Goal: Task Accomplishment & Management: Use online tool/utility

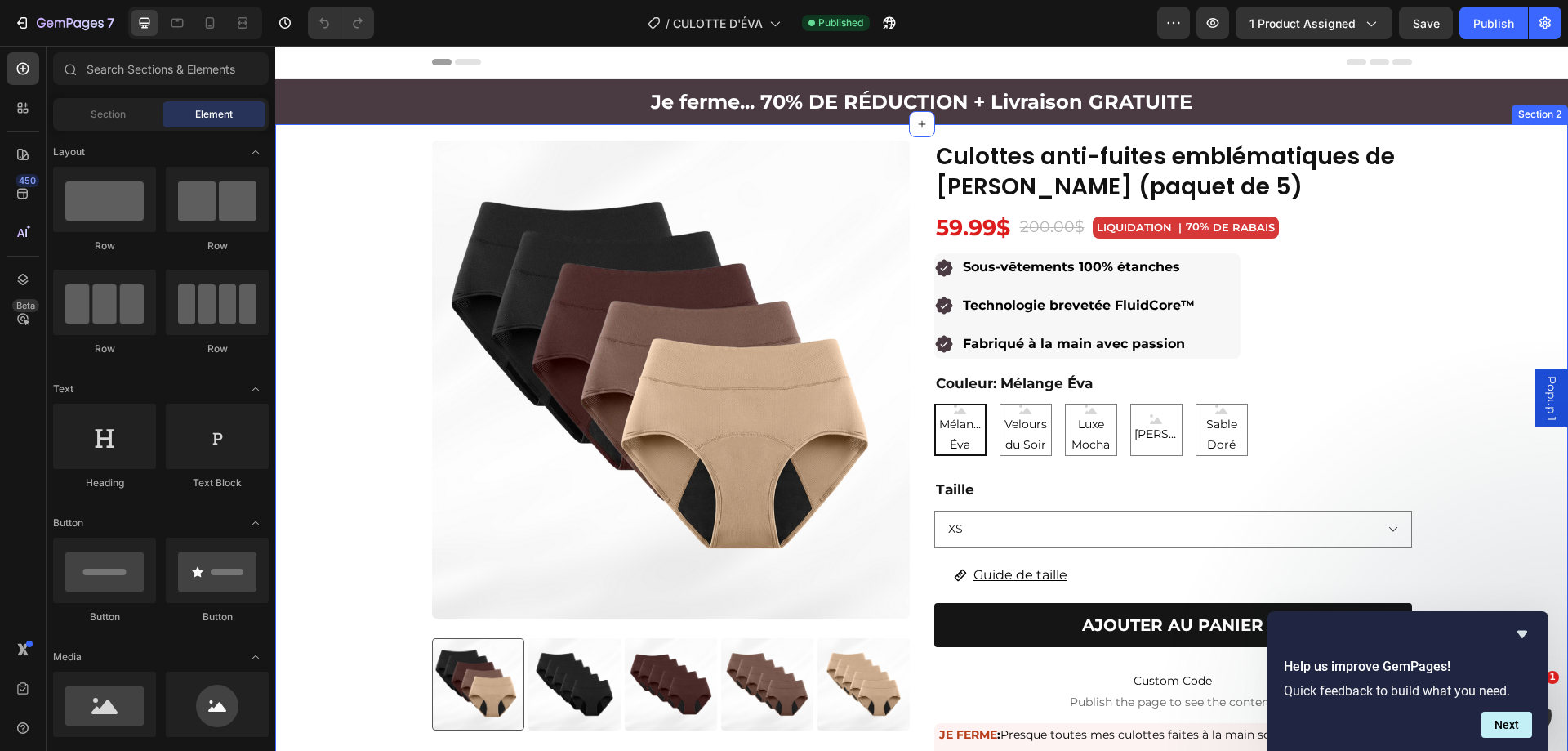
click at [1028, 139] on div "Product Images Culottes anti-fuites emblématiques de ÉVA (paquet de 5) Product …" at bounding box center [922, 577] width 1293 height 907
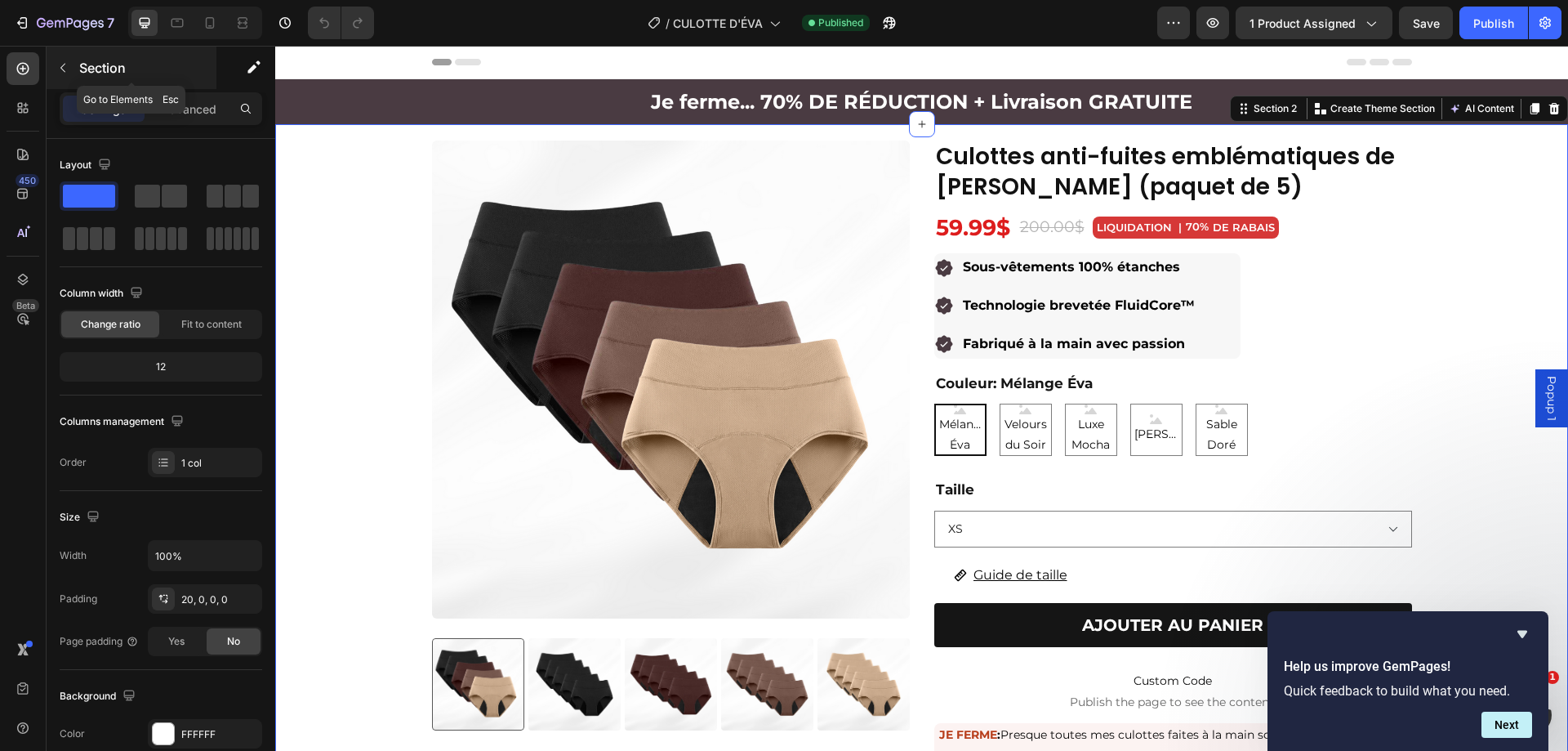
click at [66, 68] on icon "button" at bounding box center [62, 67] width 13 height 13
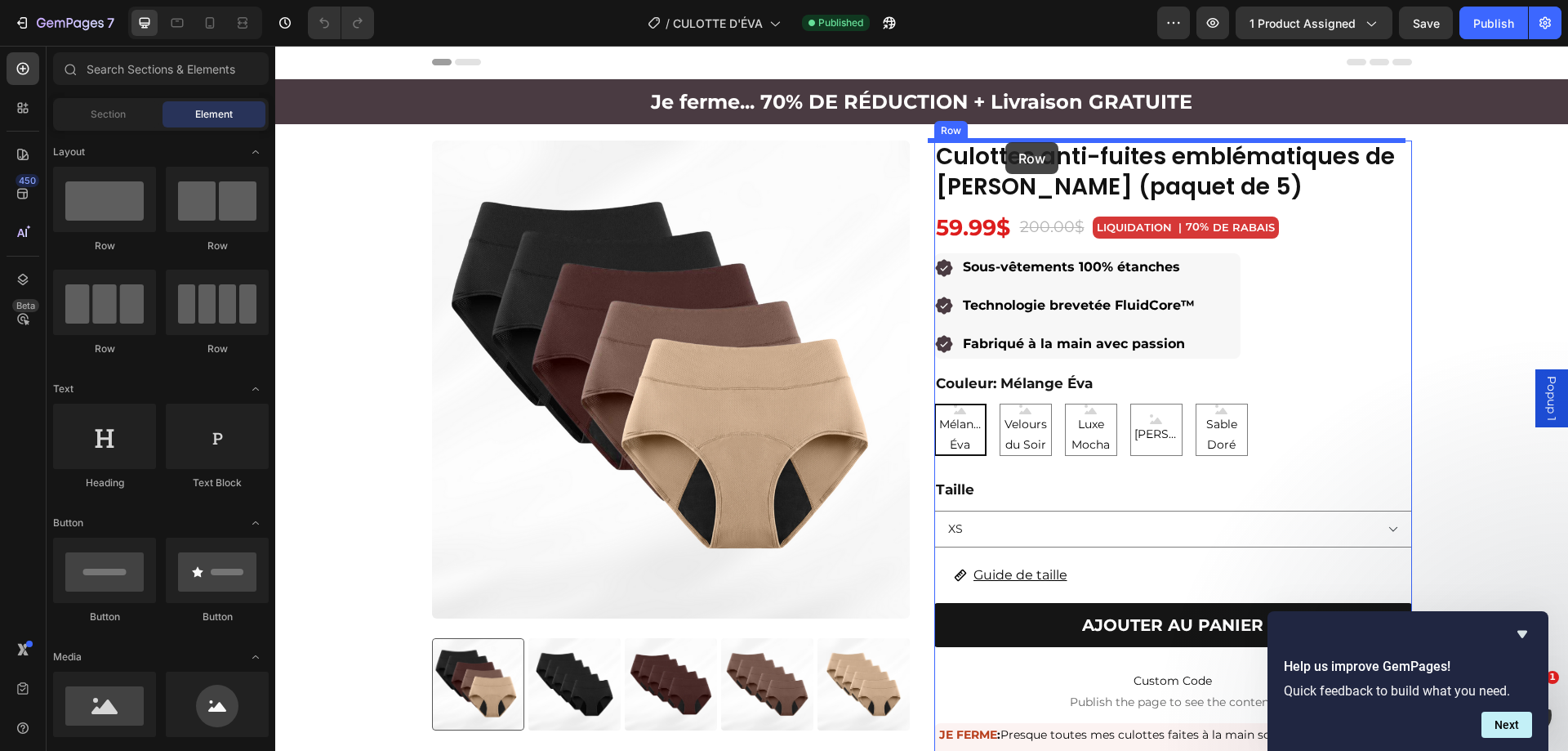
drag, startPoint x: 387, startPoint y: 269, endPoint x: 1005, endPoint y: 142, distance: 630.9
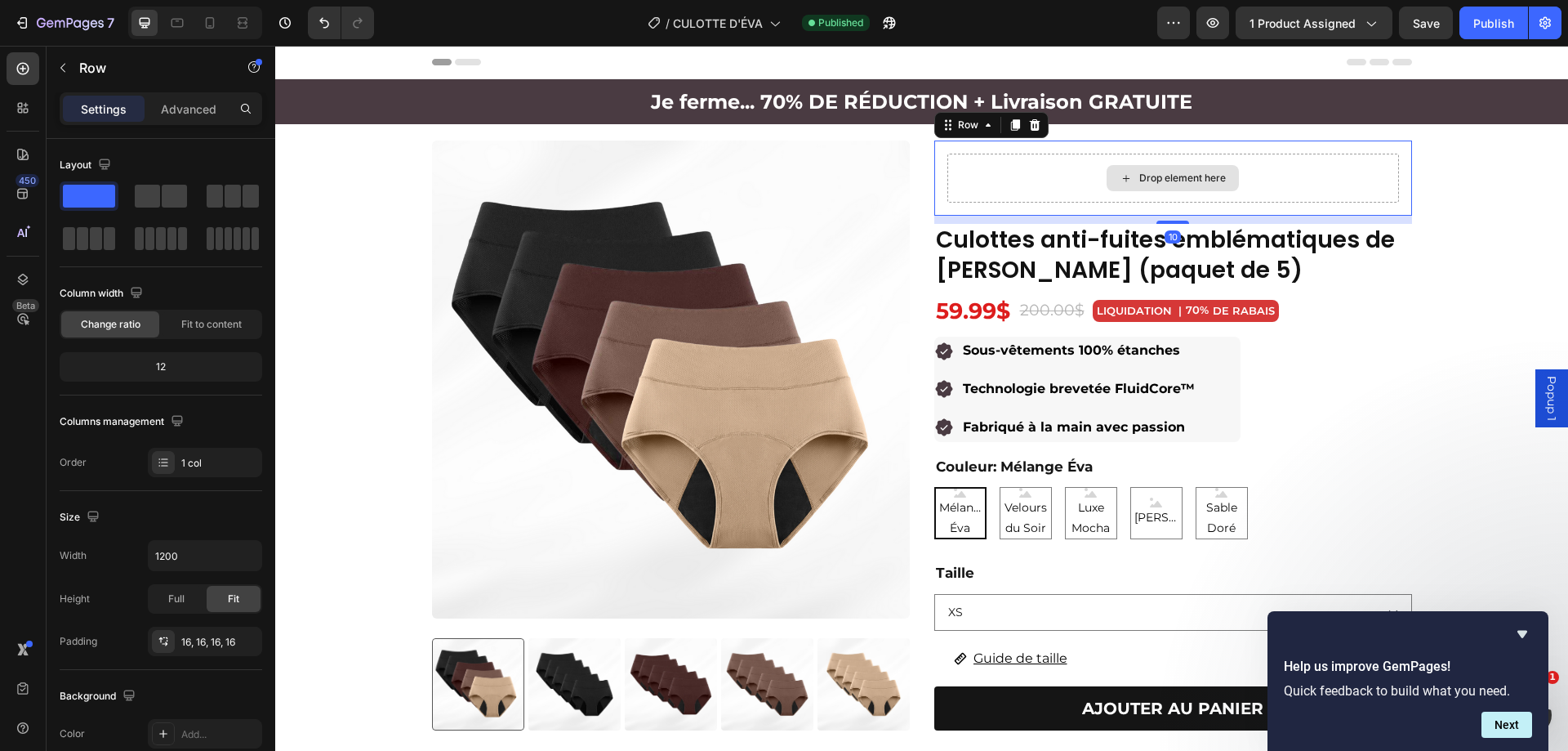
click at [983, 174] on div "Drop element here" at bounding box center [1173, 178] width 452 height 49
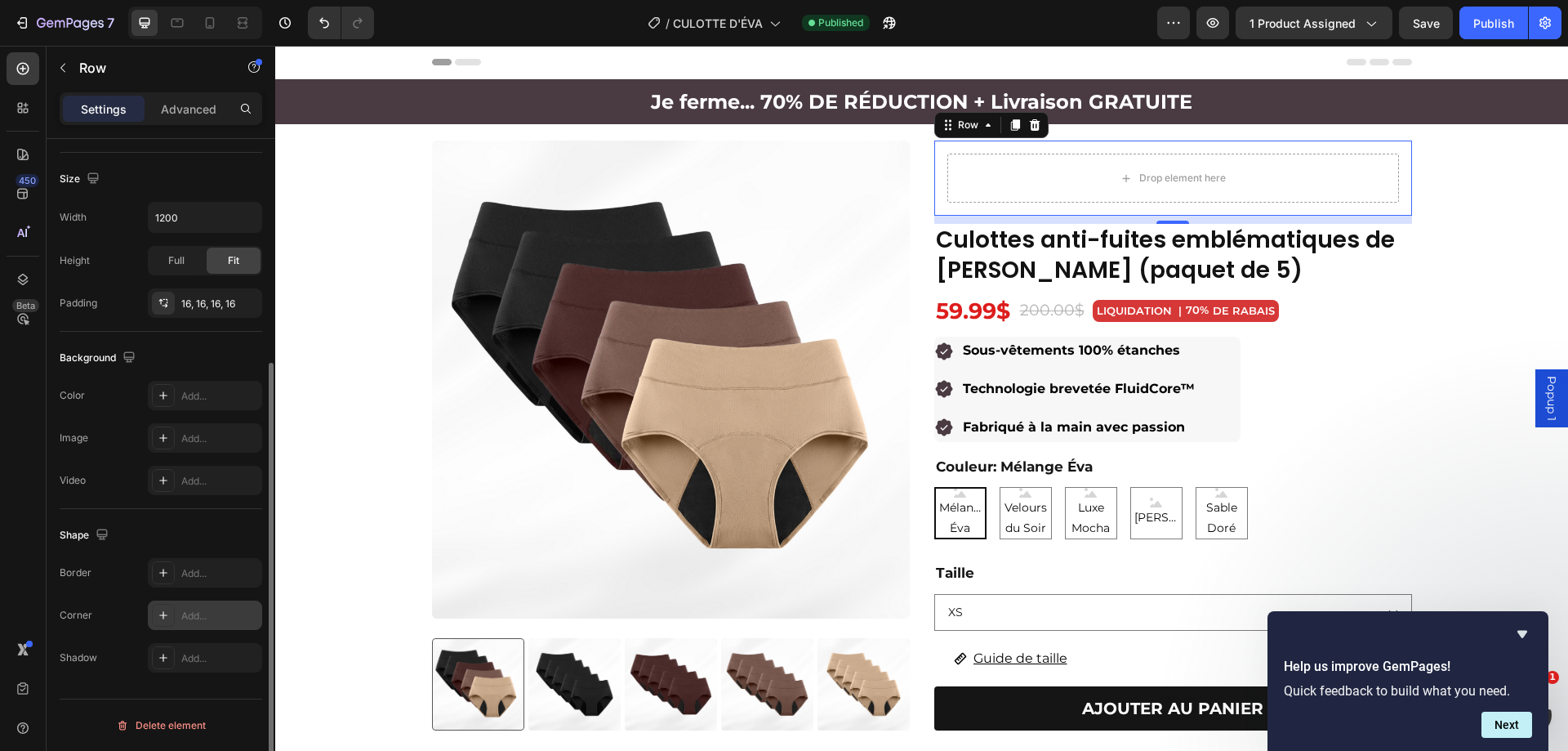
click at [164, 619] on icon at bounding box center [162, 615] width 13 height 13
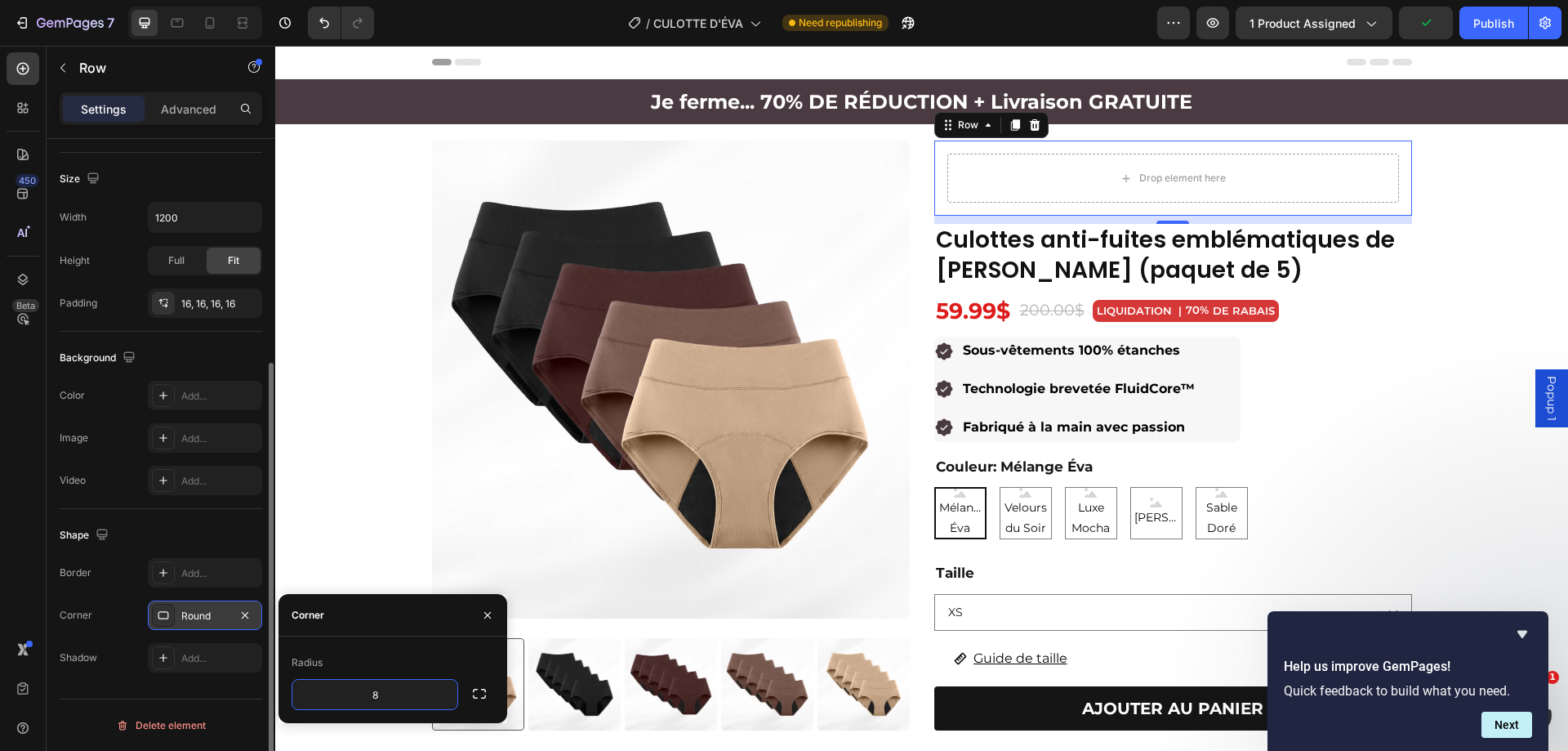
click at [133, 537] on div "Shape" at bounding box center [161, 535] width 203 height 27
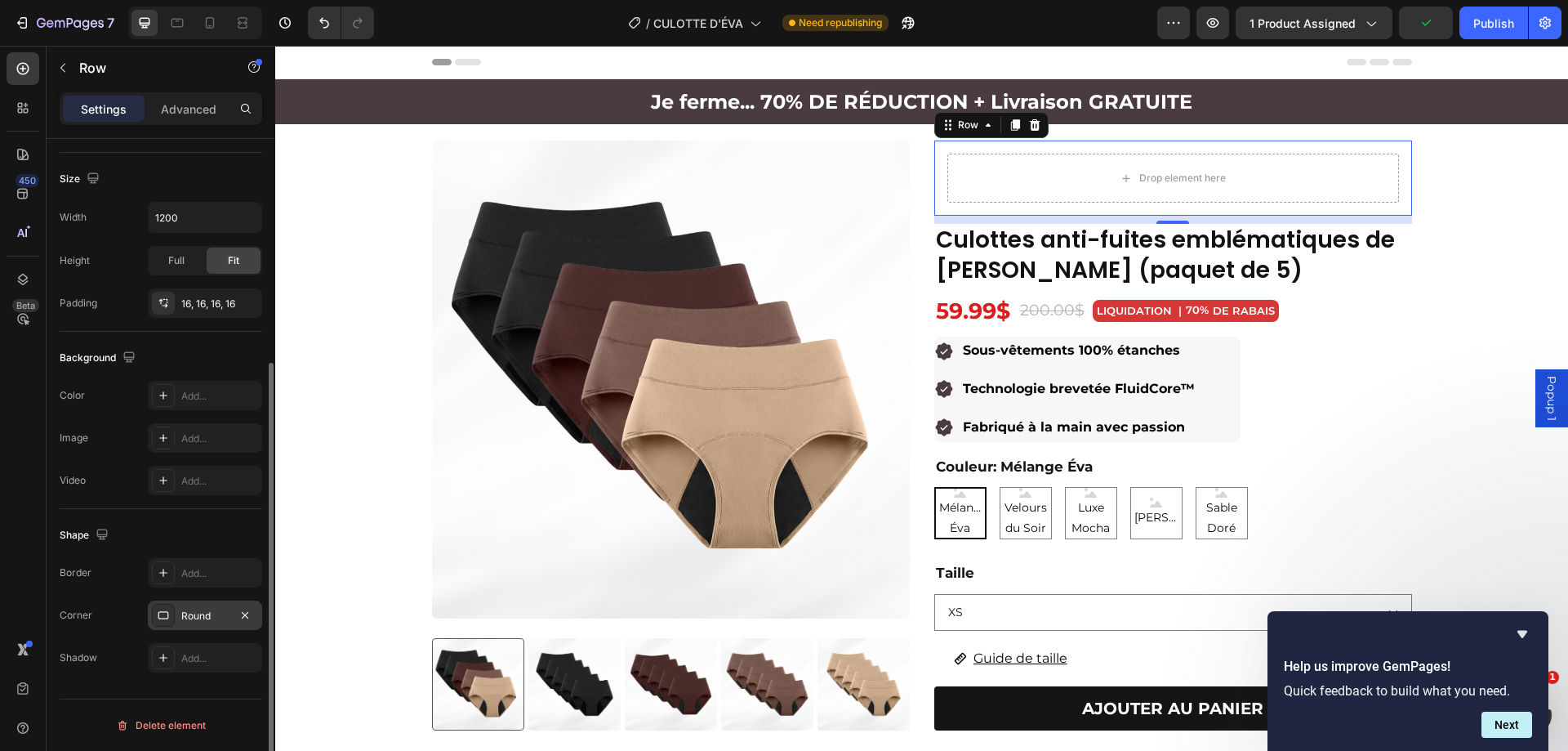
scroll to position [257, 0]
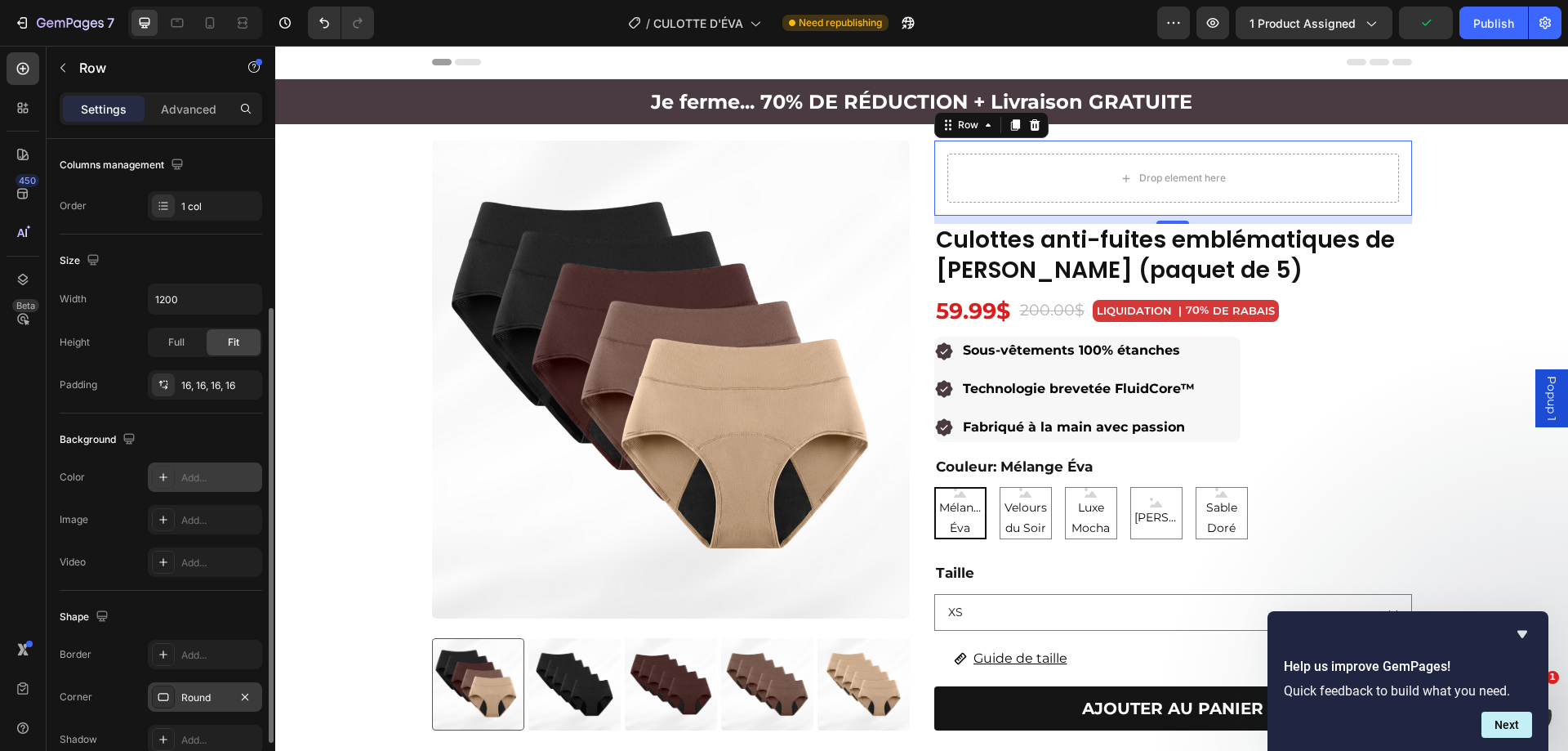
click at [159, 480] on icon at bounding box center [162, 476] width 13 height 13
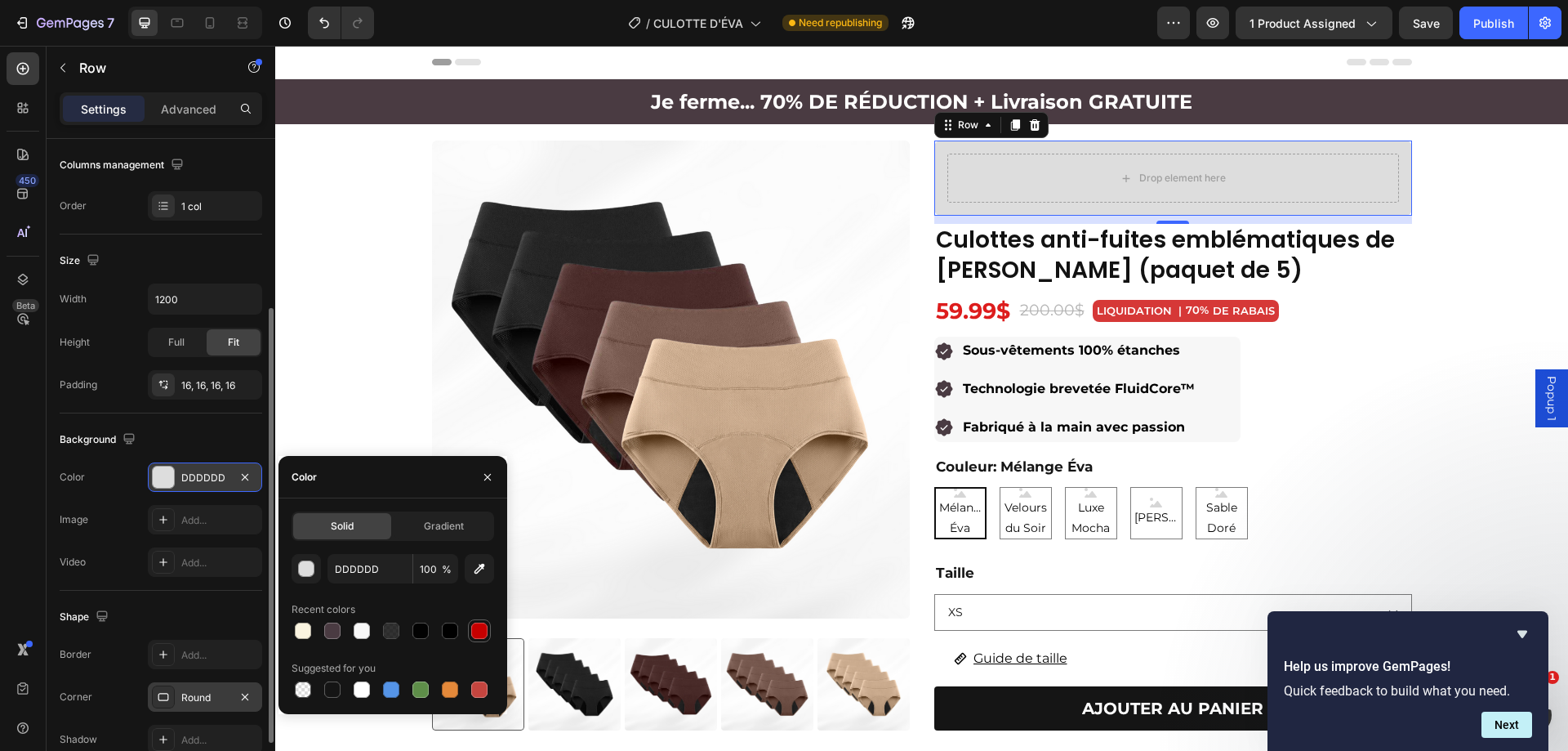
click at [476, 632] on div at bounding box center [479, 631] width 17 height 17
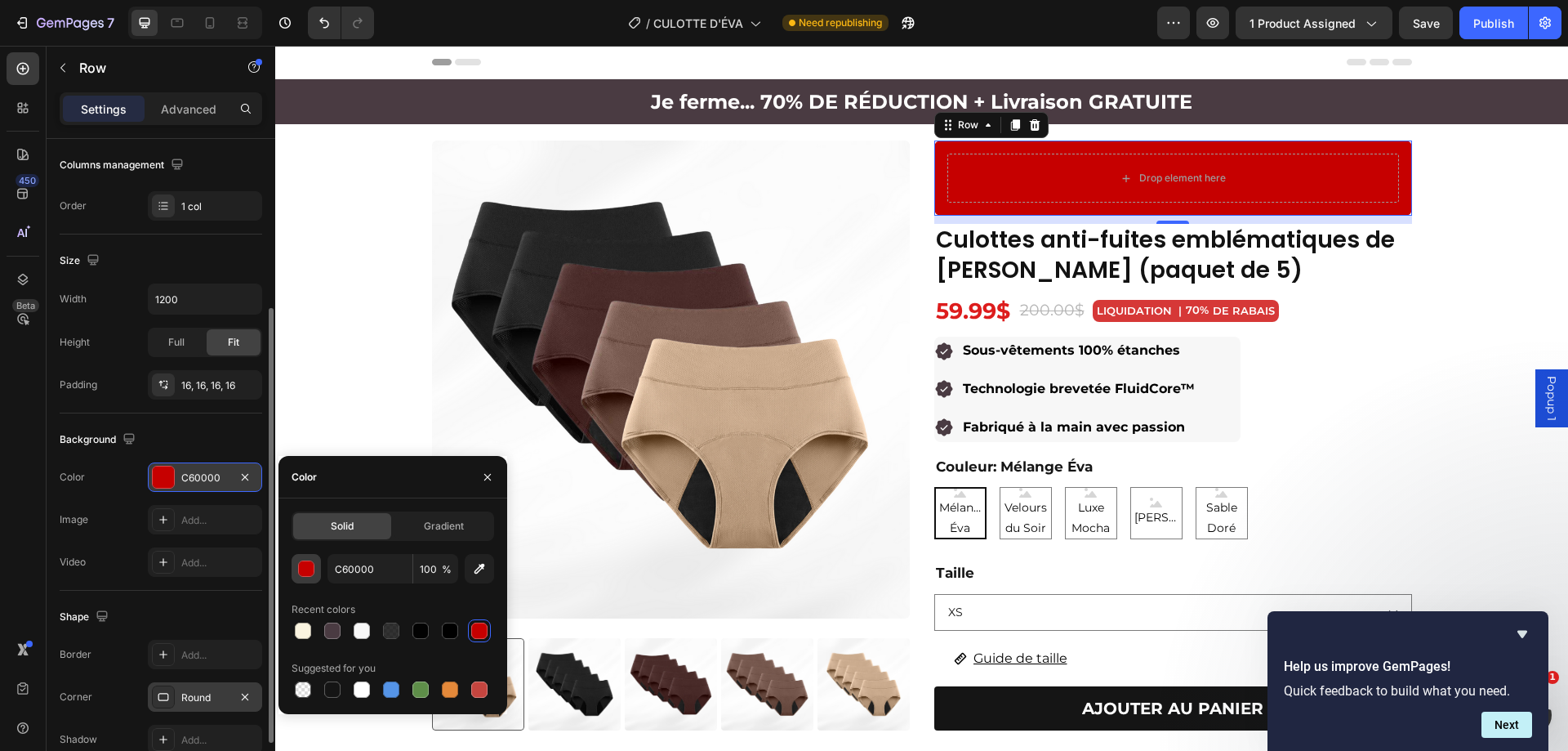
click at [315, 568] on button "button" at bounding box center [306, 569] width 30 height 30
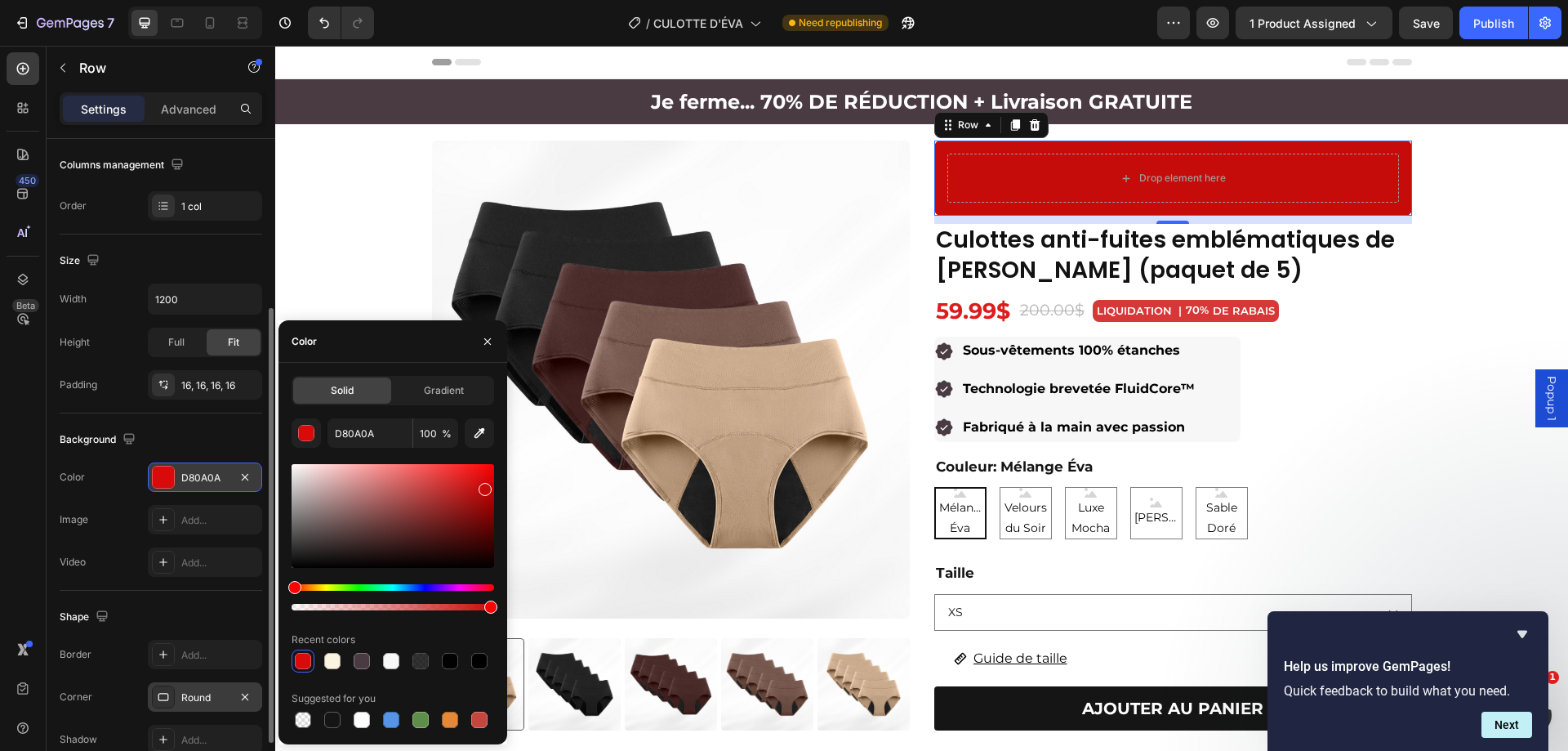
drag, startPoint x: 484, startPoint y: 506, endPoint x: 484, endPoint y: 487, distance: 19.0
click at [484, 487] on div at bounding box center [485, 489] width 13 height 13
type input "C40B0B"
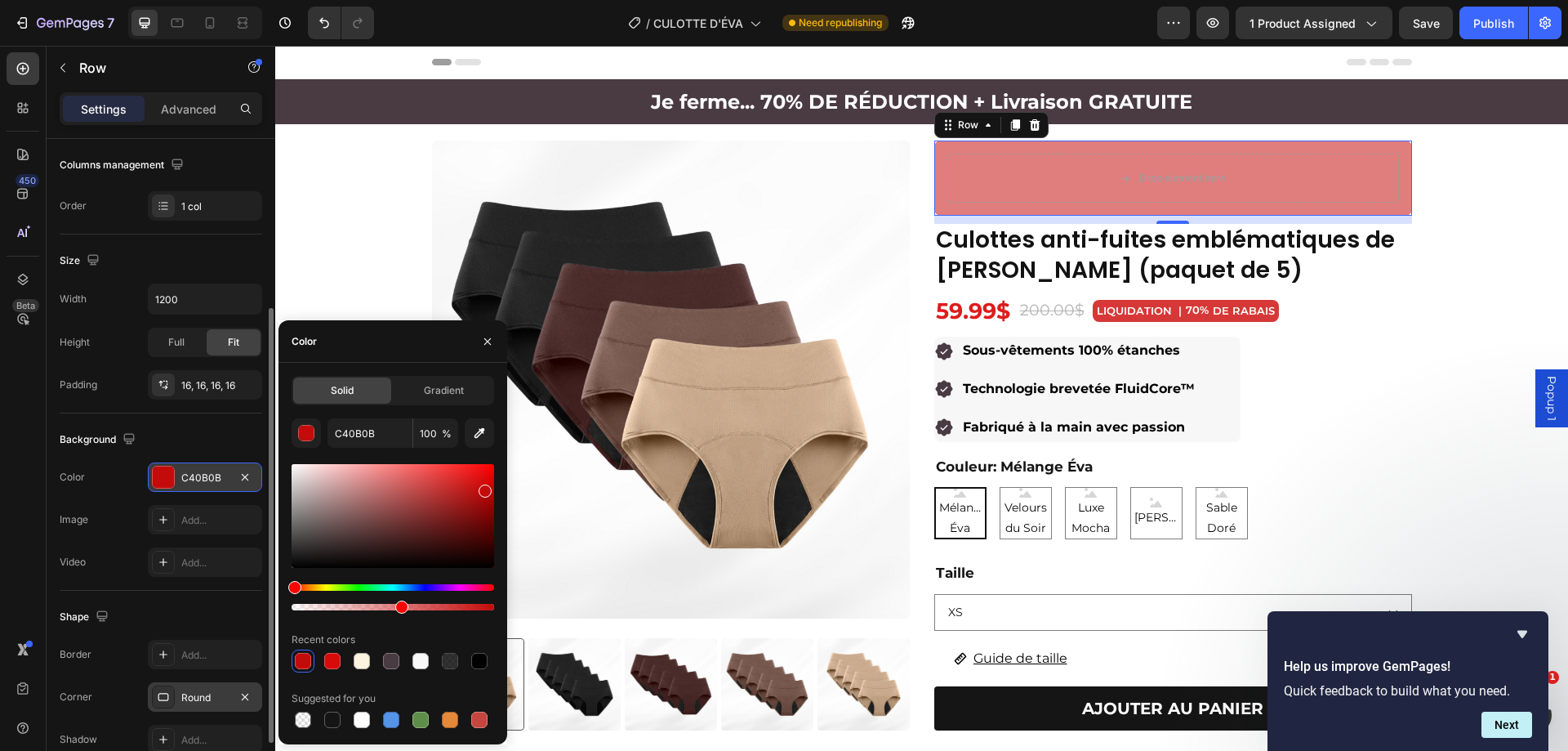
drag, startPoint x: 489, startPoint y: 608, endPoint x: 399, endPoint y: 604, distance: 90.1
click at [399, 604] on div at bounding box center [401, 606] width 13 height 13
type input "53"
click at [21, 158] on icon at bounding box center [23, 155] width 17 height 17
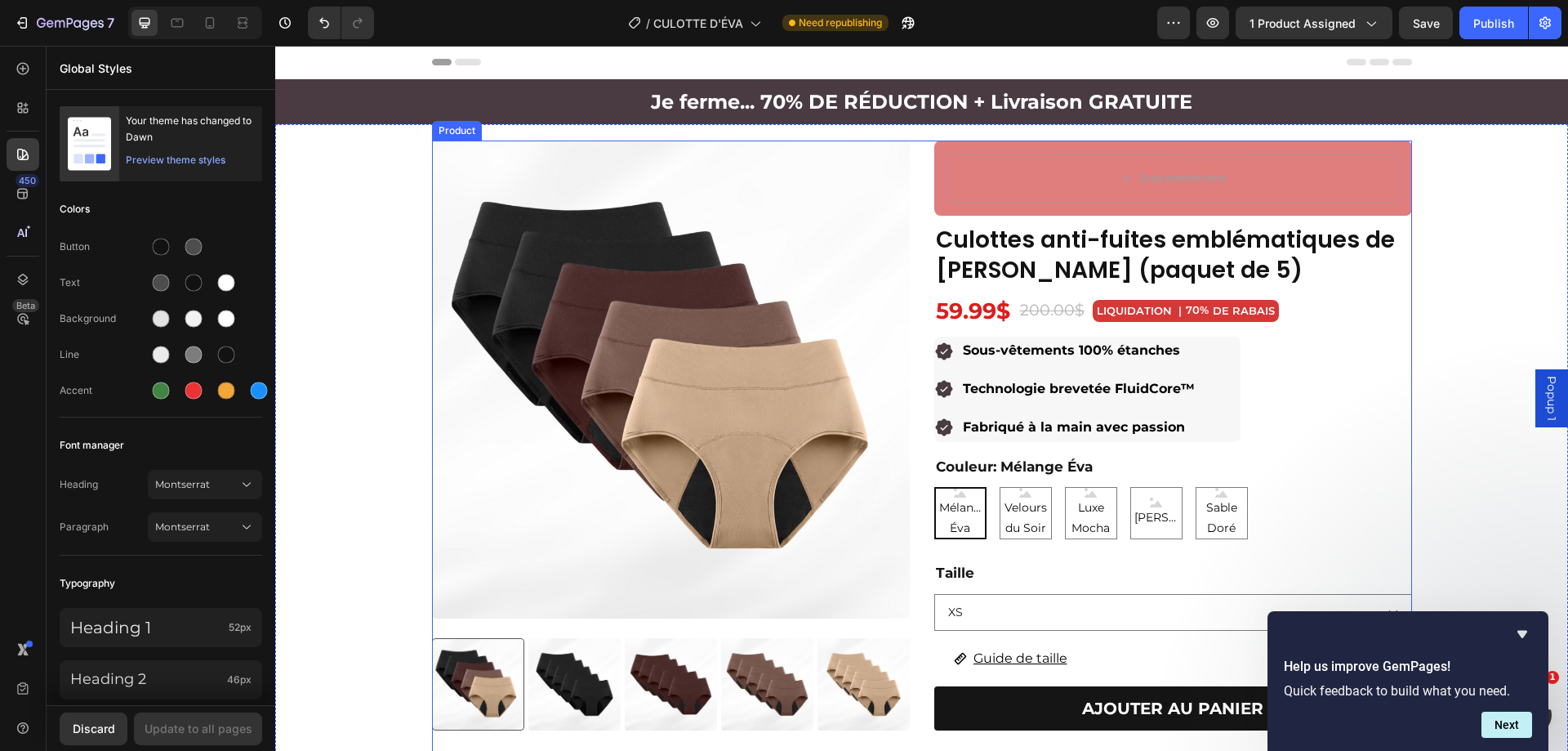
click at [916, 156] on div "Product Images Culottes anti-fuites emblématiques de [PERSON_NAME] (paquet de 5…" at bounding box center [922, 627] width 980 height 973
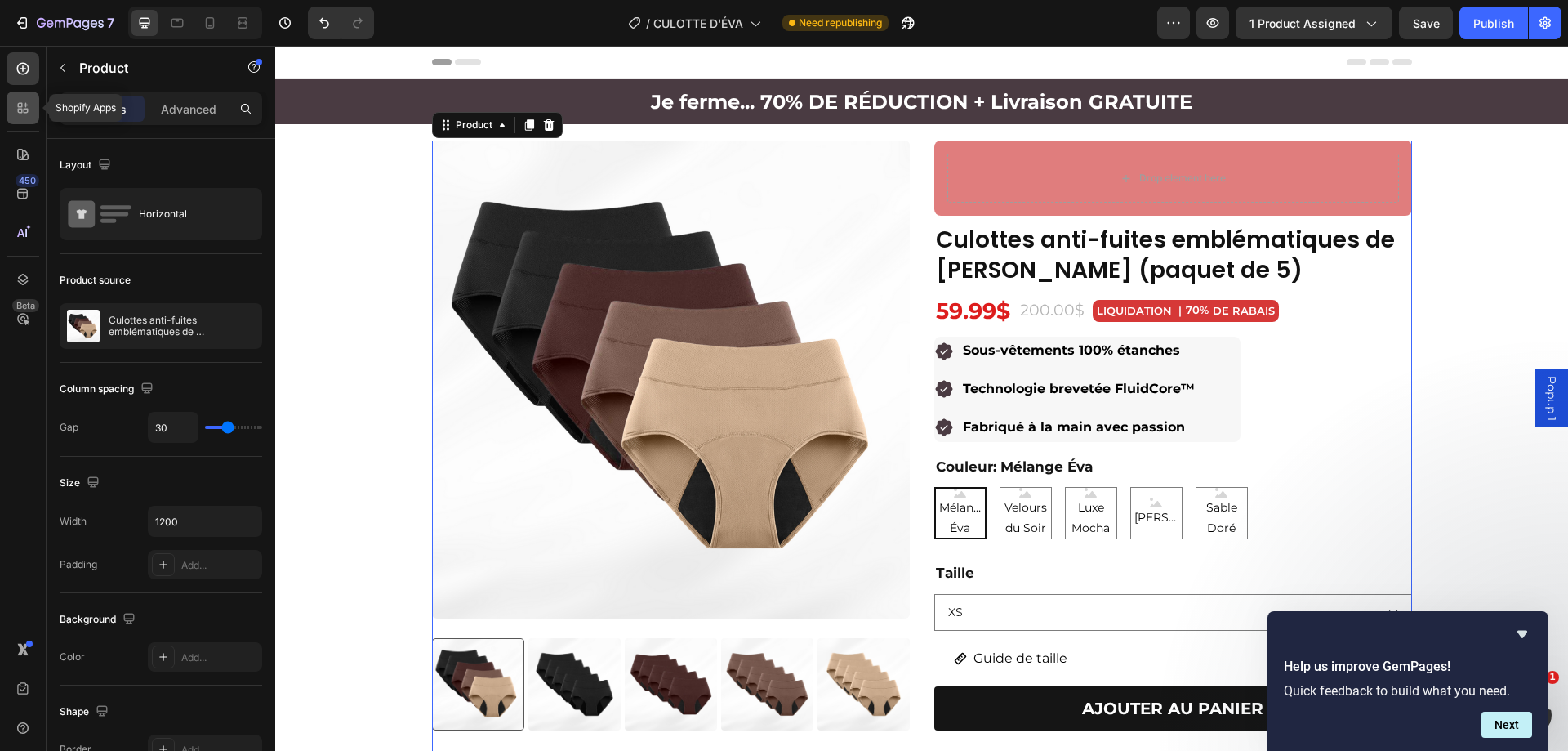
click at [17, 108] on icon at bounding box center [23, 107] width 17 height 17
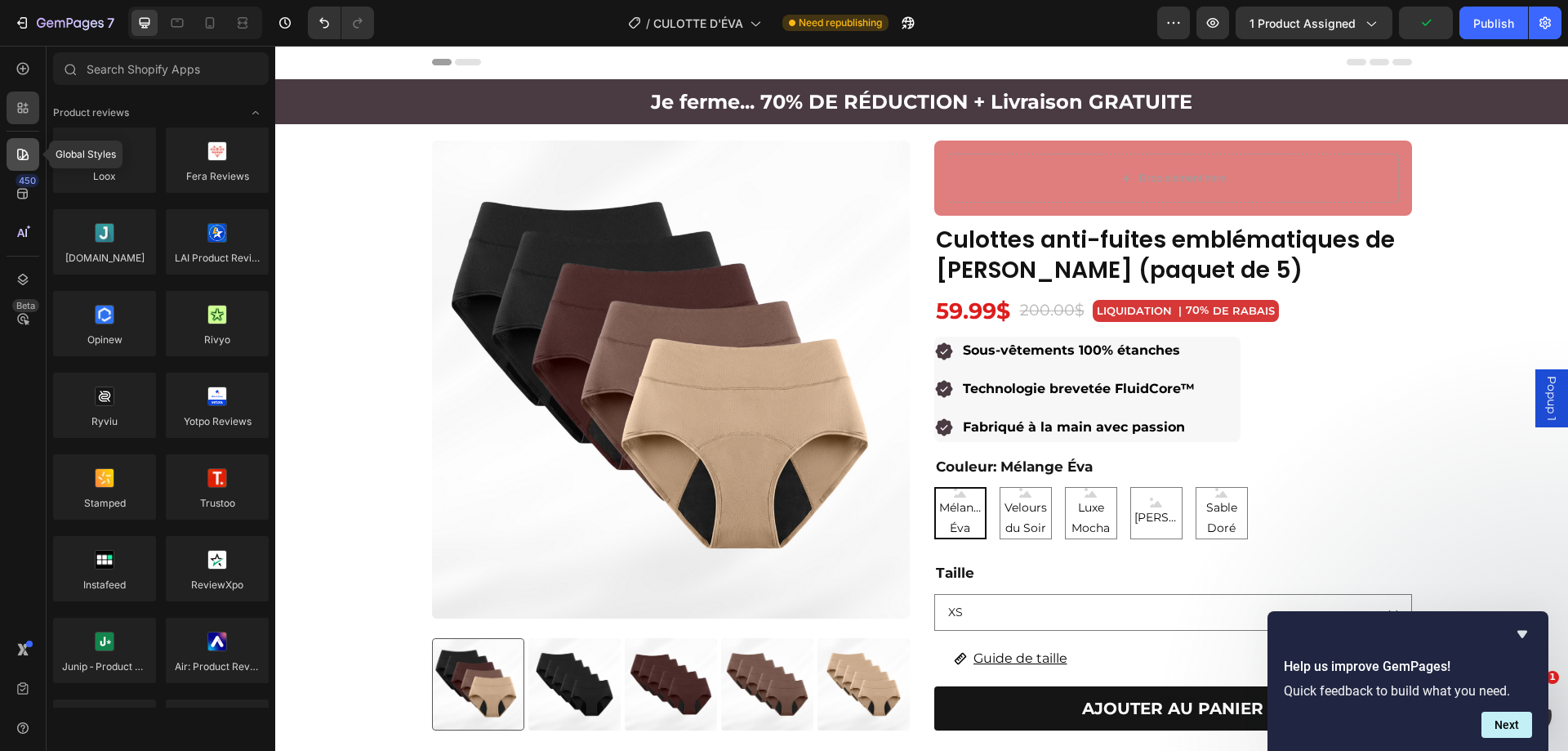
click at [25, 158] on icon at bounding box center [23, 155] width 17 height 17
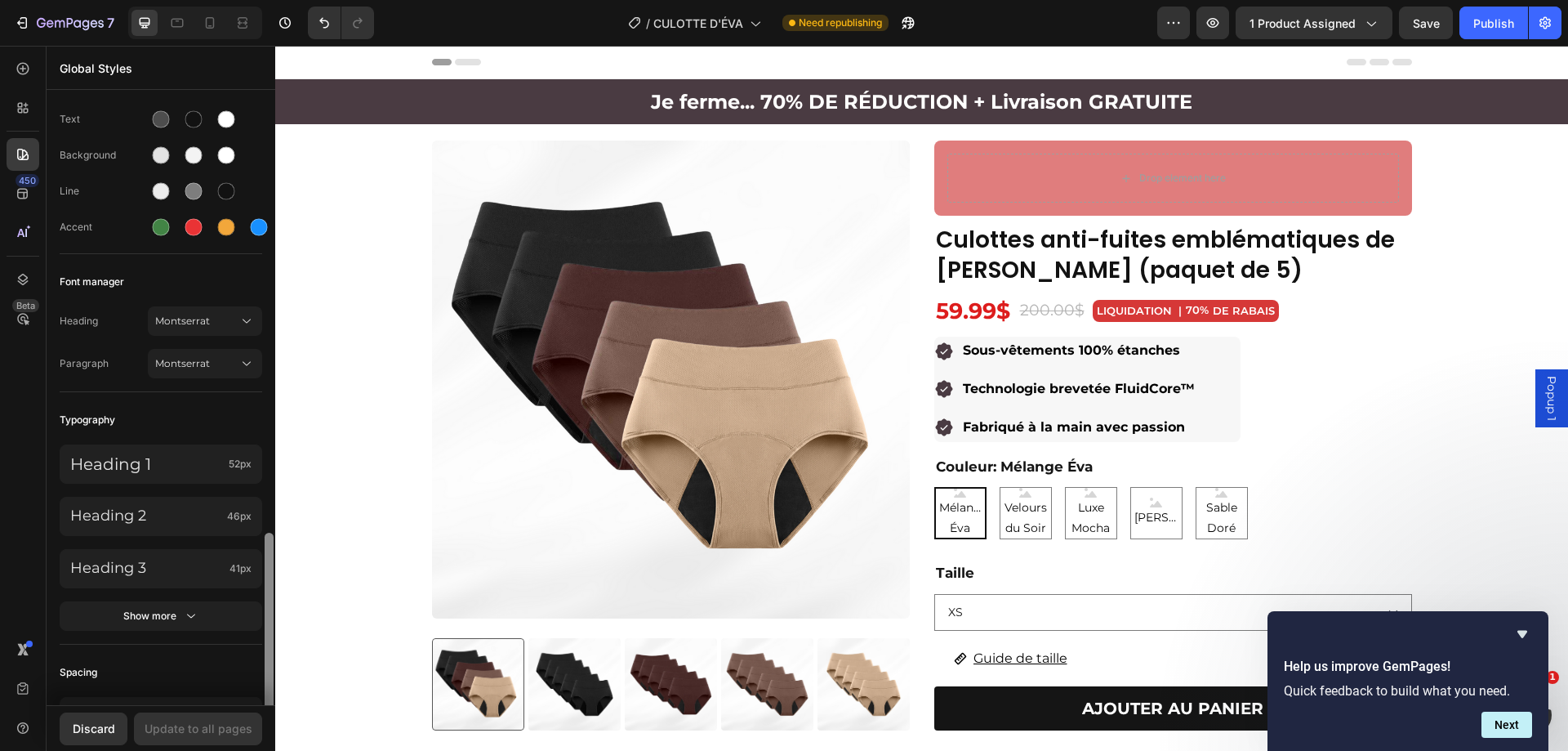
scroll to position [0, 0]
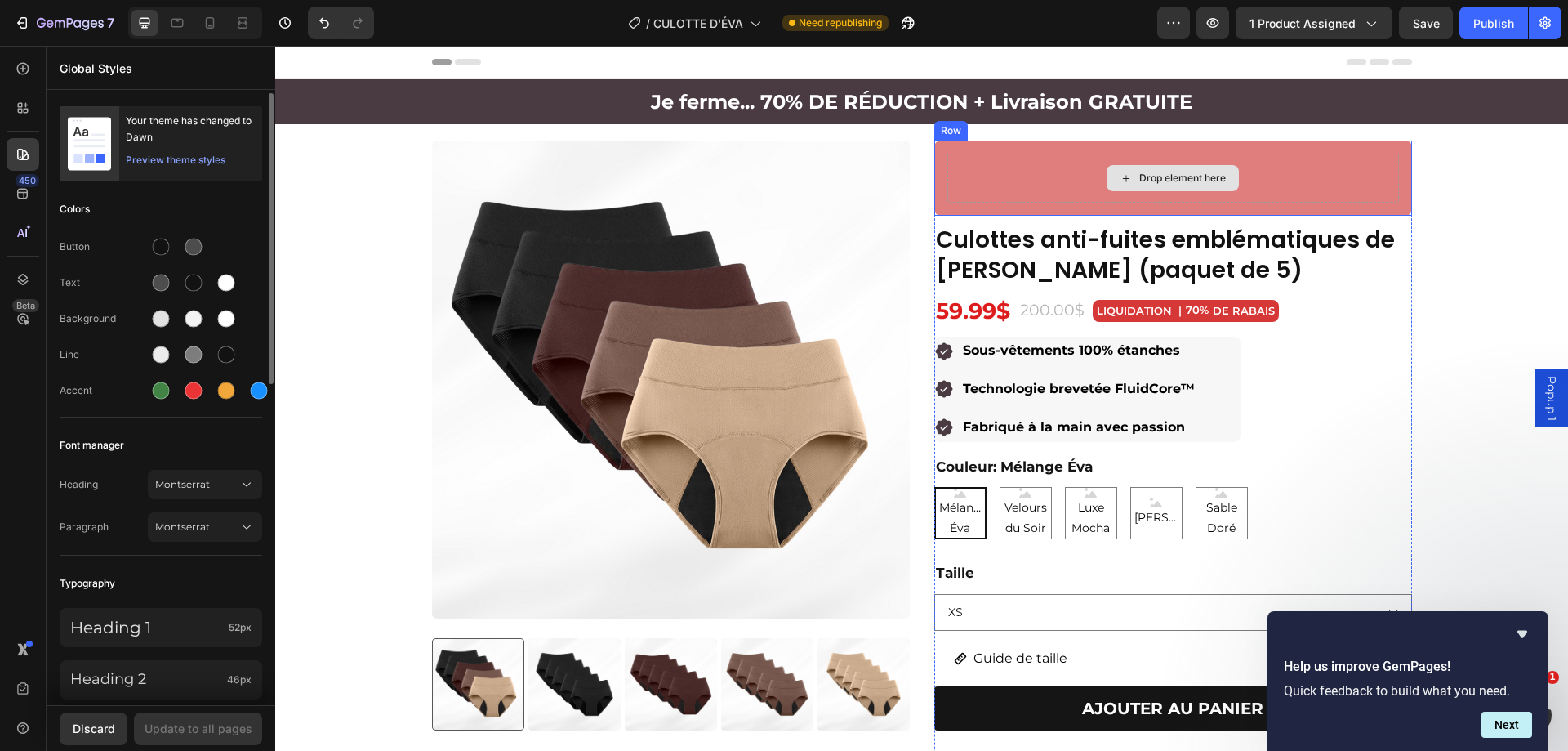
click at [1021, 181] on div "Drop element here" at bounding box center [1173, 178] width 452 height 49
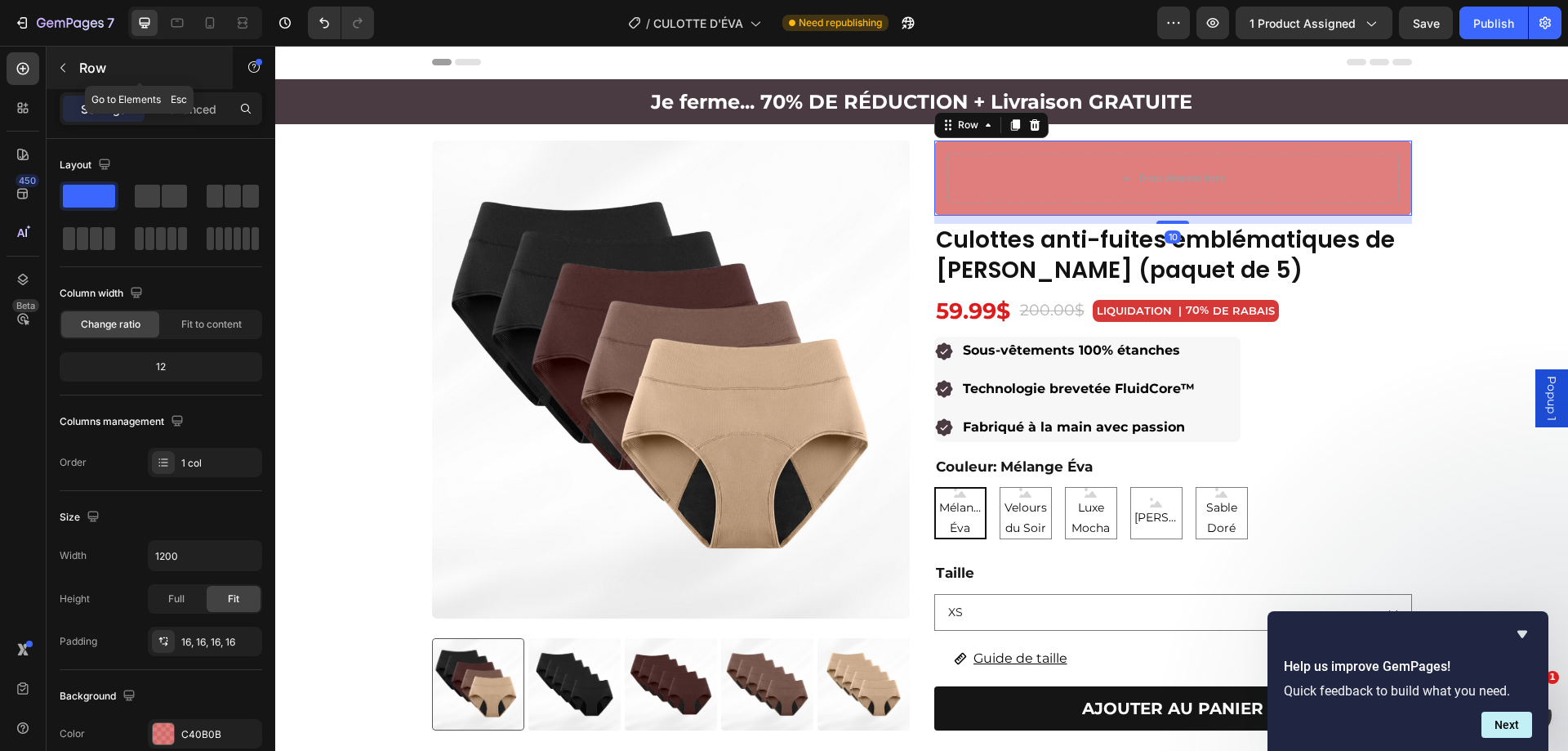
click at [66, 71] on icon "button" at bounding box center [62, 67] width 13 height 13
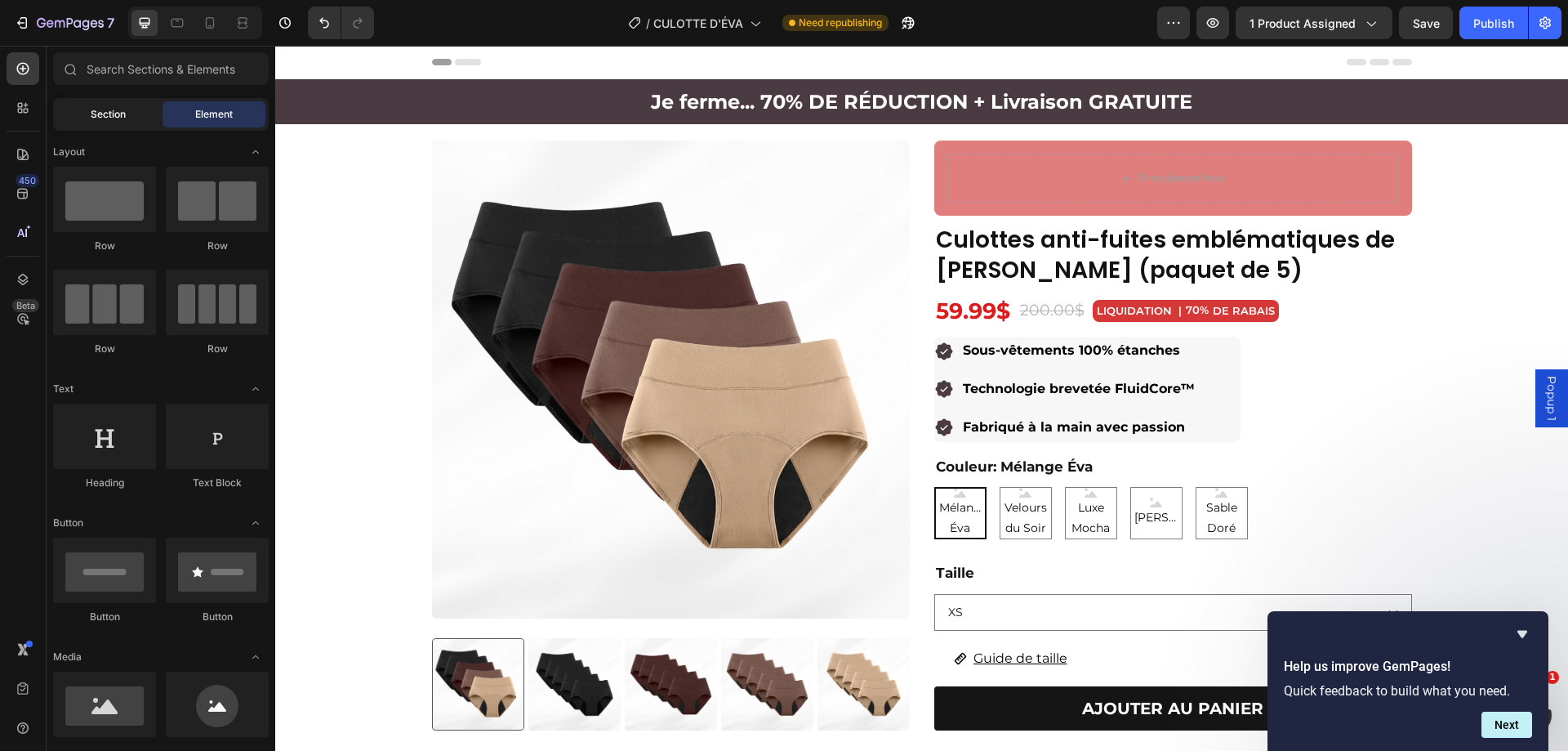
click at [129, 113] on div "Section" at bounding box center [107, 114] width 103 height 27
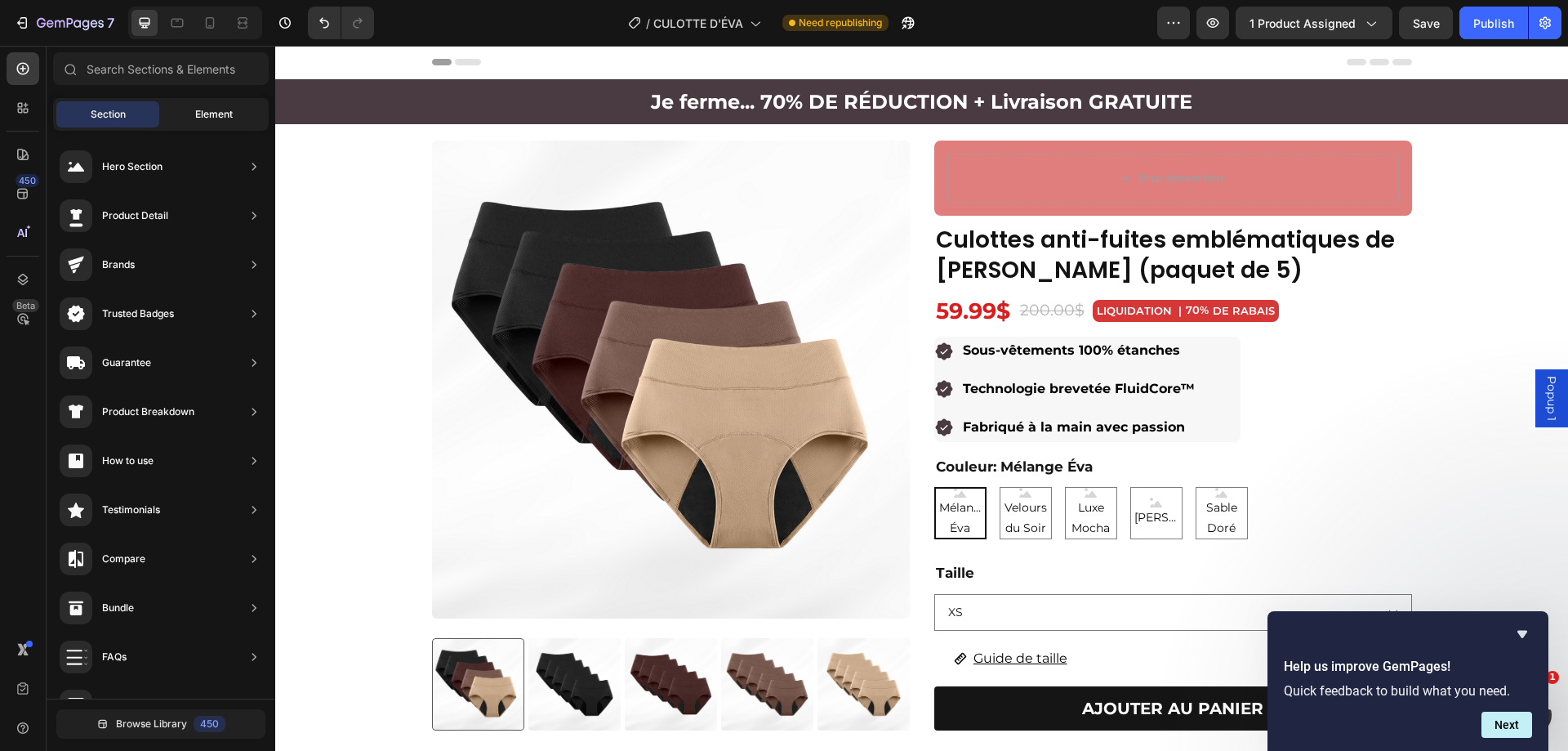
click at [198, 112] on span "Element" at bounding box center [213, 114] width 37 height 15
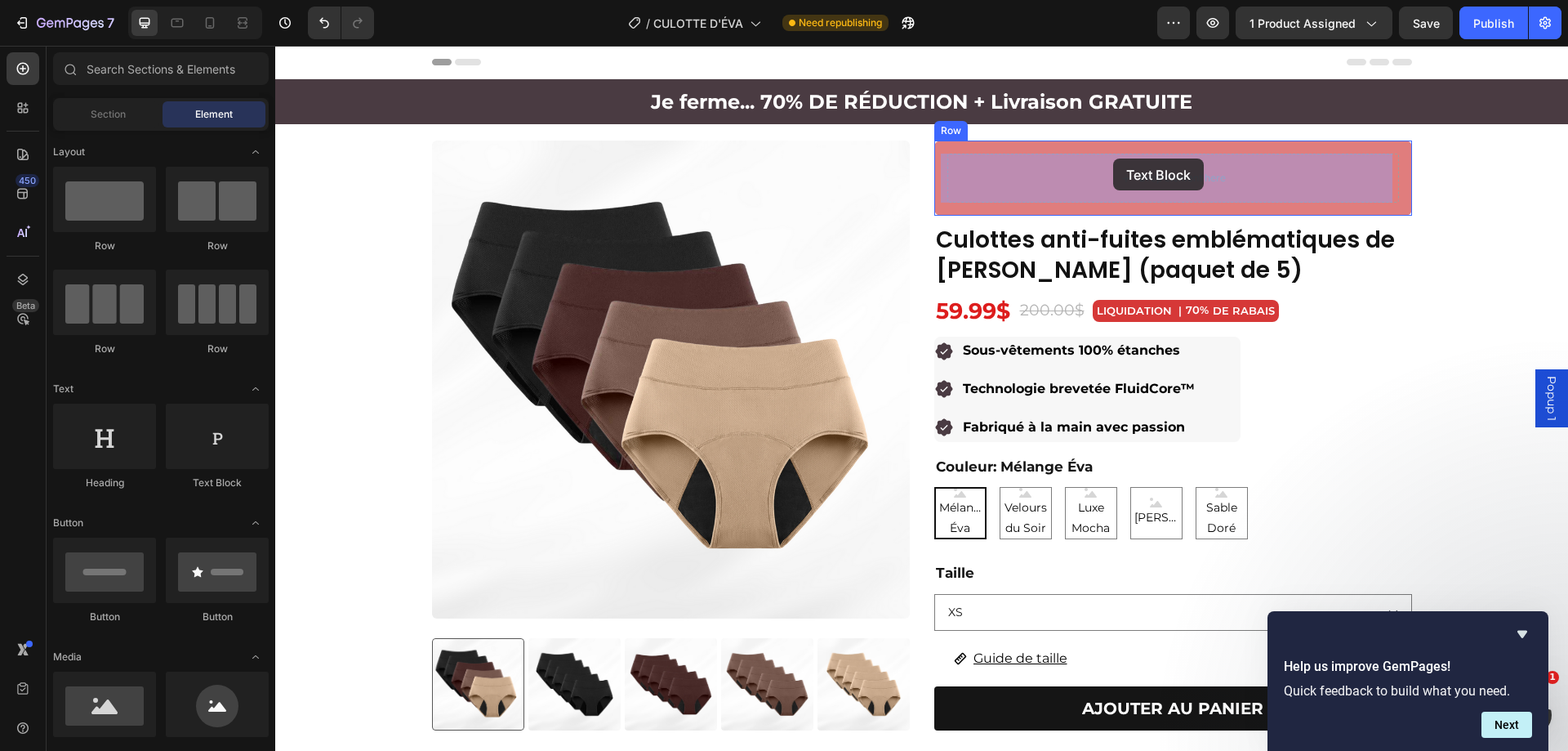
drag, startPoint x: 499, startPoint y: 493, endPoint x: 1108, endPoint y: 158, distance: 695.1
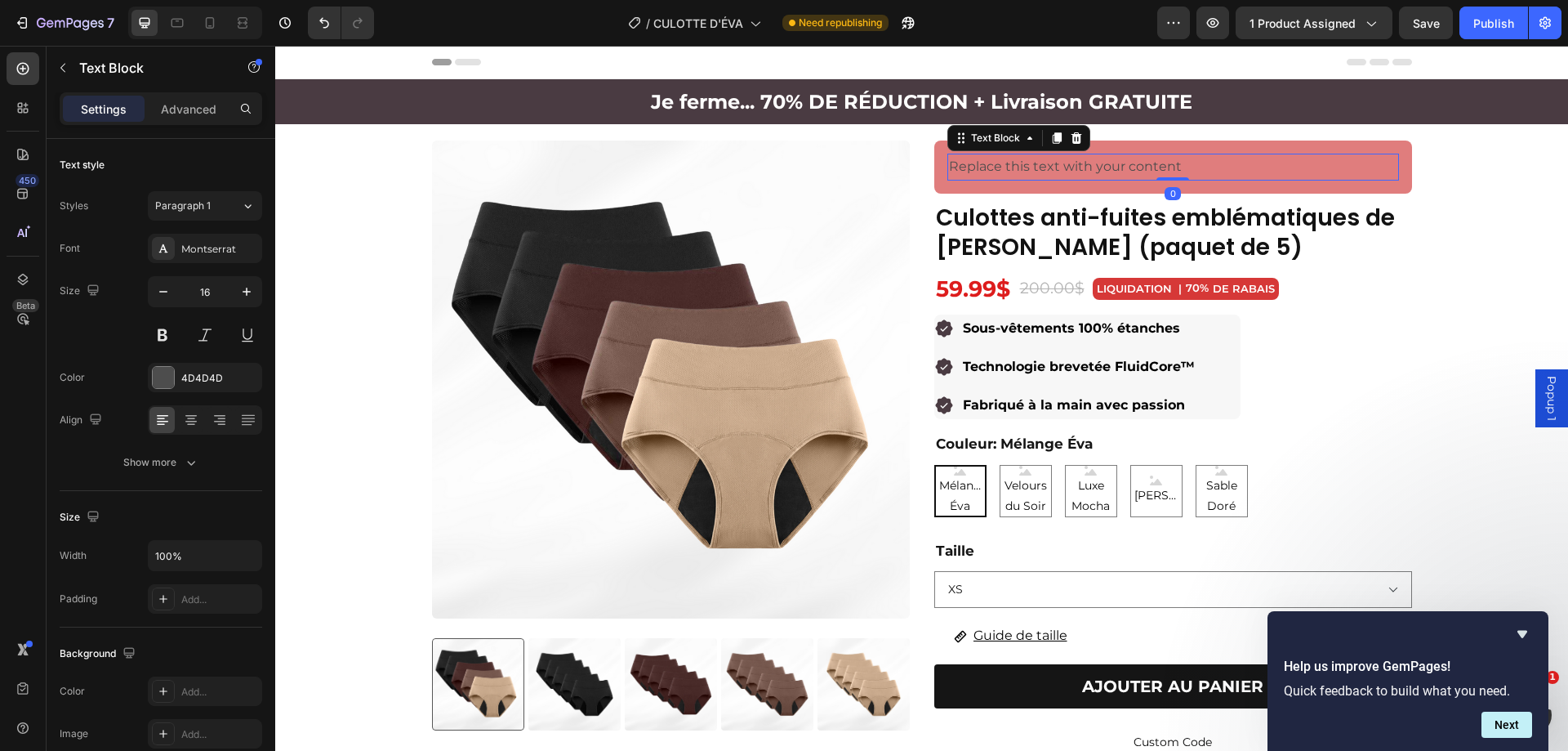
click at [1051, 168] on div "Replace this text with your content" at bounding box center [1173, 166] width 452 height 27
click at [1051, 168] on p "Replace this text with your content" at bounding box center [1174, 167] width 449 height 24
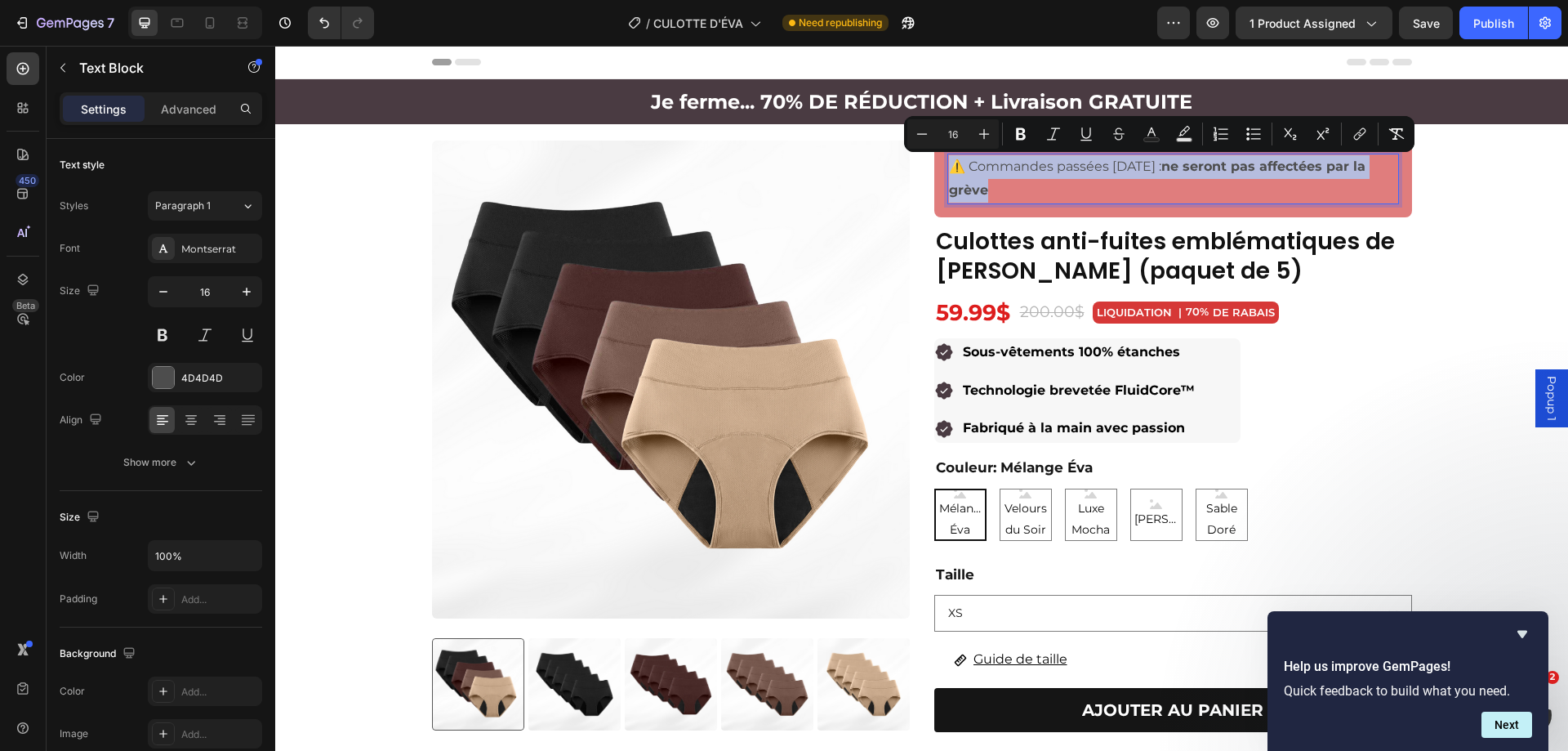
drag, startPoint x: 1010, startPoint y: 188, endPoint x: 947, endPoint y: 161, distance: 68.5
click at [949, 161] on p "⚠️ Commandes passées [DATE] : ne seront pas affectées par la grève" at bounding box center [1174, 179] width 449 height 47
click at [1059, 188] on p "⚠️ Commandes passées [DATE] : ne seront pas affectées par la grève" at bounding box center [1174, 179] width 449 height 47
click at [992, 181] on p "⚠️ Commandes passées [DATE] : ne seront pas affectées par la grève" at bounding box center [1174, 179] width 449 height 47
click at [1002, 187] on p "⚠️ Commandes passées [DATE] : ne seront pas affectées par la grève" at bounding box center [1174, 179] width 449 height 47
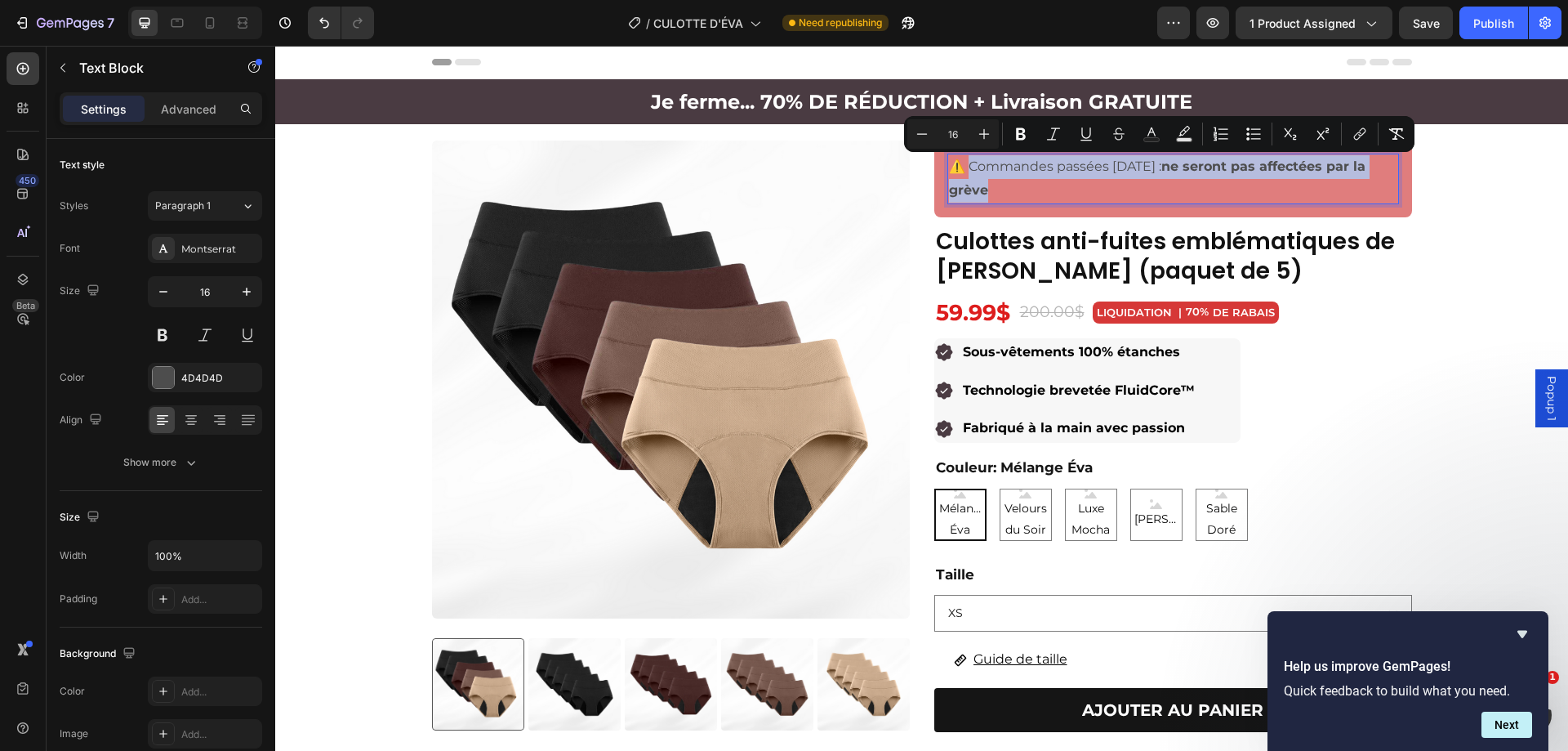
drag, startPoint x: 995, startPoint y: 188, endPoint x: 966, endPoint y: 162, distance: 38.9
click at [966, 162] on p "⚠️ Commandes passées [DATE] : ne seront pas affectées par la grève" at bounding box center [1174, 179] width 449 height 47
click at [1149, 132] on icon "Editor contextual toolbar" at bounding box center [1152, 134] width 17 height 17
type input "4D4D4D"
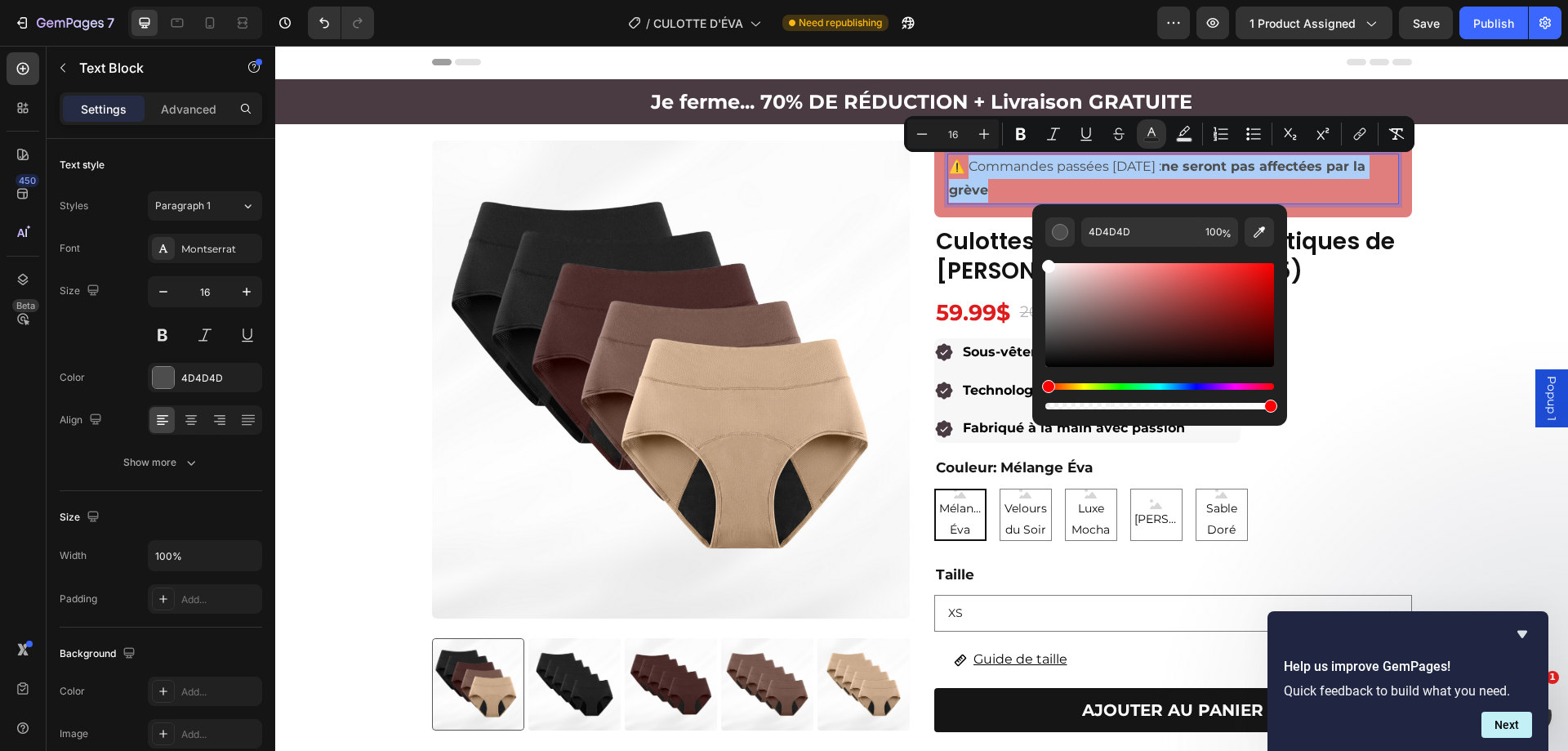
drag, startPoint x: 1052, startPoint y: 286, endPoint x: 1032, endPoint y: 248, distance: 42.9
click at [1033, 248] on div "4D4D4D 100 %" at bounding box center [1160, 309] width 255 height 209
type input "FFFFFF"
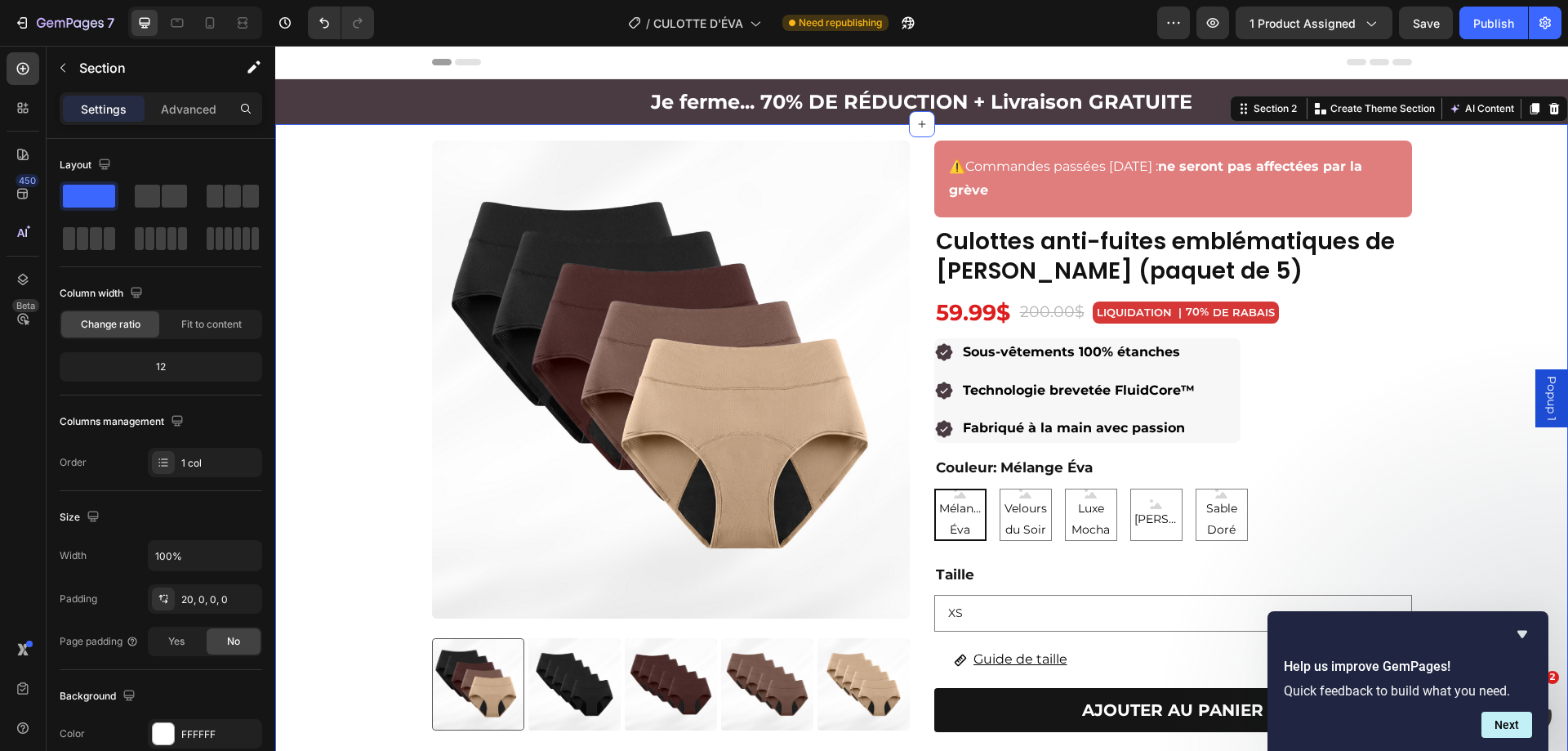
click at [1501, 213] on div "Product Images Culottes anti-fuites emblématiques de ÉVA (paquet de 5) Product …" at bounding box center [922, 628] width 1293 height 975
click at [980, 181] on p "⚠️ Commandes passées [DATE] : ne seront pas affectées par la grève" at bounding box center [1174, 179] width 449 height 47
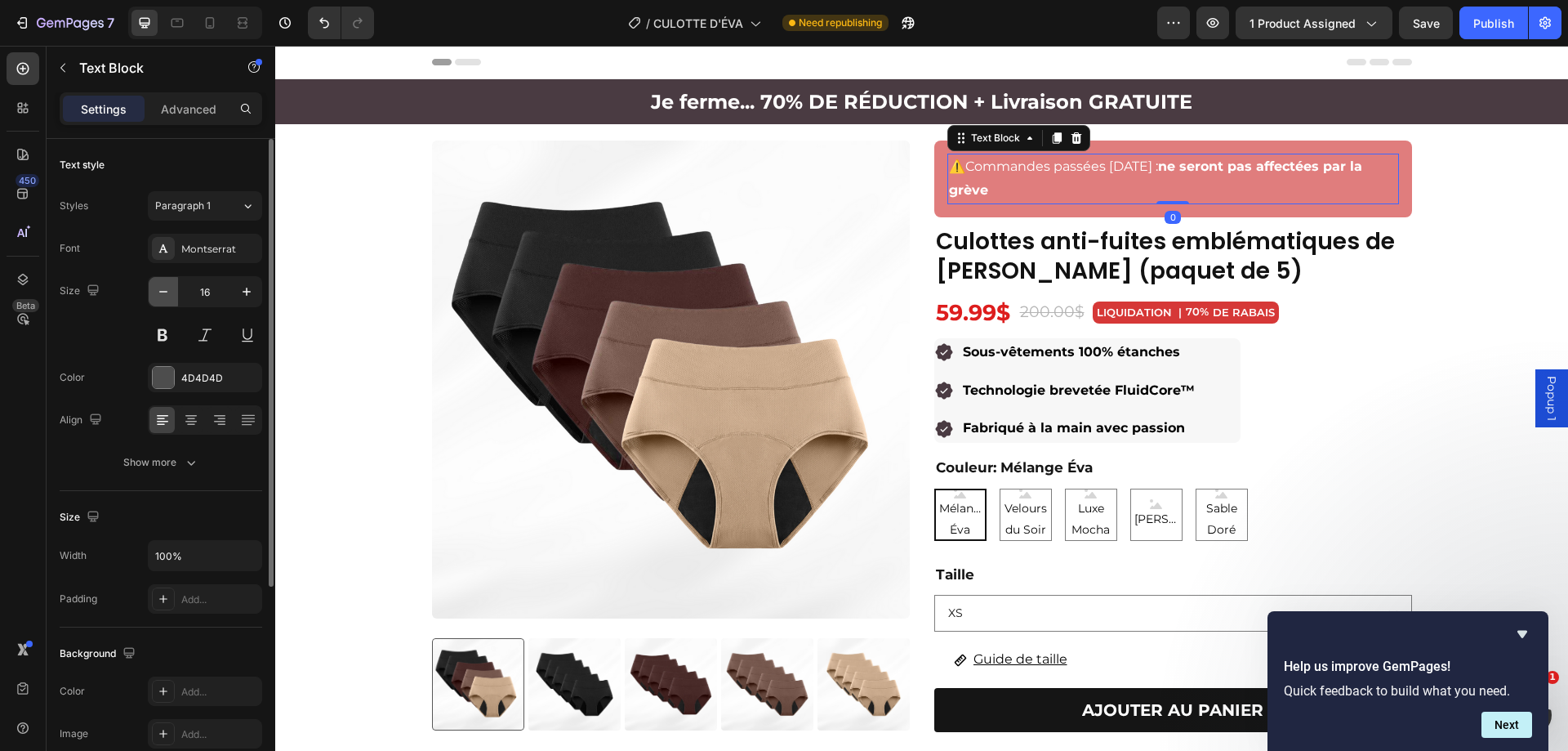
click at [167, 286] on icon "button" at bounding box center [163, 291] width 17 height 17
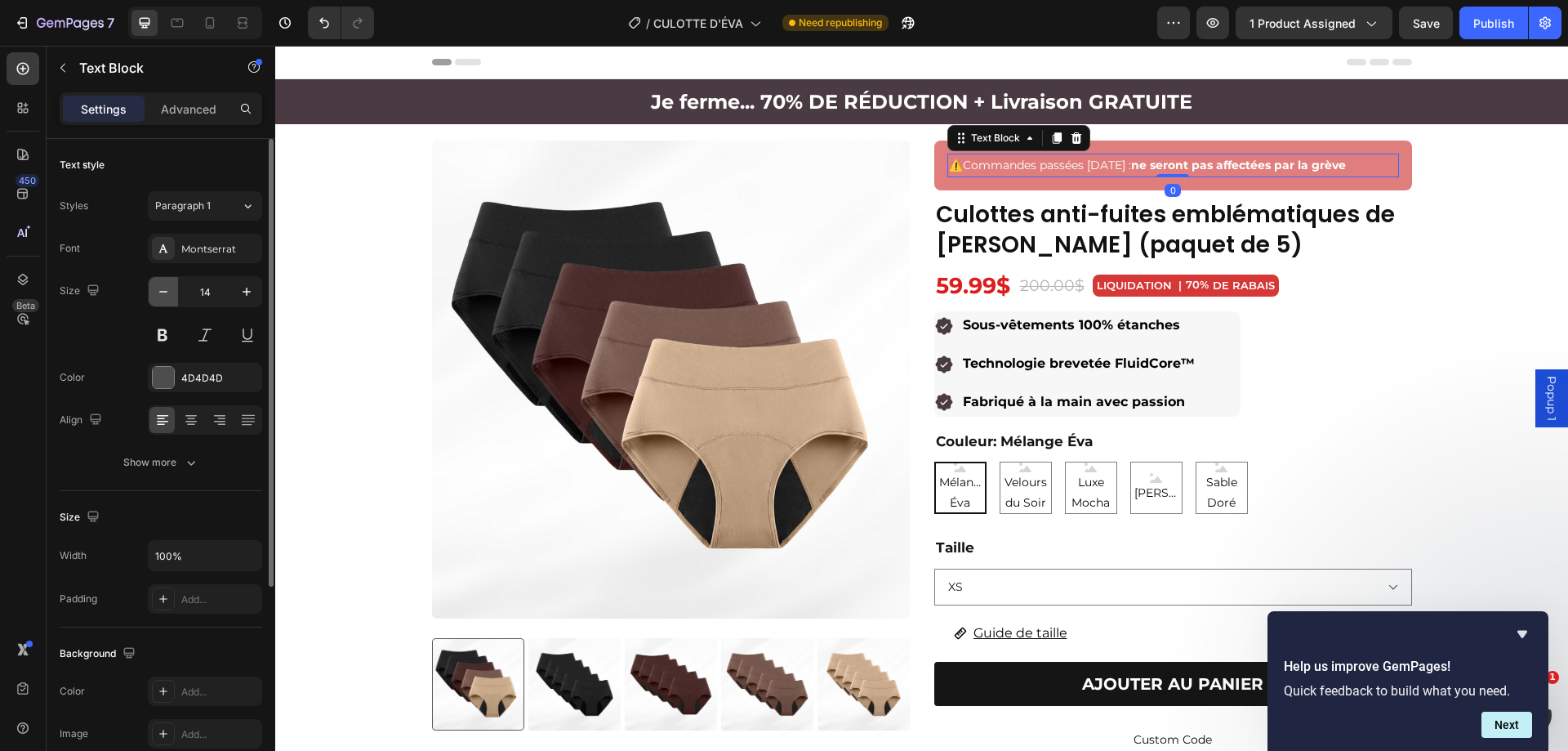
click at [167, 286] on icon "button" at bounding box center [163, 291] width 17 height 17
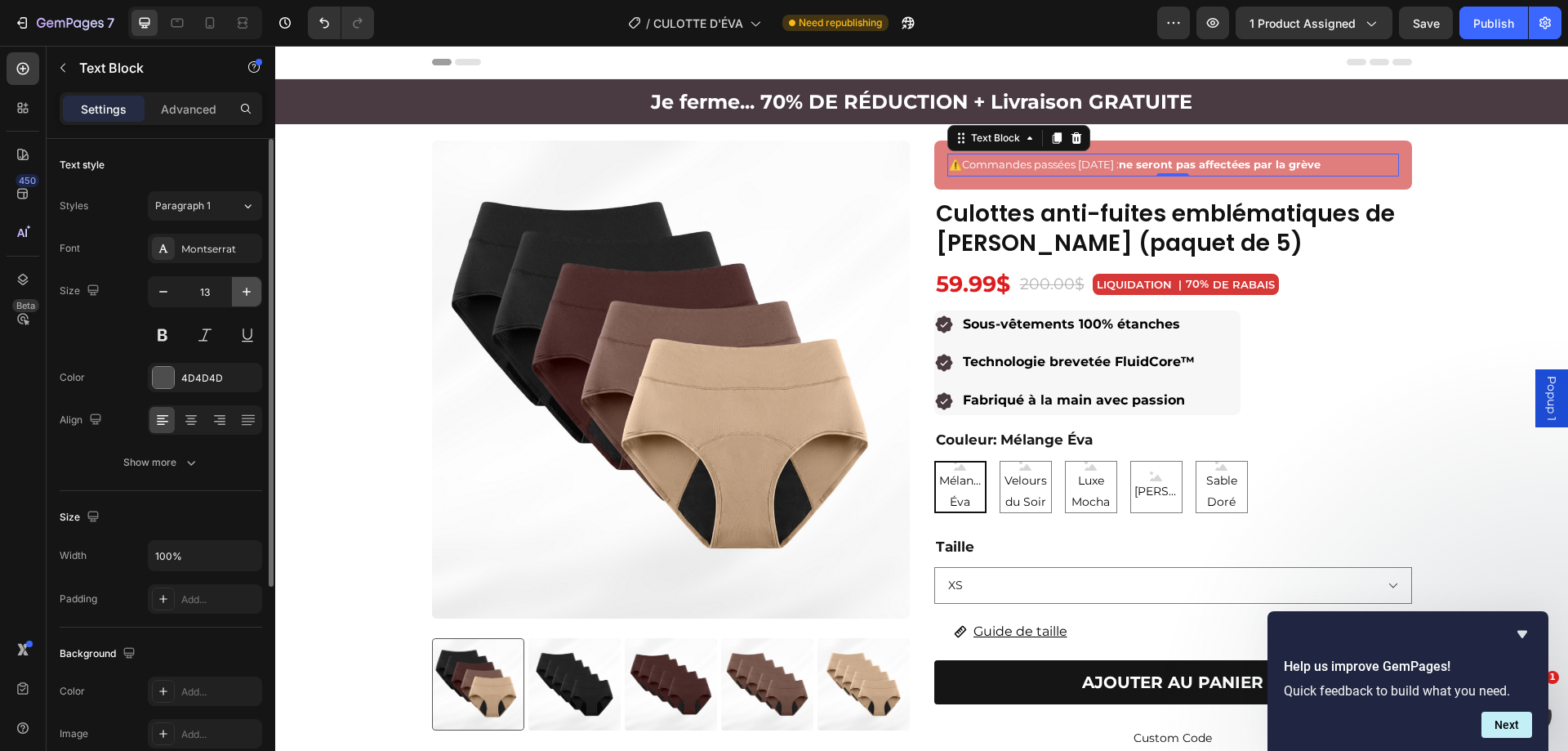
click at [242, 287] on icon "button" at bounding box center [246, 291] width 17 height 17
type input "14"
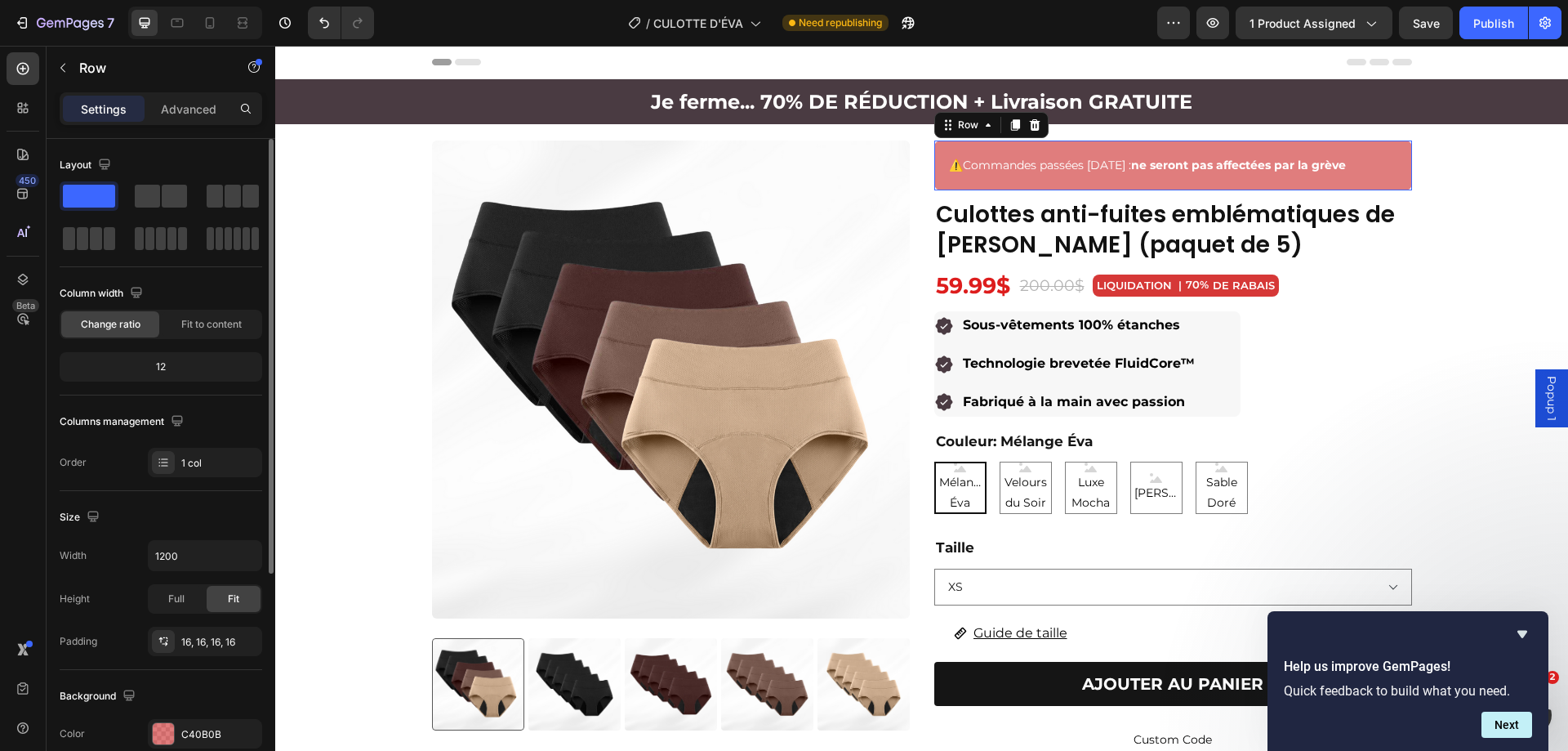
click at [1025, 181] on div "⚠️ Commandes passées [DATE] : ne seront pas affectées par la grève Text Block R…" at bounding box center [1174, 165] width 478 height 50
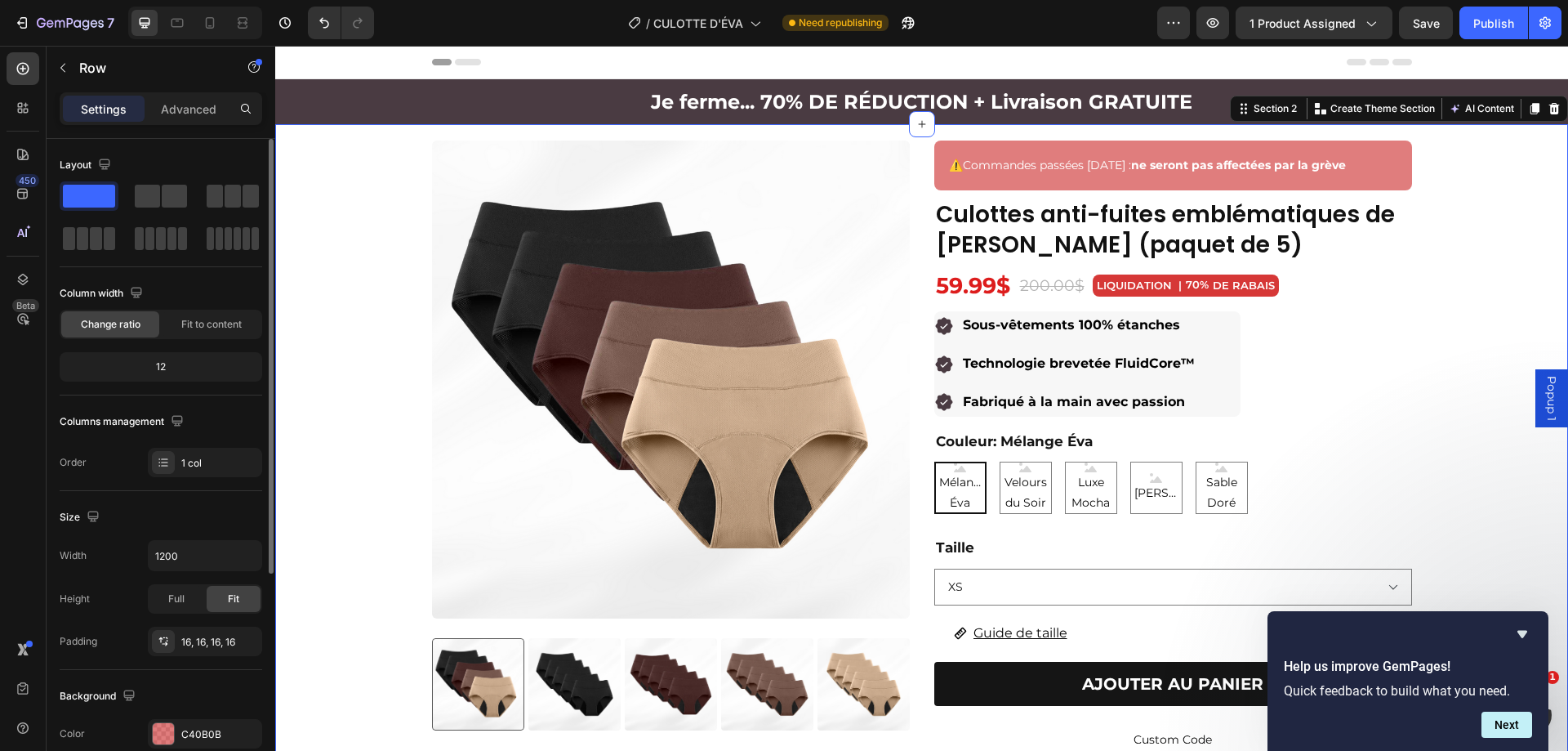
click at [1477, 188] on div "Product Images Culottes anti-fuites emblématiques de ÉVA (paquet de 5) Product …" at bounding box center [922, 614] width 1293 height 948
click at [1066, 151] on div "⚠️ Commandes passées [DATE] : ne seront pas affectées par la grève Text Block R…" at bounding box center [1174, 165] width 478 height 50
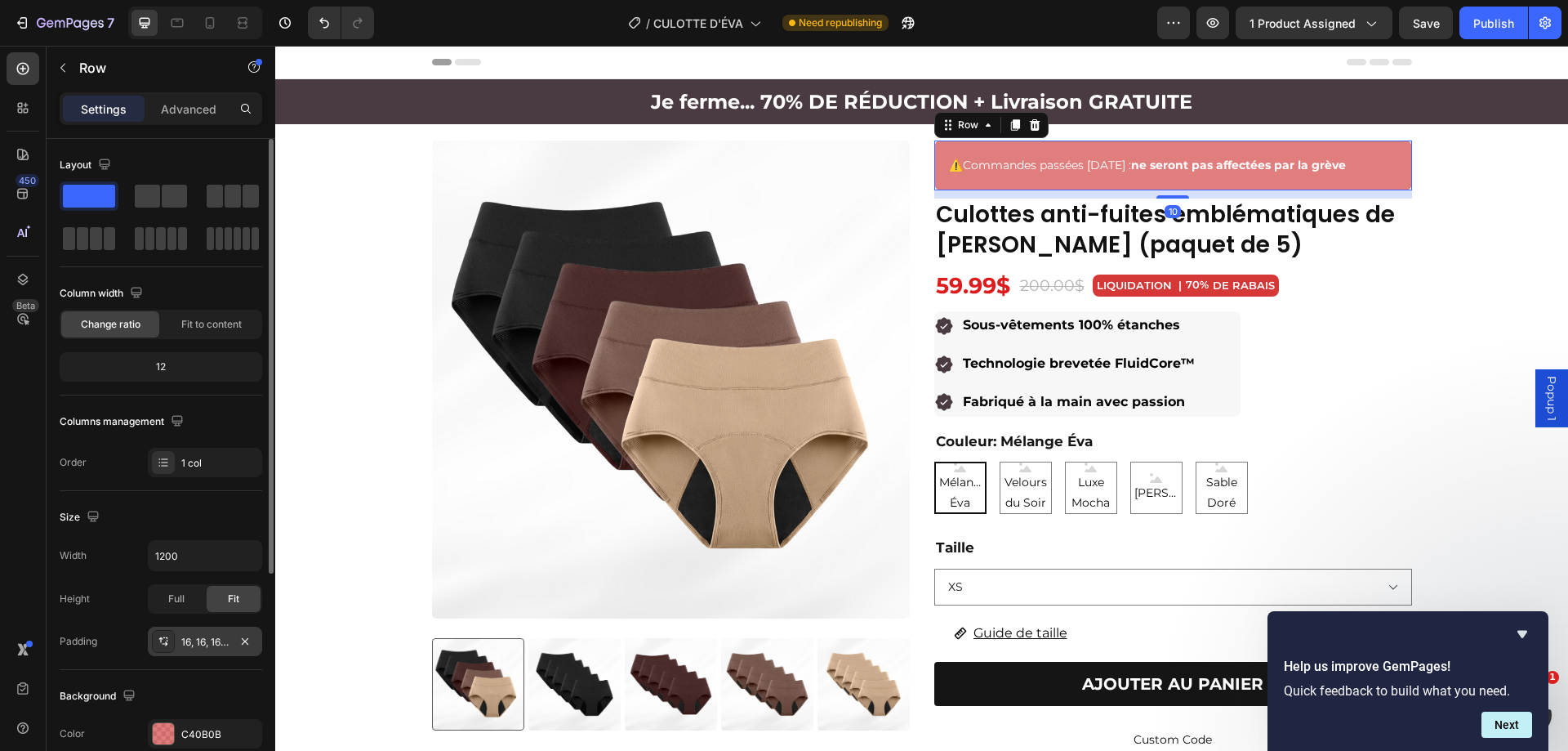
click at [165, 642] on icon at bounding box center [162, 641] width 13 height 13
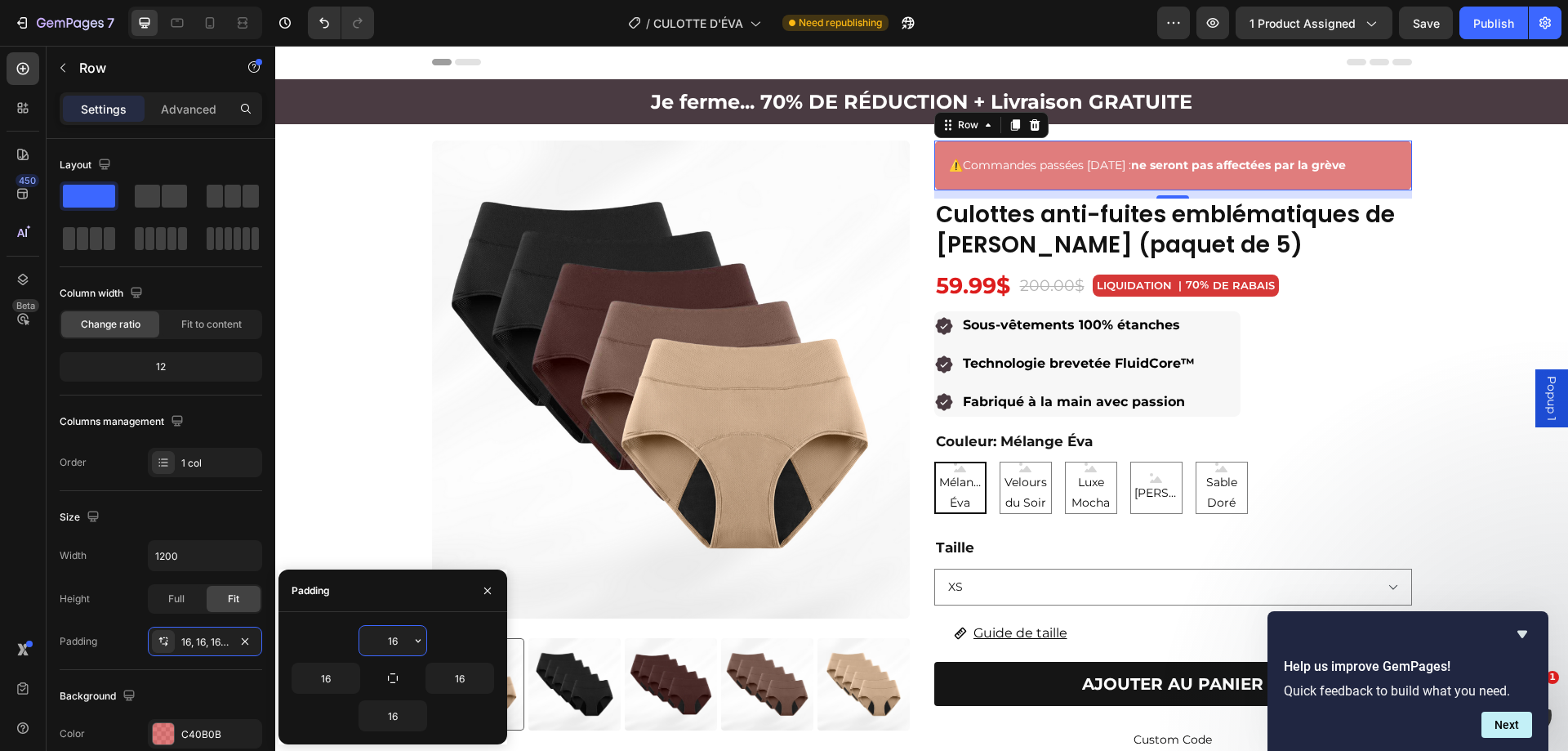
click at [407, 633] on input "16" at bounding box center [392, 641] width 67 height 30
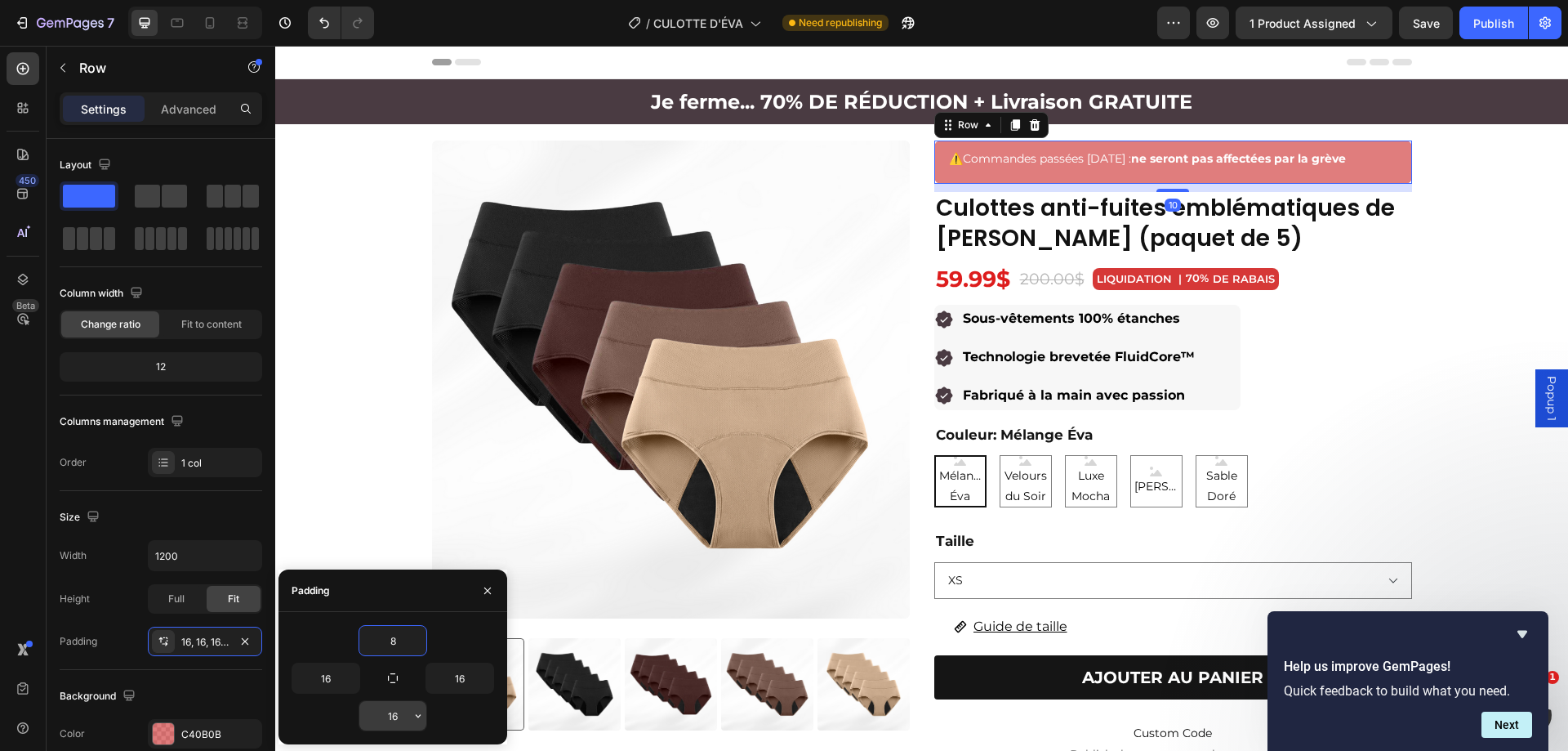
type input "8"
click at [397, 720] on input "16" at bounding box center [392, 716] width 67 height 30
type input "8"
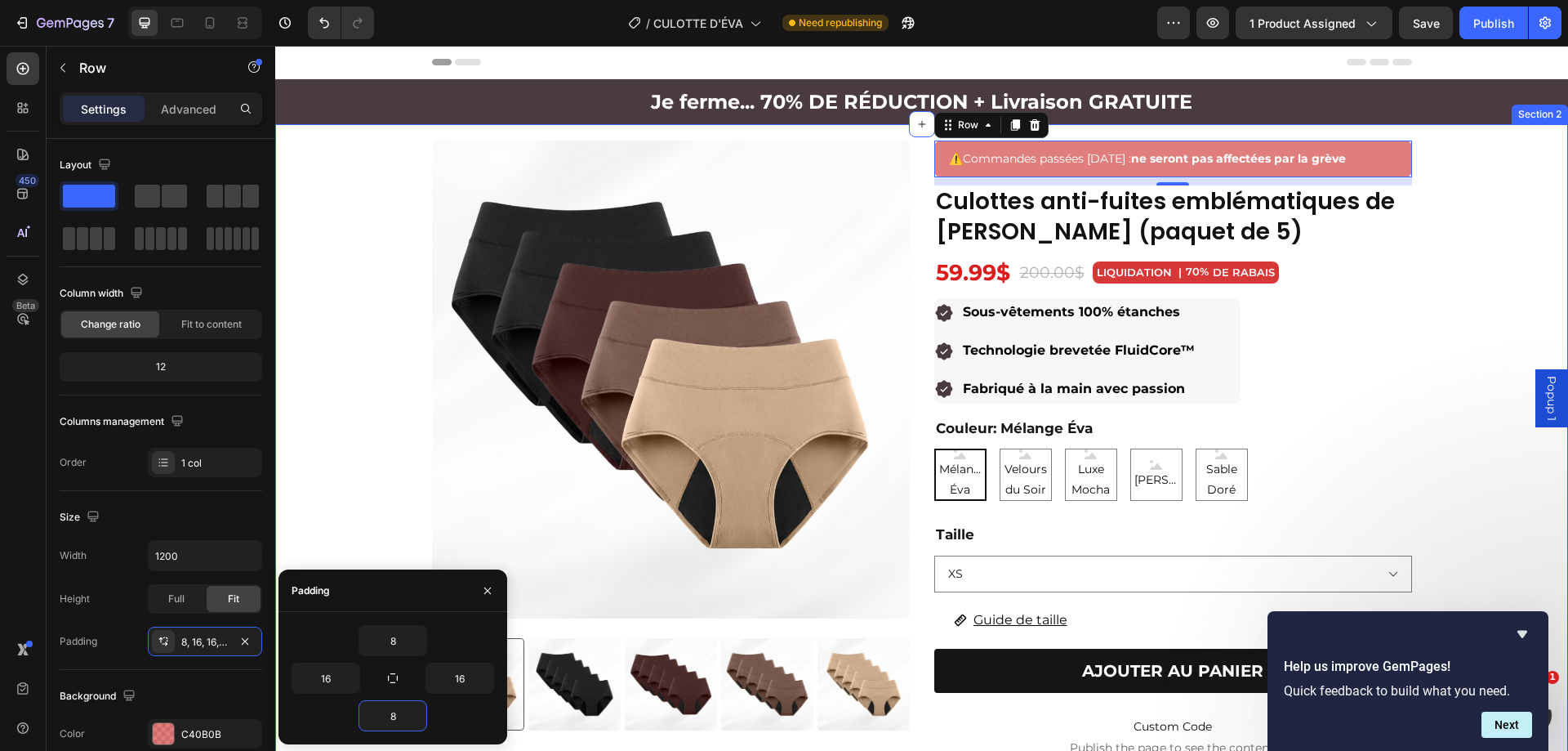
click at [1495, 277] on div "Product Images Culottes anti-fuites emblématiques de ÉVA (paquet de 5) Product …" at bounding box center [922, 608] width 1293 height 935
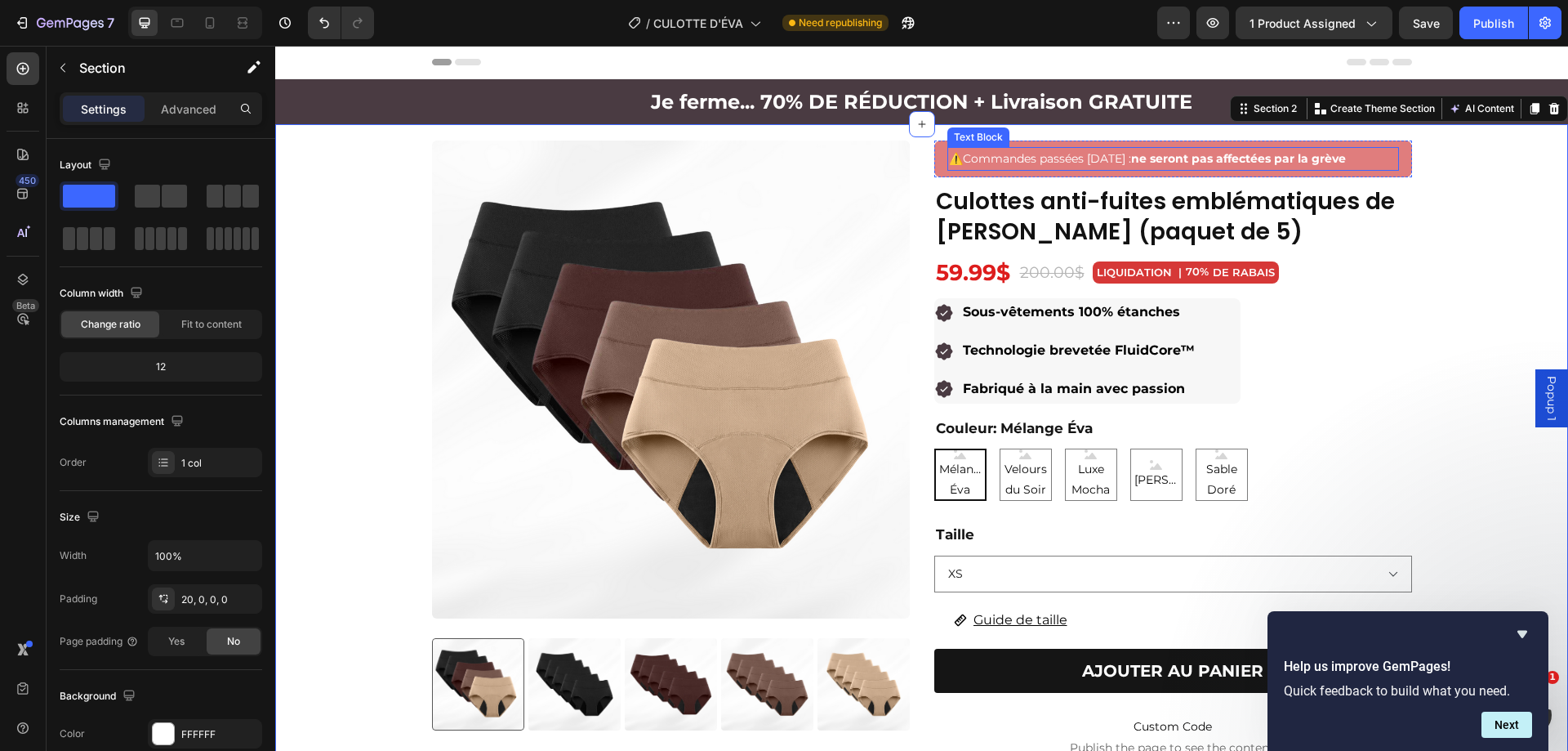
click at [1390, 152] on p "⚠️ Commandes passées [DATE] : ne seront pas affectées par la grève" at bounding box center [1174, 158] width 449 height 21
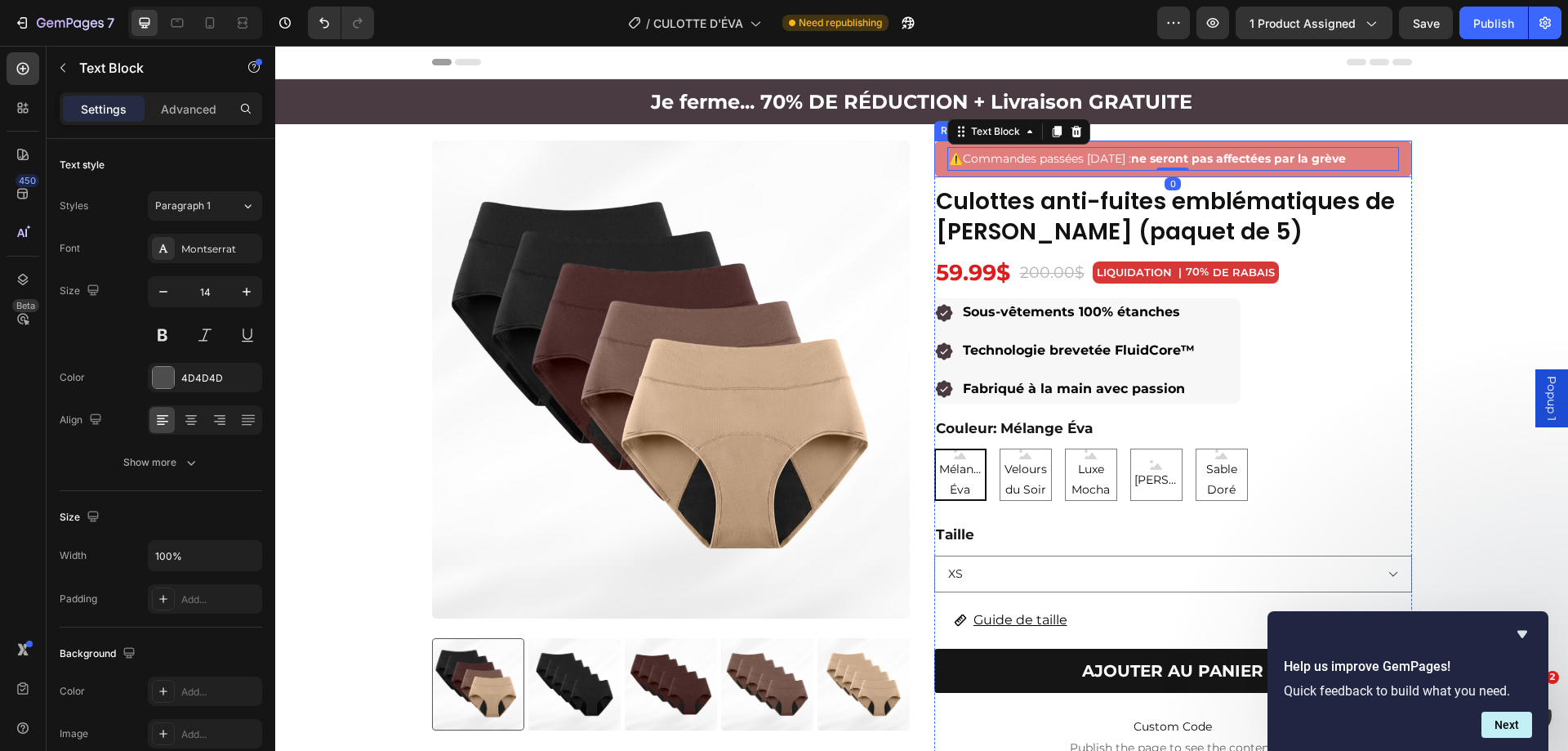
click at [1399, 152] on div "⚠️ Commandes passées [DATE] : ne seront pas affectées par la grève Text Block 0…" at bounding box center [1174, 158] width 478 height 36
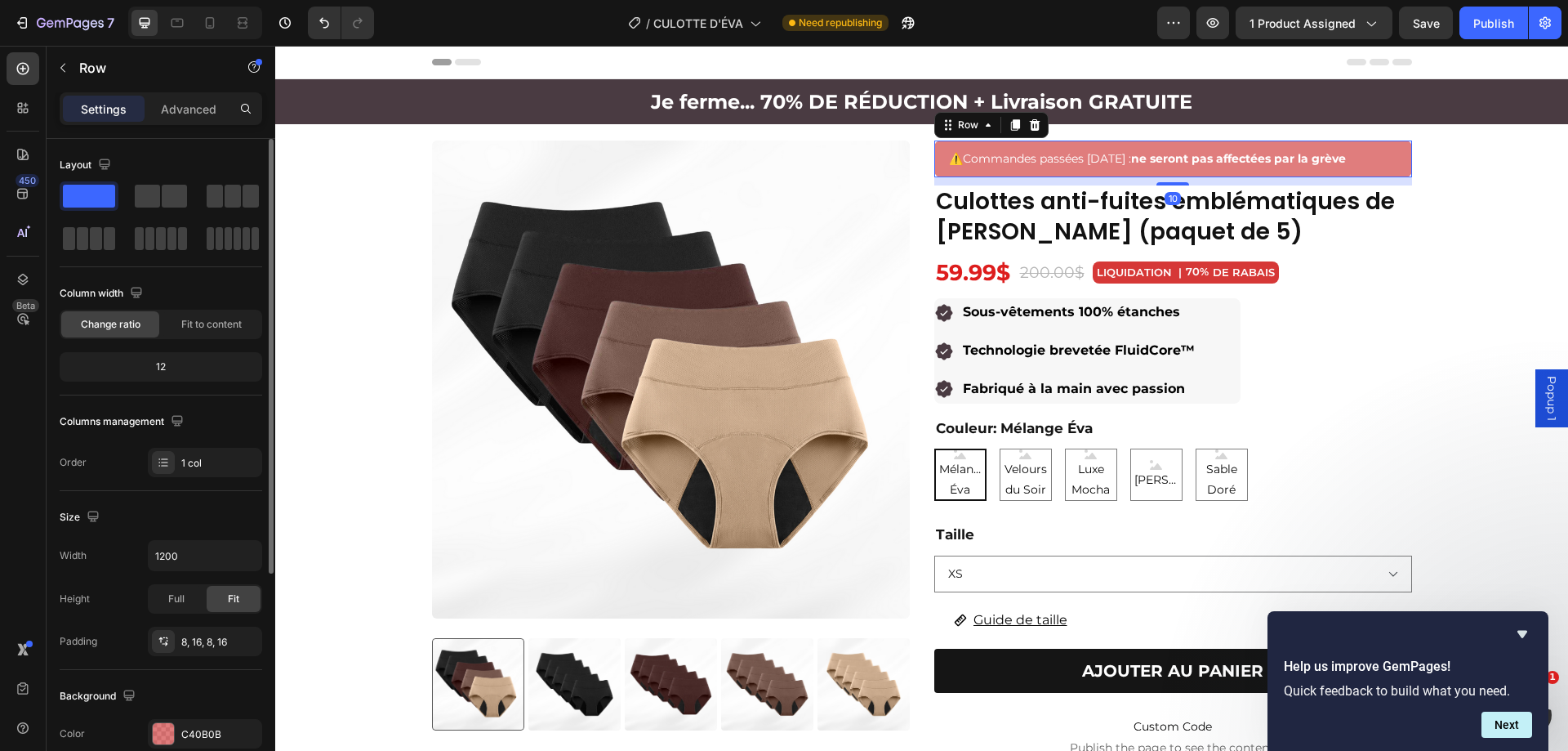
scroll to position [339, 0]
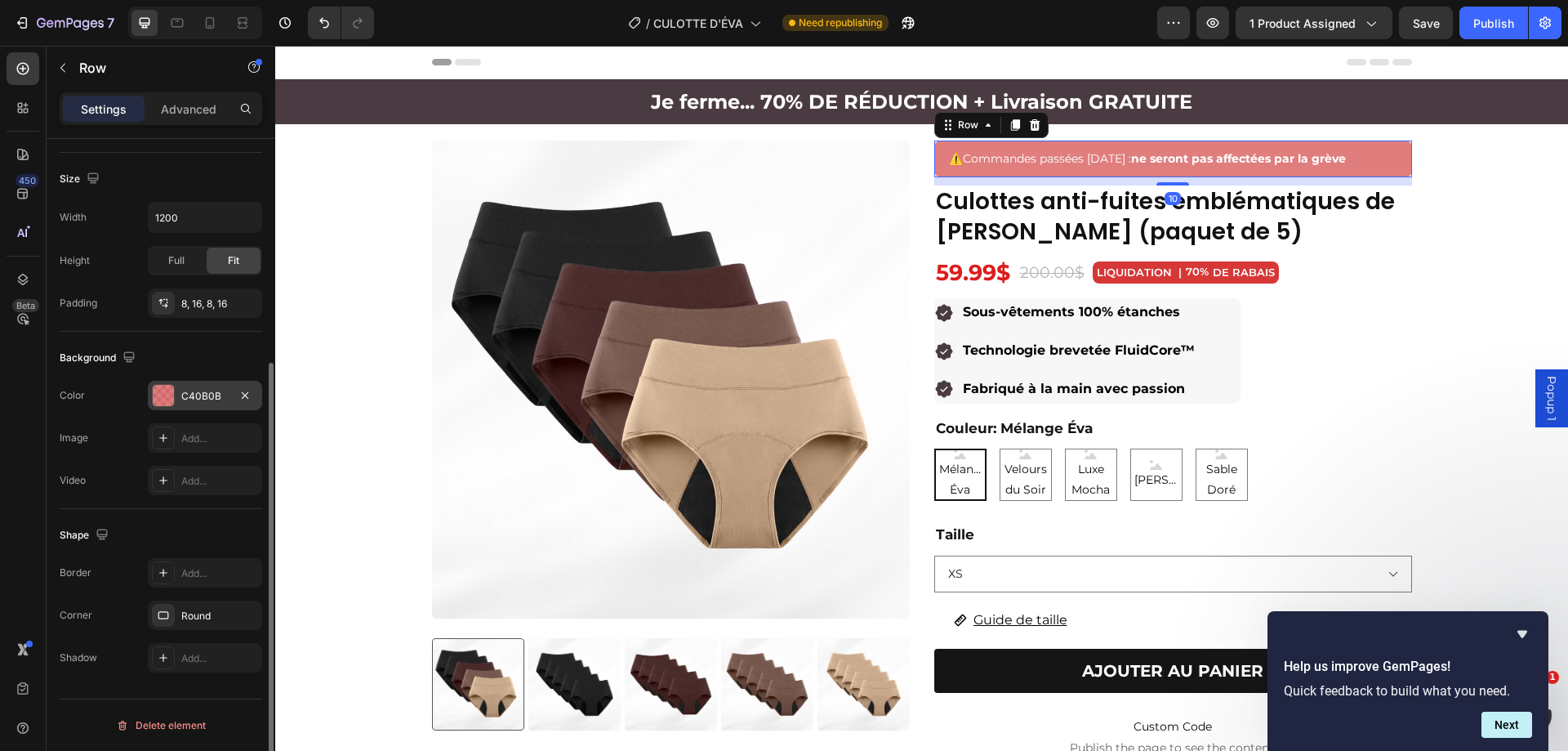
click at [171, 384] on div at bounding box center [162, 395] width 23 height 23
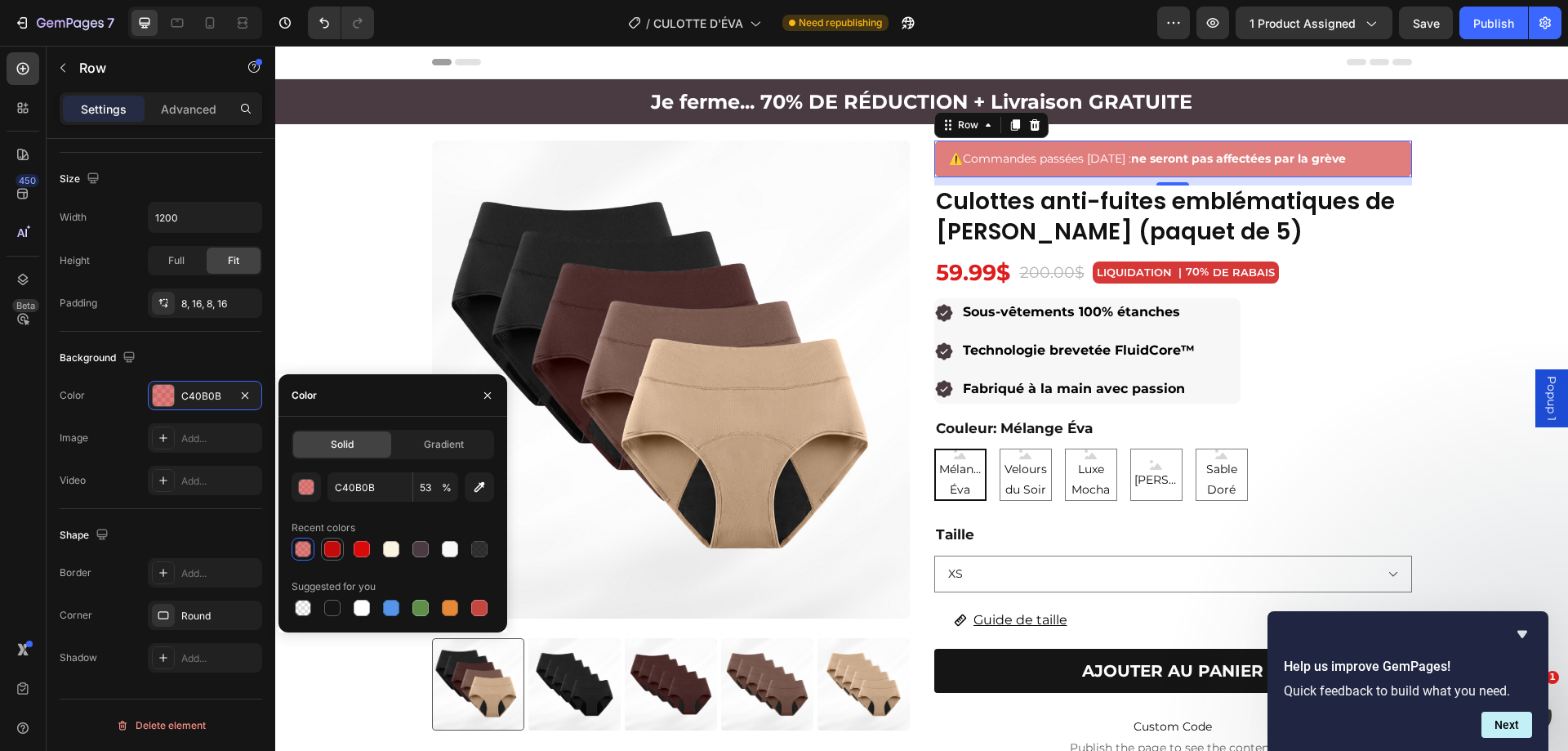
click at [340, 547] on div at bounding box center [332, 549] width 20 height 20
type input "100"
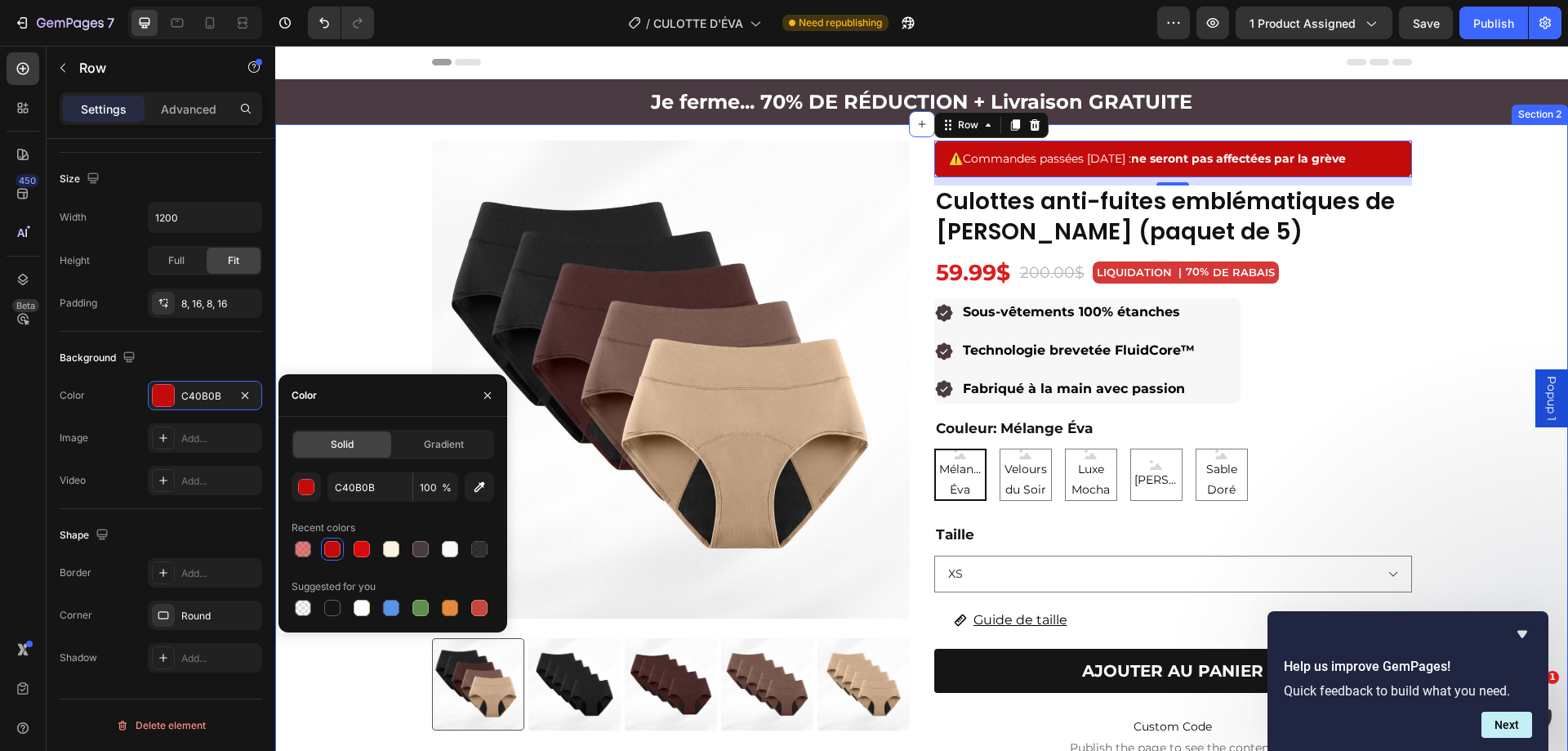
click at [1510, 264] on div "Product Images Culottes anti-fuites emblématiques de ÉVA (paquet de 5) Product …" at bounding box center [922, 608] width 1293 height 935
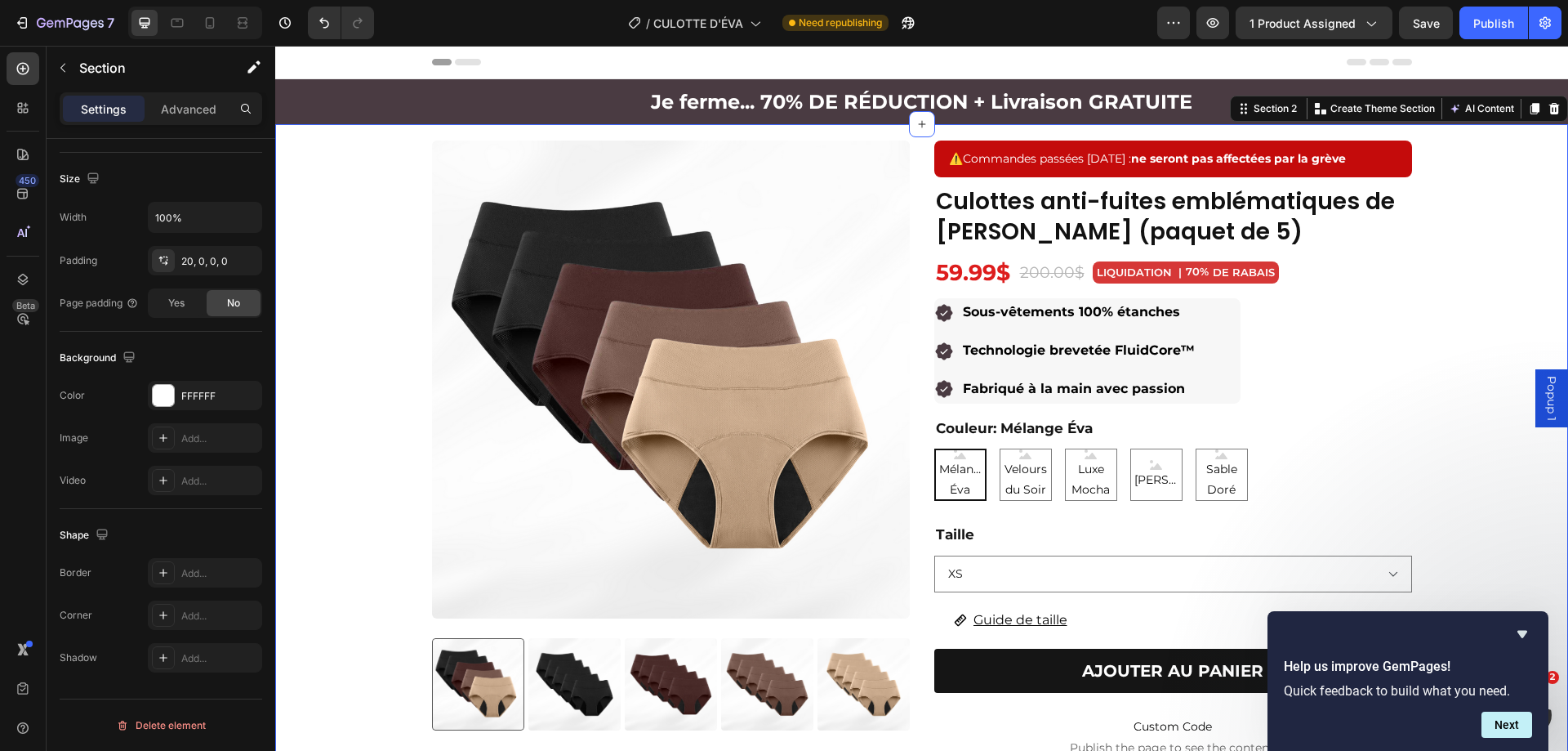
scroll to position [0, 0]
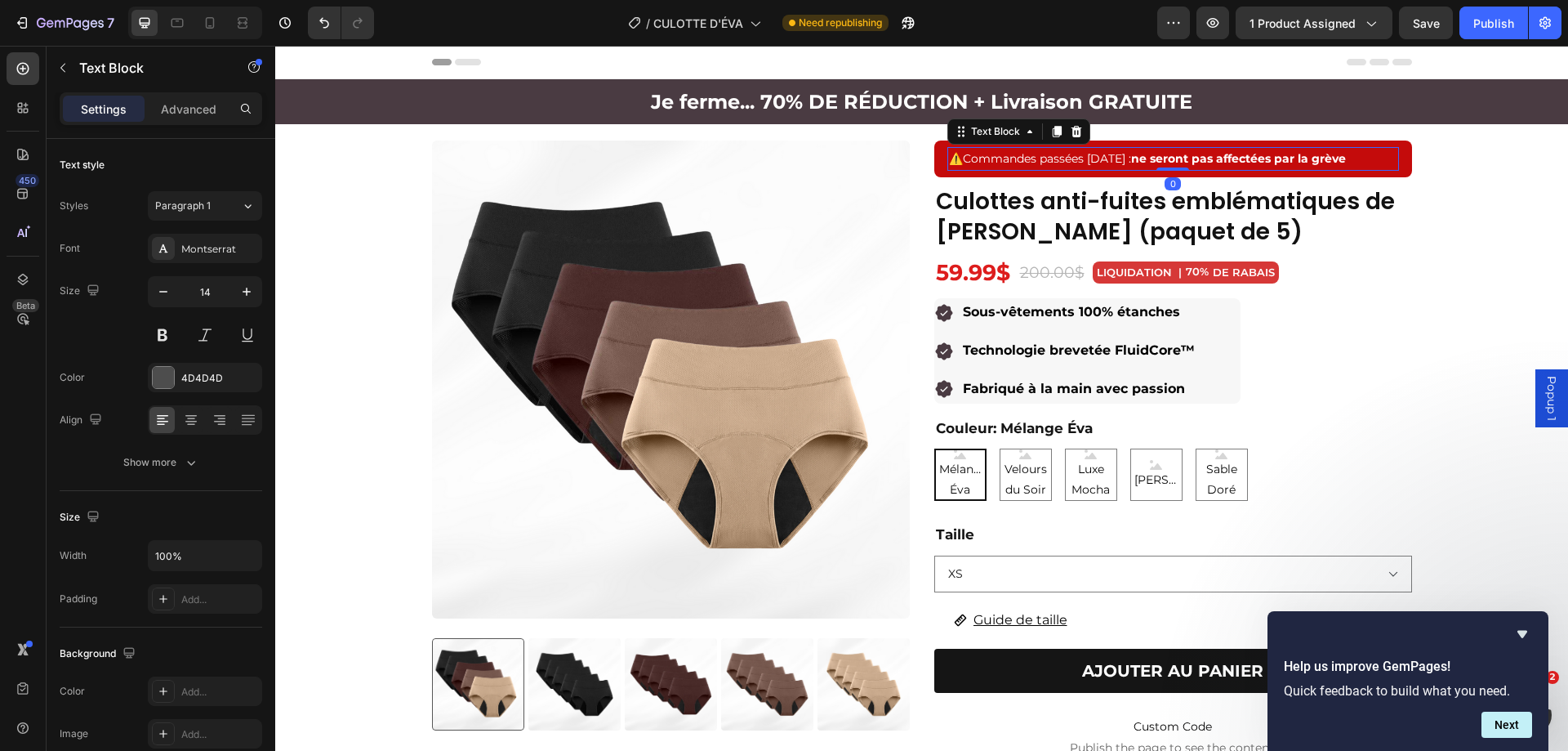
click at [1283, 156] on strong "ne seront pas affectées par la grève" at bounding box center [1238, 158] width 214 height 15
click at [243, 291] on icon "button" at bounding box center [246, 291] width 17 height 17
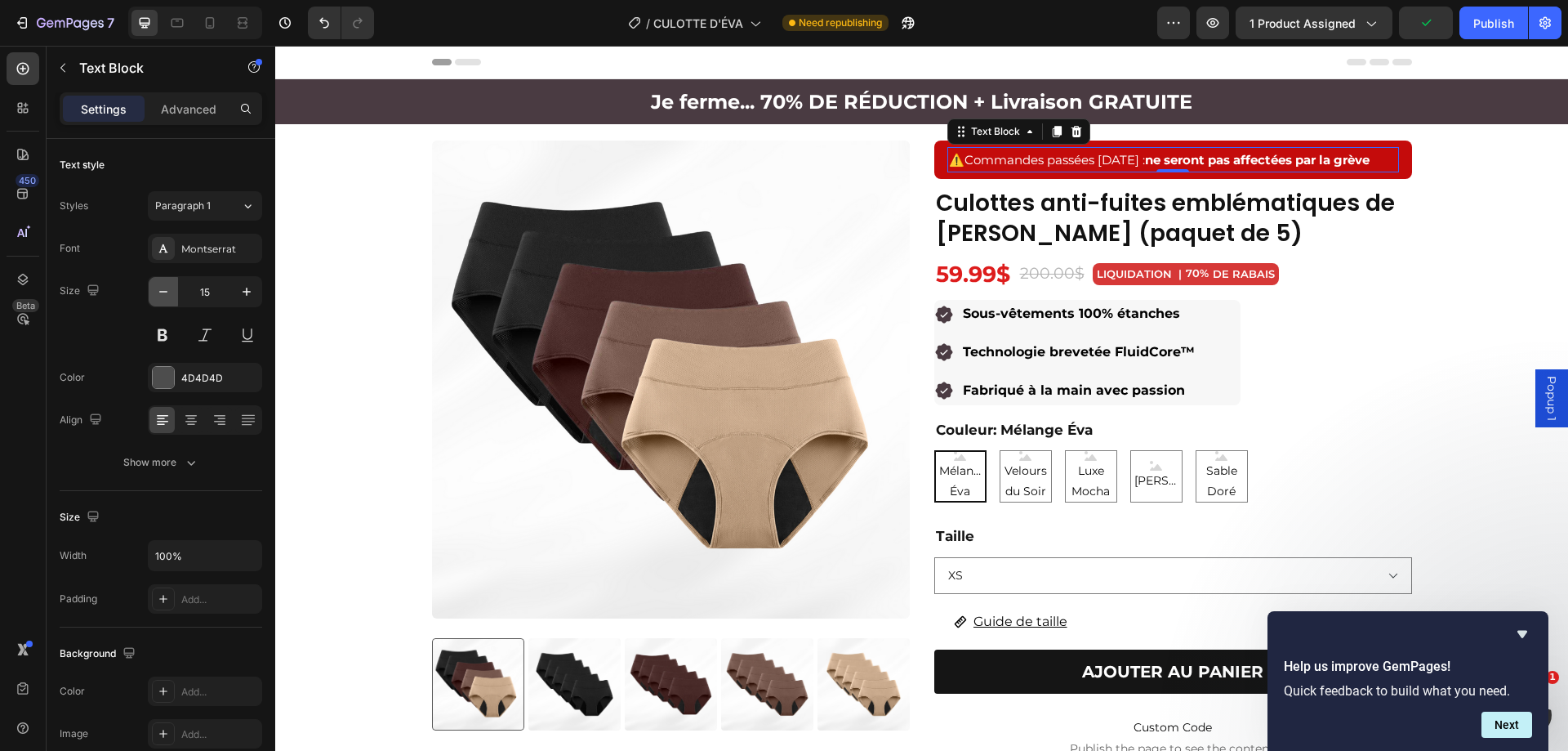
click at [166, 298] on icon "button" at bounding box center [163, 291] width 17 height 17
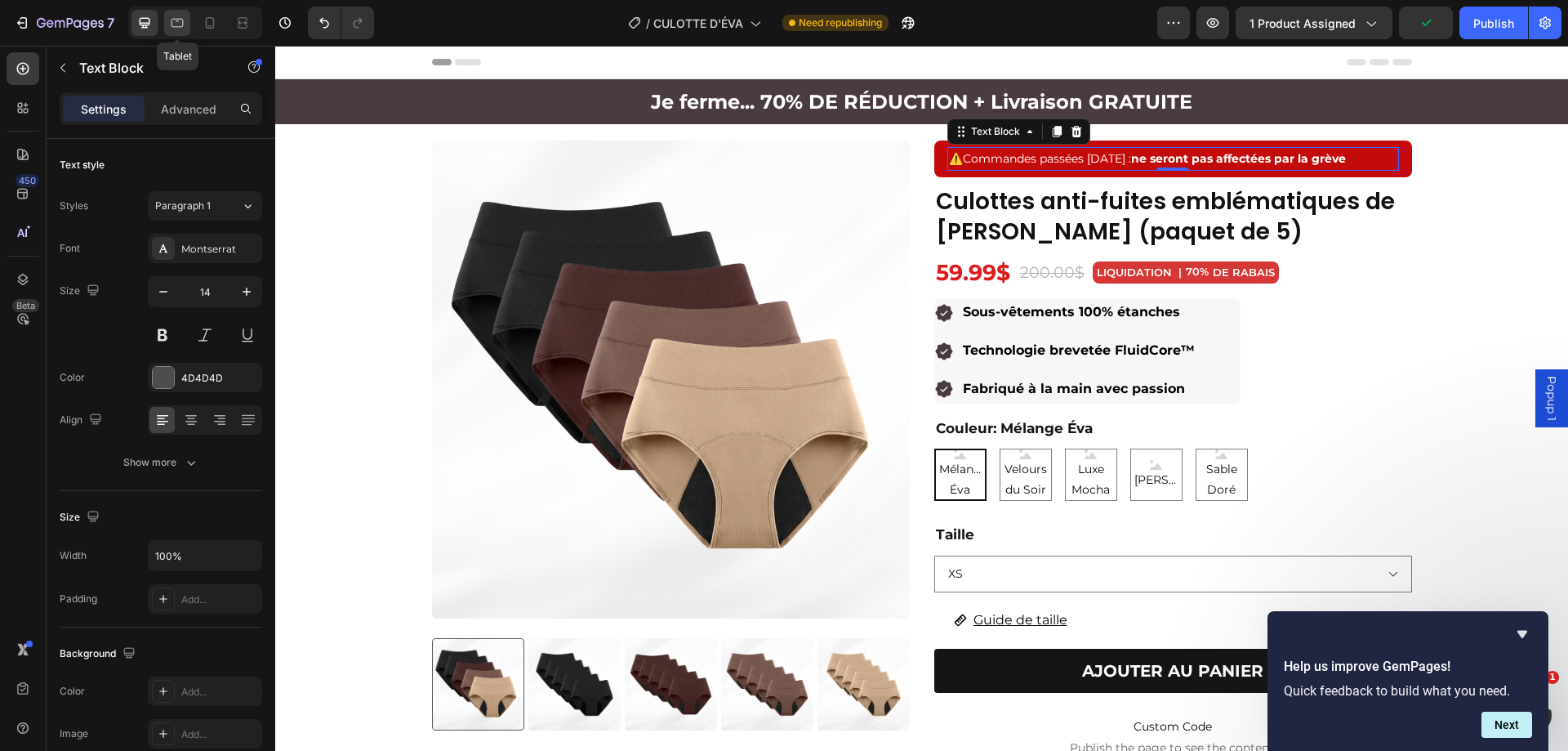
click at [176, 21] on icon at bounding box center [178, 22] width 4 height 2
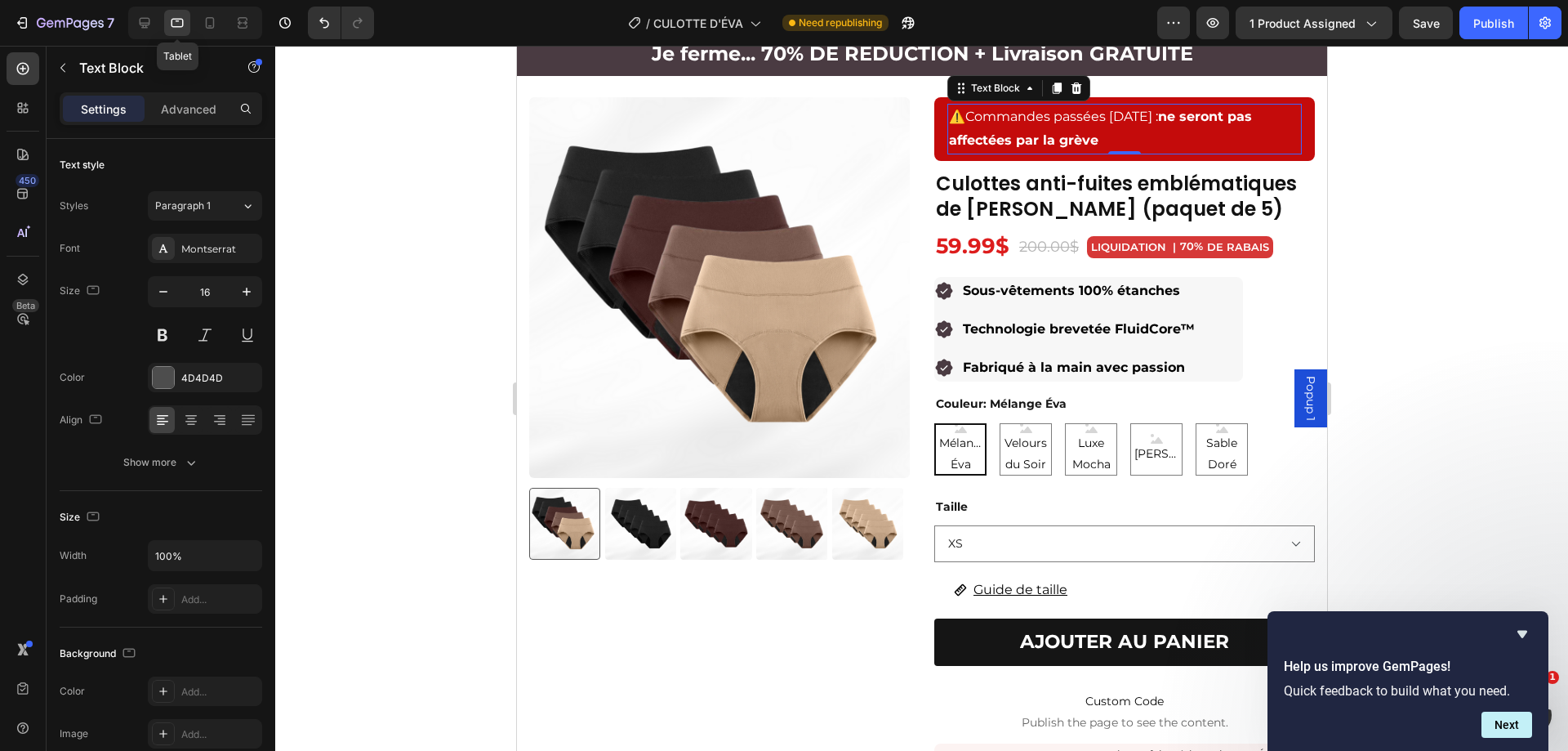
scroll to position [49, 0]
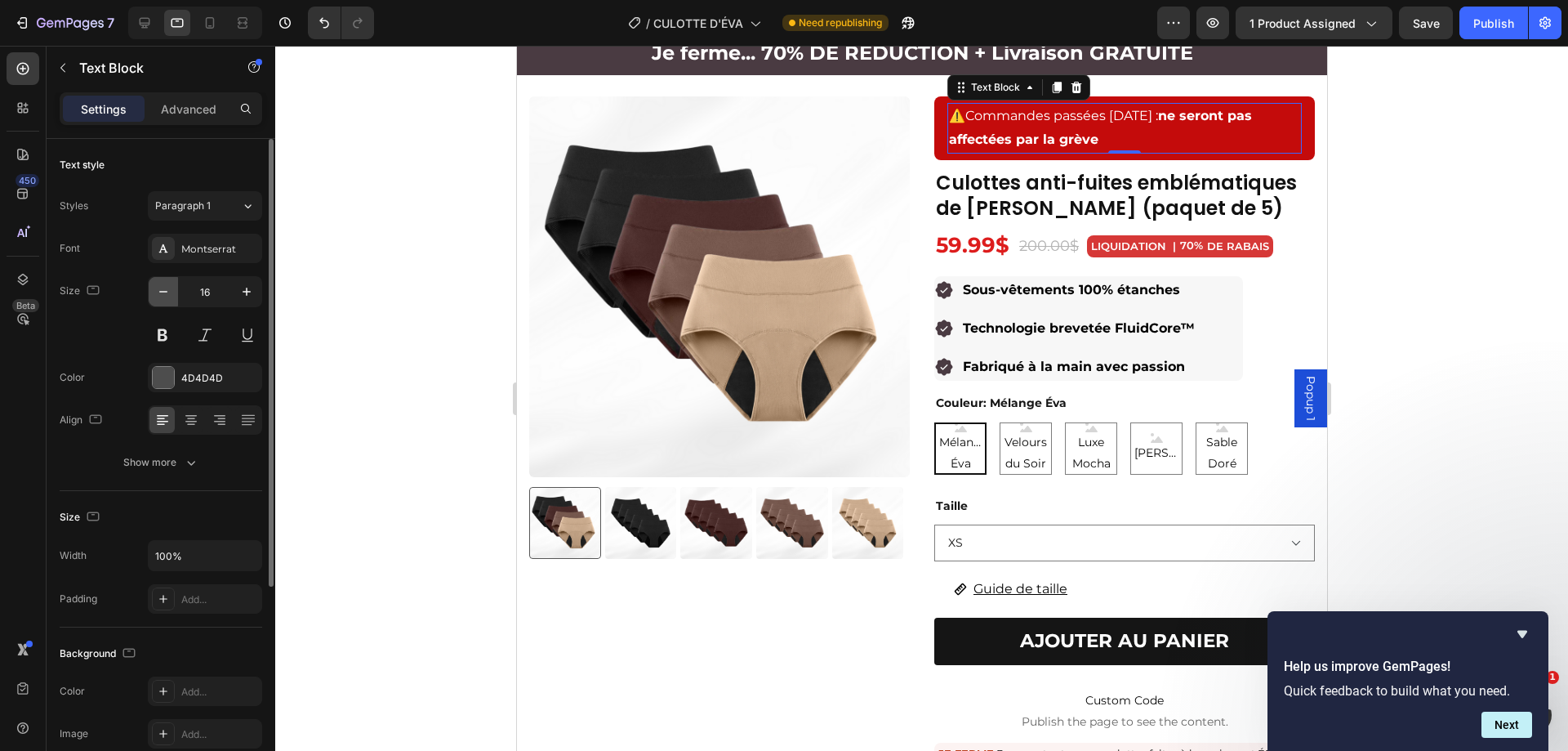
click at [168, 296] on icon "button" at bounding box center [163, 291] width 17 height 17
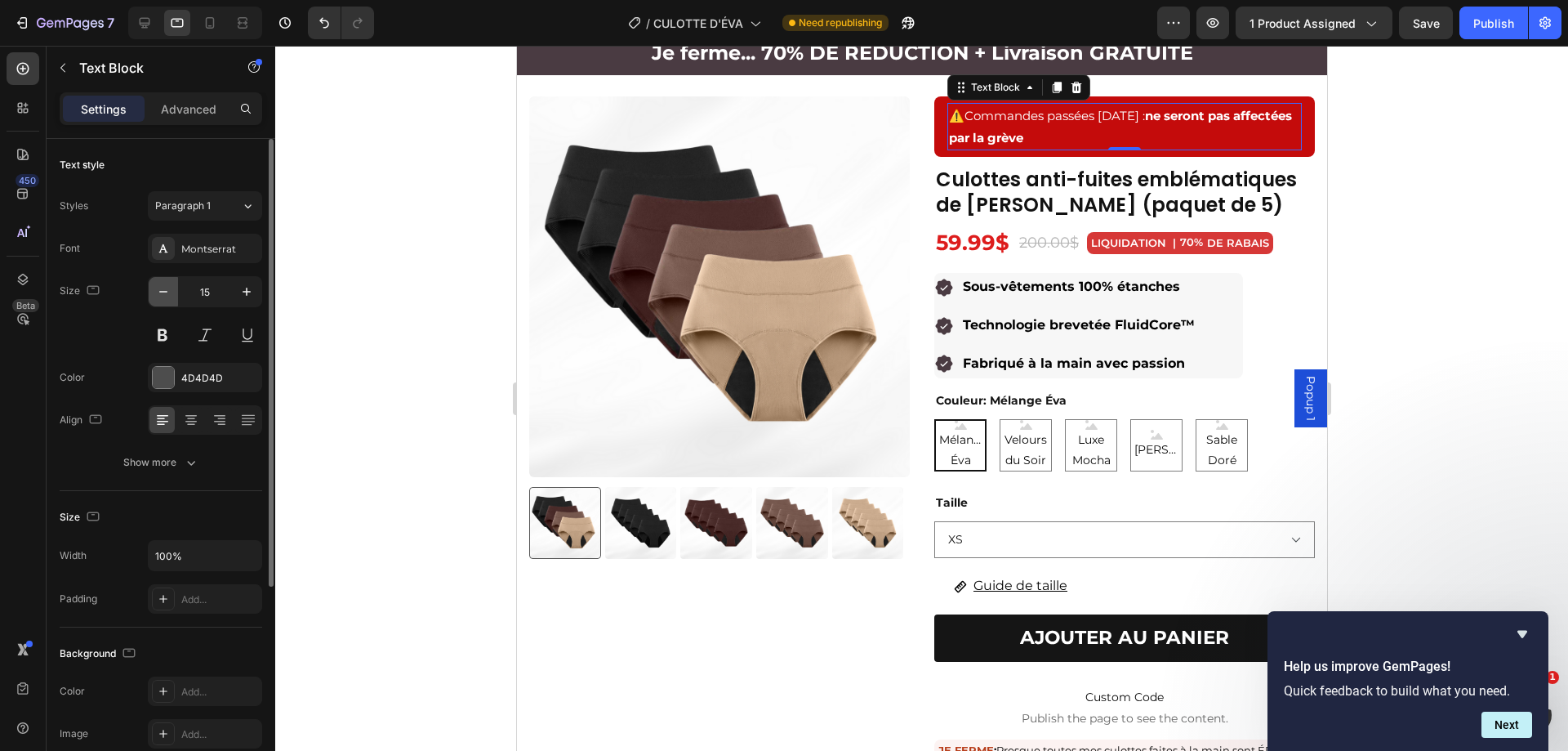
click at [168, 296] on icon "button" at bounding box center [163, 291] width 17 height 17
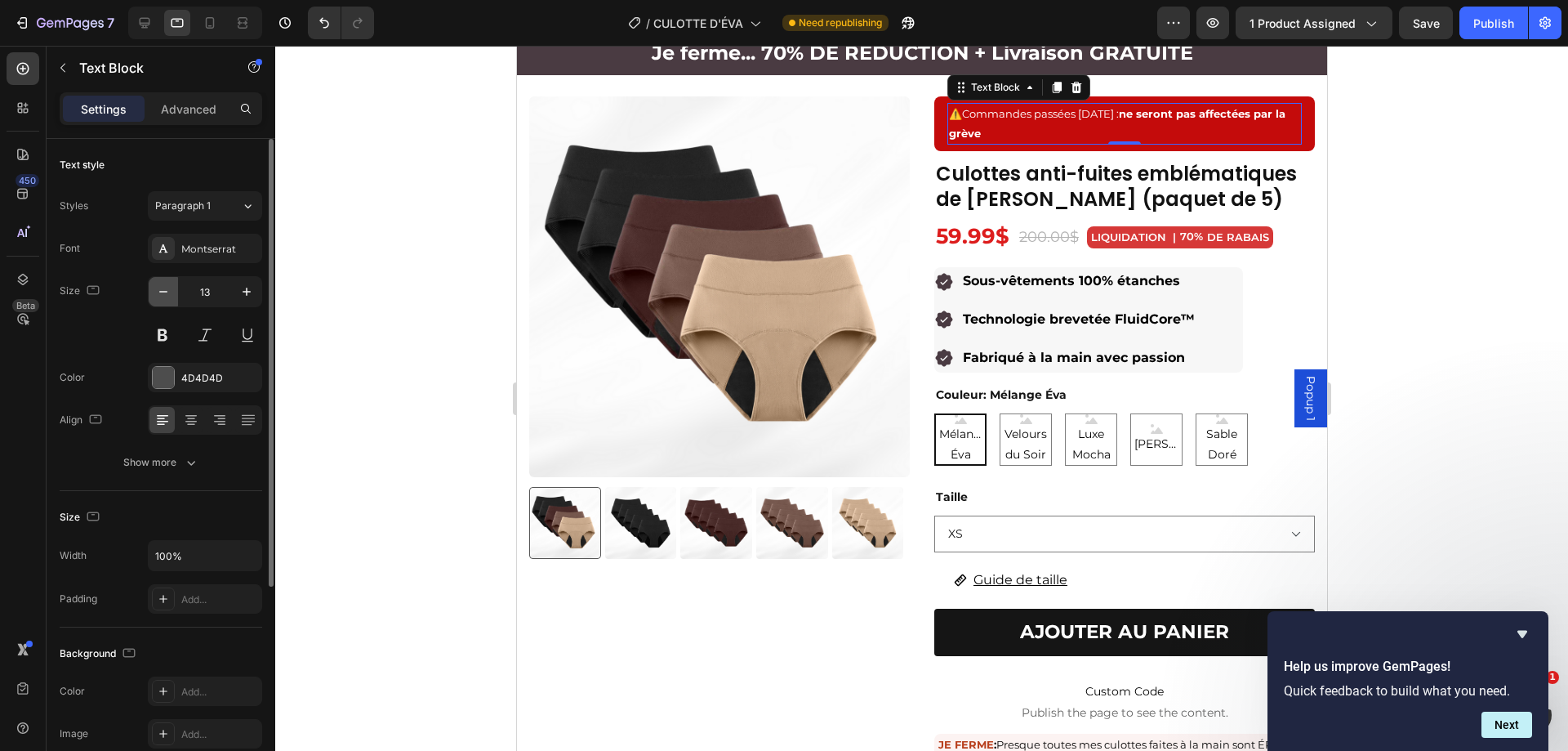
click at [168, 296] on icon "button" at bounding box center [163, 291] width 17 height 17
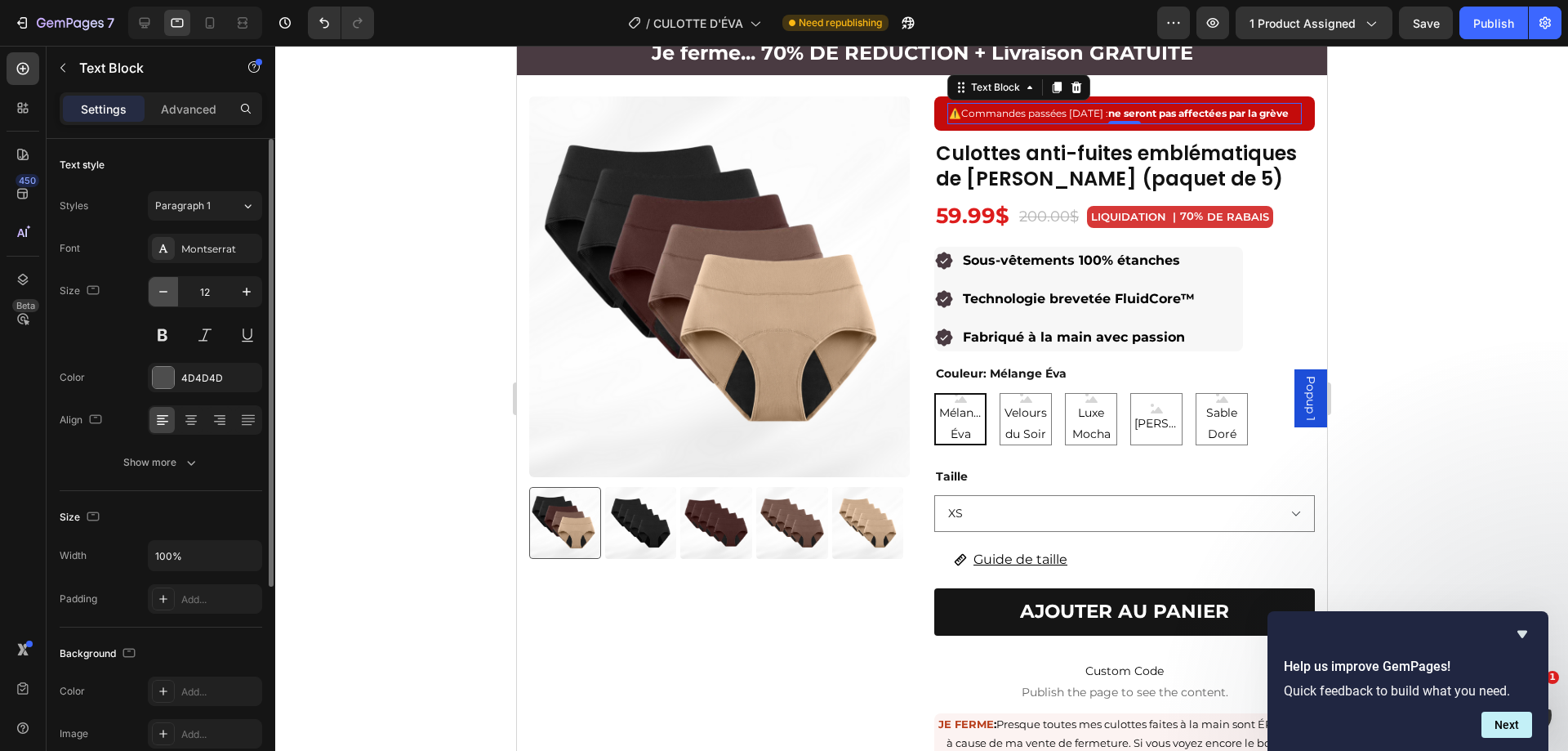
click at [167, 296] on icon "button" at bounding box center [163, 291] width 17 height 17
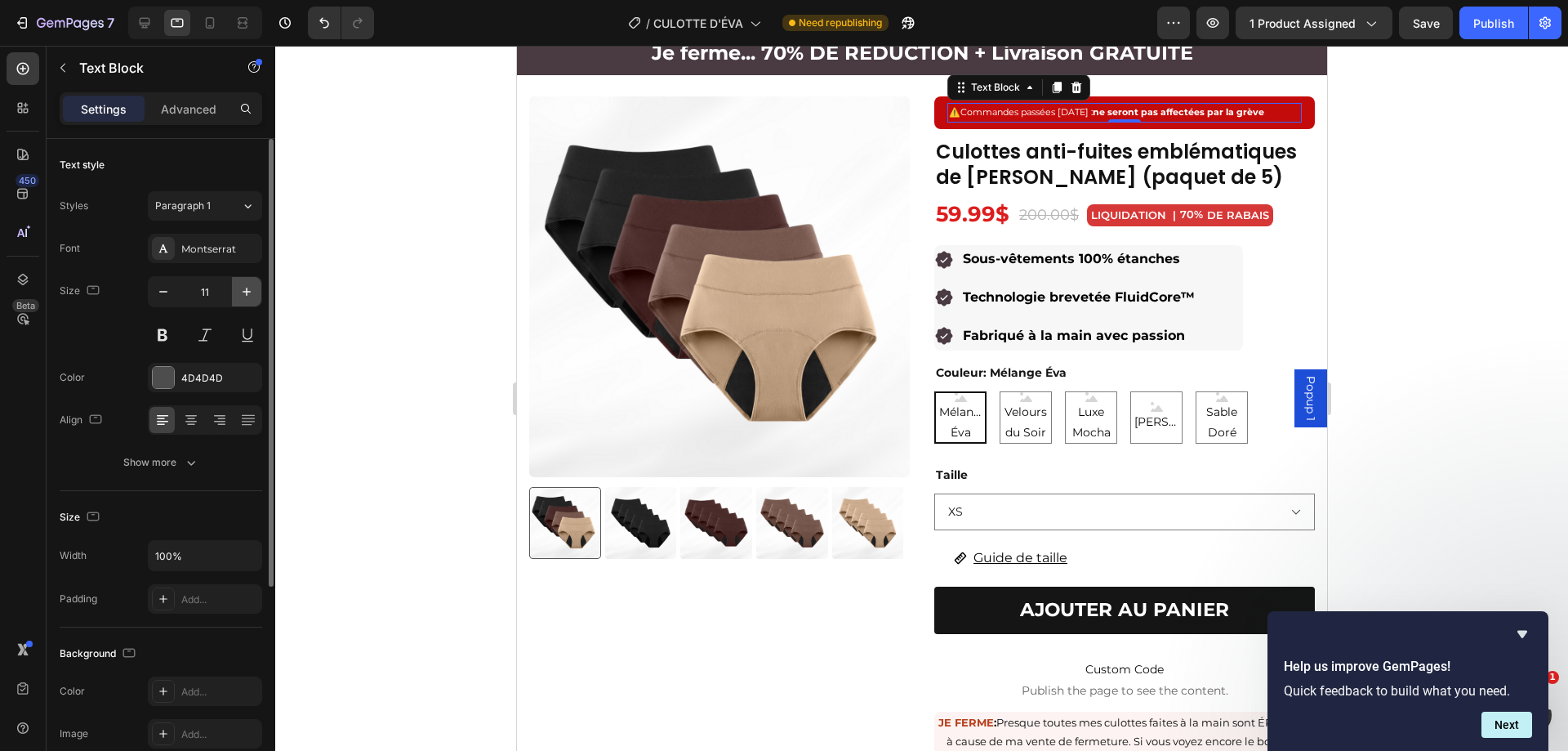
click at [242, 291] on icon "button" at bounding box center [246, 291] width 17 height 17
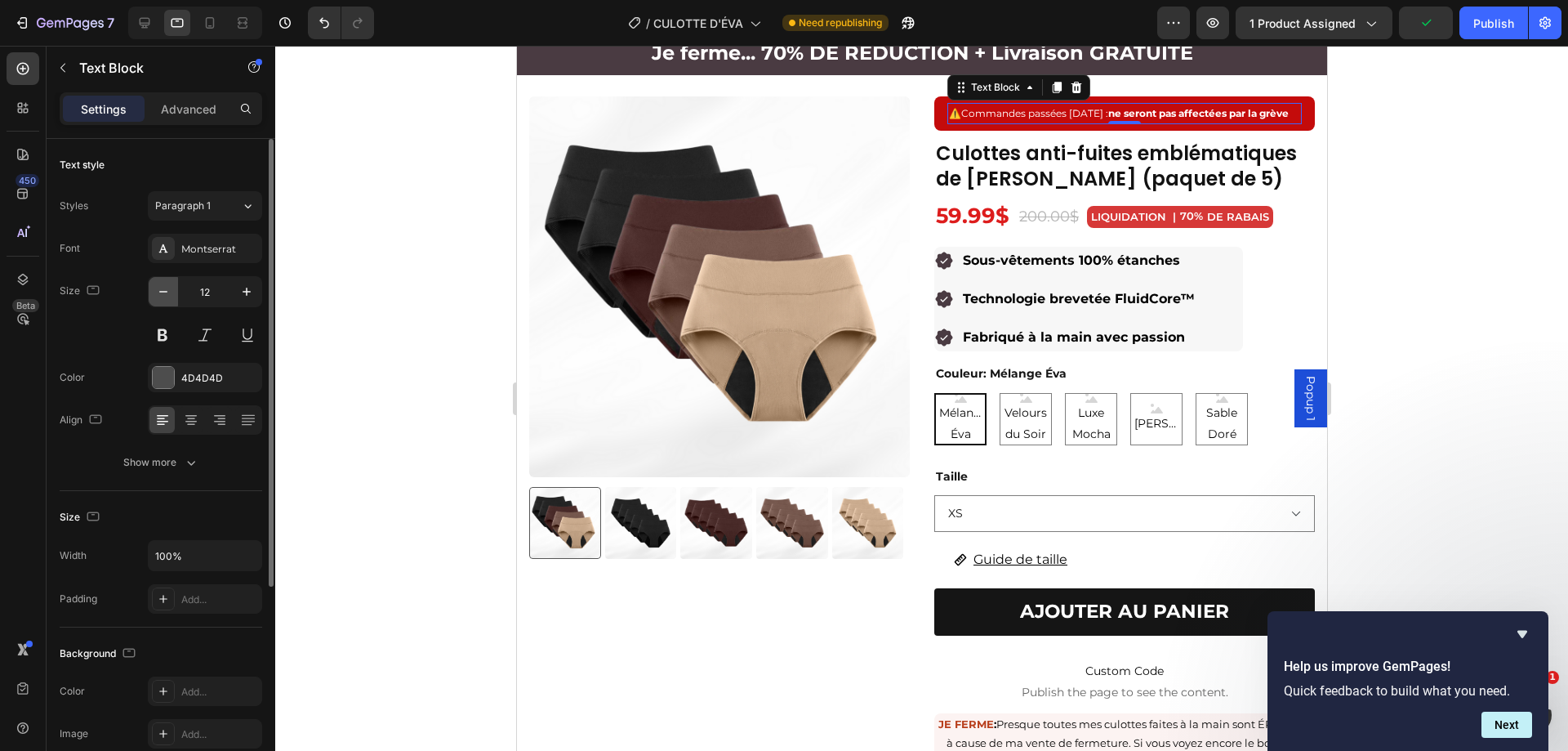
click at [154, 295] on button "button" at bounding box center [163, 291] width 30 height 30
type input "11"
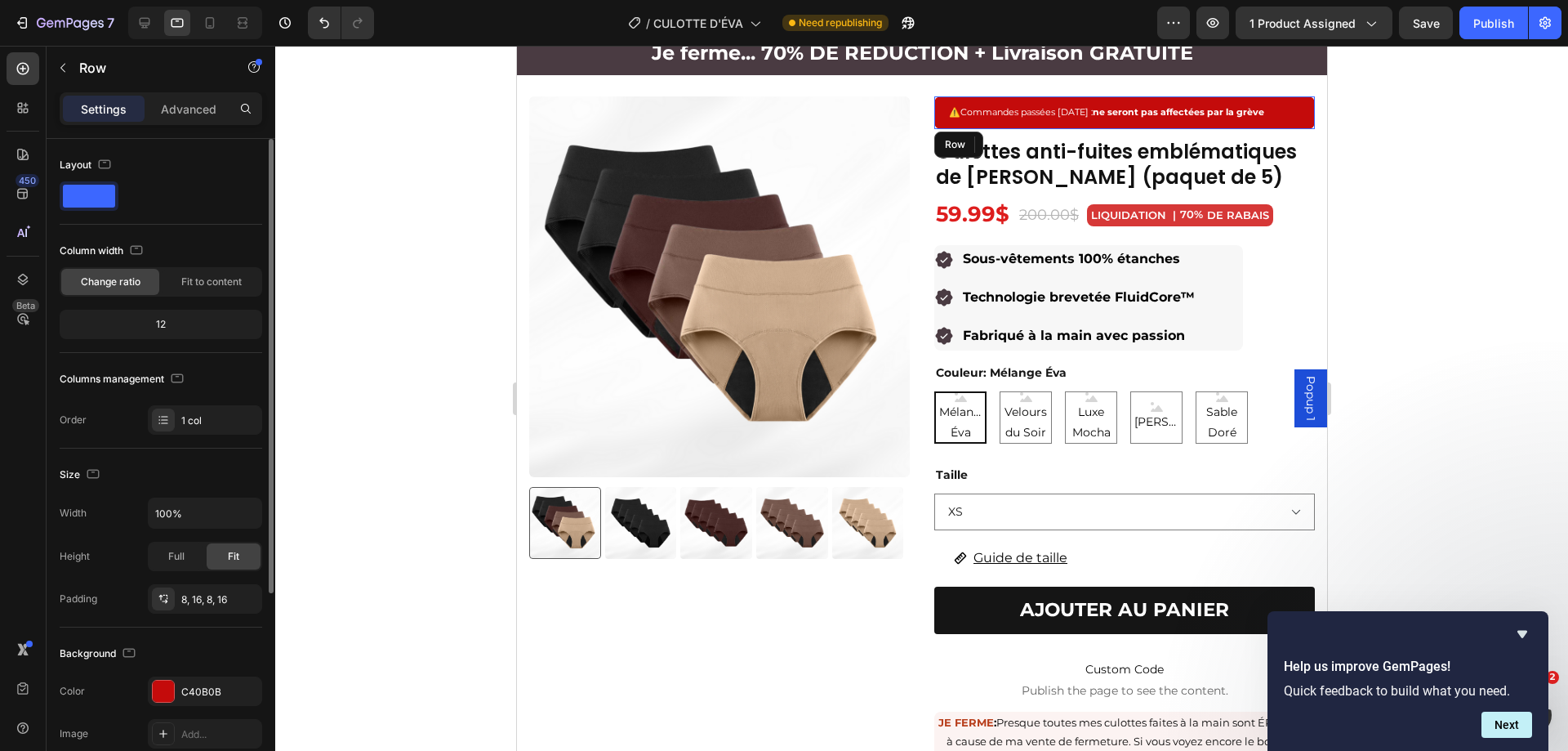
click at [1028, 127] on div "⚠️ Commandes passées [DATE] : ne seront pas affectées par la grève Text Block 0…" at bounding box center [1123, 112] width 381 height 32
click at [1519, 166] on div at bounding box center [922, 399] width 1293 height 706
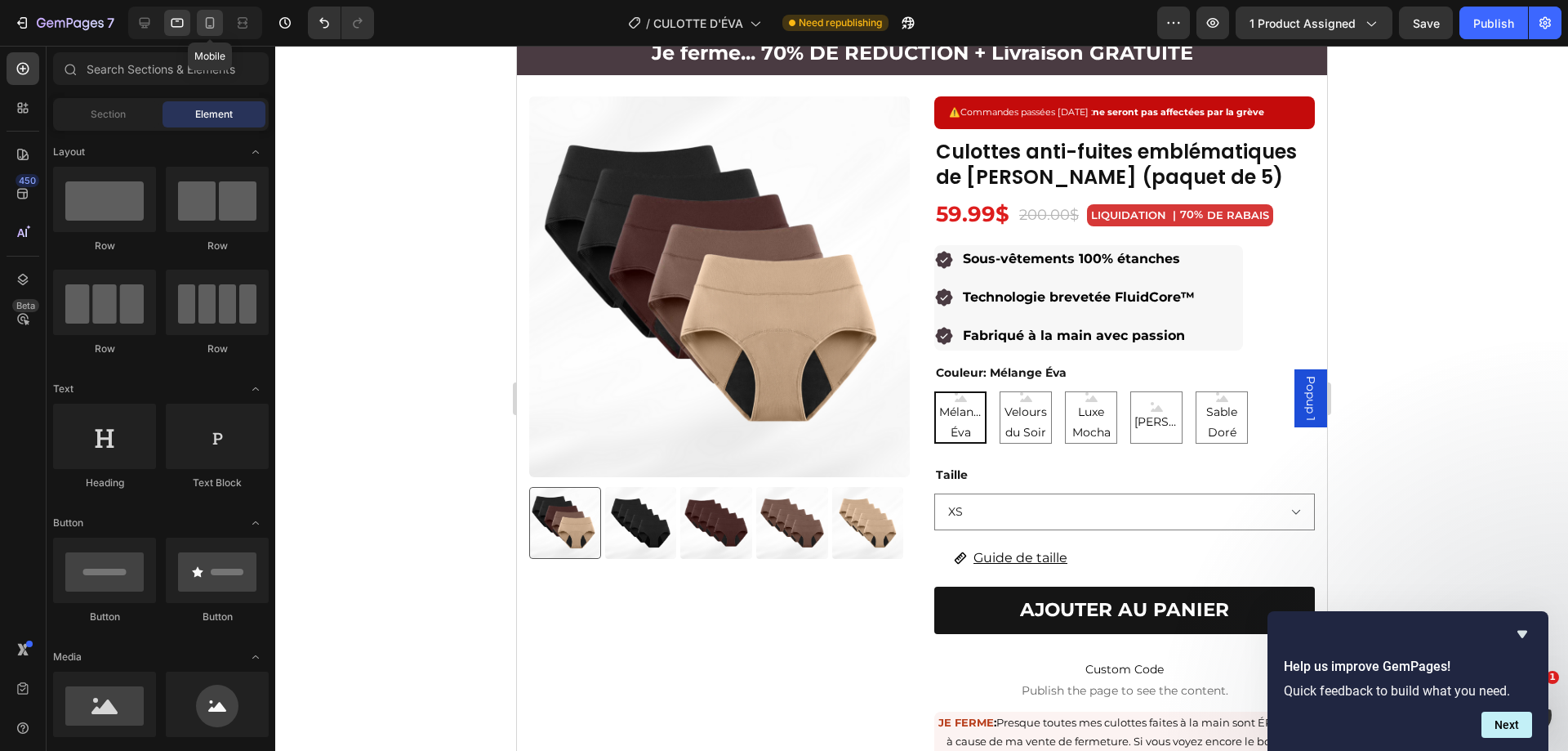
click at [205, 26] on icon at bounding box center [210, 23] width 17 height 17
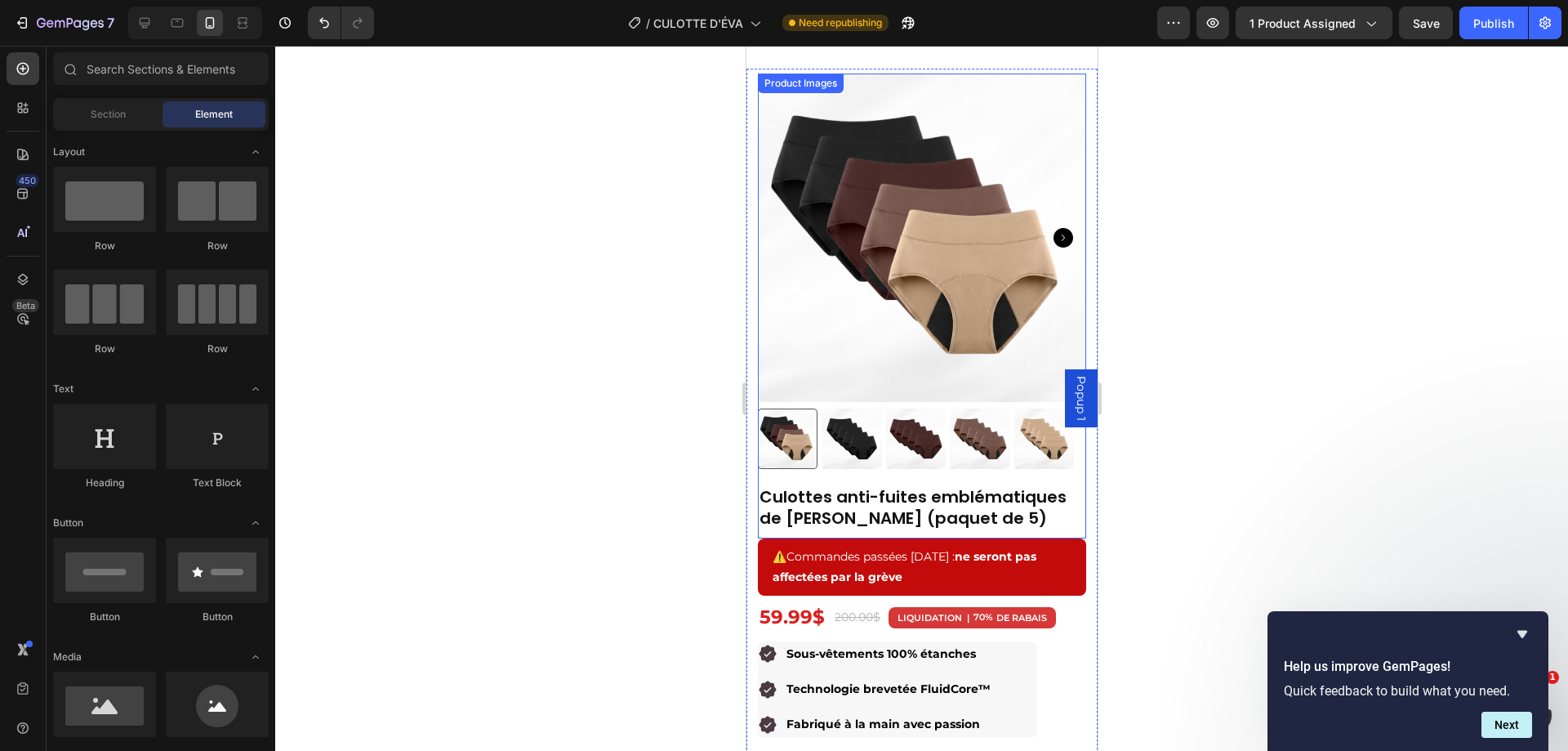
scroll to position [212, 0]
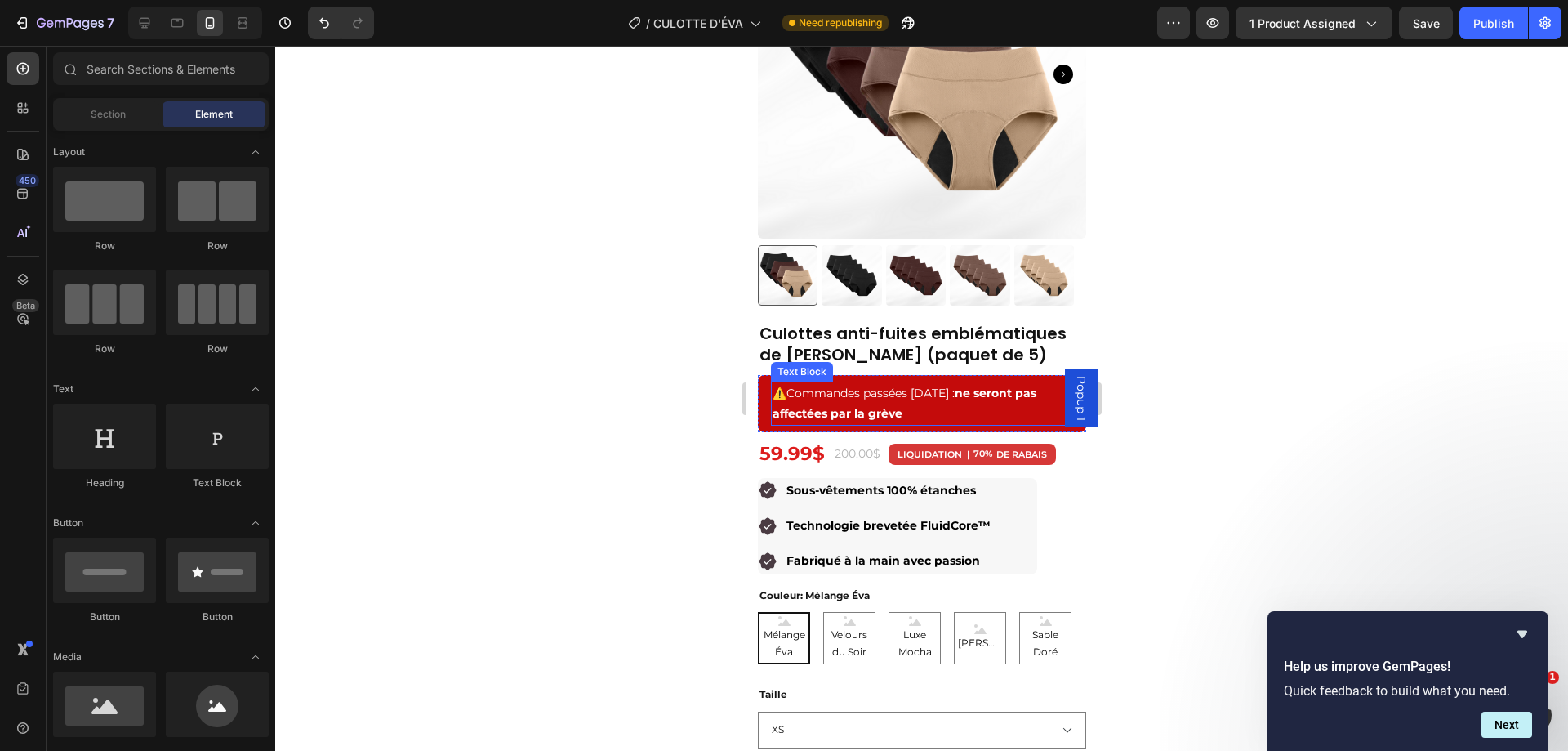
click at [942, 393] on p "⚠️ Commandes passées [DATE] : ne seront pas affectées par la grève" at bounding box center [922, 404] width 299 height 41
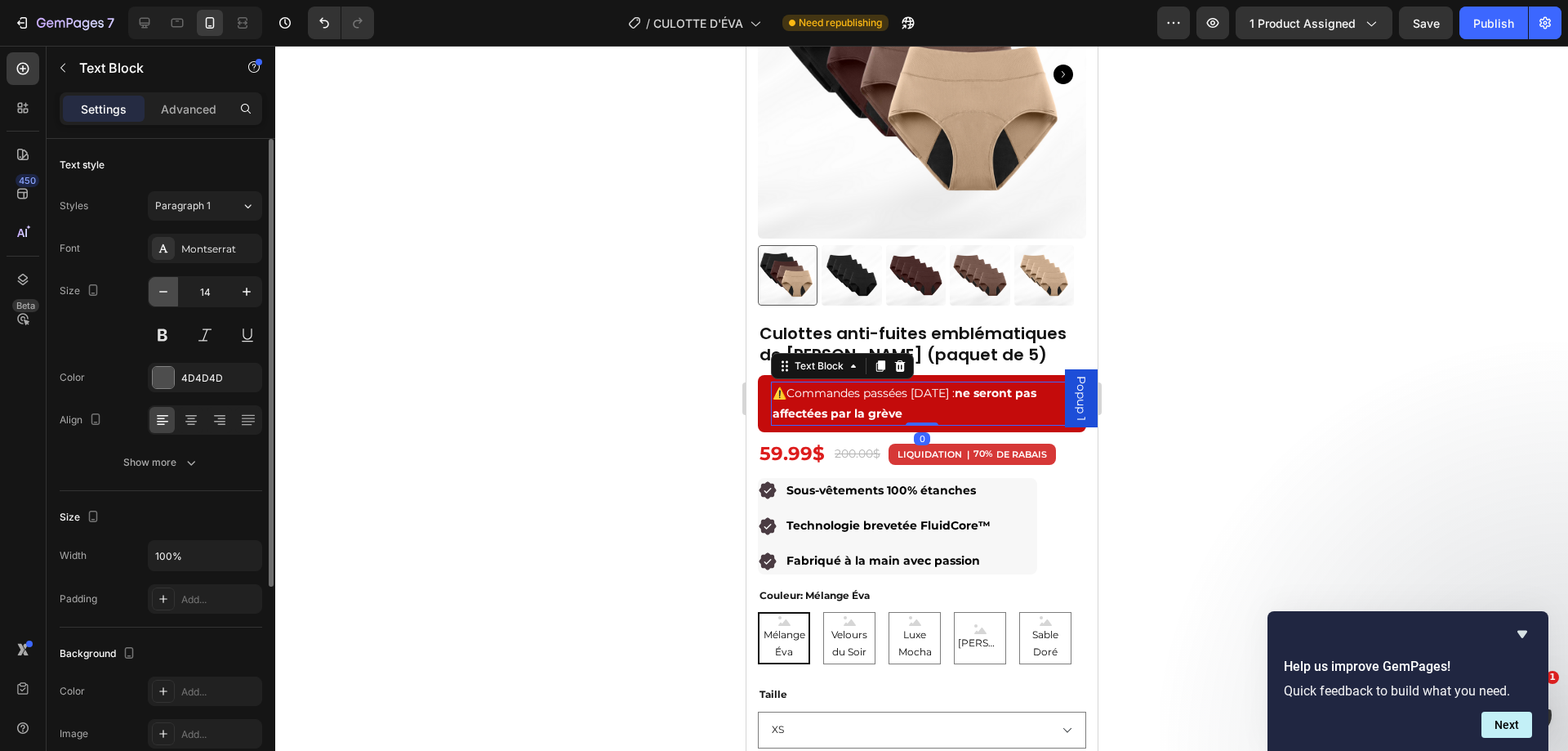
click at [162, 291] on icon "button" at bounding box center [163, 291] width 17 height 17
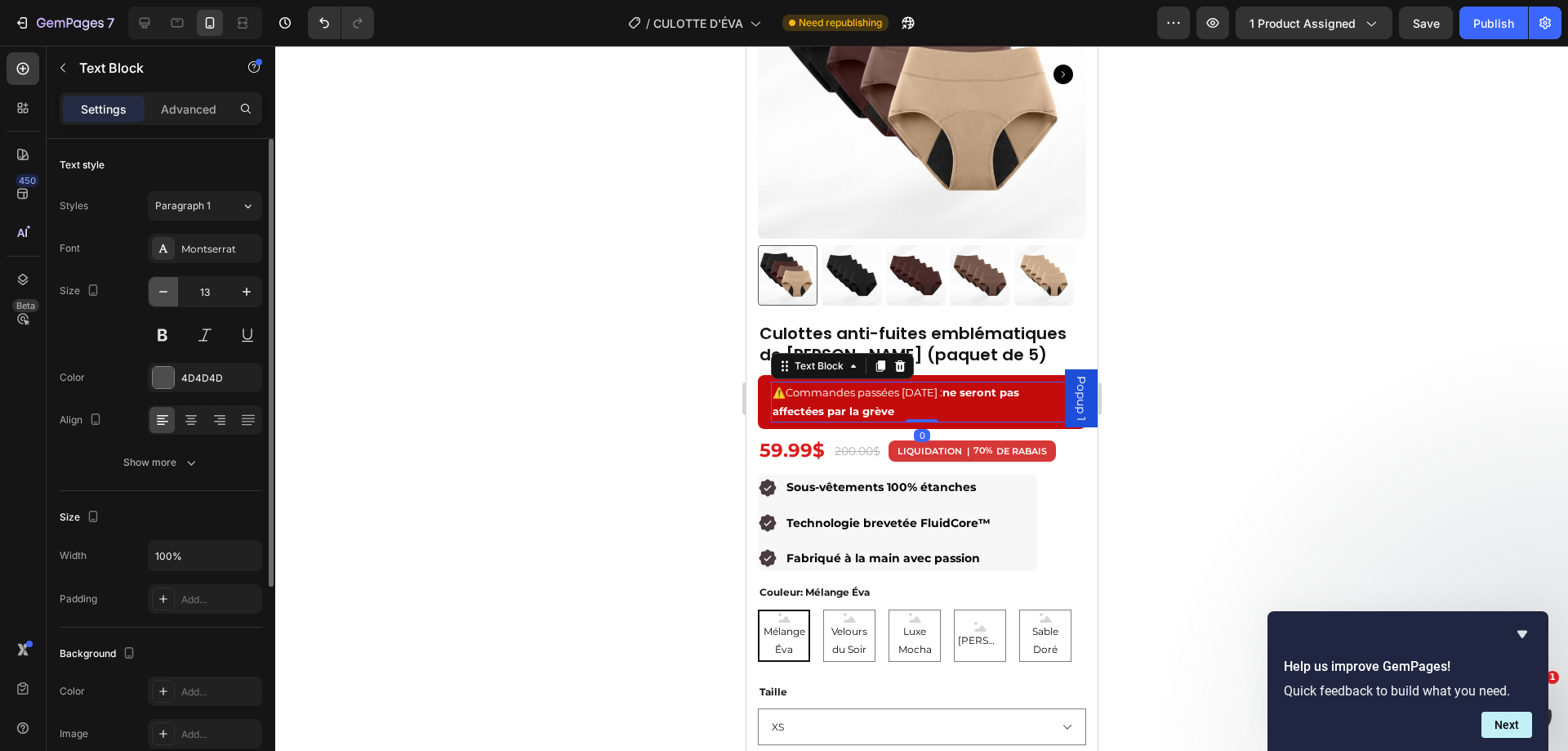
click at [162, 291] on icon "button" at bounding box center [163, 291] width 17 height 17
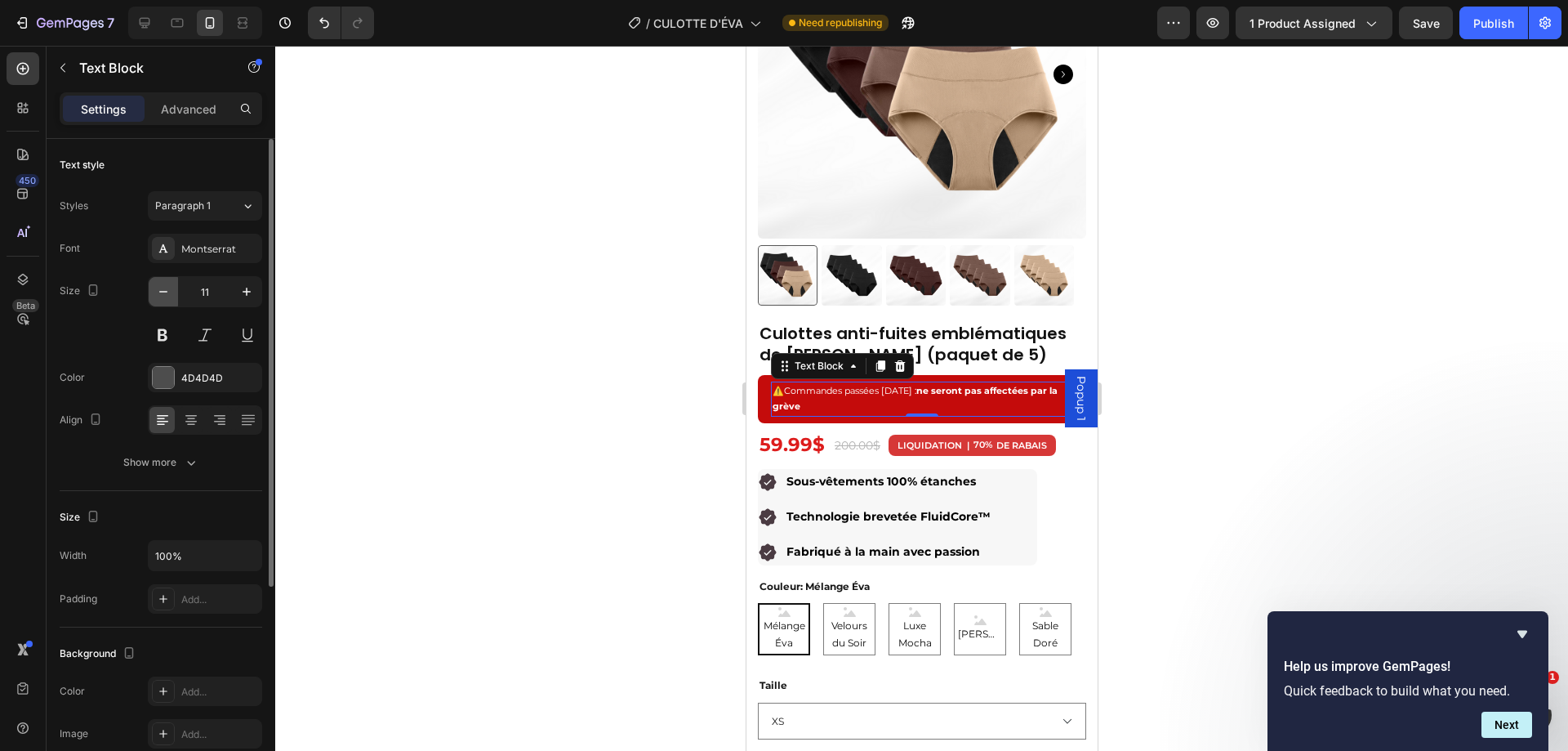
click at [162, 291] on icon "button" at bounding box center [163, 291] width 17 height 17
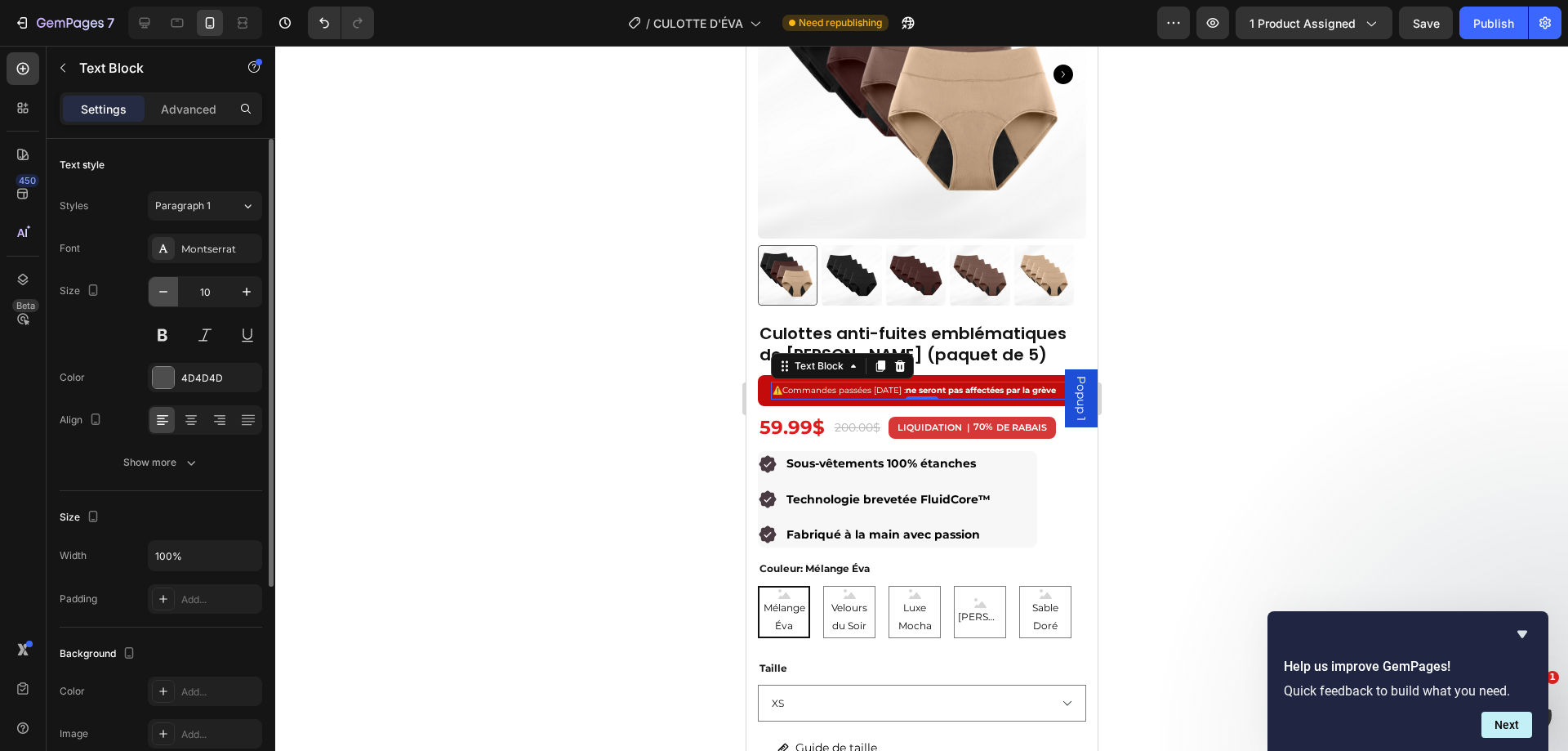
click at [162, 291] on icon "button" at bounding box center [163, 291] width 17 height 17
type input "9"
drag, startPoint x: 1276, startPoint y: 330, endPoint x: 1267, endPoint y: 329, distance: 9.1
click at [1274, 330] on div at bounding box center [922, 399] width 1293 height 706
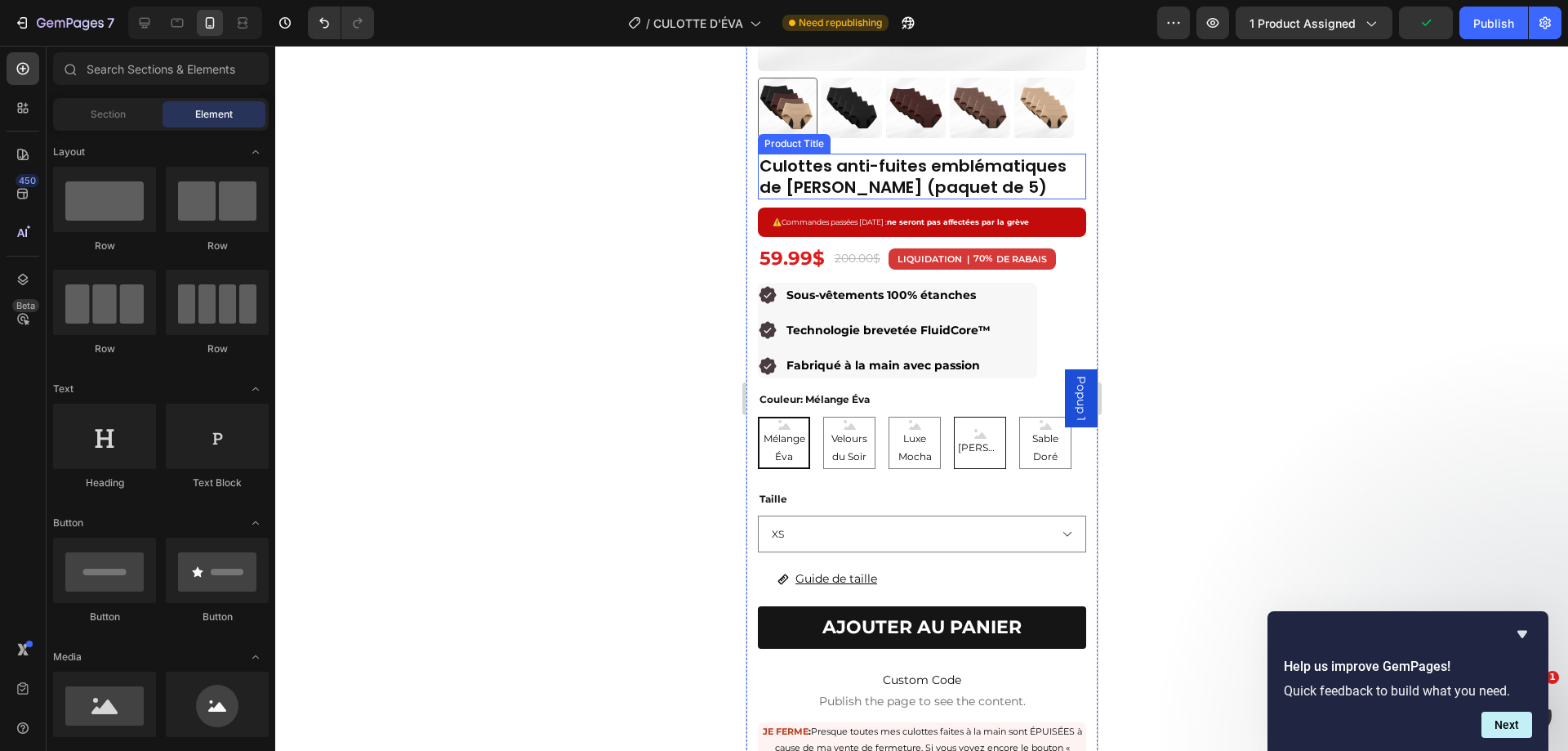
scroll to position [457, 0]
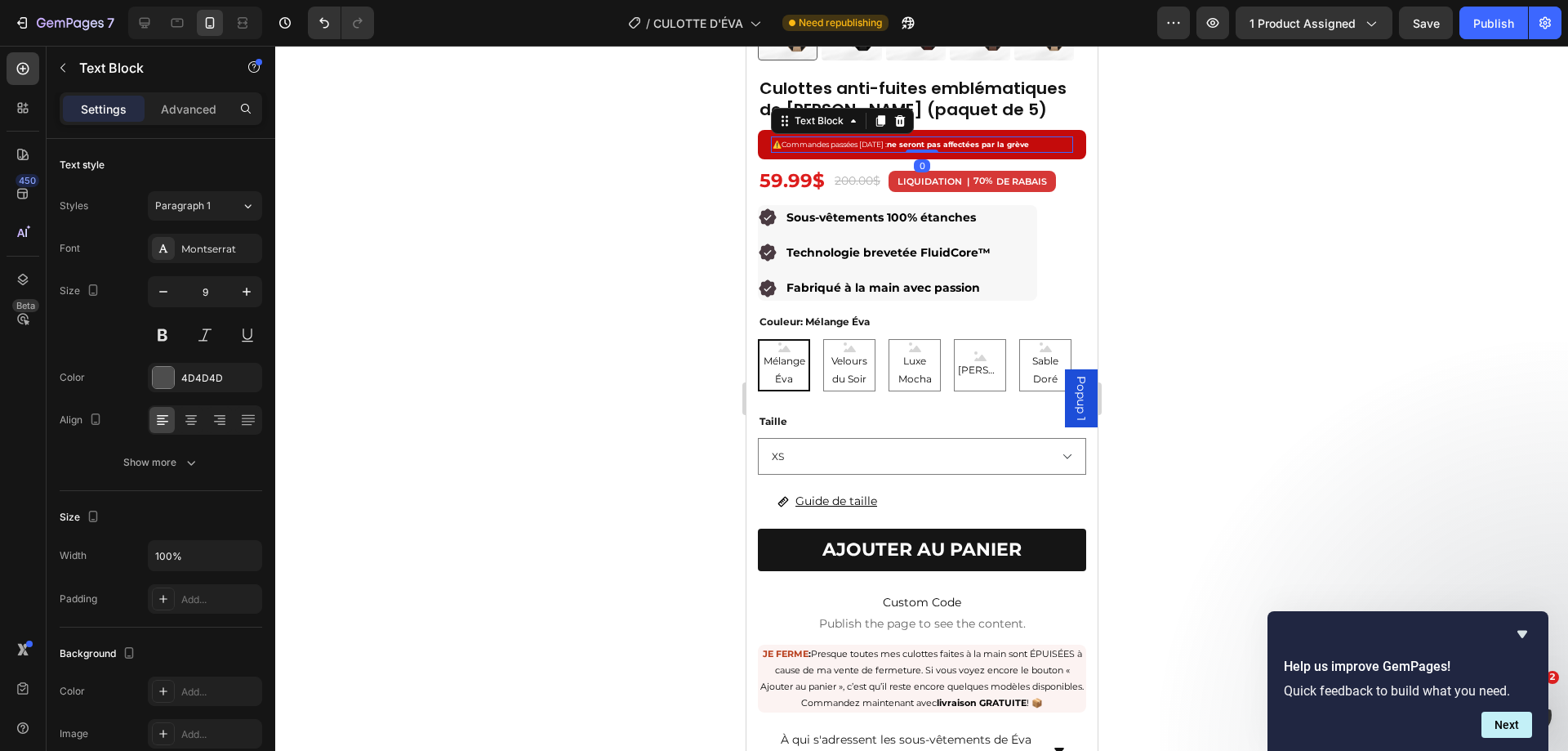
click at [882, 139] on div "⚠️ Commandes passées [DATE] : ne seront pas affectées par la grève" at bounding box center [921, 145] width 302 height 17
click at [247, 298] on icon "button" at bounding box center [246, 291] width 17 height 17
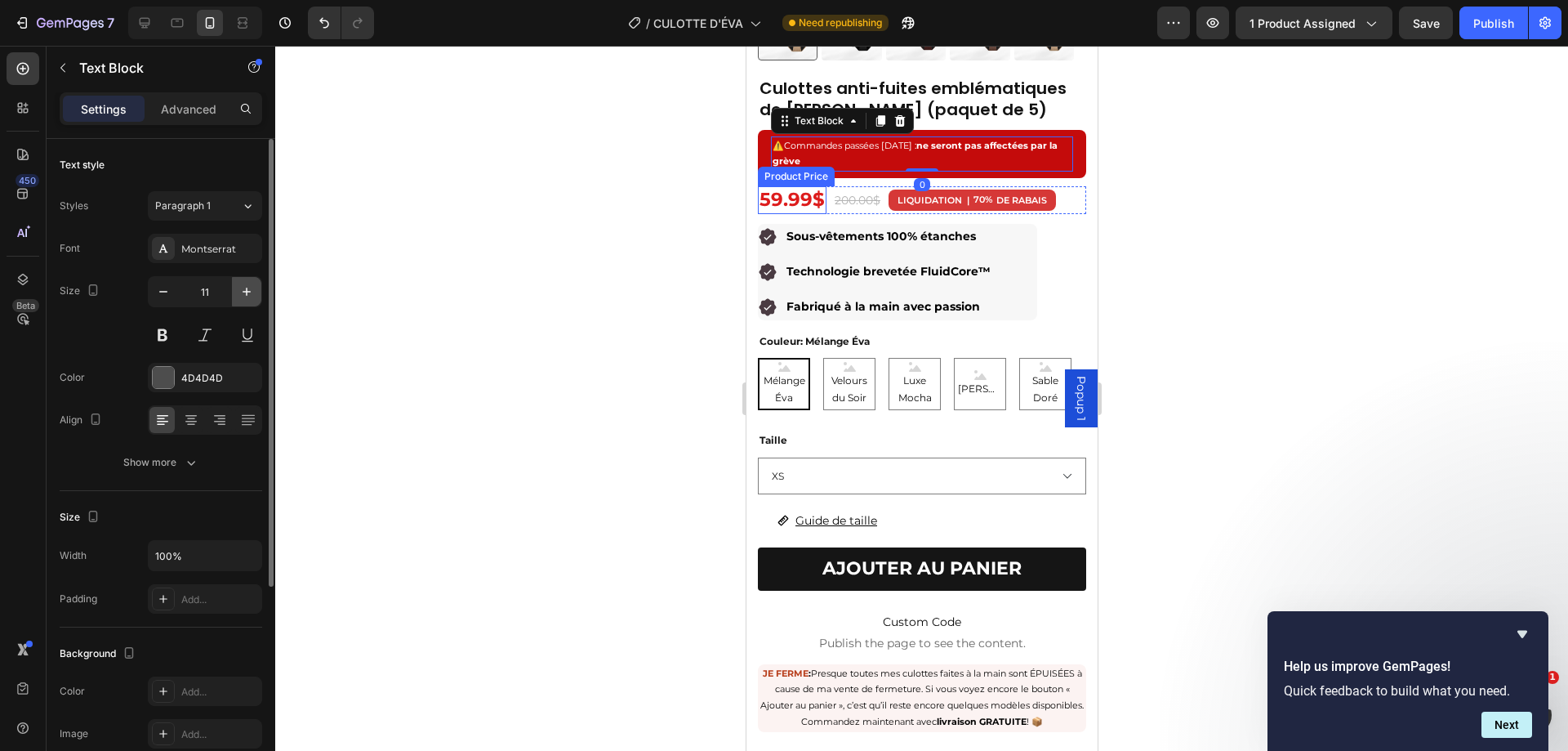
click at [247, 298] on icon "button" at bounding box center [246, 291] width 17 height 17
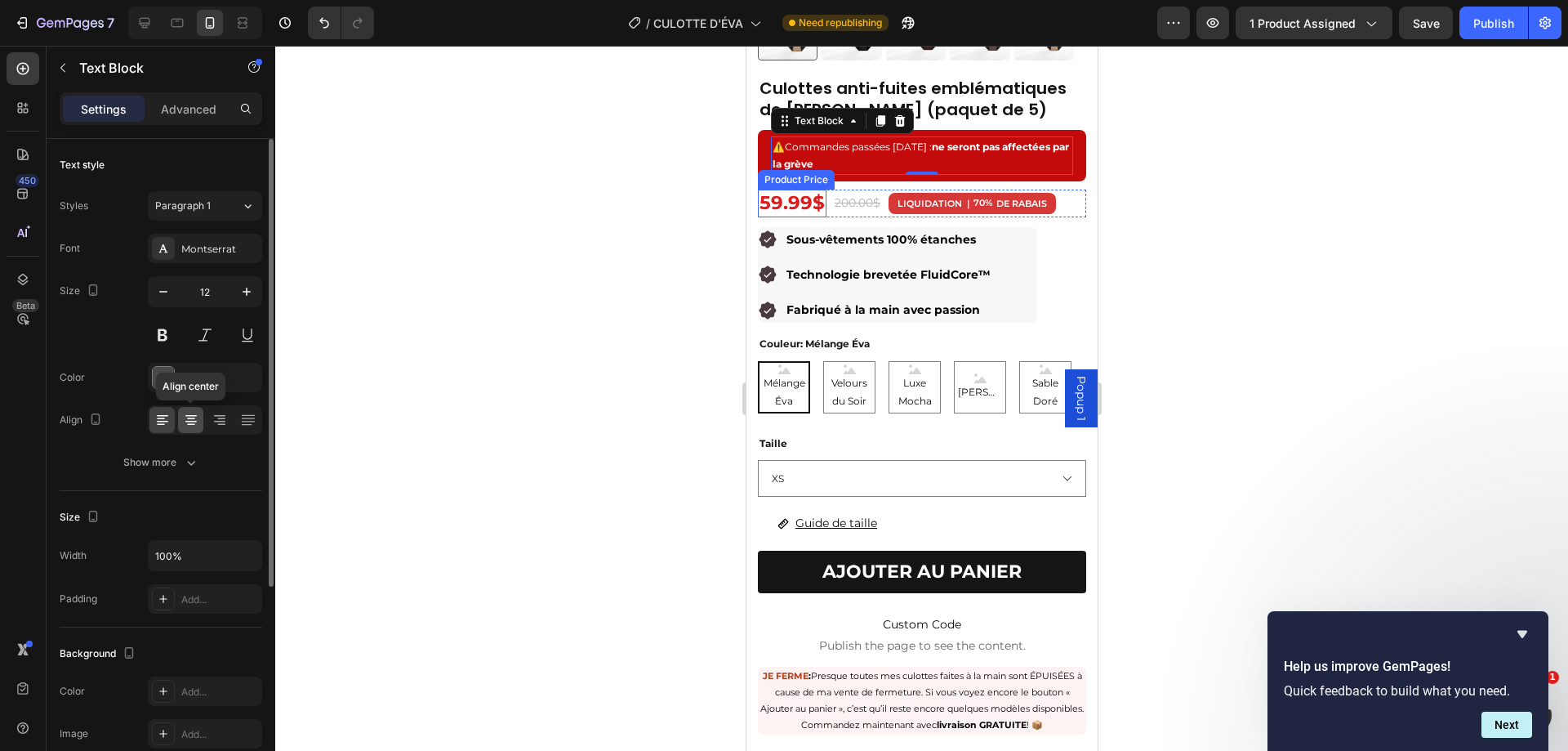
click at [188, 421] on icon at bounding box center [191, 422] width 12 height 2
click at [246, 294] on icon "button" at bounding box center [246, 291] width 17 height 17
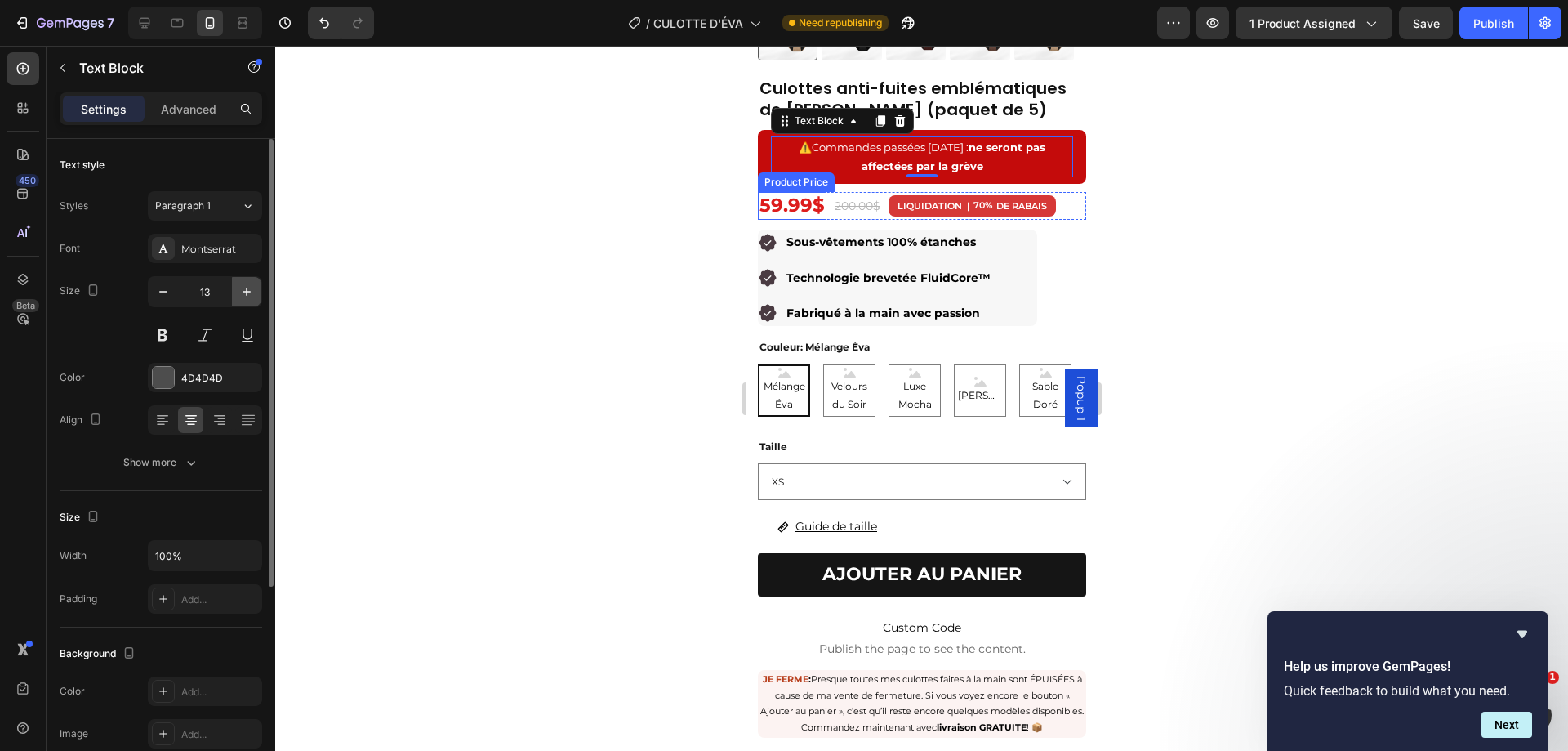
click at [246, 294] on icon "button" at bounding box center [246, 291] width 17 height 17
type input "14"
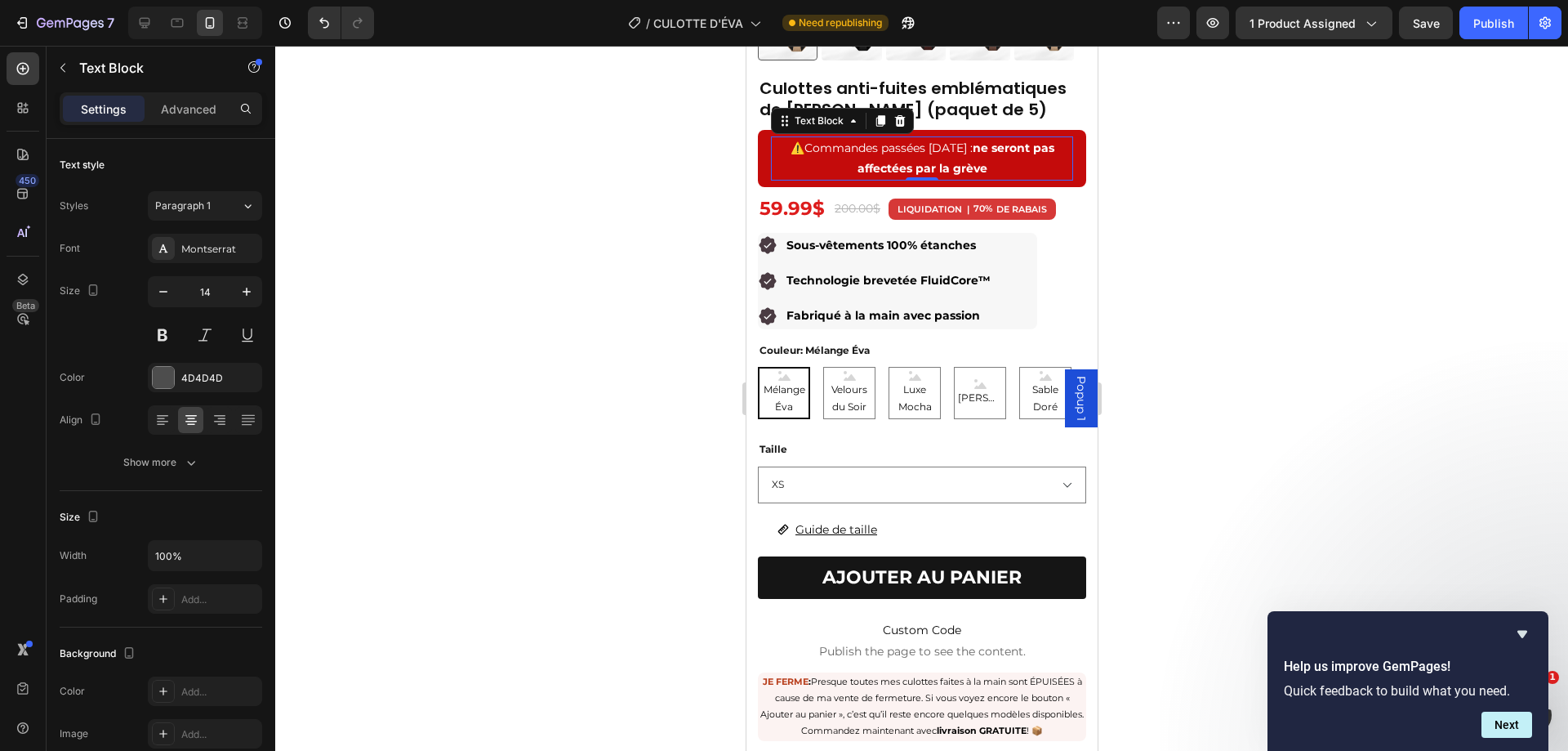
click at [1269, 224] on div at bounding box center [922, 399] width 1293 height 706
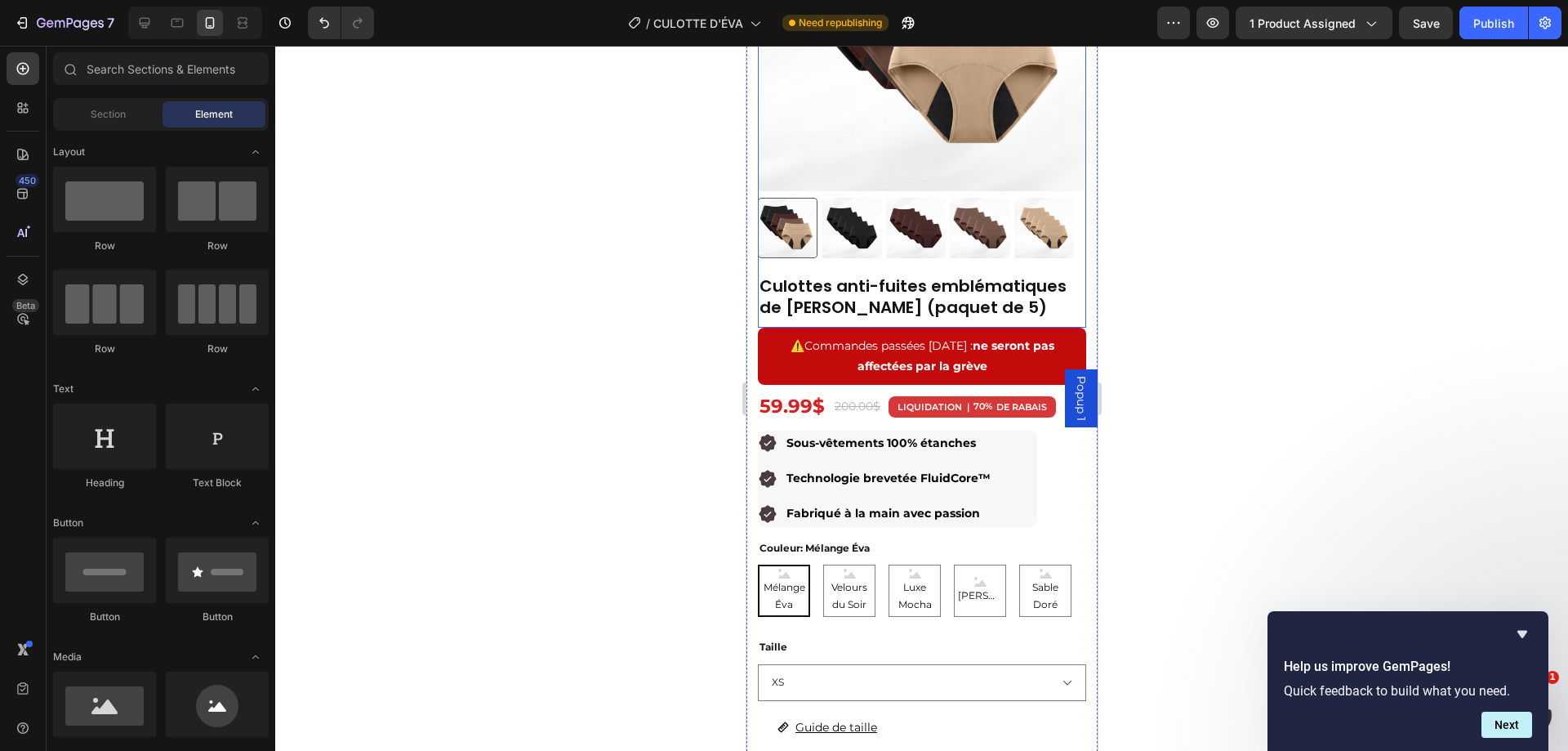
scroll to position [212, 0]
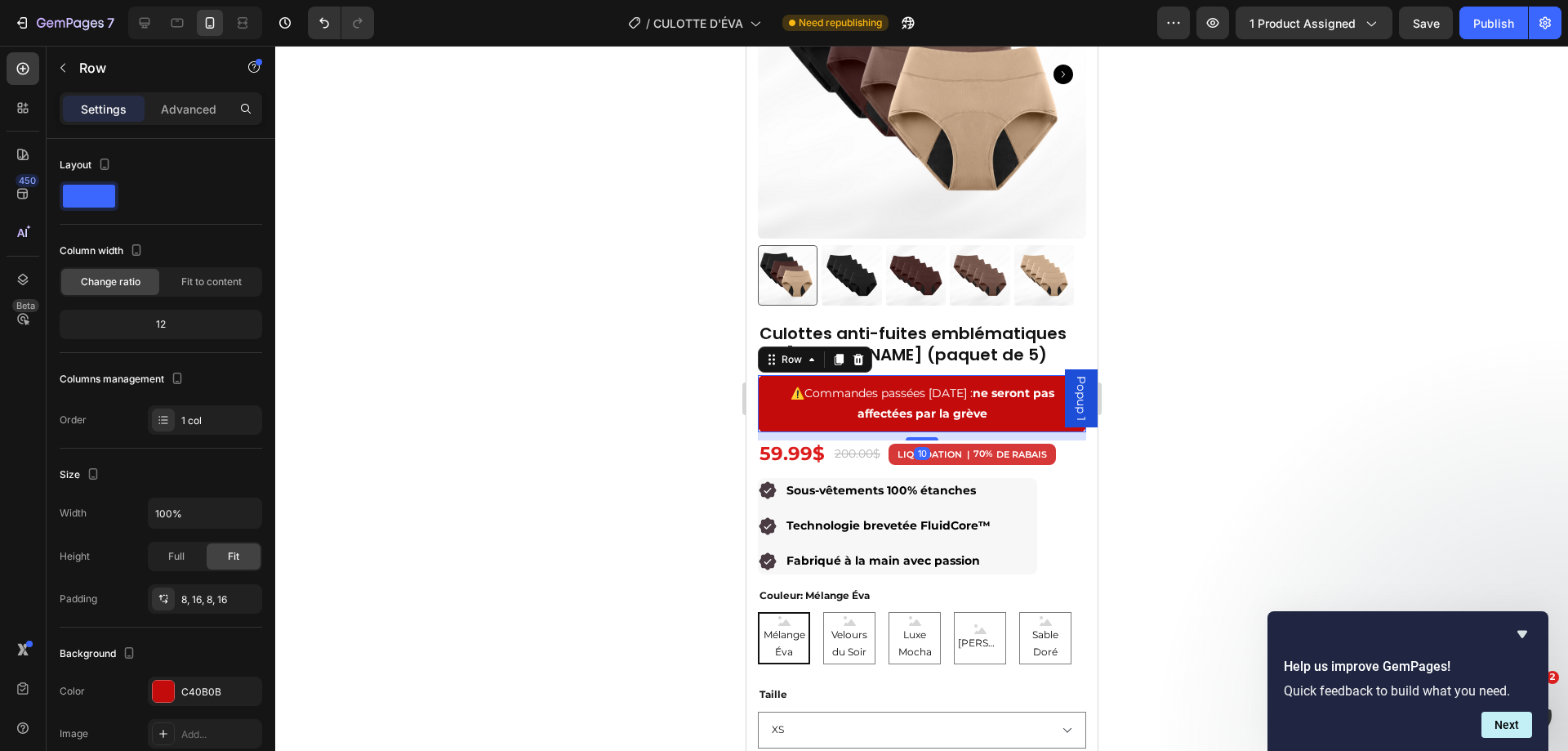
click at [787, 416] on div "⚠️ Commandes passées [DATE] : ne seront pas affectées par la grève Text Block R…" at bounding box center [922, 404] width 329 height 57
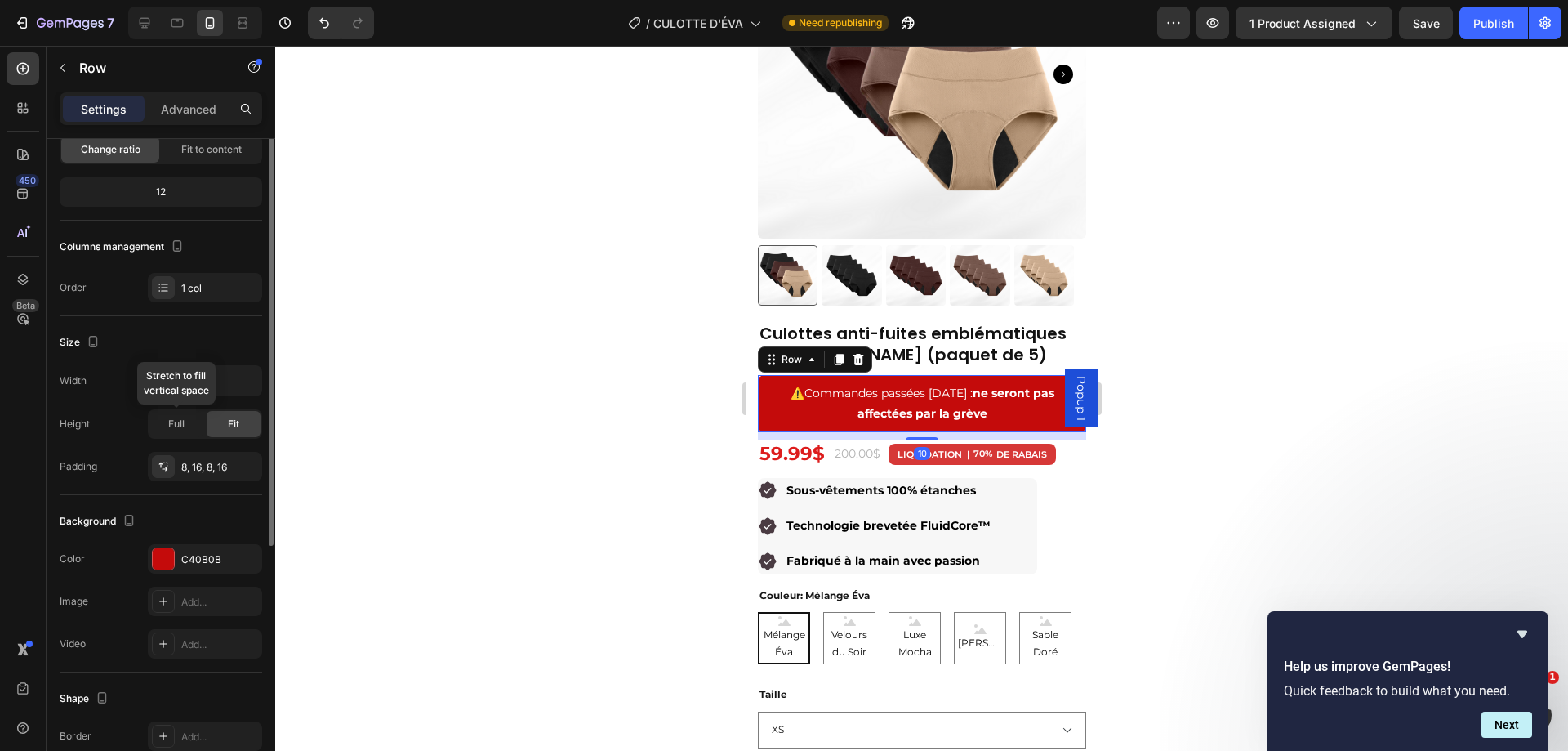
scroll to position [50, 0]
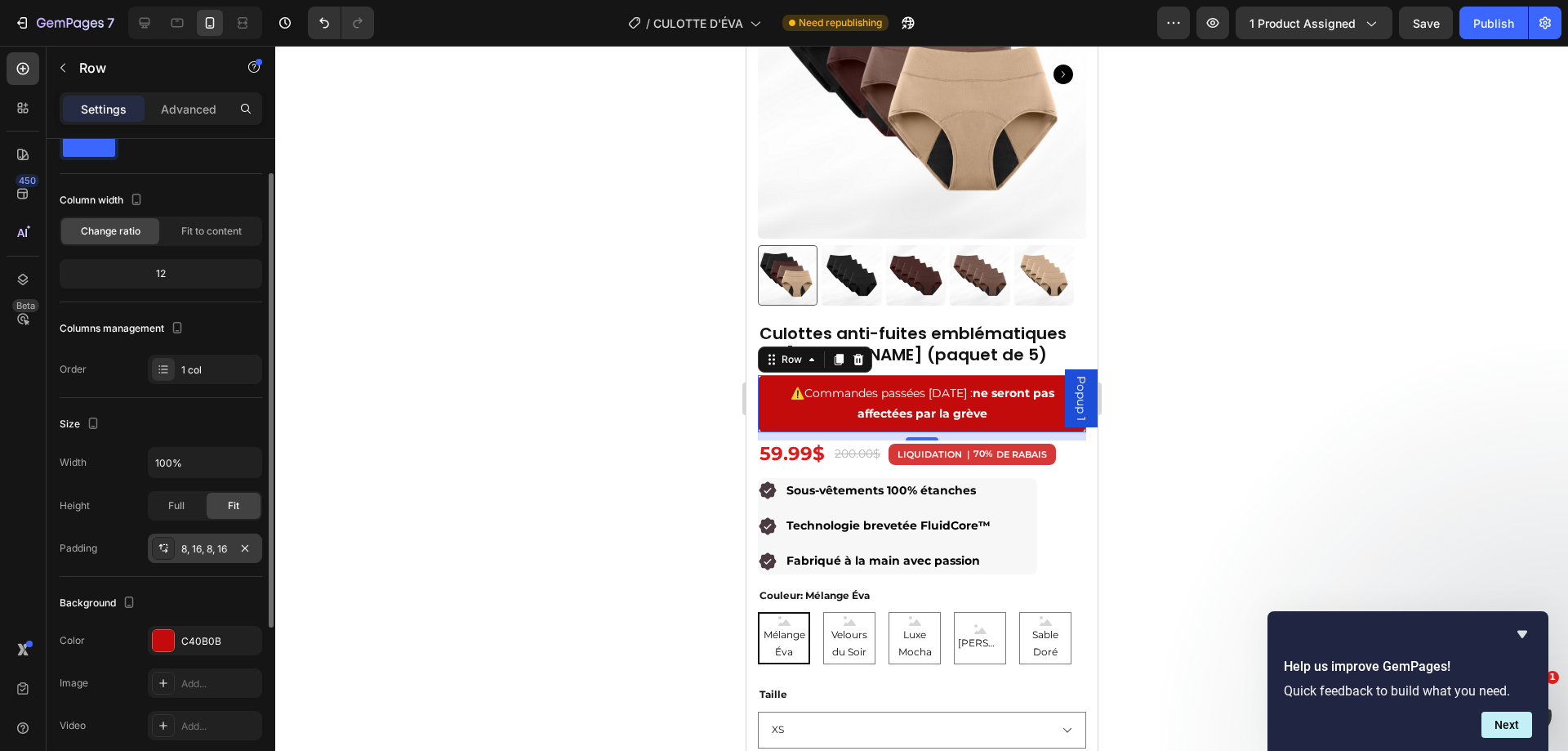
click at [195, 553] on div "8, 16, 8, 16" at bounding box center [205, 549] width 47 height 15
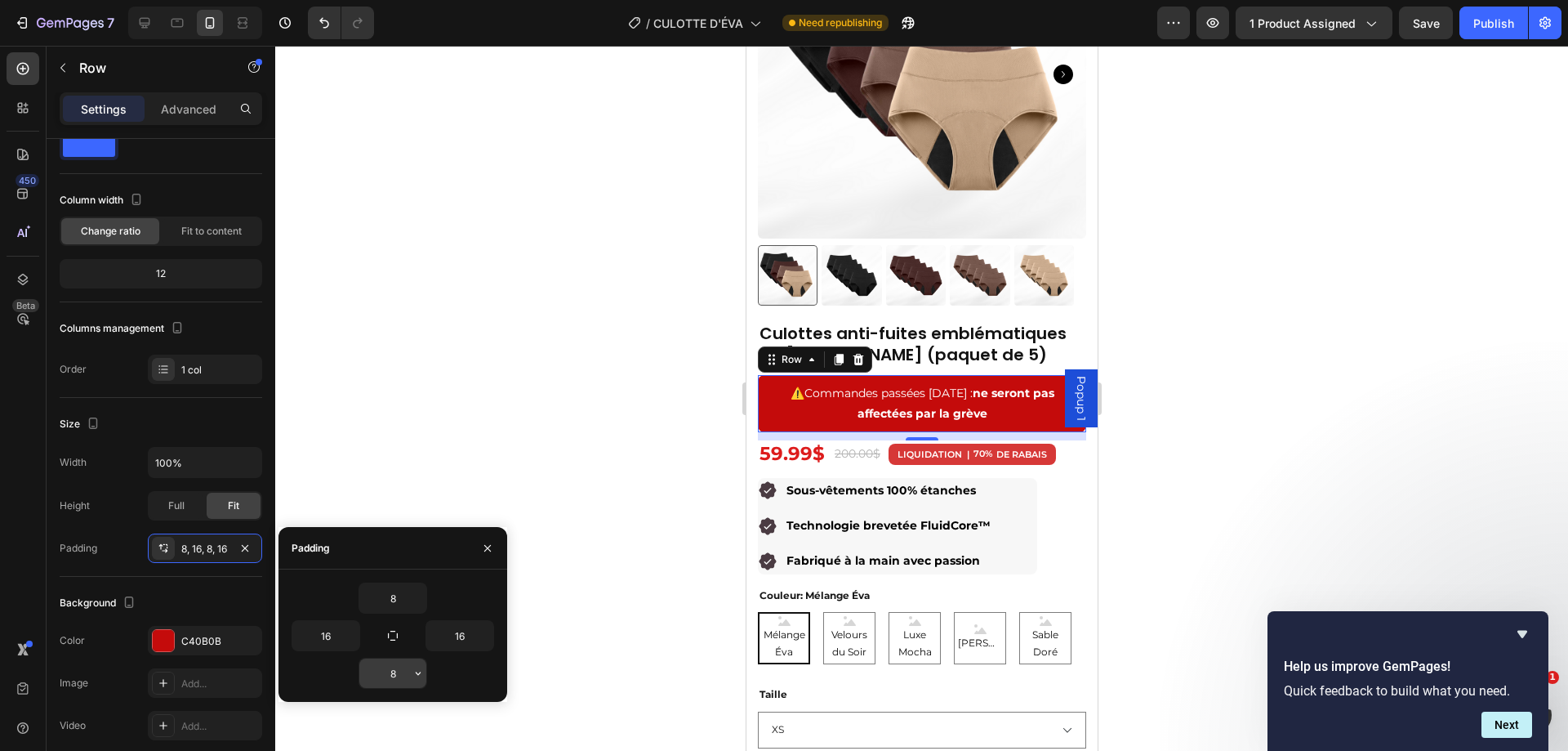
click at [402, 668] on input "8" at bounding box center [392, 673] width 67 height 30
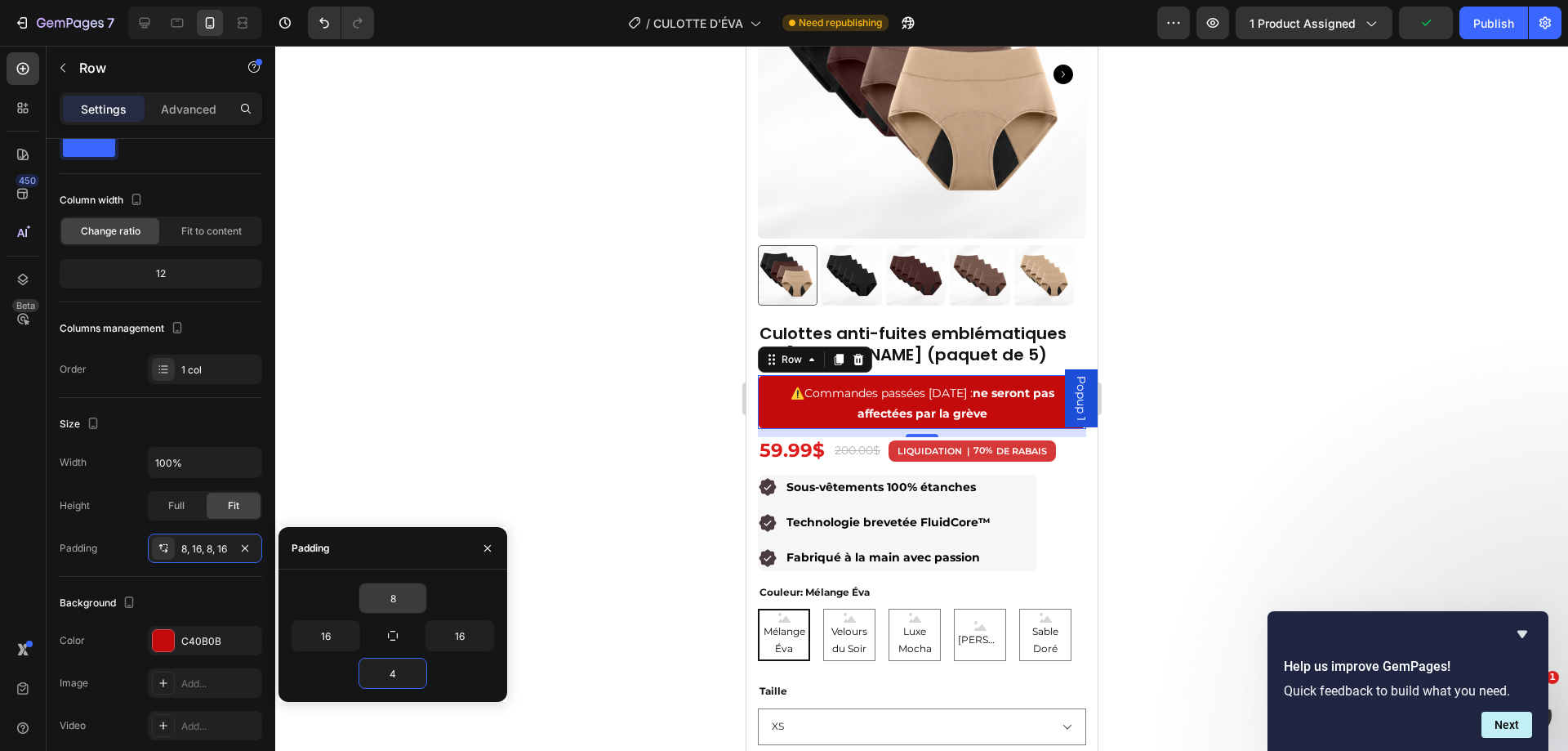
type input "4"
click at [398, 595] on input "8" at bounding box center [392, 598] width 67 height 30
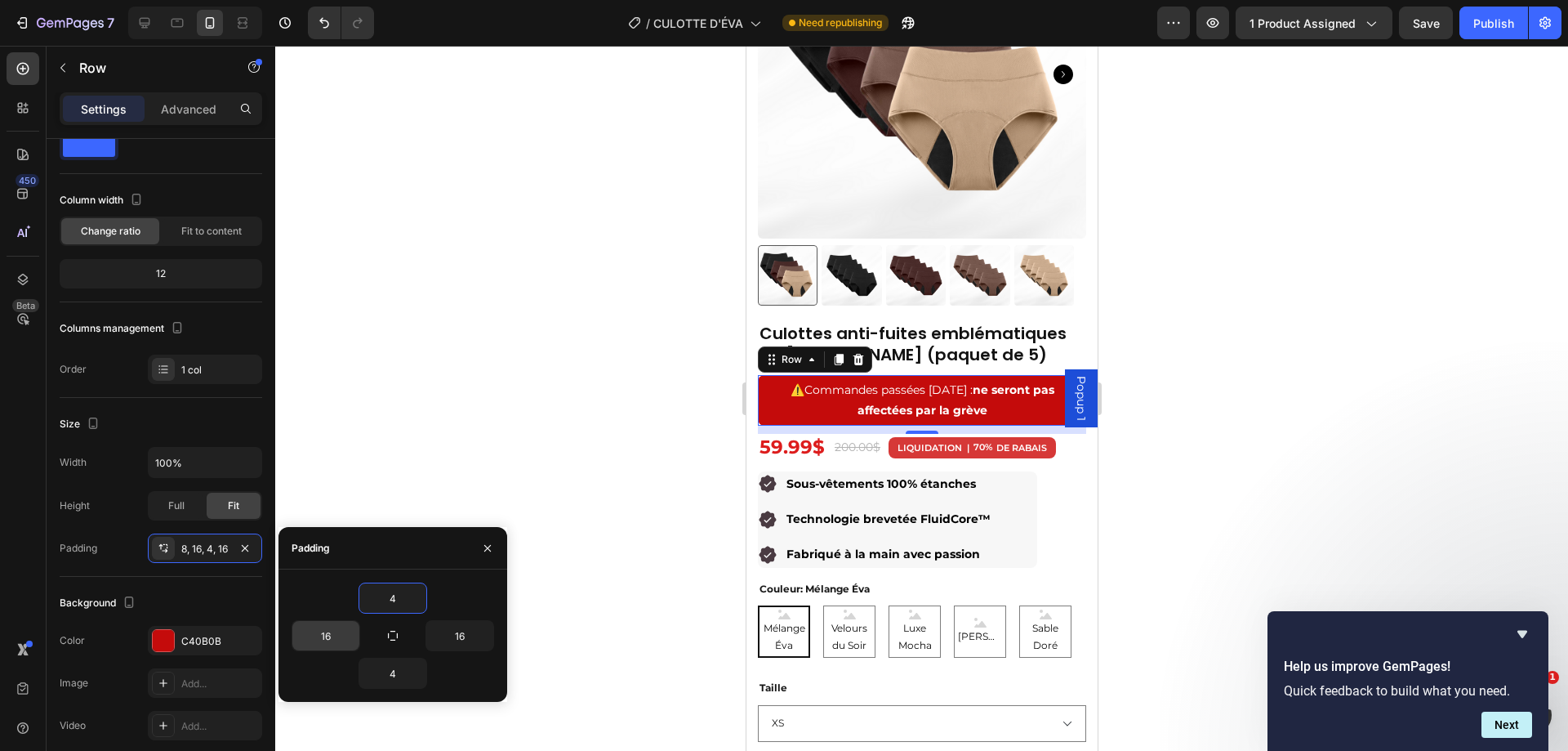
type input "4"
click at [344, 631] on button "button" at bounding box center [351, 636] width 17 height 30
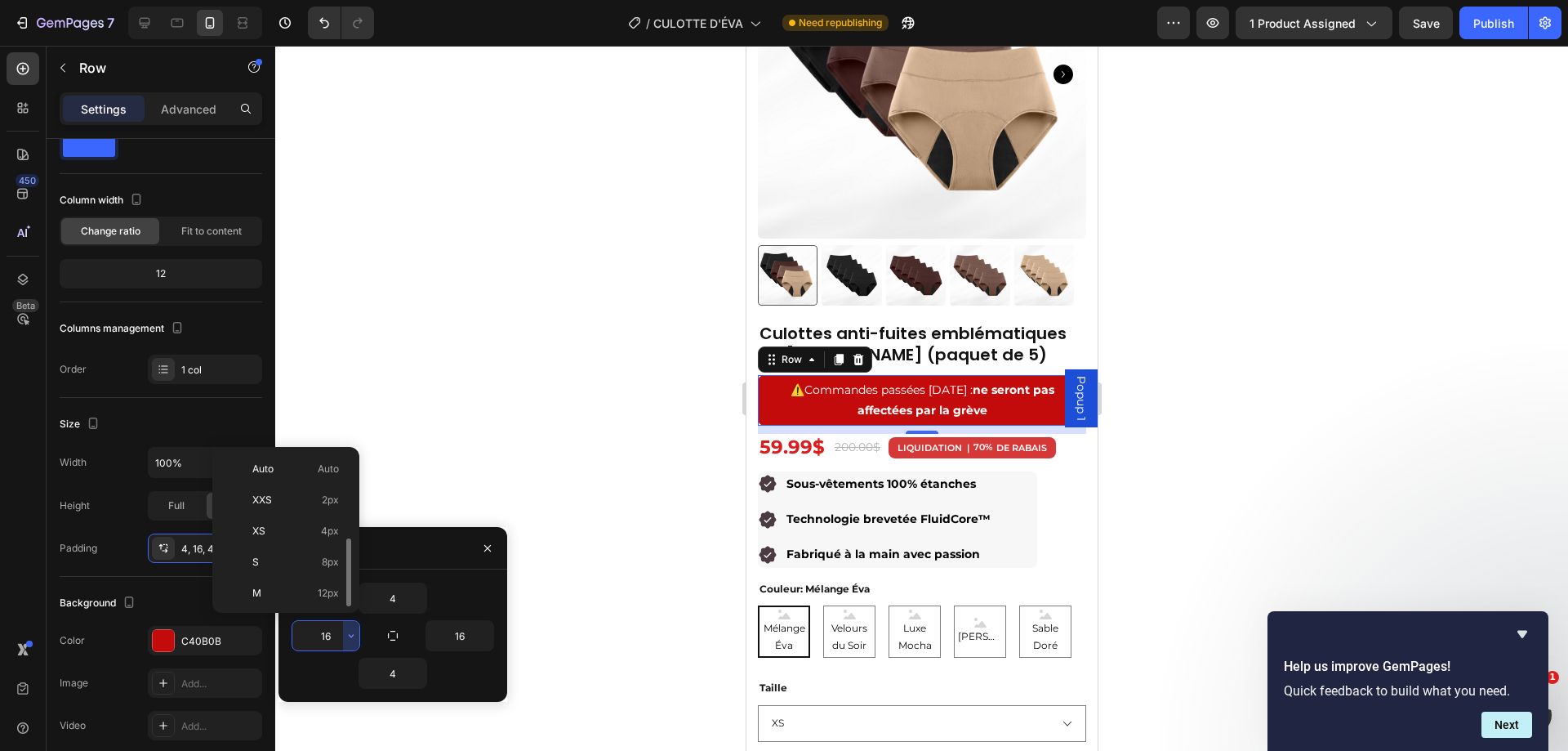
scroll to position [59, 0]
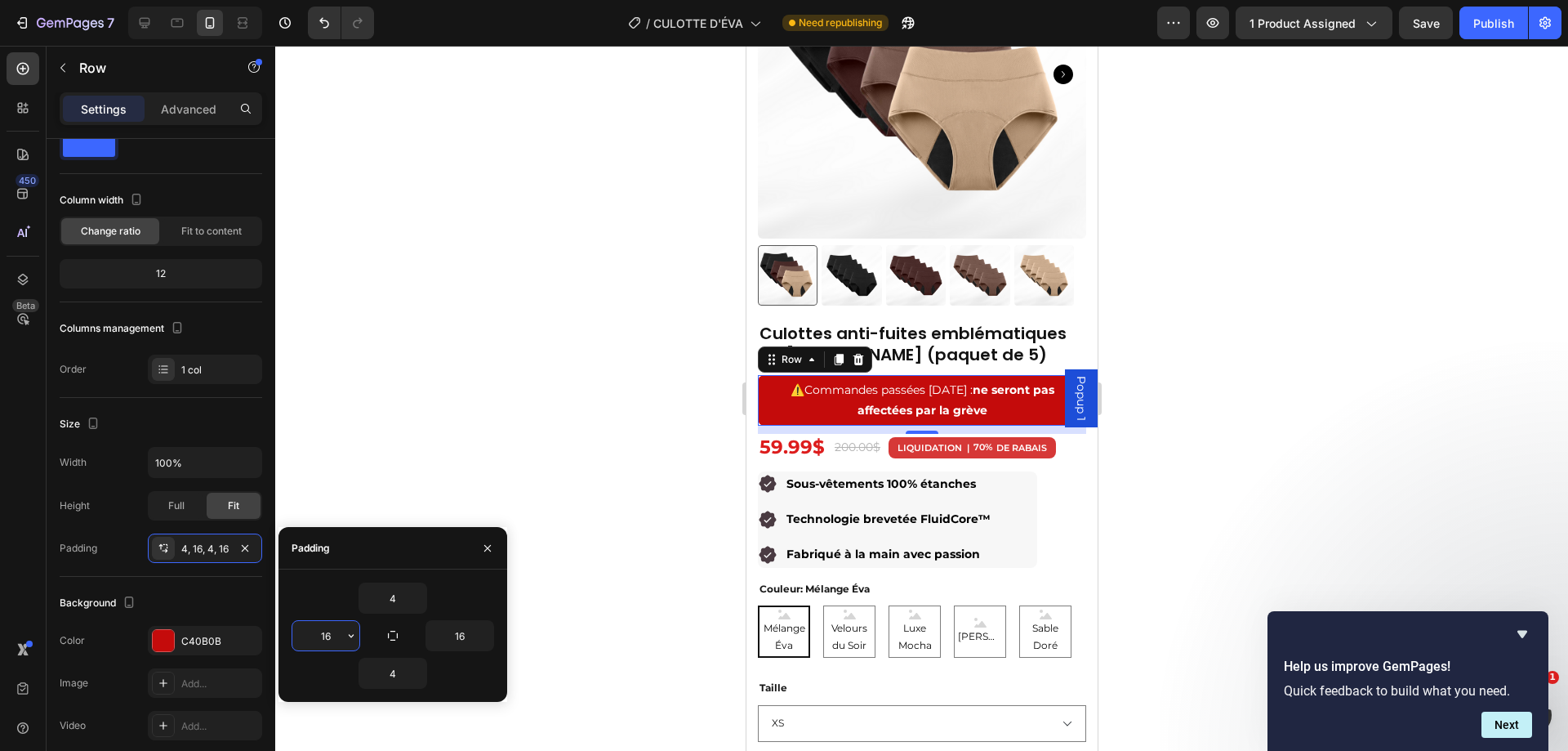
click at [335, 631] on input "16" at bounding box center [326, 636] width 67 height 30
type input "0"
click at [464, 631] on input "16" at bounding box center [459, 636] width 67 height 30
type input "0"
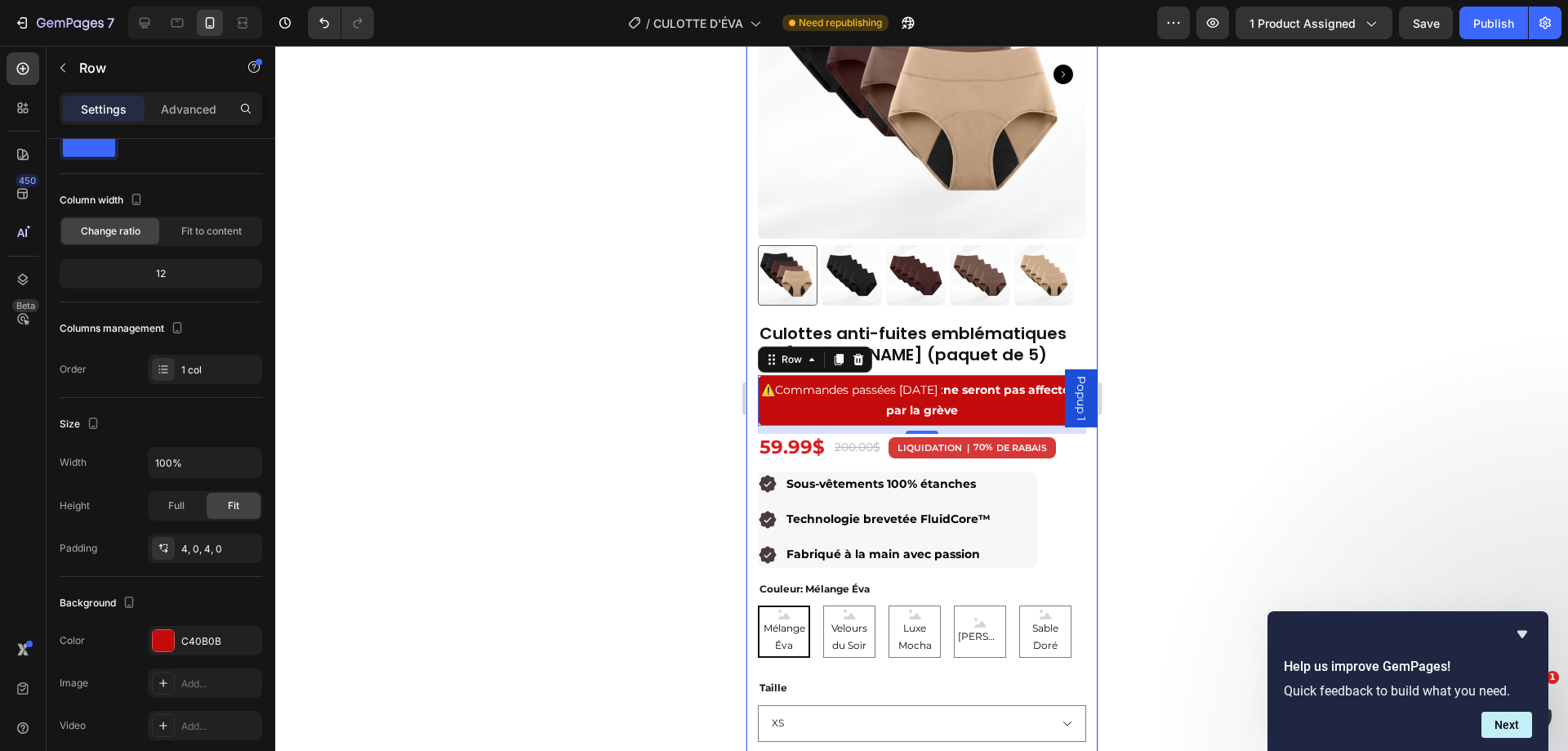
drag, startPoint x: 1362, startPoint y: 387, endPoint x: 1347, endPoint y: 372, distance: 21.2
click at [1361, 387] on div at bounding box center [922, 399] width 1293 height 706
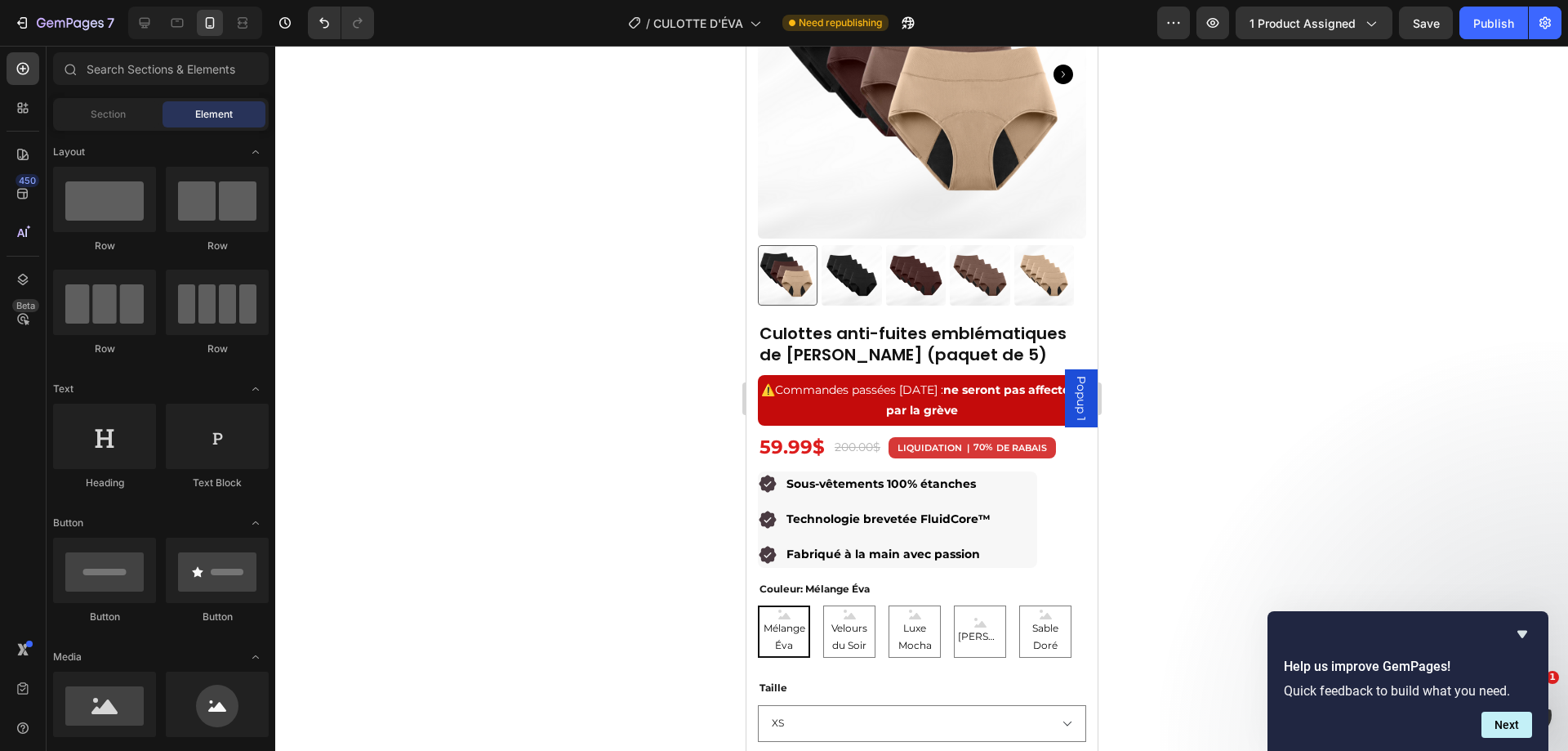
drag, startPoint x: 1230, startPoint y: 293, endPoint x: 1166, endPoint y: 311, distance: 66.5
click at [1222, 295] on div at bounding box center [922, 399] width 1293 height 706
click at [867, 383] on span "Commandes passées [DATE] : ne seront pas affectées par la grève" at bounding box center [928, 401] width 308 height 35
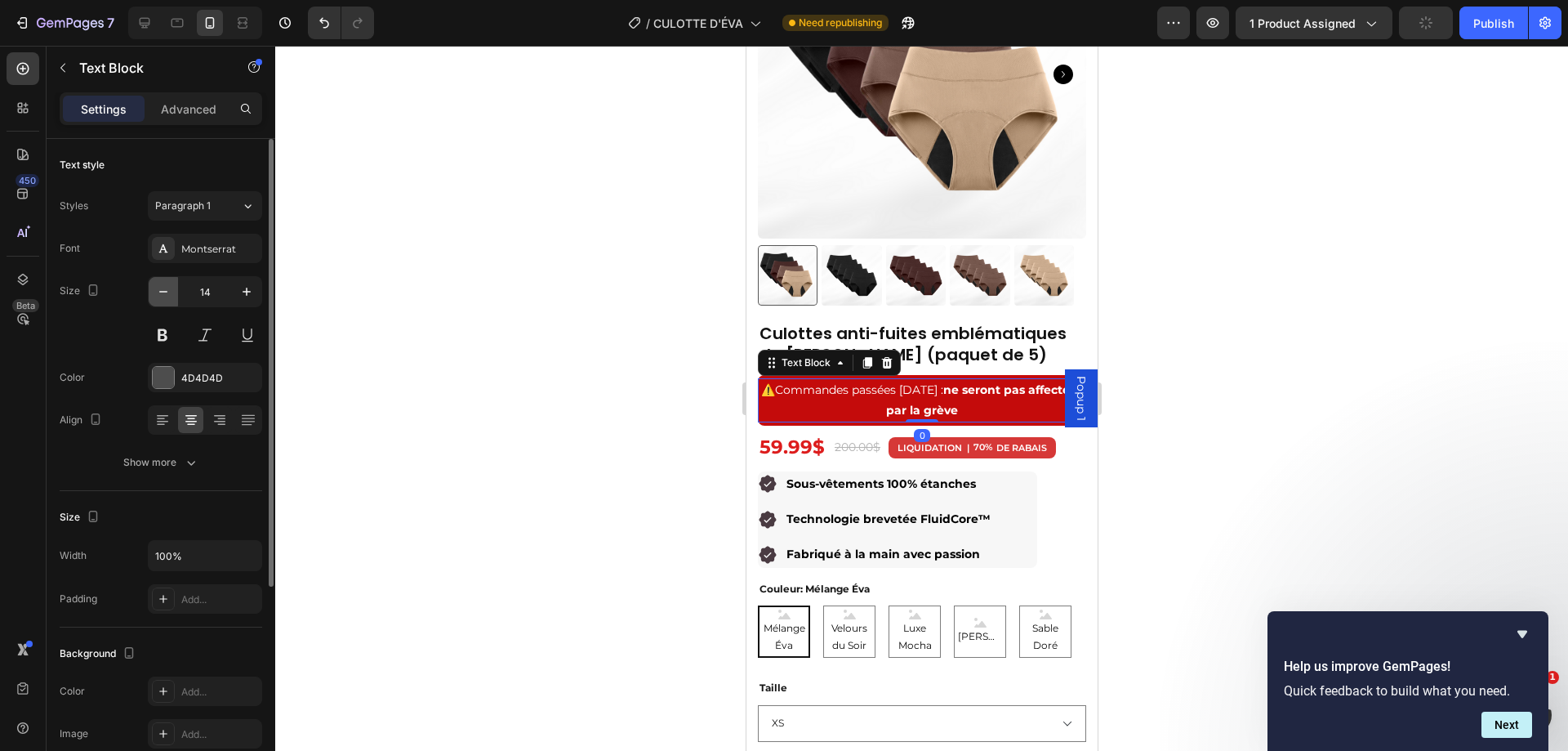
click at [155, 291] on icon "button" at bounding box center [163, 291] width 17 height 17
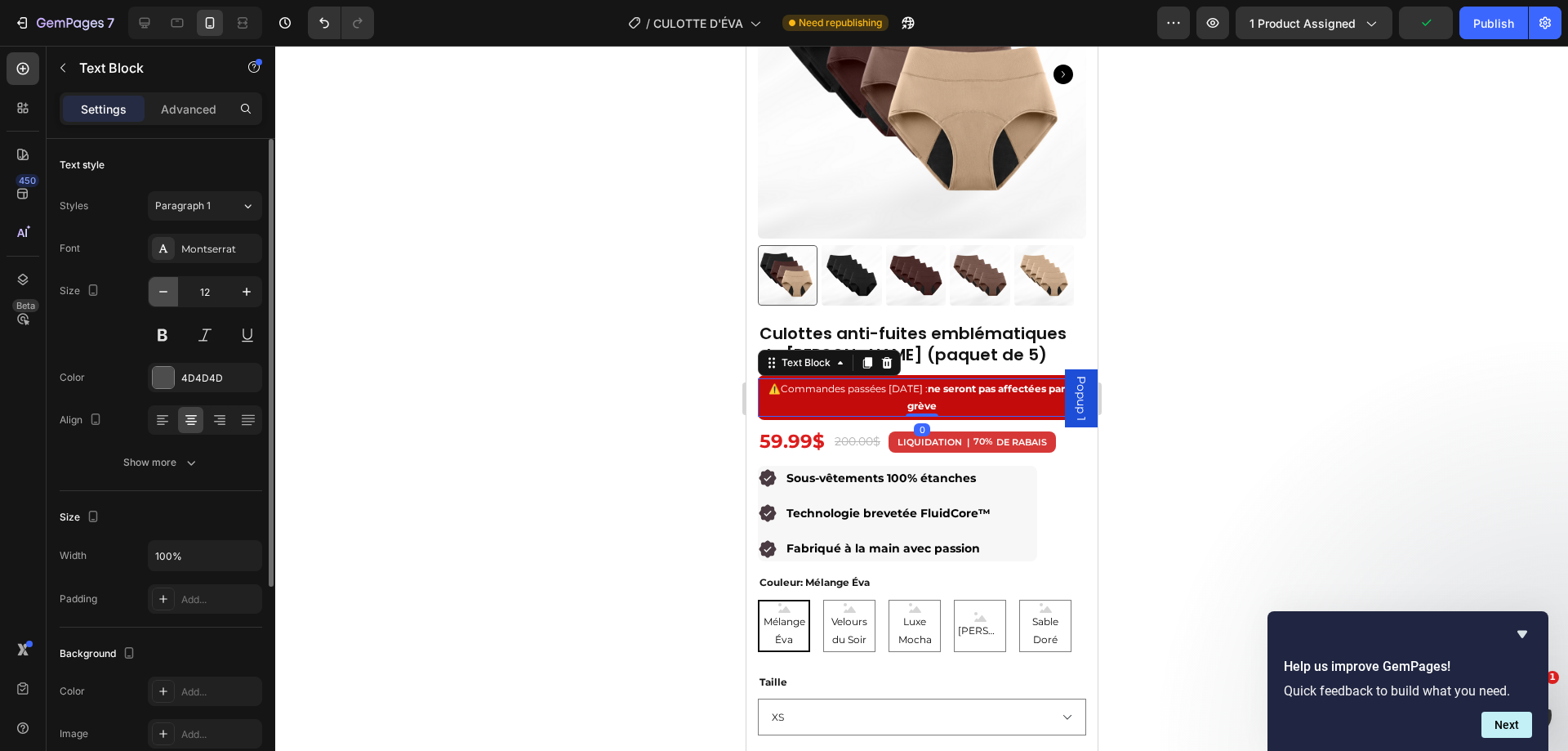
click at [155, 291] on icon "button" at bounding box center [163, 291] width 17 height 17
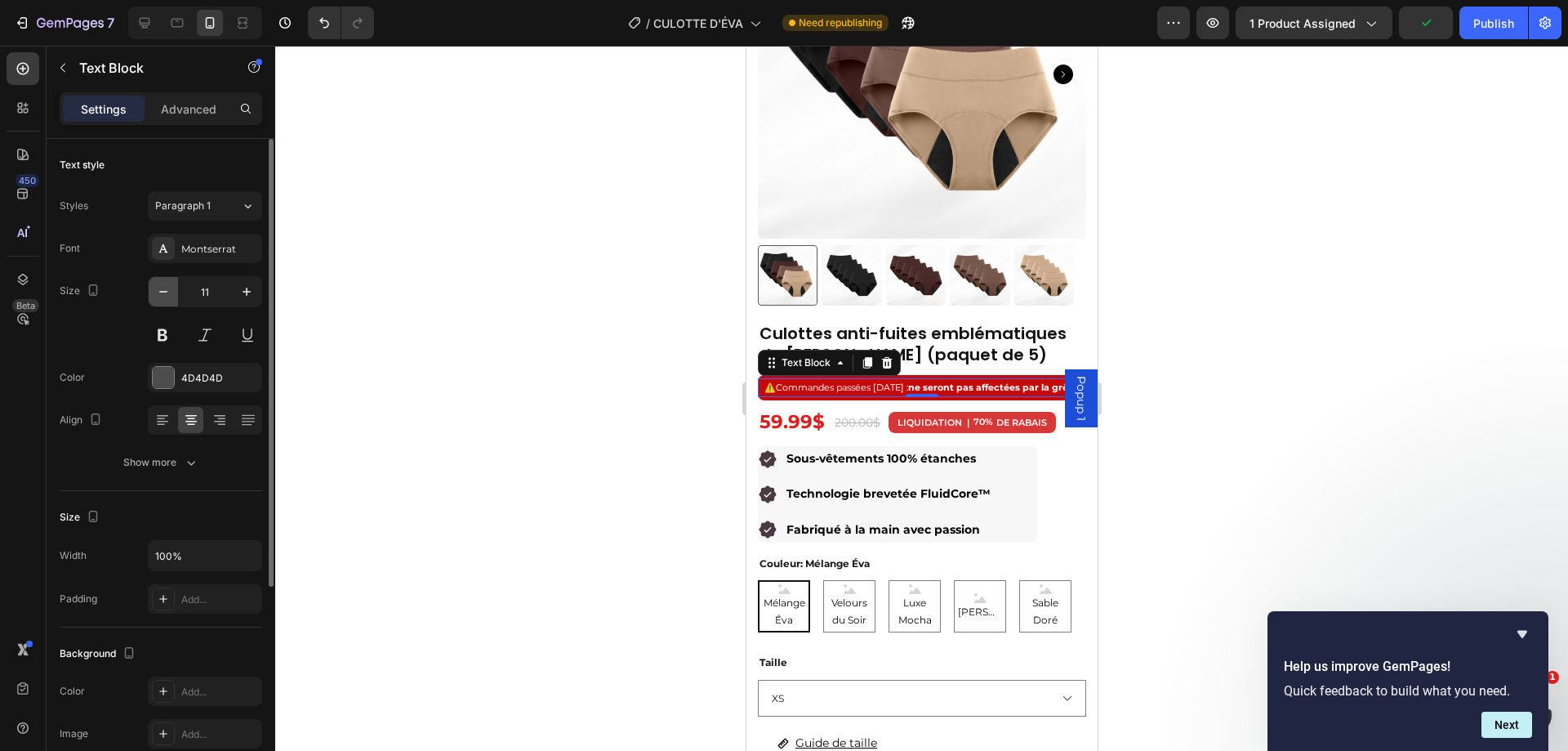
click at [155, 291] on icon "button" at bounding box center [163, 291] width 17 height 17
click at [252, 287] on icon "button" at bounding box center [246, 291] width 17 height 17
click at [251, 287] on icon "button" at bounding box center [246, 291] width 17 height 17
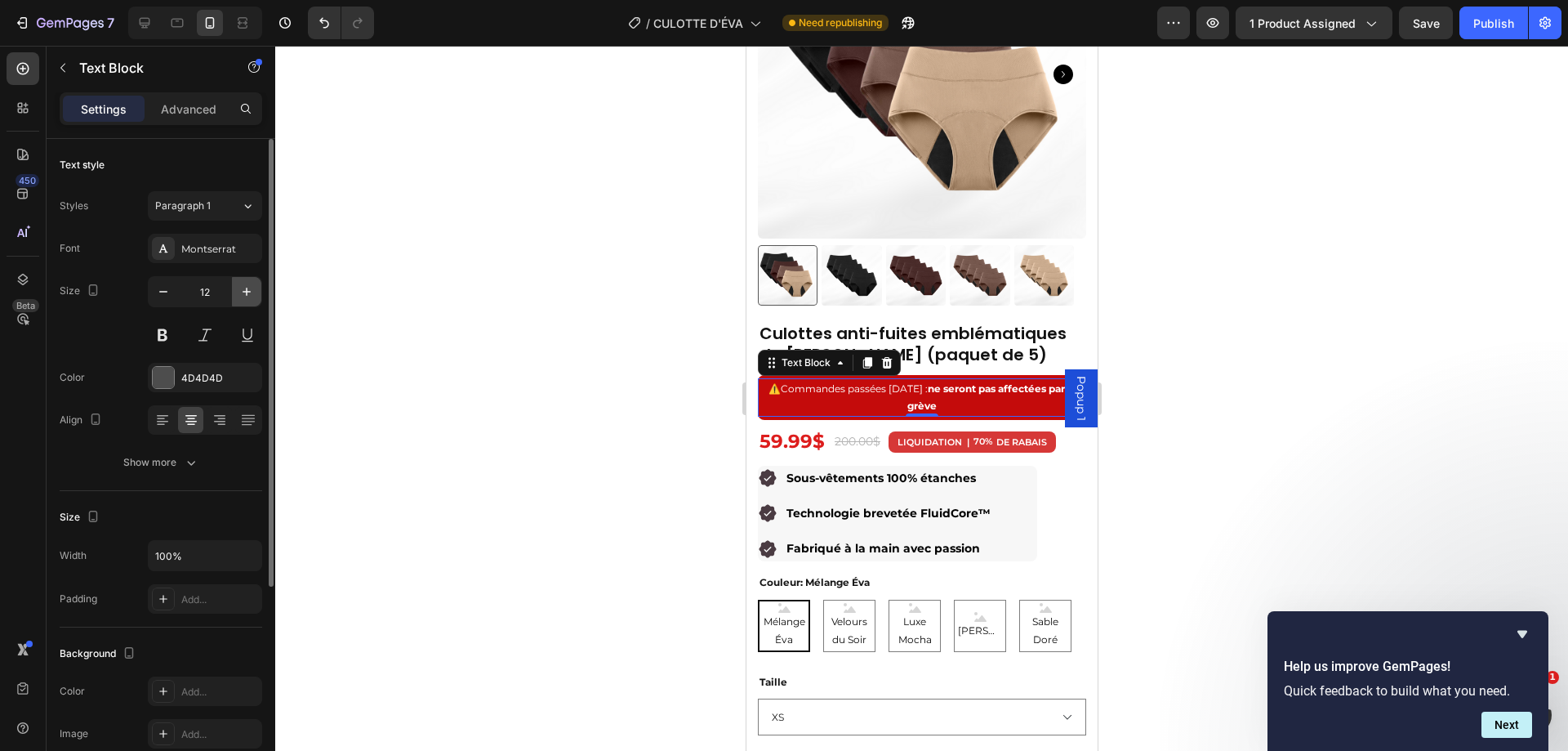
click at [251, 287] on icon "button" at bounding box center [246, 291] width 17 height 17
type input "13"
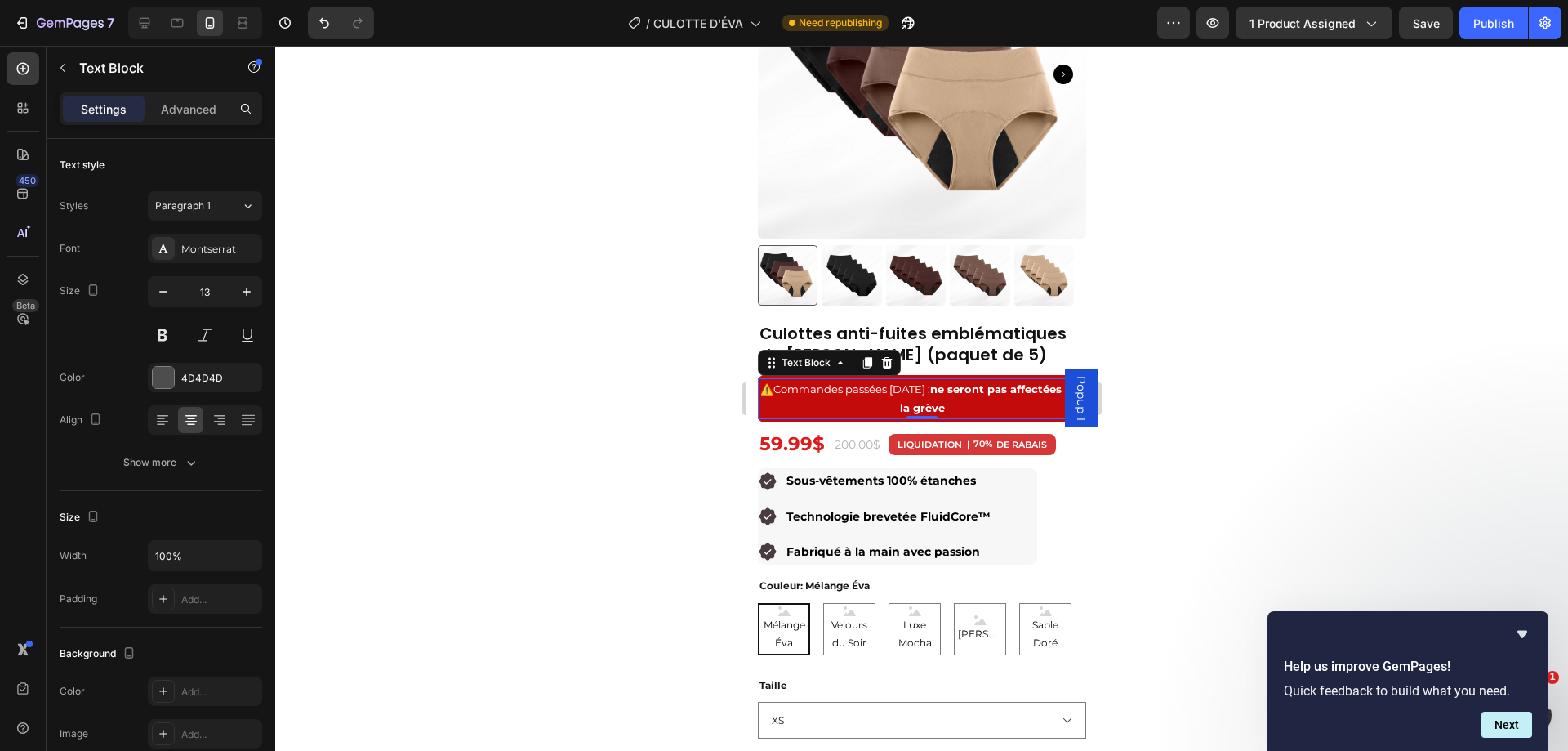
click at [1294, 357] on div at bounding box center [922, 399] width 1293 height 706
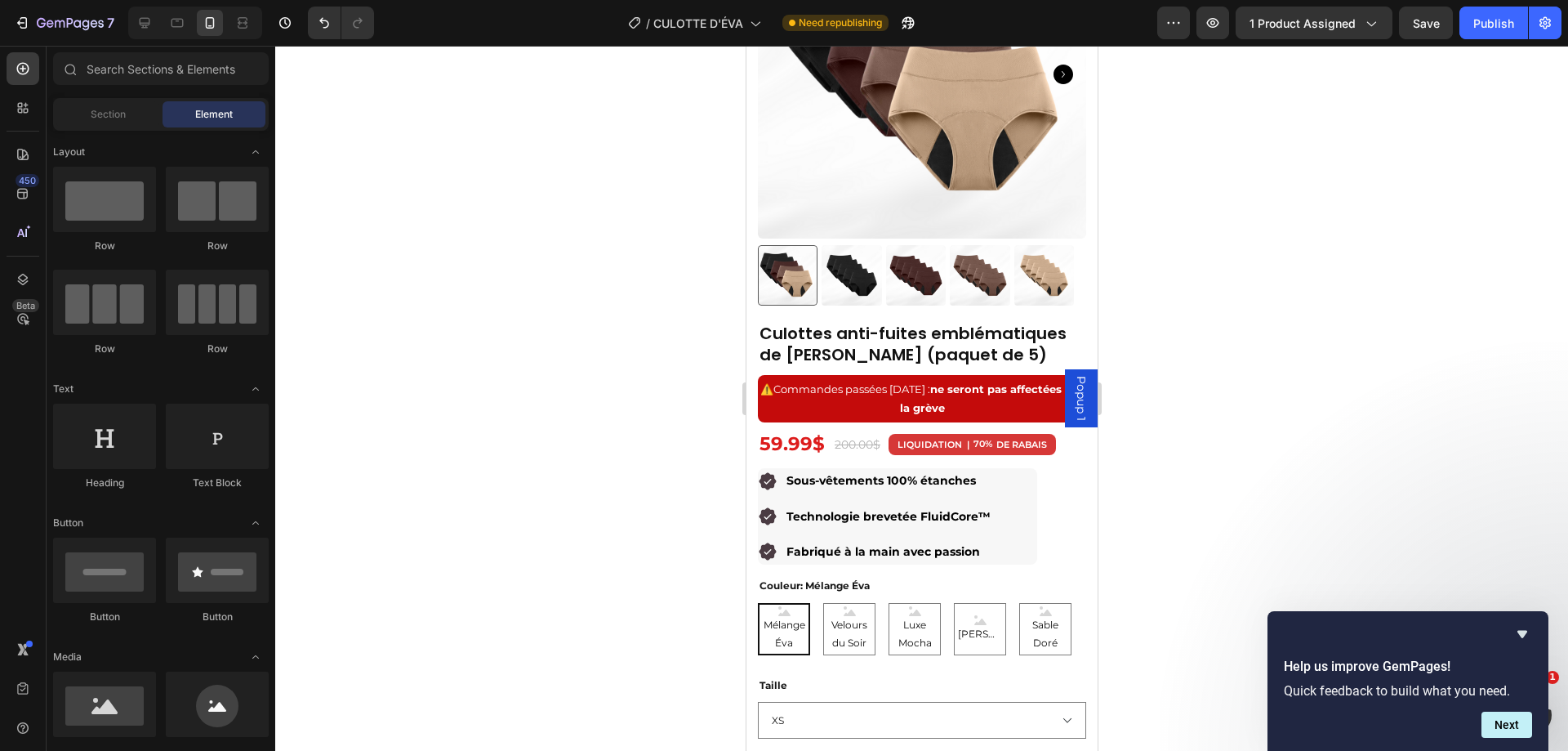
click at [1297, 231] on div at bounding box center [922, 399] width 1293 height 706
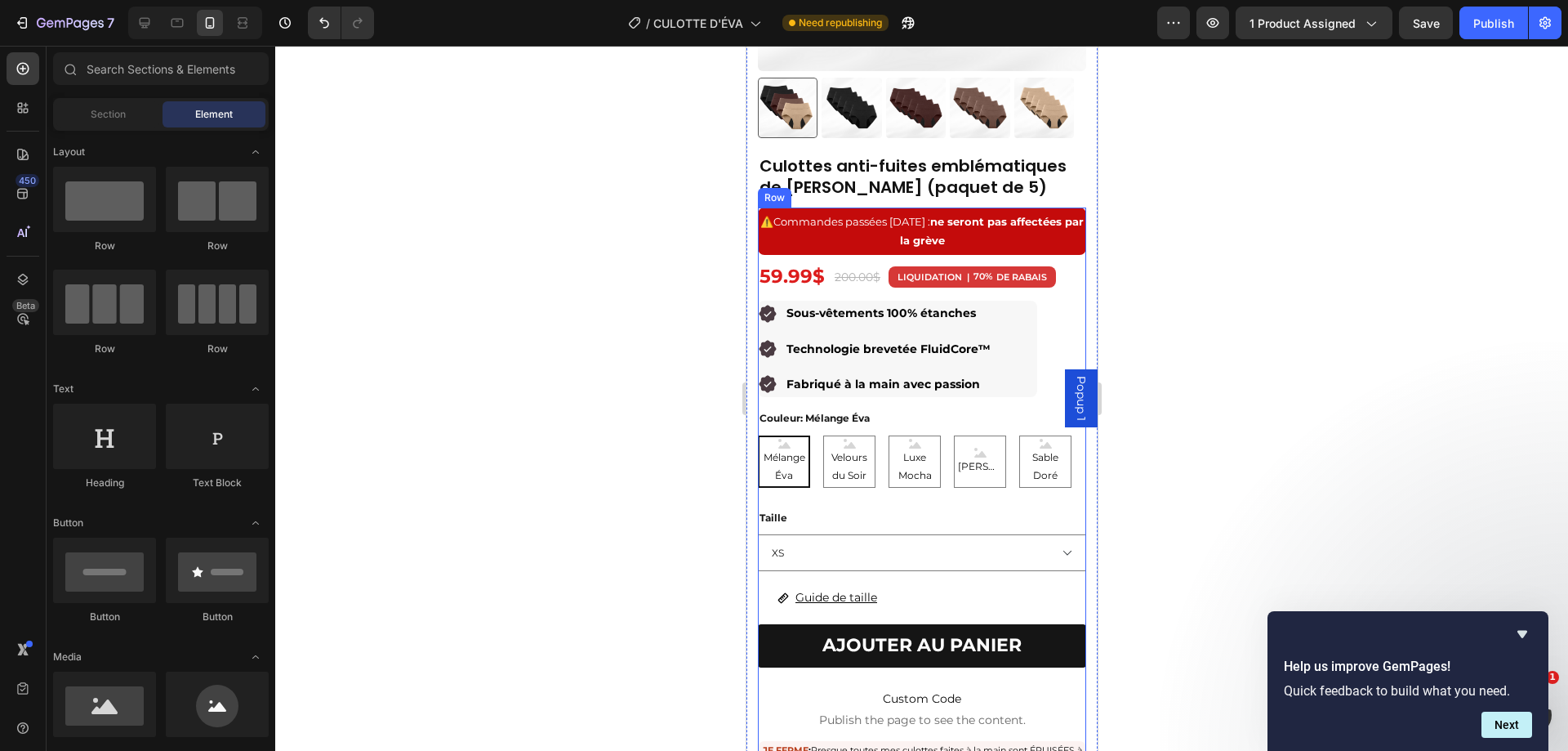
scroll to position [375, 0]
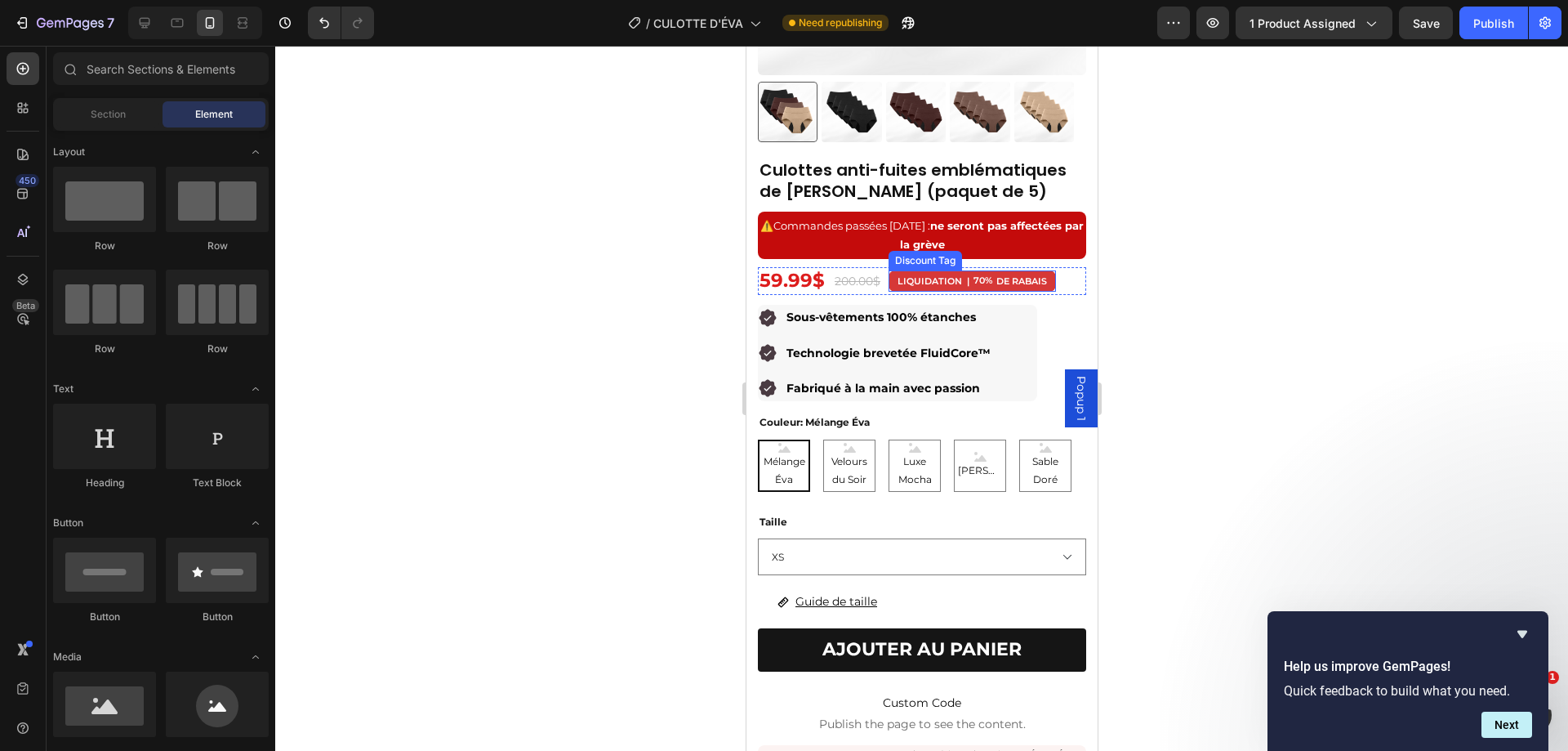
click at [983, 277] on div "LIQUIDATION | 70% DE RABAIS Discount Tag" at bounding box center [972, 282] width 167 height 22
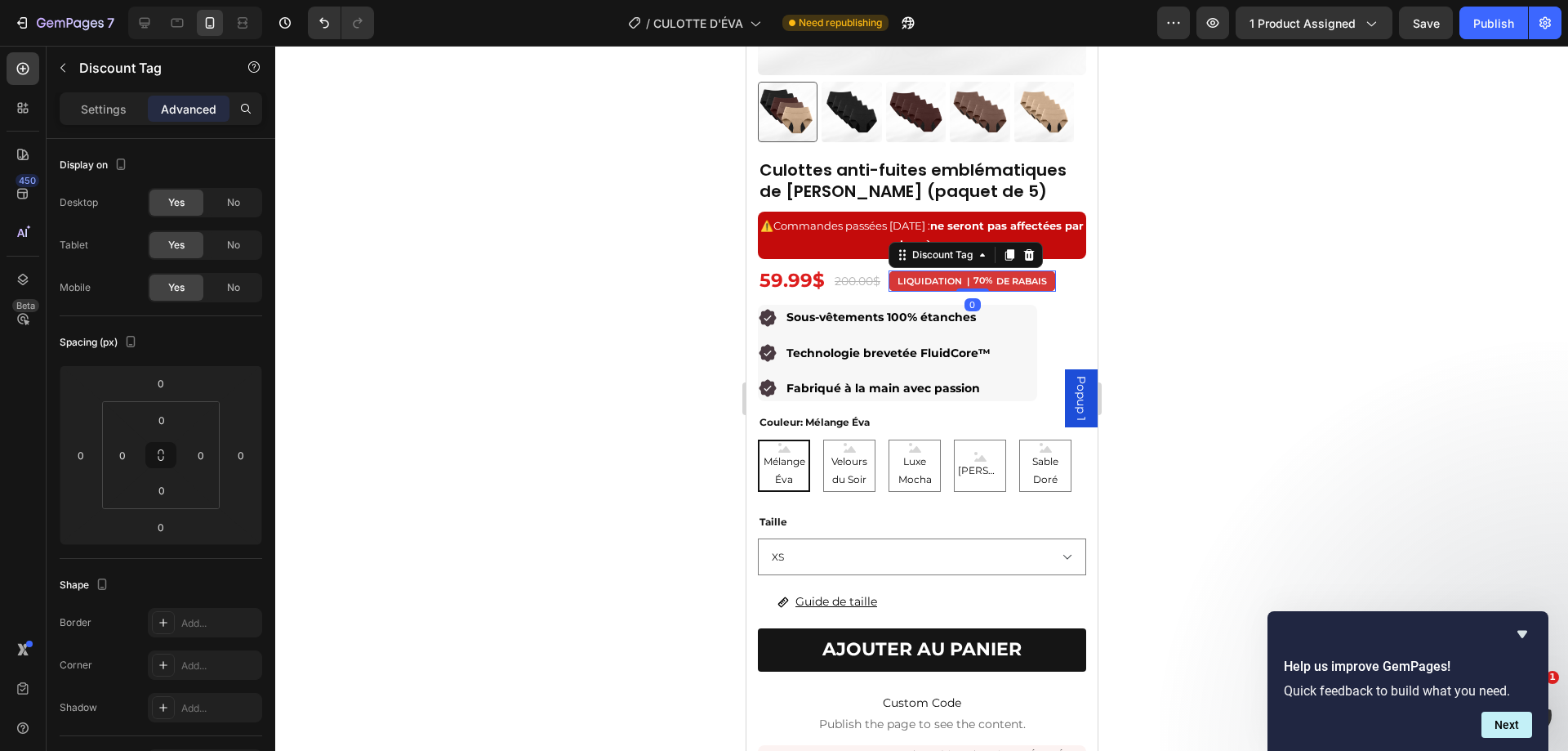
click at [1225, 251] on div at bounding box center [922, 399] width 1293 height 706
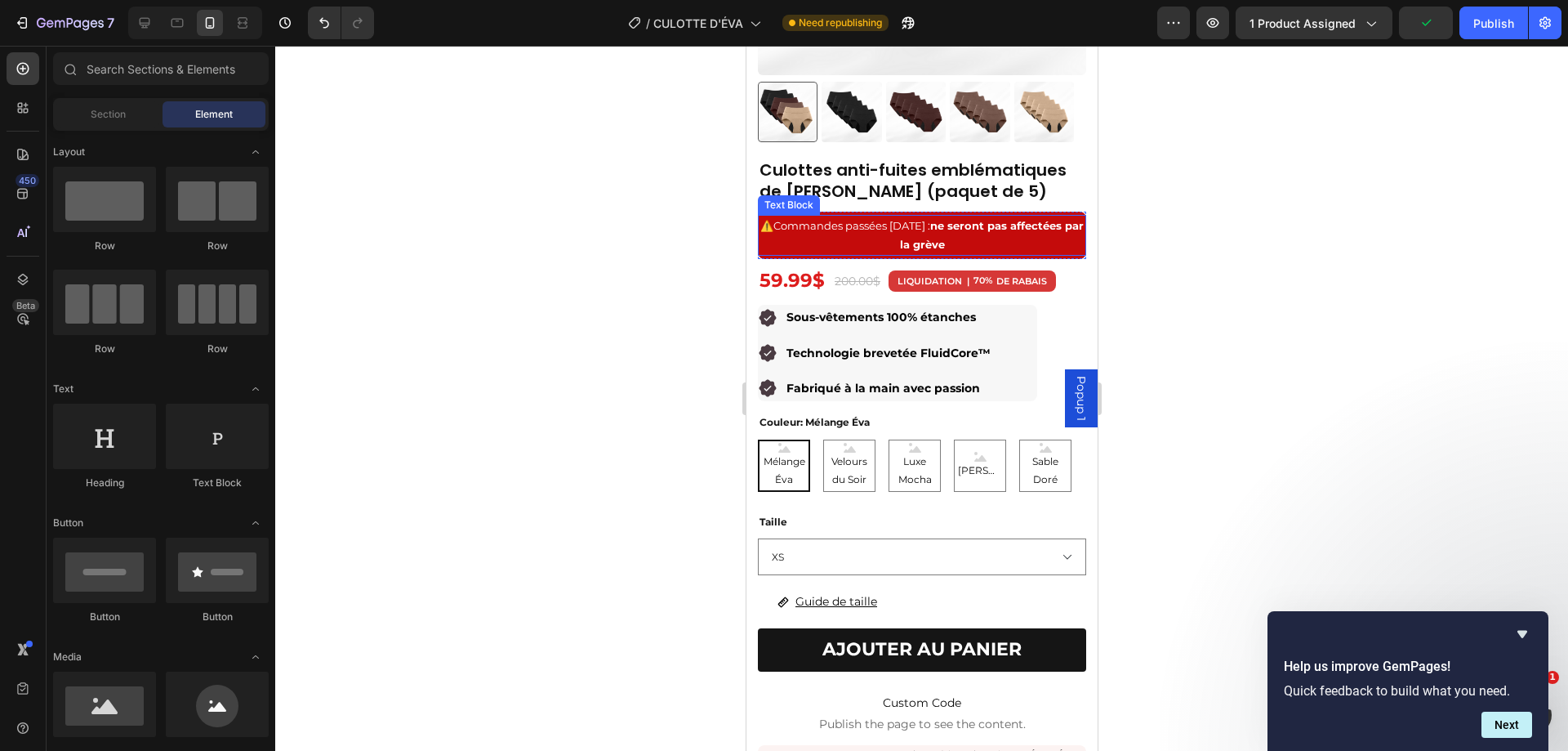
click at [770, 243] on div "⚠️ Commandes passées [DATE] : ne seront pas affectées par la grève" at bounding box center [922, 235] width 329 height 41
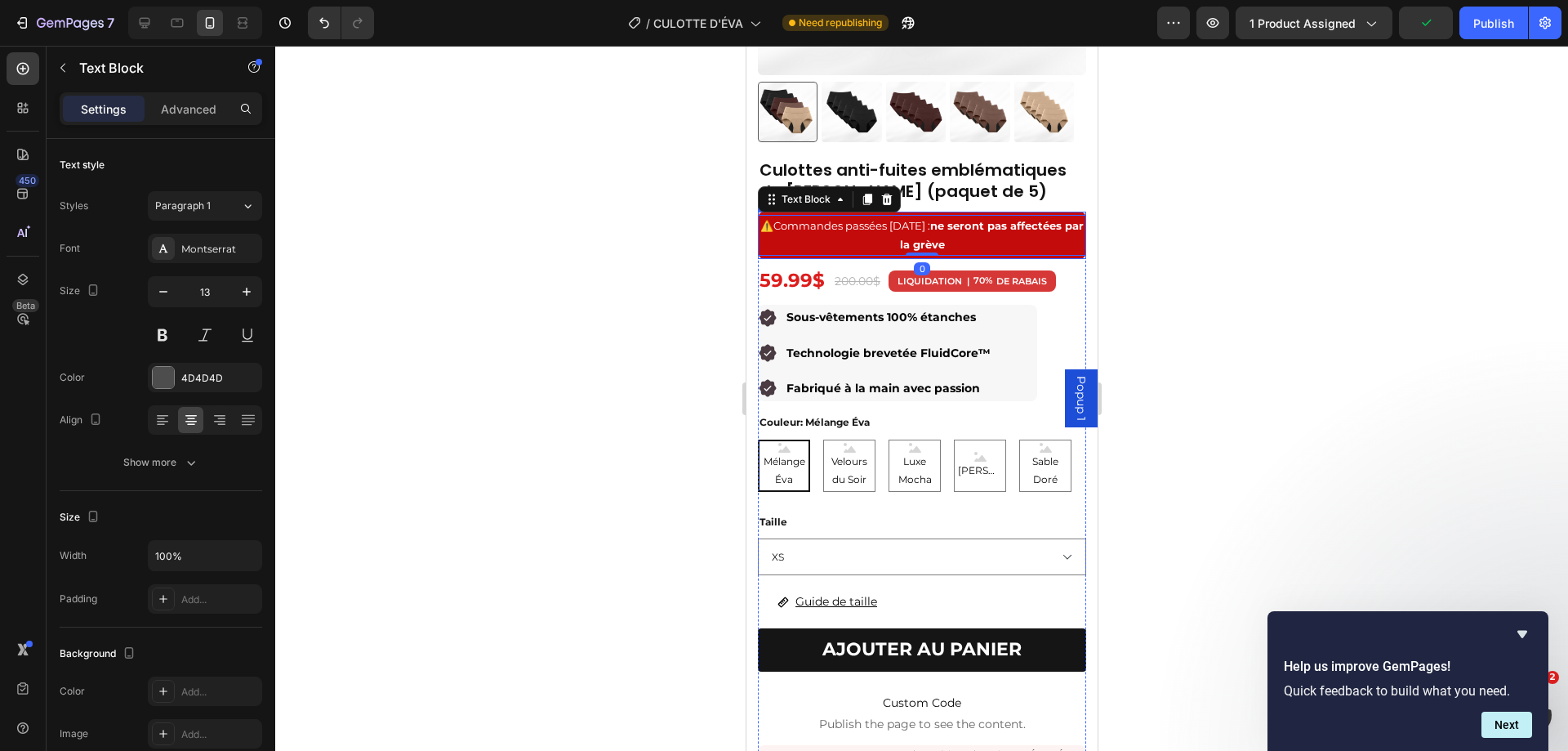
click at [770, 247] on div "⚠️ Commandes passées [DATE] : ne seront pas affectées par la grève Text Block 0…" at bounding box center [922, 235] width 329 height 48
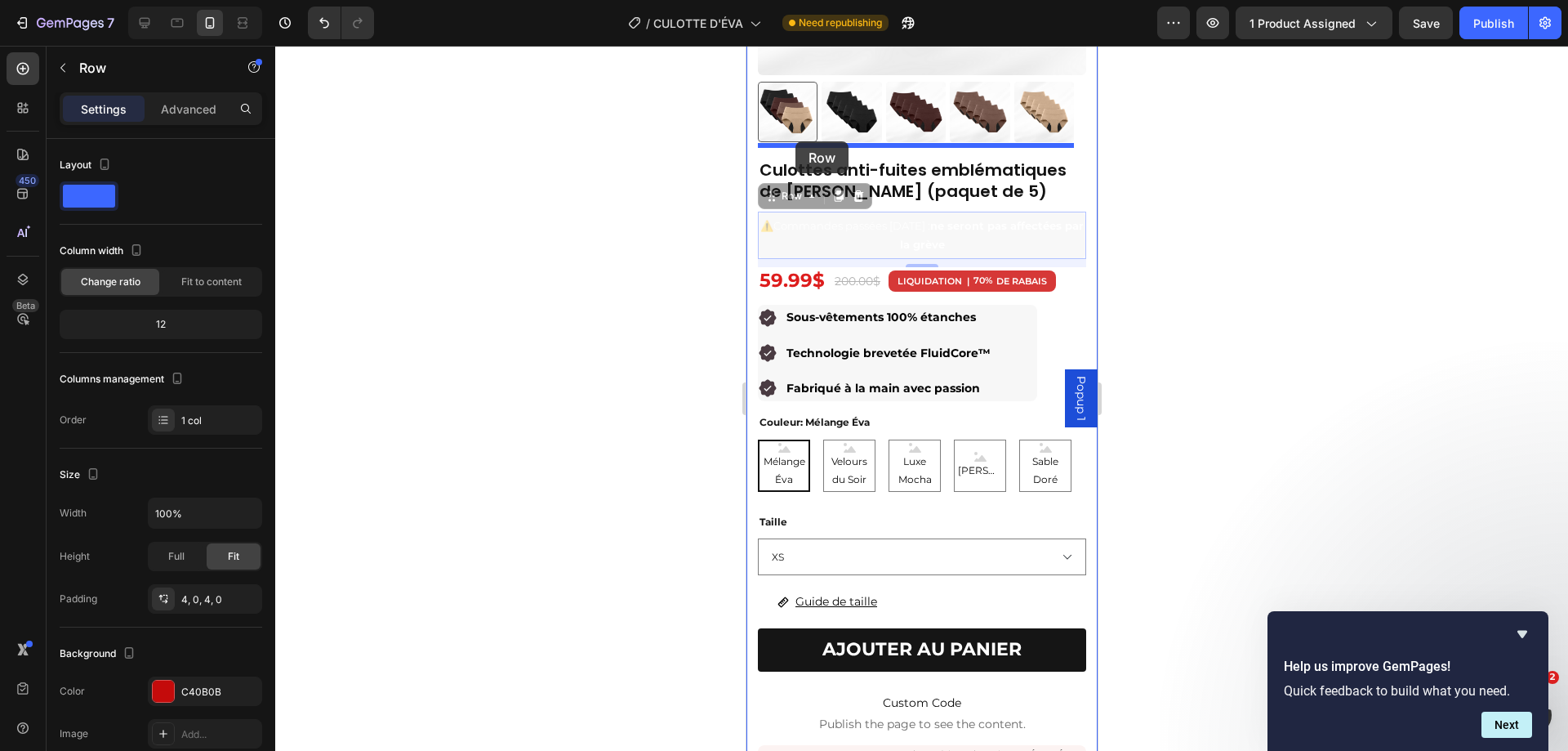
drag, startPoint x: 778, startPoint y: 187, endPoint x: 795, endPoint y: 142, distance: 48.1
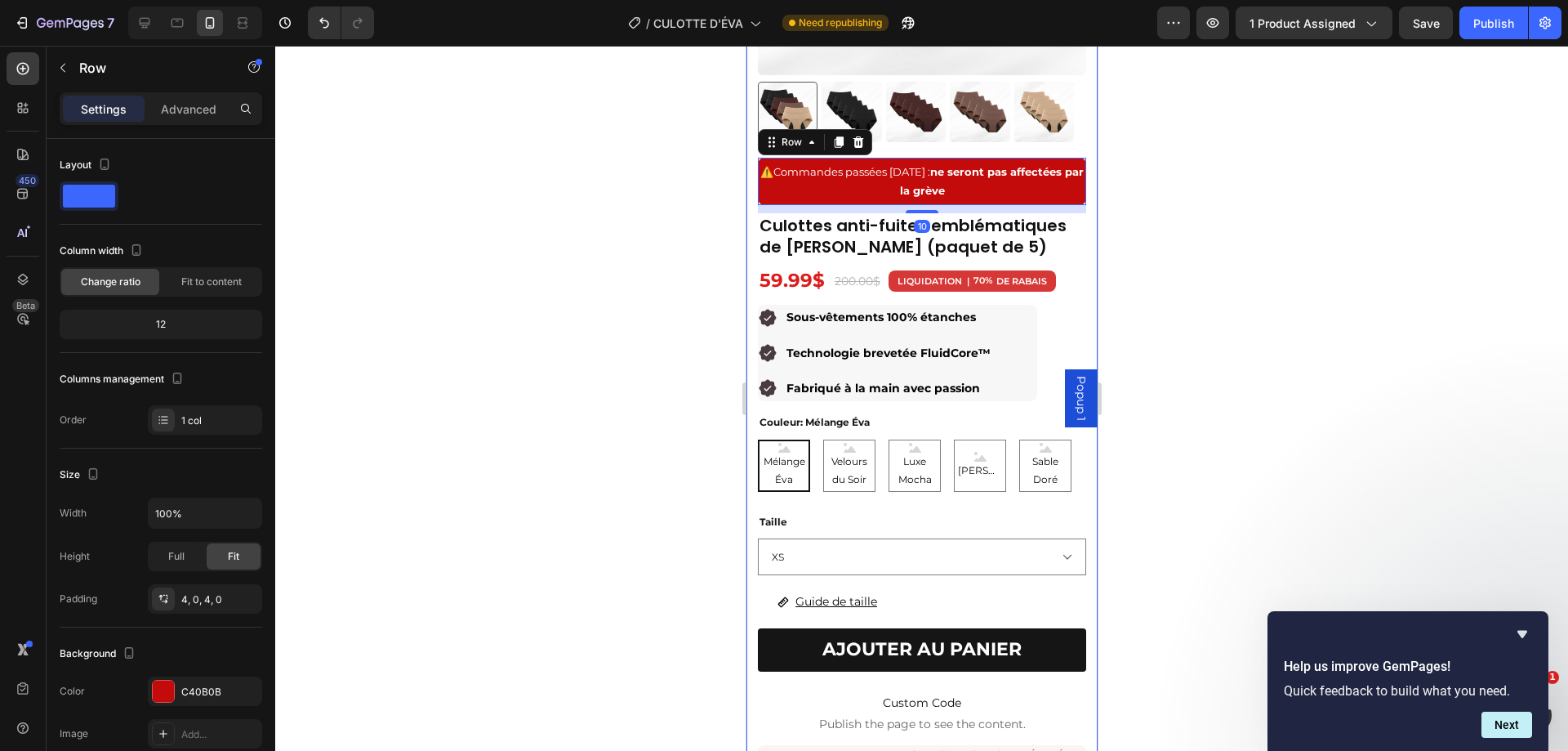
click at [1336, 223] on div at bounding box center [922, 399] width 1293 height 706
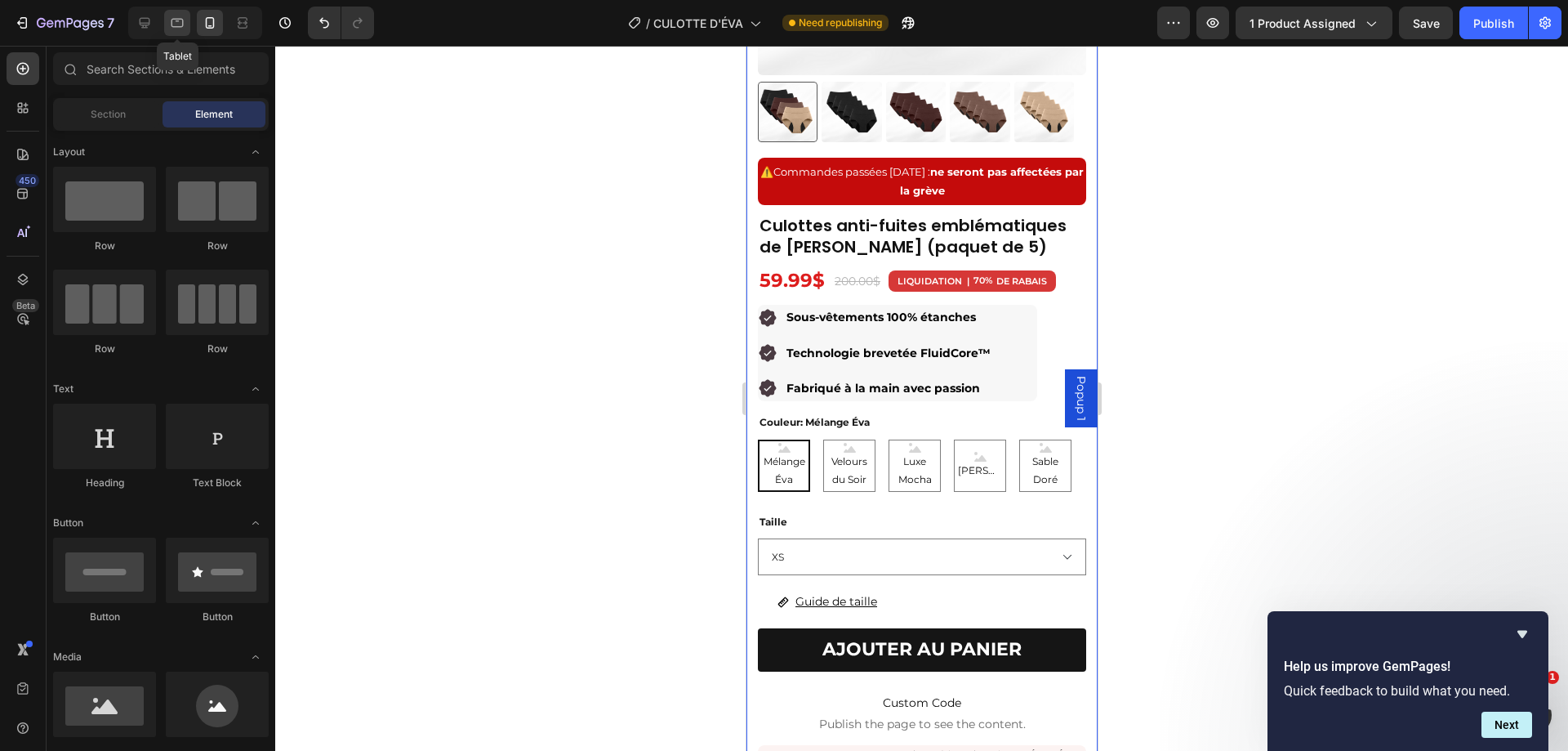
click at [173, 32] on div at bounding box center [177, 23] width 27 height 27
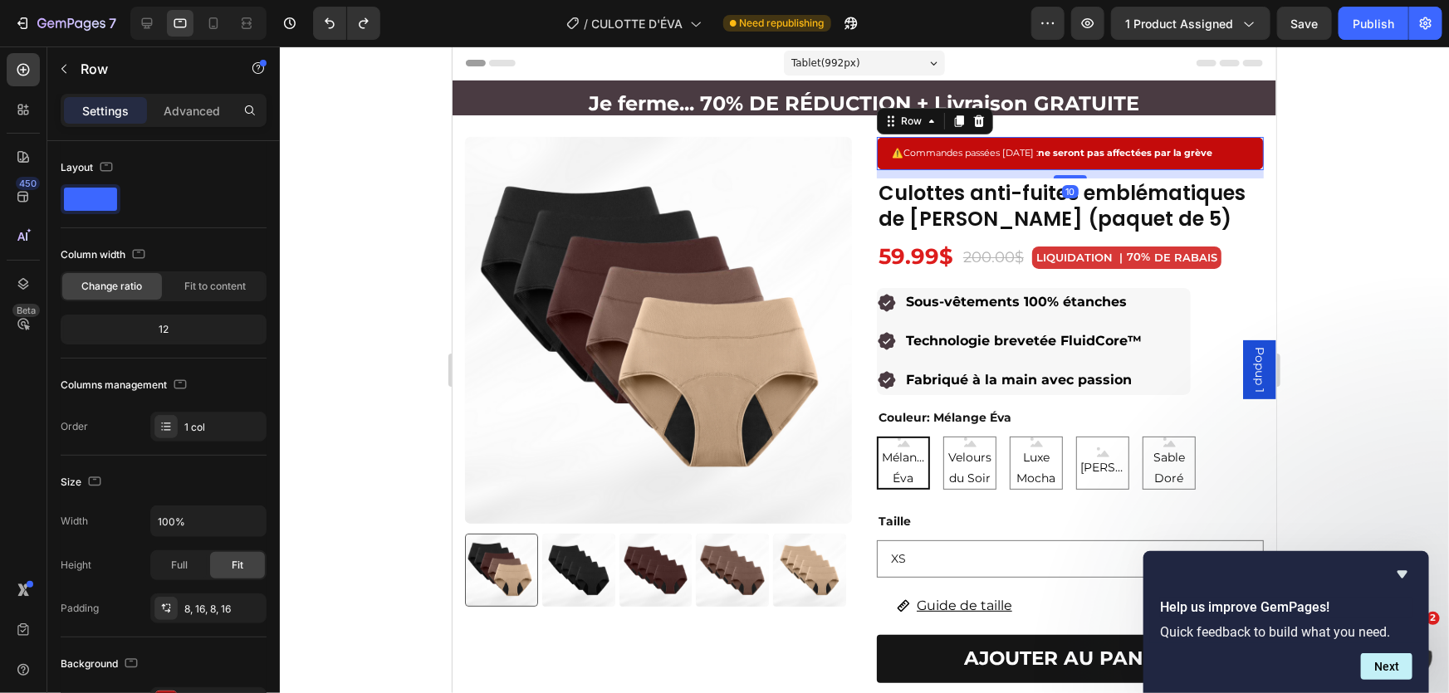
click at [999, 164] on div "⚠️ Commandes passées [DATE] : ne seront pas affectées par la grève Text Block R…" at bounding box center [1069, 152] width 387 height 33
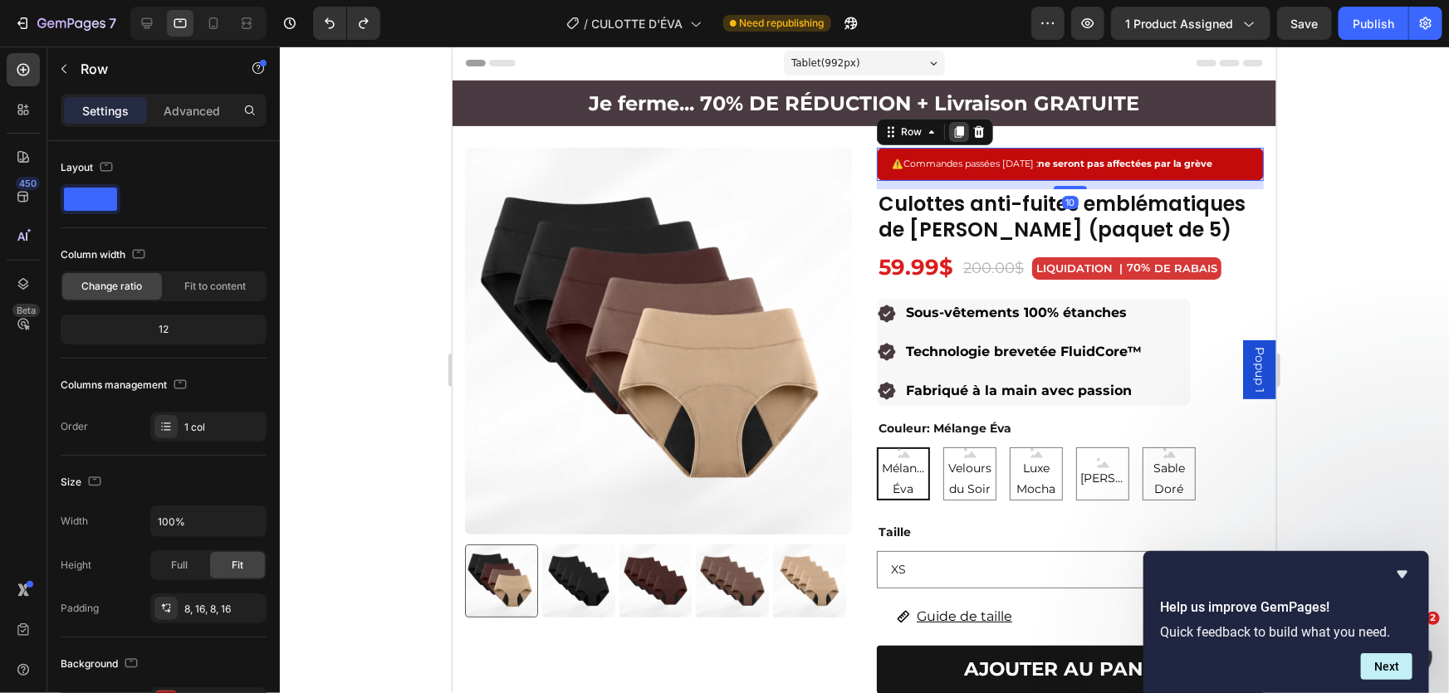
click at [954, 131] on icon at bounding box center [958, 131] width 9 height 12
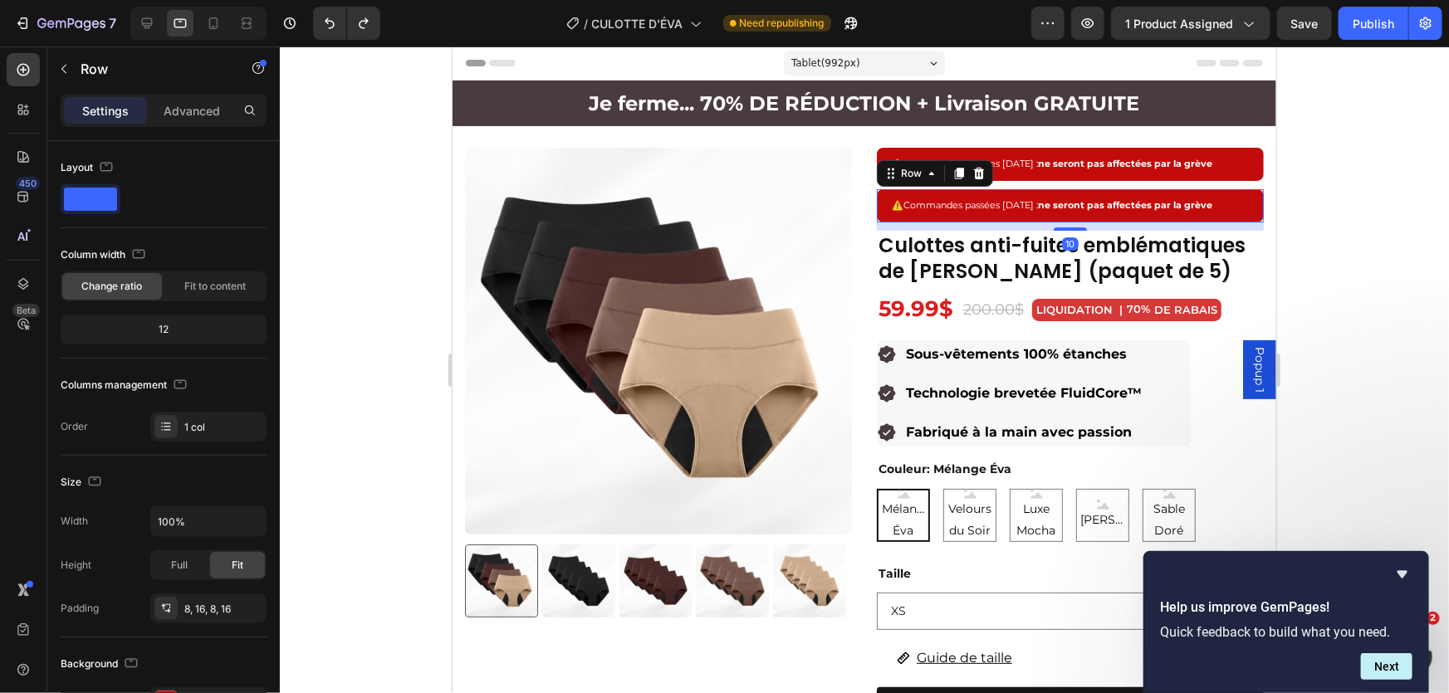
scroll to position [51, 0]
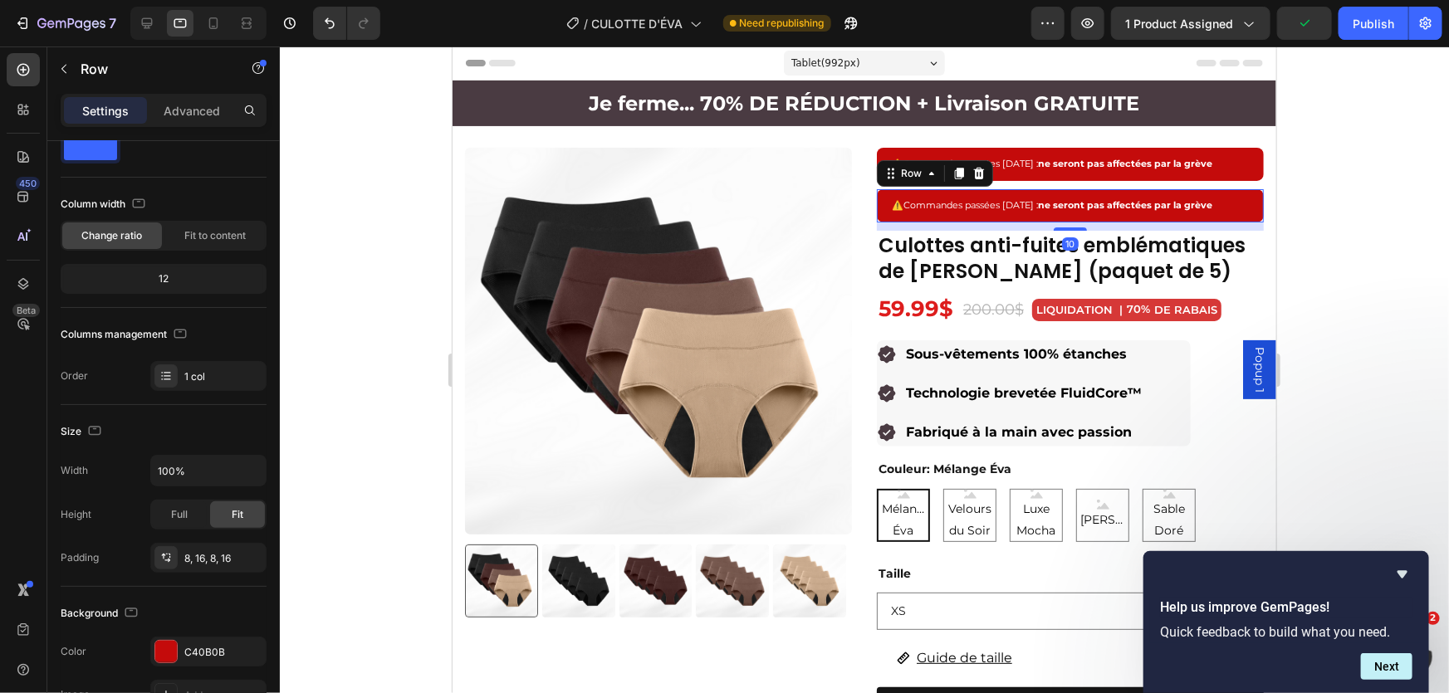
click at [963, 190] on div "⚠️ Commandes passées [DATE] : ne seront pas affectées par la grève Text Block R…" at bounding box center [1069, 204] width 387 height 33
click at [218, 24] on icon at bounding box center [213, 23] width 17 height 17
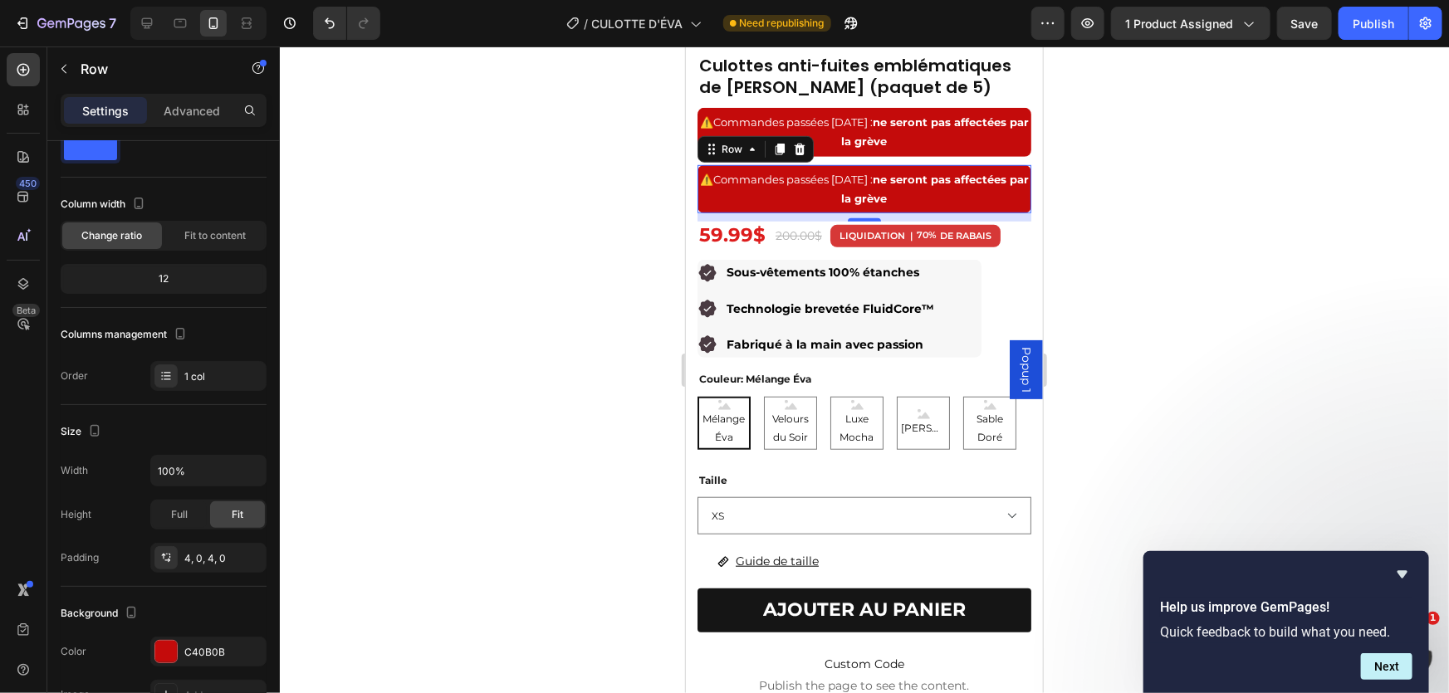
click at [165, 25] on div at bounding box center [198, 23] width 136 height 33
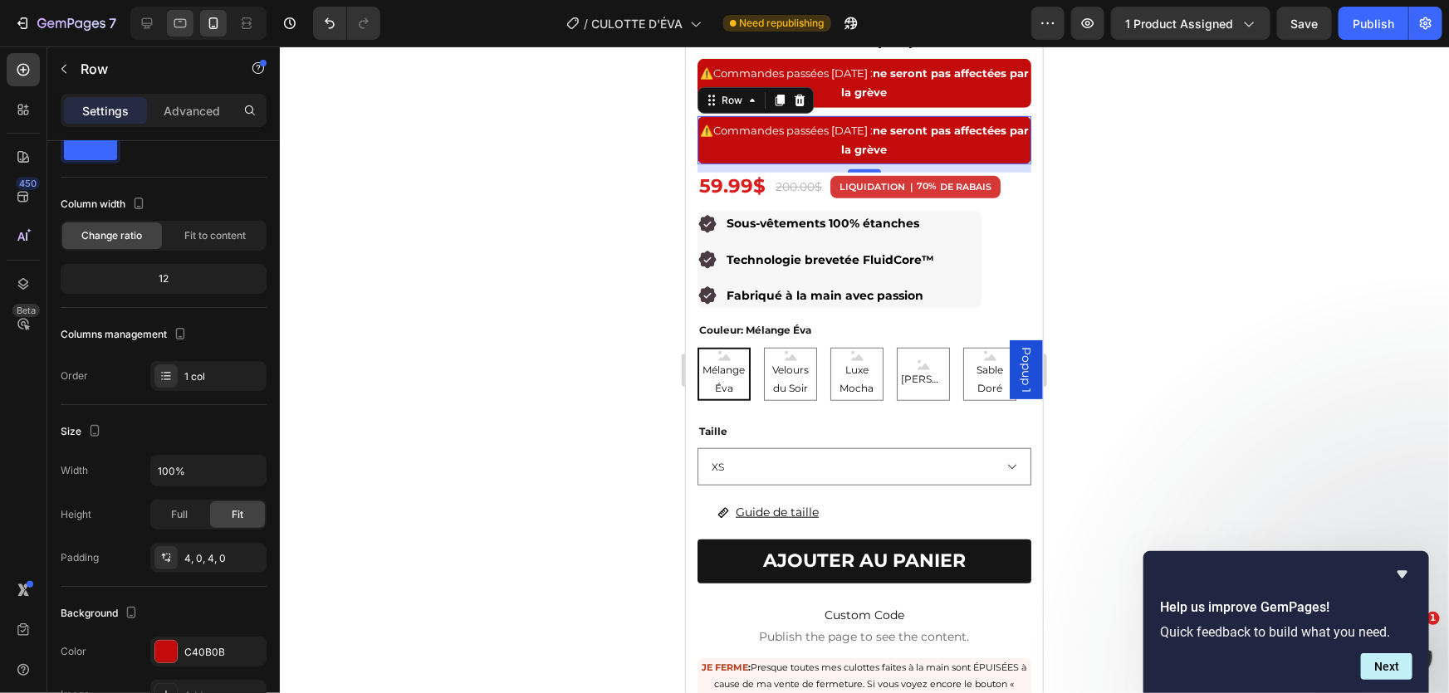
click at [181, 24] on icon at bounding box center [180, 23] width 17 height 17
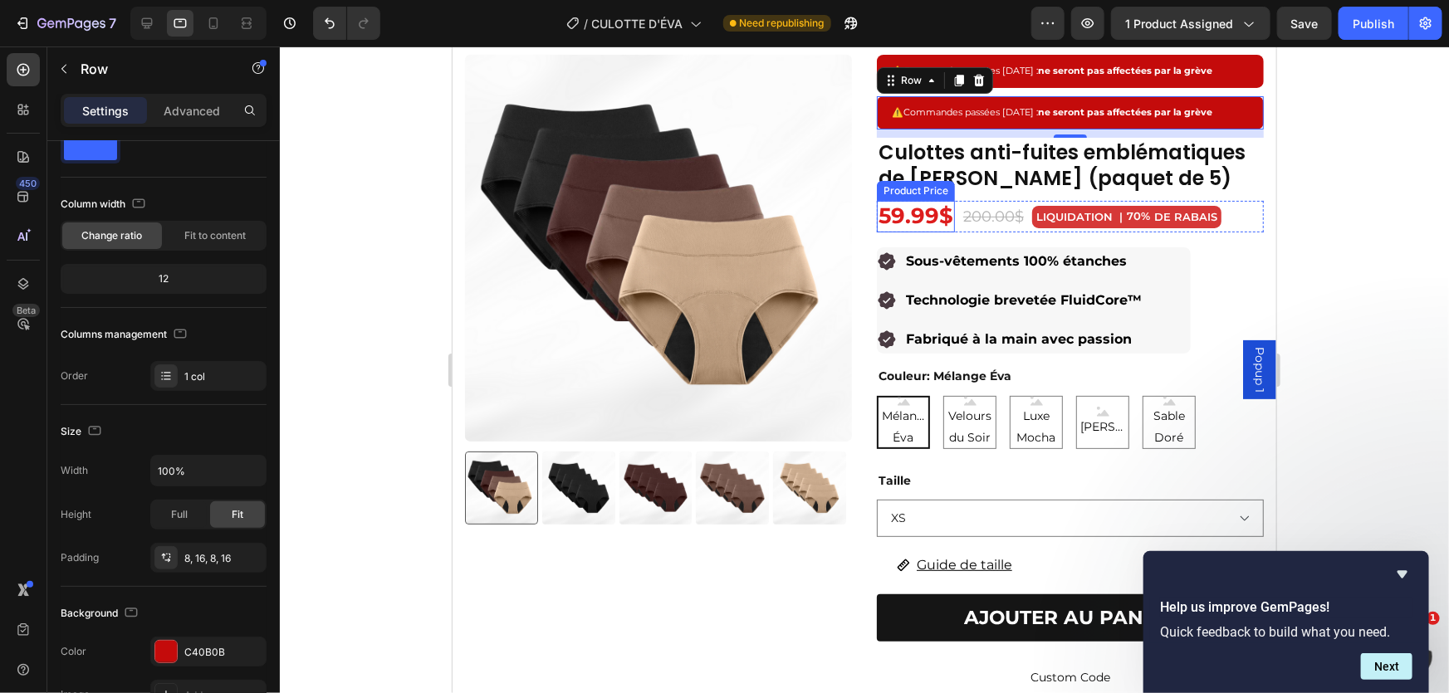
scroll to position [74, 0]
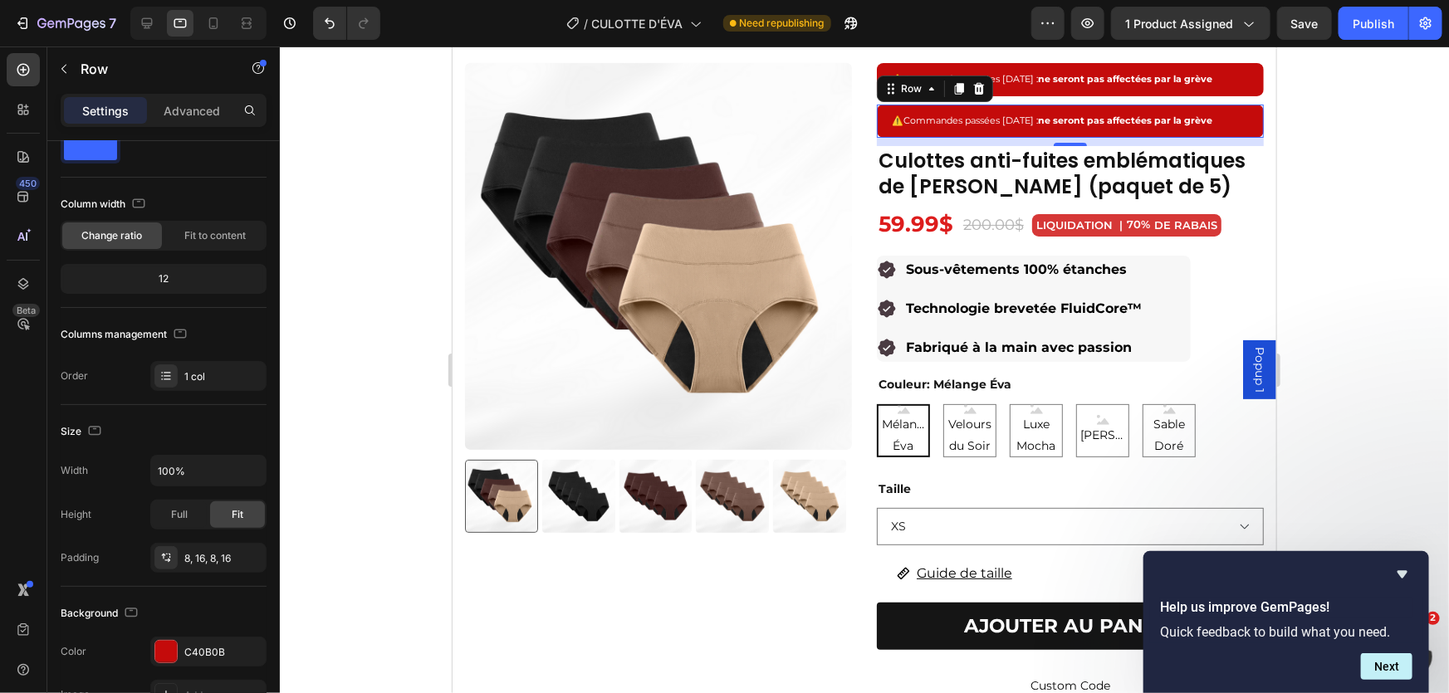
click at [956, 133] on div "⚠️ Commandes passées [DATE] : ne seront pas affectées par la grève Text Block R…" at bounding box center [1069, 120] width 387 height 33
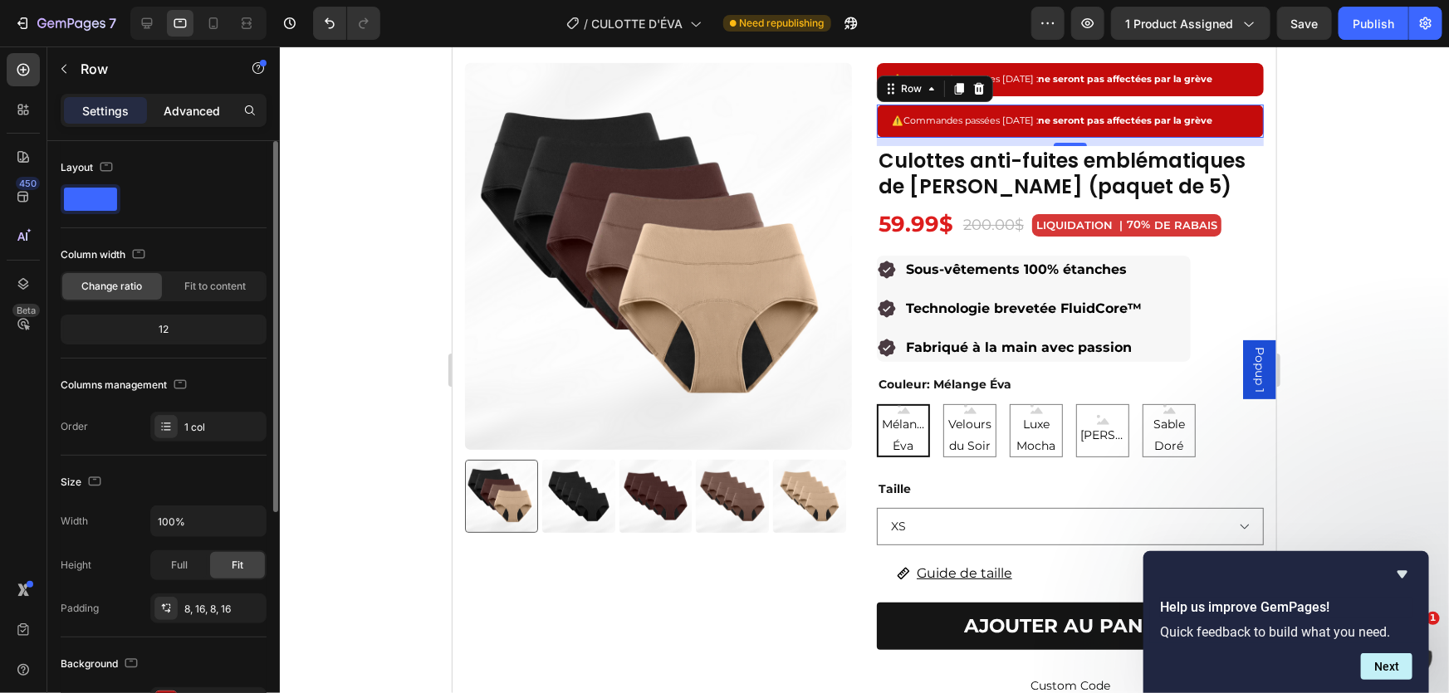
click at [198, 115] on p "Advanced" at bounding box center [192, 110] width 56 height 17
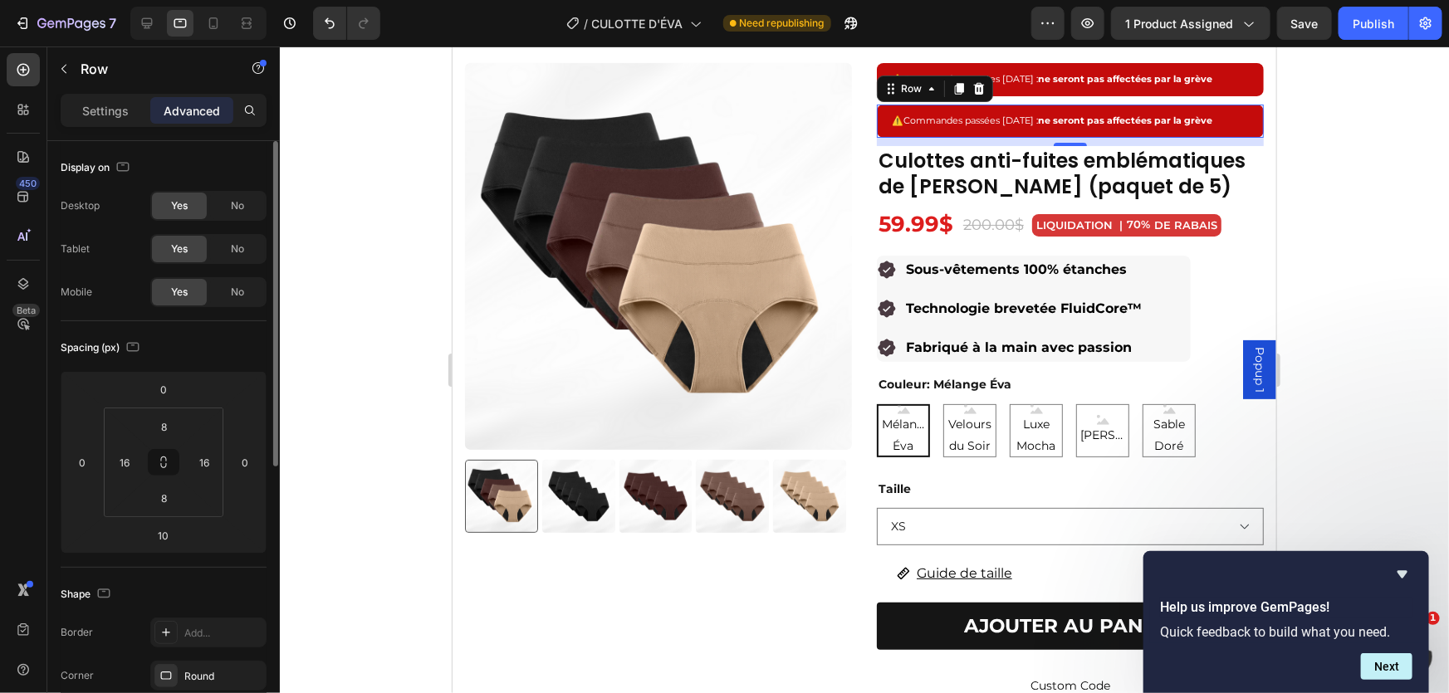
click at [241, 247] on span "No" at bounding box center [237, 249] width 13 height 15
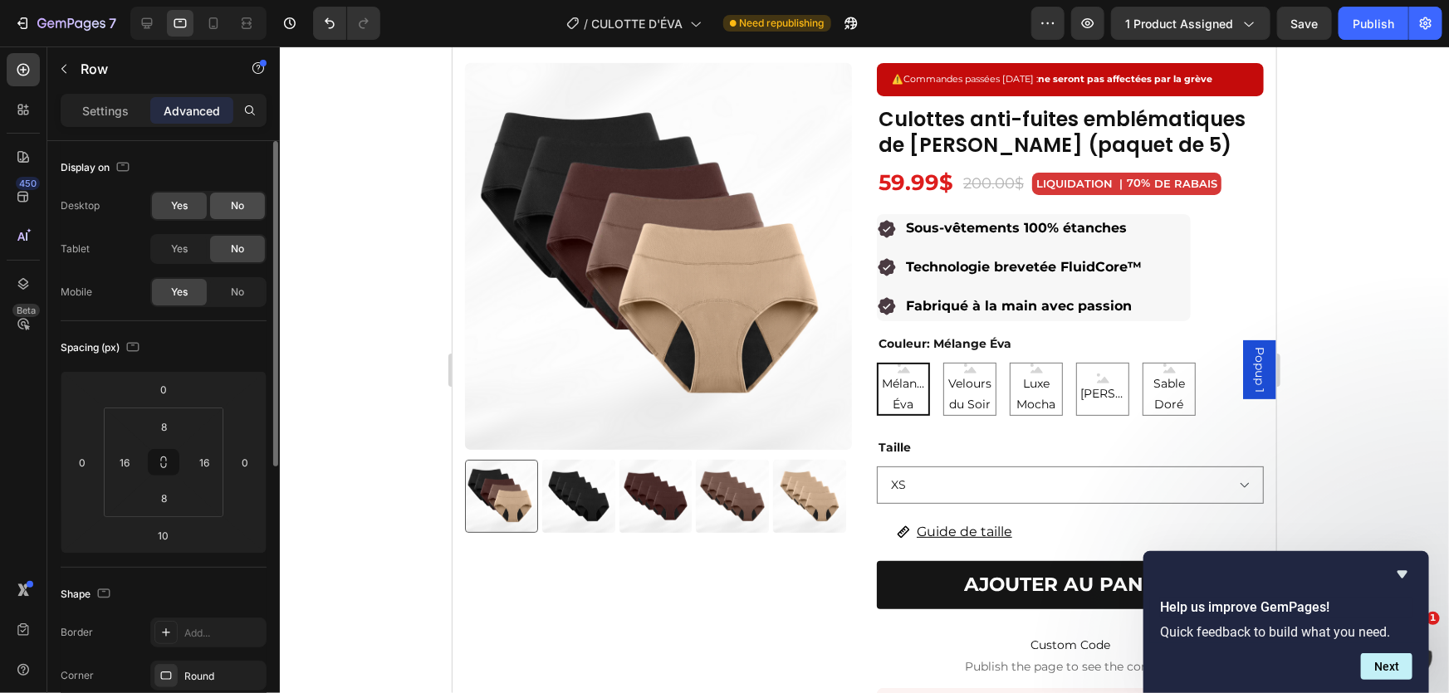
click at [243, 208] on span "No" at bounding box center [237, 205] width 13 height 15
click at [218, 20] on icon at bounding box center [213, 23] width 17 height 17
type input "4"
type input "0"
type input "4"
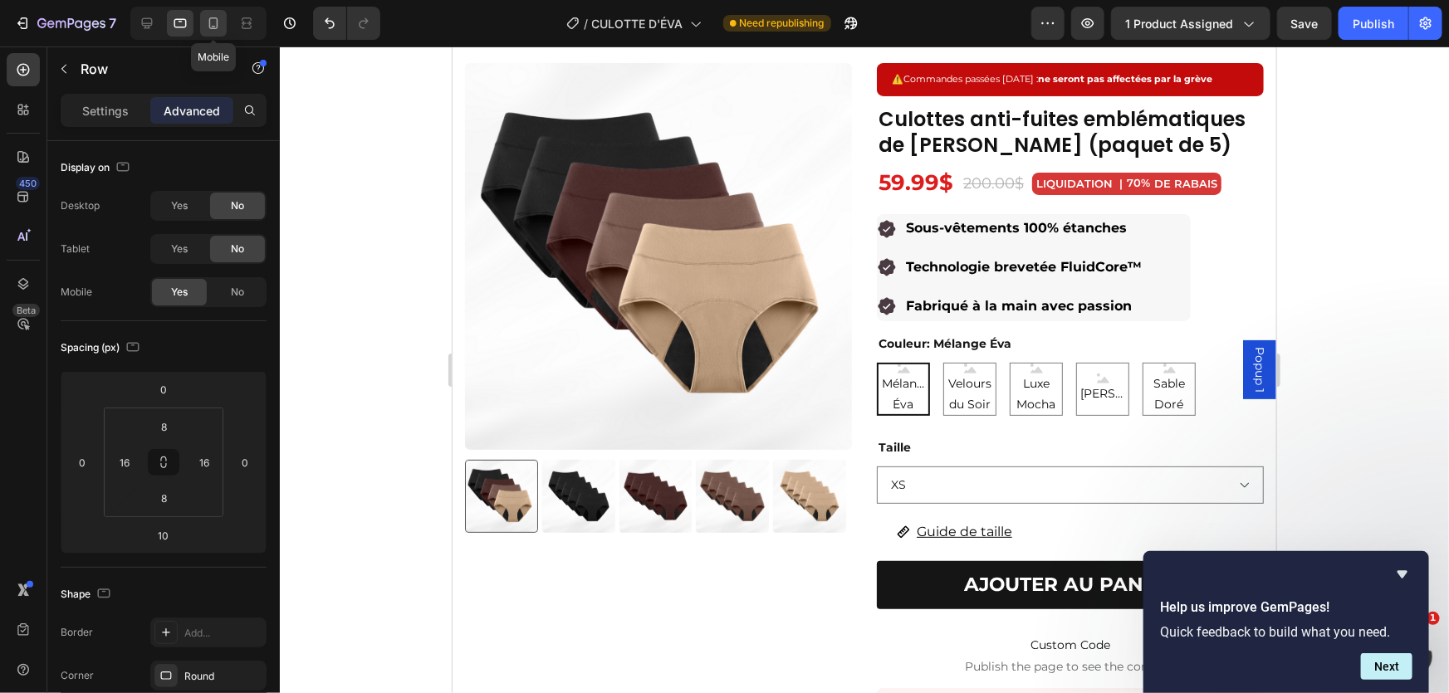
type input "0"
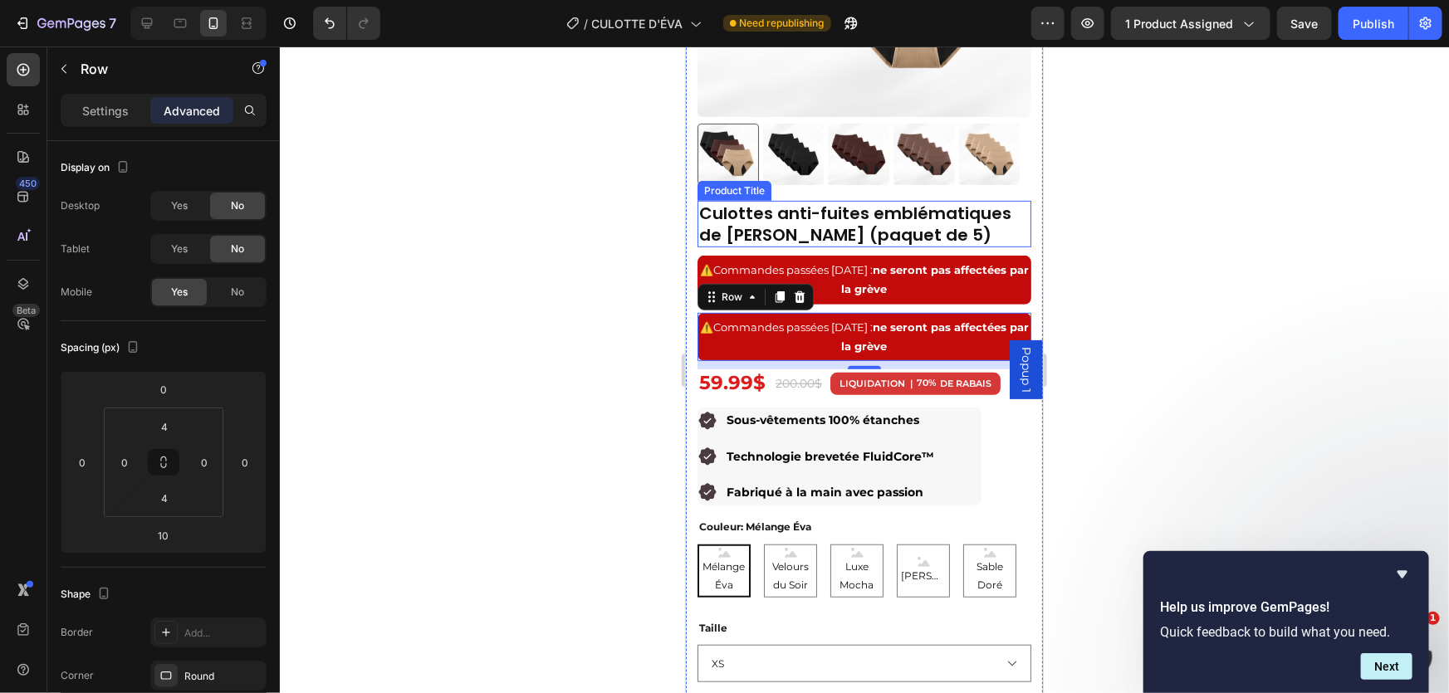
scroll to position [310, 0]
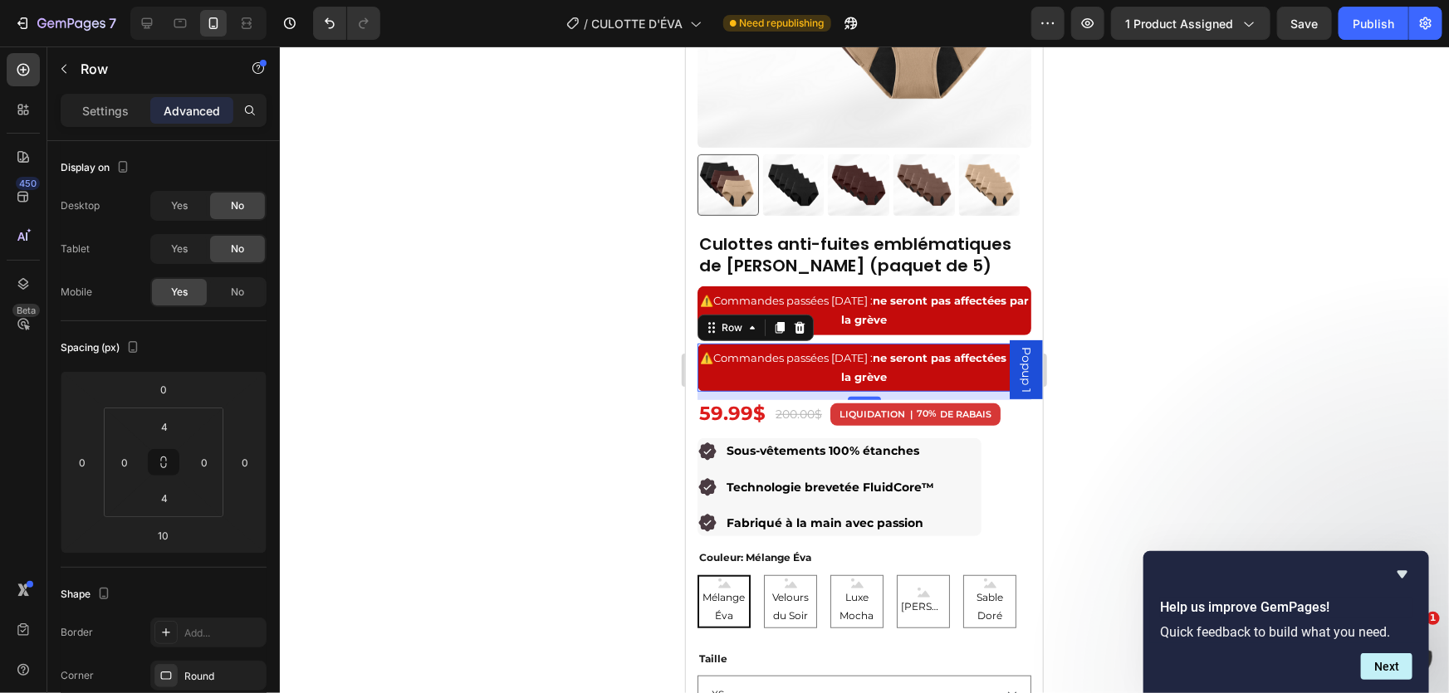
click at [944, 343] on div "⚠️ Commandes passées [DATE] : ne seront pas affectées par la grève Text Block R…" at bounding box center [864, 367] width 334 height 49
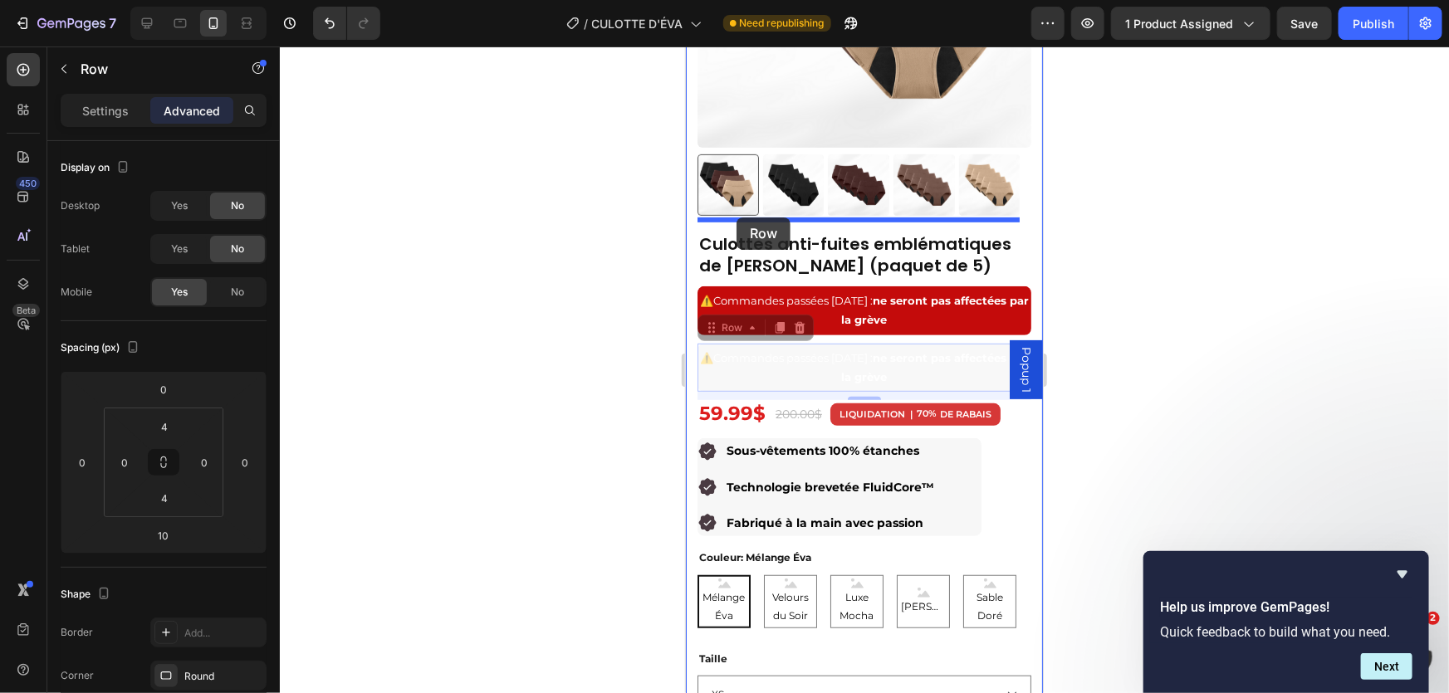
drag, startPoint x: 717, startPoint y: 314, endPoint x: 736, endPoint y: 218, distance: 98.0
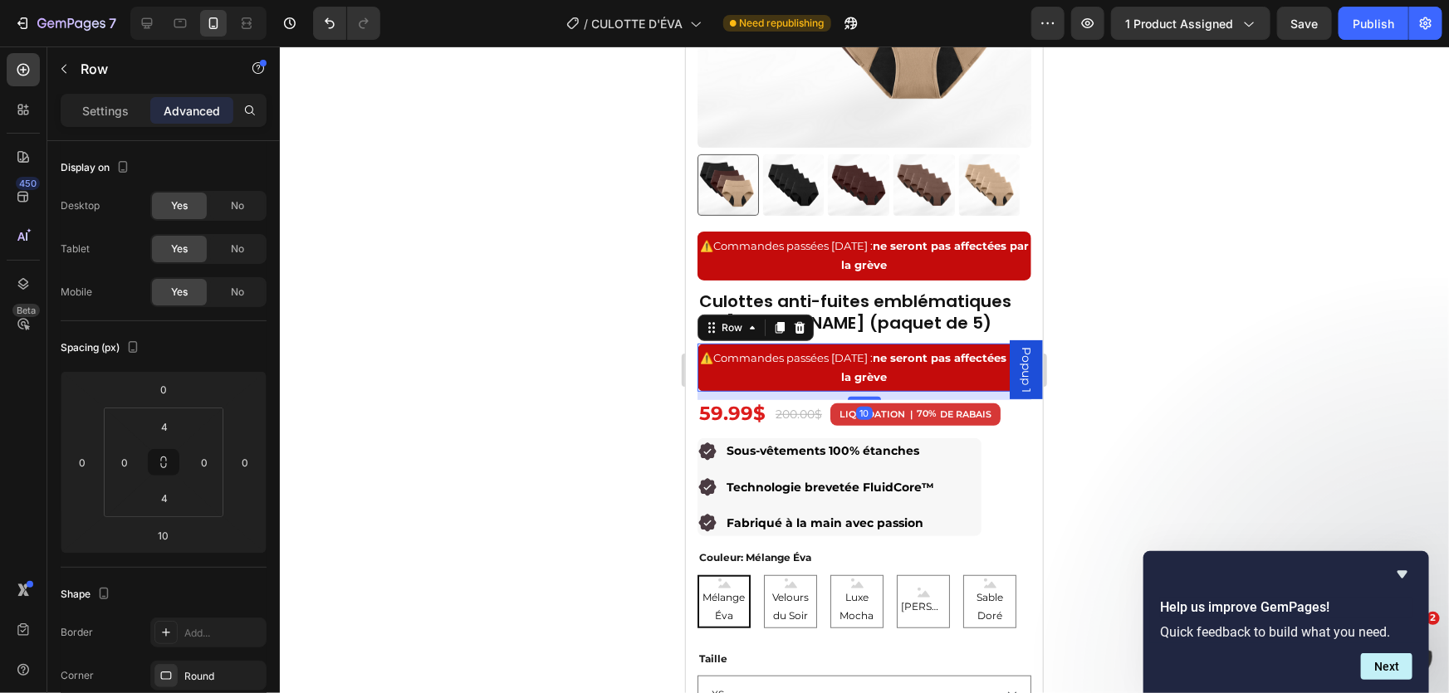
click at [941, 343] on div "⚠️ Commandes passées [DATE] : ne seront pas affectées par la grève Text Block R…" at bounding box center [864, 367] width 334 height 49
click at [251, 291] on div "No" at bounding box center [237, 292] width 55 height 27
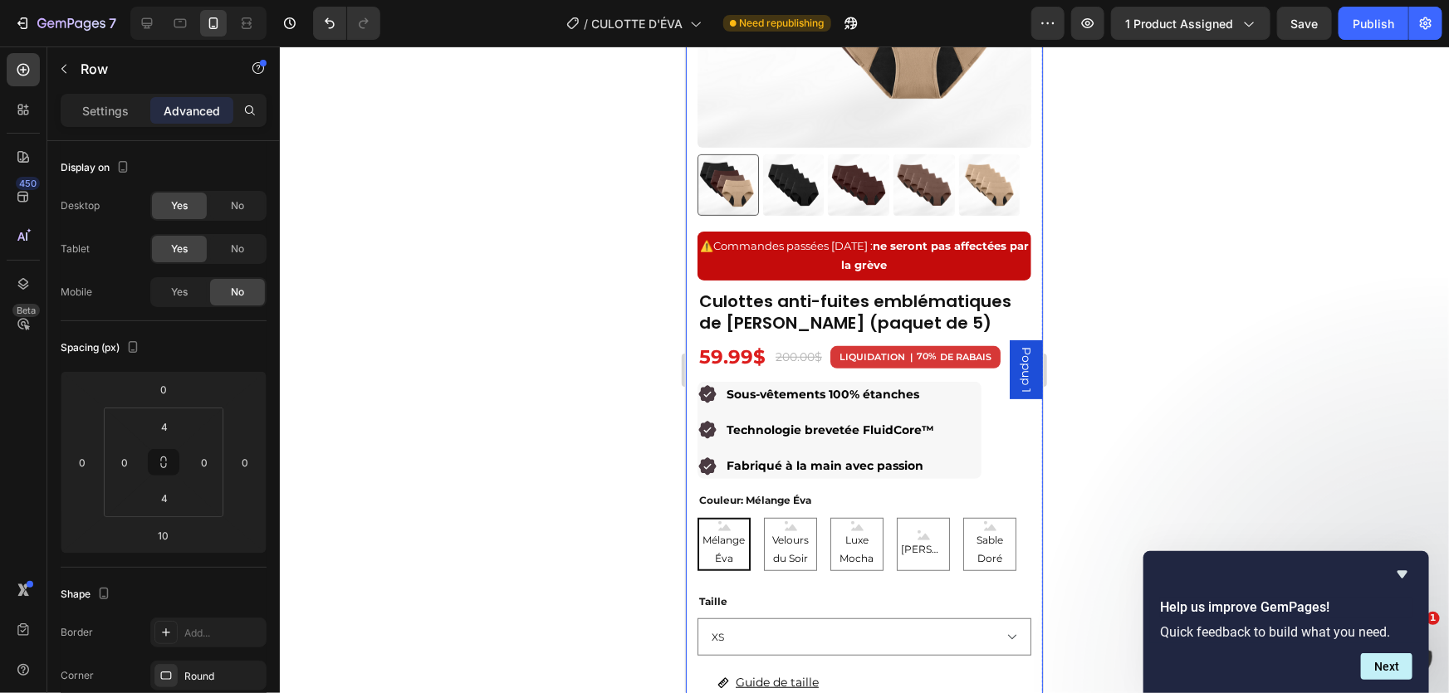
click at [967, 267] on div "⚠️ Commandes passées [DATE] : ne seront pas affectées par la grève Text Block R…" at bounding box center [864, 255] width 334 height 49
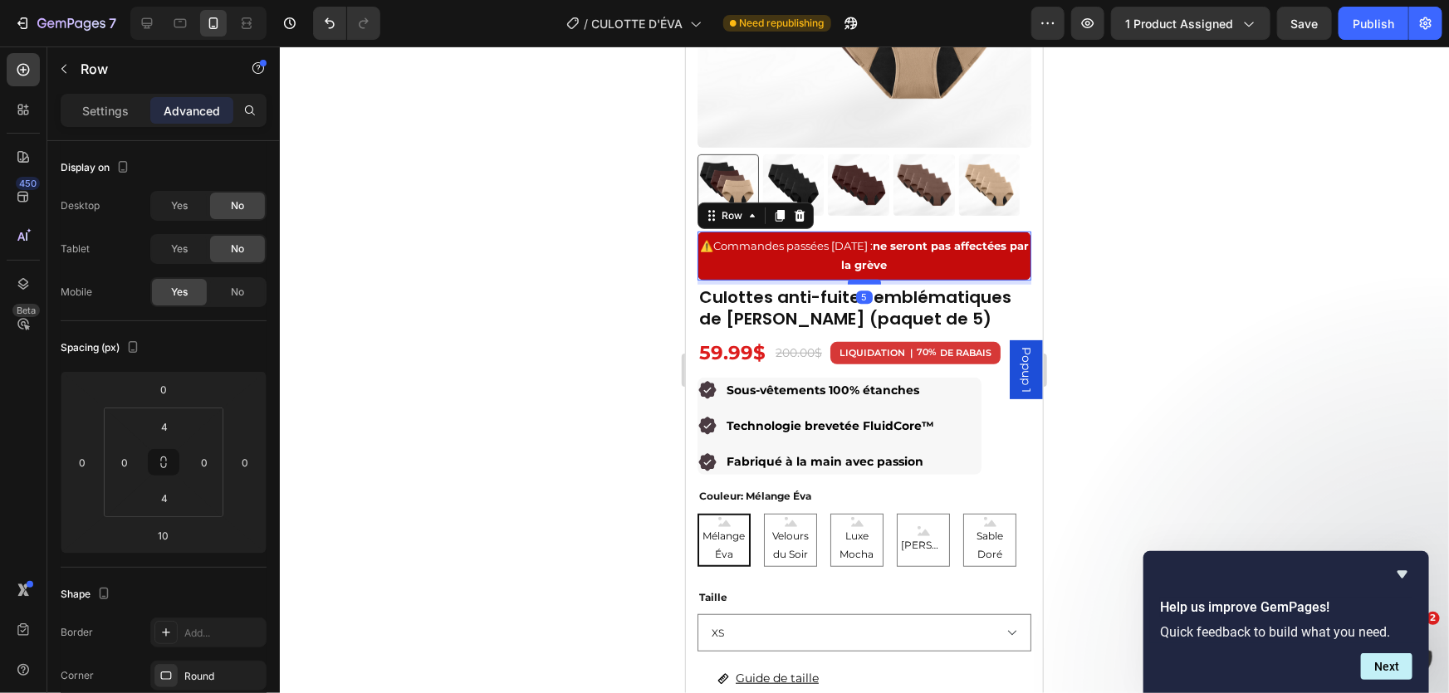
drag, startPoint x: 858, startPoint y: 273, endPoint x: 1735, endPoint y: 318, distance: 878.0
click at [859, 279] on div at bounding box center [863, 281] width 33 height 5
type input "5"
click at [1174, 250] on div at bounding box center [864, 370] width 1169 height 647
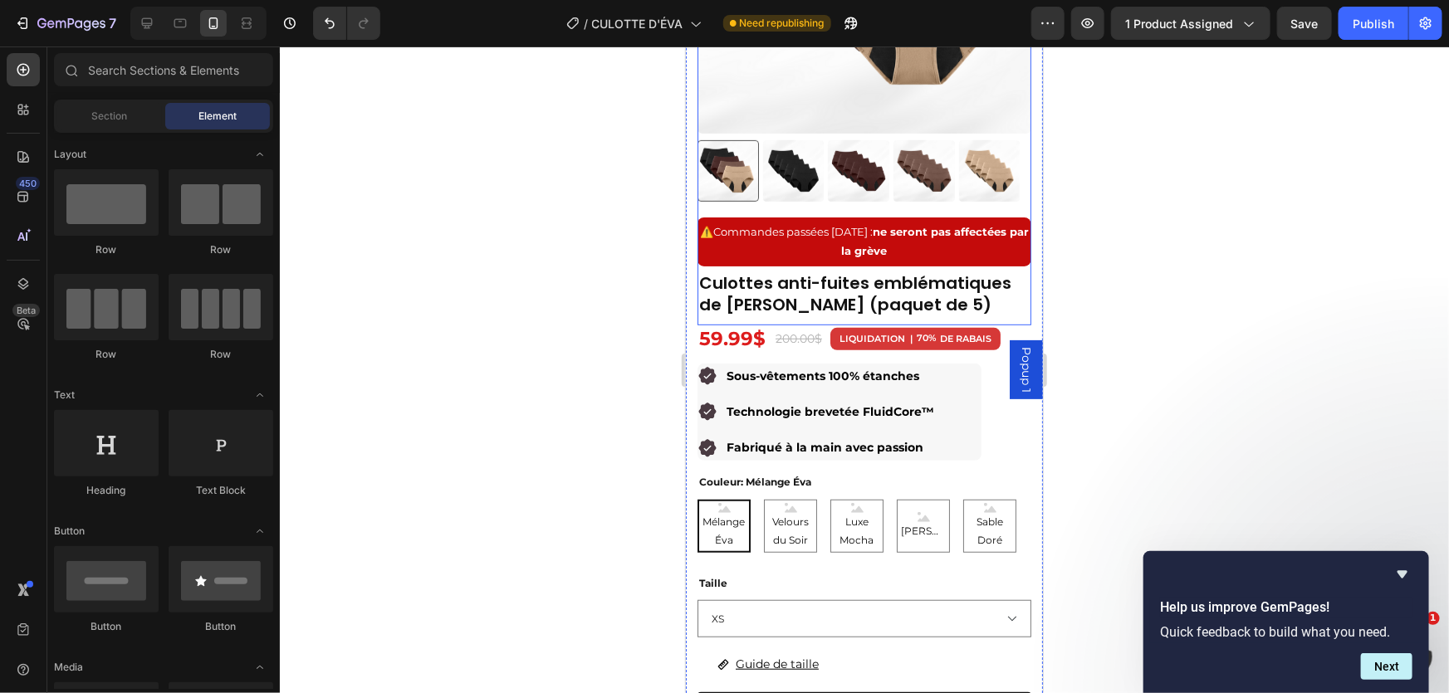
scroll to position [377, 0]
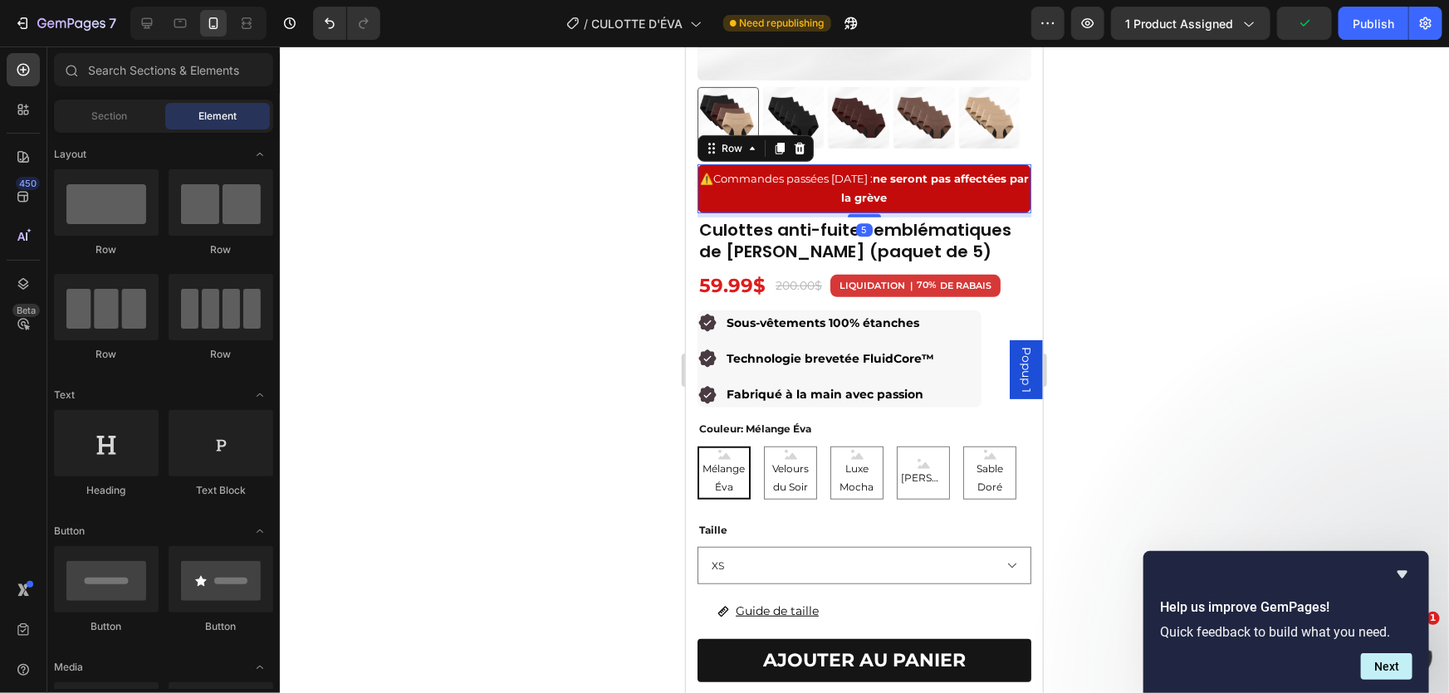
click at [1010, 198] on div "⚠️ Commandes passées [DATE] : ne seront pas affectées par la grève Text Block R…" at bounding box center [864, 188] width 334 height 49
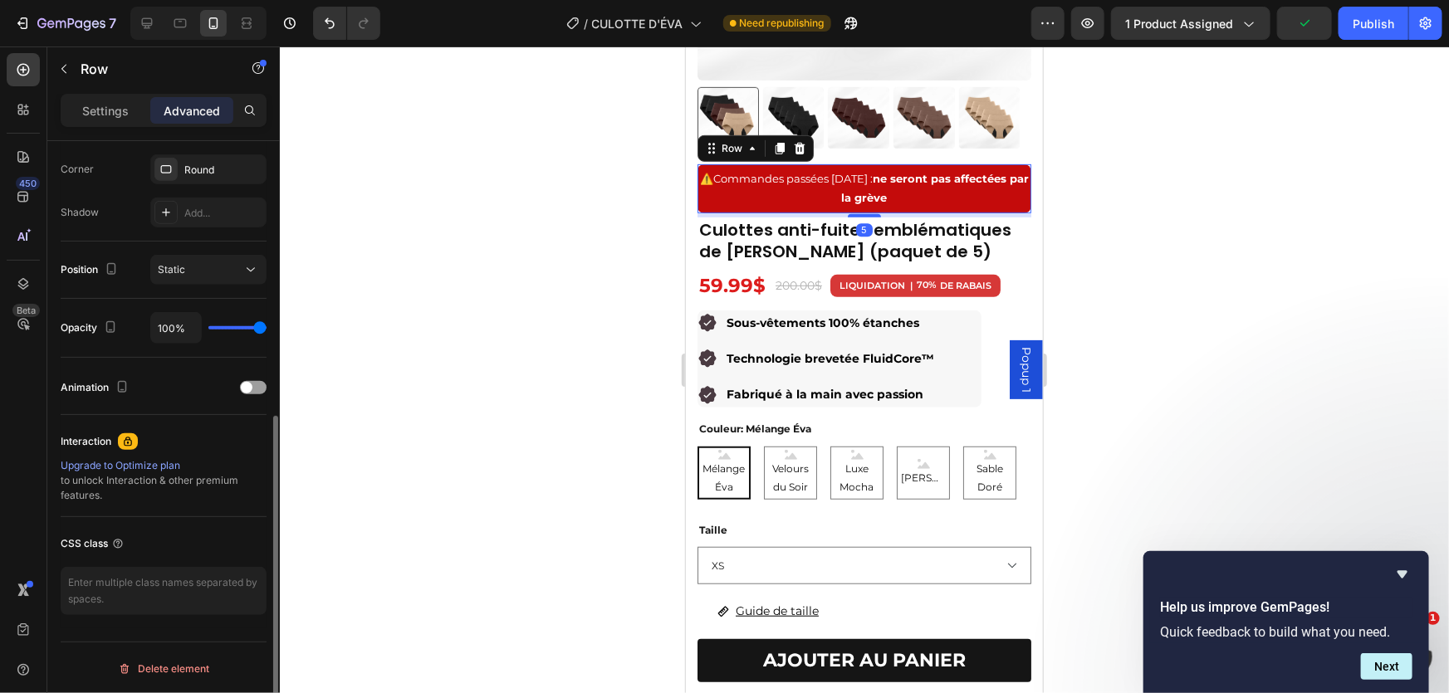
scroll to position [0, 0]
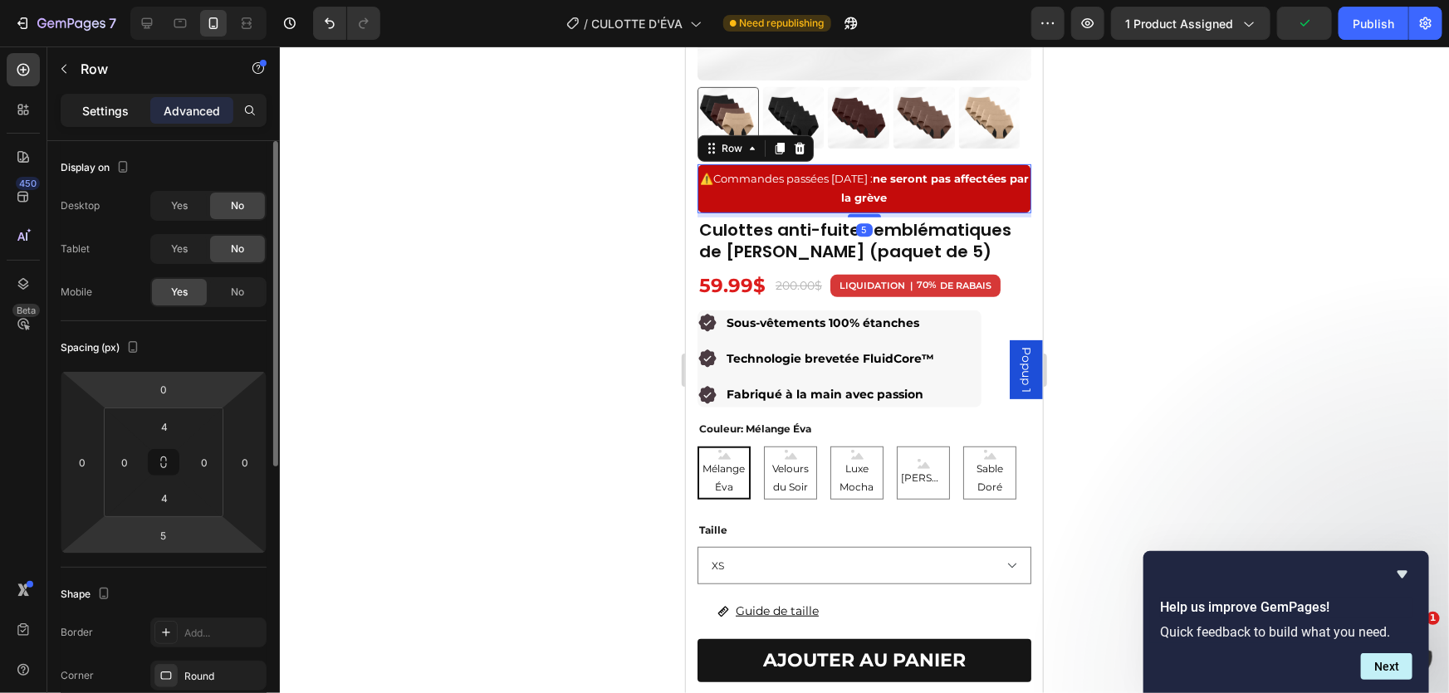
click at [107, 108] on p "Settings" at bounding box center [105, 110] width 47 height 17
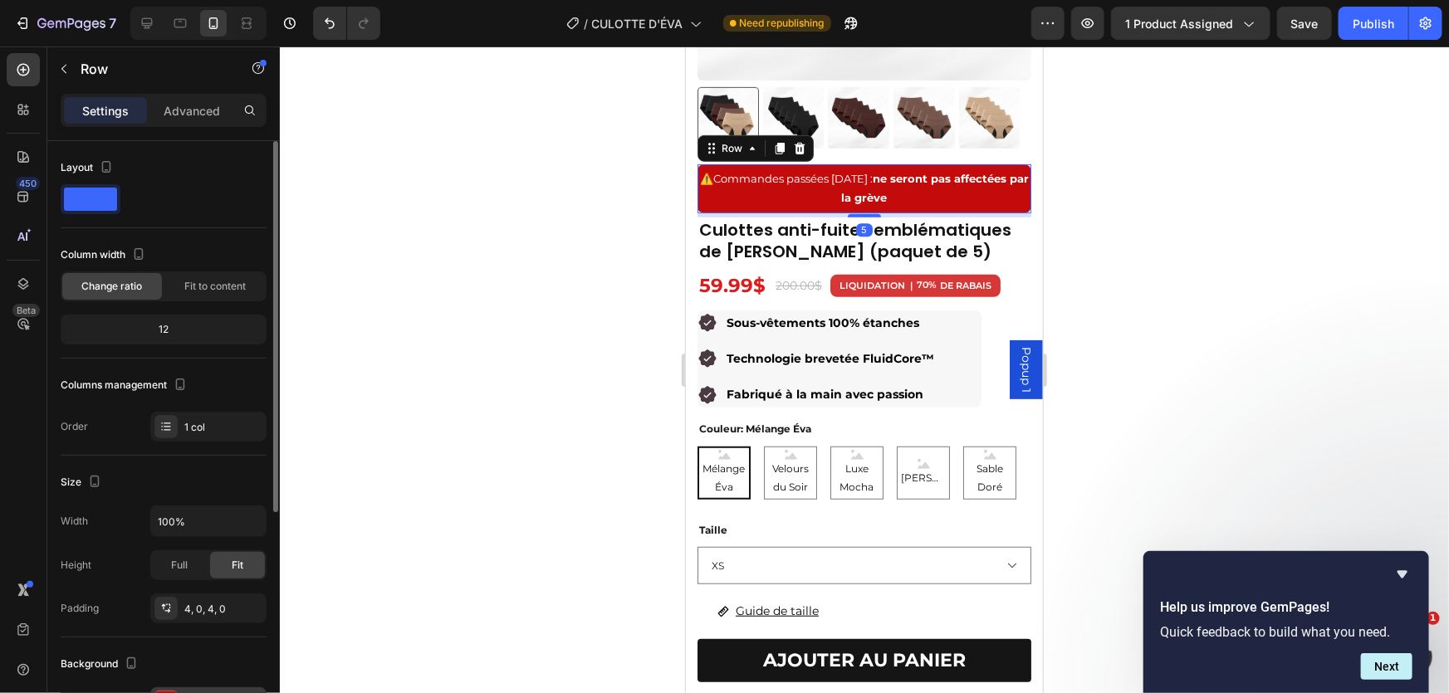
scroll to position [369, 0]
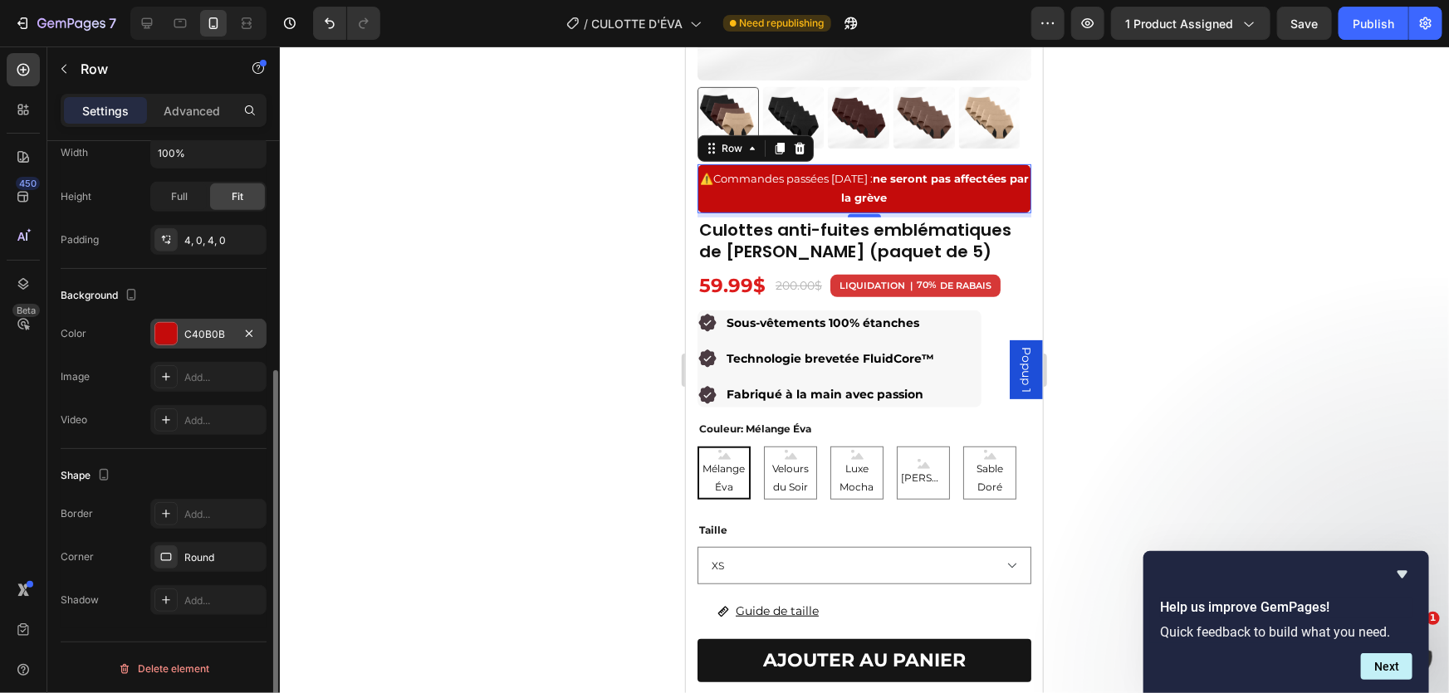
click at [174, 332] on div at bounding box center [166, 334] width 22 height 22
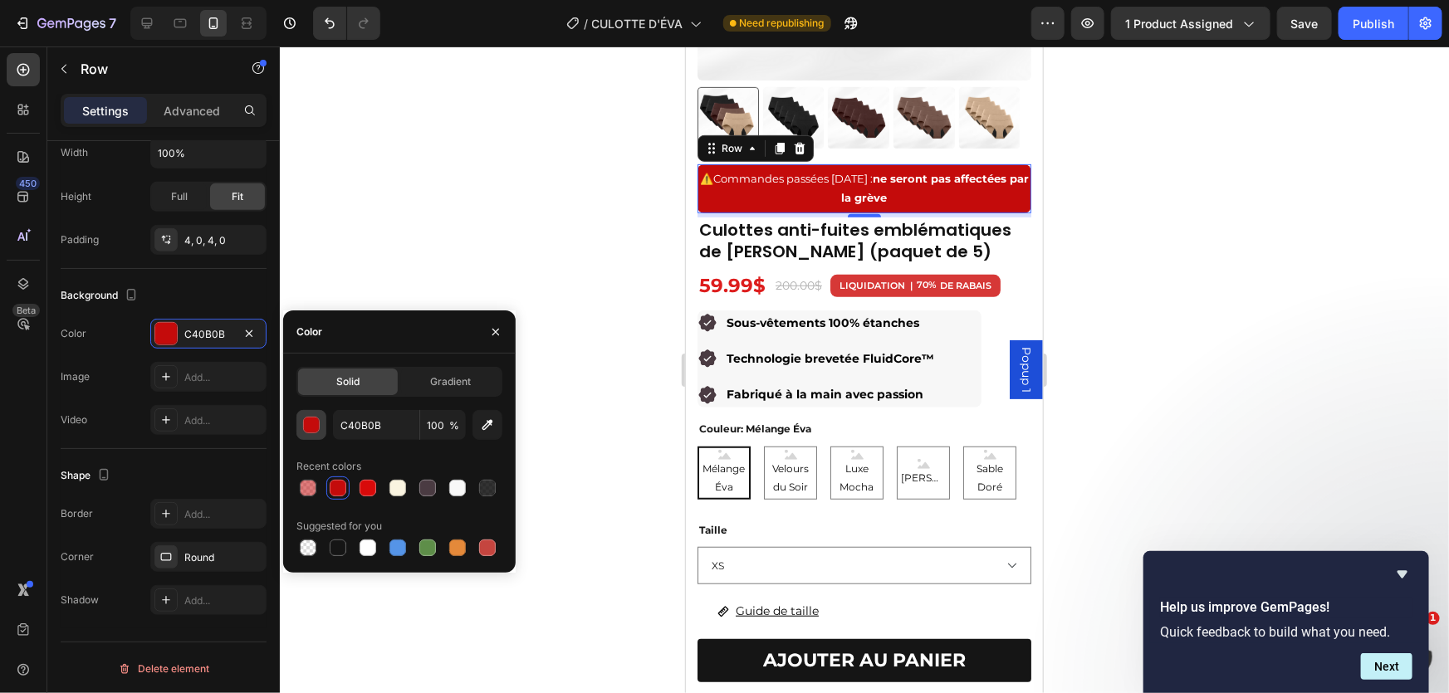
click at [311, 430] on div "button" at bounding box center [312, 426] width 17 height 17
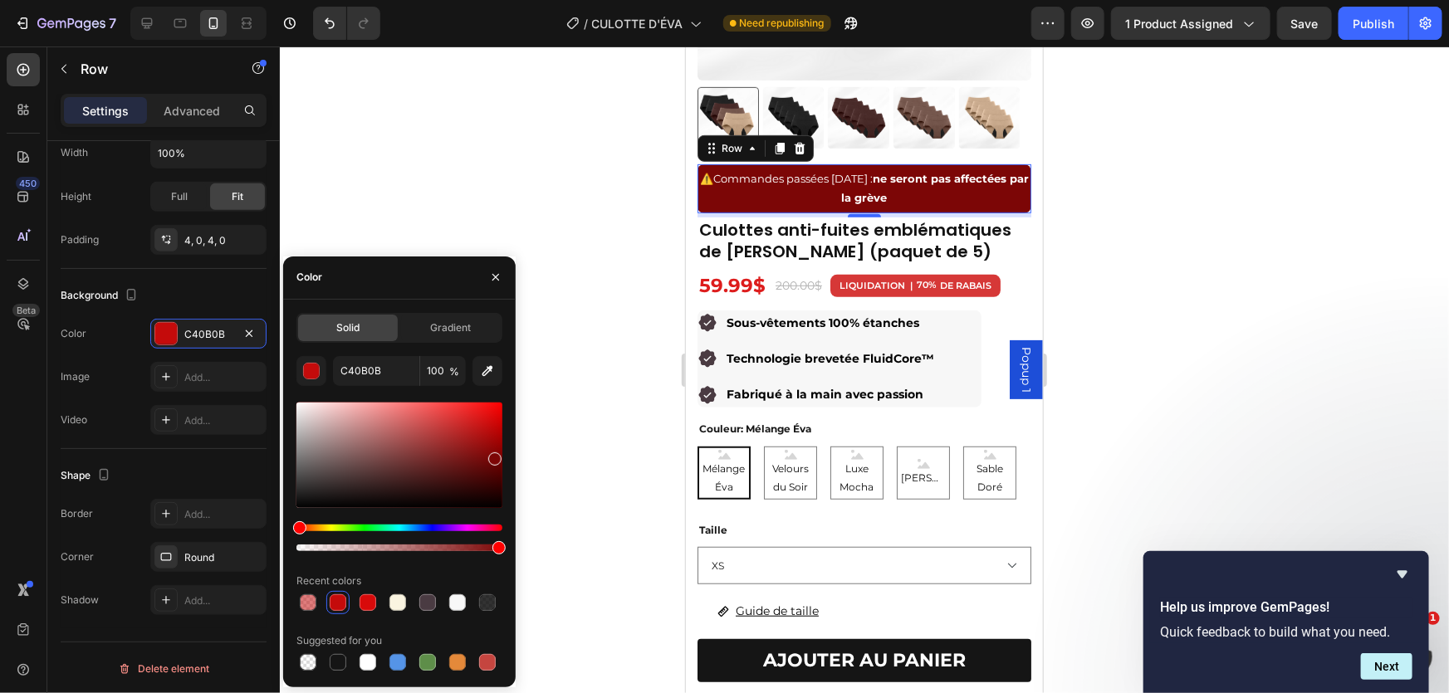
drag, startPoint x: 492, startPoint y: 438, endPoint x: 492, endPoint y: 456, distance: 18.3
click at [492, 456] on div at bounding box center [494, 459] width 13 height 13
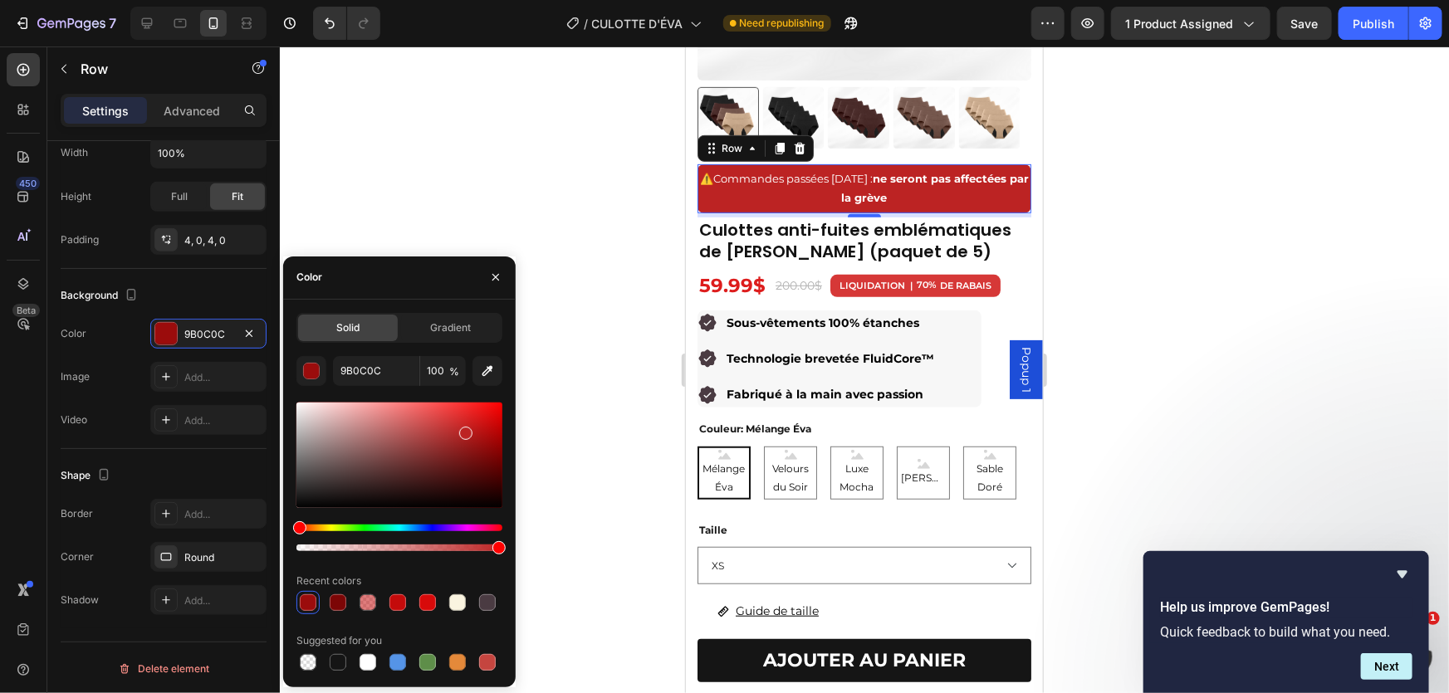
drag, startPoint x: 492, startPoint y: 456, endPoint x: 465, endPoint y: 429, distance: 38.2
click at [465, 429] on div at bounding box center [465, 433] width 13 height 13
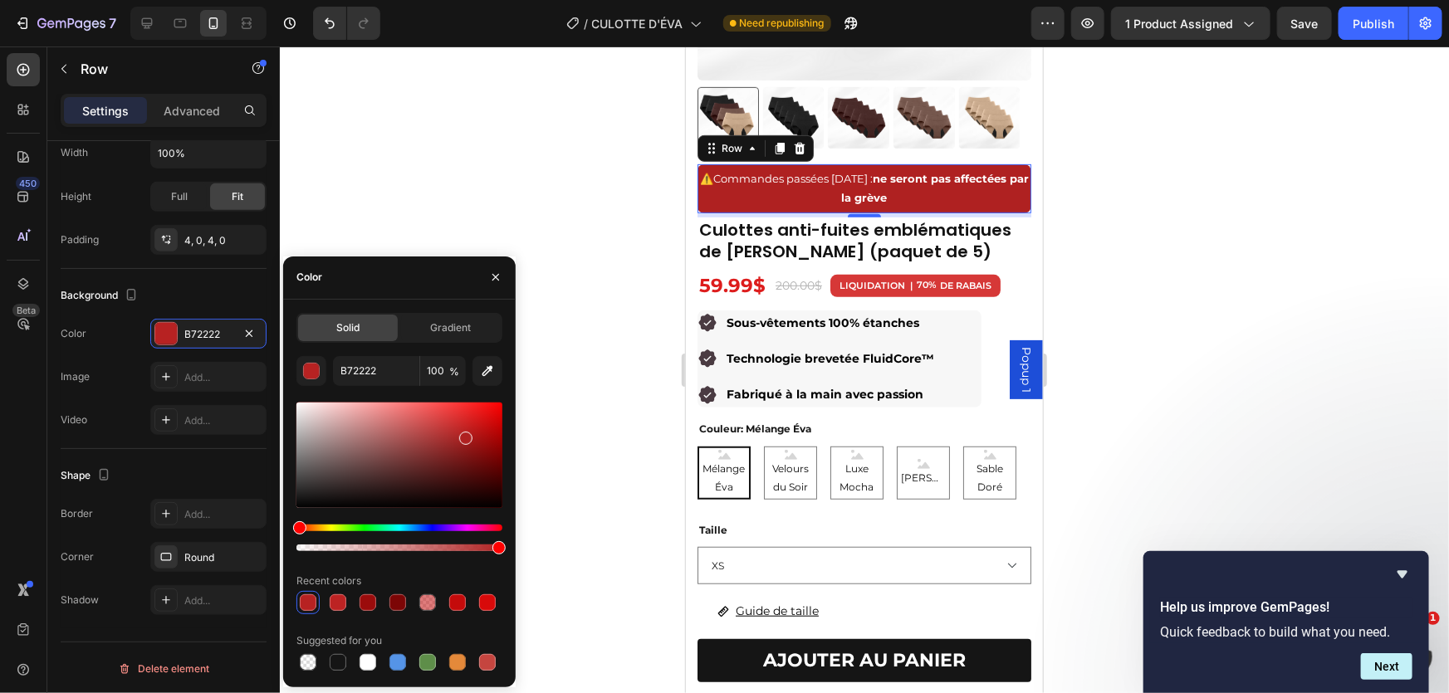
click at [465, 434] on div at bounding box center [465, 438] width 13 height 13
type input "AF2121"
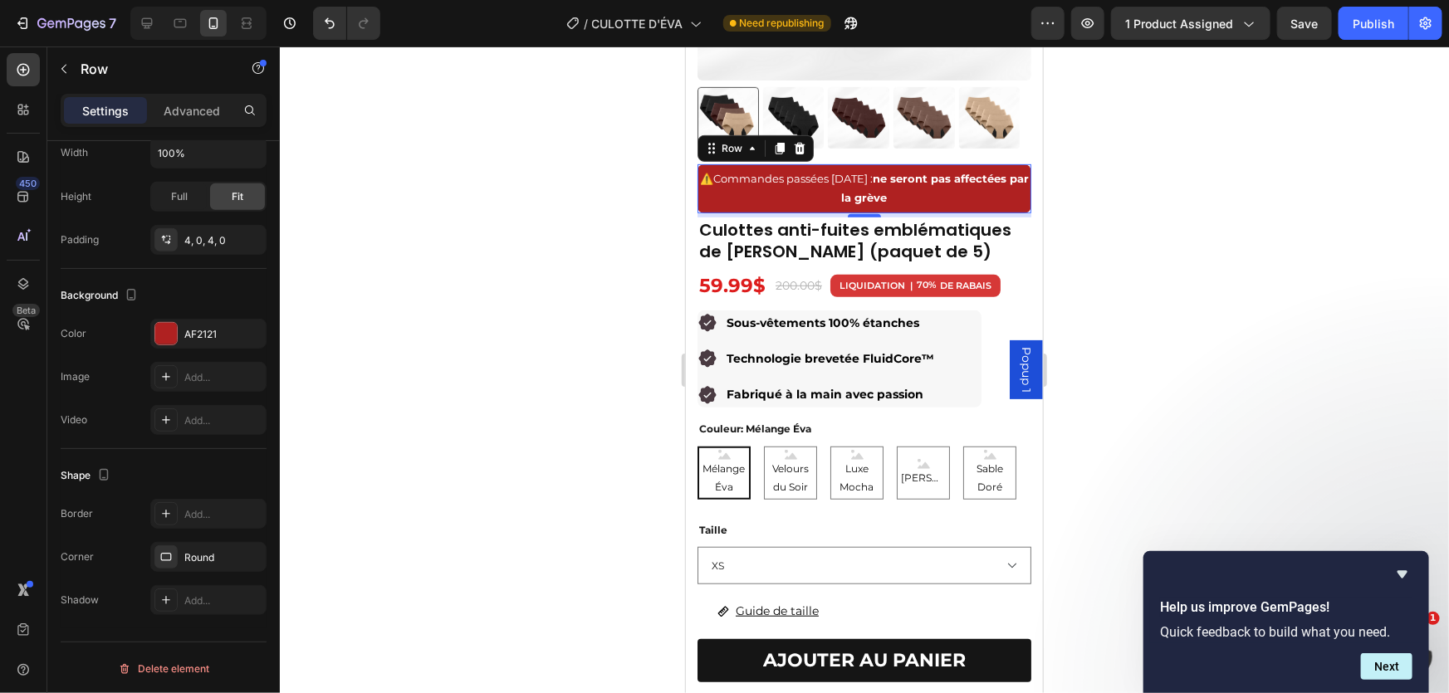
click at [1184, 164] on div at bounding box center [864, 370] width 1169 height 647
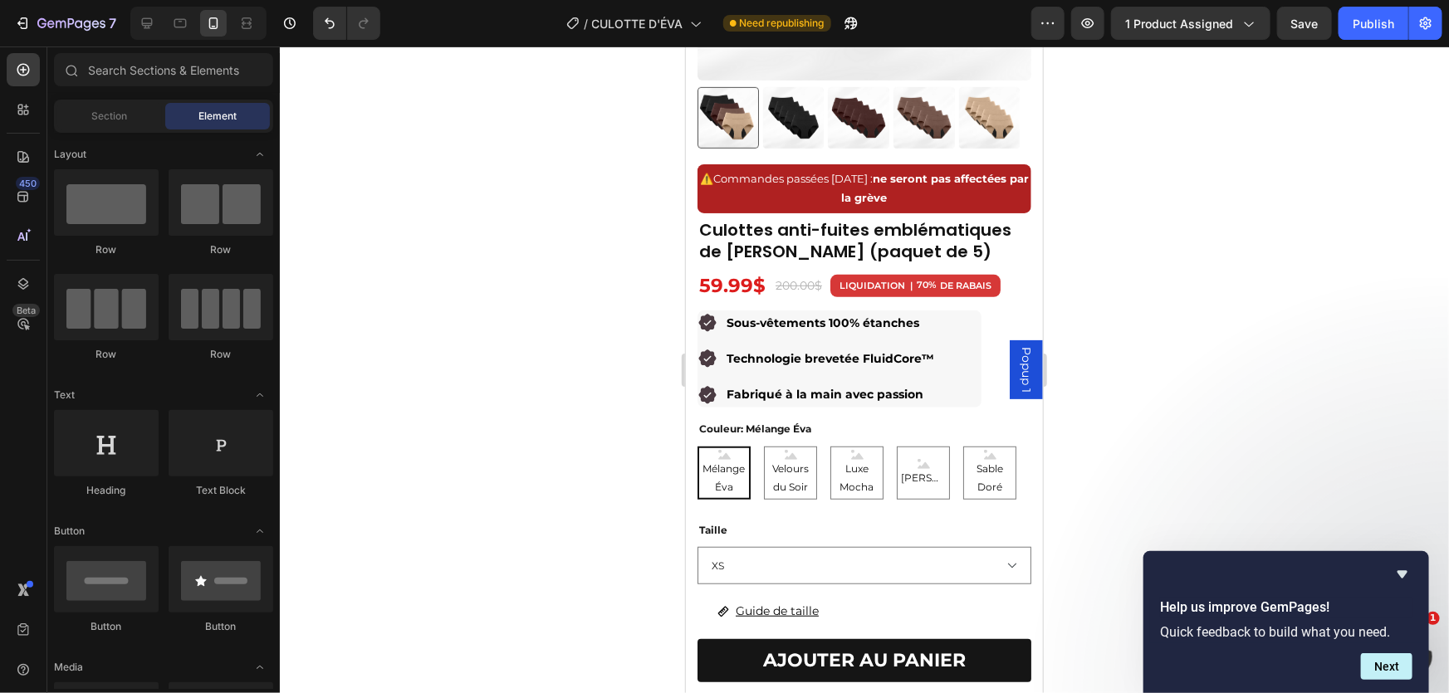
click at [1180, 166] on div at bounding box center [864, 370] width 1169 height 647
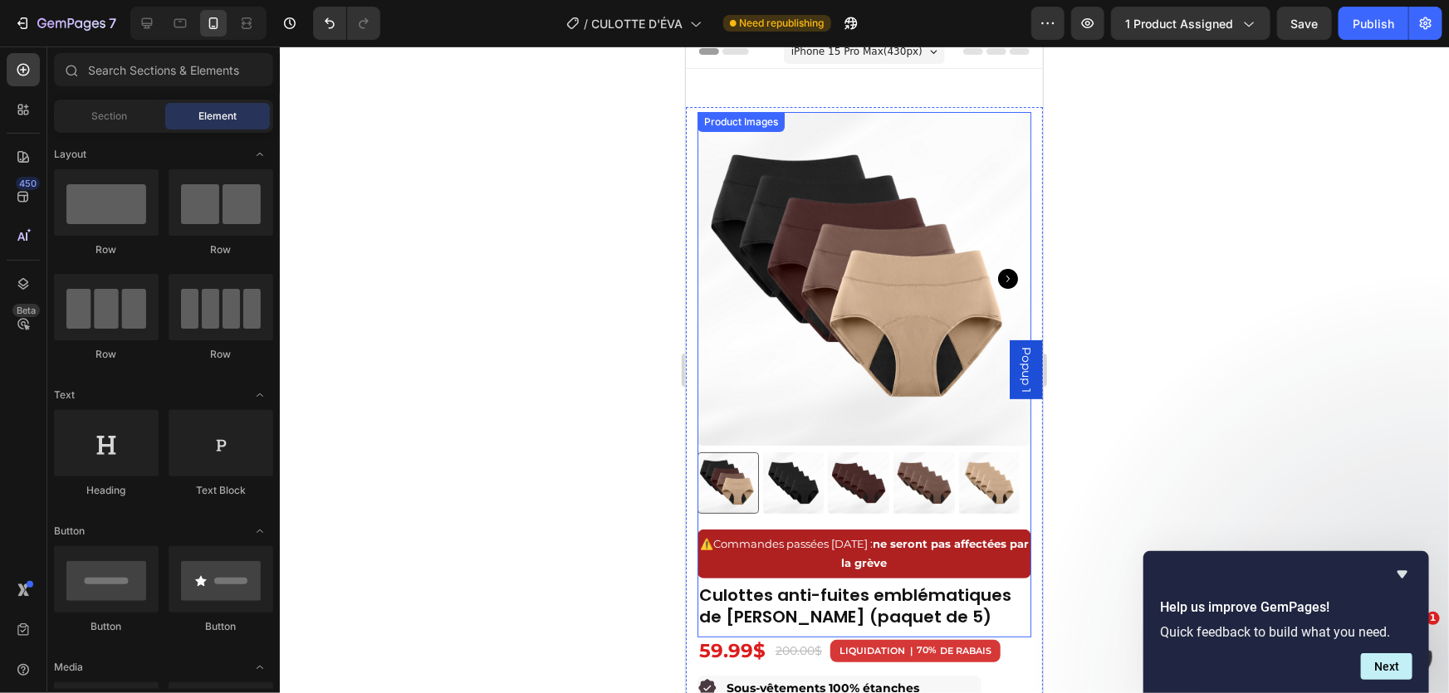
scroll to position [0, 0]
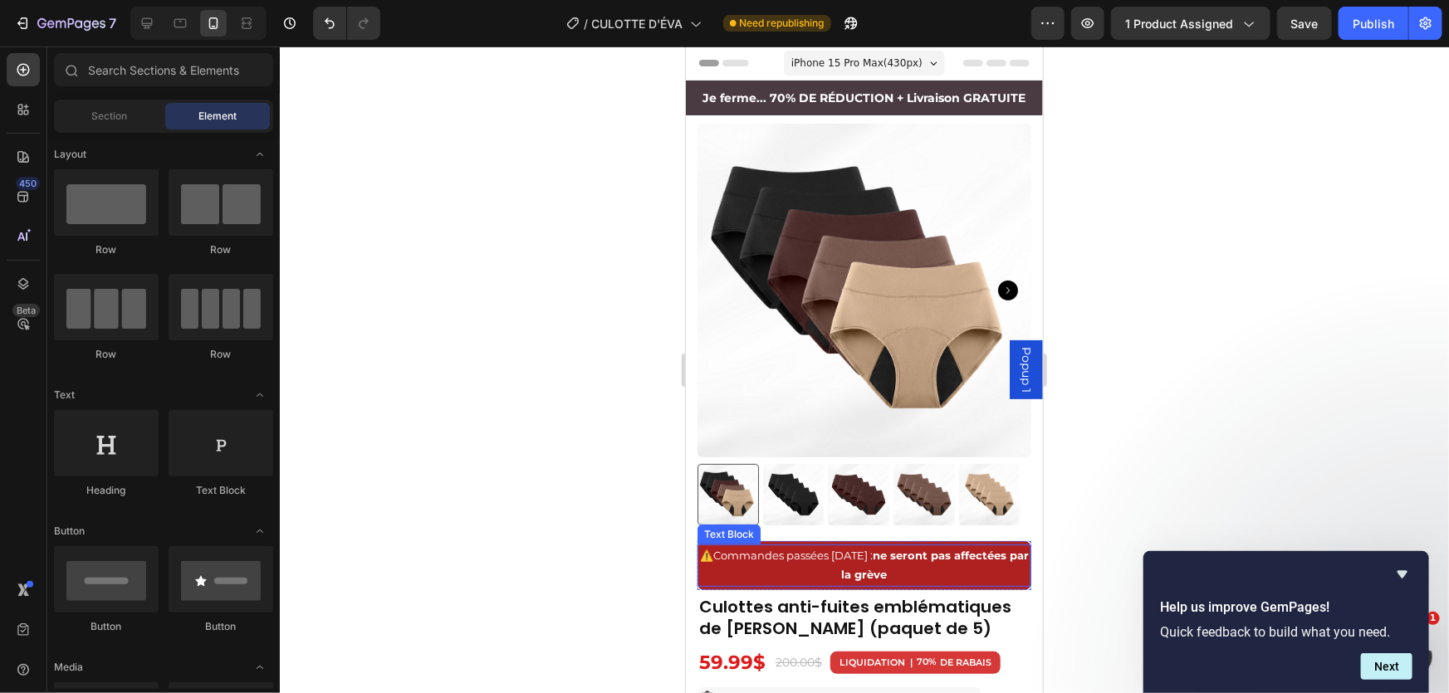
click at [926, 553] on p "⚠️ Commandes passées [DATE] : ne seront pas affectées par la grève" at bounding box center [863, 565] width 330 height 39
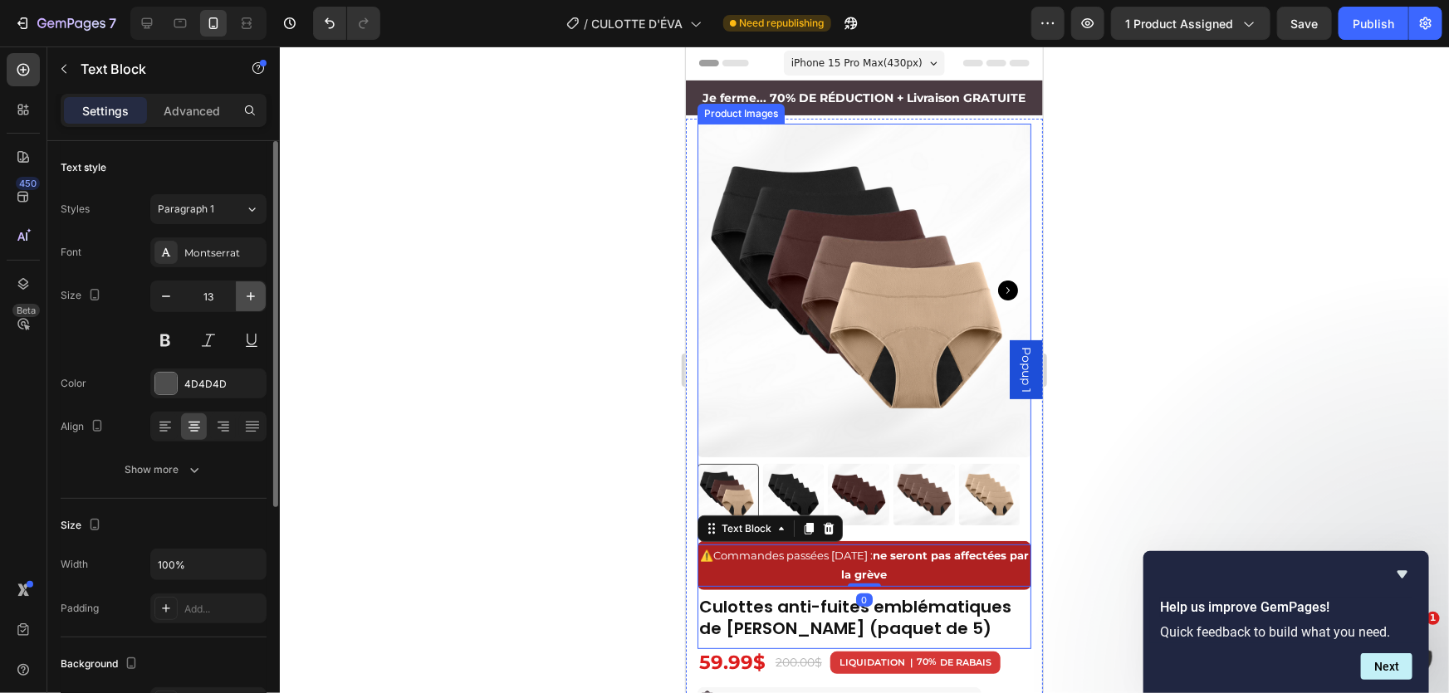
click at [246, 296] on icon "button" at bounding box center [250, 296] width 17 height 17
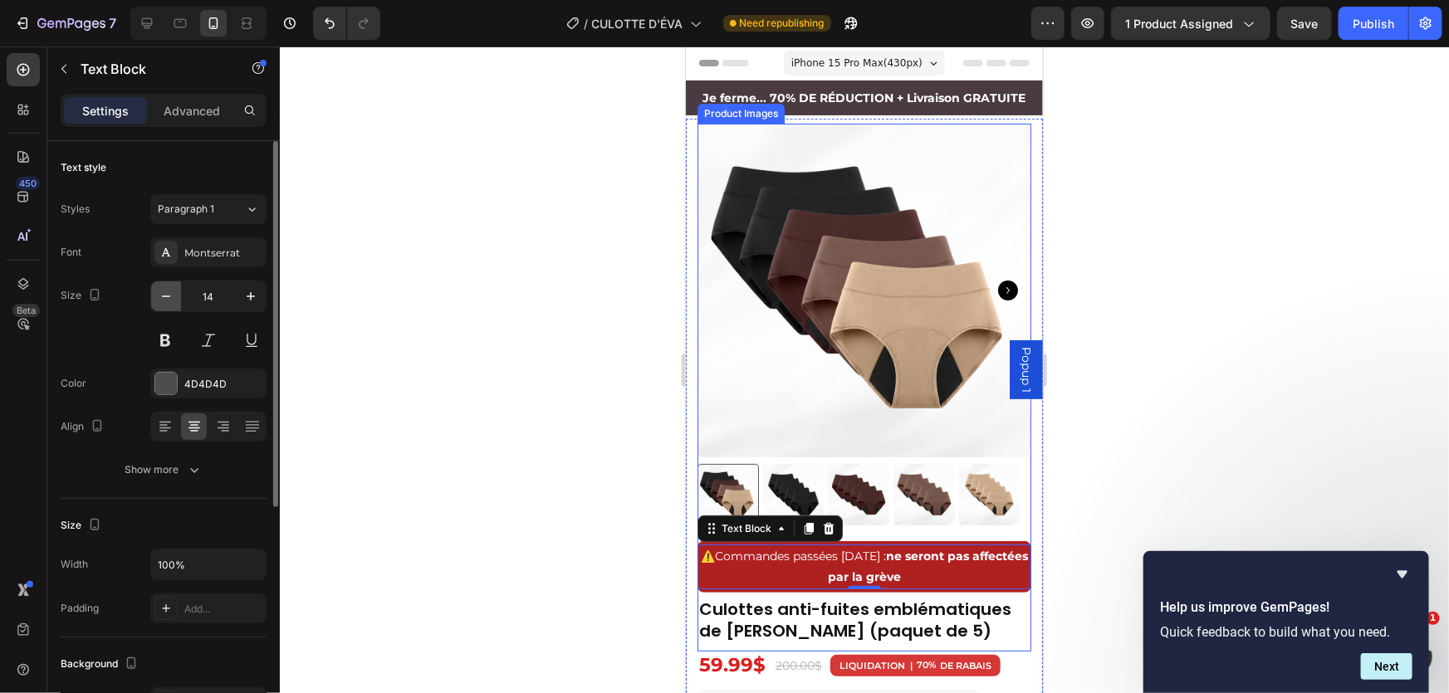
click at [168, 297] on icon "button" at bounding box center [166, 296] width 17 height 17
type input "13"
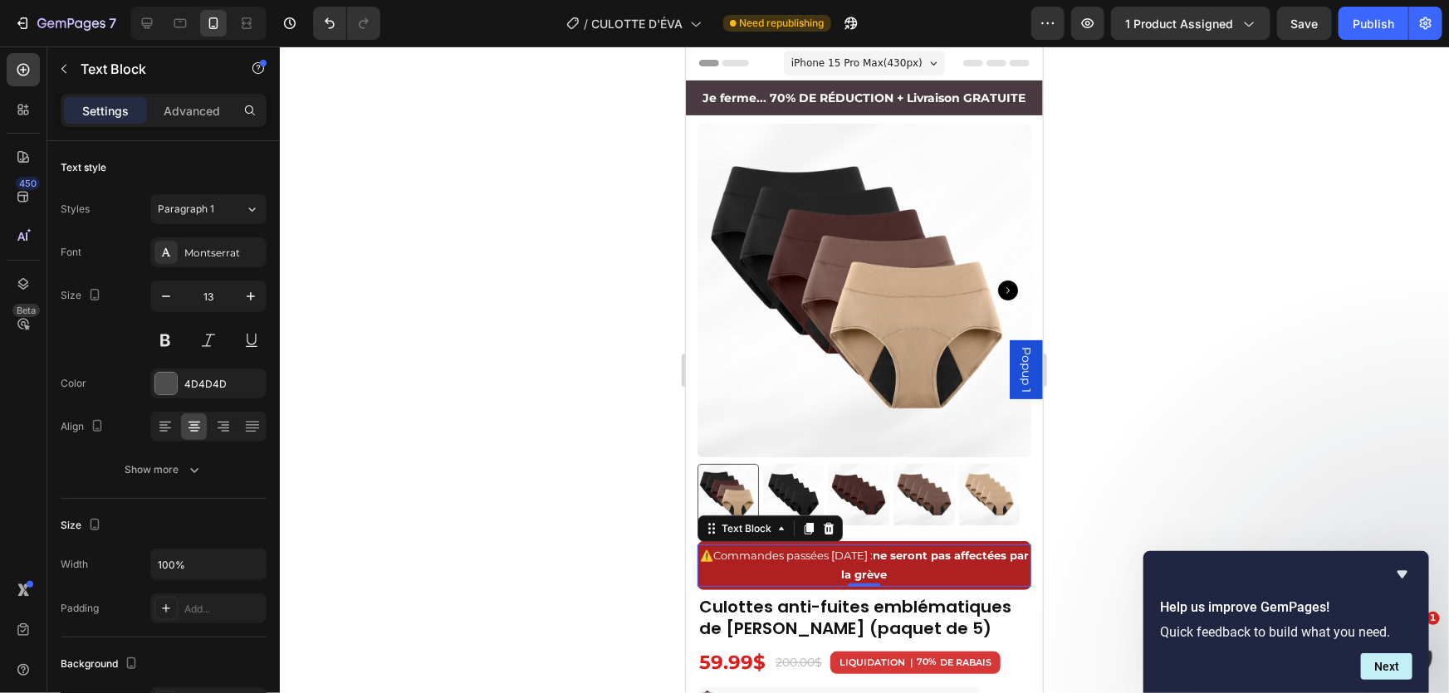
click at [1162, 354] on div at bounding box center [864, 370] width 1169 height 647
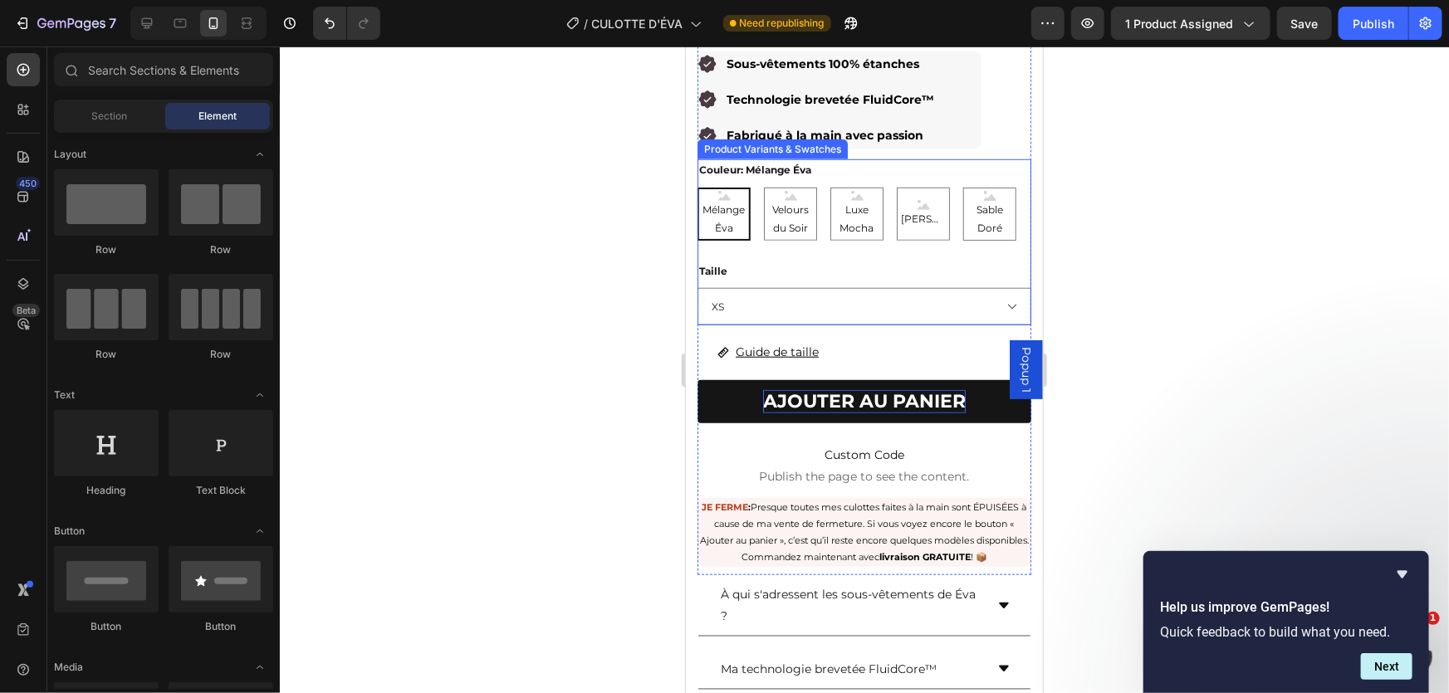
scroll to position [755, 0]
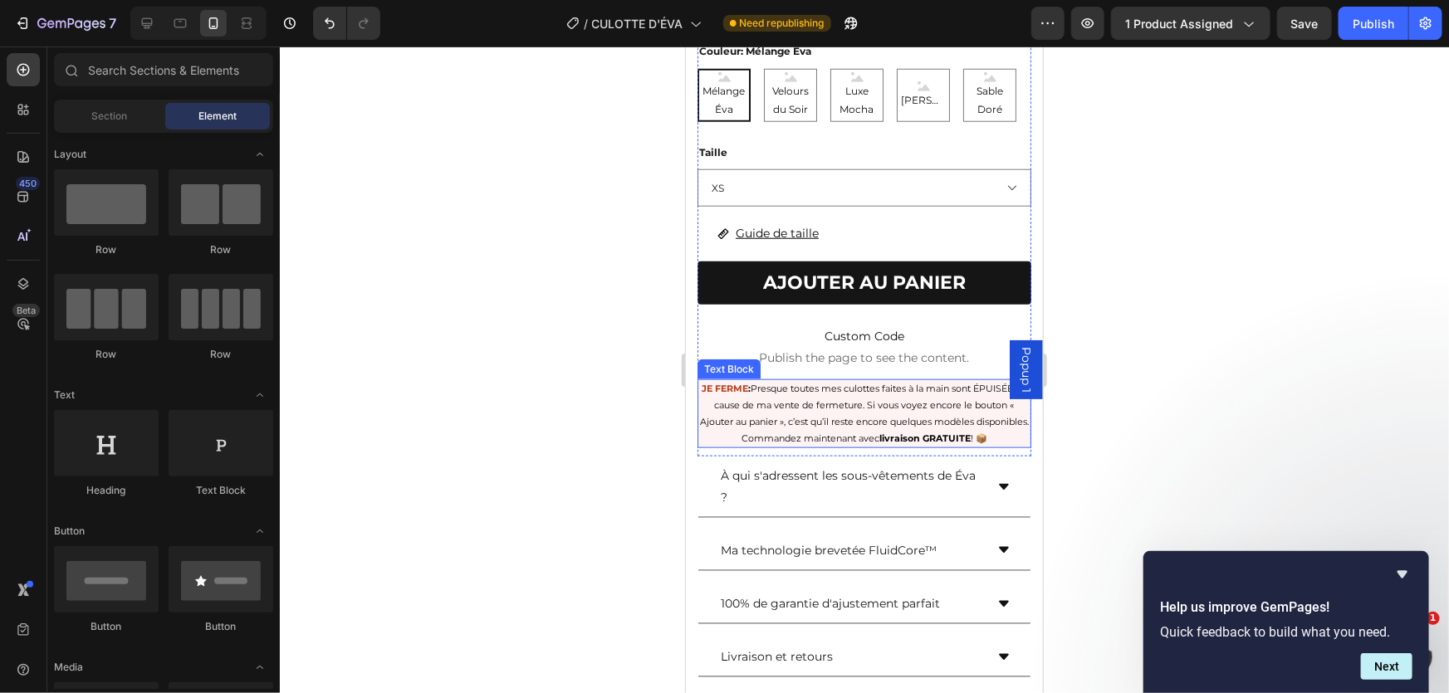
click at [860, 384] on p "JE FERME : Presque toutes mes culottes faites à la main sont ÉPUISÉES à cause d…" at bounding box center [863, 413] width 330 height 66
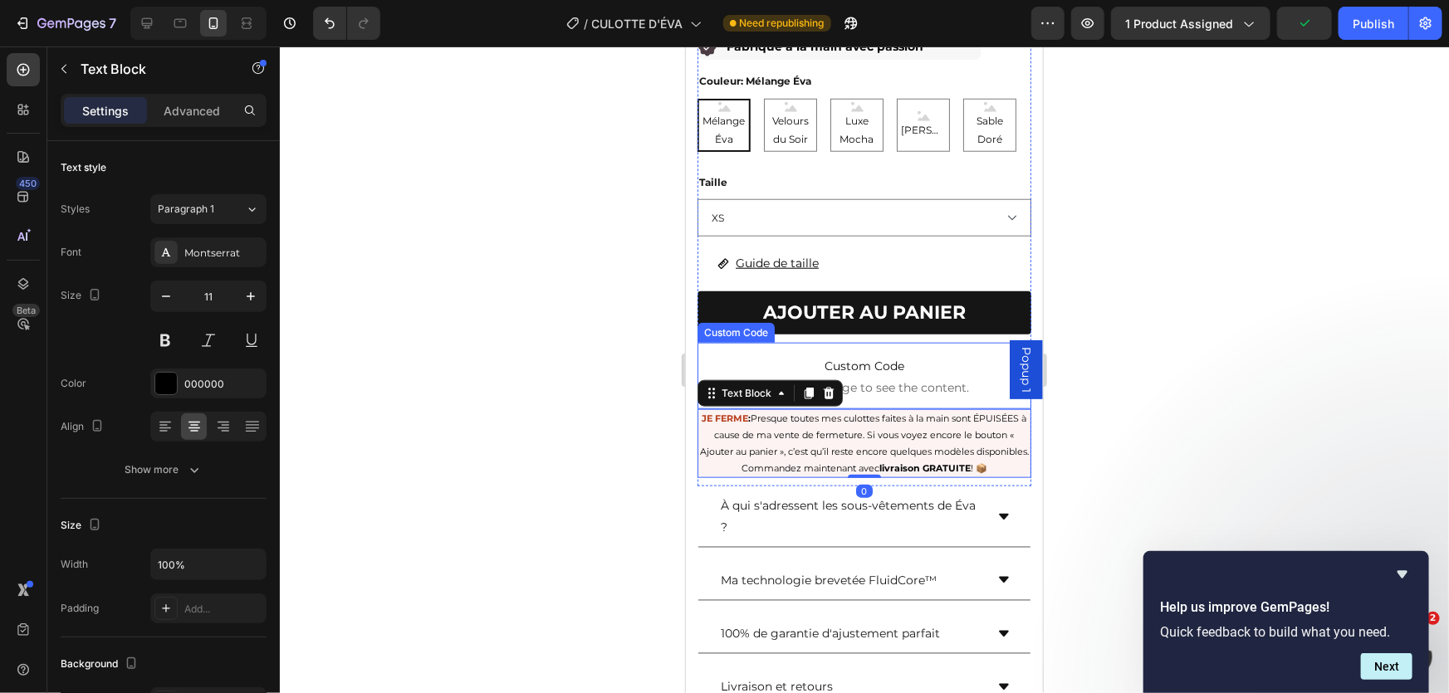
scroll to position [679, 0]
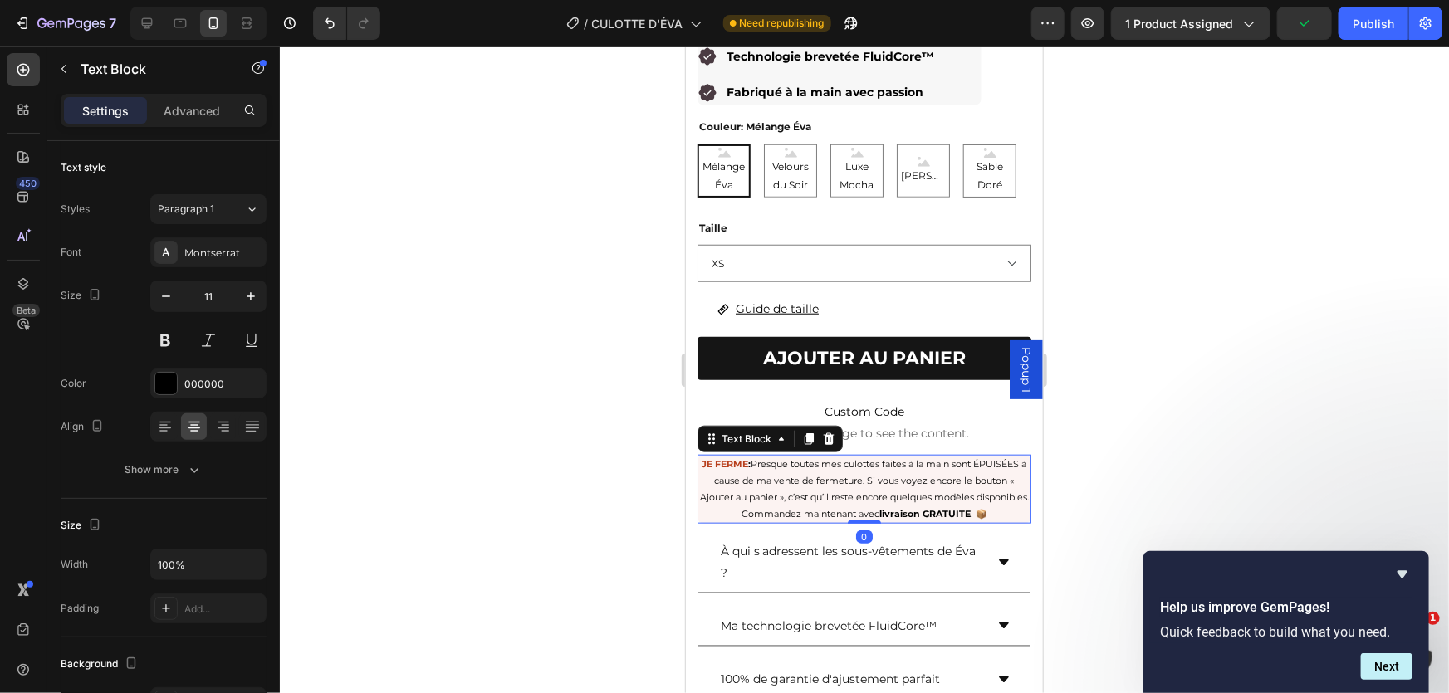
click at [1231, 302] on div at bounding box center [864, 370] width 1169 height 647
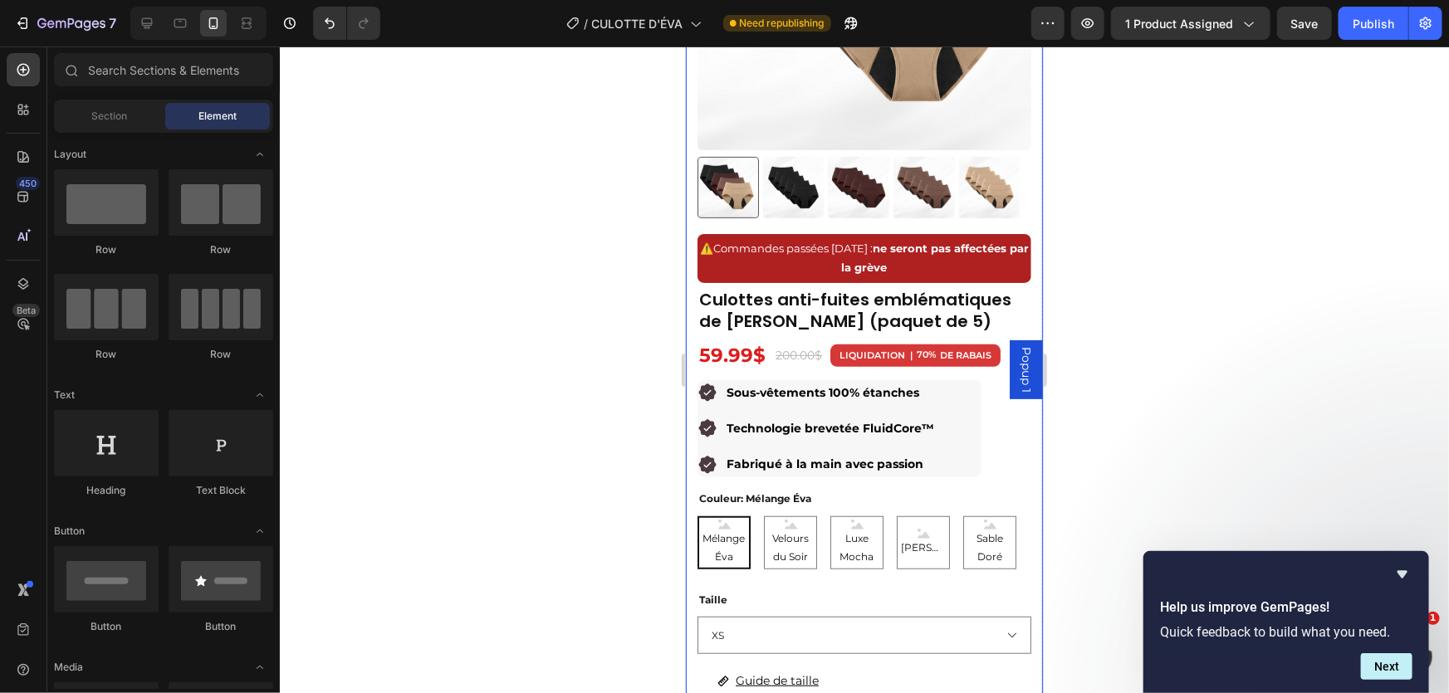
scroll to position [301, 0]
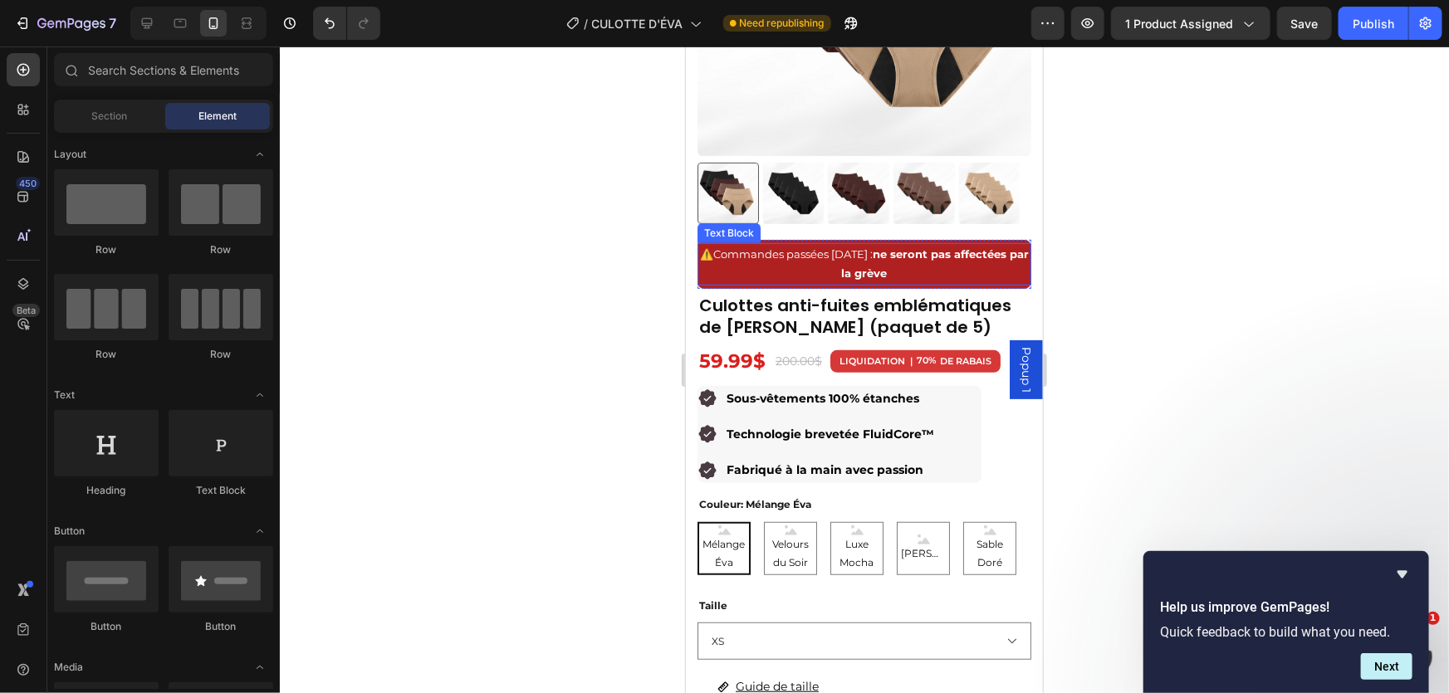
click at [849, 252] on p "⚠️ Commandes passées [DATE] : ne seront pas affectées par la grève" at bounding box center [863, 263] width 330 height 39
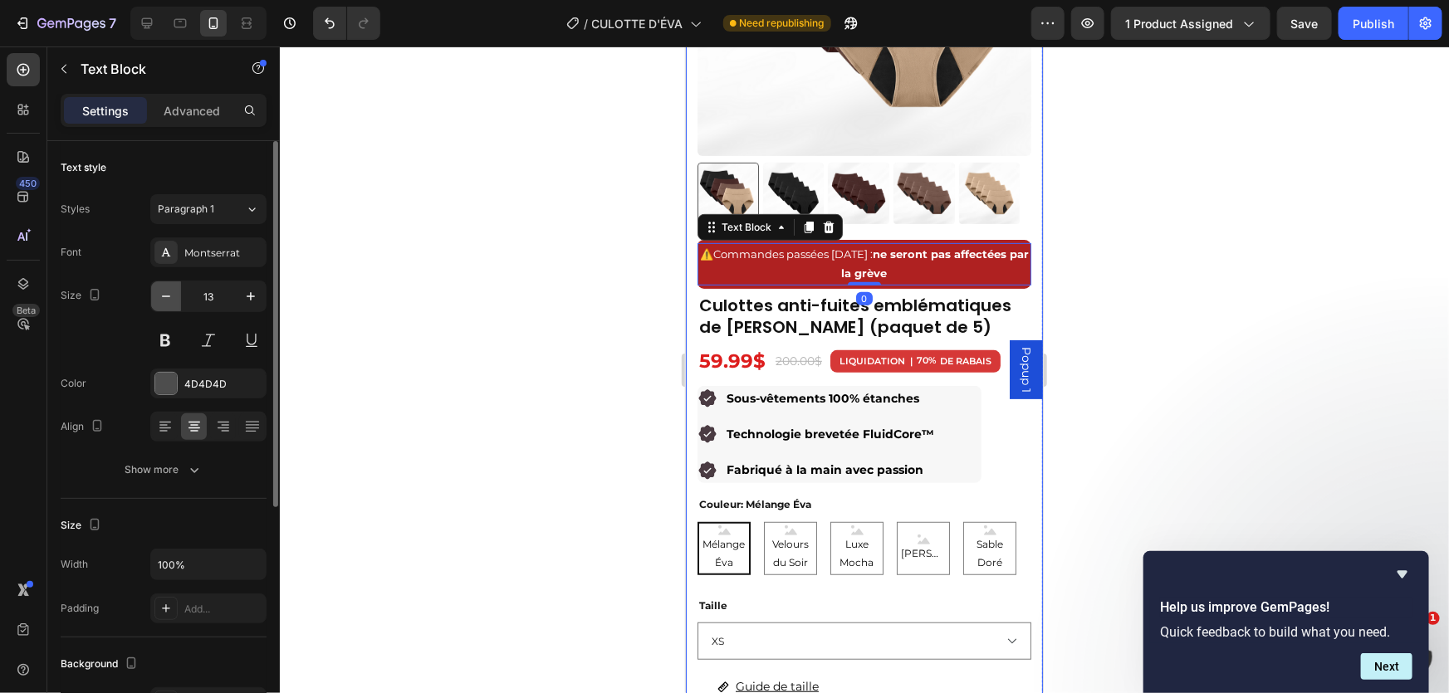
click at [168, 300] on icon "button" at bounding box center [166, 296] width 17 height 17
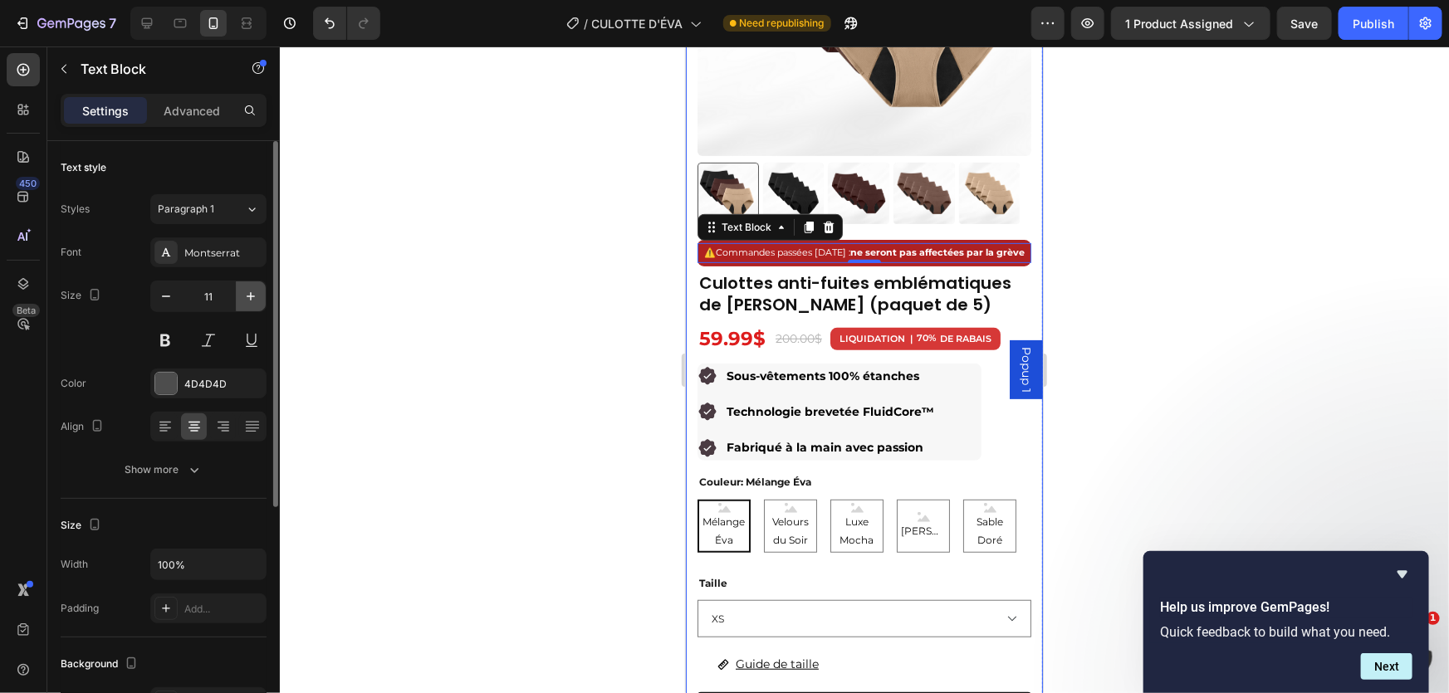
click at [247, 301] on icon "button" at bounding box center [250, 296] width 17 height 17
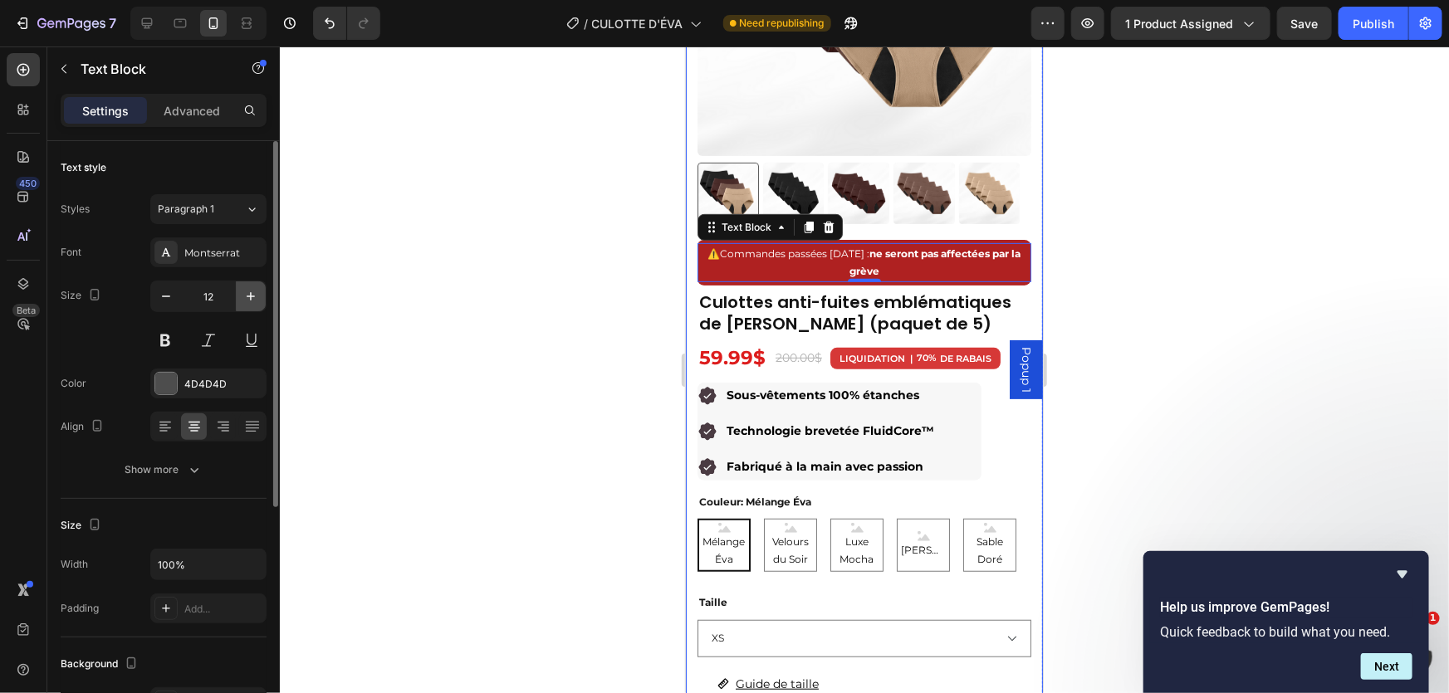
click at [247, 301] on icon "button" at bounding box center [250, 296] width 17 height 17
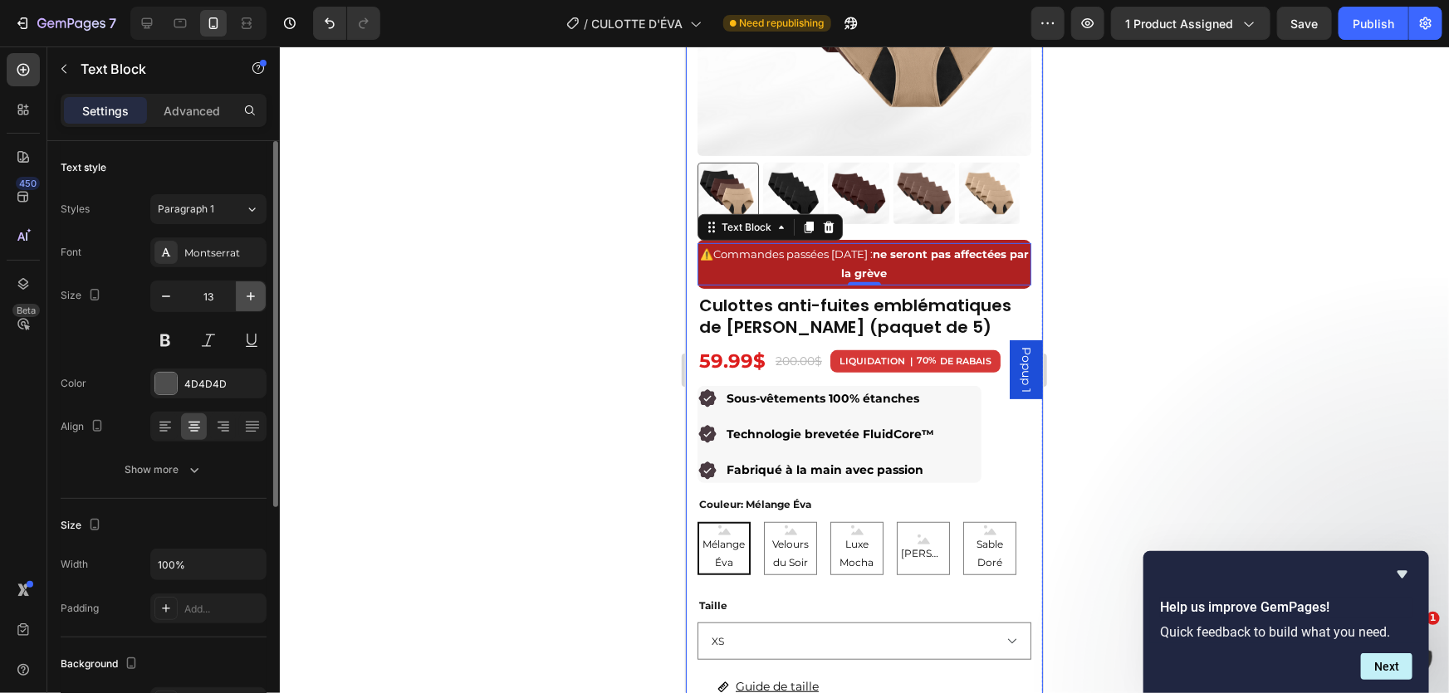
click at [247, 301] on icon "button" at bounding box center [250, 296] width 17 height 17
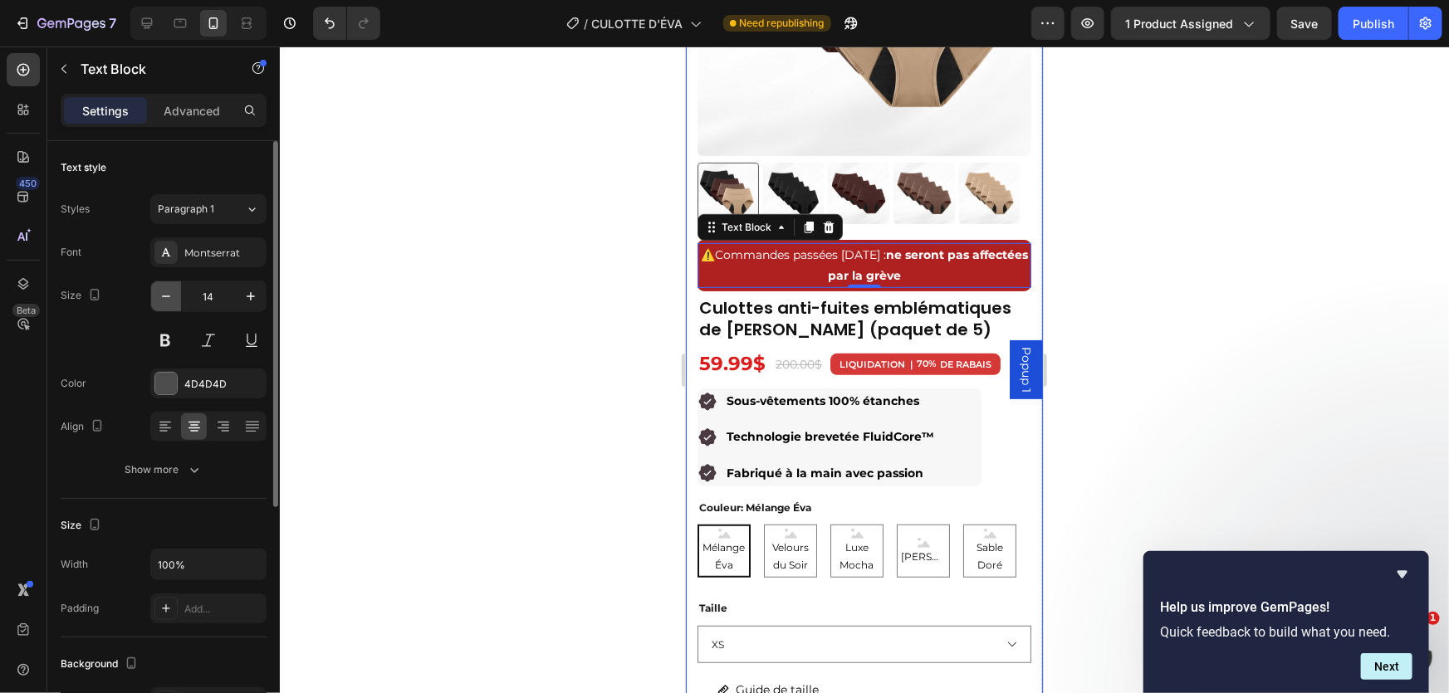
click at [171, 297] on icon "button" at bounding box center [166, 296] width 17 height 17
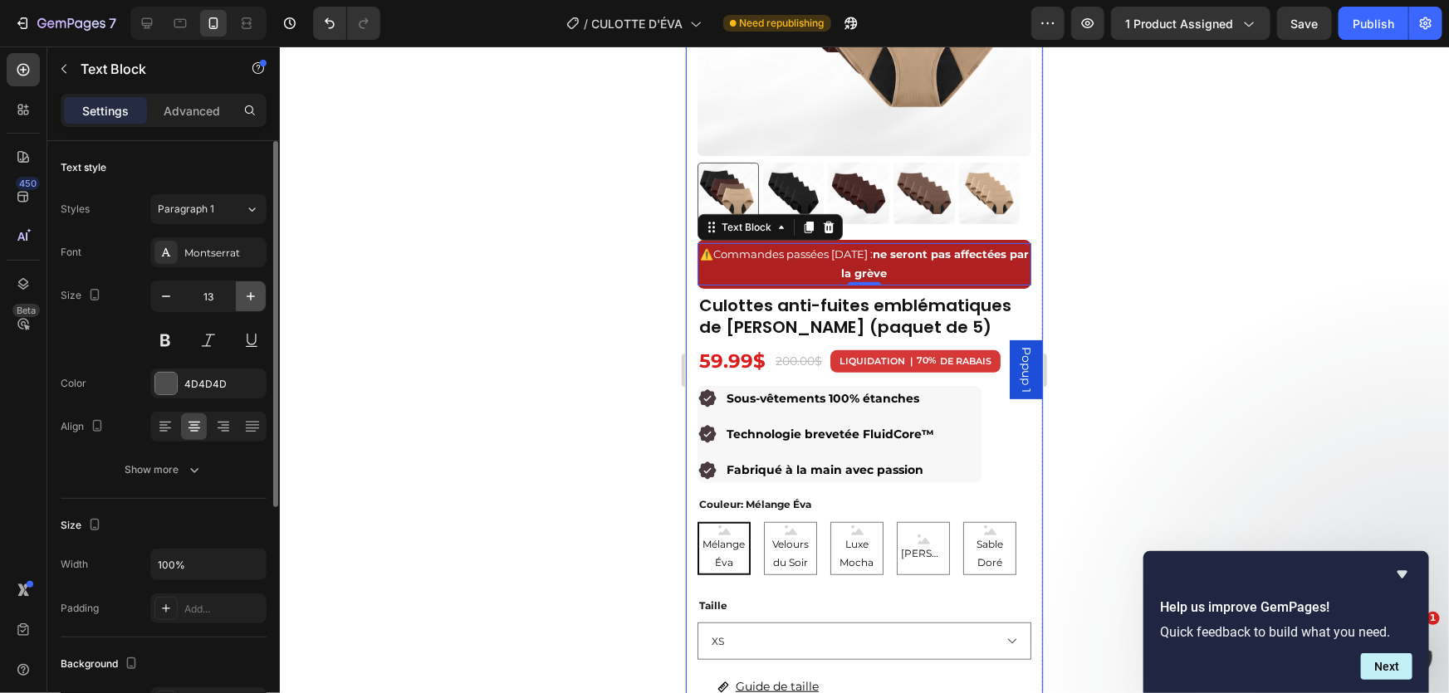
click at [242, 295] on icon "button" at bounding box center [250, 296] width 17 height 17
type input "14"
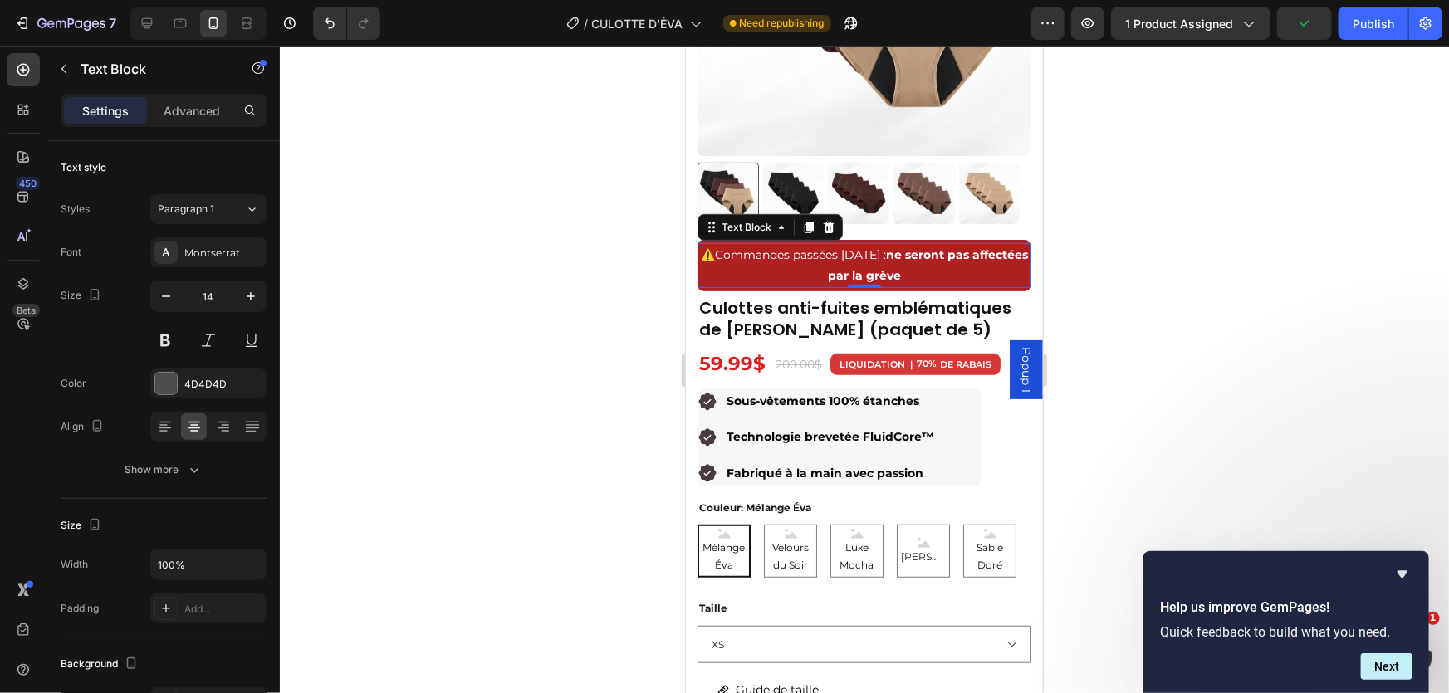
click at [1371, 174] on div at bounding box center [864, 370] width 1169 height 647
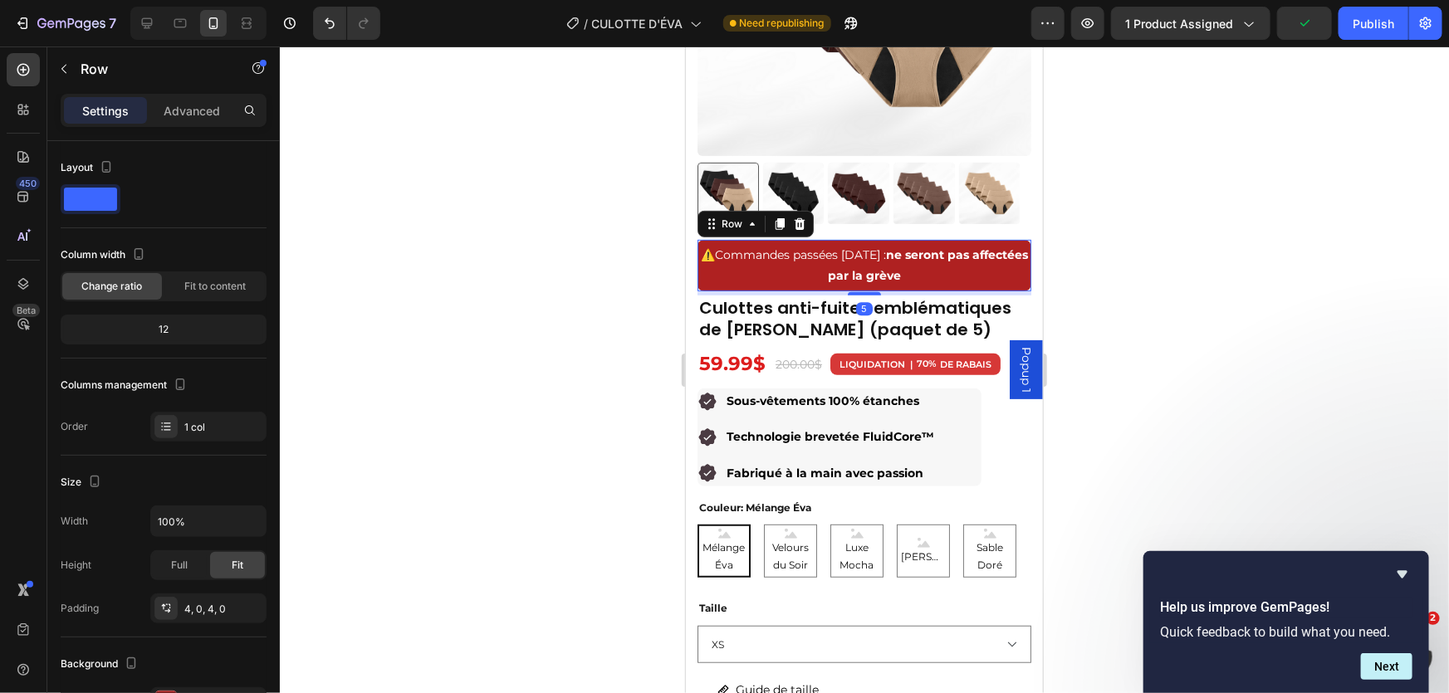
click at [884, 239] on div "⚠️ Commandes passées [DATE] : ne seront pas affectées par la grève Text Block R…" at bounding box center [864, 264] width 334 height 51
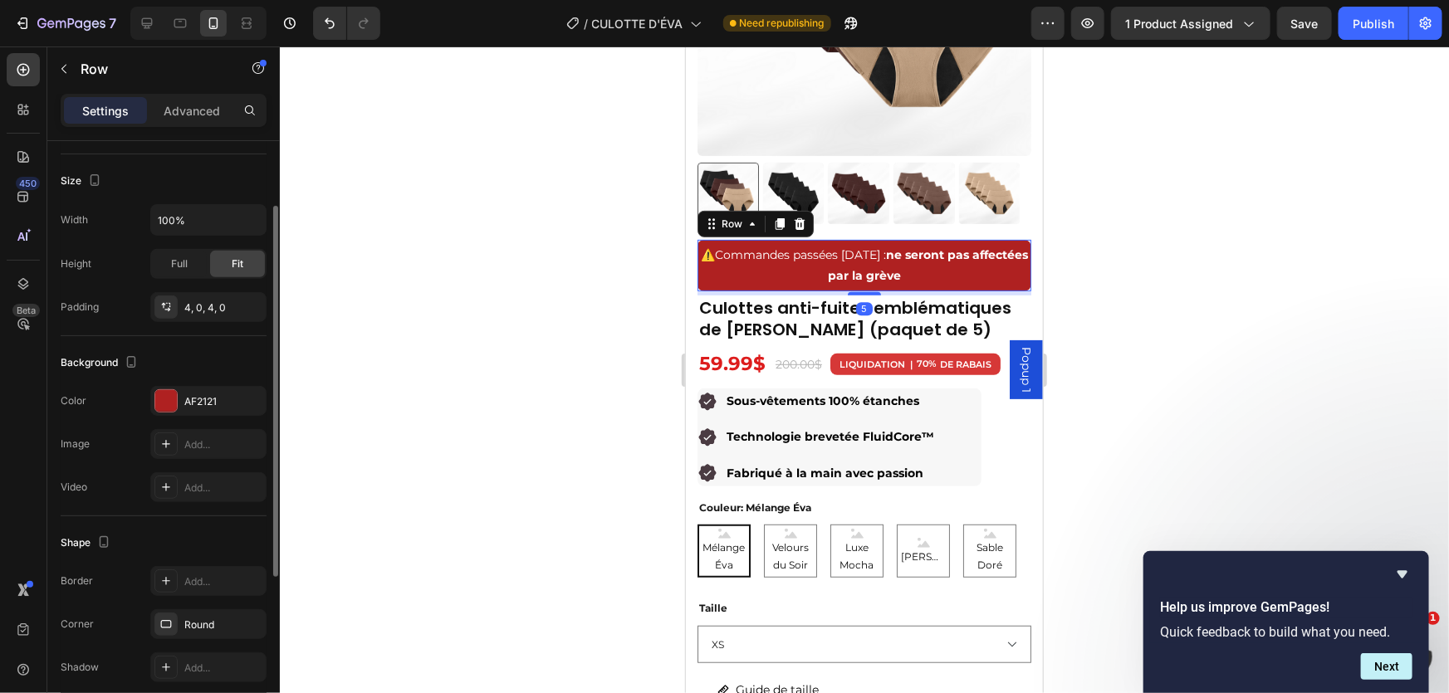
scroll to position [369, 0]
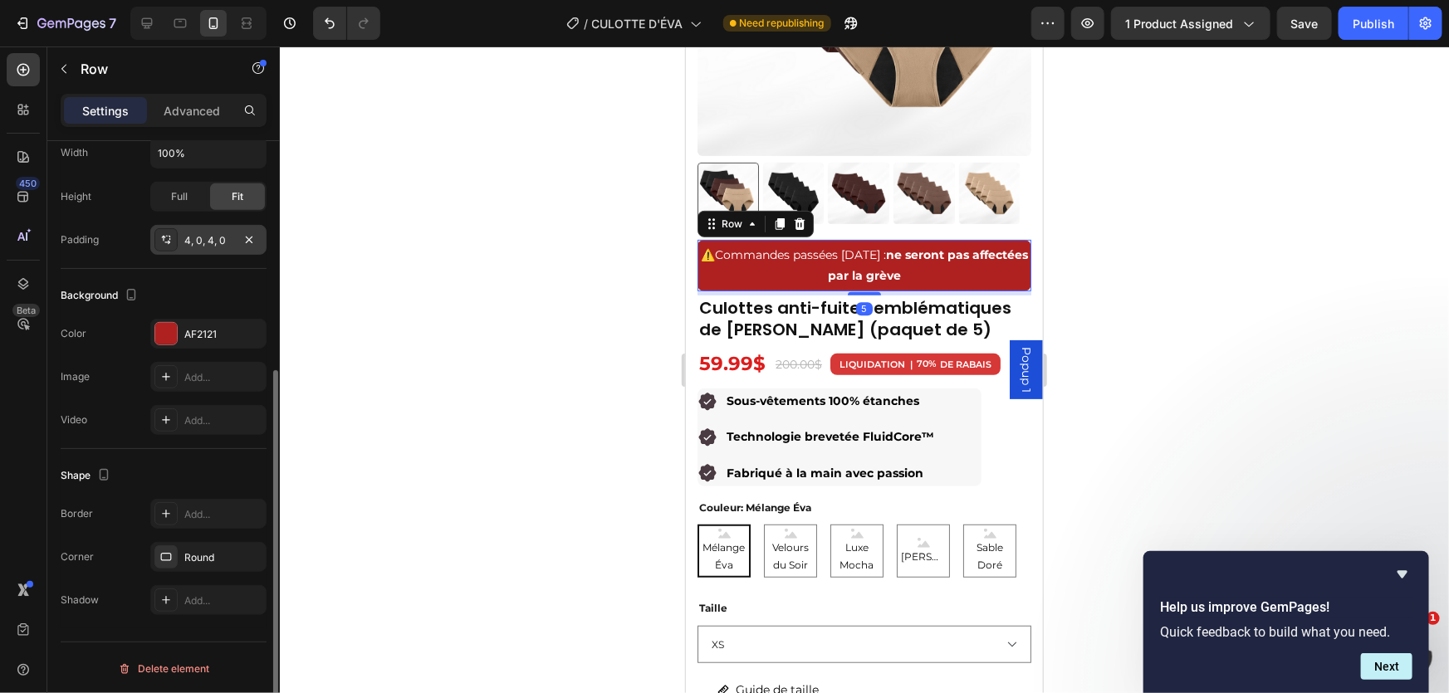
click at [209, 239] on div "4, 0, 4, 0" at bounding box center [208, 240] width 48 height 15
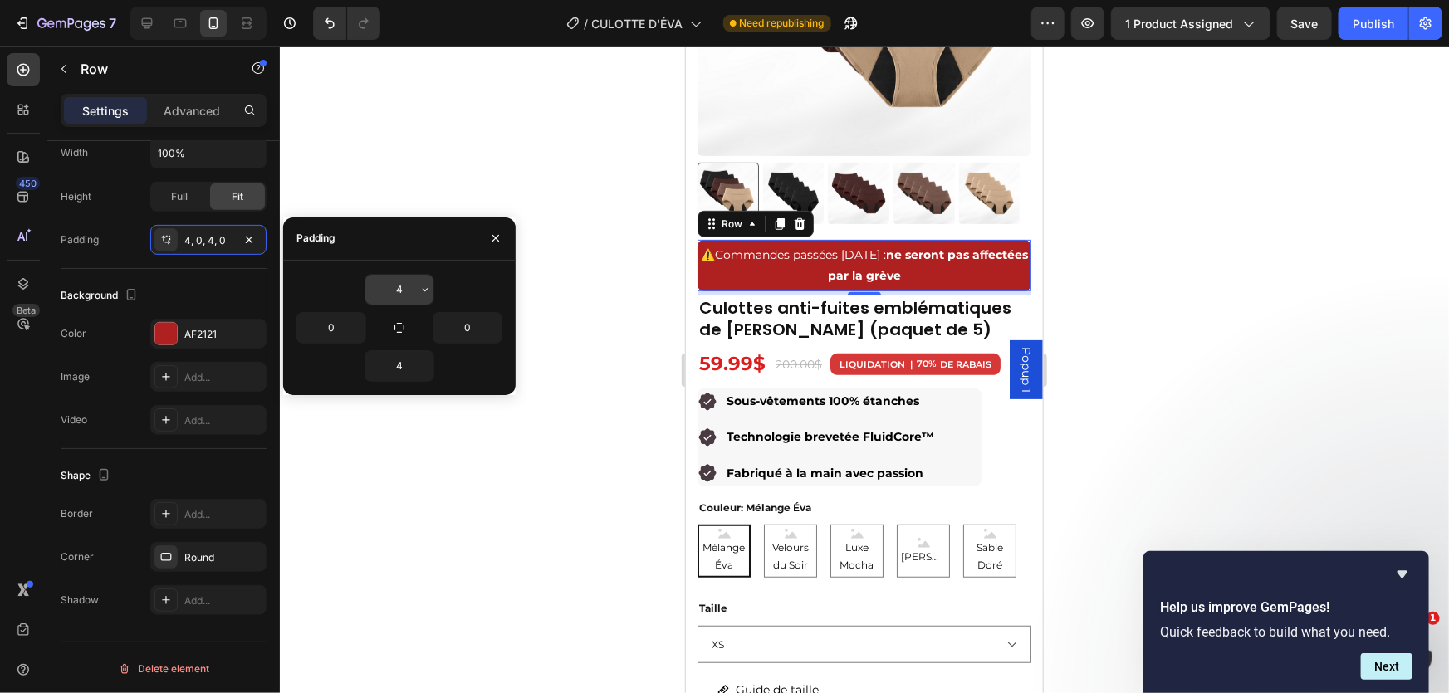
click at [410, 289] on input "4" at bounding box center [399, 290] width 68 height 30
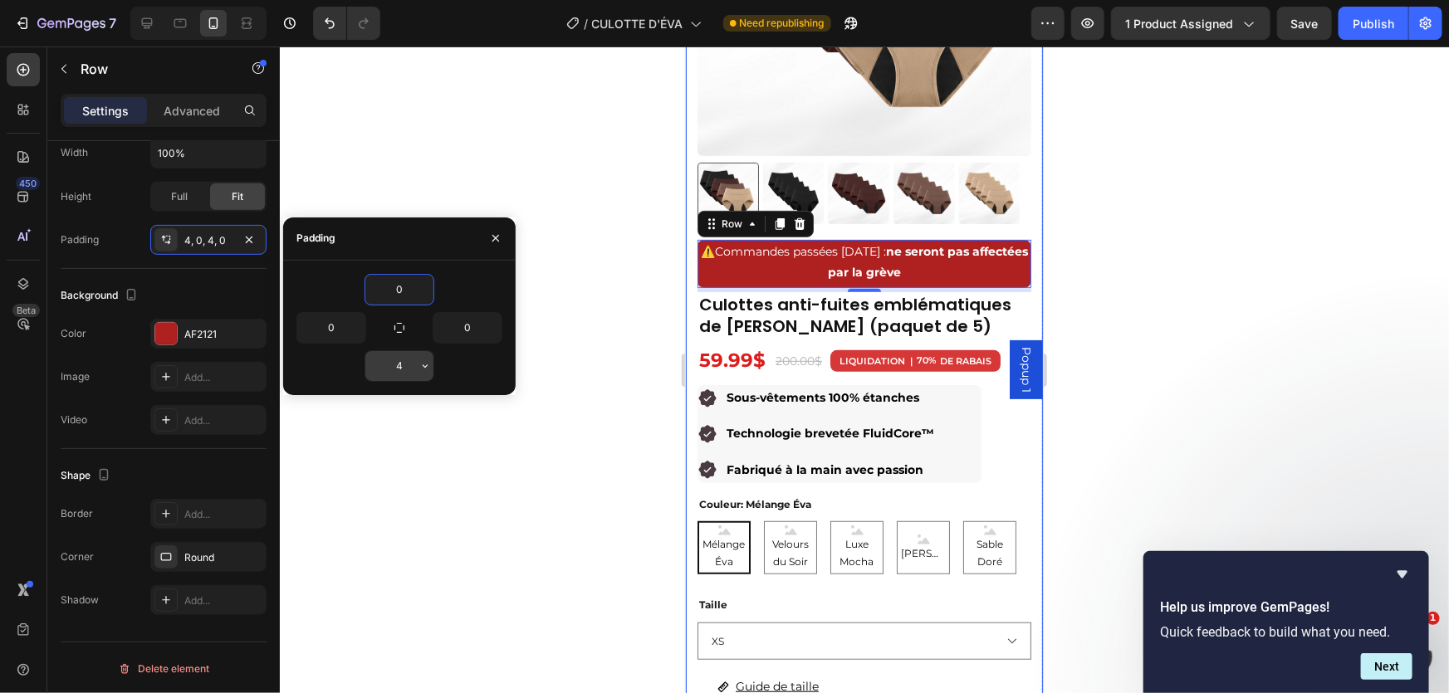
type input "0"
click at [406, 362] on input "4" at bounding box center [399, 366] width 68 height 30
type input "0"
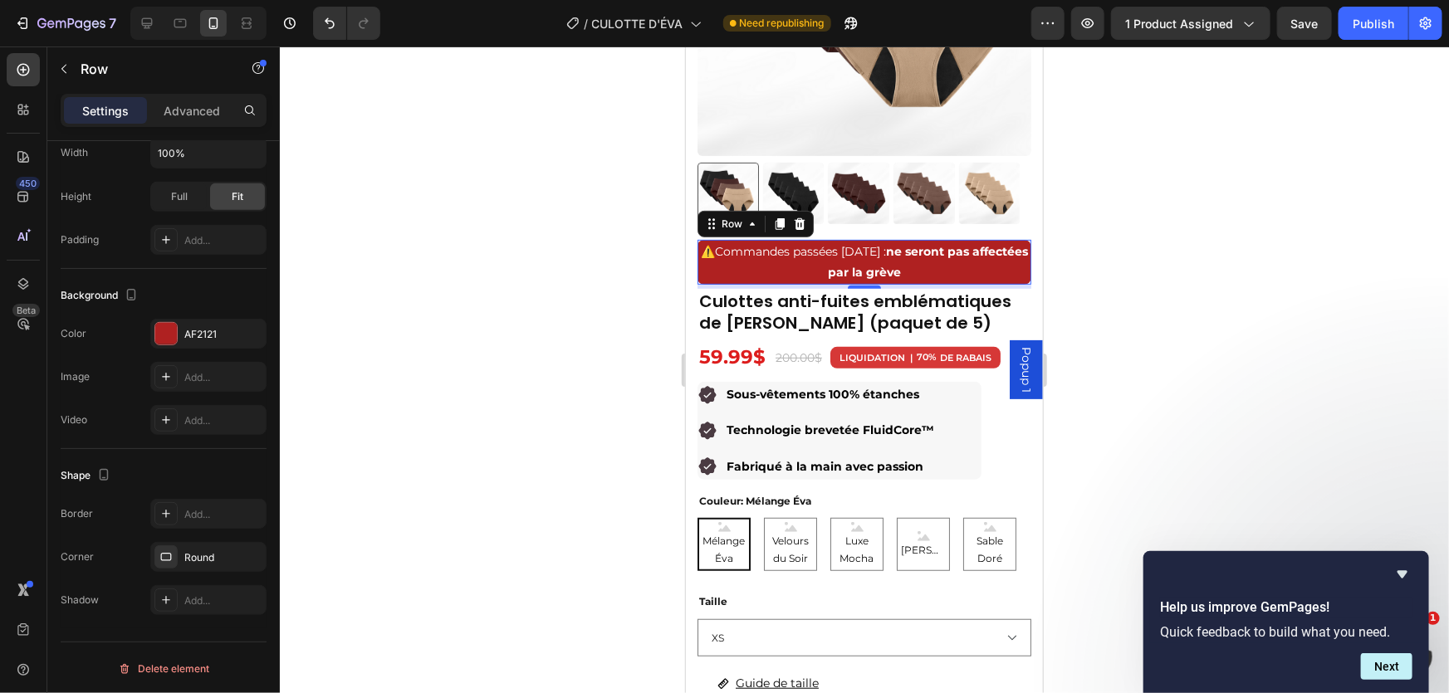
click at [1410, 281] on div at bounding box center [864, 370] width 1169 height 647
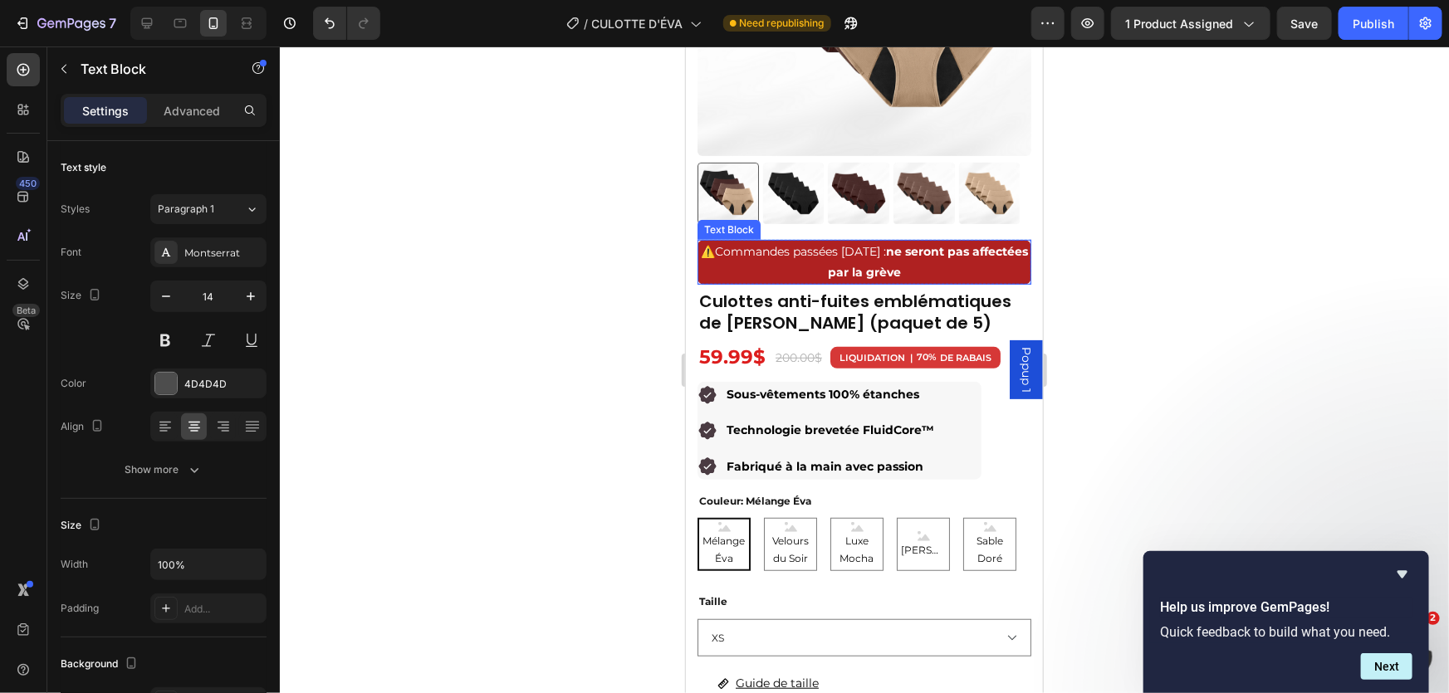
click at [935, 265] on p "⚠️ Commandes passées [DATE] : ne seront pas affectées par la grève" at bounding box center [863, 262] width 330 height 42
click at [927, 272] on div "⚠️ Commandes passées [DATE] : ne seront pas affectées par la grève" at bounding box center [864, 261] width 334 height 45
click at [923, 275] on div "Product Images ⚠️ Commandes passées [DATE] : ne seront pas affectées par la grè…" at bounding box center [864, 81] width 334 height 521
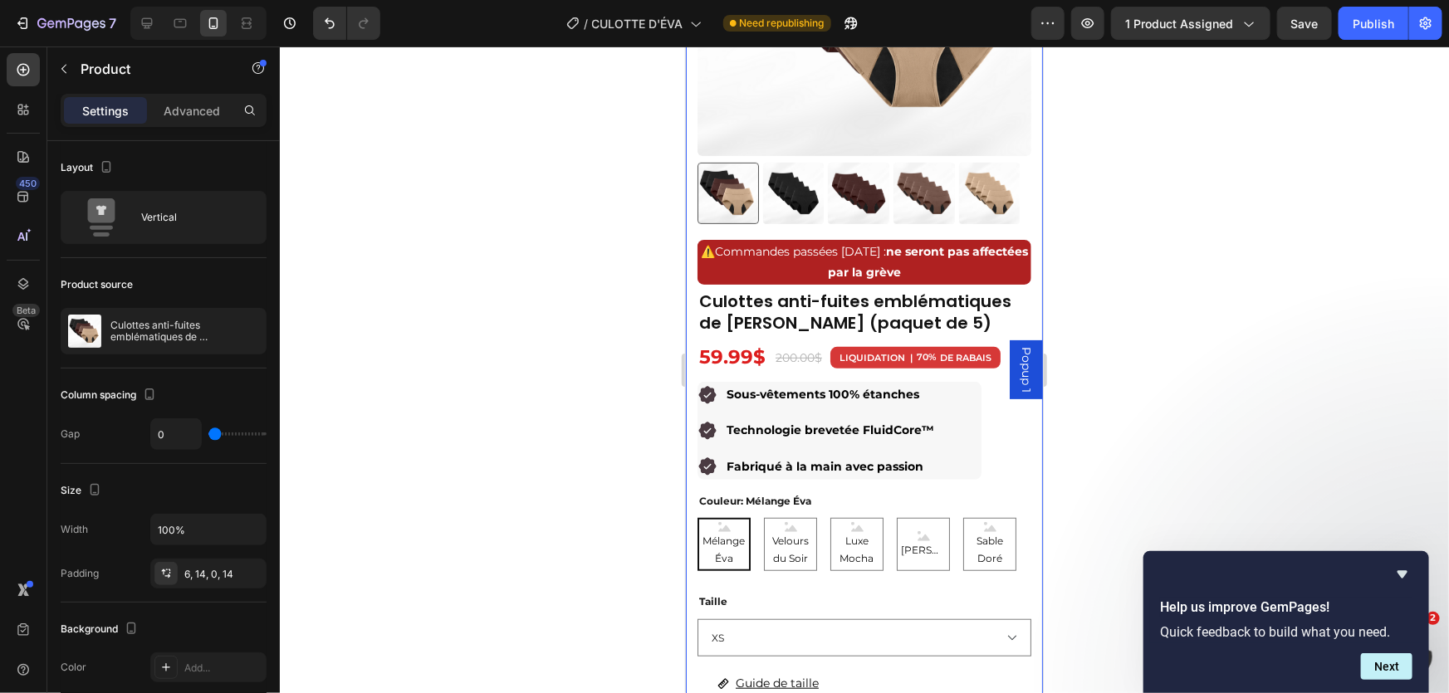
click at [975, 273] on div "Product Images ⚠️ Commandes passées [DATE] : ne seront pas affectées par la grè…" at bounding box center [864, 81] width 334 height 521
click at [1014, 272] on div "Product Images ⚠️ Commandes passées [DATE] : ne seront pas affectées par la grè…" at bounding box center [864, 81] width 334 height 521
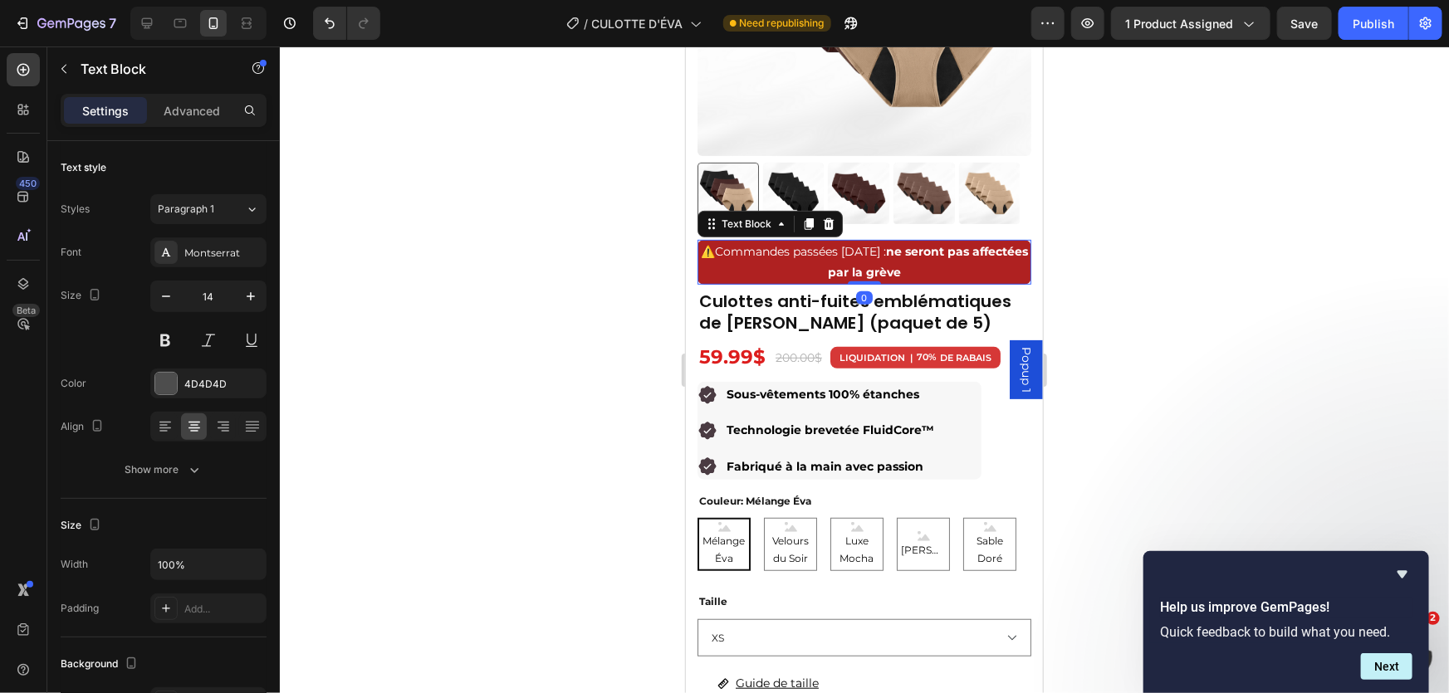
click at [1013, 271] on div "⚠️ Commandes passées [DATE] : ne seront pas affectées par la grève" at bounding box center [864, 261] width 334 height 45
click at [1158, 262] on div at bounding box center [864, 370] width 1169 height 647
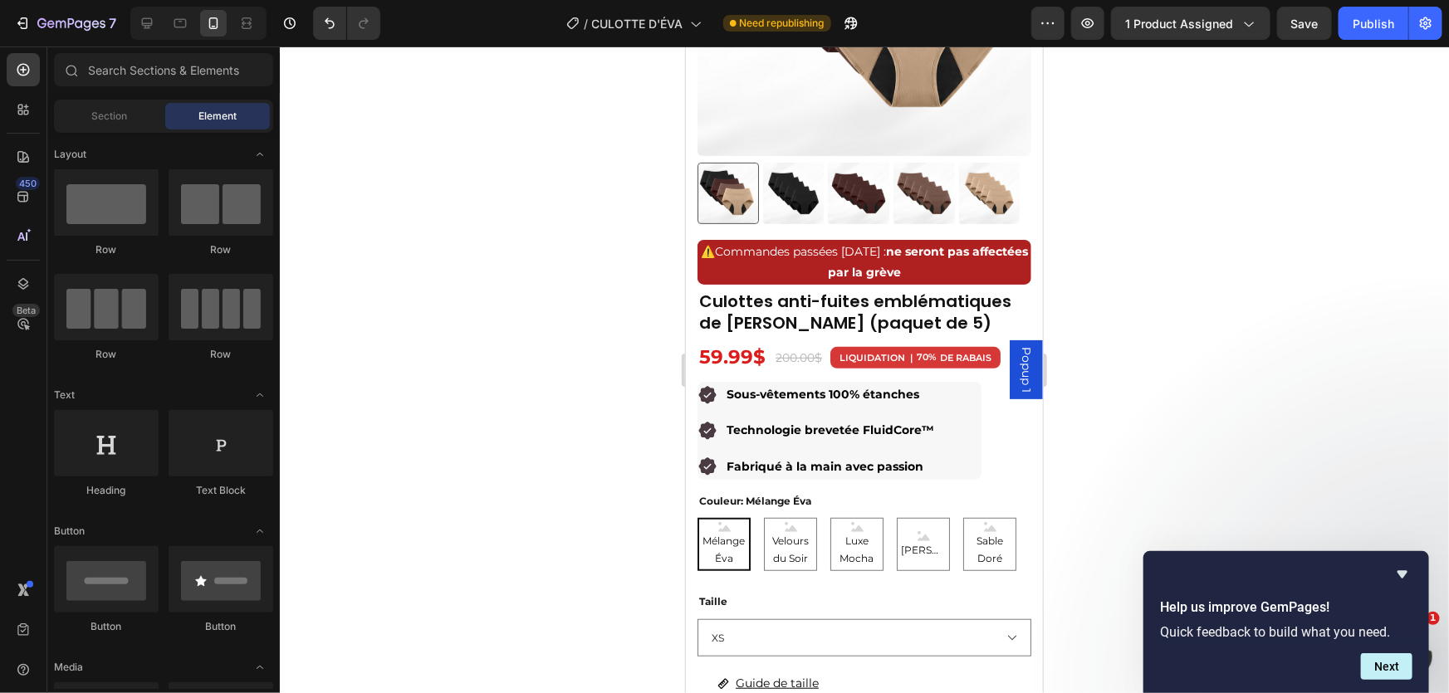
drag, startPoint x: 531, startPoint y: 149, endPoint x: 617, endPoint y: 191, distance: 95.8
click at [531, 149] on div at bounding box center [864, 370] width 1169 height 647
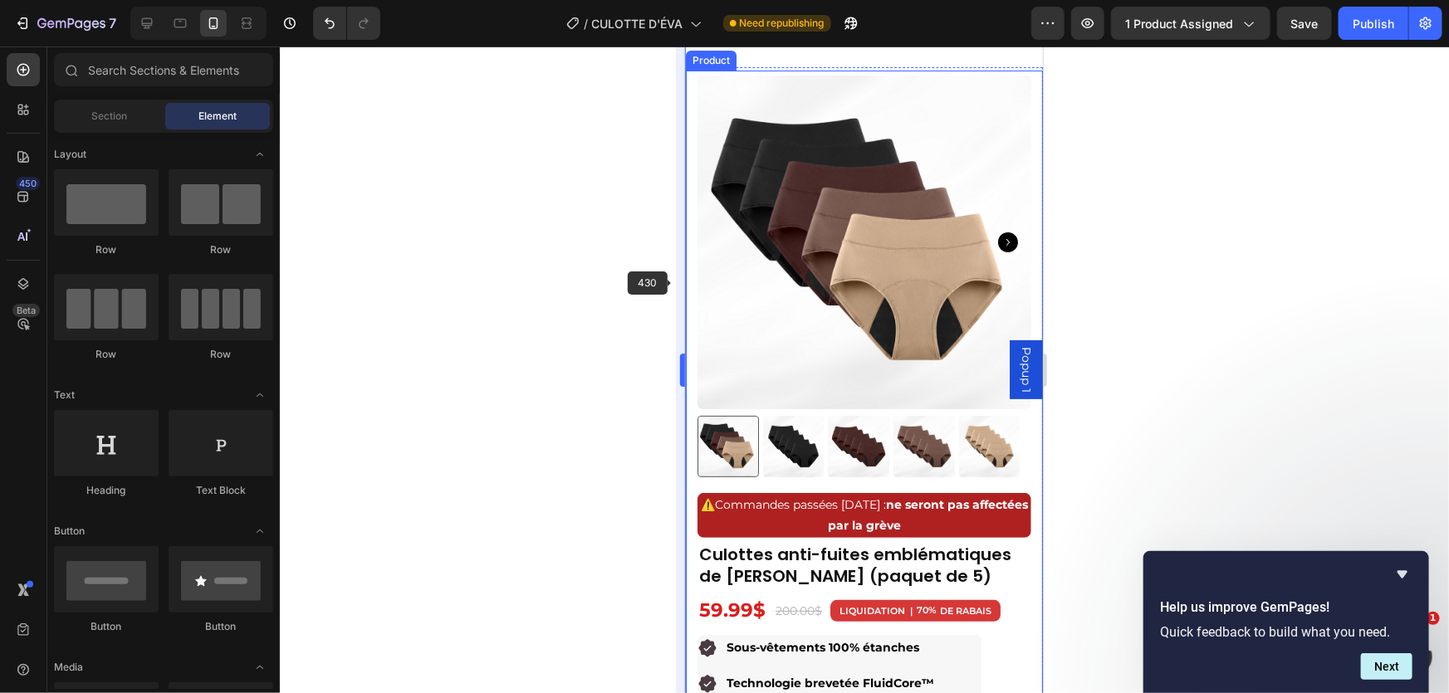
scroll to position [226, 0]
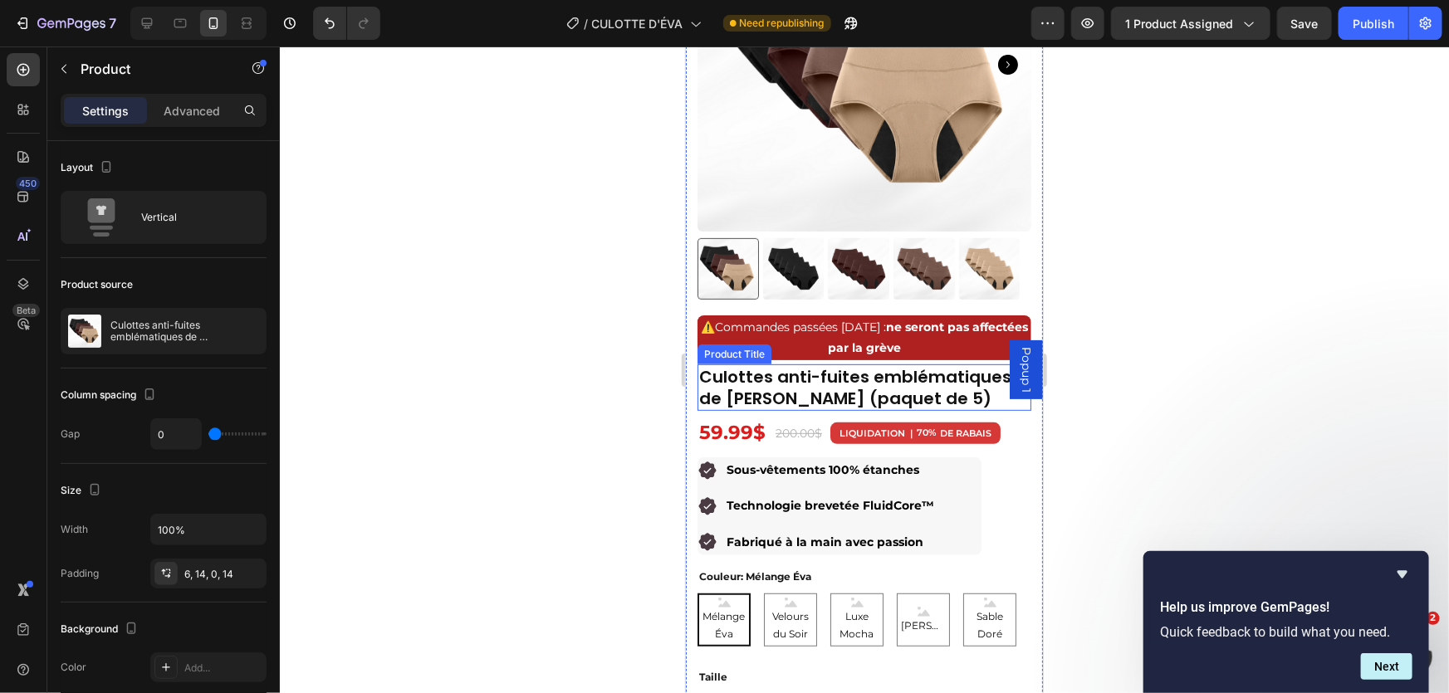
click at [720, 354] on div "Product Images ⚠️ Commandes passées [DATE] : ne seront pas affectées par la grè…" at bounding box center [864, 157] width 334 height 521
click at [827, 347] on div "⚠️ Commandes passées [DATE] : ne seront pas affectées par la grève" at bounding box center [864, 337] width 334 height 45
click at [815, 349] on div "Product Images ⚠️ Commandes passées [DATE] : ne seront pas affectées par la grè…" at bounding box center [864, 157] width 334 height 521
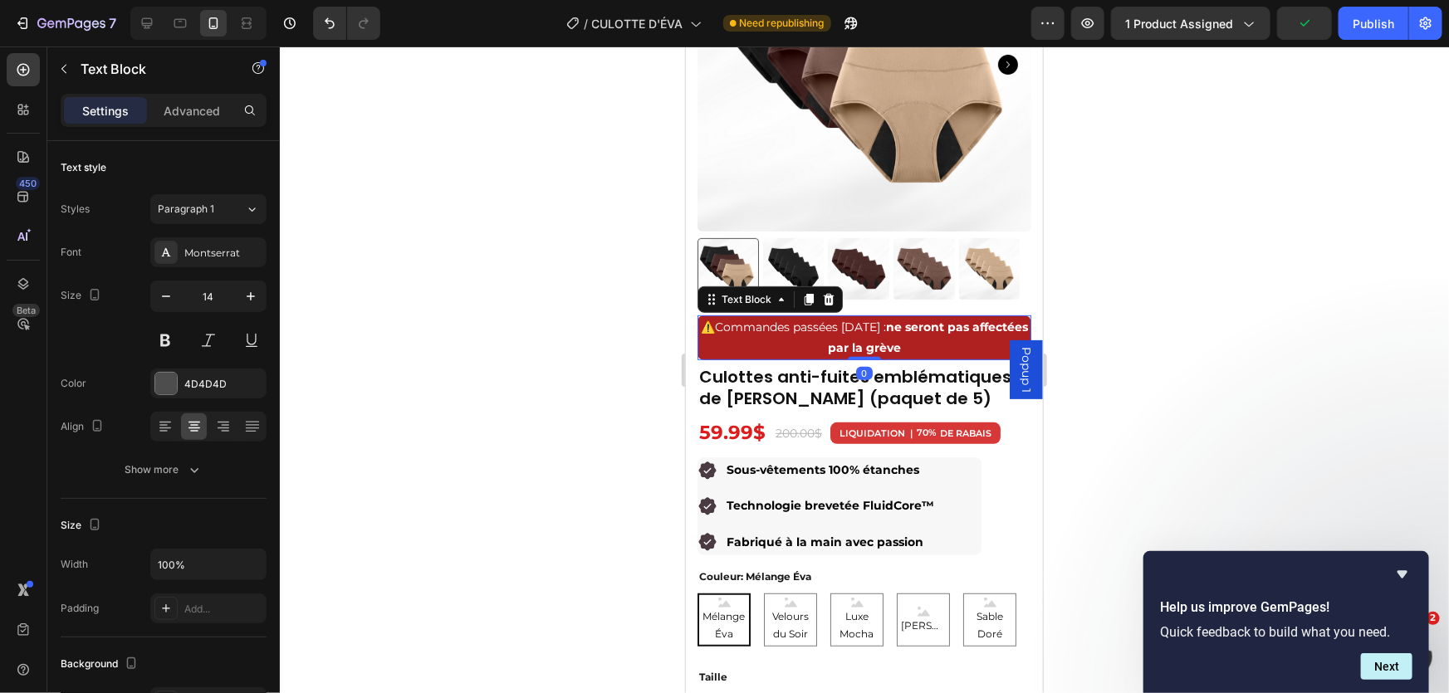
click at [731, 346] on div "⚠️ Commandes passées [DATE] : ne seront pas affectées par la grève" at bounding box center [864, 337] width 334 height 45
click at [572, 259] on div at bounding box center [864, 370] width 1169 height 647
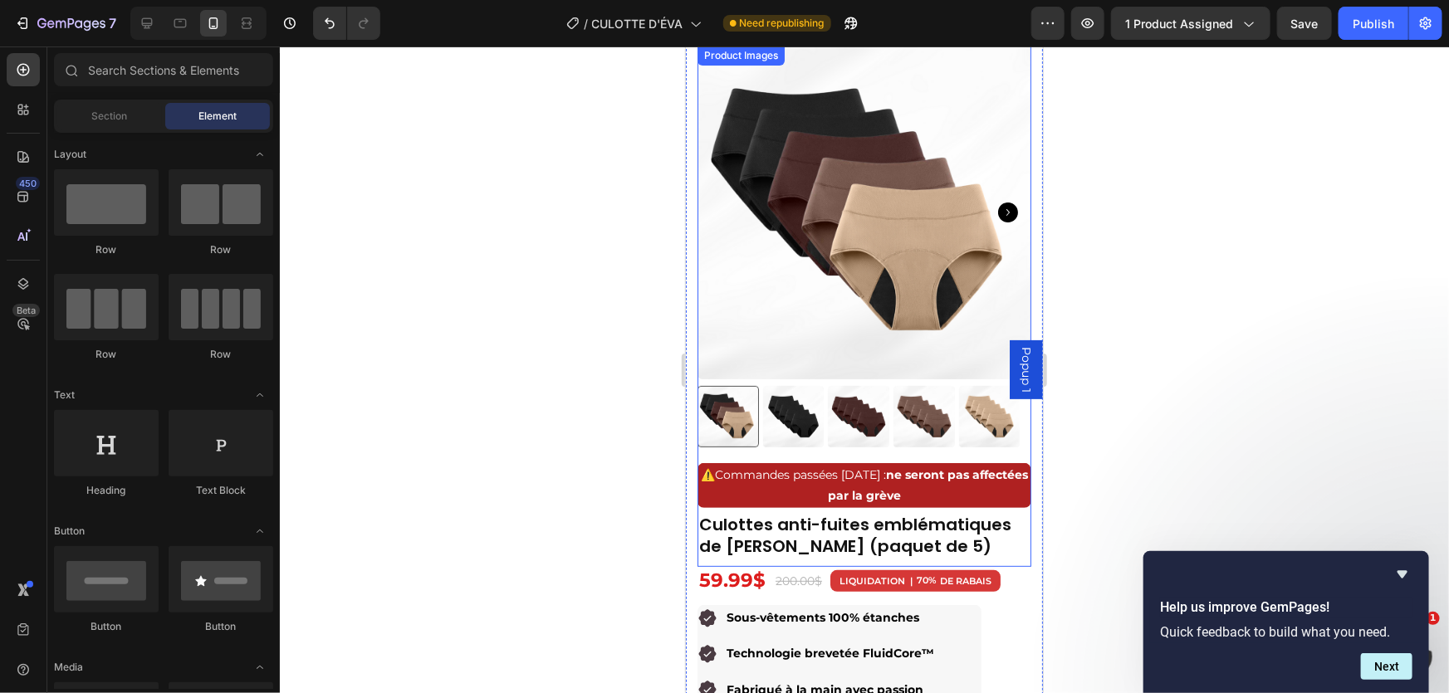
scroll to position [0, 0]
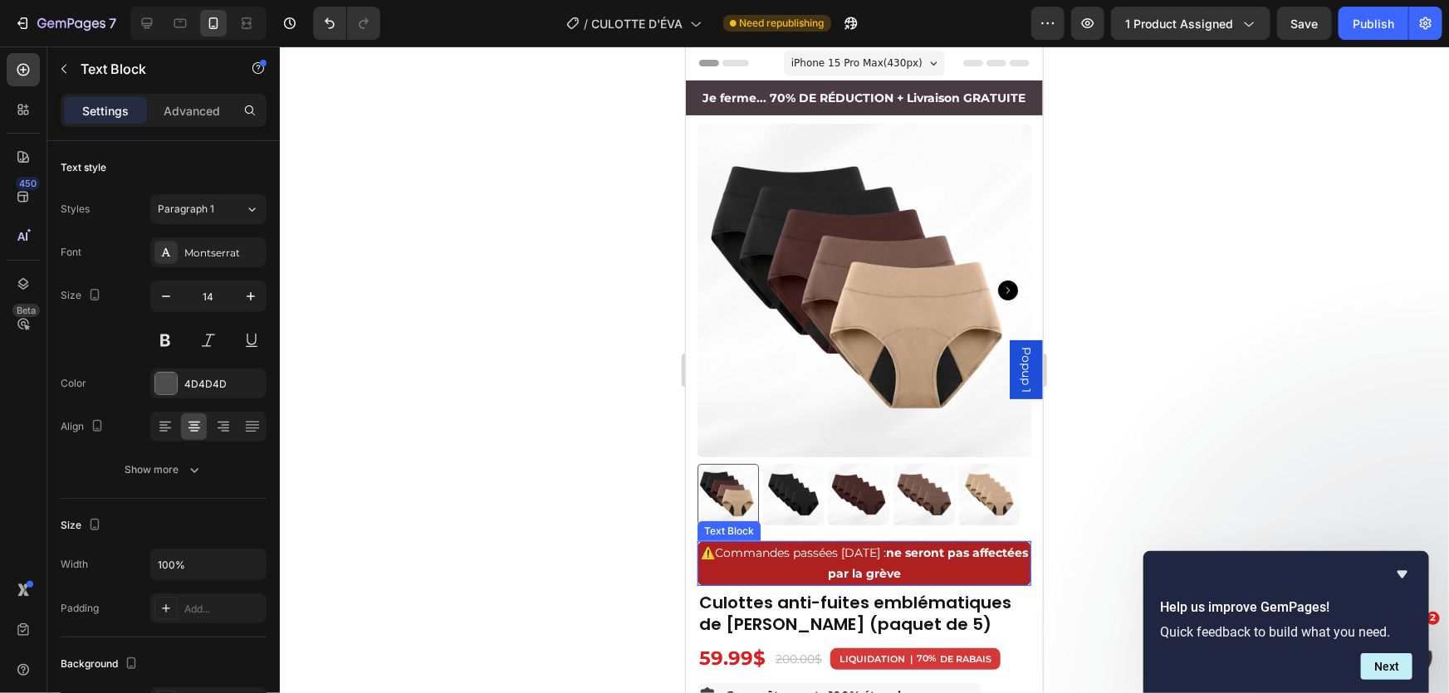
click at [918, 565] on strong "ne seront pas affectées par la grève" at bounding box center [927, 563] width 200 height 36
click at [920, 556] on strong "ne seront pas affectées par la grève" at bounding box center [927, 563] width 200 height 36
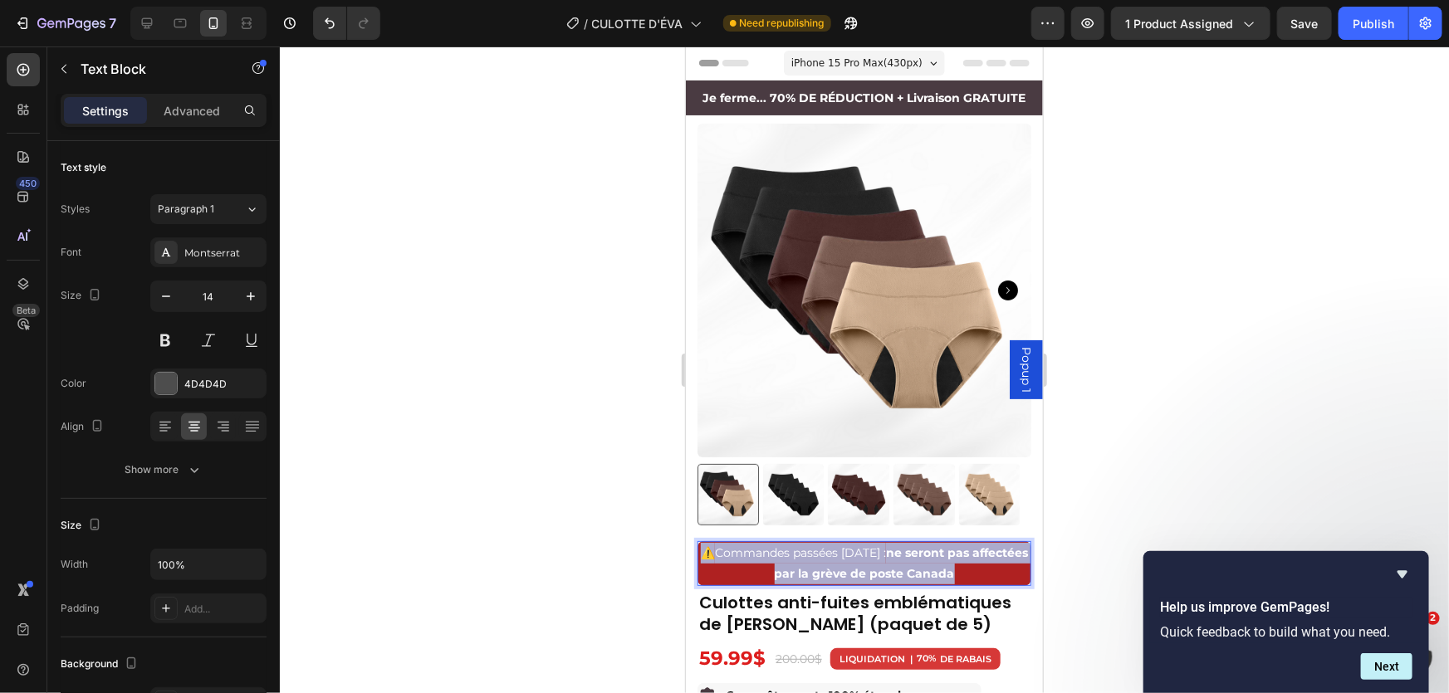
drag, startPoint x: 977, startPoint y: 561, endPoint x: 711, endPoint y: 540, distance: 267.4
click at [711, 542] on p "⚠️ Commandes passées [DATE] : ne seront pas affectées par la grève de poste Can…" at bounding box center [863, 563] width 330 height 42
copy p "⚠️ Commandes passées [DATE] : ne seront pas affectées par la grève de poste Can…"
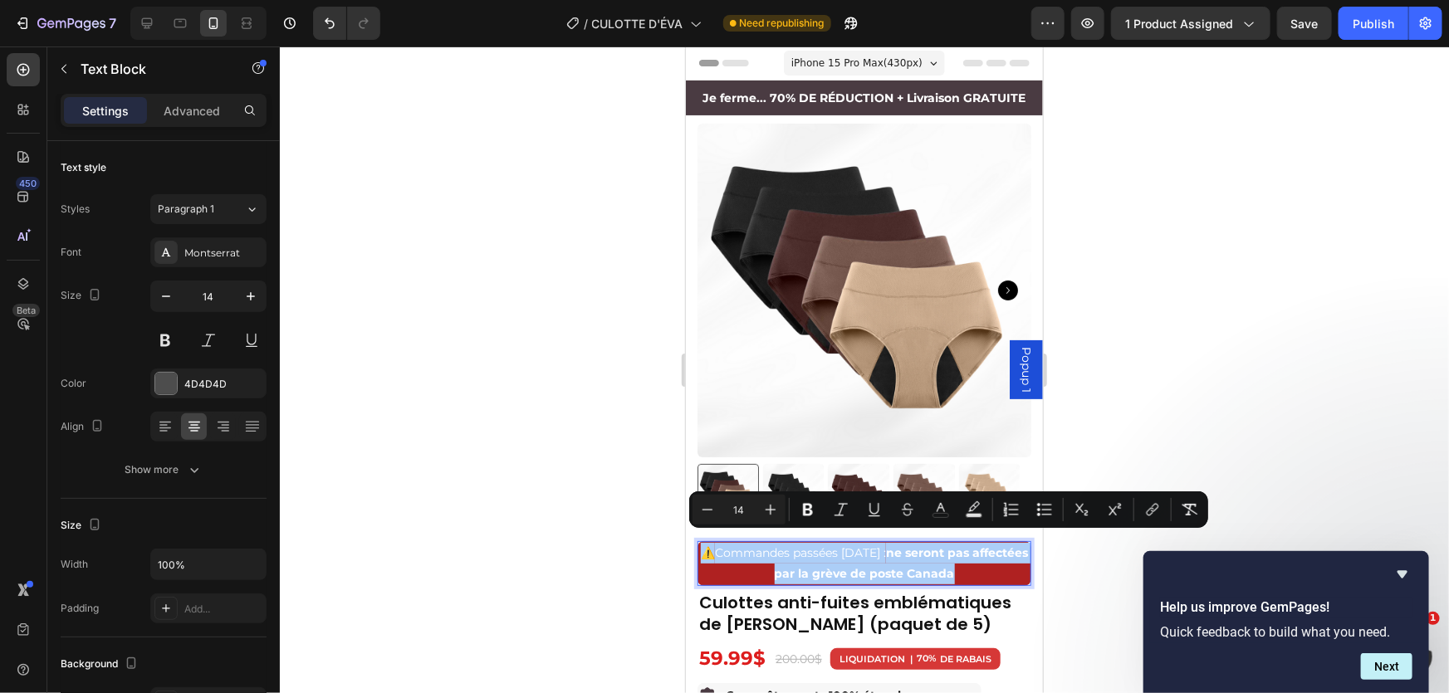
click at [1108, 115] on div at bounding box center [864, 370] width 1169 height 647
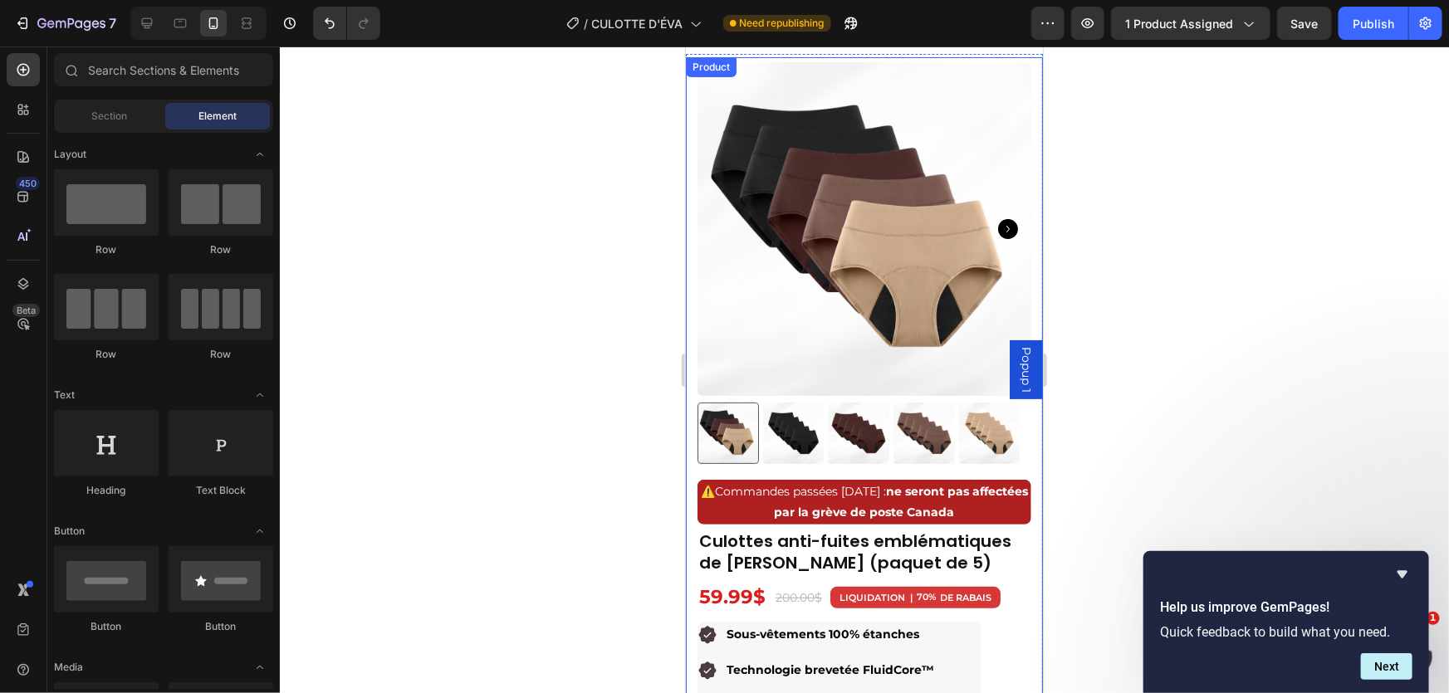
scroll to position [301, 0]
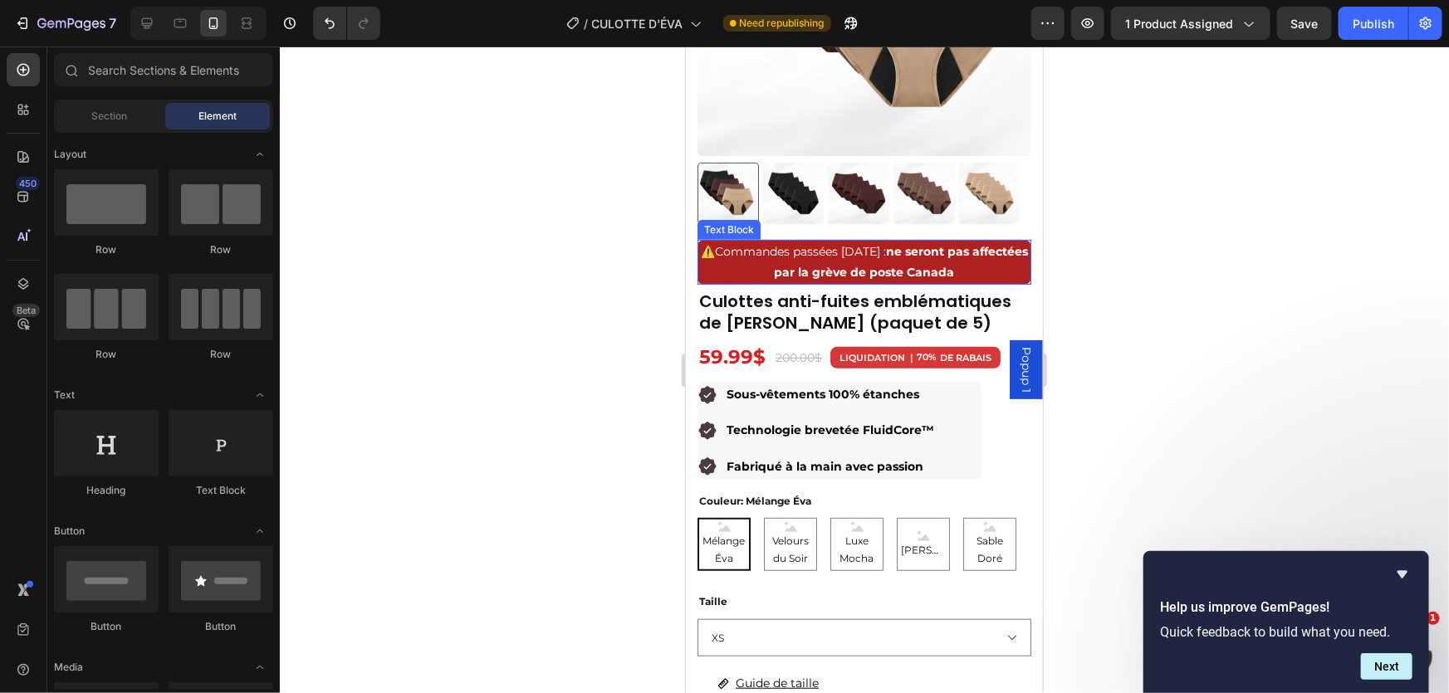
click at [1010, 257] on p "⚠️ Commandes passées [DATE] : ne seront pas affectées par la grève de poste Can…" at bounding box center [863, 262] width 330 height 42
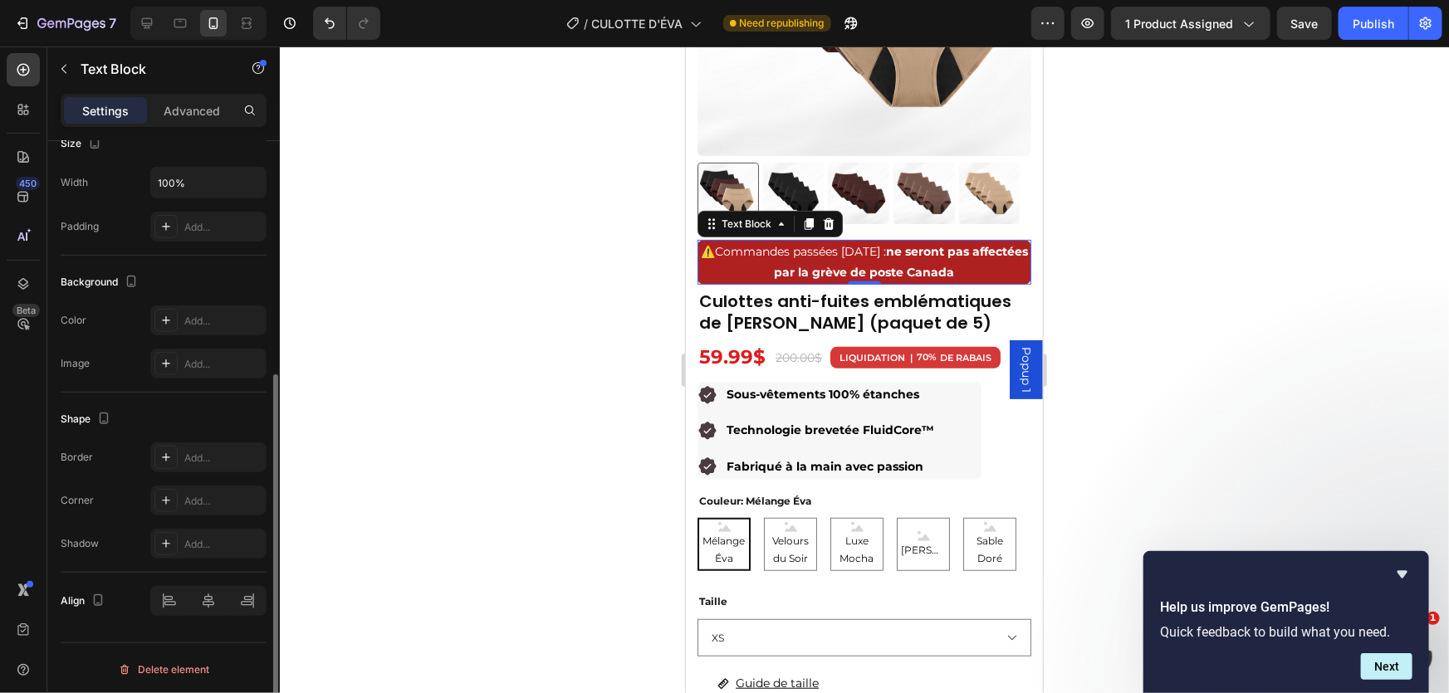
scroll to position [0, 0]
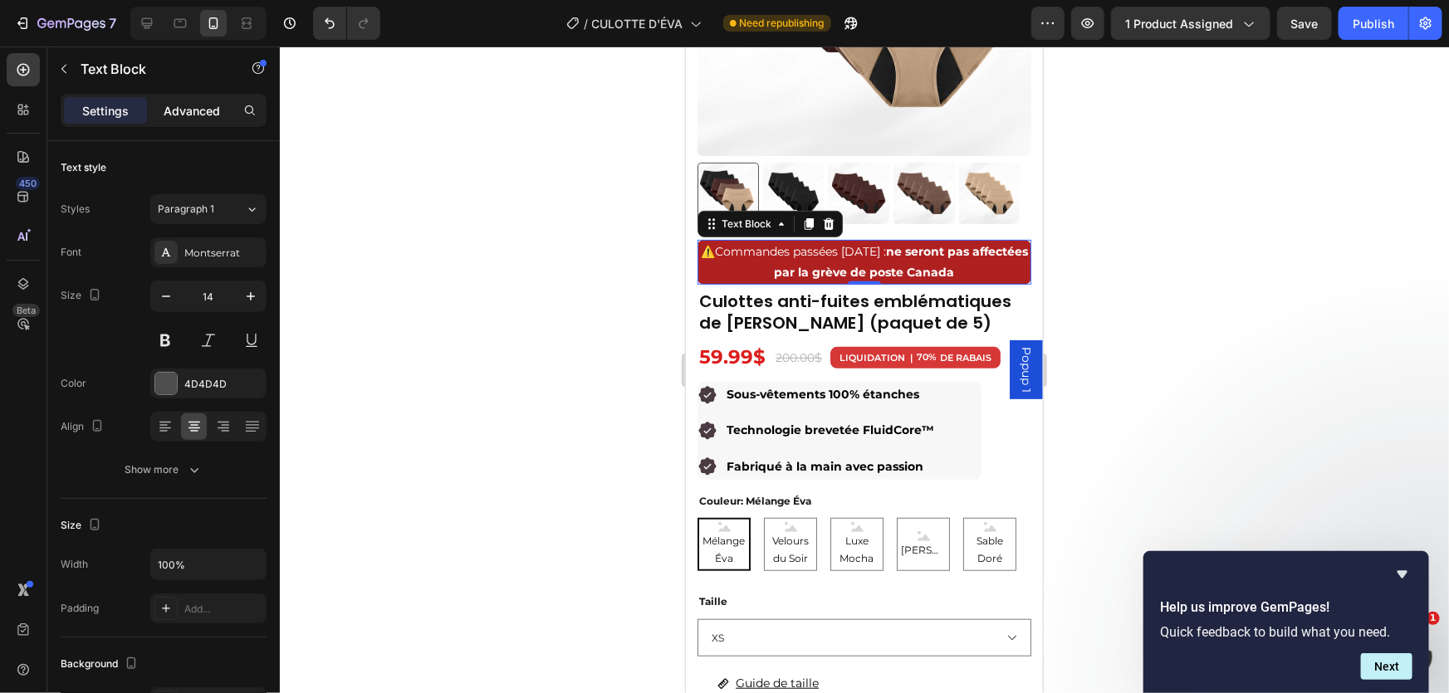
click at [180, 108] on p "Advanced" at bounding box center [192, 110] width 56 height 17
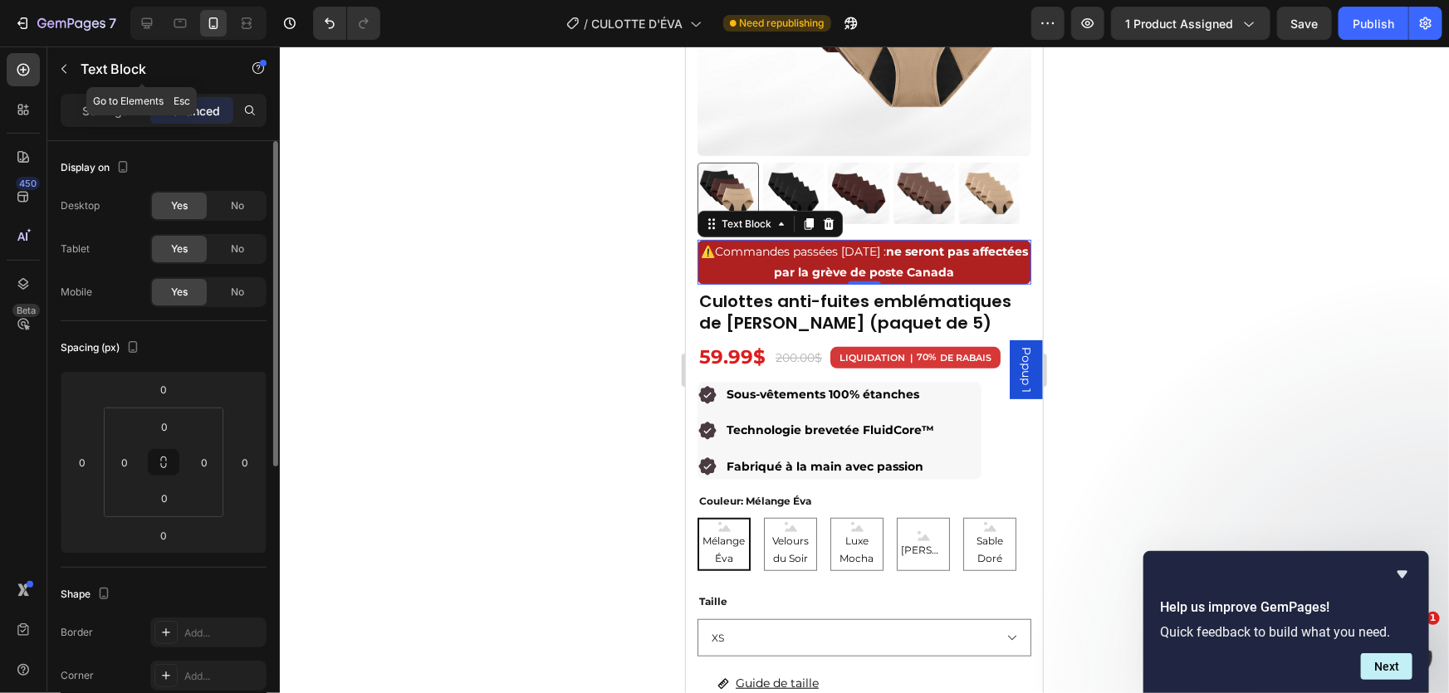
click at [125, 110] on p "Settings" at bounding box center [105, 110] width 47 height 17
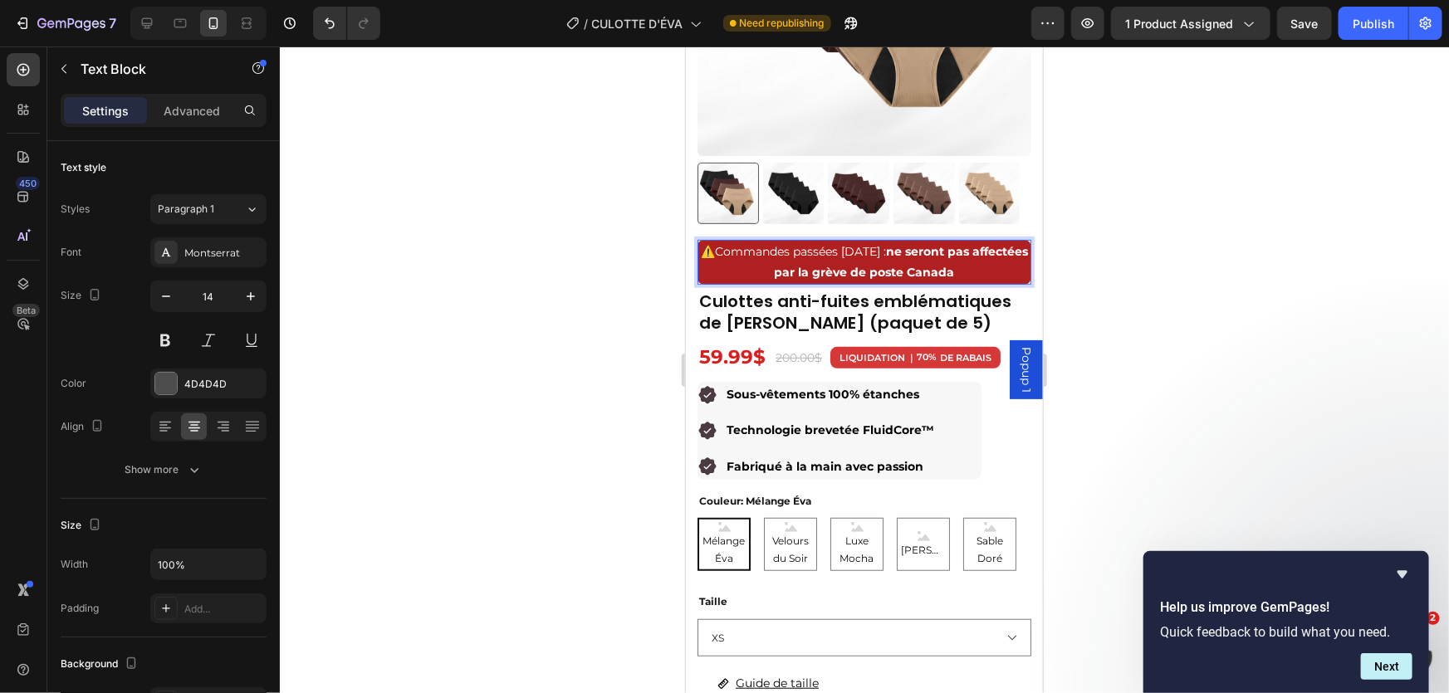
click at [698, 269] on p "⚠️ Commandes passées [DATE] : ne seront pas affectées par la grève de poste Can…" at bounding box center [863, 262] width 330 height 42
click at [1200, 239] on div at bounding box center [864, 370] width 1169 height 647
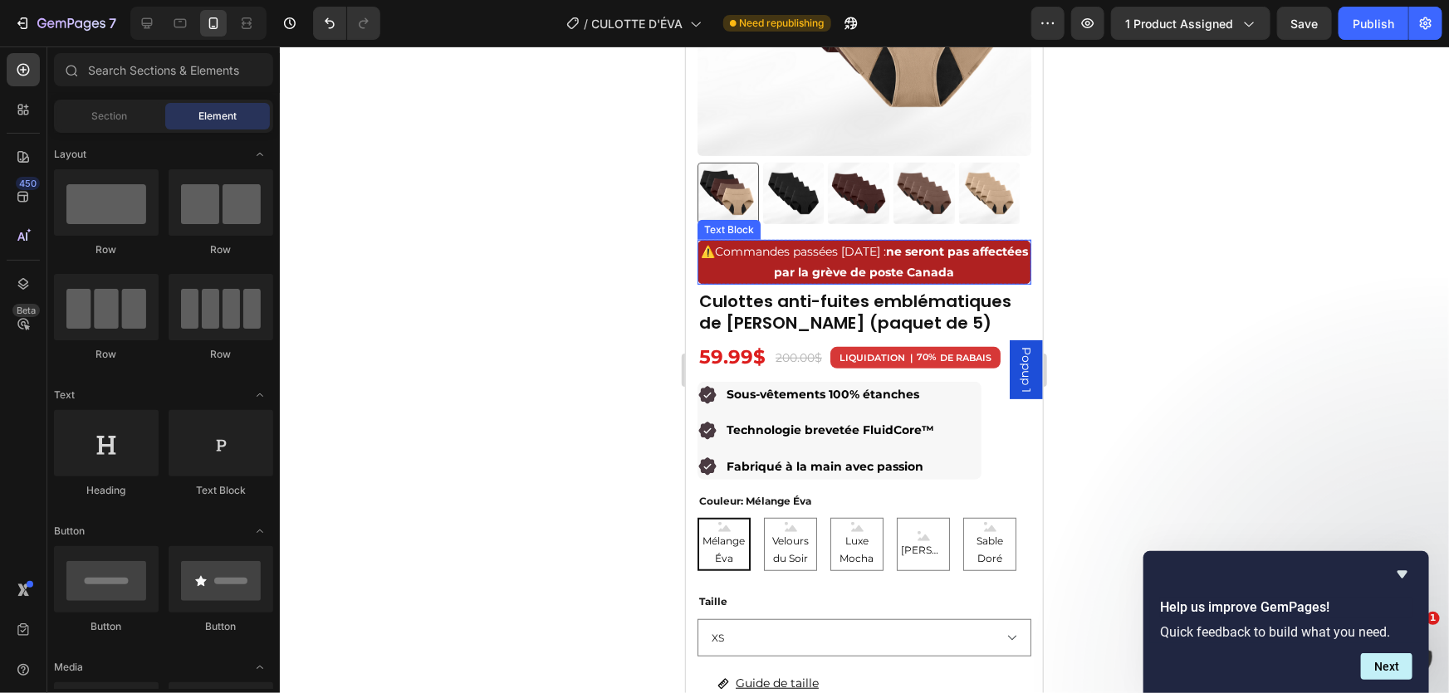
click at [898, 262] on strong "ne seront pas affectées par la grève de poste Canada" at bounding box center [901, 261] width 254 height 36
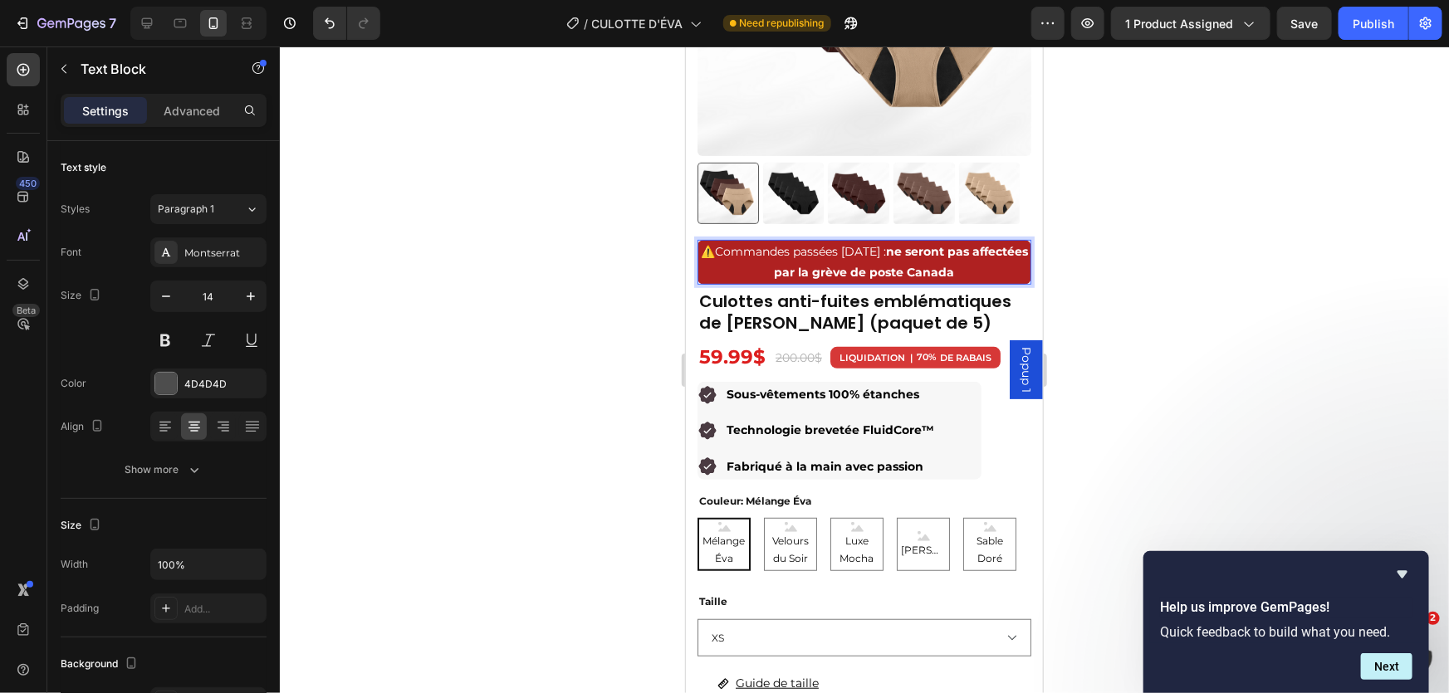
click at [901, 260] on strong "ne seront pas affectées par la grève de poste Canada" at bounding box center [901, 261] width 254 height 36
click at [1176, 190] on div at bounding box center [864, 370] width 1169 height 647
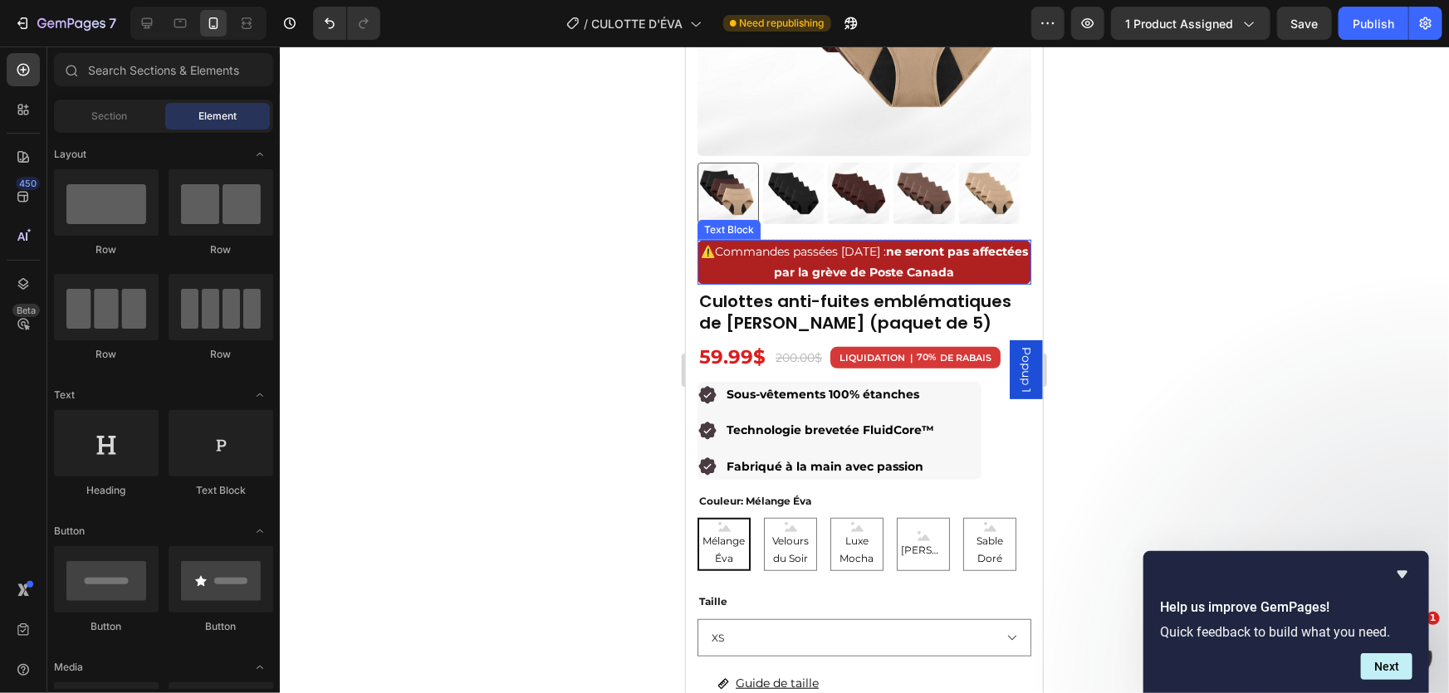
click at [988, 251] on p "⚠️ Commandes passées [DATE] : ne seront pas affectées par la grève de Poste Can…" at bounding box center [863, 262] width 330 height 42
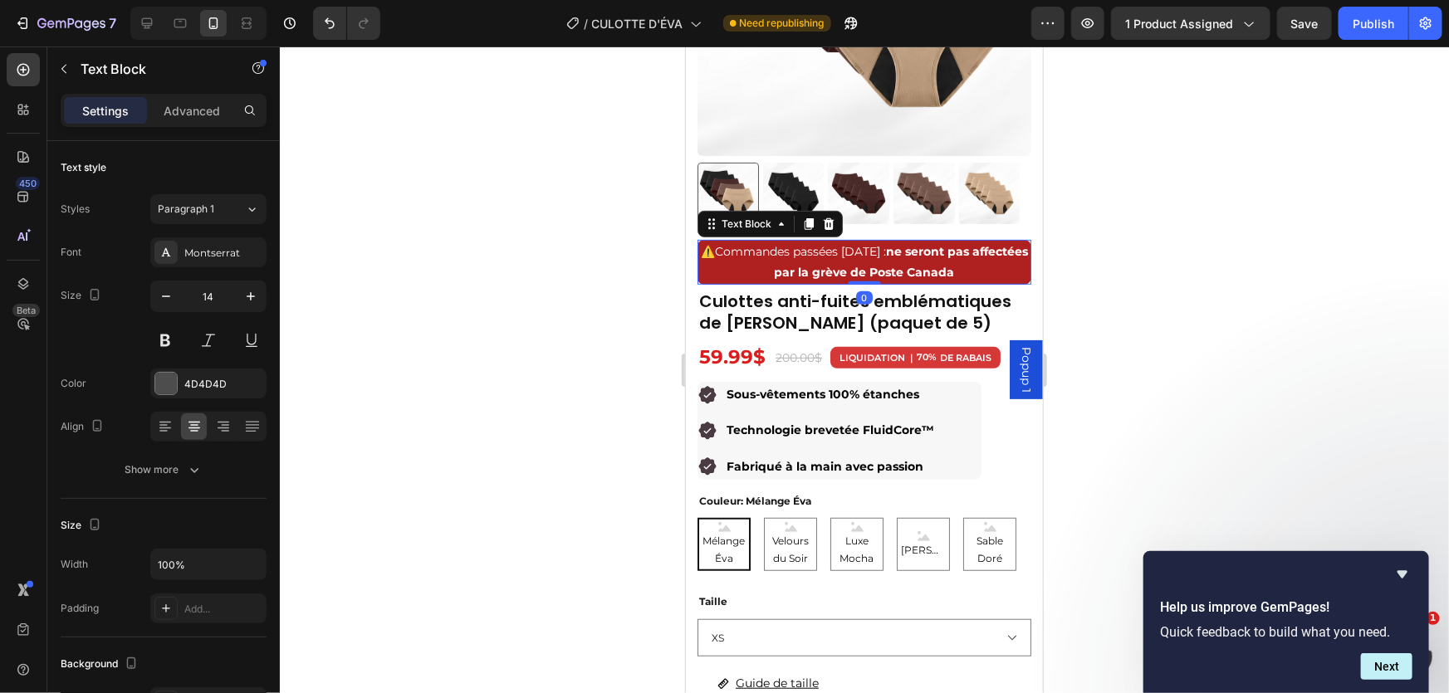
drag, startPoint x: 1271, startPoint y: 177, endPoint x: 1297, endPoint y: 91, distance: 89.3
click at [1270, 177] on div at bounding box center [864, 370] width 1169 height 647
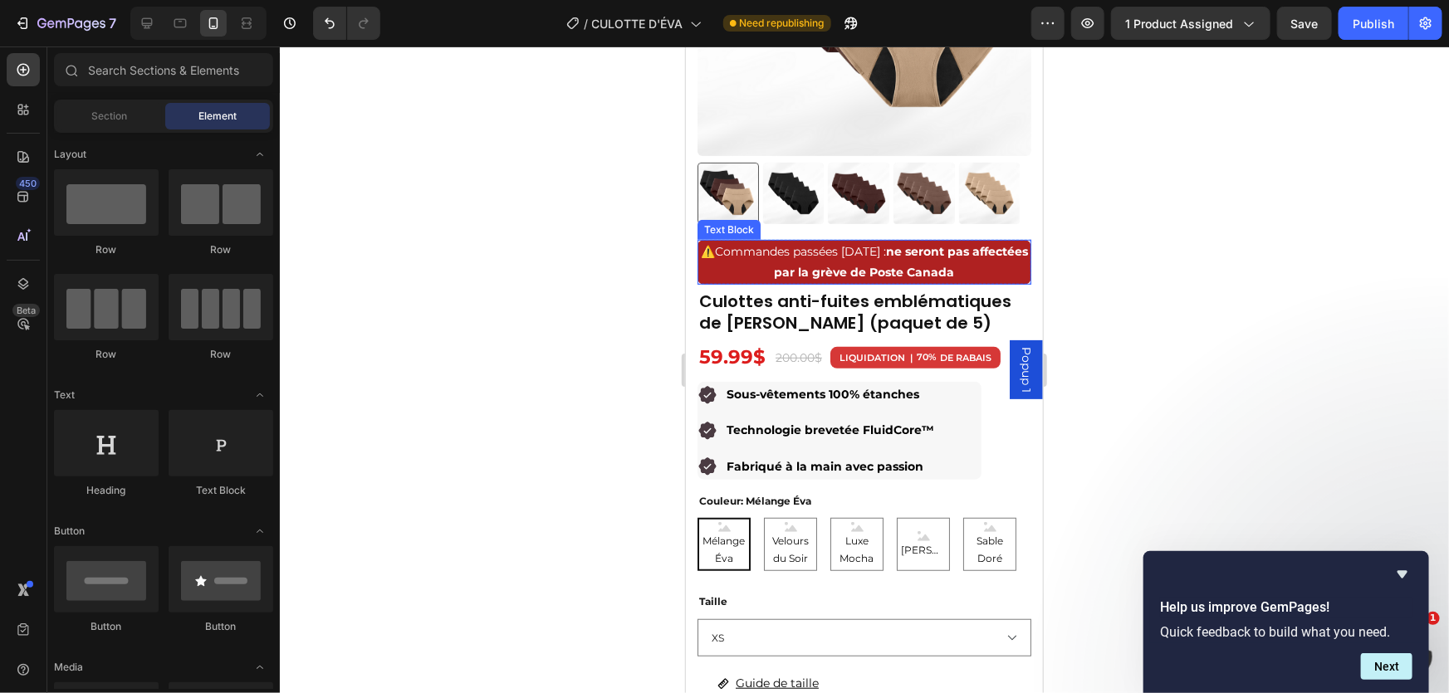
click at [911, 252] on strong "ne seront pas affectées par la grève de Poste Canada" at bounding box center [901, 261] width 254 height 36
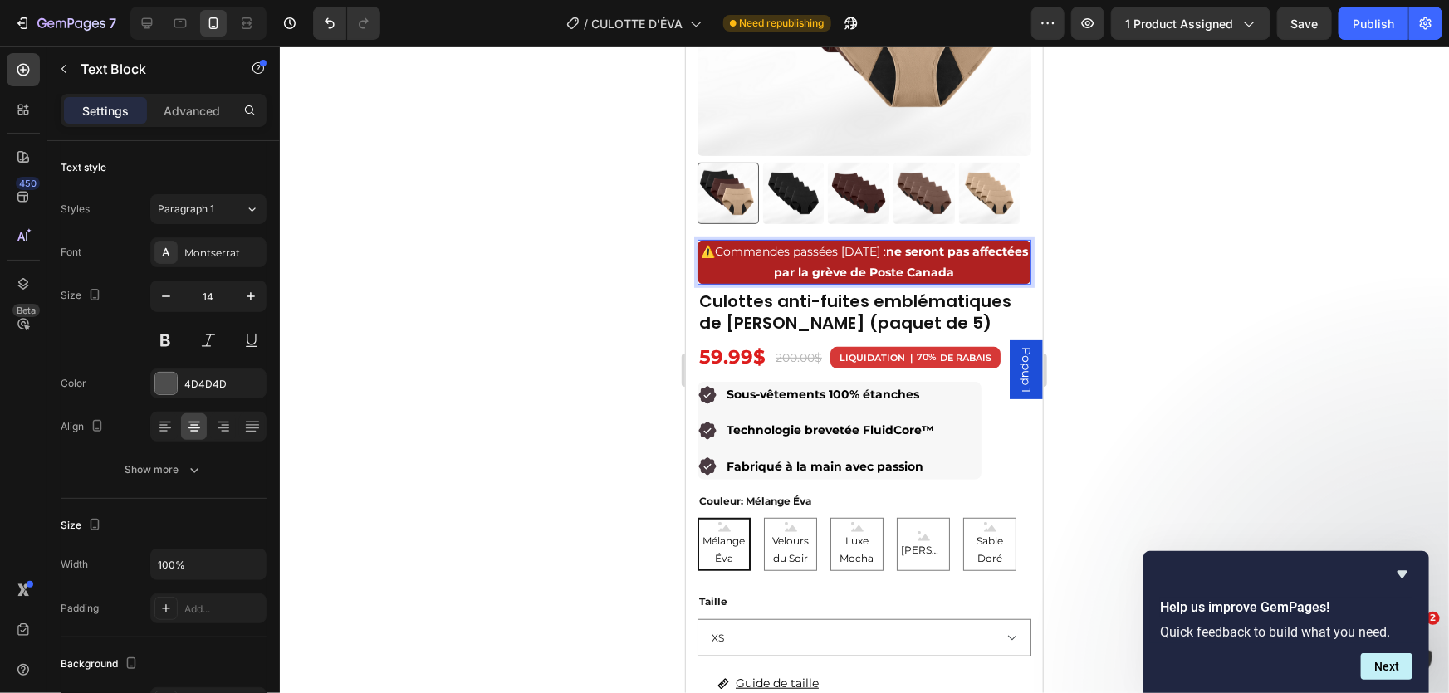
click at [982, 257] on p "⚠️ Commandes passées [DATE] : ne seront pas affectées par la grève de Poste Can…" at bounding box center [863, 262] width 330 height 42
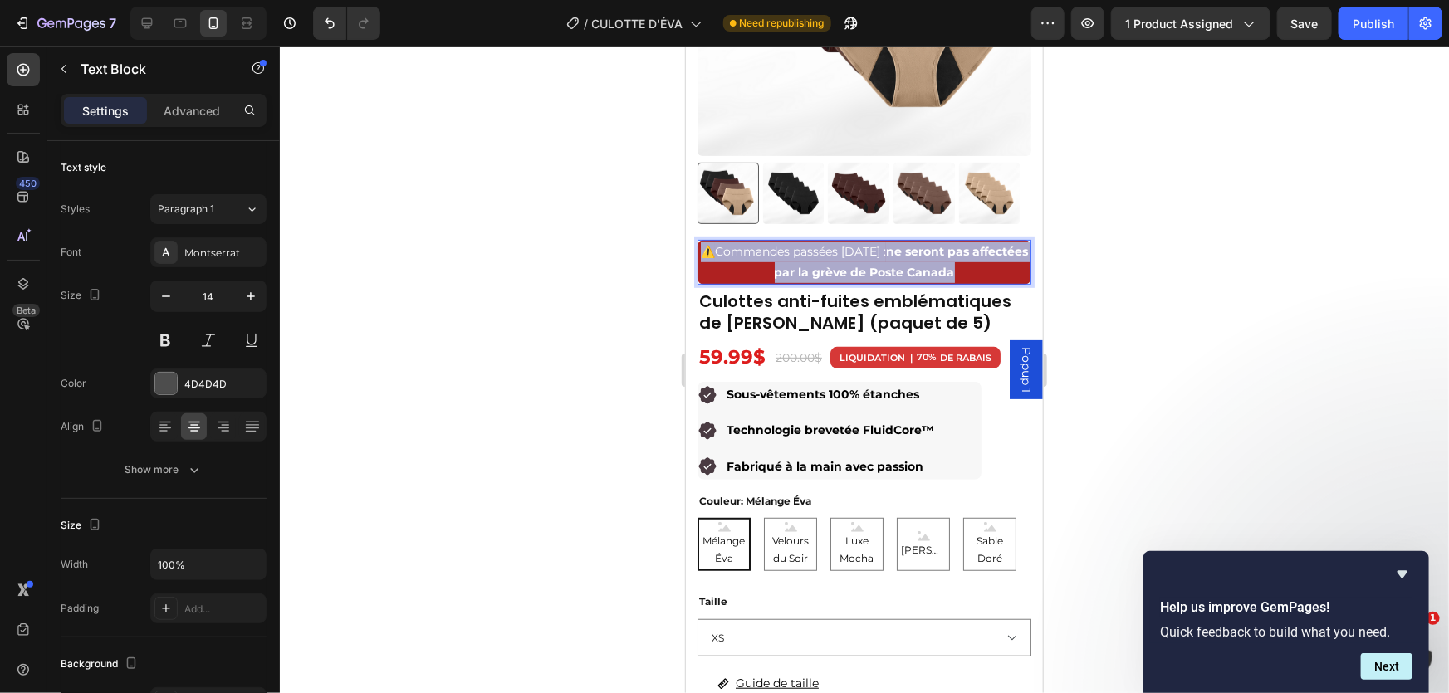
drag, startPoint x: 981, startPoint y: 258, endPoint x: 711, endPoint y: 240, distance: 271.3
click at [711, 241] on p "⚠️ Commandes passées [DATE] : ne seront pas affectées par la grève de Poste Can…" at bounding box center [863, 262] width 330 height 42
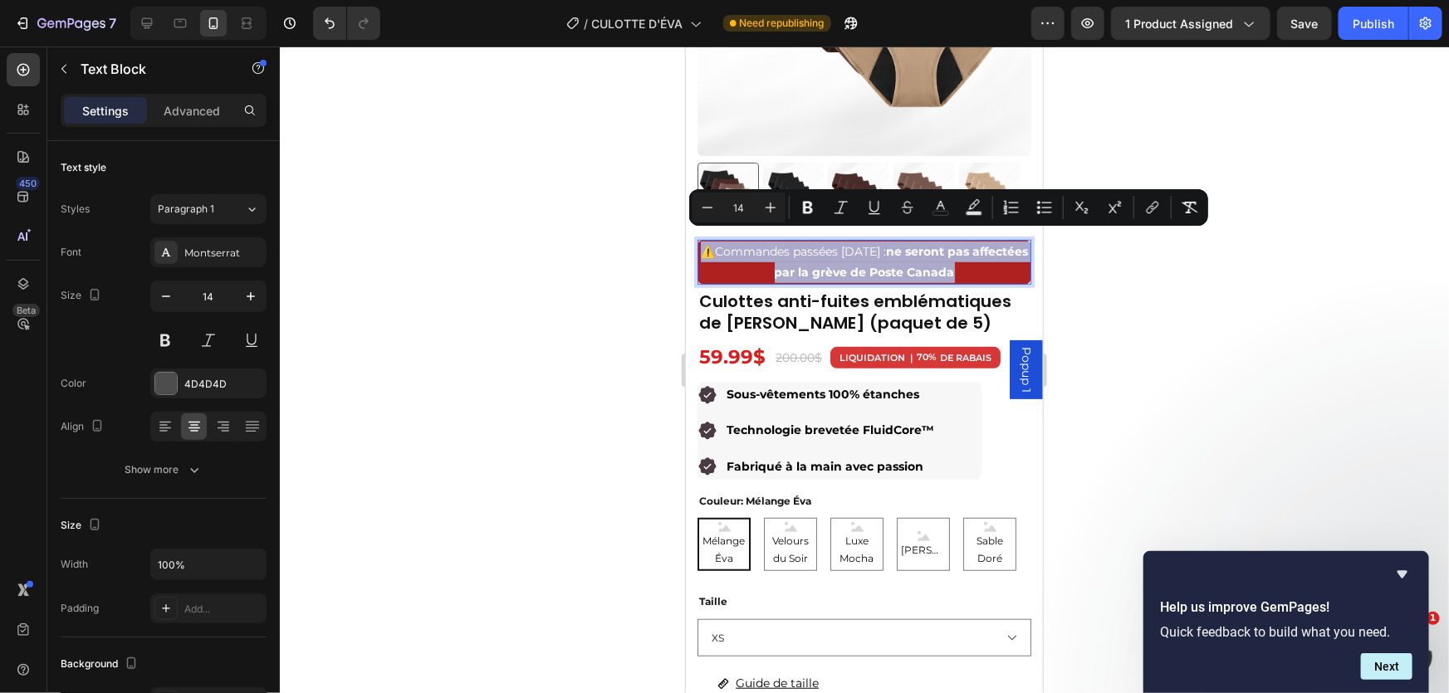
copy p "⚠️ Commandes passées [DATE] : ne seront pas affectées par la grève de Poste Can…"
click at [1261, 141] on div at bounding box center [864, 370] width 1169 height 647
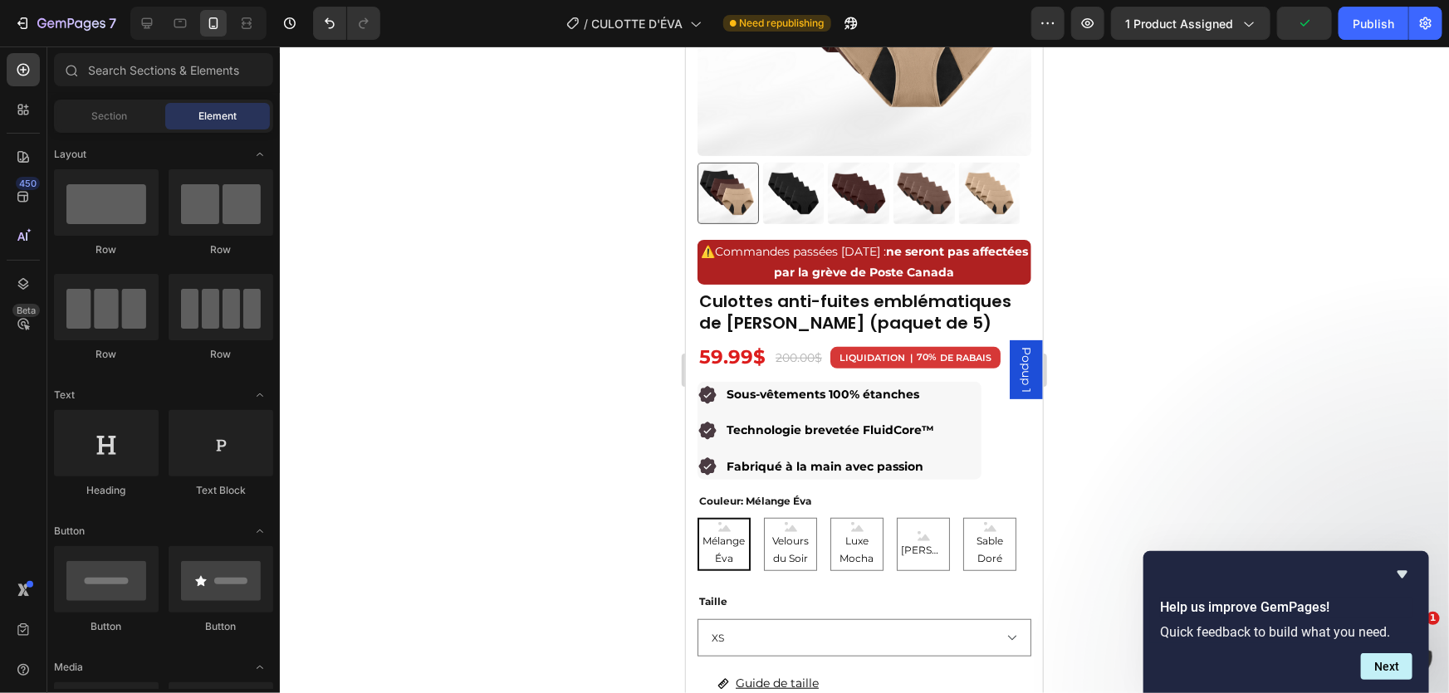
drag, startPoint x: 1111, startPoint y: 217, endPoint x: 1095, endPoint y: 235, distance: 24.1
click at [1111, 219] on div at bounding box center [864, 370] width 1169 height 647
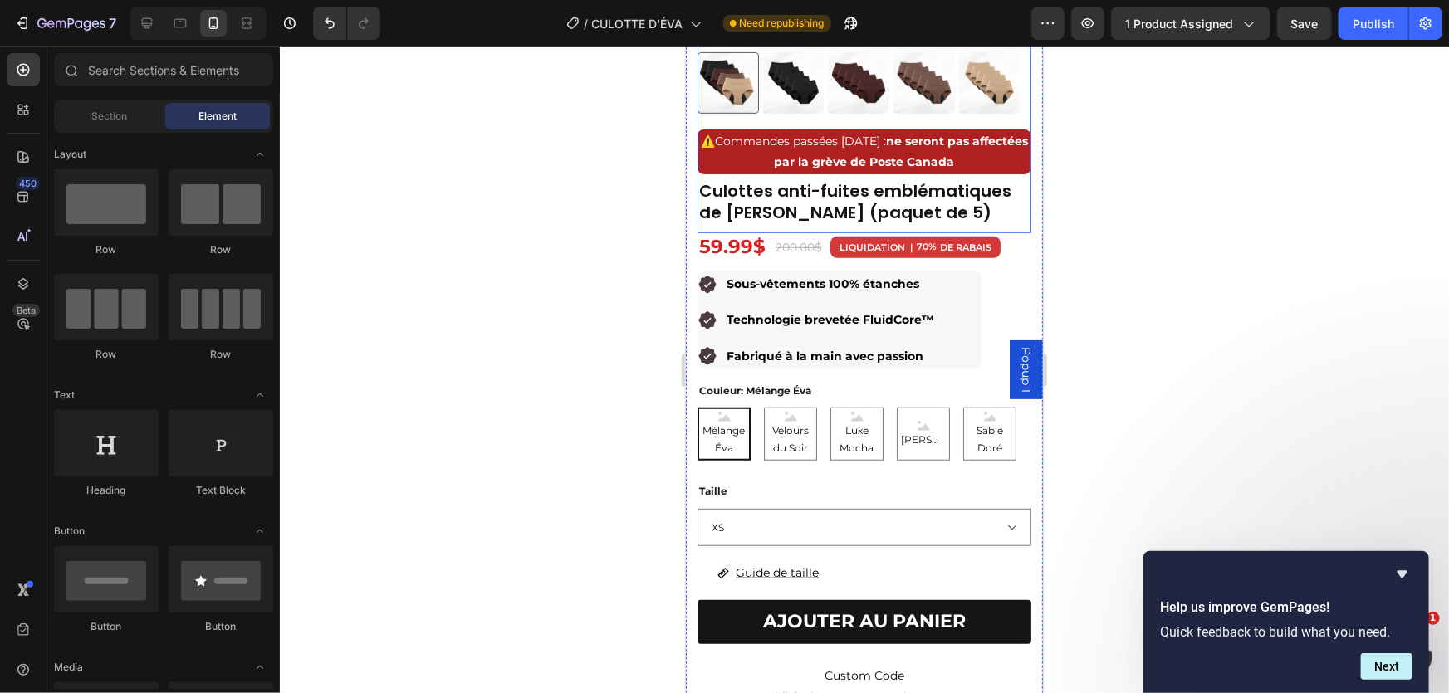
scroll to position [453, 0]
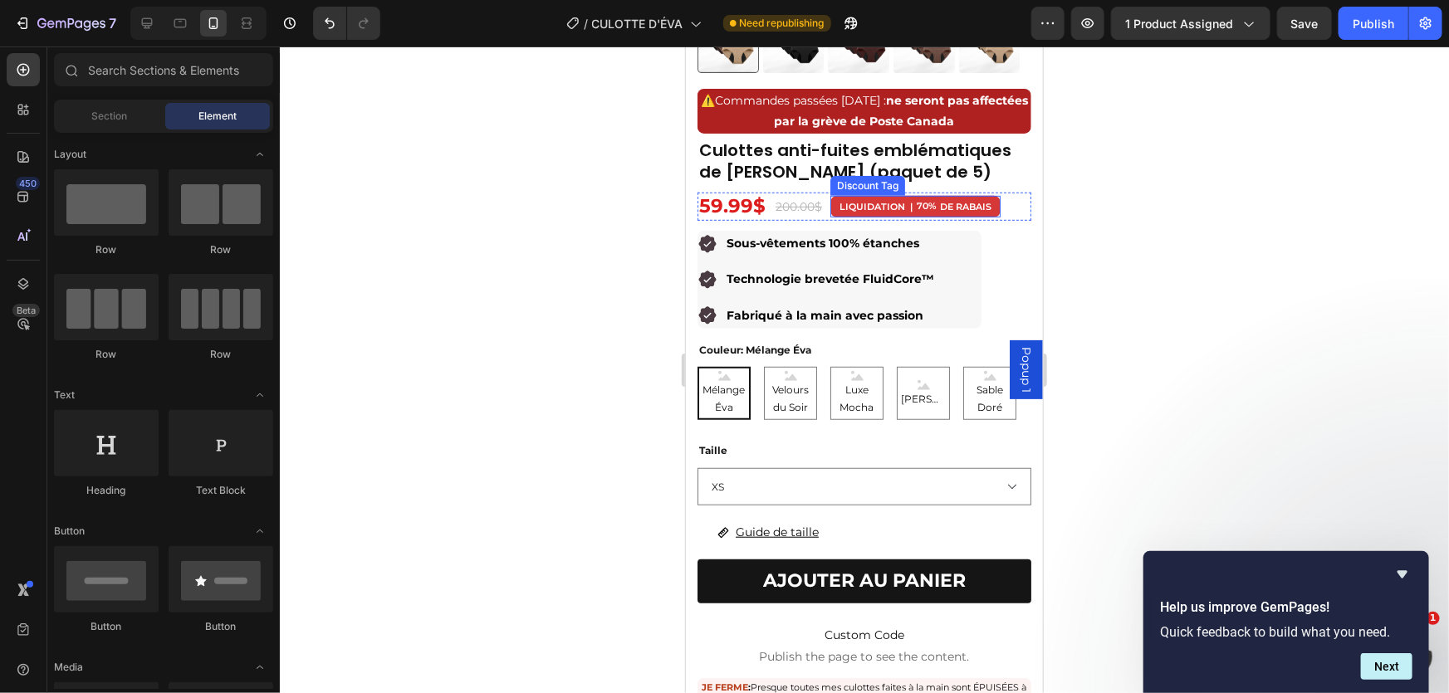
click at [912, 203] on div "LIQUIDATION | 70% DE RABAIS Discount Tag" at bounding box center [915, 206] width 170 height 22
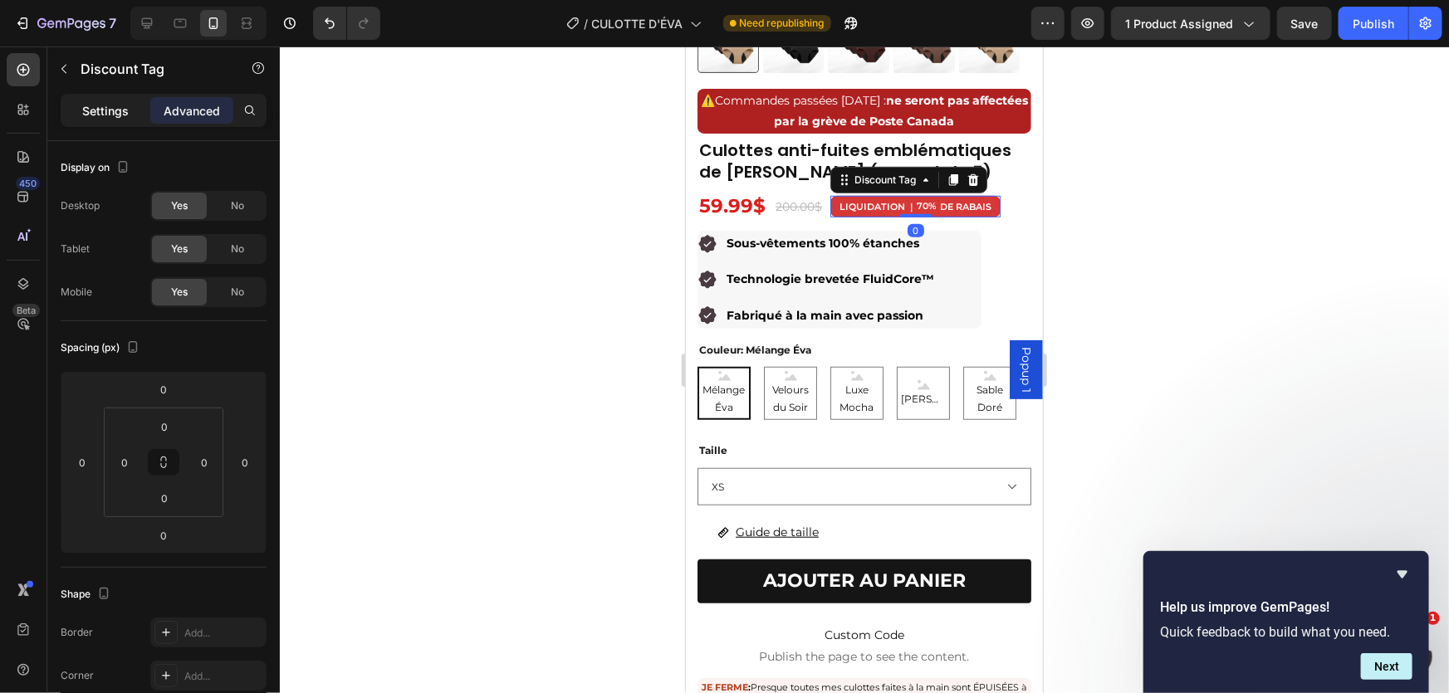
click at [113, 105] on p "Settings" at bounding box center [105, 110] width 47 height 17
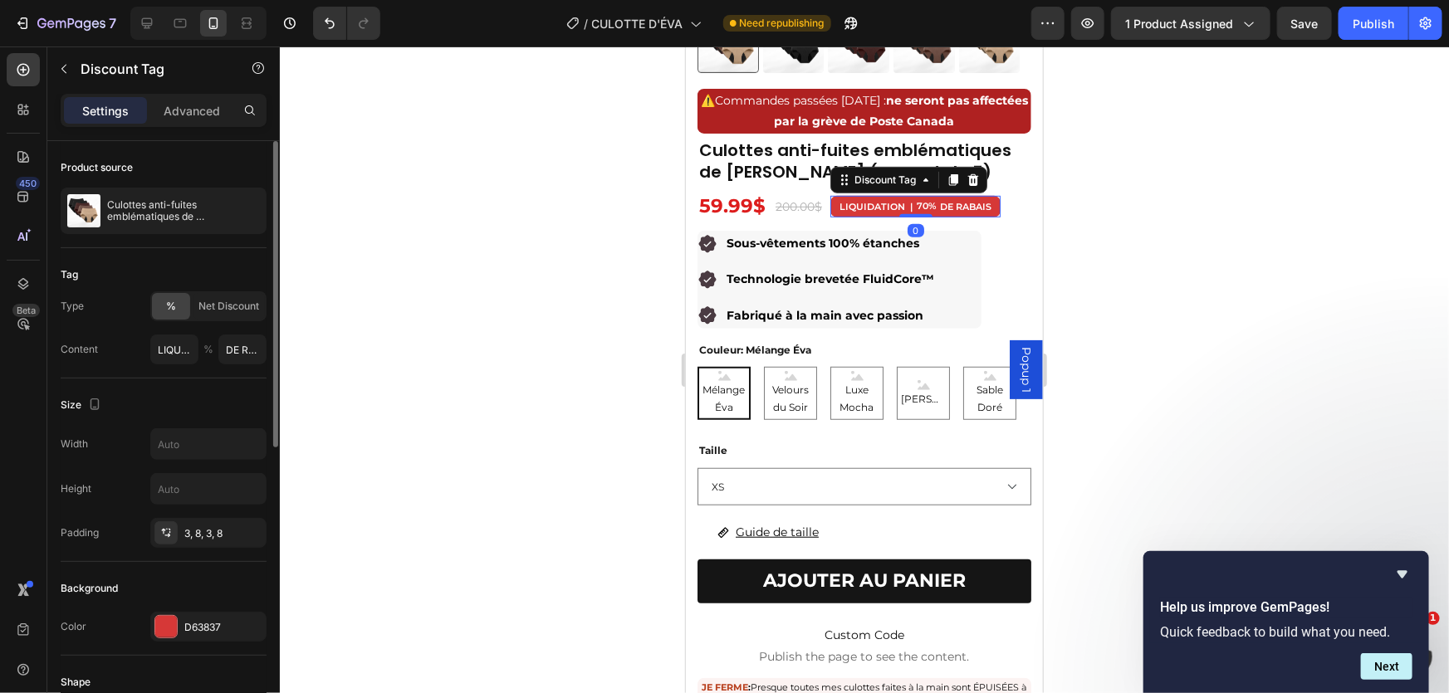
scroll to position [226, 0]
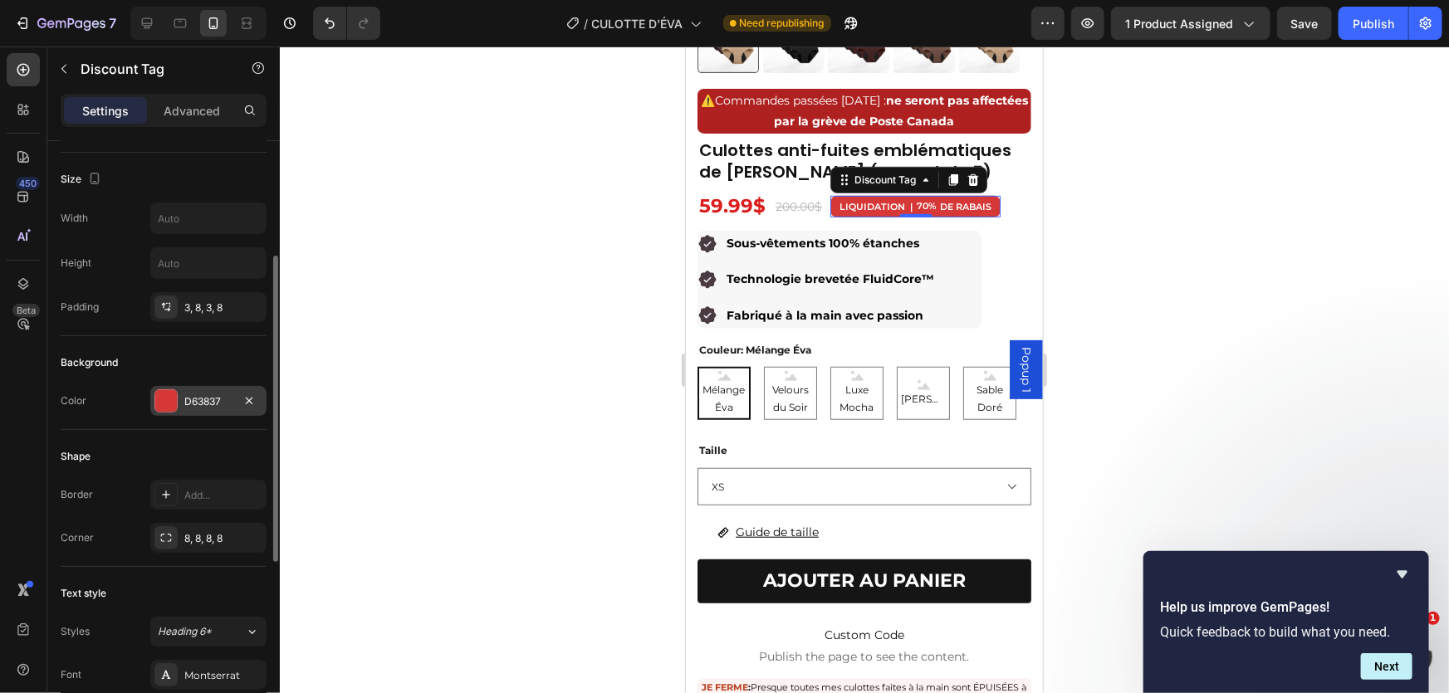
click at [203, 394] on div "D63837" at bounding box center [208, 401] width 48 height 15
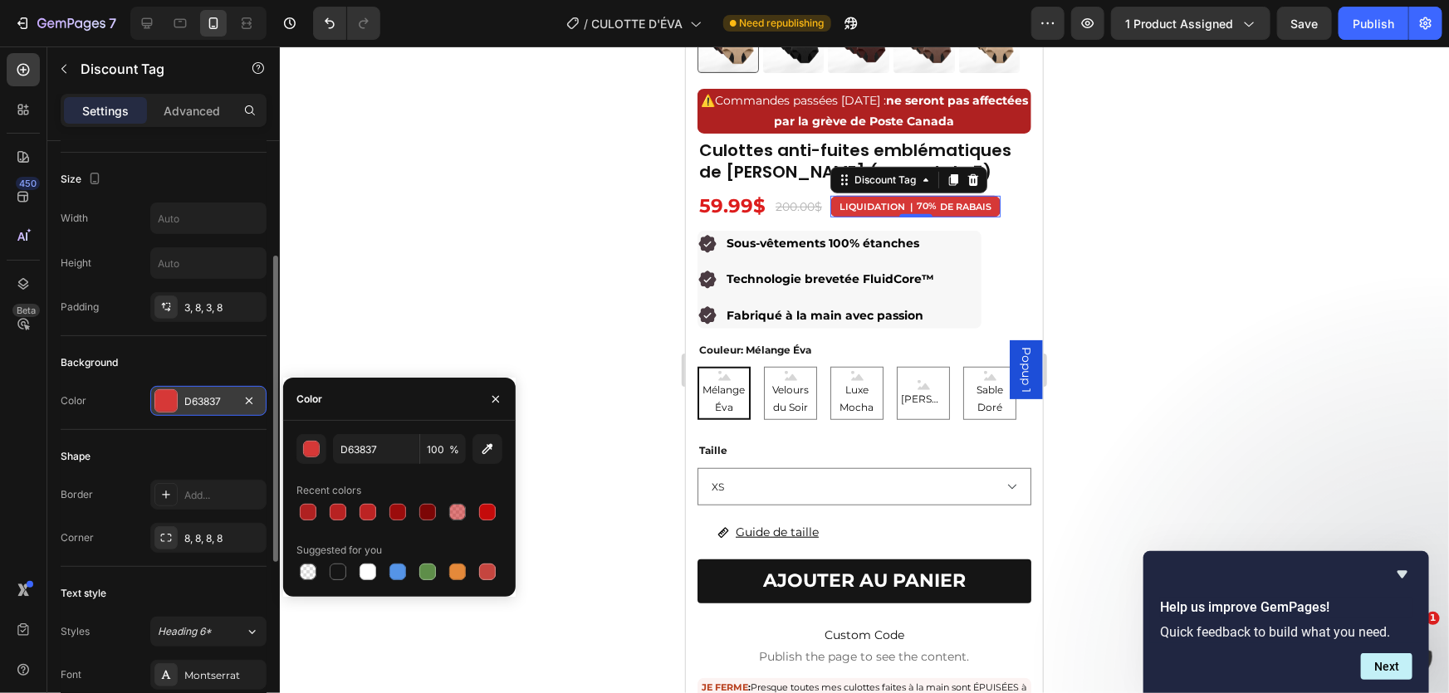
click at [203, 394] on div "D63837" at bounding box center [208, 401] width 48 height 15
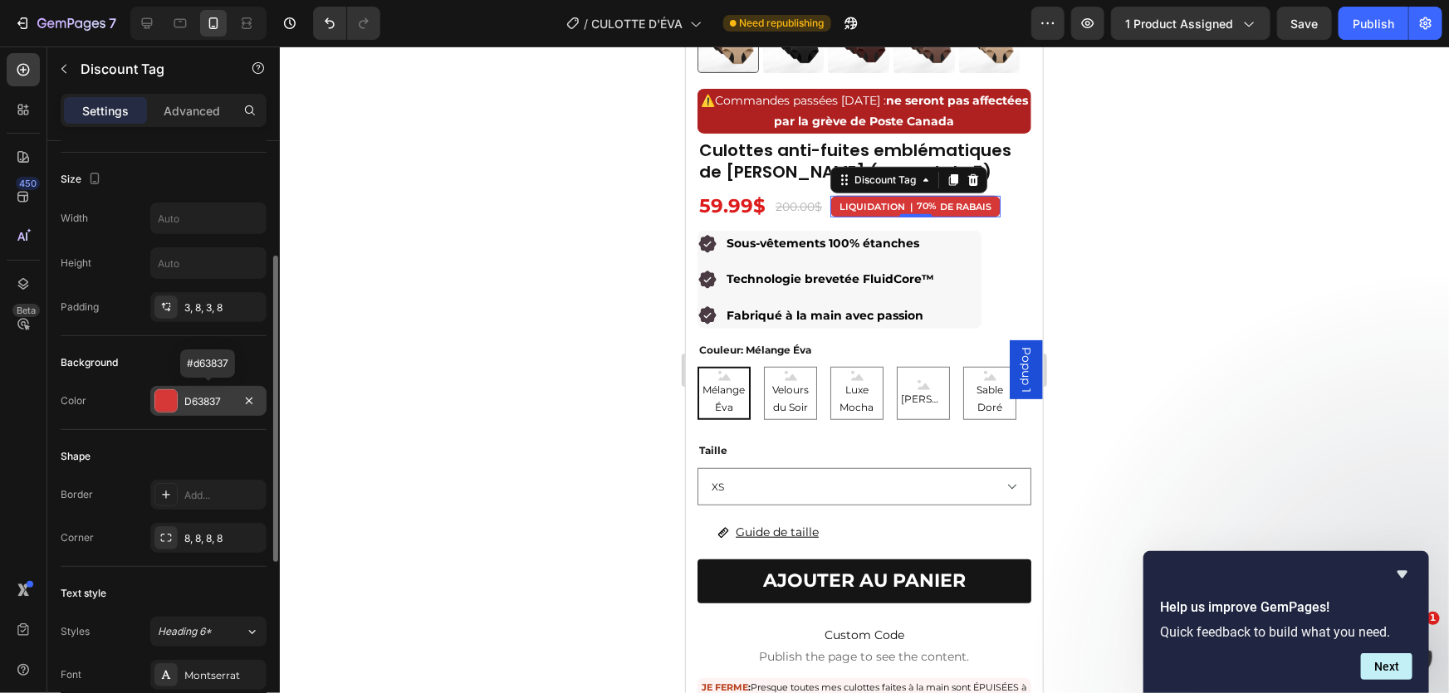
click at [204, 396] on div "D63837" at bounding box center [208, 401] width 48 height 15
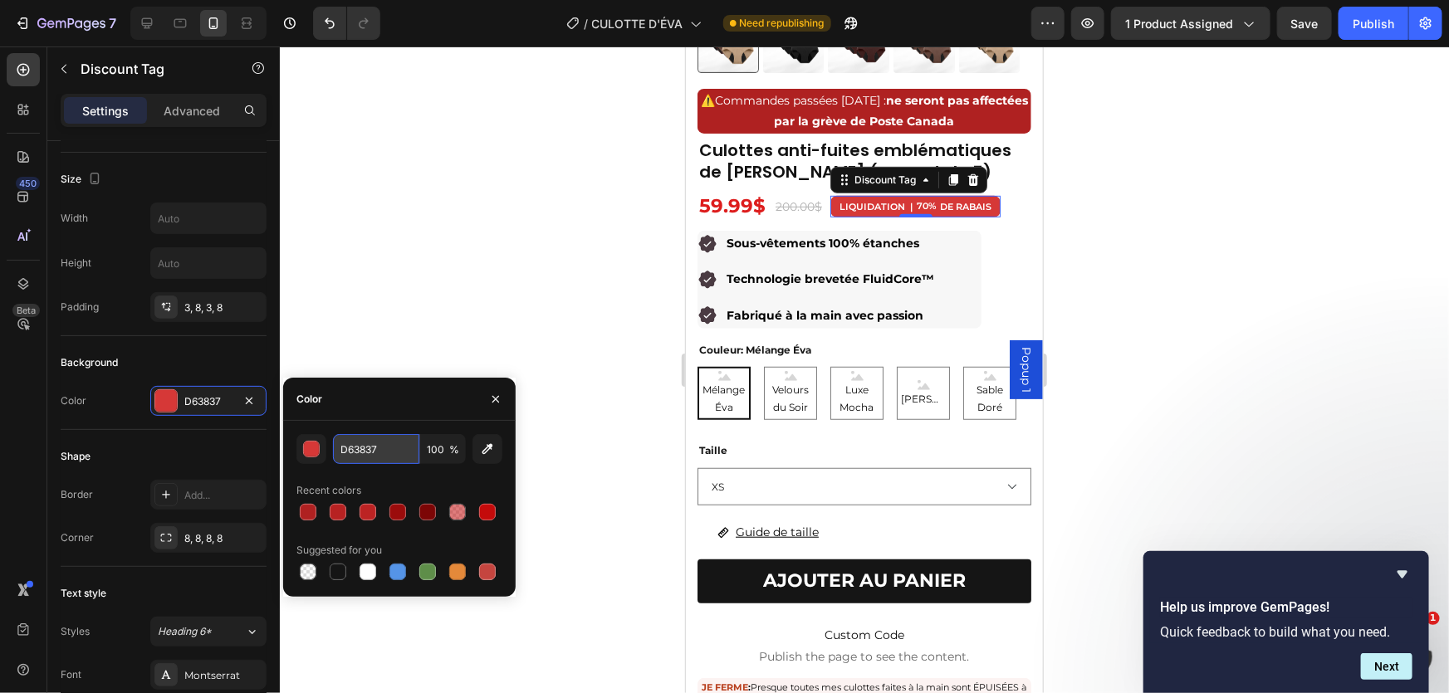
click at [369, 452] on input "D63837" at bounding box center [376, 449] width 86 height 30
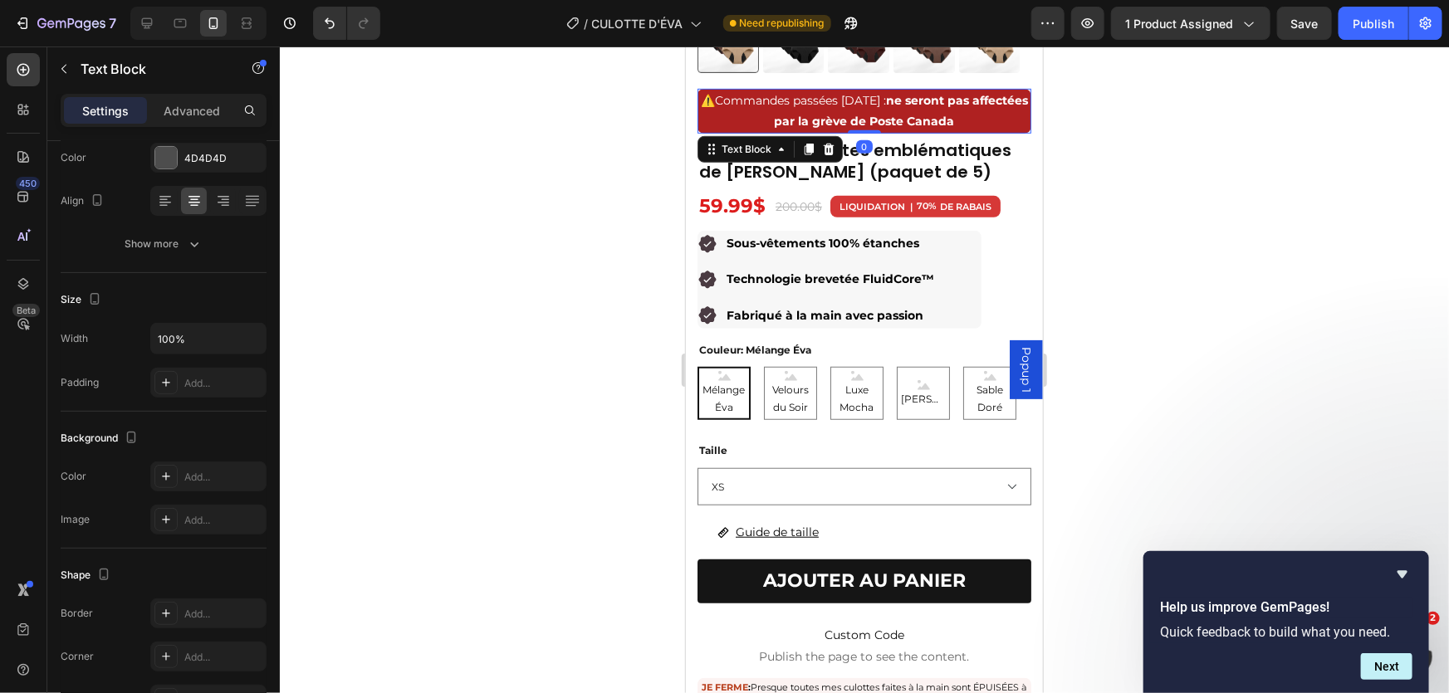
click at [1004, 118] on p "⚠️ Commandes passées [DATE] : ne seront pas affectées par la grève de Poste Can…" at bounding box center [863, 111] width 330 height 42
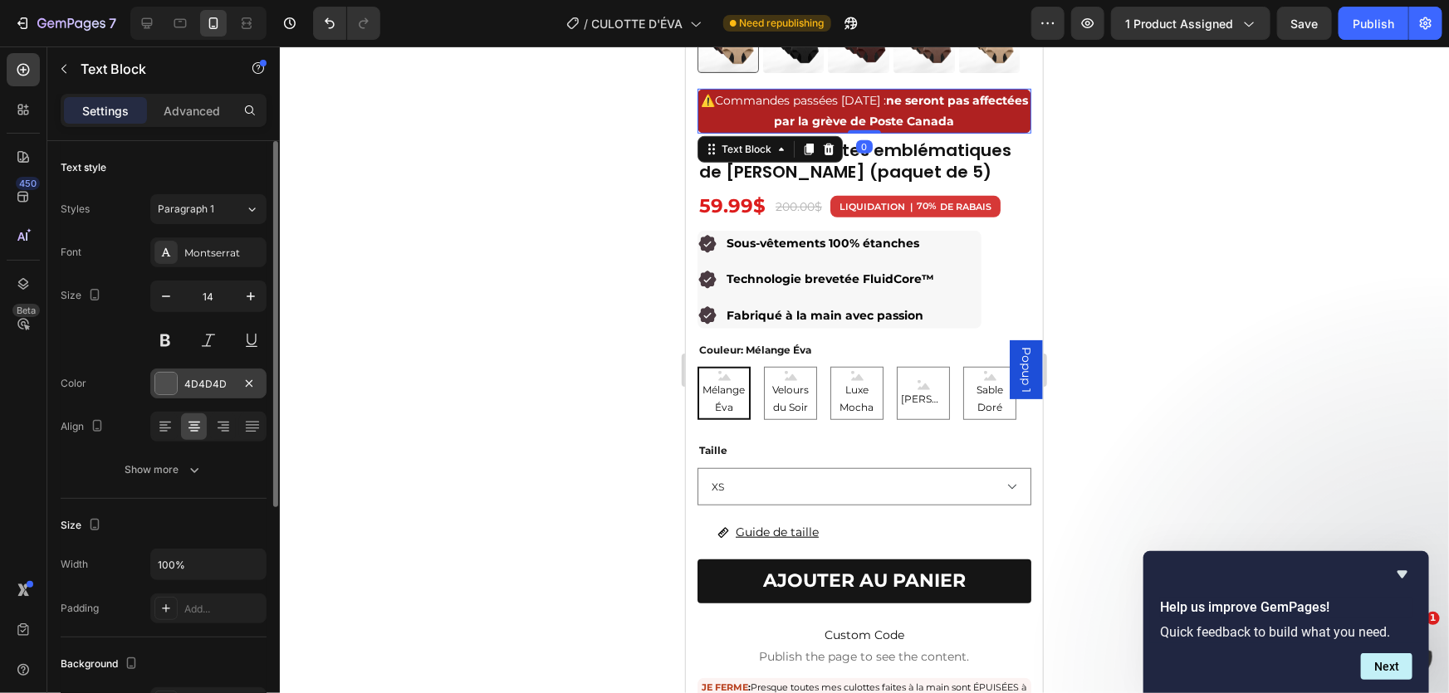
click at [204, 380] on div "4D4D4D" at bounding box center [208, 384] width 48 height 15
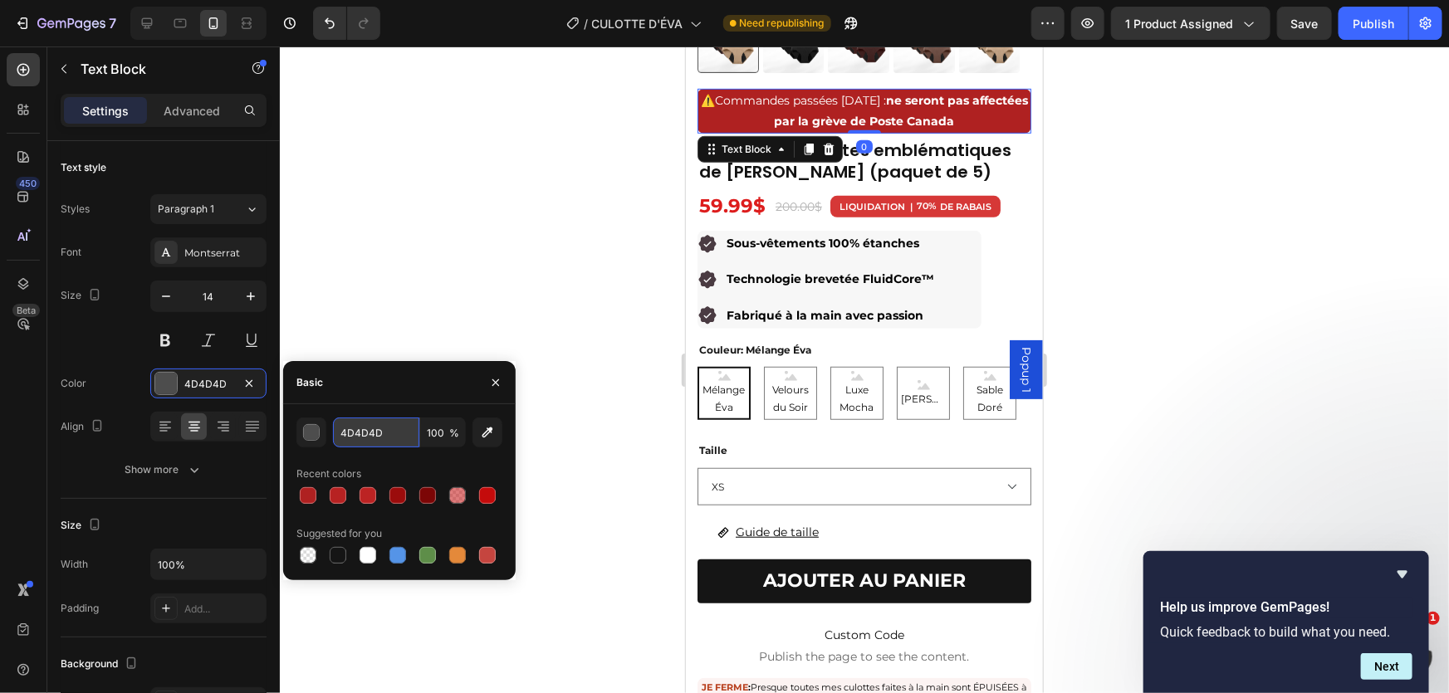
click at [394, 431] on input "4D4D4D" at bounding box center [376, 433] width 86 height 30
paste input "D63837"
type input "D63837"
click at [462, 260] on div at bounding box center [864, 370] width 1169 height 647
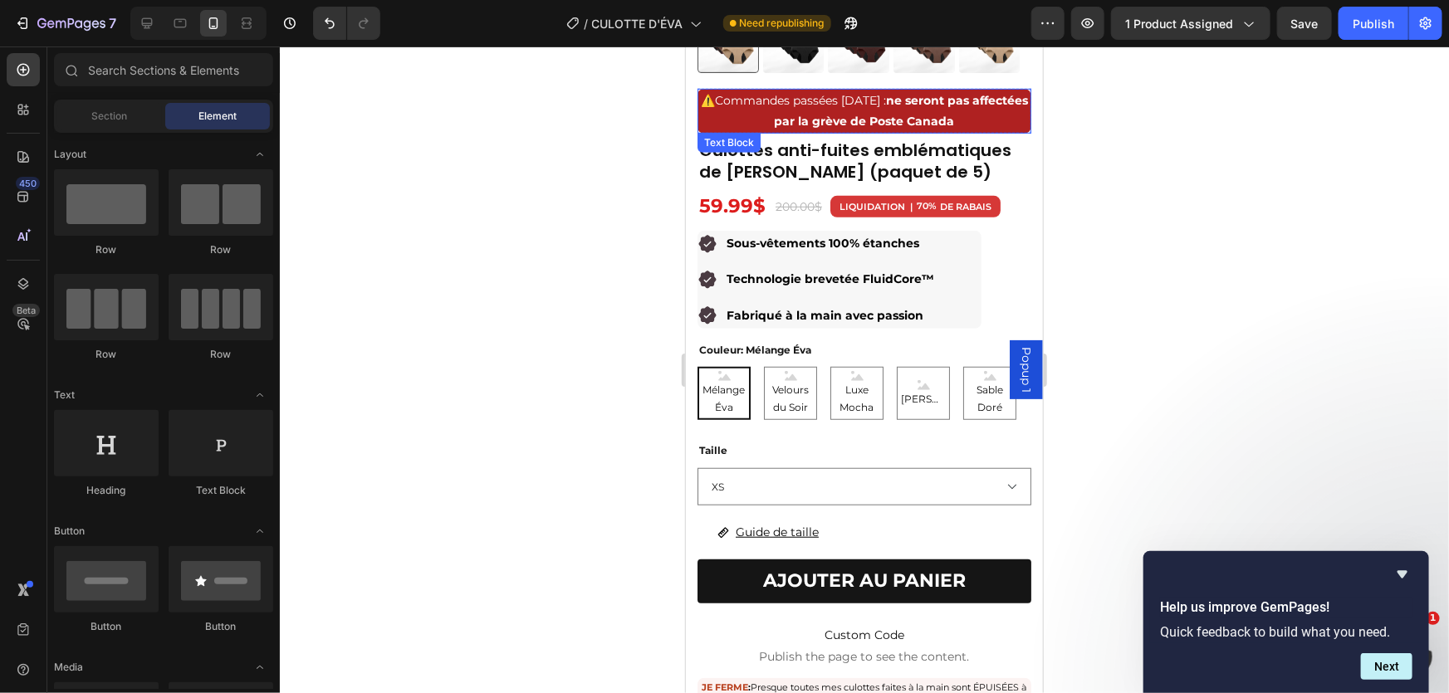
click at [724, 119] on p "⚠️ Commandes passées [DATE] : ne seront pas affectées par la grève de Poste Can…" at bounding box center [863, 111] width 330 height 42
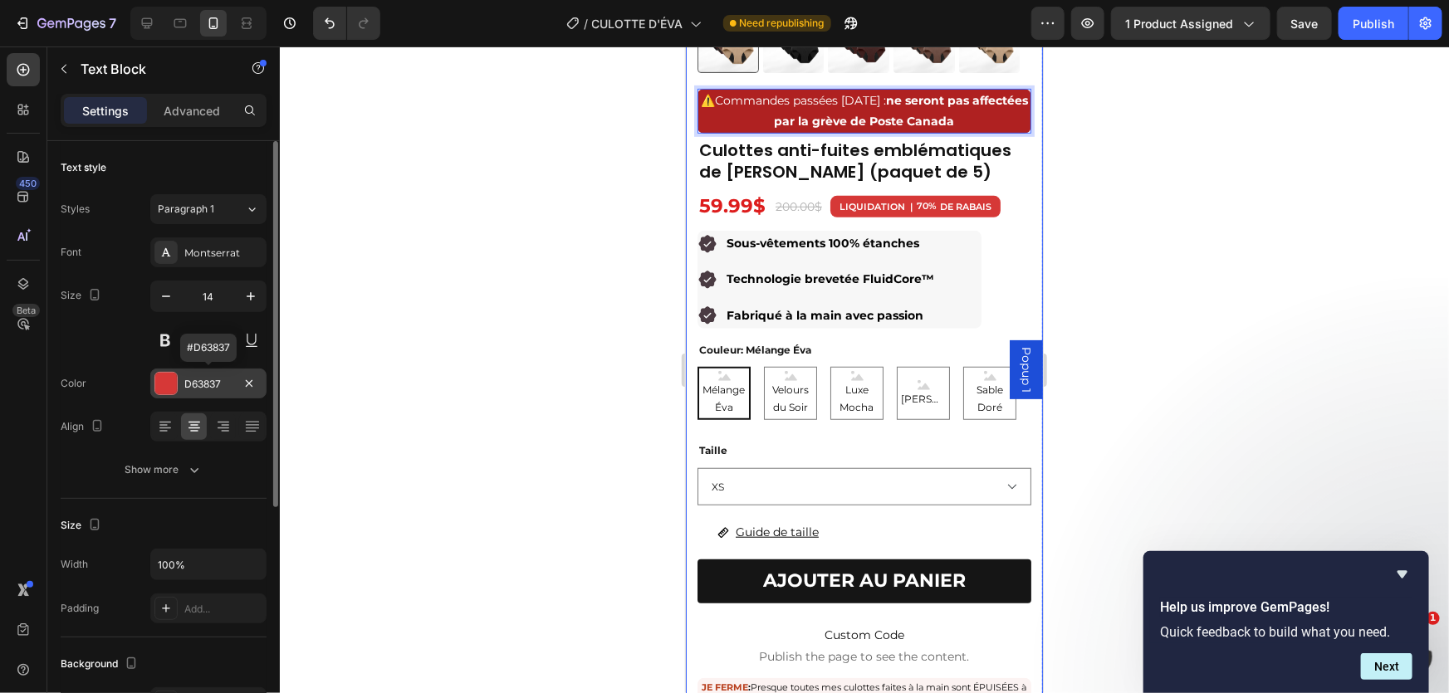
click at [163, 384] on div at bounding box center [166, 384] width 22 height 22
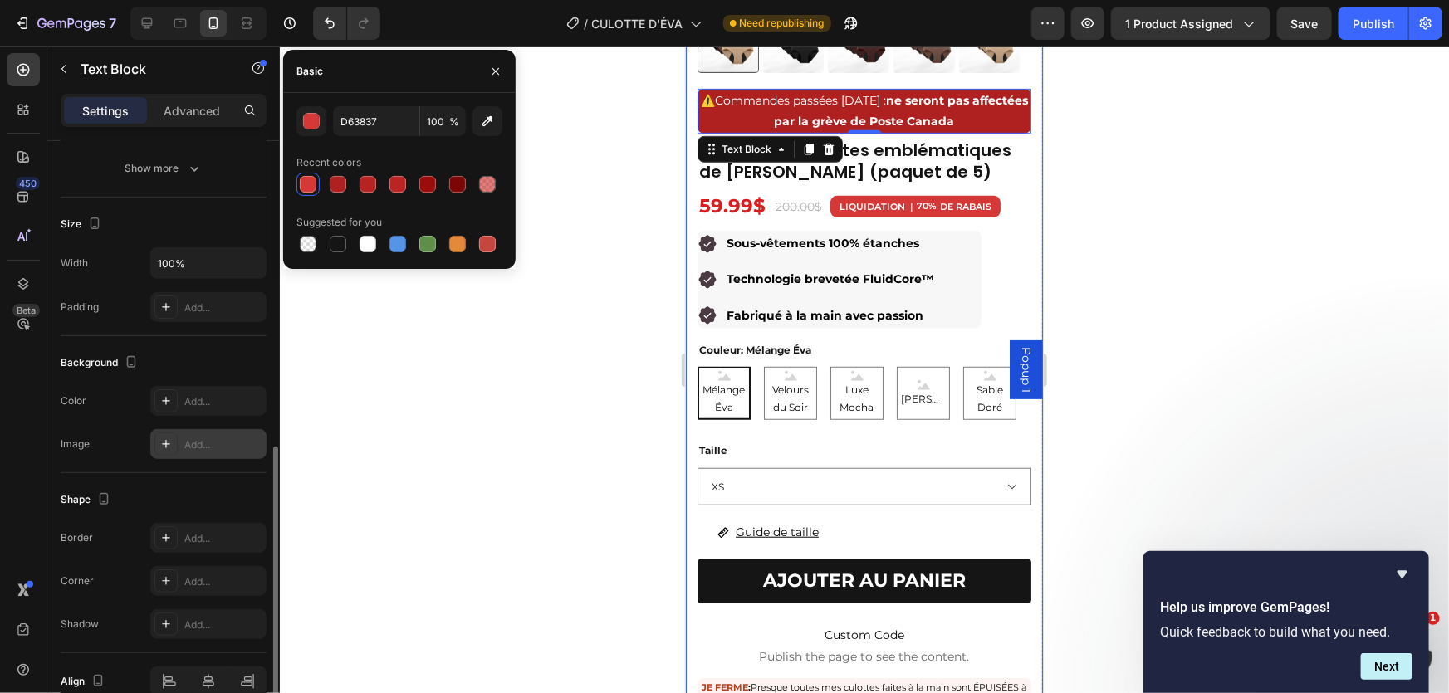
scroll to position [377, 0]
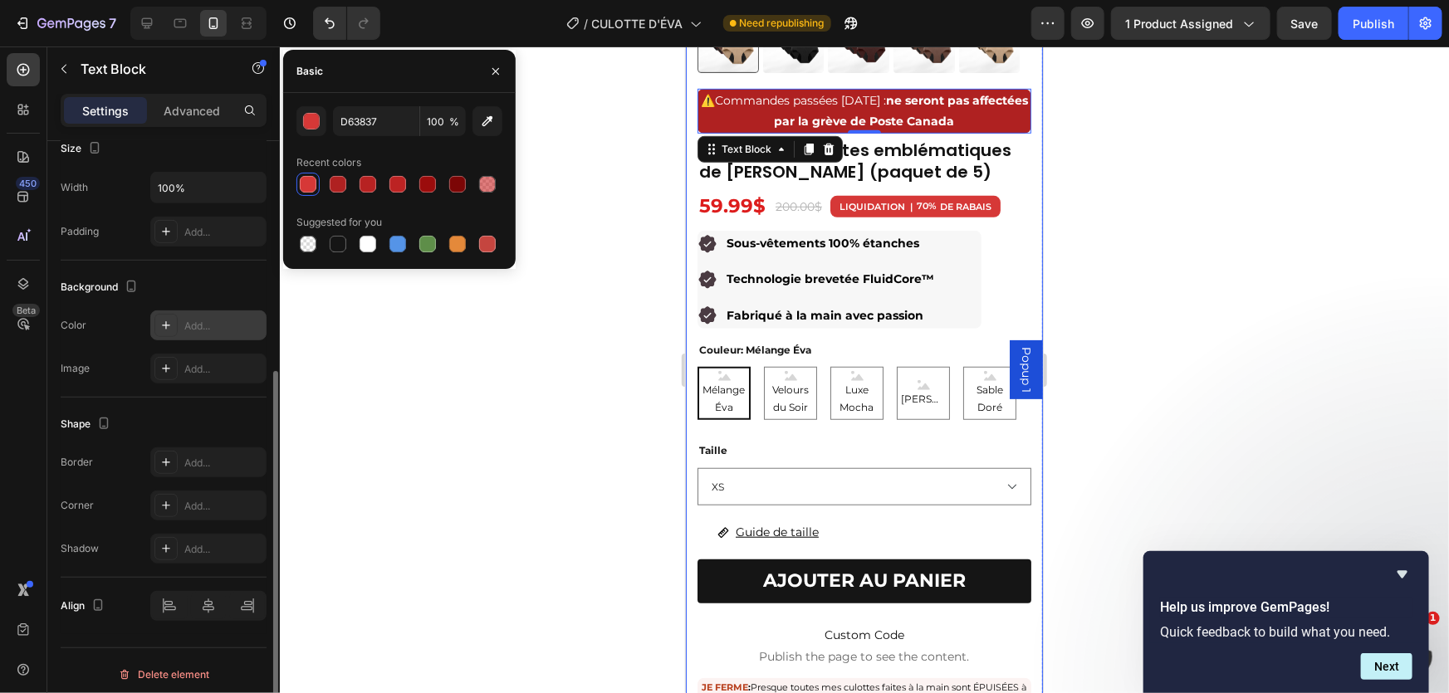
click at [164, 327] on icon at bounding box center [165, 325] width 13 height 13
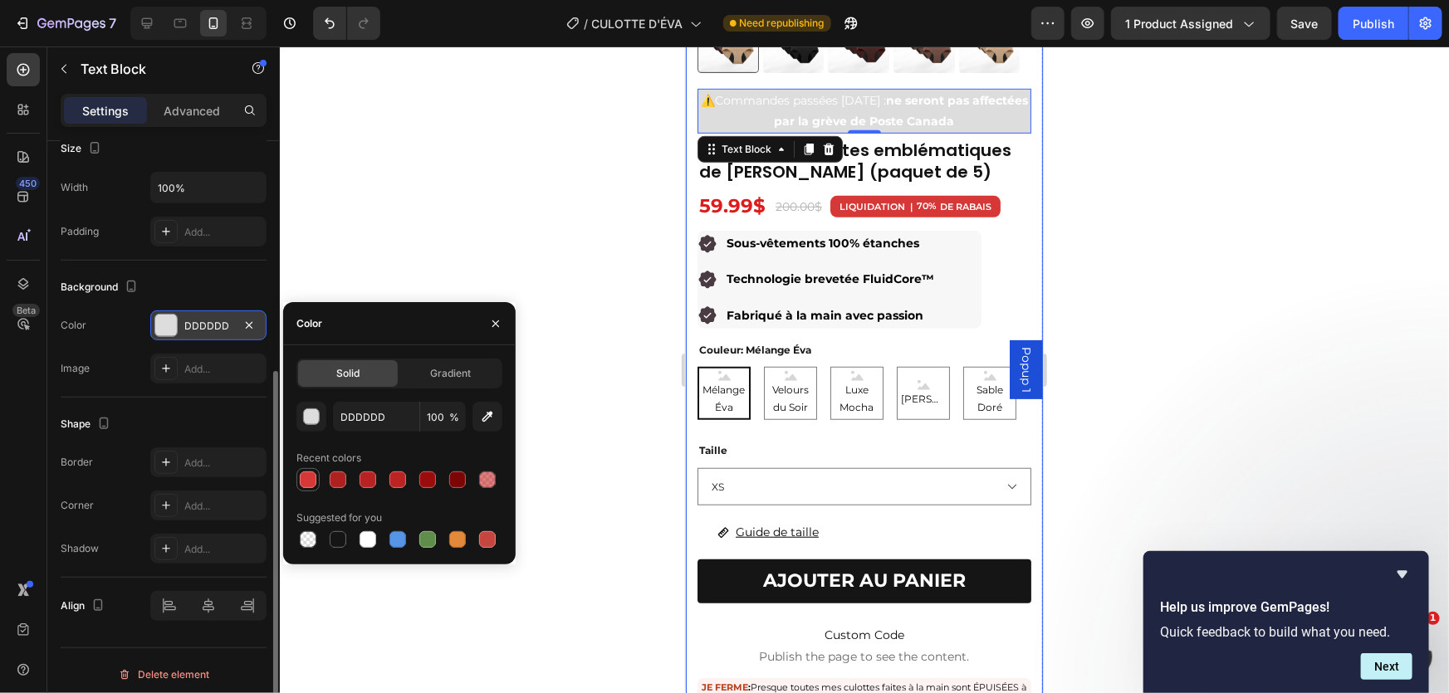
click at [306, 478] on div at bounding box center [308, 480] width 17 height 17
type input "D63837"
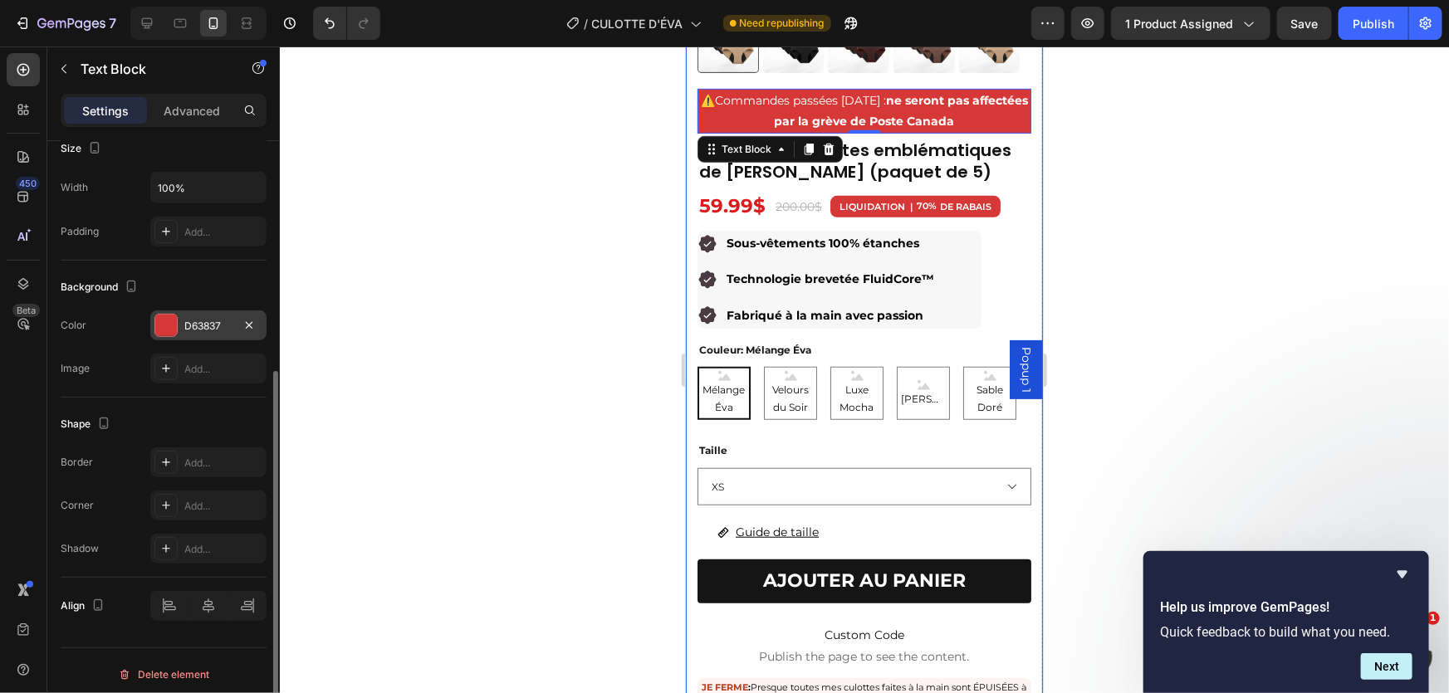
click at [477, 226] on div at bounding box center [864, 370] width 1169 height 647
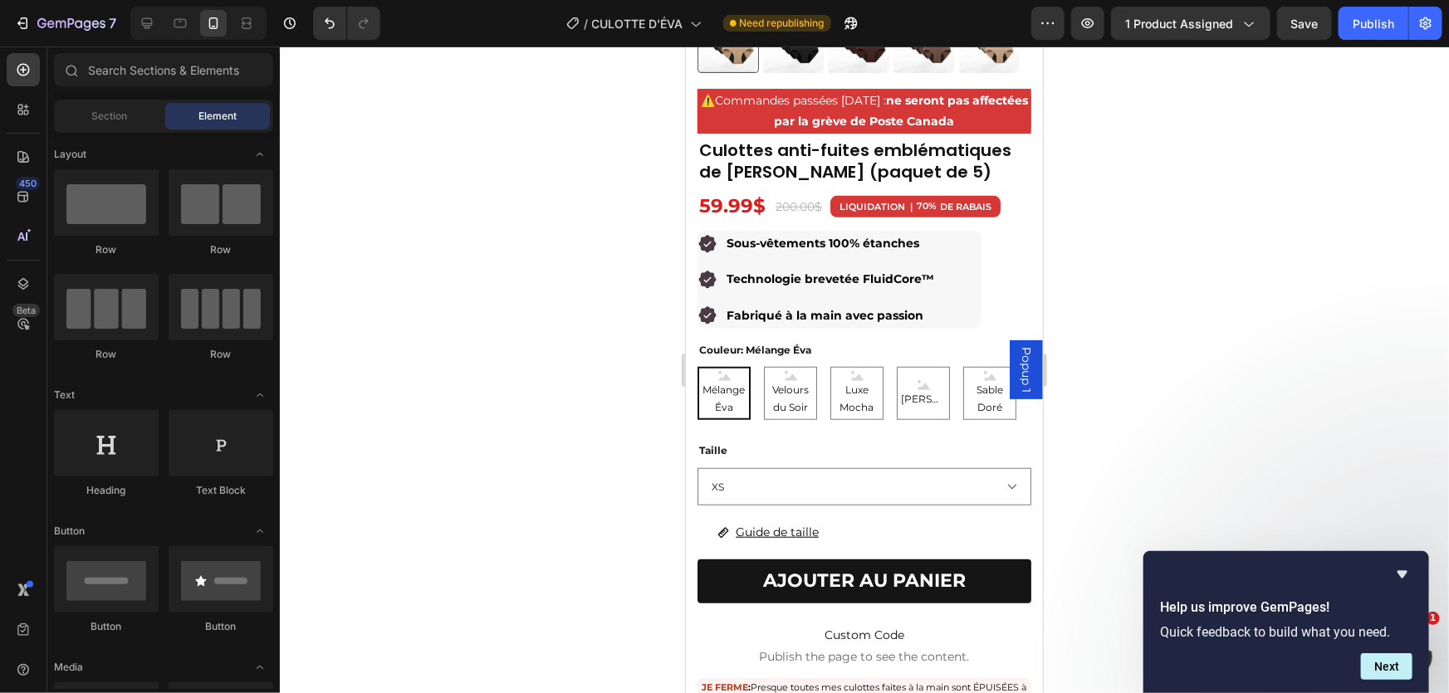
click at [1231, 157] on div at bounding box center [864, 370] width 1169 height 647
click at [702, 116] on p "⚠️ Commandes passées [DATE] : ne seront pas affectées par la grève de Poste Can…" at bounding box center [863, 111] width 330 height 42
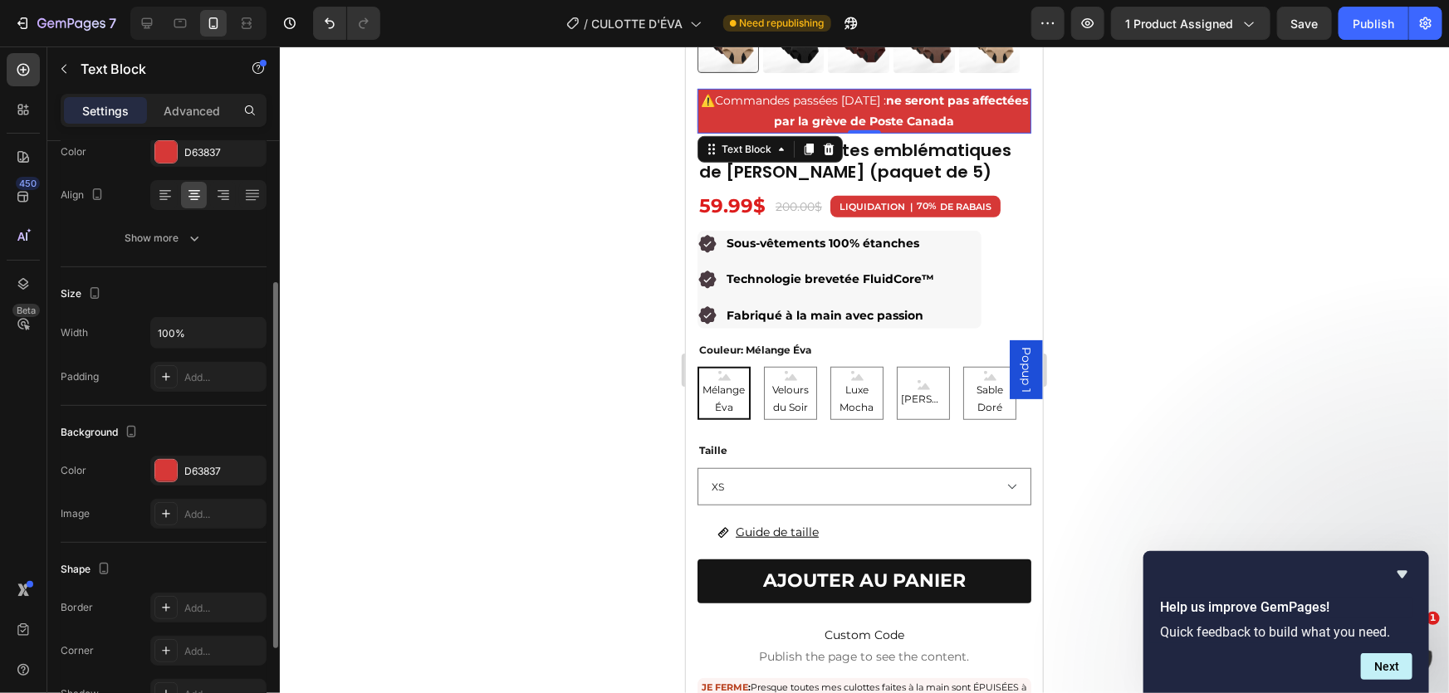
scroll to position [0, 0]
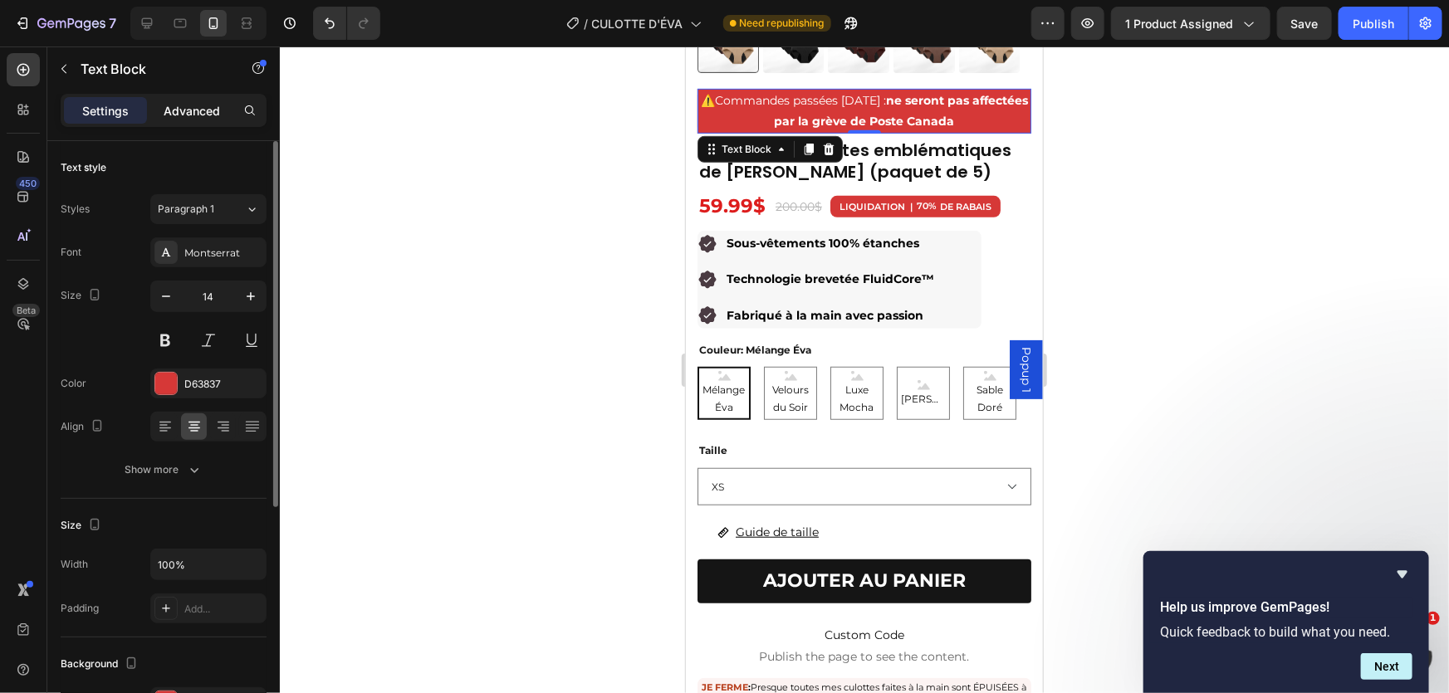
click at [177, 113] on p "Advanced" at bounding box center [192, 110] width 56 height 17
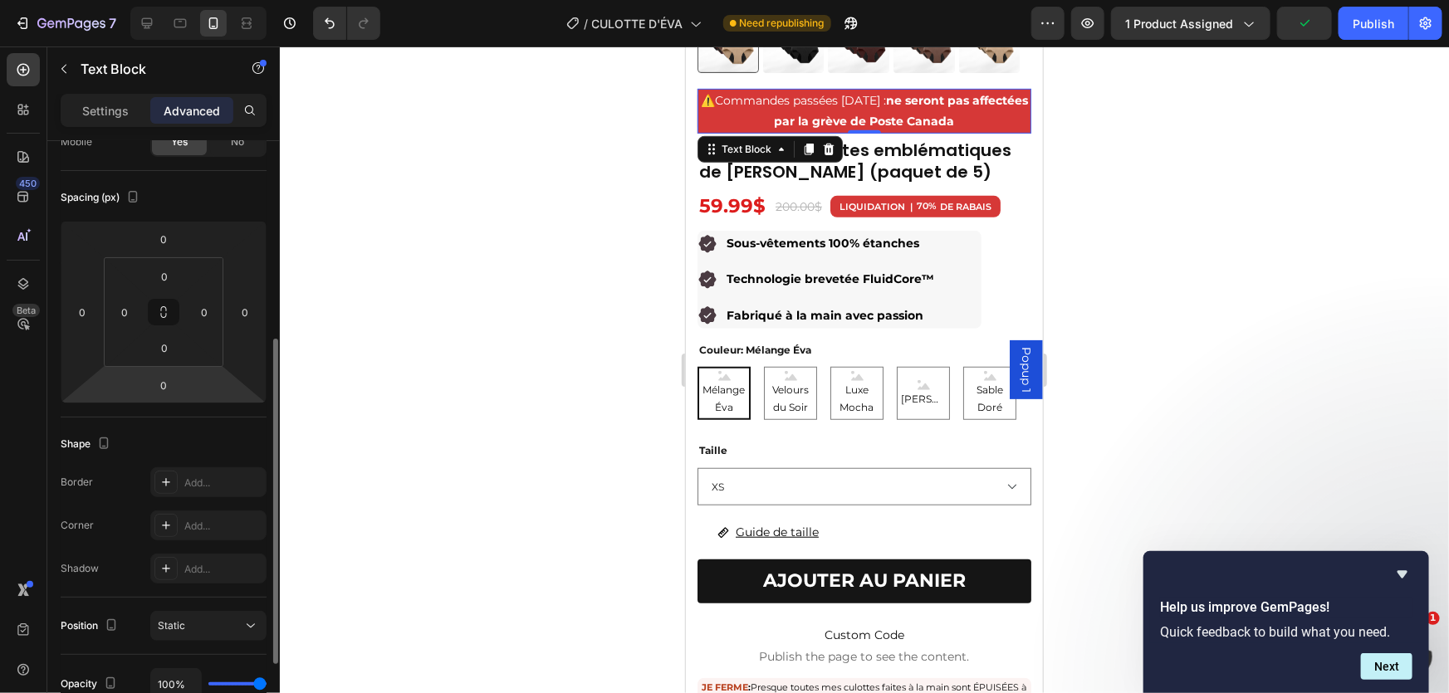
scroll to position [301, 0]
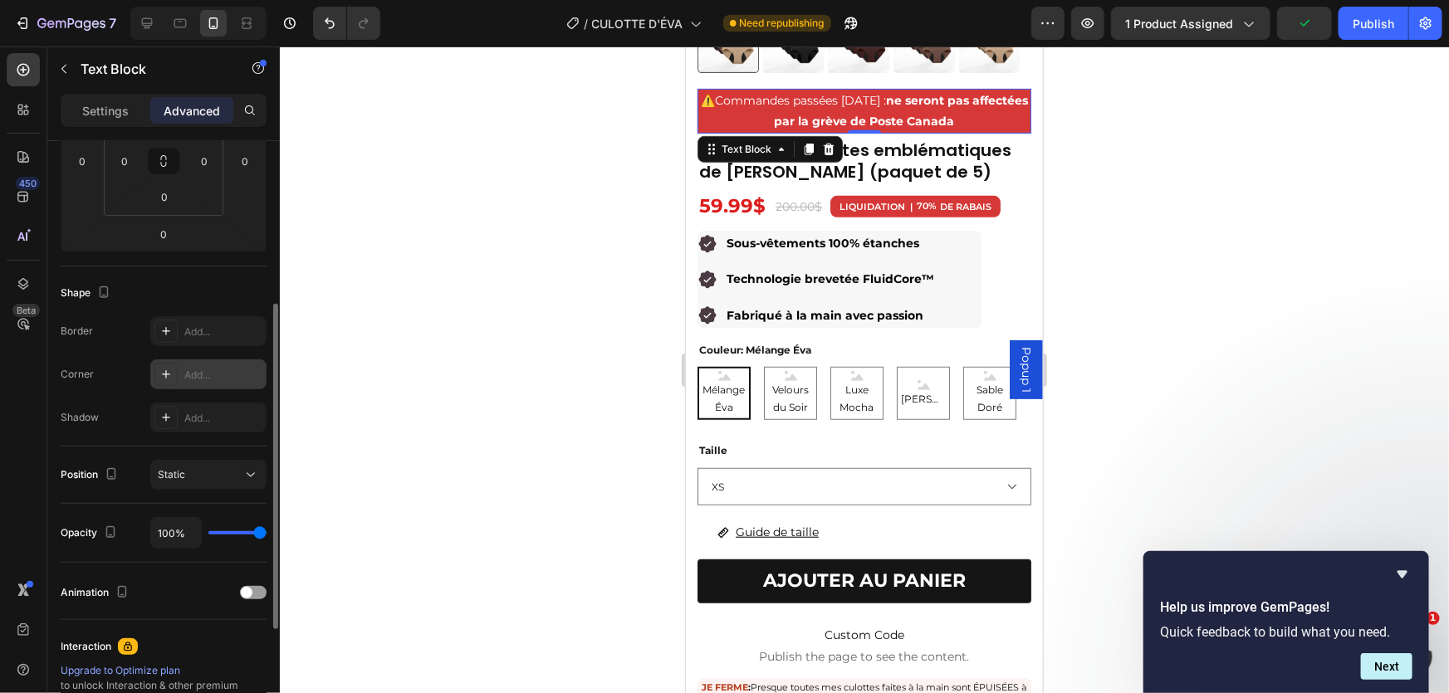
click at [163, 364] on div at bounding box center [165, 374] width 23 height 23
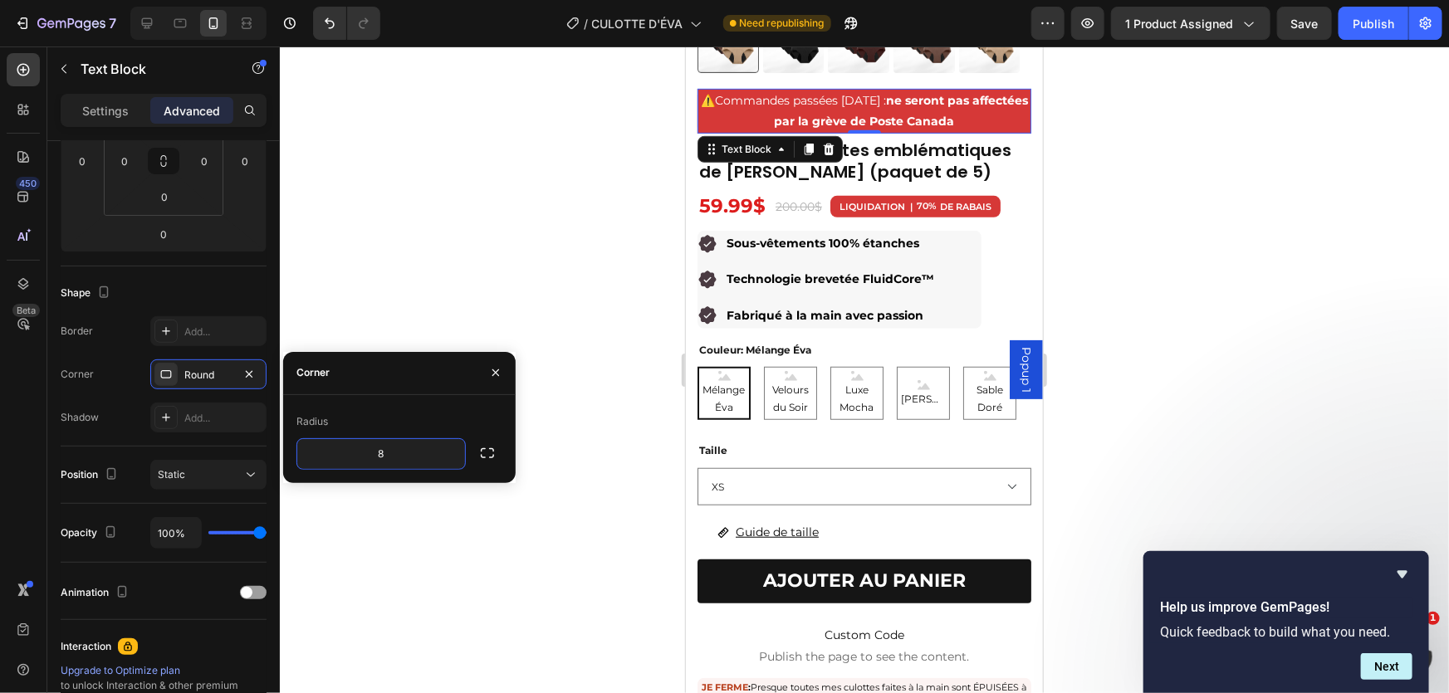
click at [448, 253] on div at bounding box center [864, 370] width 1169 height 647
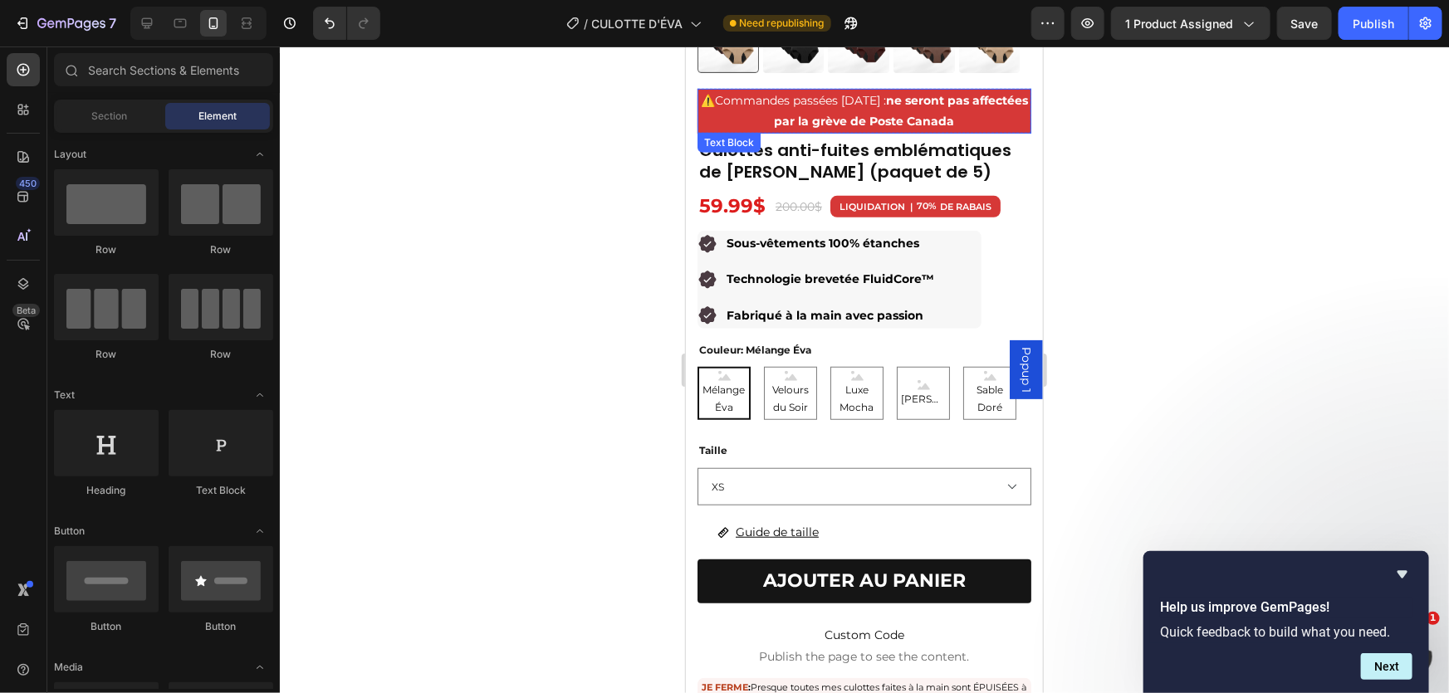
click at [700, 115] on p "⚠️ Commandes passées [DATE] : ne seront pas affectées par la grève de Poste Can…" at bounding box center [863, 111] width 330 height 42
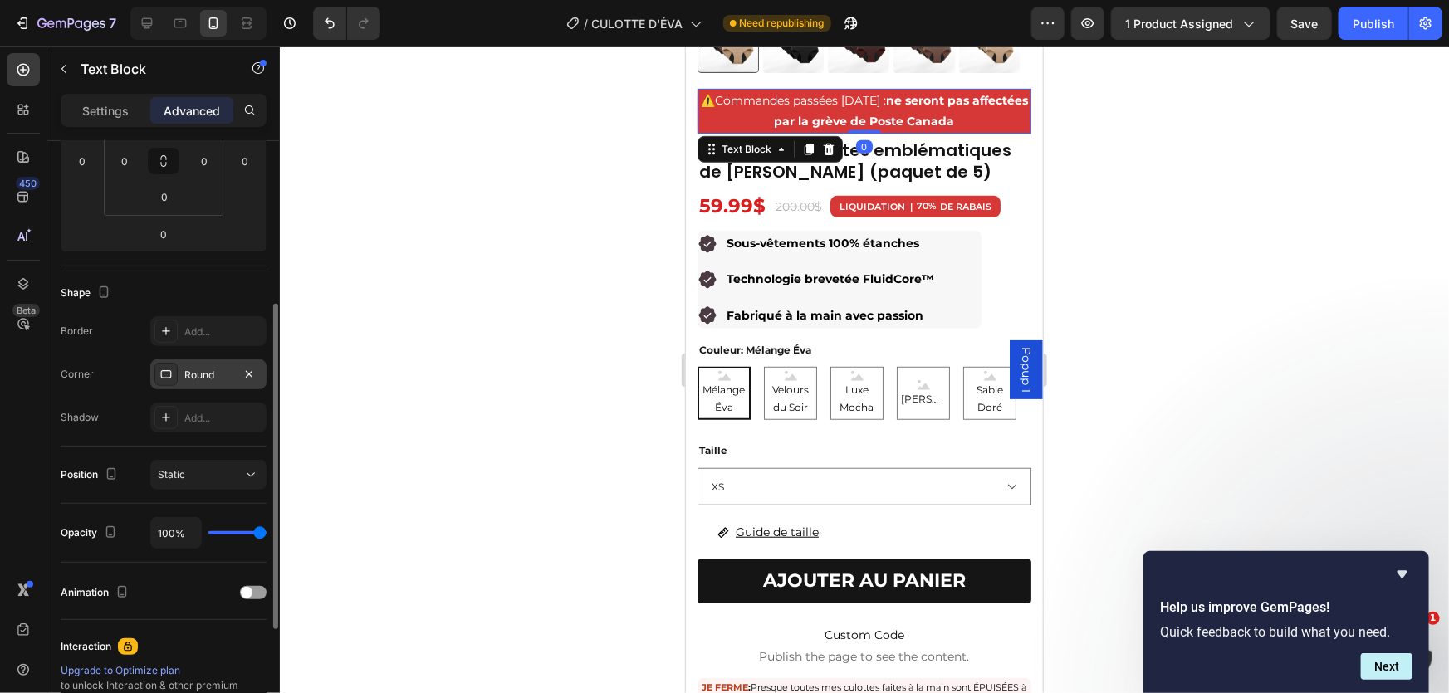
click at [195, 372] on div "Round" at bounding box center [208, 375] width 48 height 15
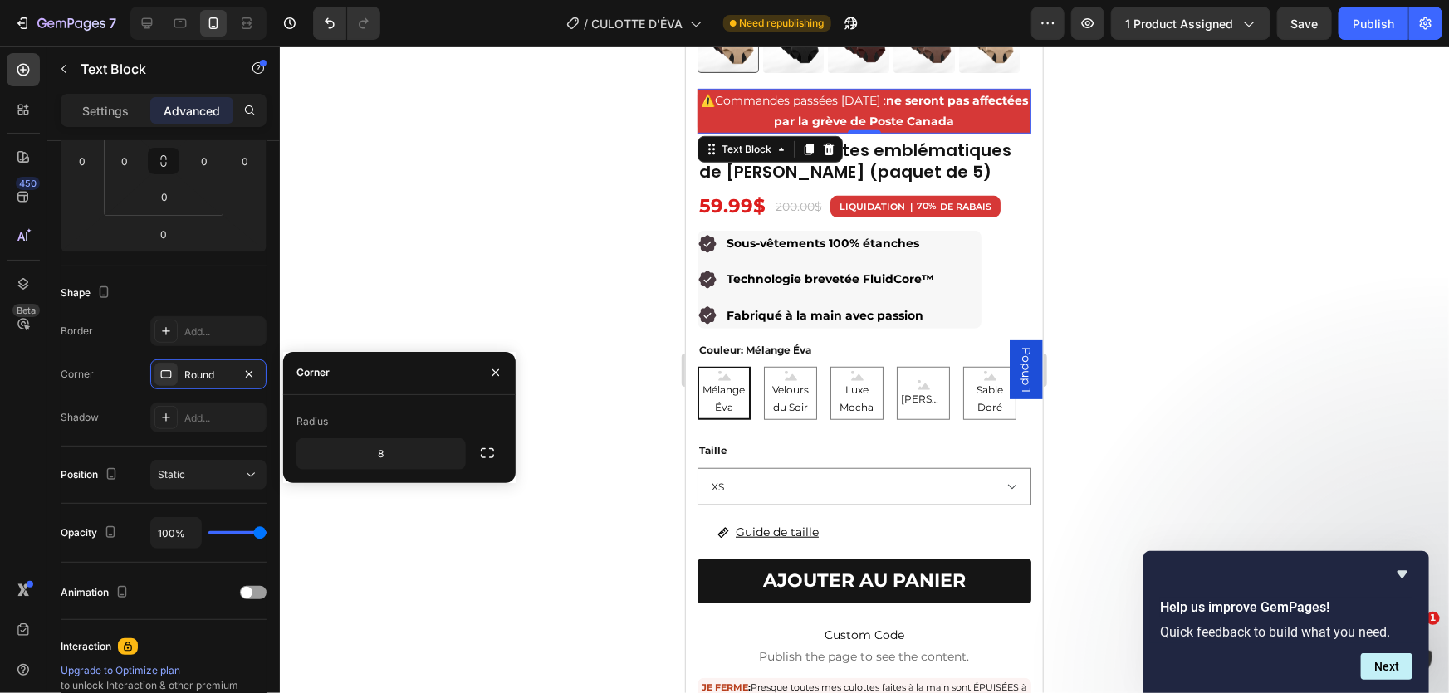
click at [388, 204] on div at bounding box center [864, 370] width 1169 height 647
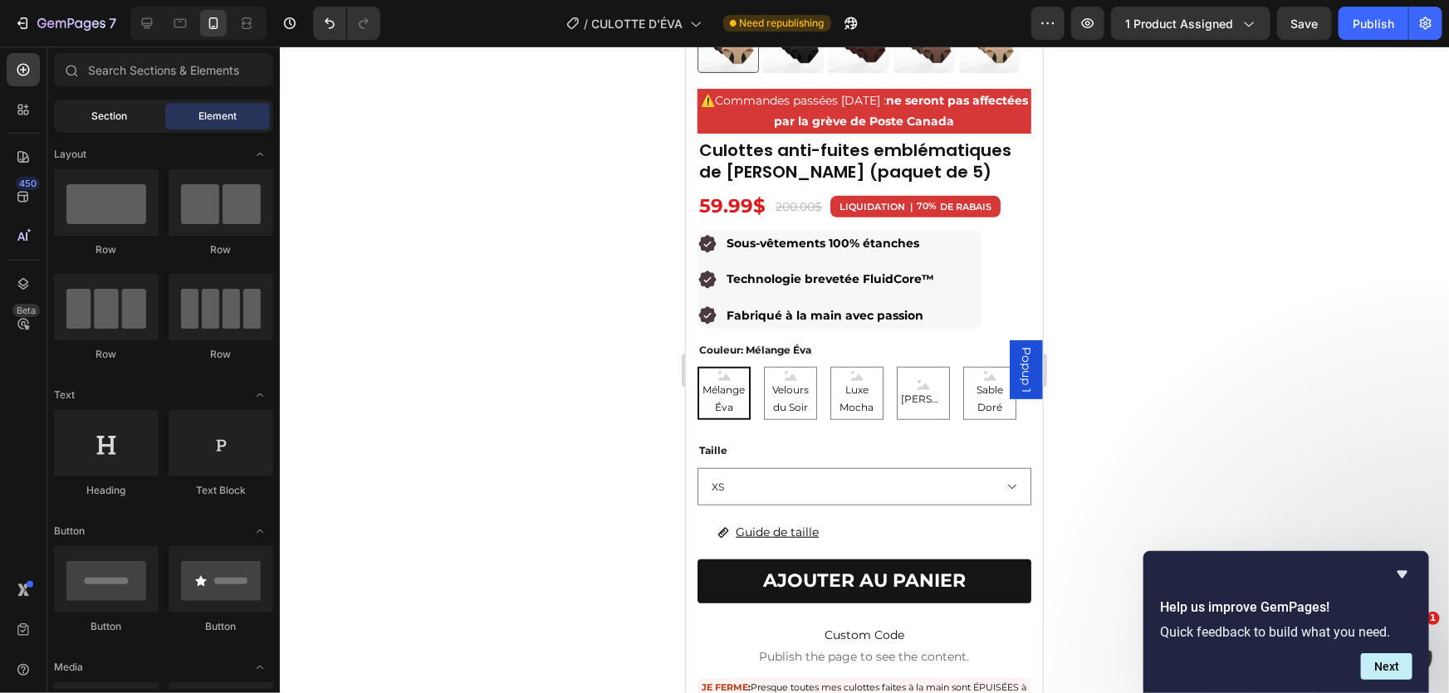
click at [85, 105] on div "Section" at bounding box center [109, 116] width 105 height 27
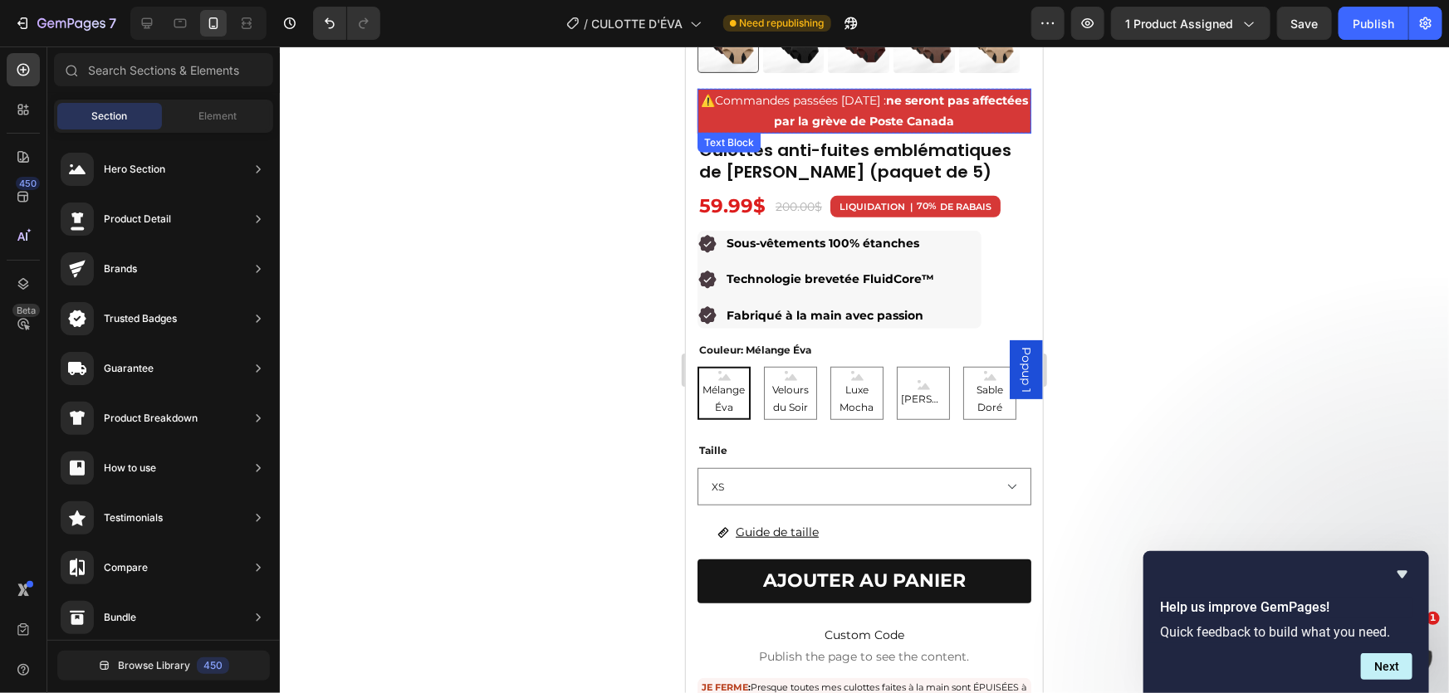
click at [700, 113] on p "⚠️ Commandes passées [DATE] : ne seront pas affectées par la grève de Poste Can…" at bounding box center [863, 111] width 330 height 42
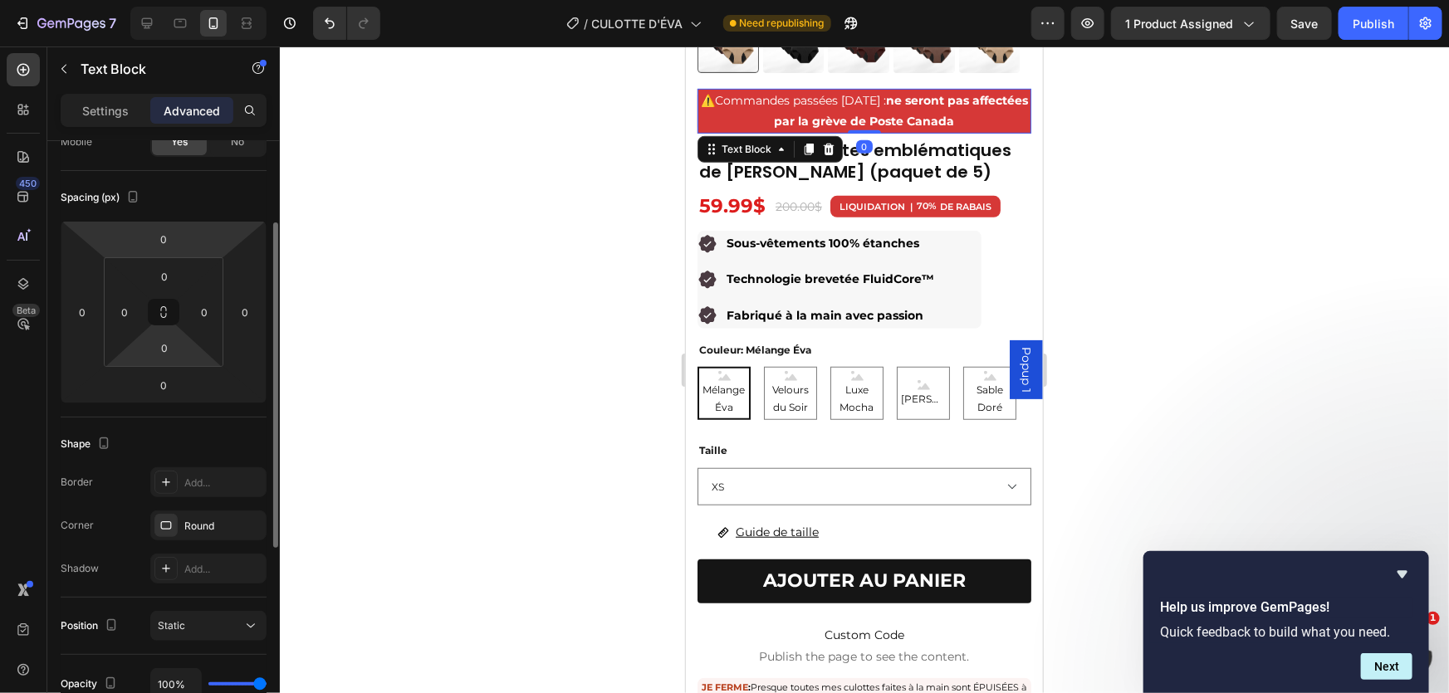
scroll to position [226, 0]
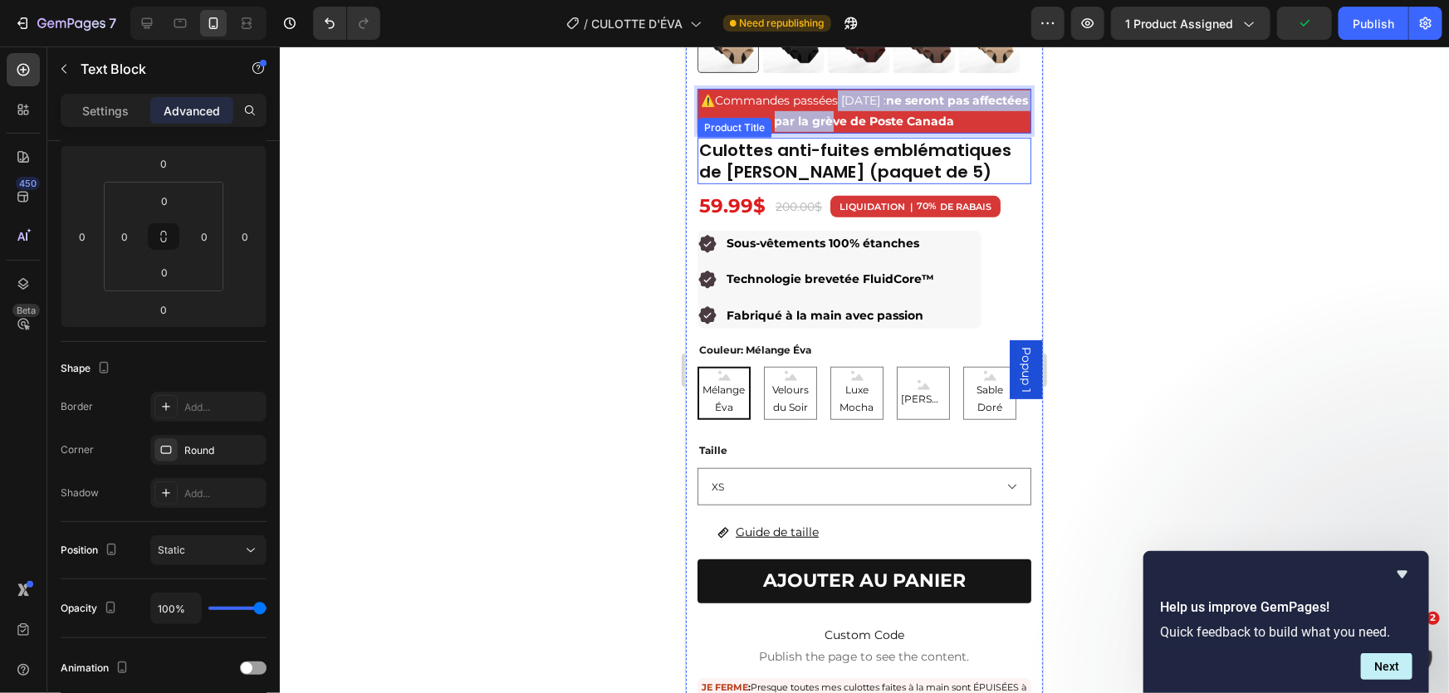
drag, startPoint x: 849, startPoint y: 98, endPoint x: 854, endPoint y: 125, distance: 27.9
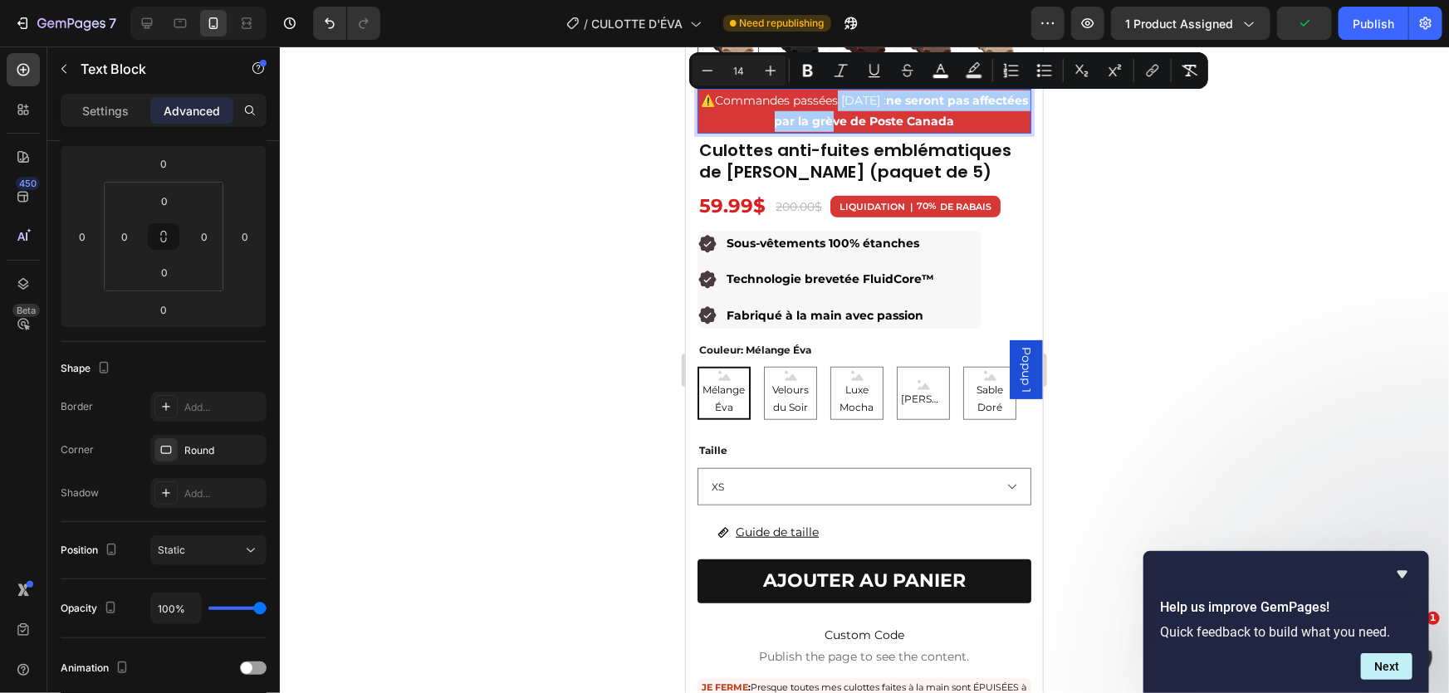
click at [1252, 231] on div at bounding box center [864, 370] width 1169 height 647
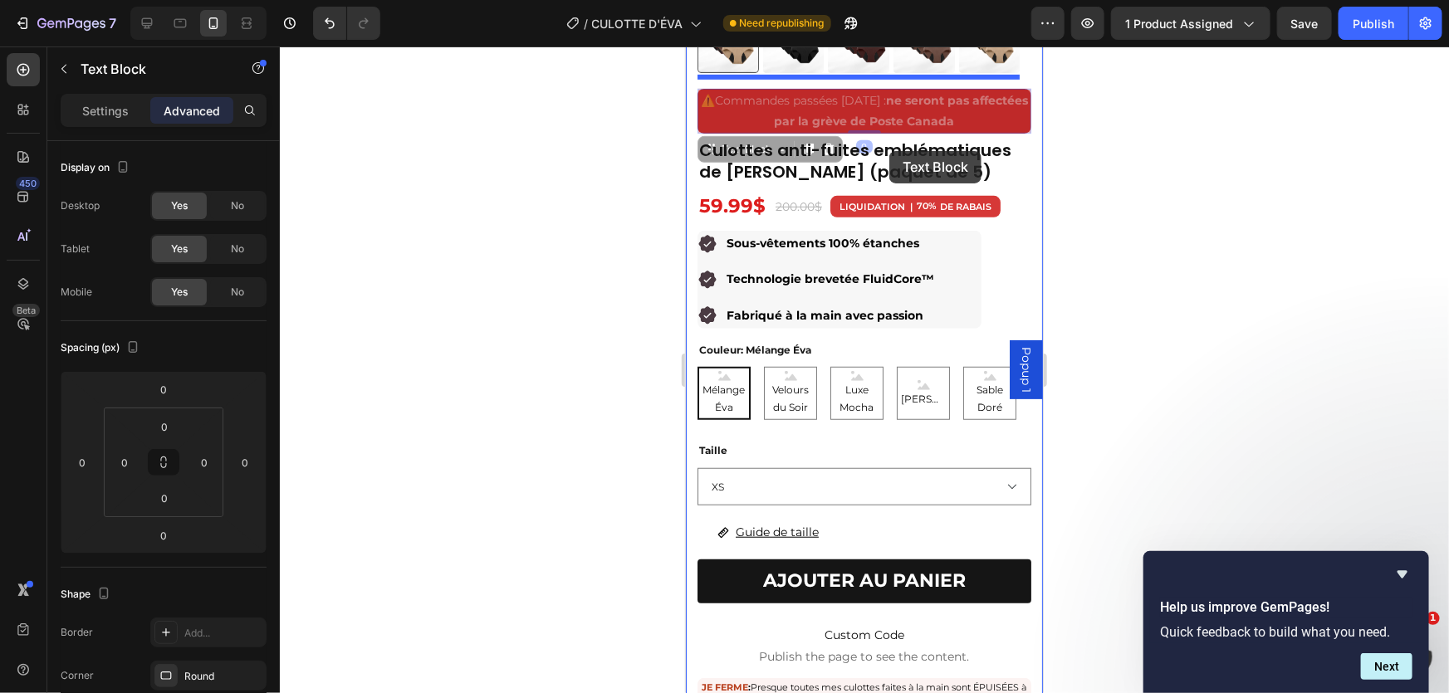
scroll to position [350, 0]
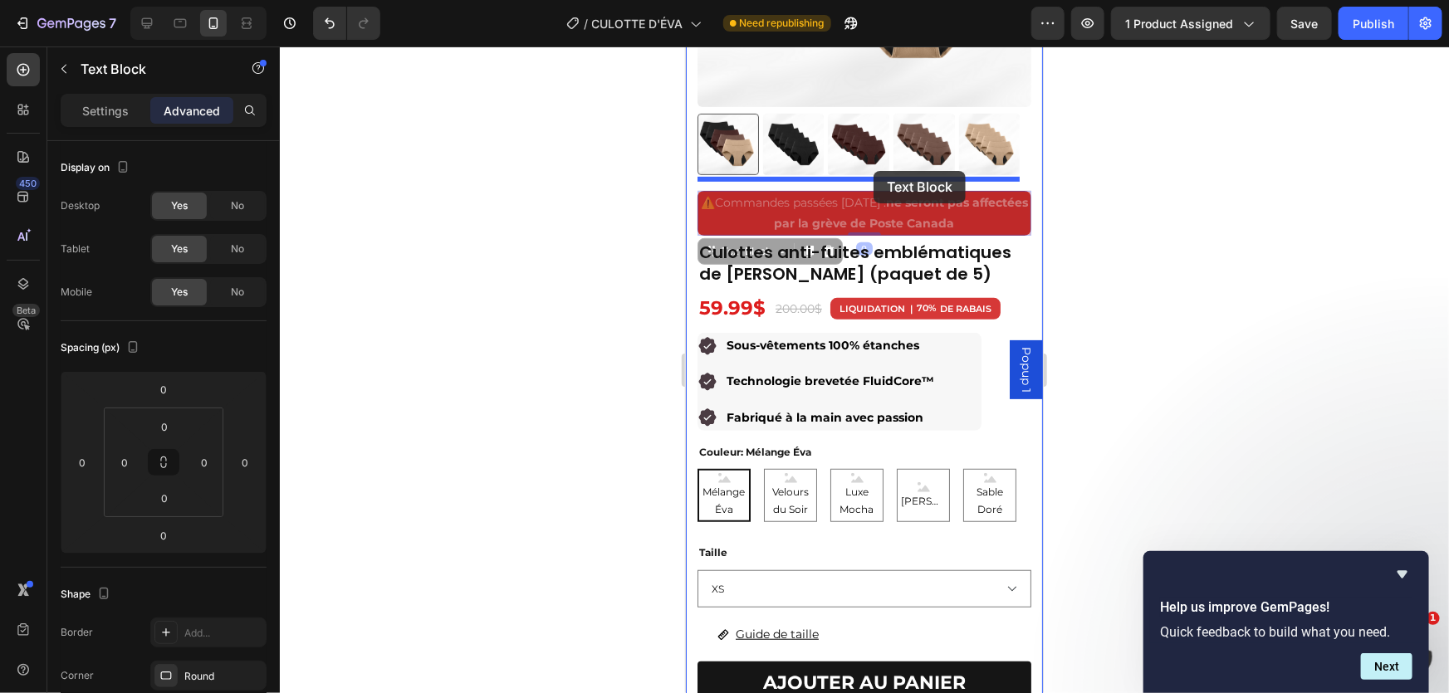
drag, startPoint x: 840, startPoint y: 75, endPoint x: 873, endPoint y: 170, distance: 100.8
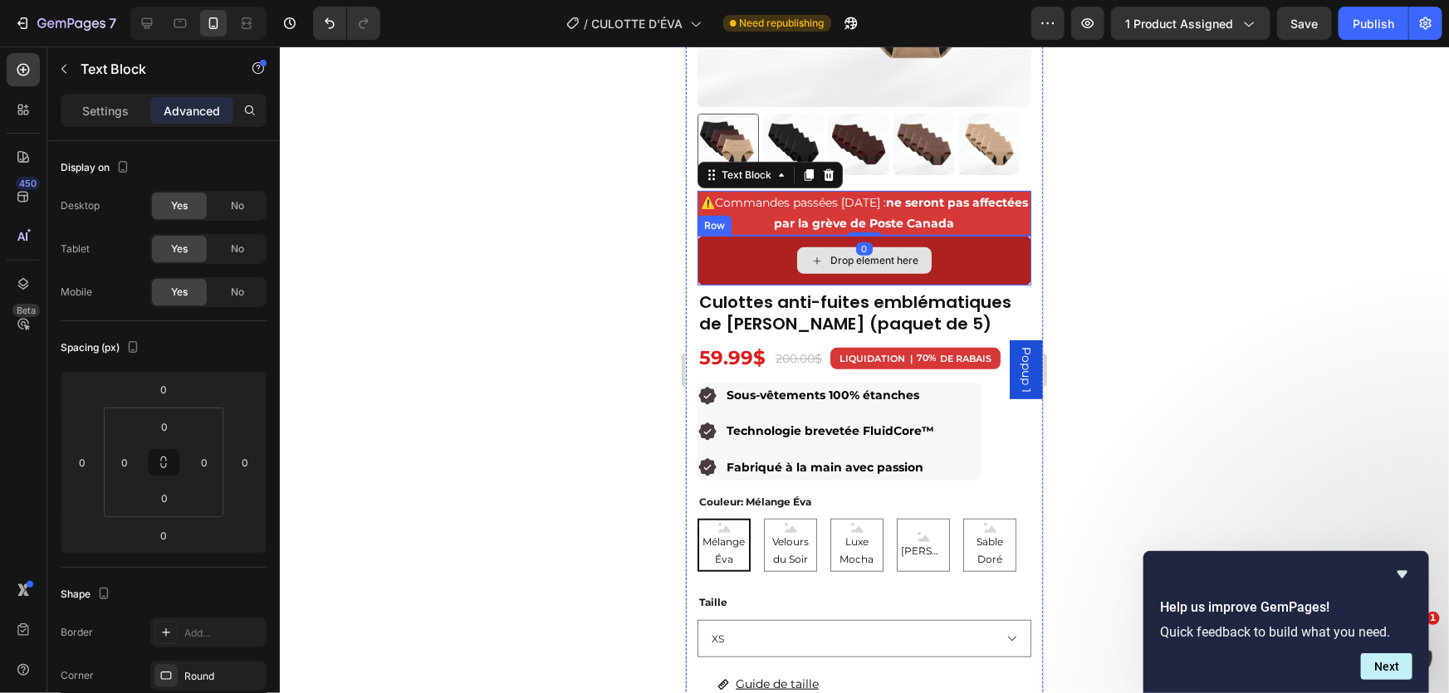
click at [973, 242] on div "Drop element here" at bounding box center [864, 260] width 334 height 50
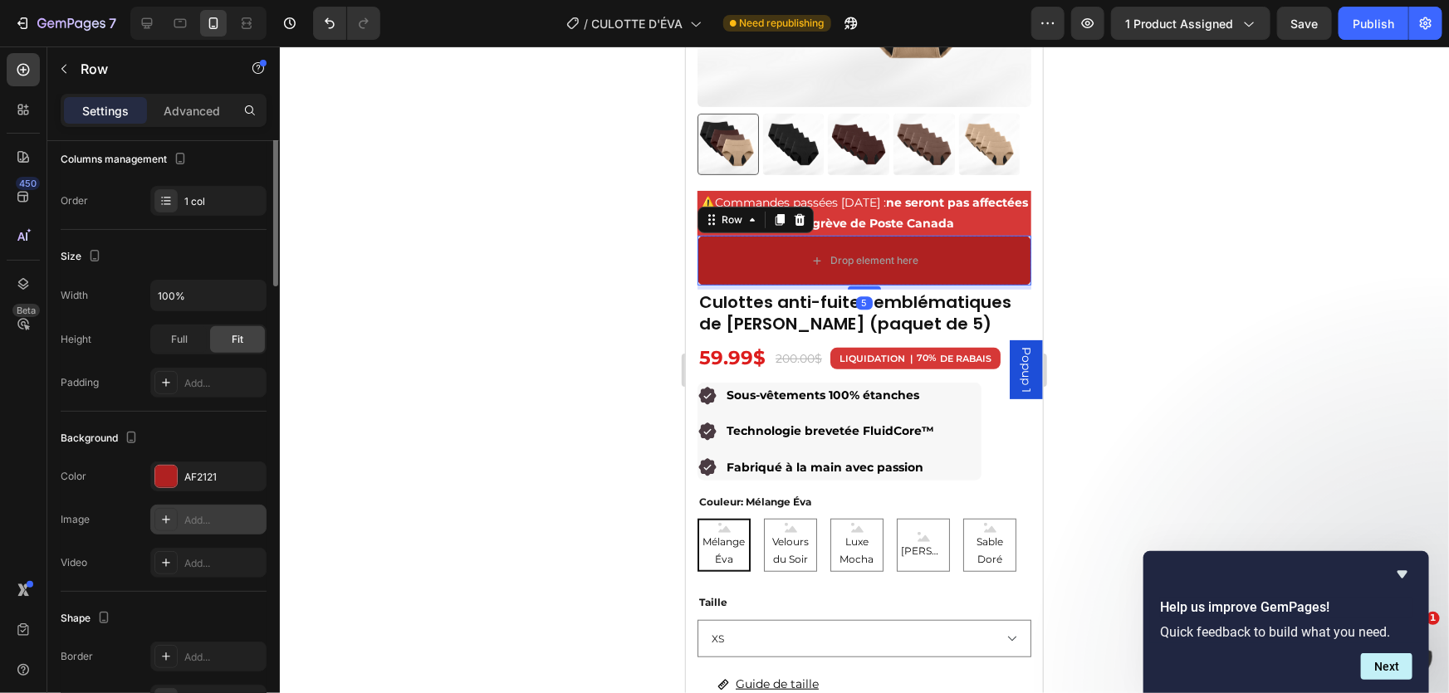
scroll to position [369, 0]
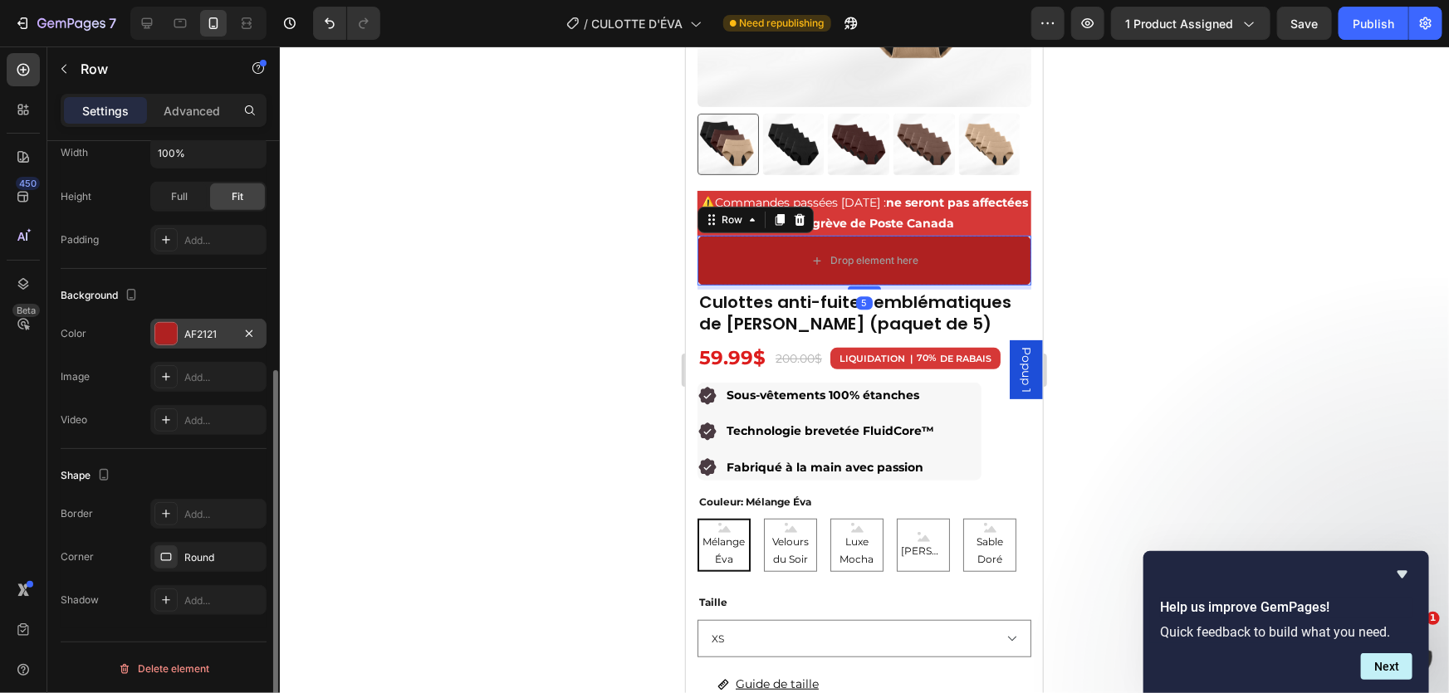
click at [207, 327] on div "AF2121" at bounding box center [208, 334] width 48 height 15
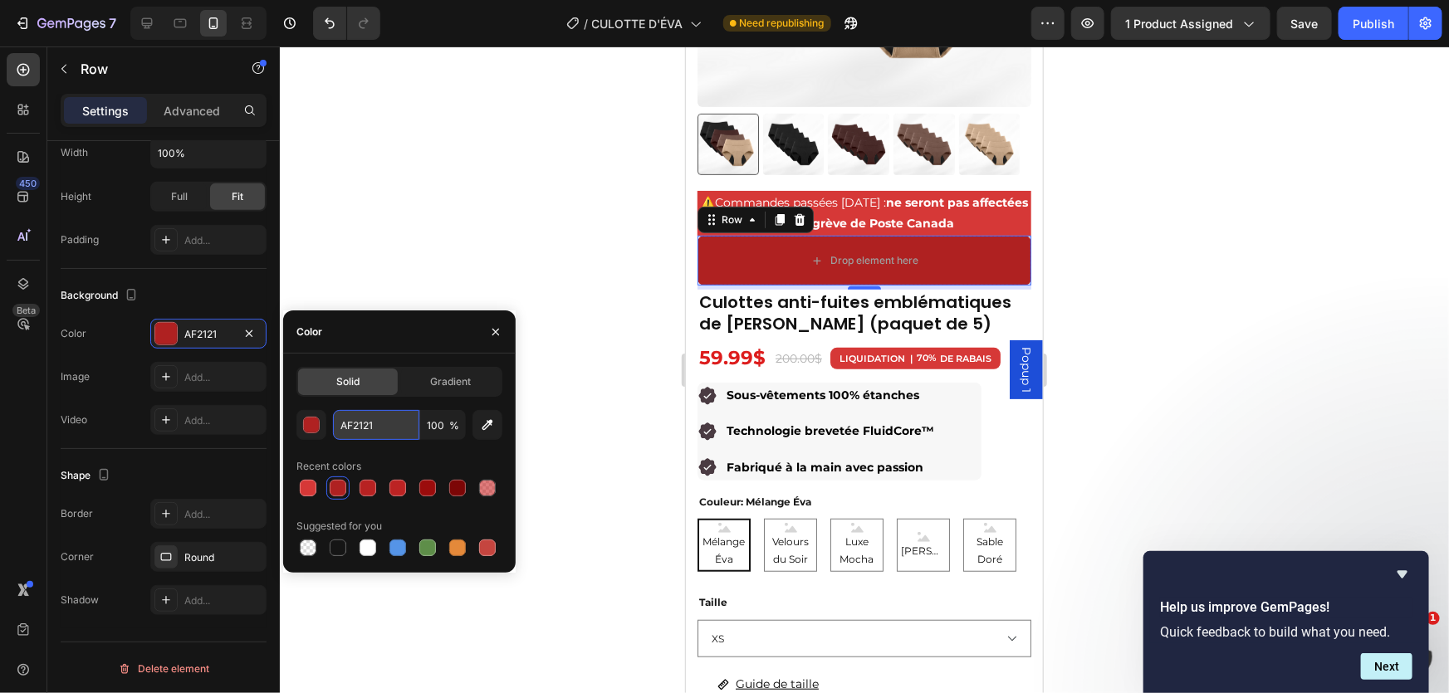
click at [366, 419] on input "AF2121" at bounding box center [376, 425] width 86 height 30
paste input "D63837"
type input "D63837"
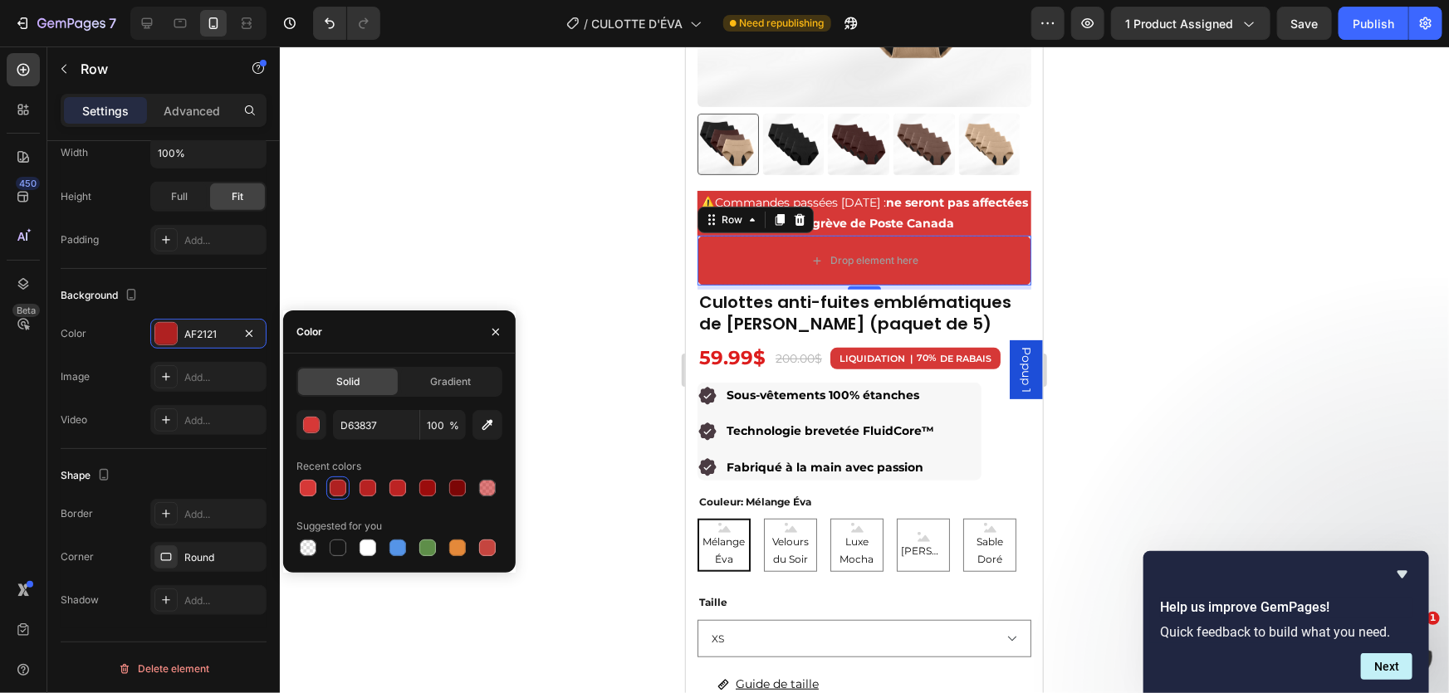
click at [407, 282] on div at bounding box center [864, 370] width 1169 height 647
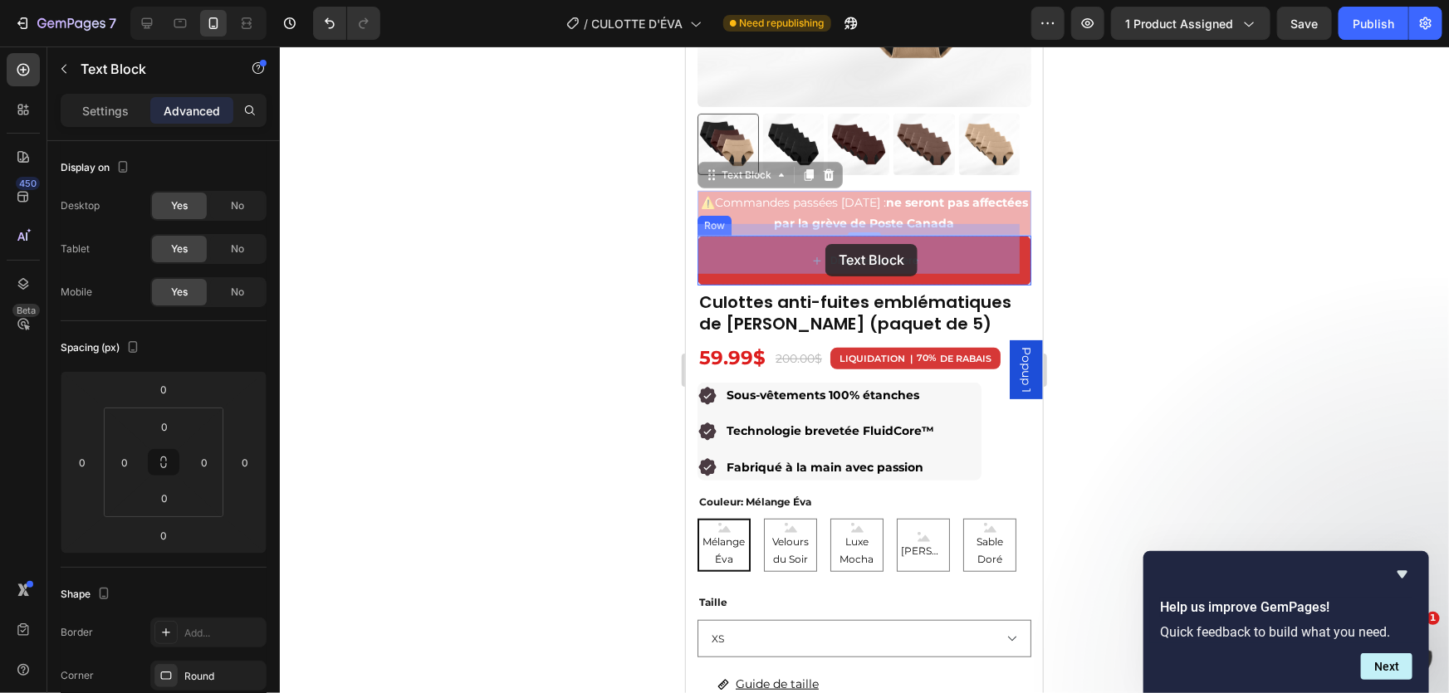
drag, startPoint x: 819, startPoint y: 193, endPoint x: 825, endPoint y: 240, distance: 47.0
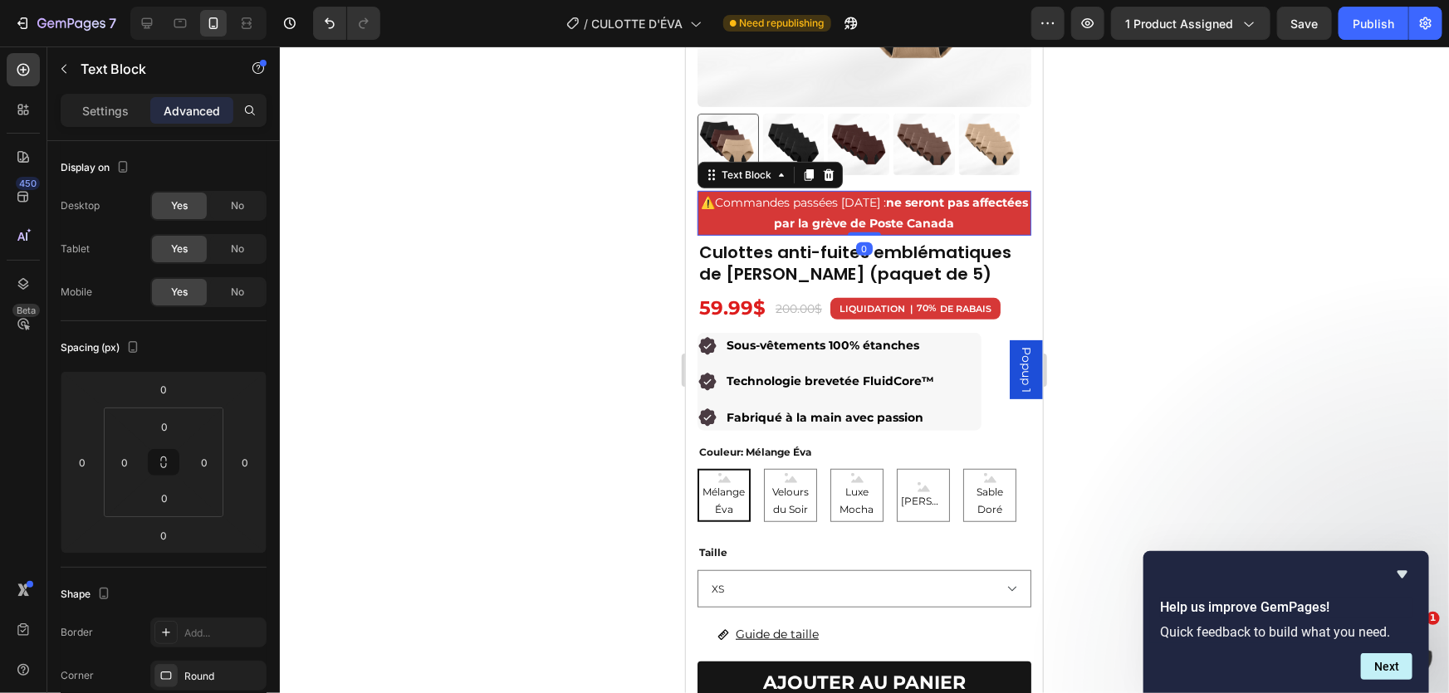
click at [1170, 211] on div at bounding box center [864, 370] width 1169 height 647
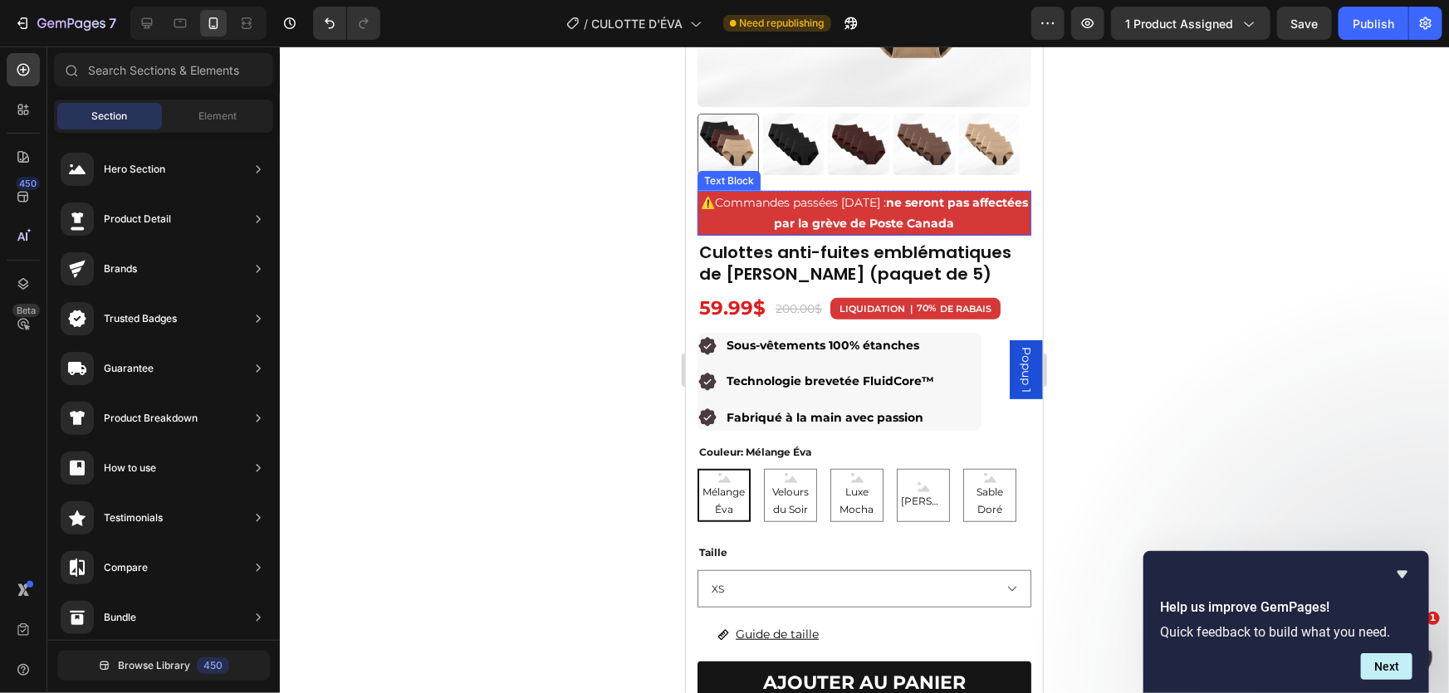
click at [741, 194] on span "Commandes passées [DATE] : ne seront pas affectées par la grève de Poste Canada" at bounding box center [870, 212] width 313 height 36
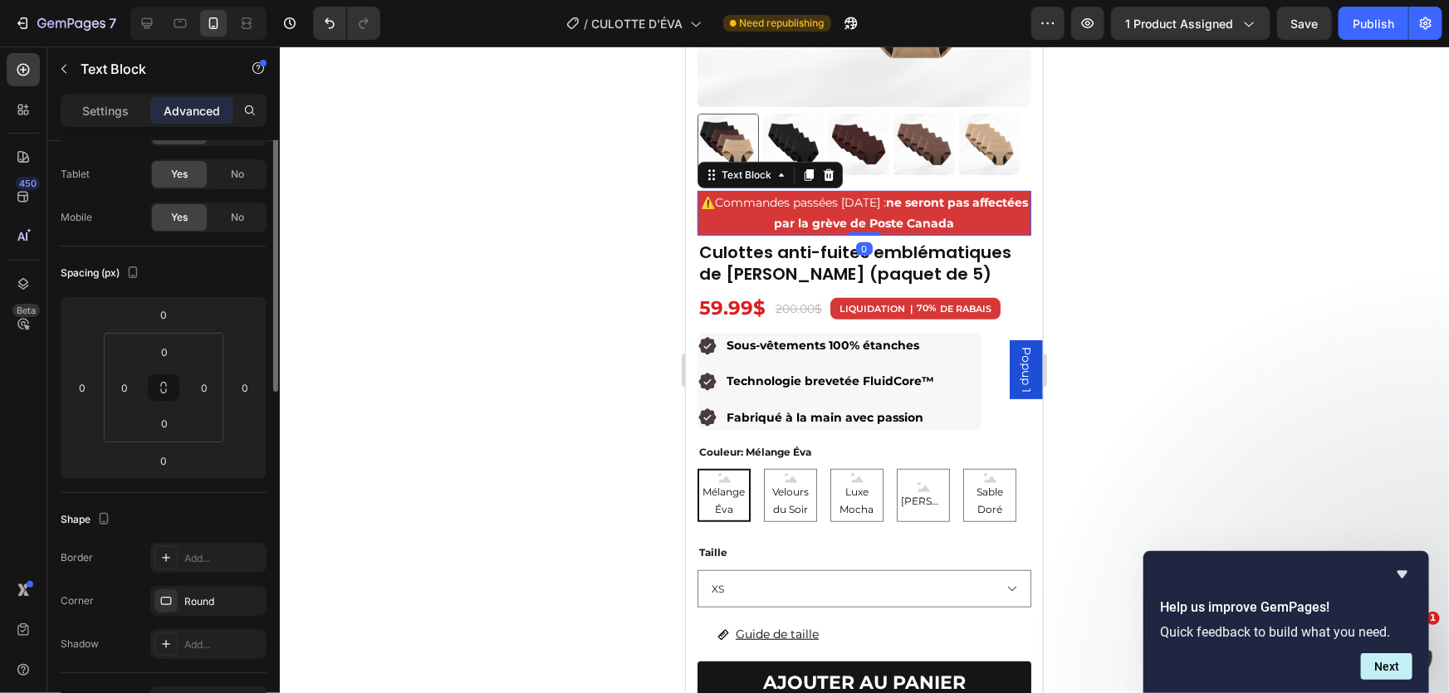
scroll to position [0, 0]
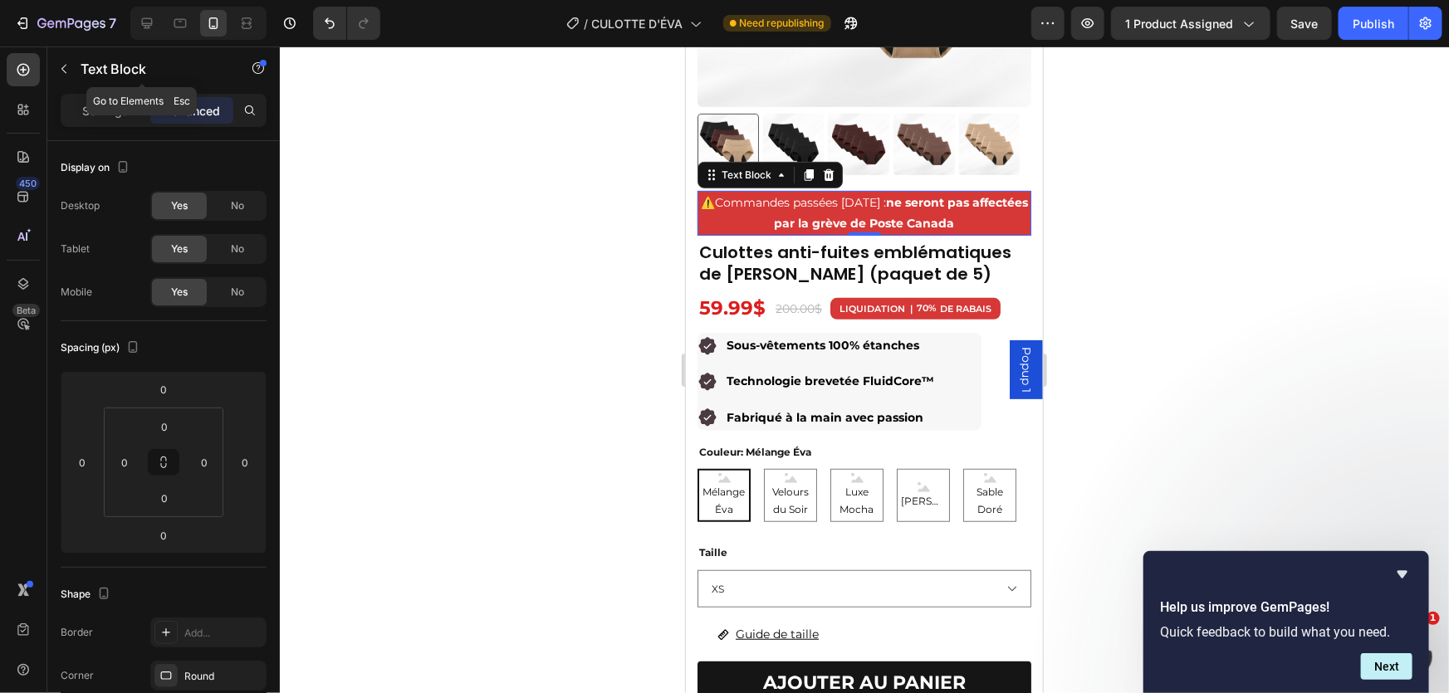
click at [89, 91] on div "Text Block" at bounding box center [141, 70] width 189 height 47
click at [80, 108] on div "Settings" at bounding box center [105, 110] width 83 height 27
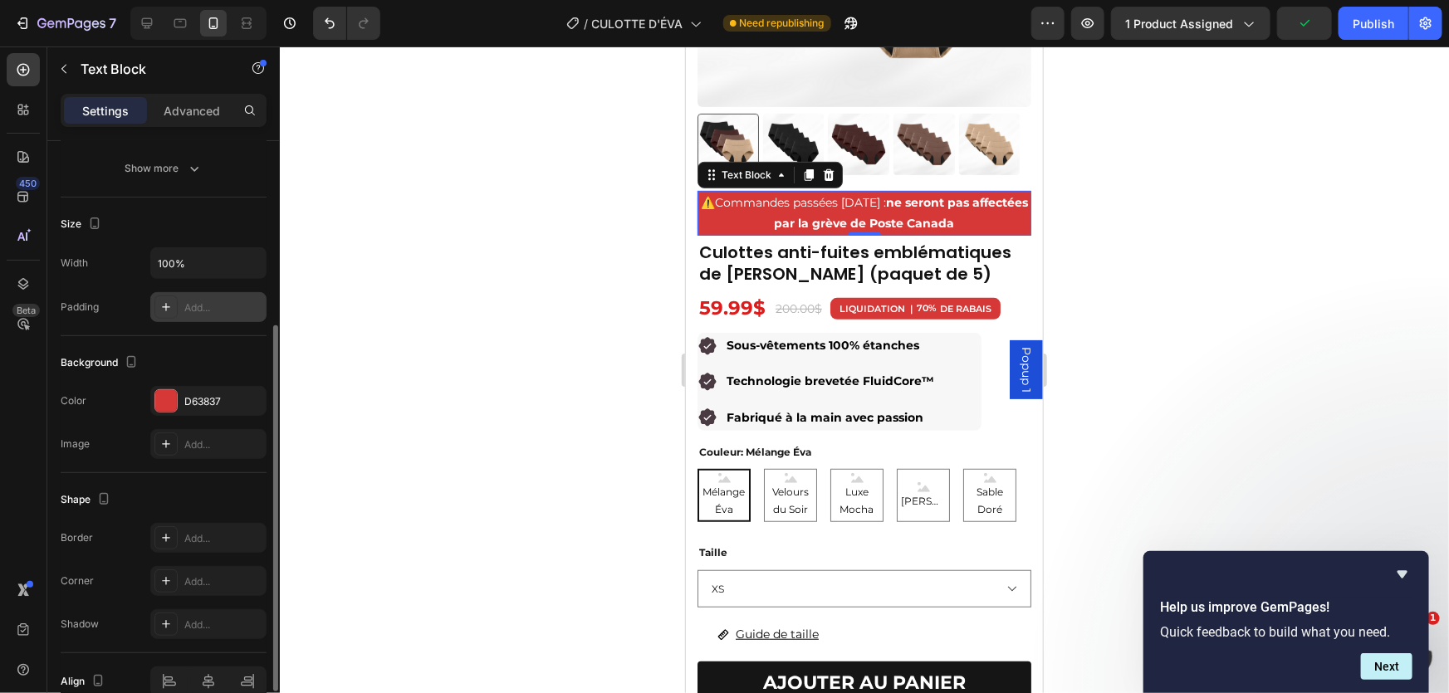
scroll to position [377, 0]
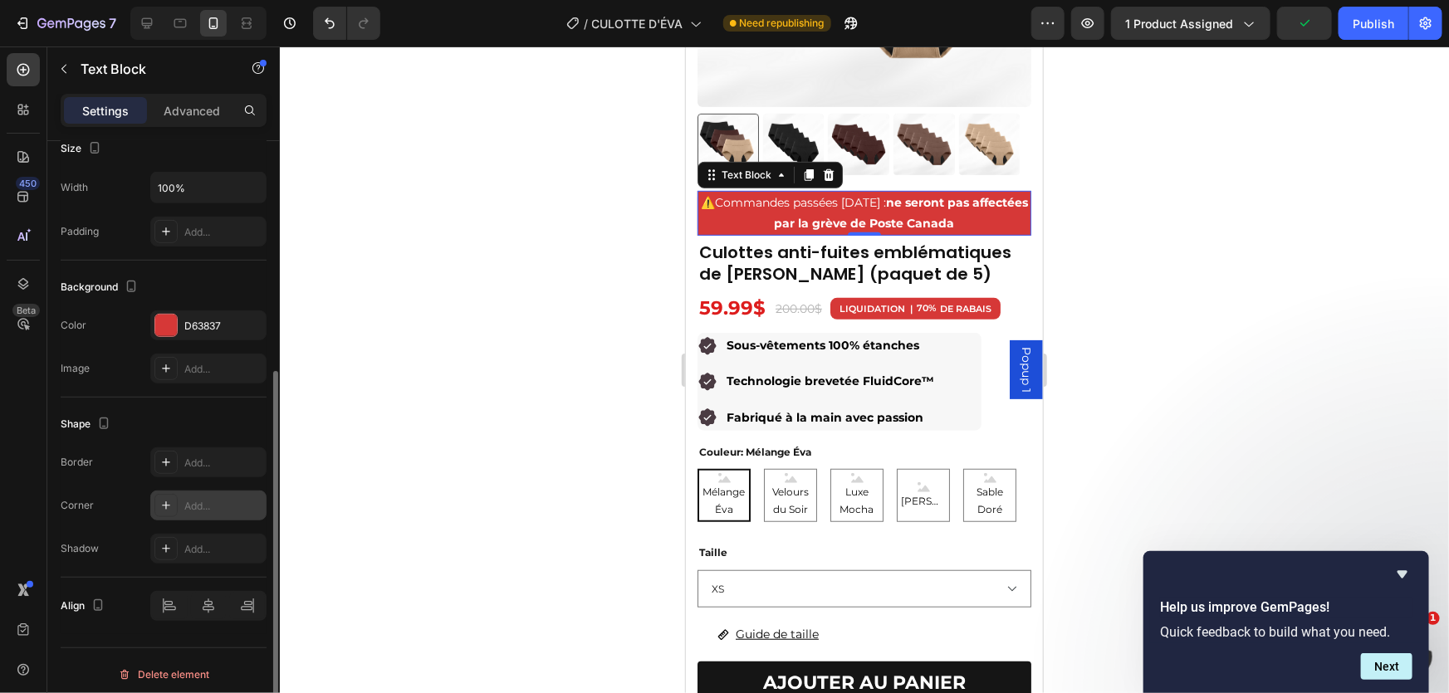
click at [189, 499] on div "Add..." at bounding box center [223, 506] width 78 height 15
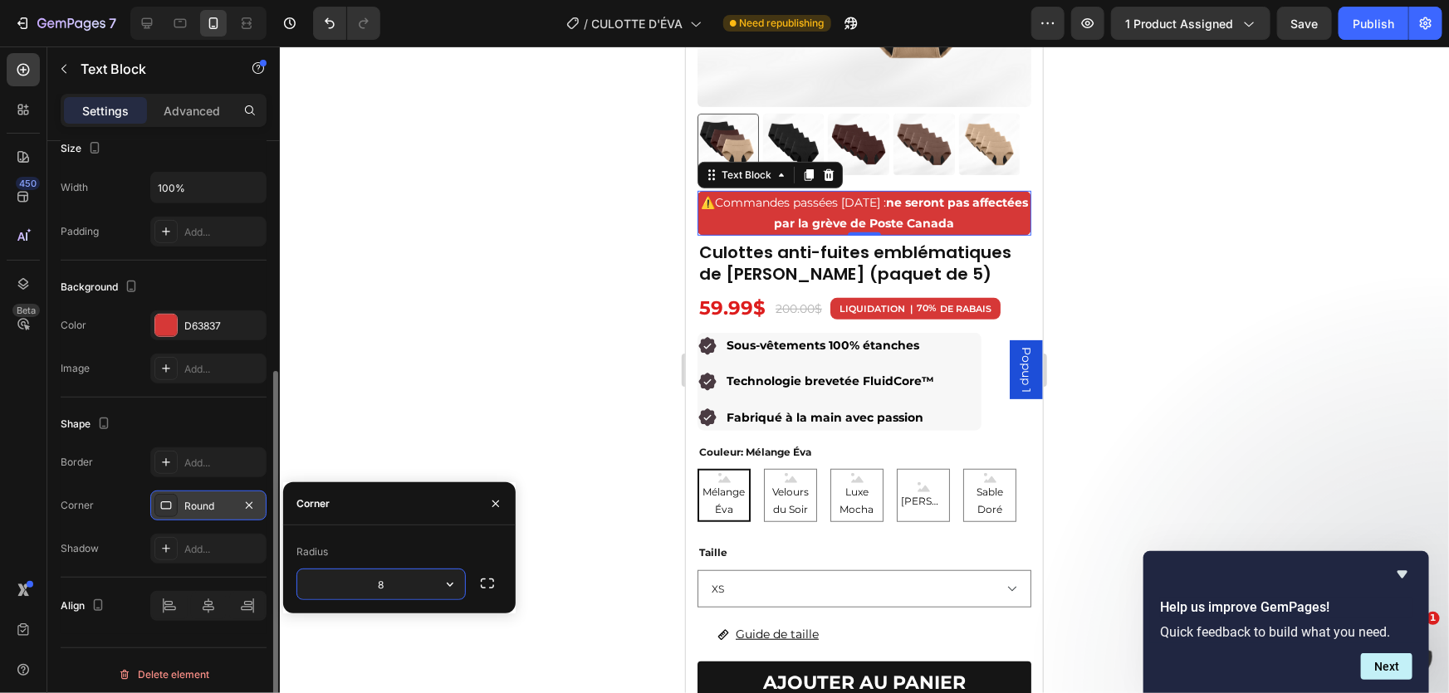
click at [385, 349] on div at bounding box center [864, 370] width 1169 height 647
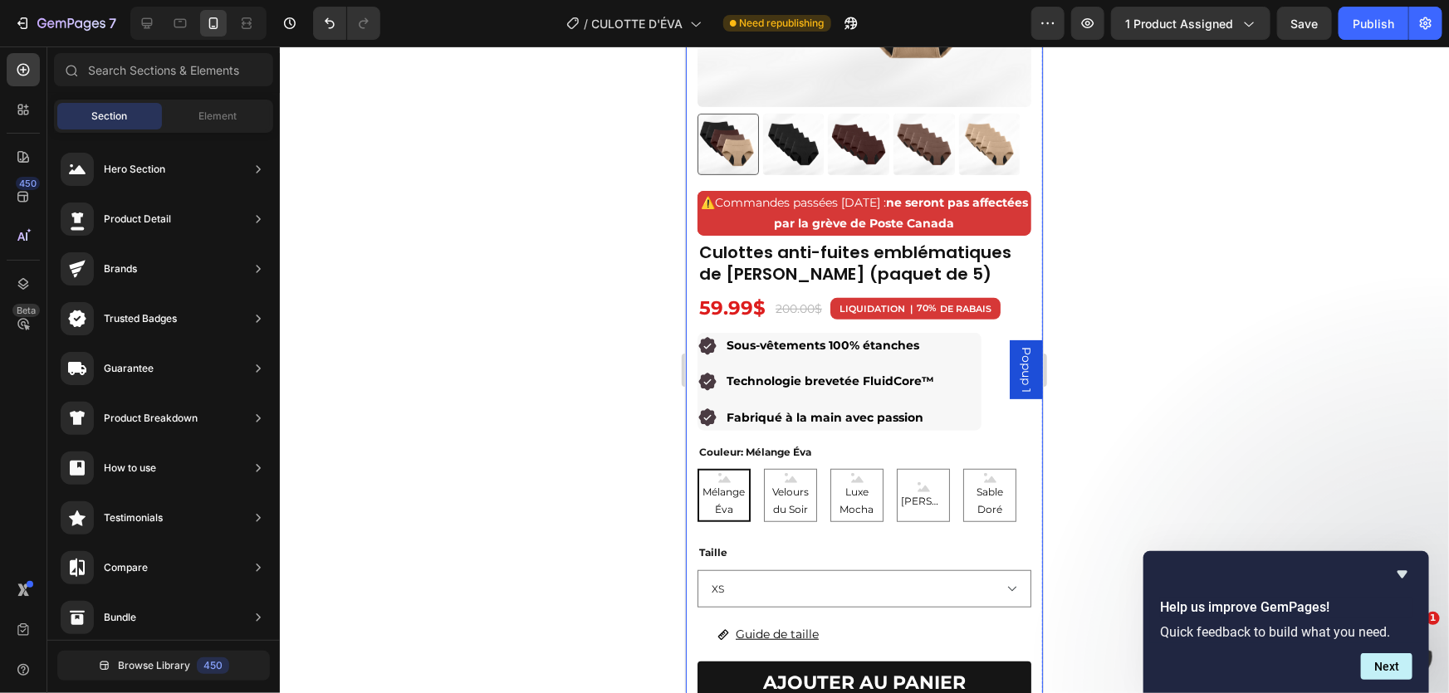
click at [1337, 163] on div at bounding box center [864, 370] width 1169 height 647
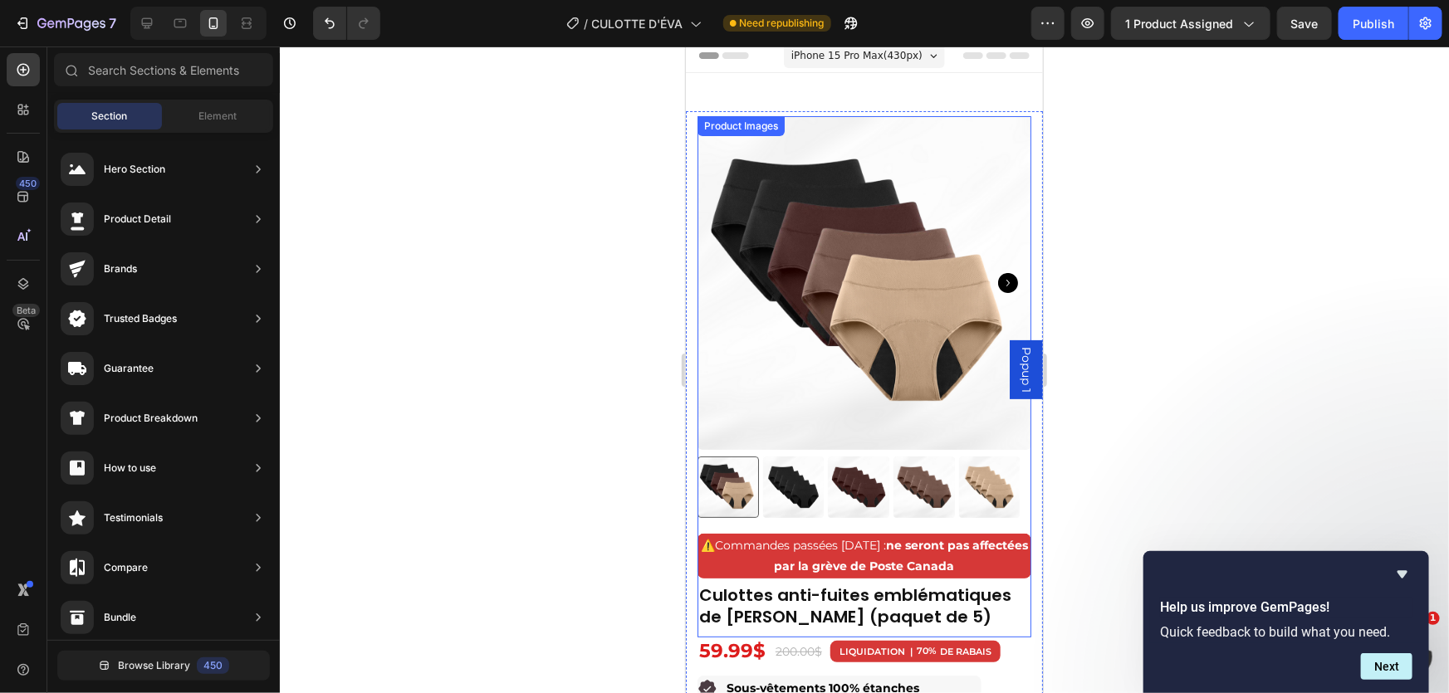
scroll to position [0, 0]
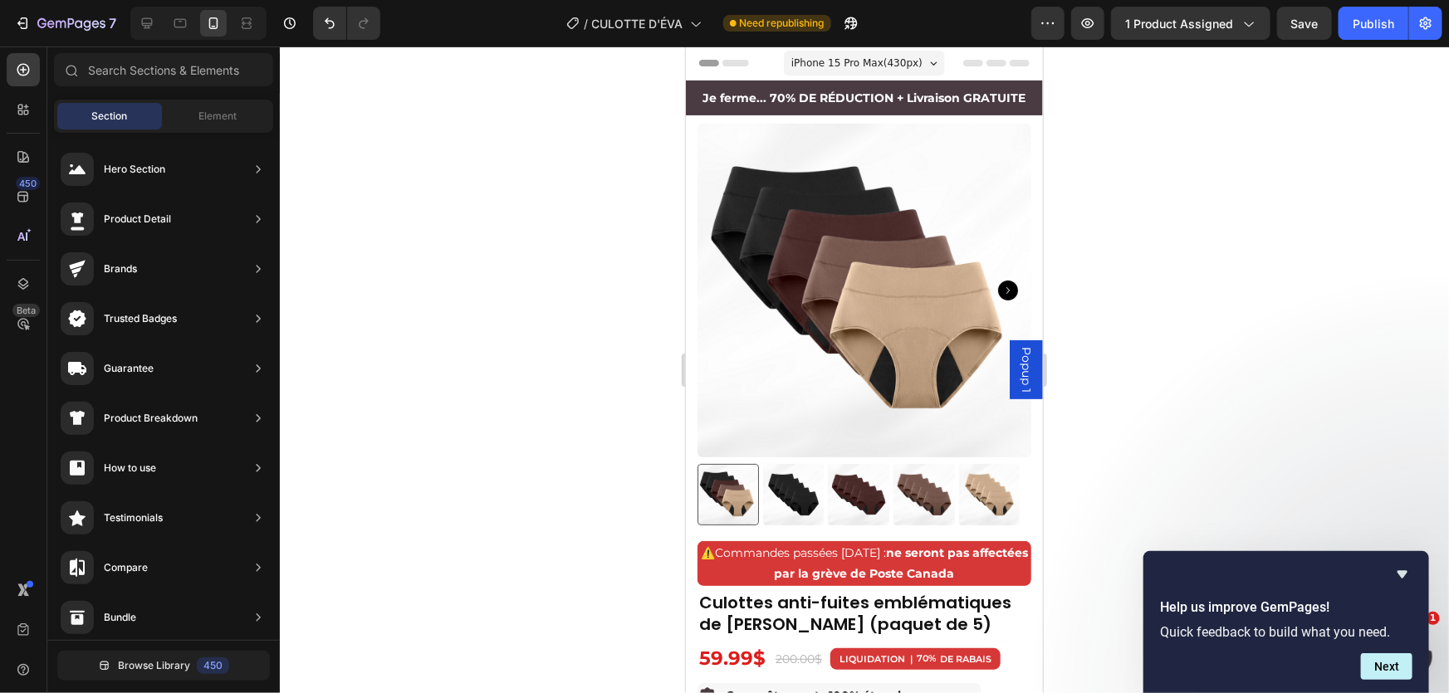
click at [1181, 321] on div at bounding box center [864, 370] width 1169 height 647
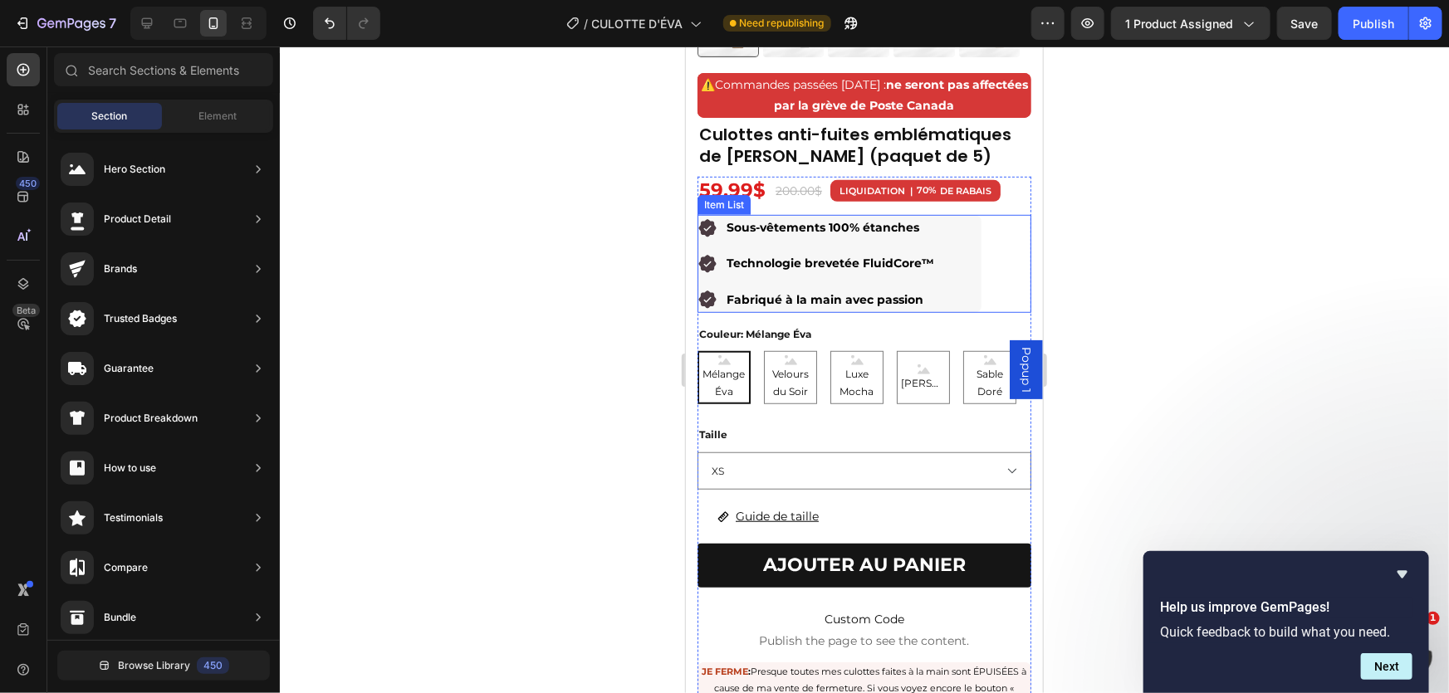
scroll to position [301, 0]
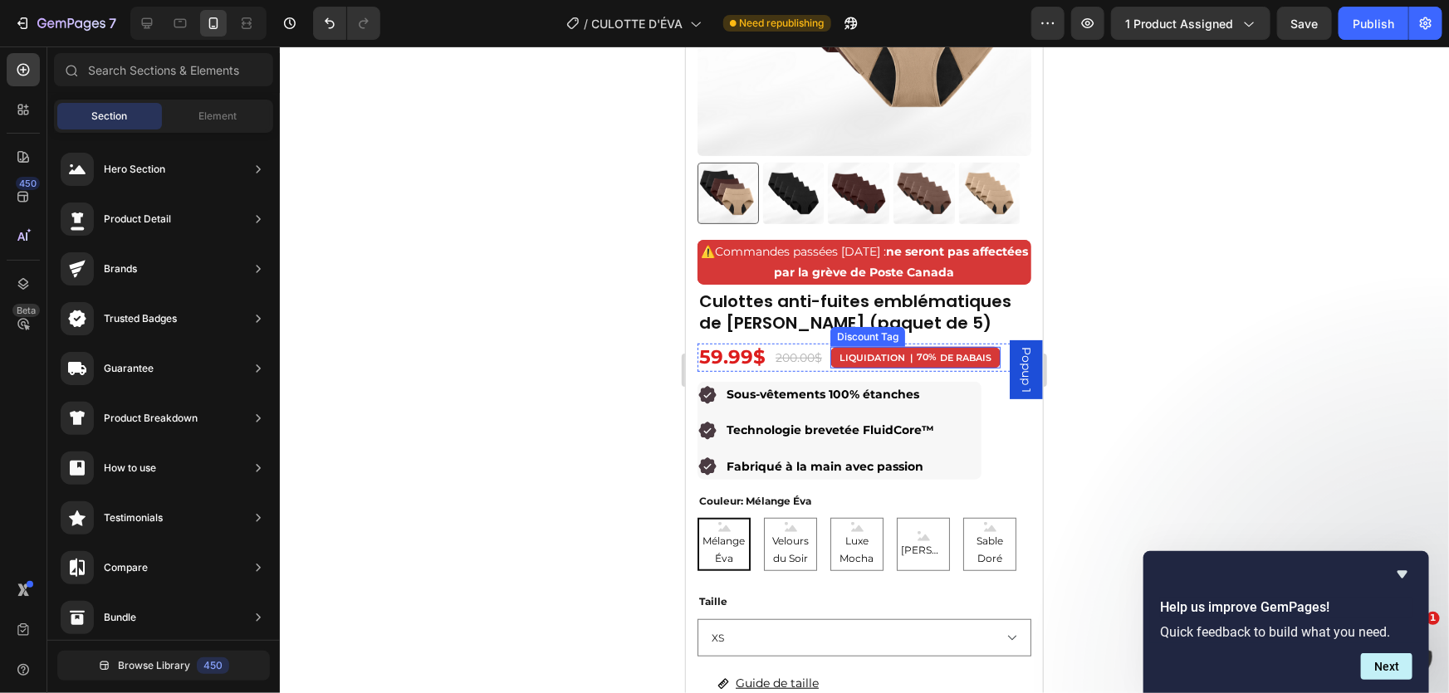
click at [908, 355] on div "LIQUIDATION | 70% DE RABAIS Discount Tag" at bounding box center [915, 357] width 170 height 22
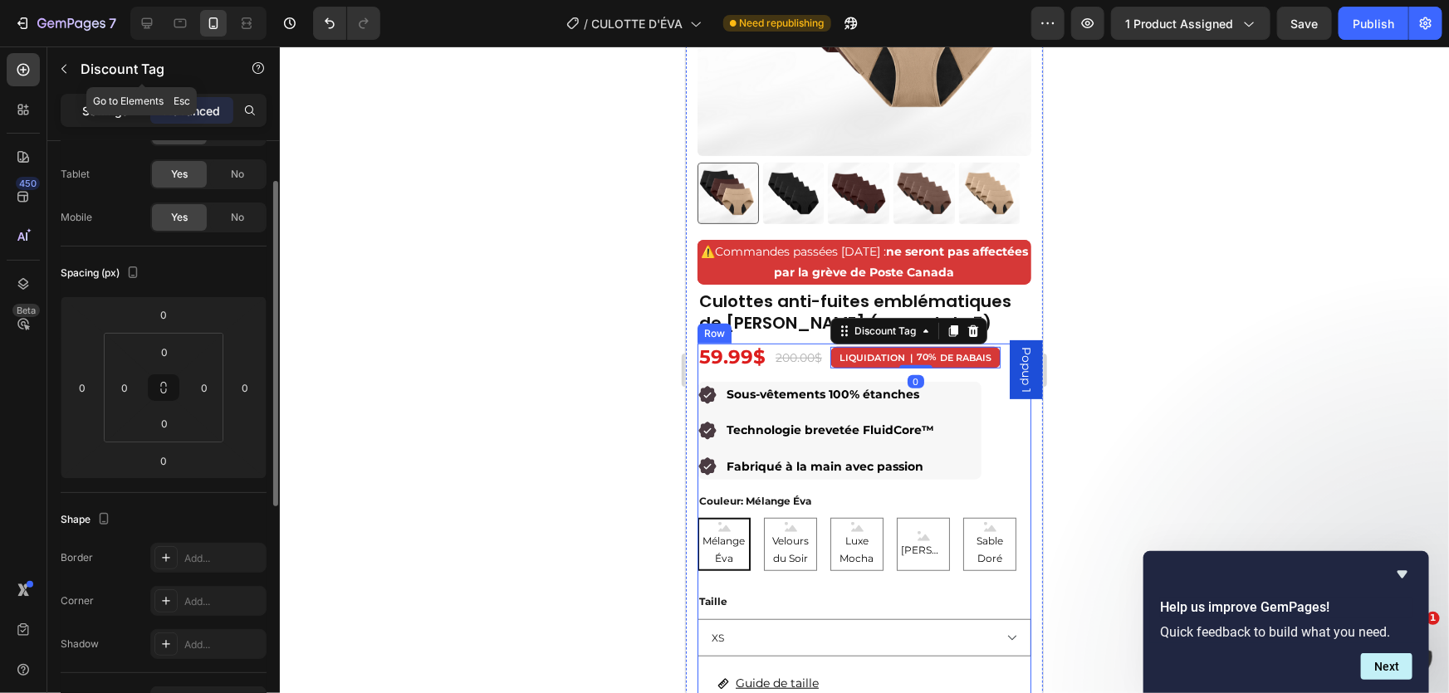
click at [111, 104] on p "Settings" at bounding box center [105, 110] width 47 height 17
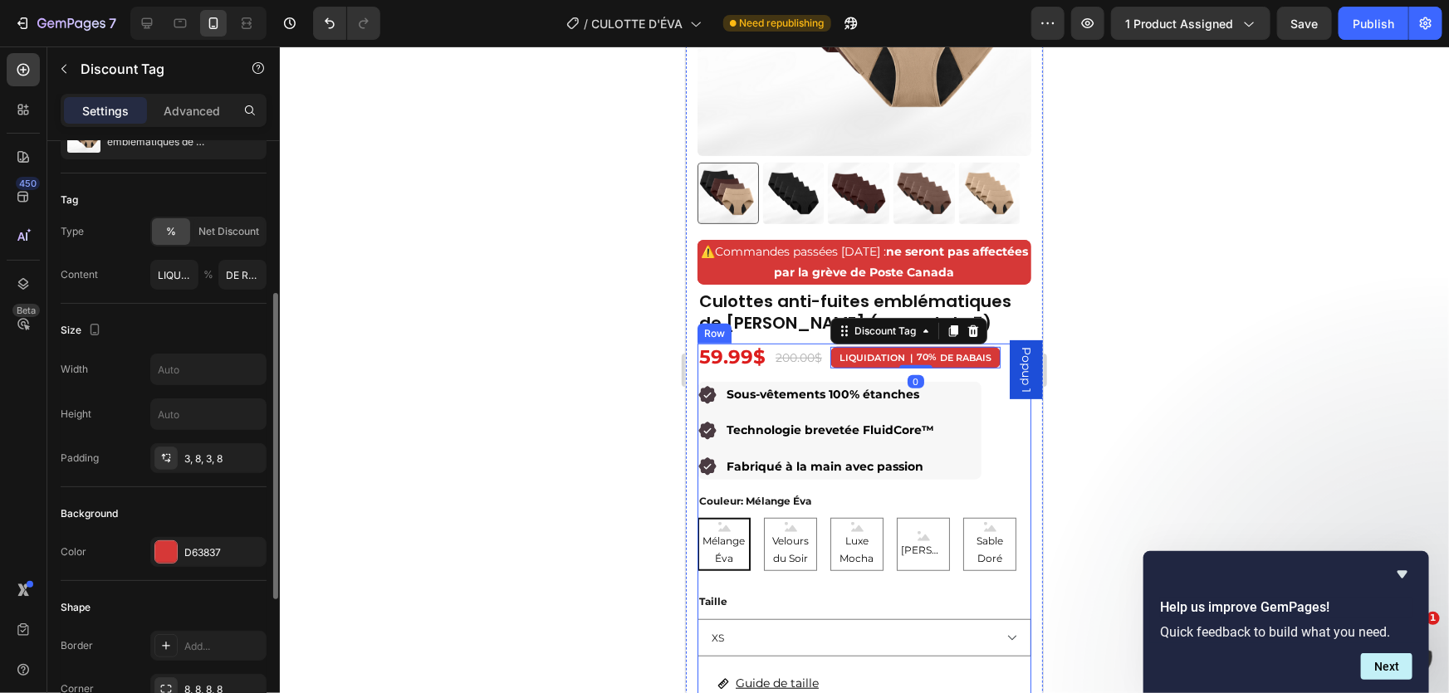
scroll to position [377, 0]
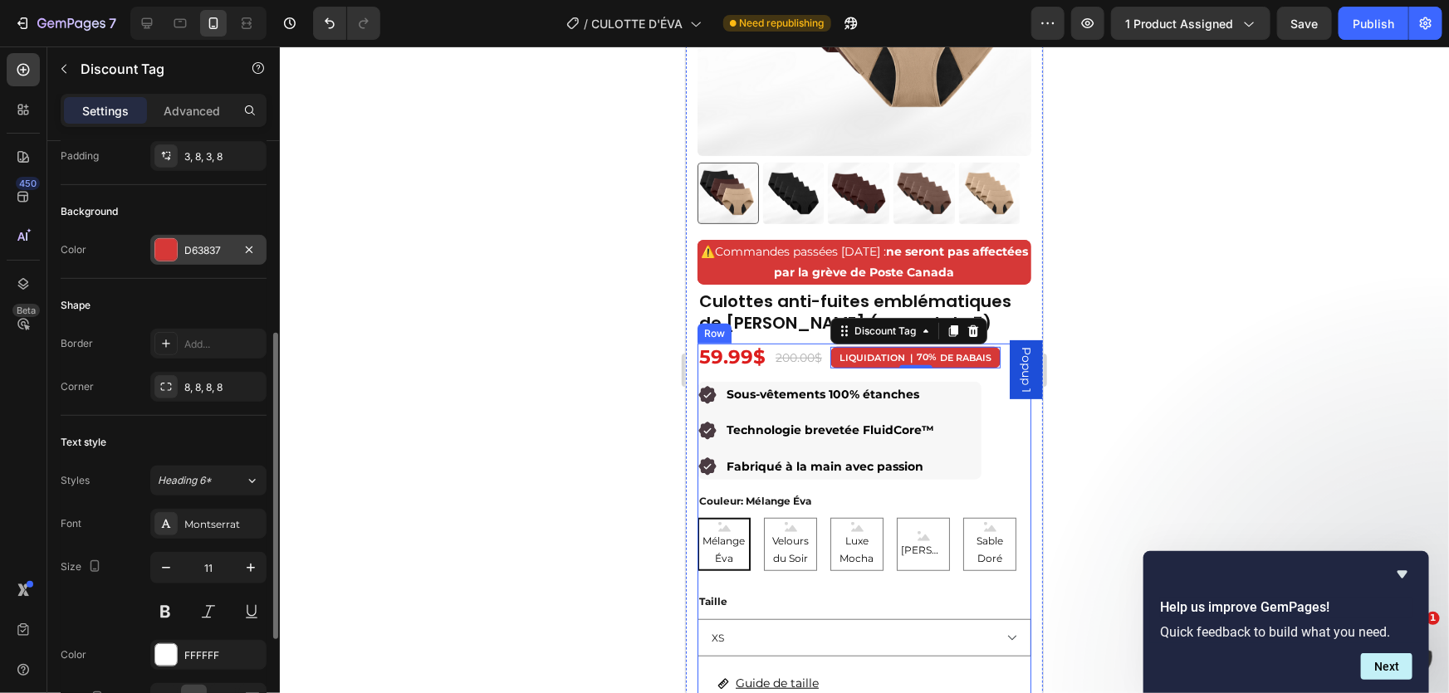
click at [216, 247] on div "D63837" at bounding box center [208, 250] width 48 height 15
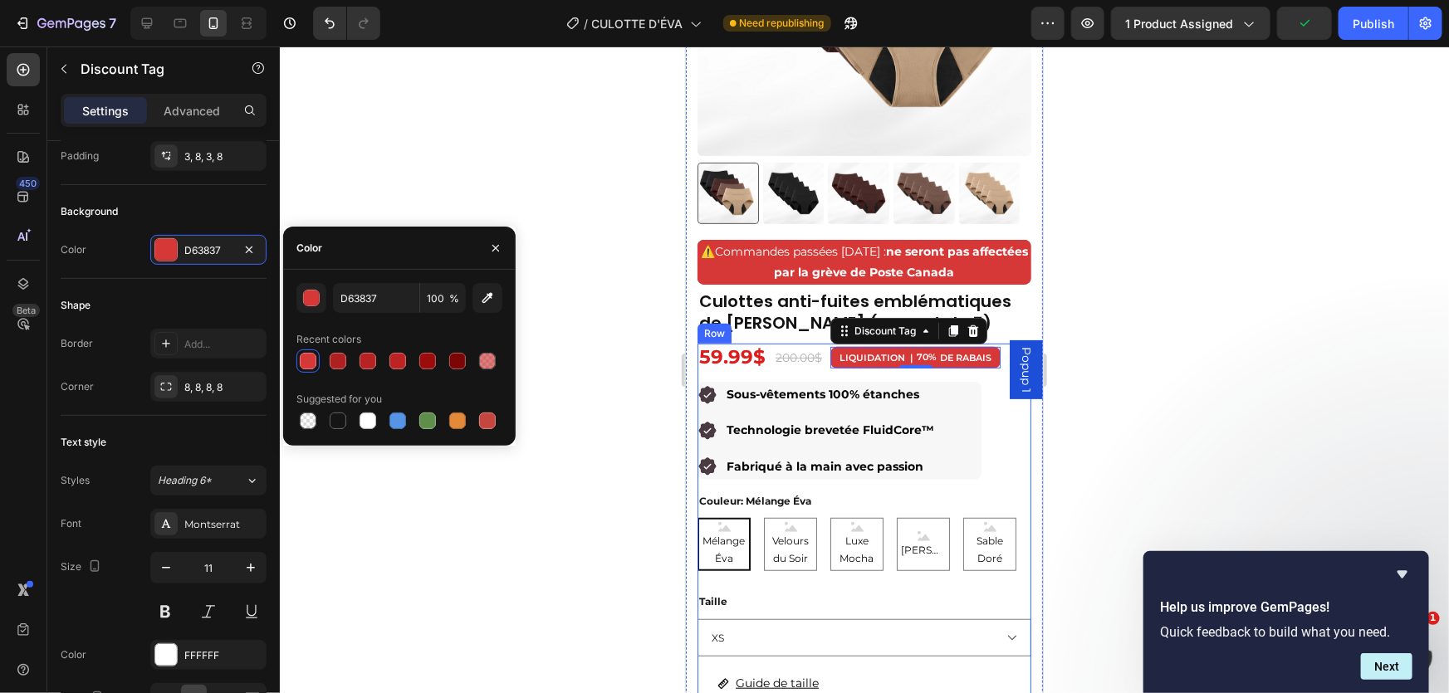
click at [554, 156] on div at bounding box center [864, 370] width 1169 height 647
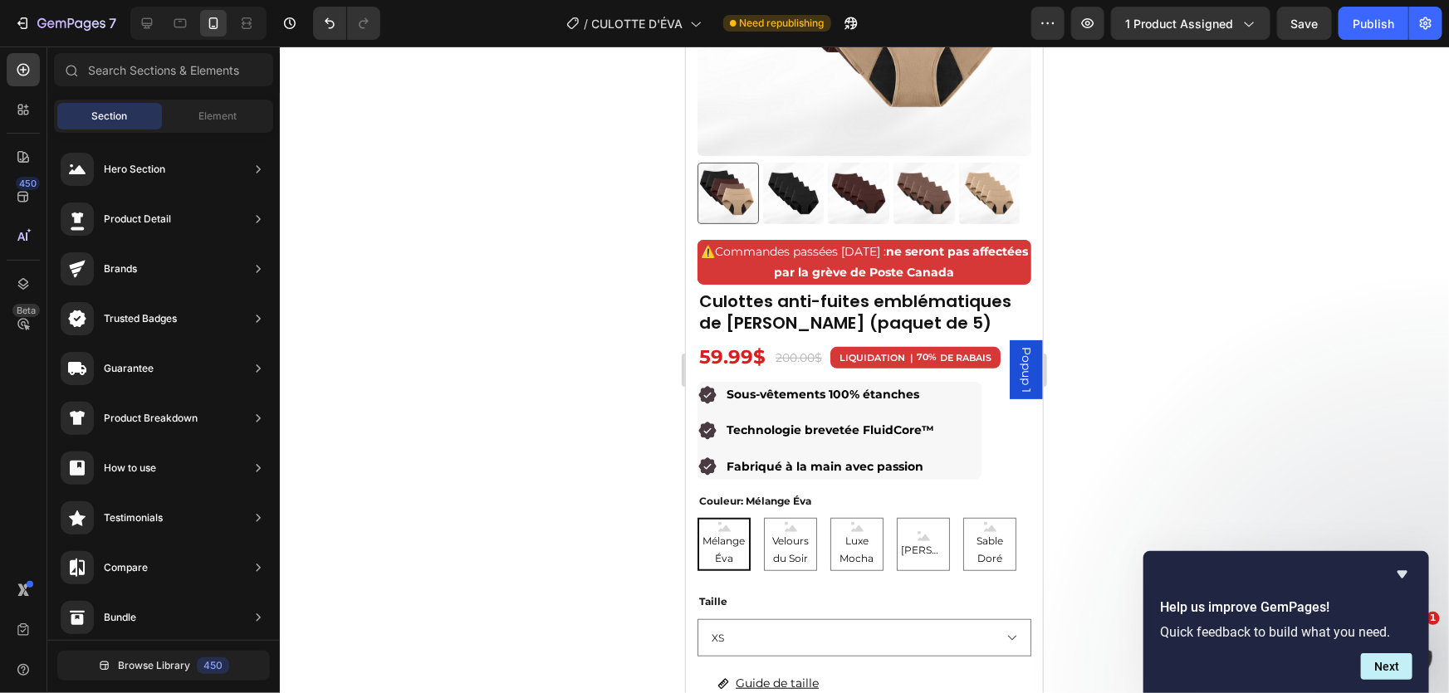
click at [1176, 187] on div at bounding box center [864, 370] width 1169 height 647
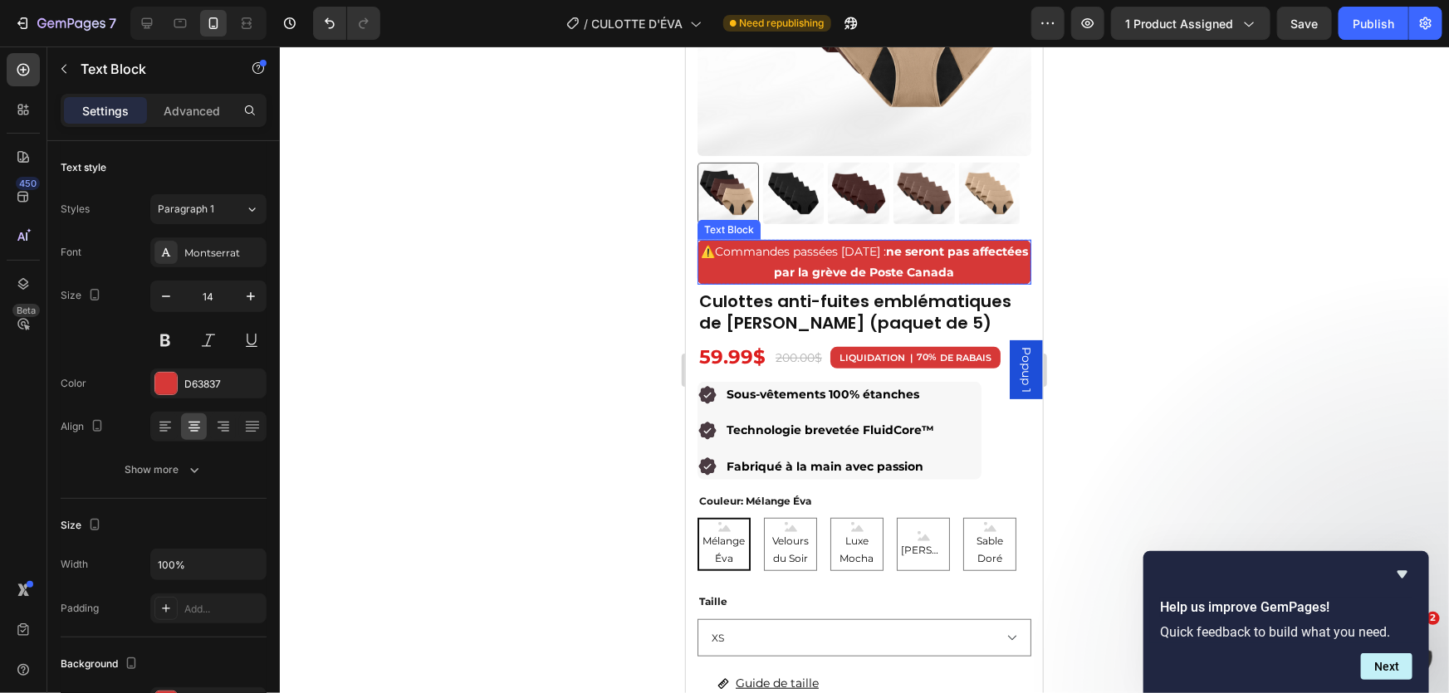
click at [906, 243] on span "Commandes passées [DATE] : ne seront pas affectées par la grève de Poste Canada" at bounding box center [870, 261] width 313 height 36
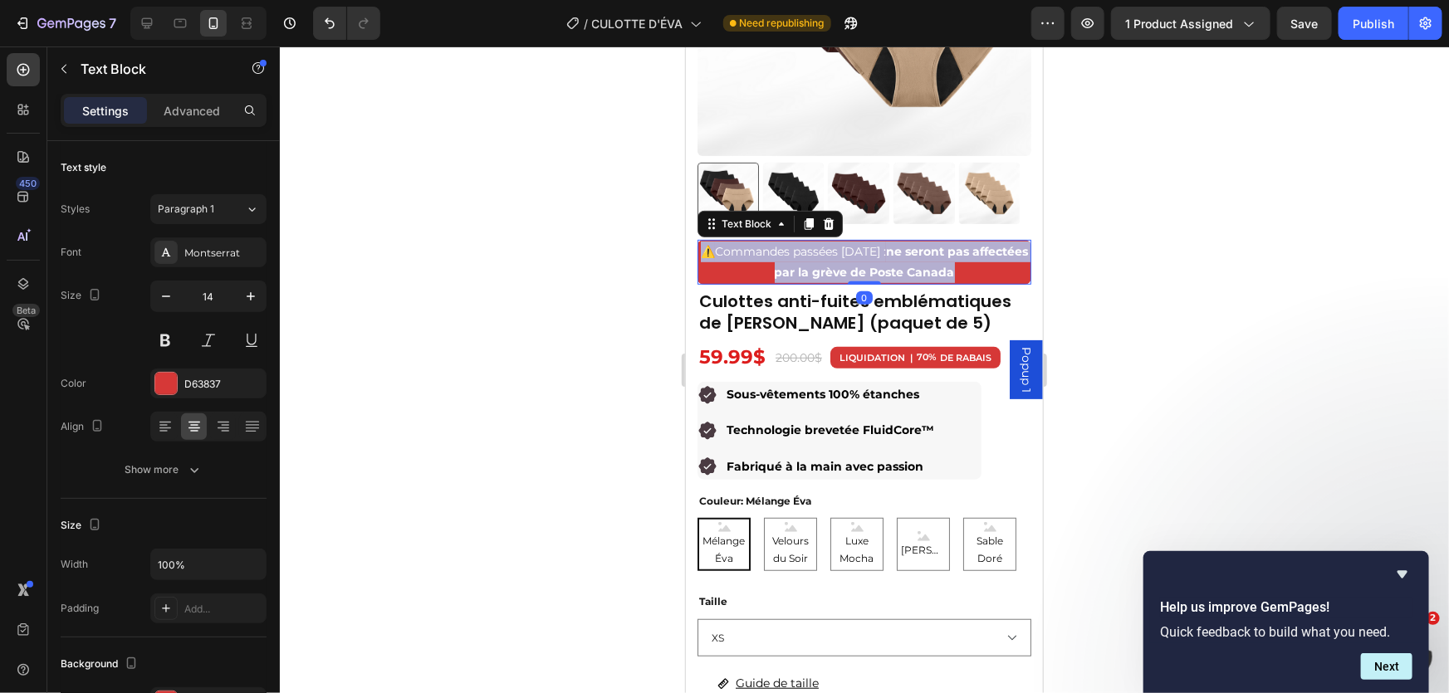
click at [906, 243] on span "Commandes passées [DATE] : ne seront pas affectées par la grève de Poste Canada" at bounding box center [870, 261] width 313 height 36
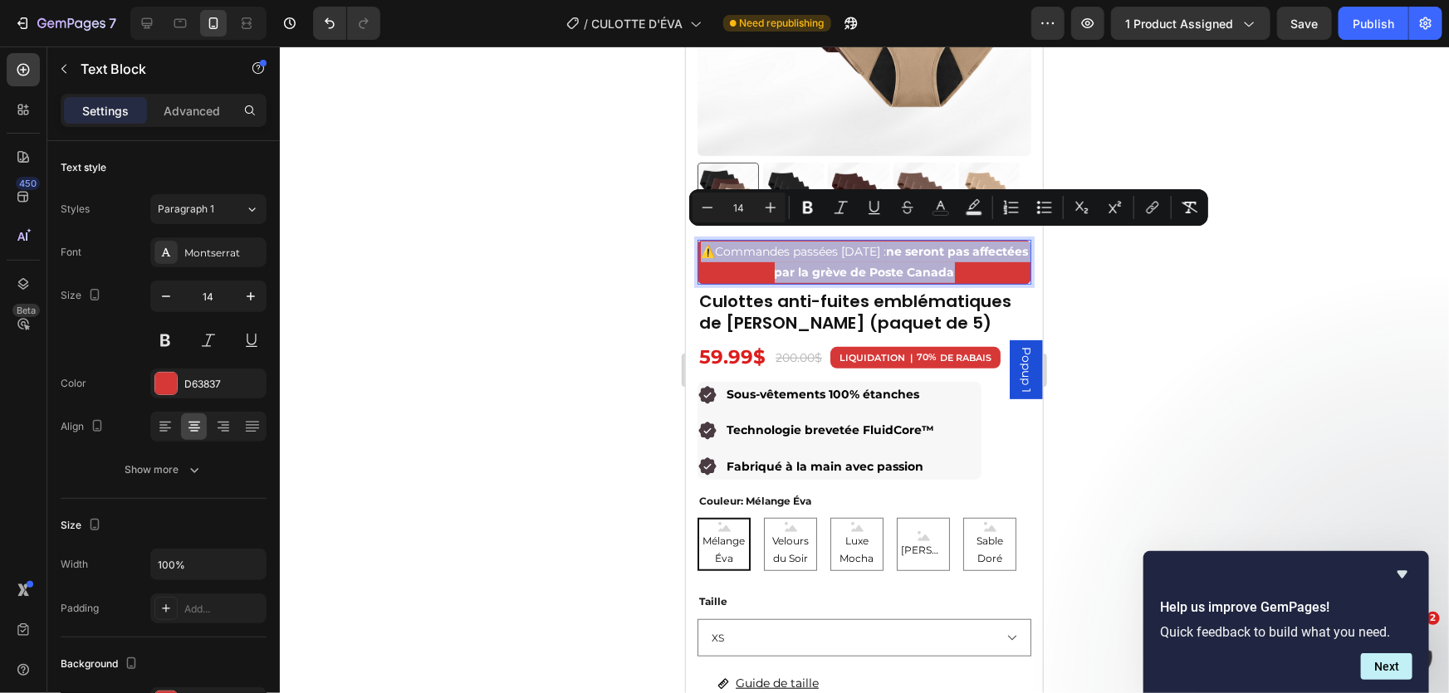
copy p "⚠️ Commandes passées [DATE] : ne seront pas affectées par la grève de Poste Can…"
click at [1189, 131] on div at bounding box center [864, 370] width 1169 height 647
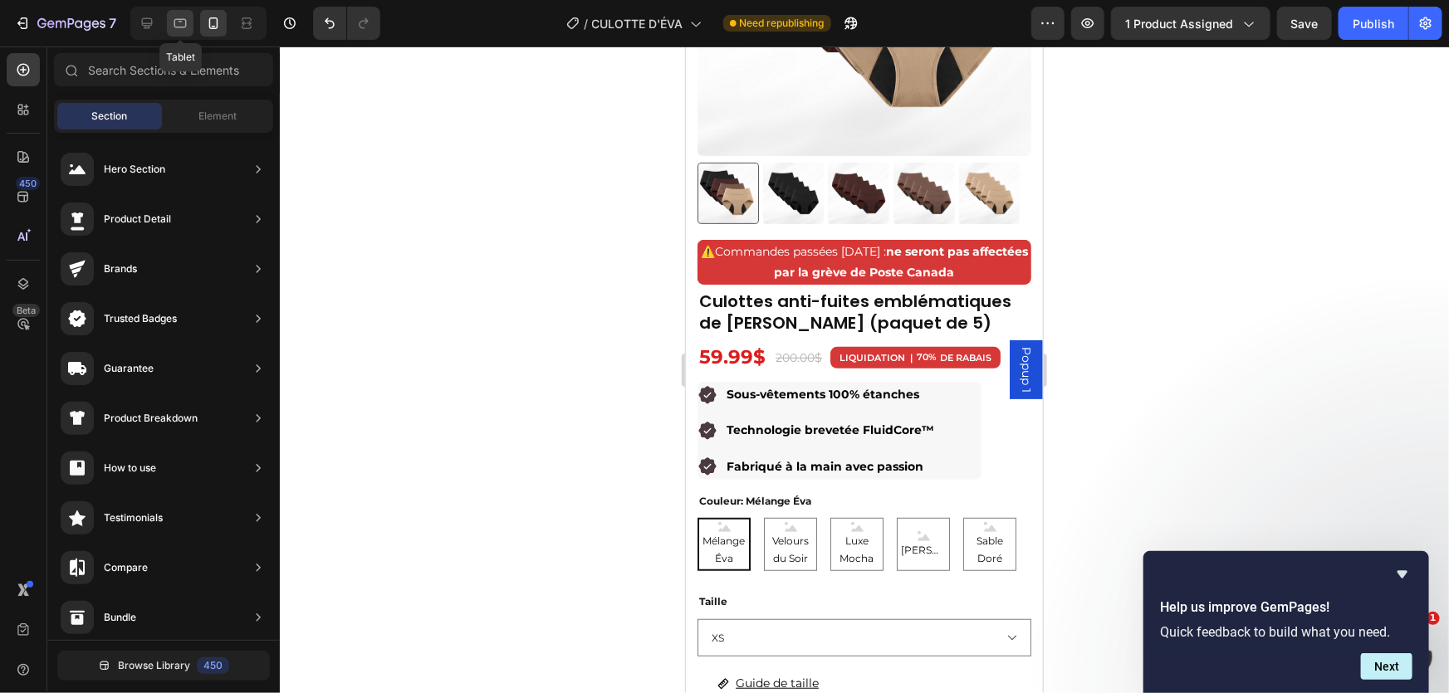
click at [173, 24] on icon at bounding box center [180, 23] width 17 height 17
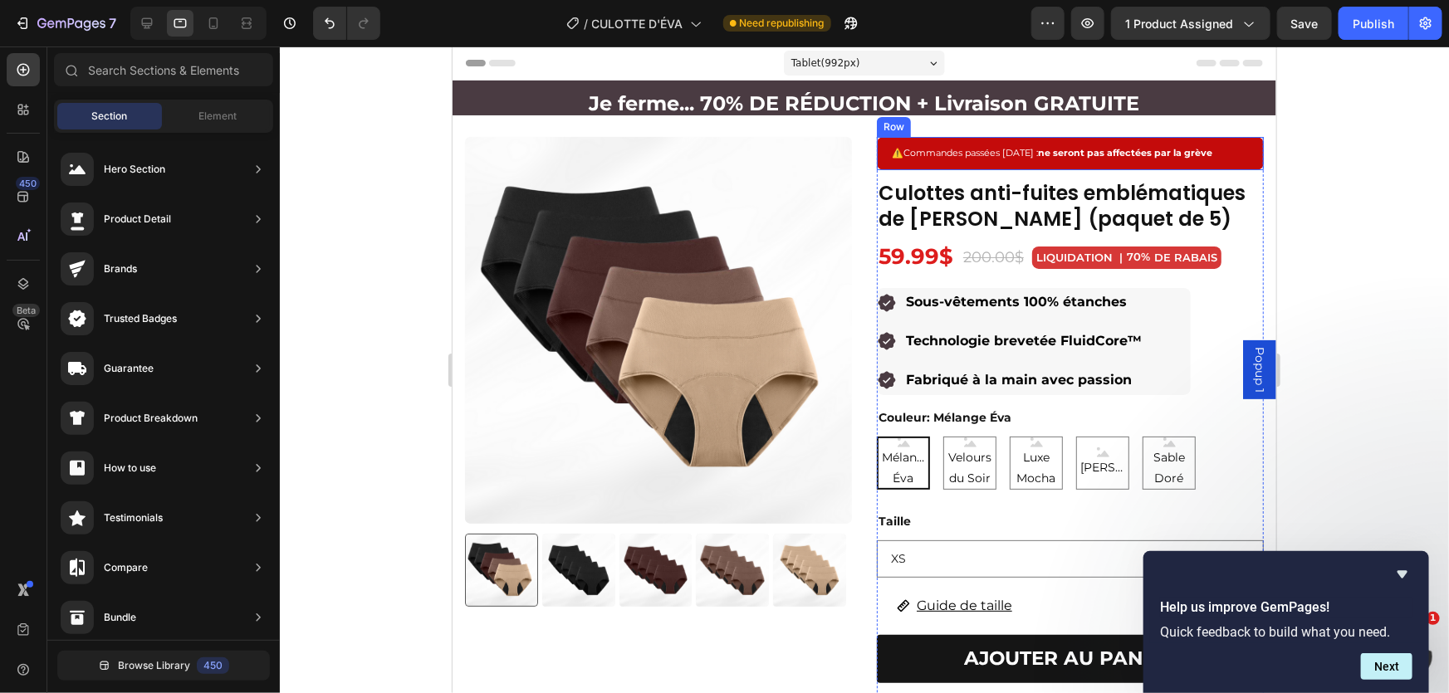
click at [970, 165] on div "⚠️ Commandes passées [DATE] : ne seront pas affectées par la grève Text Block R…" at bounding box center [1069, 152] width 387 height 33
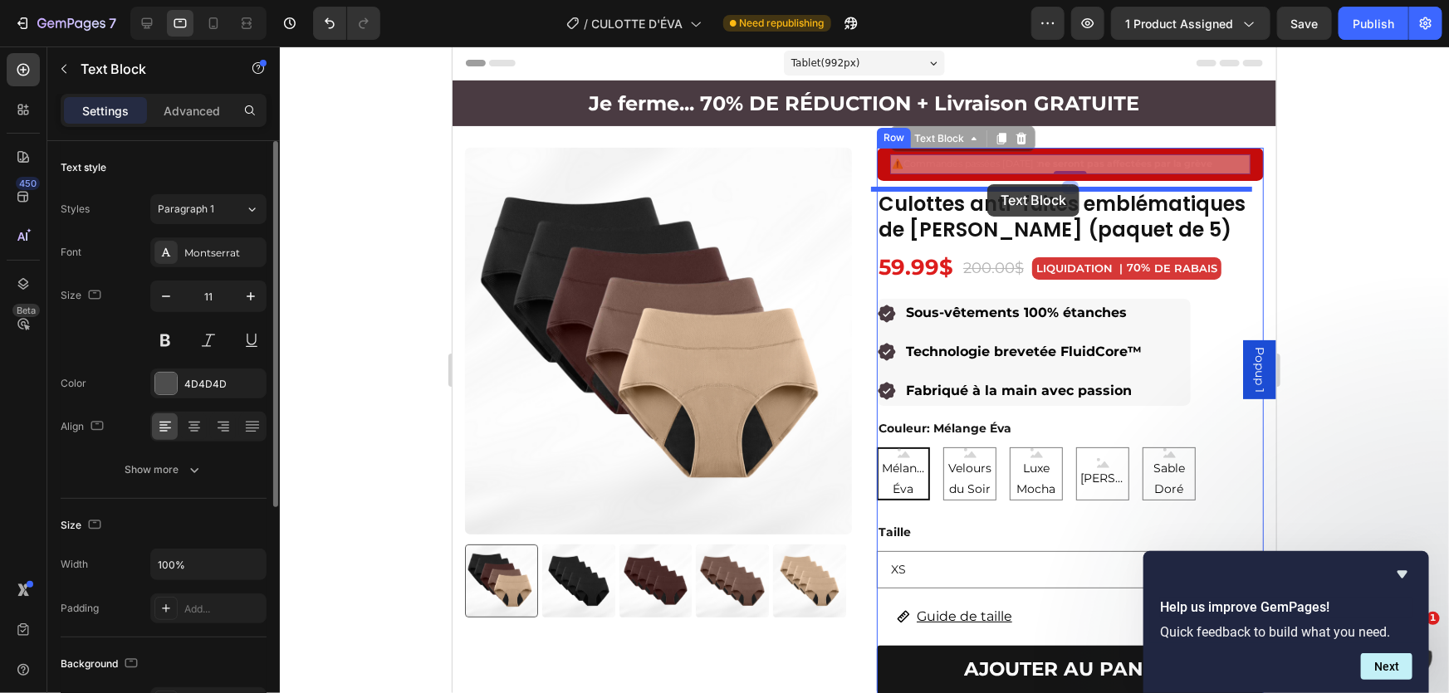
drag, startPoint x: 980, startPoint y: 155, endPoint x: 986, endPoint y: 184, distance: 29.0
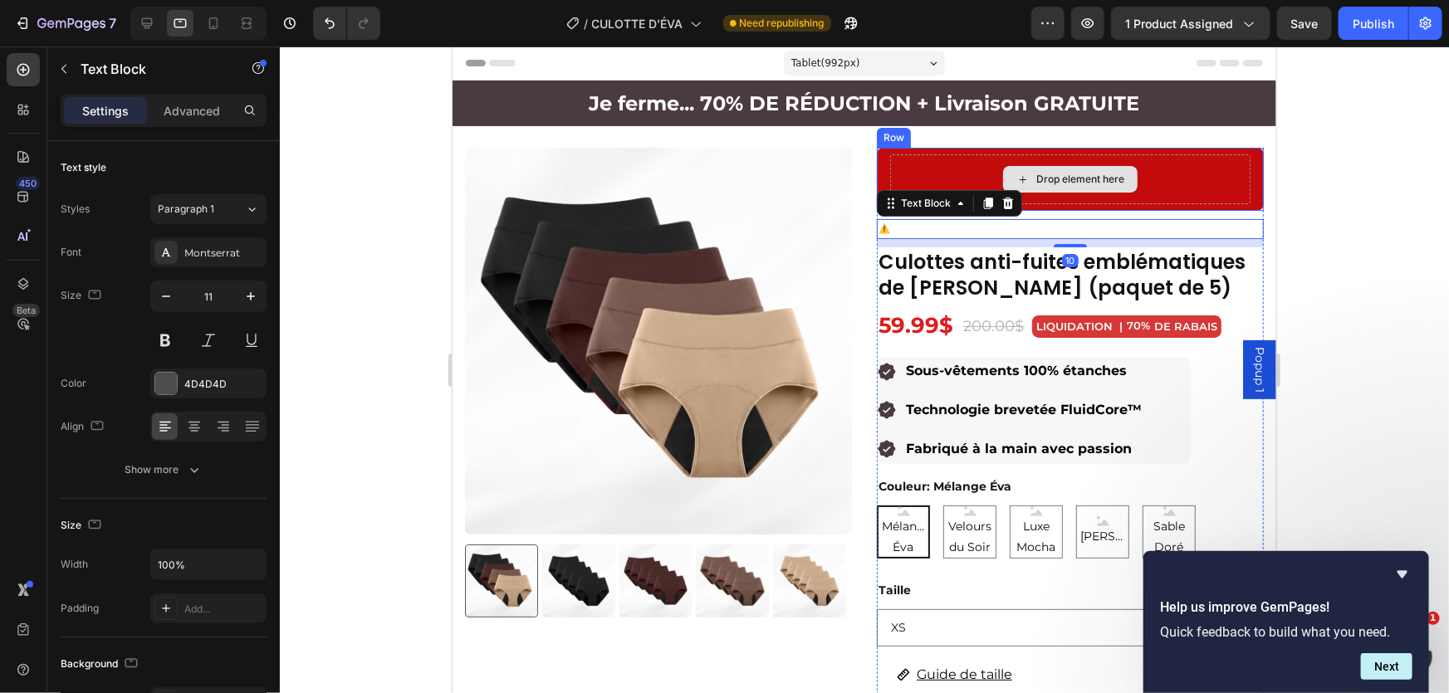
click at [952, 167] on div "Drop element here" at bounding box center [1069, 179] width 360 height 50
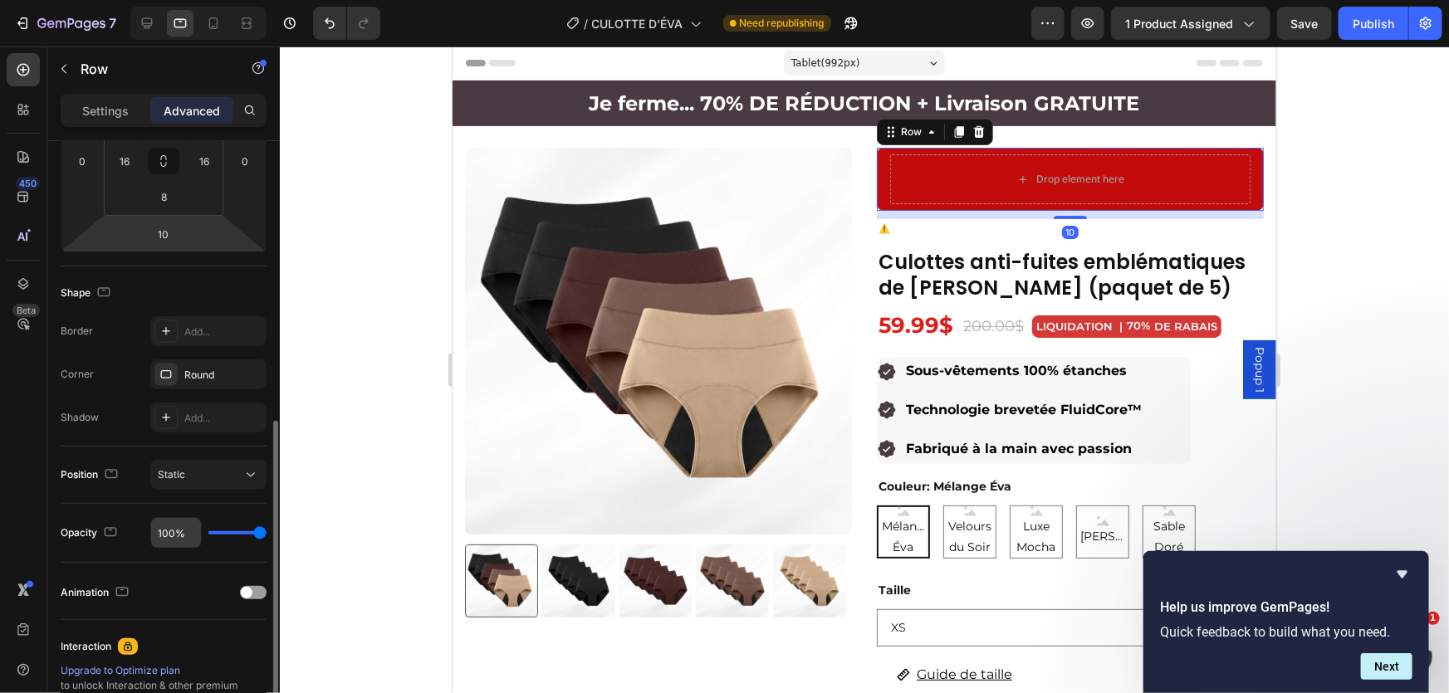
scroll to position [377, 0]
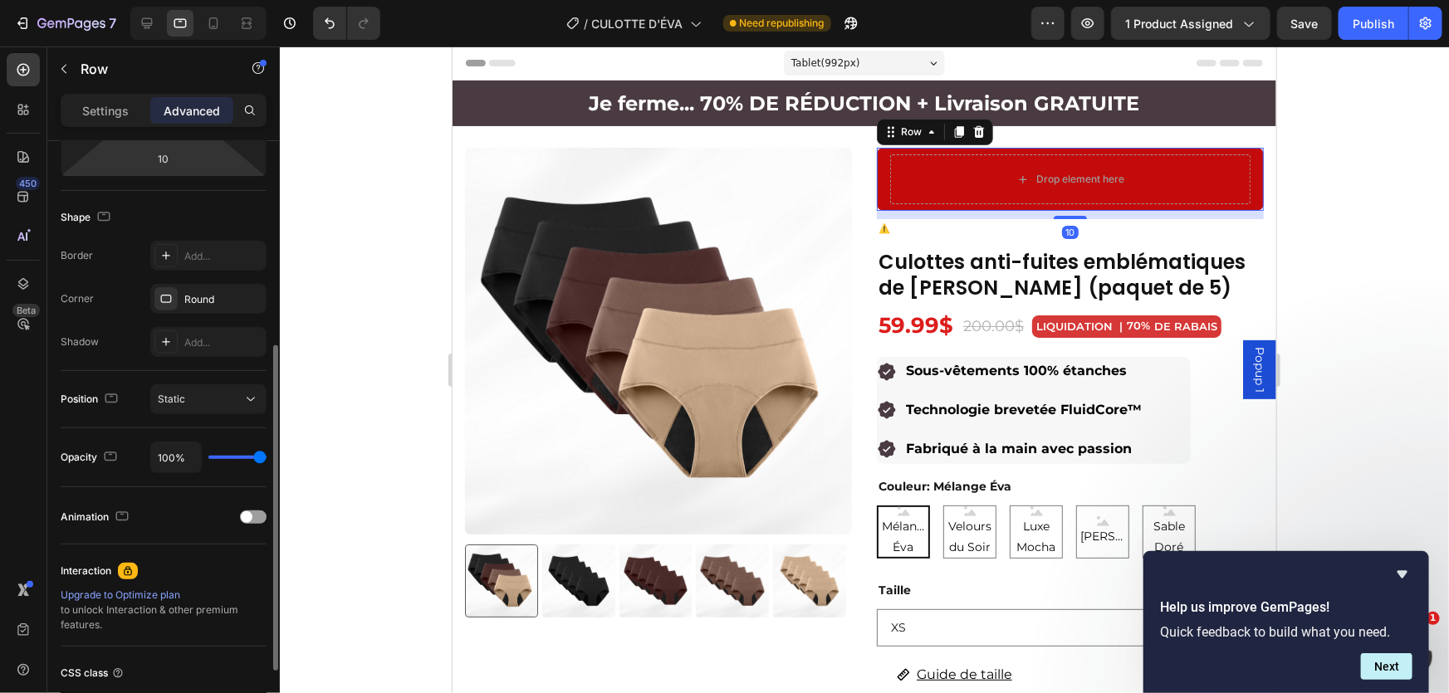
click at [91, 127] on div "Settings Advanced" at bounding box center [163, 117] width 233 height 47
click at [99, 115] on p "Settings" at bounding box center [105, 110] width 47 height 17
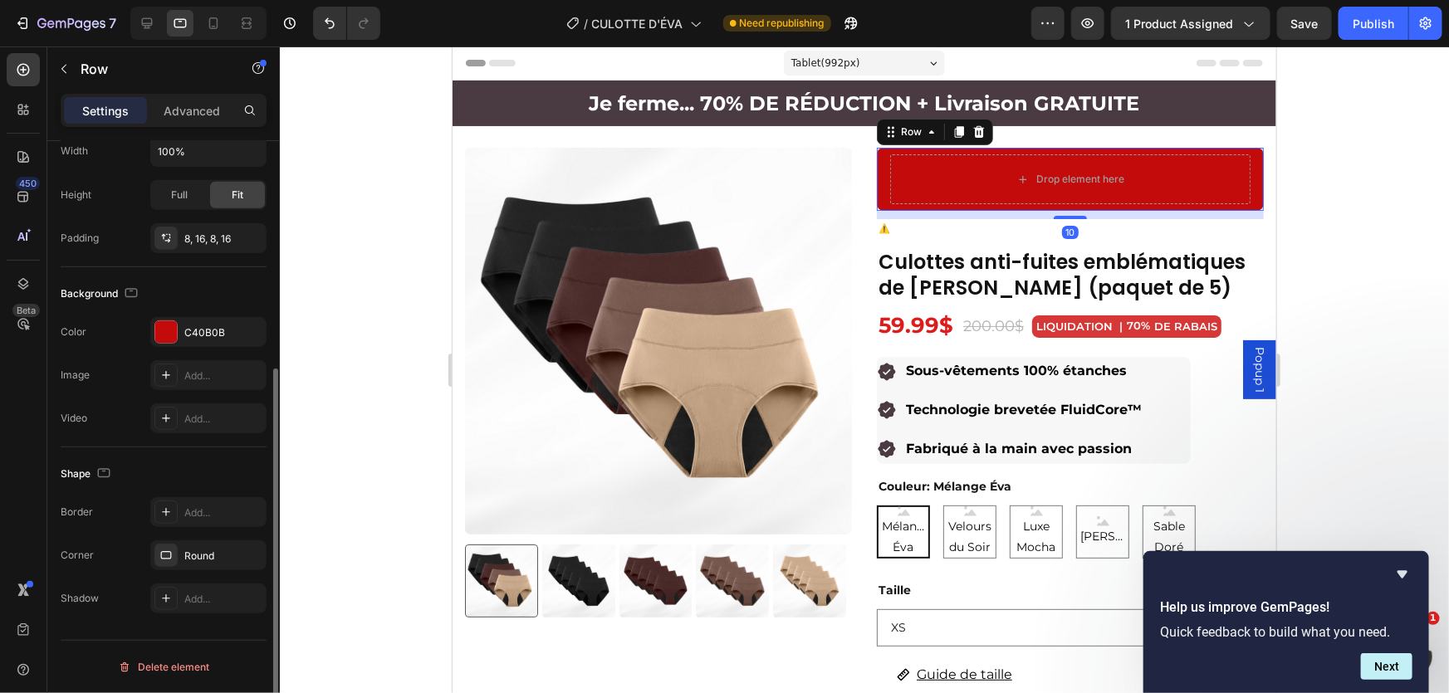
scroll to position [369, 0]
click at [199, 327] on div "C40B0B" at bounding box center [208, 334] width 48 height 15
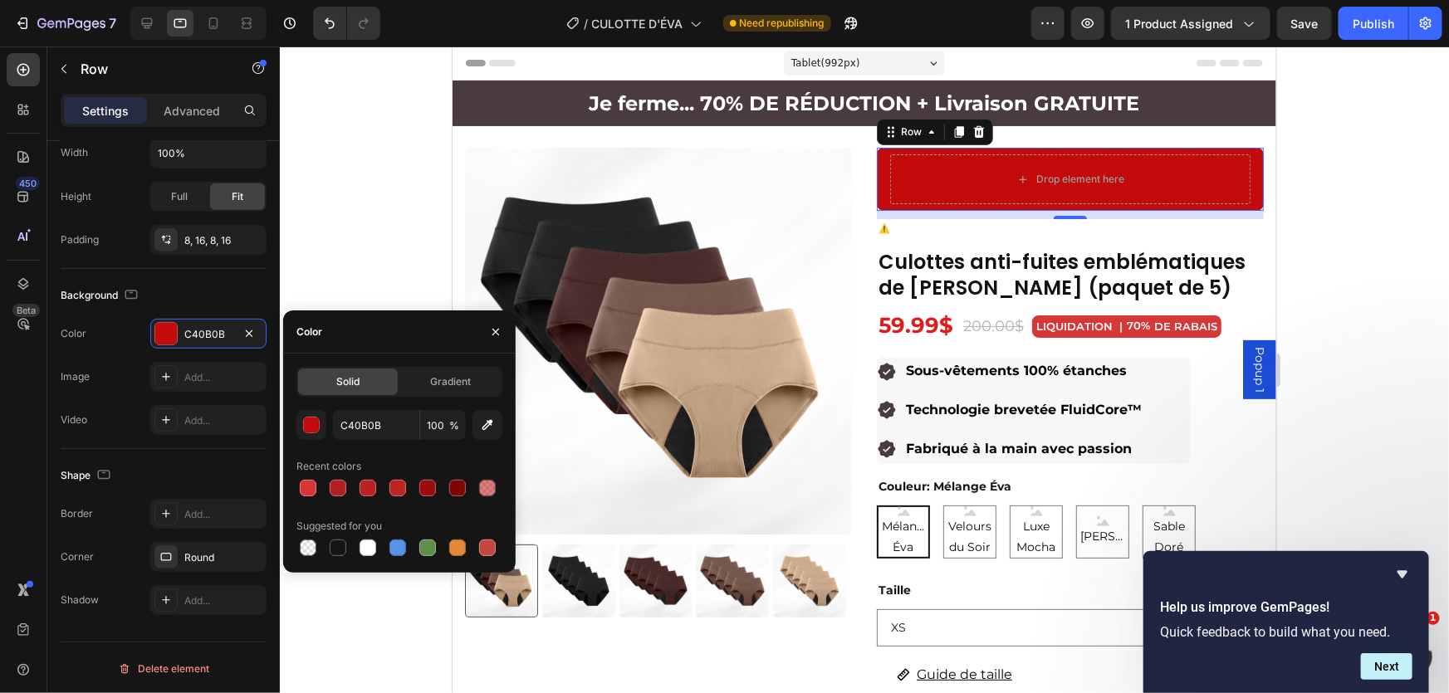
click at [357, 381] on span "Solid" at bounding box center [347, 381] width 23 height 15
click at [312, 490] on div at bounding box center [308, 488] width 17 height 17
type input "D63837"
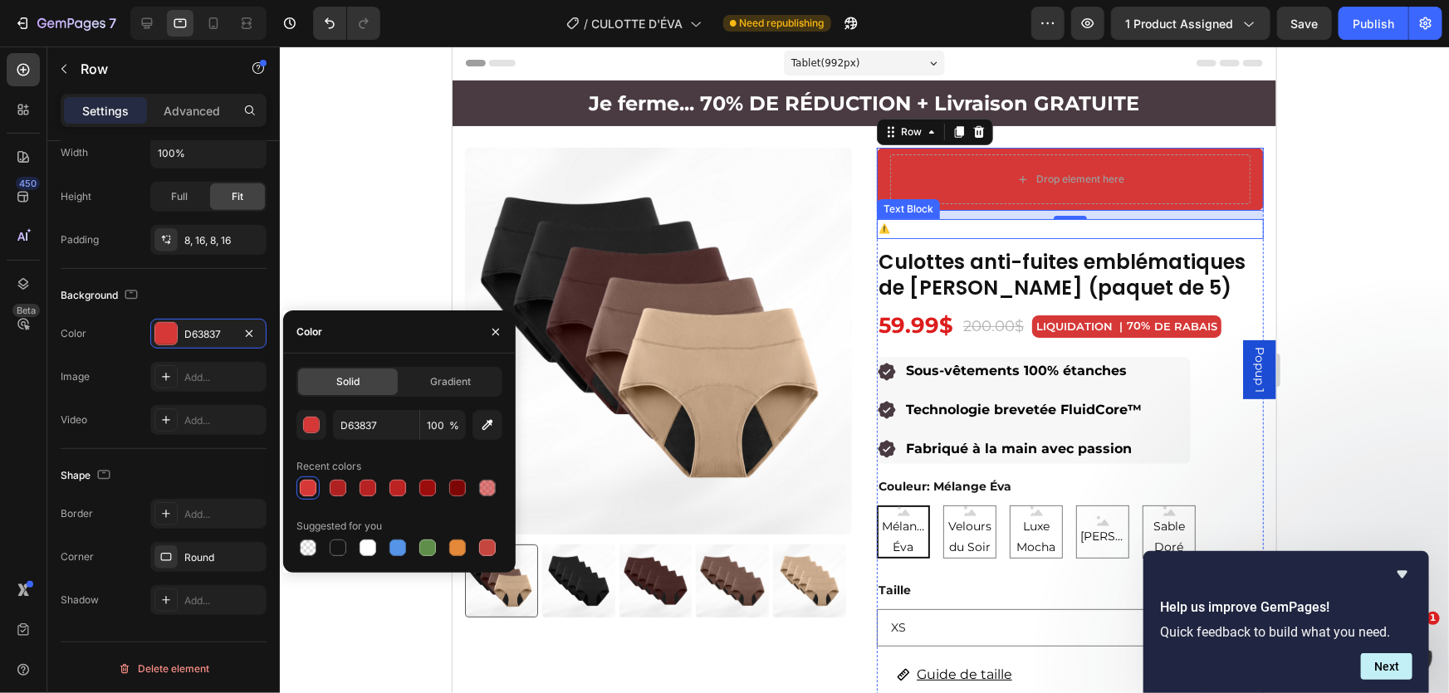
click at [968, 237] on div "⚠️ Commandes passées [DATE] : ne seront pas affectées par la grève" at bounding box center [1069, 228] width 387 height 20
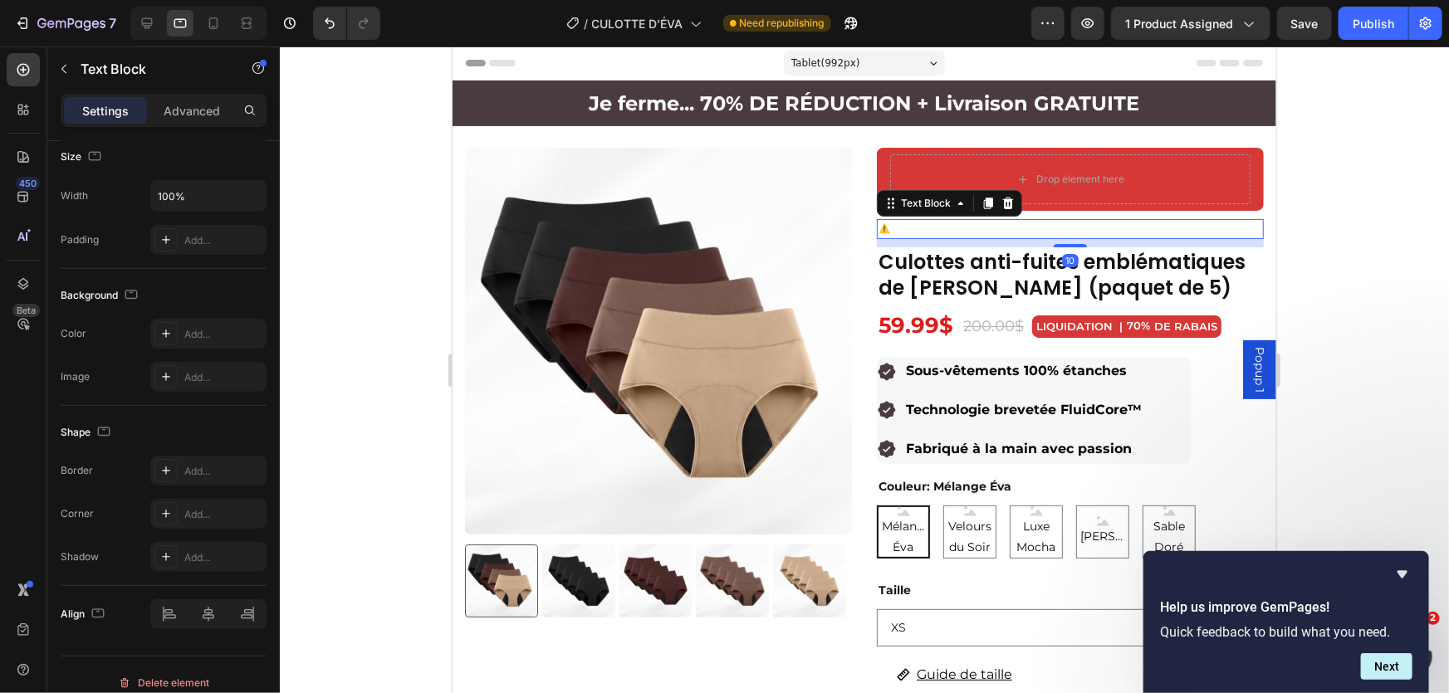
scroll to position [0, 0]
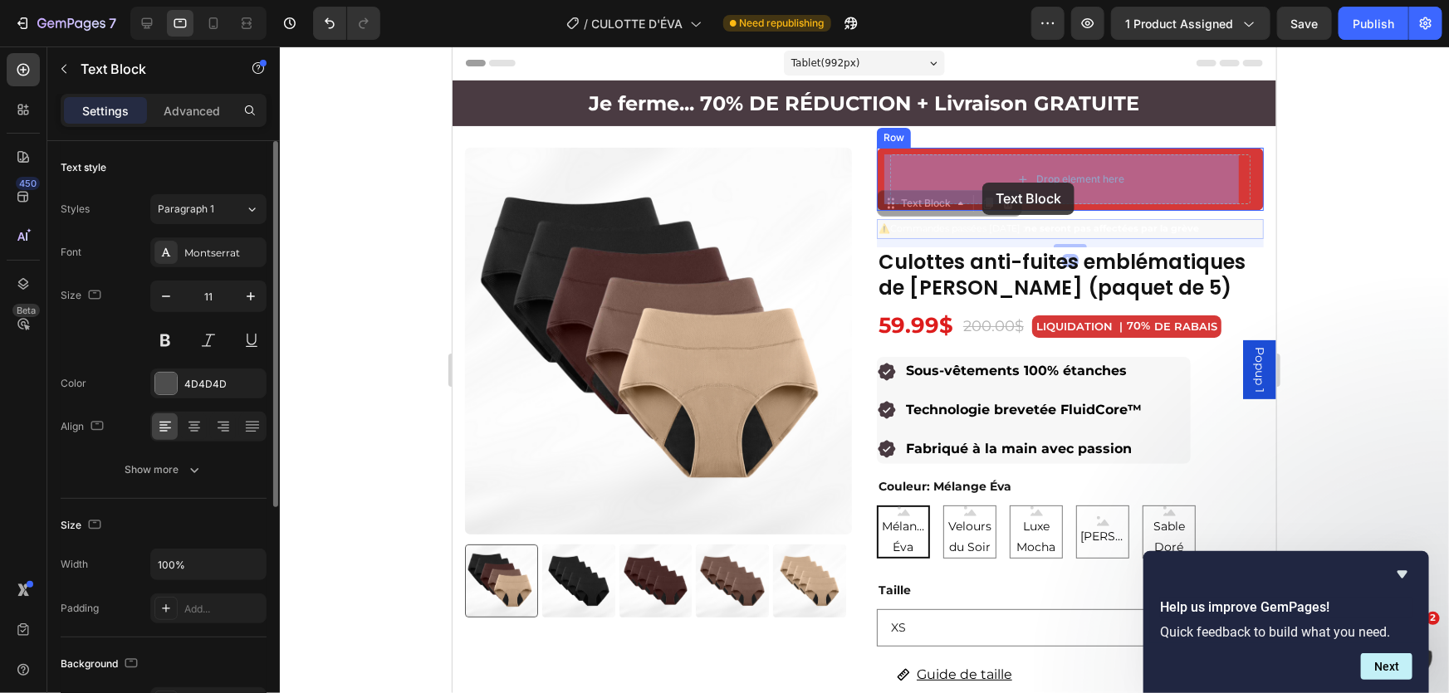
drag, startPoint x: 968, startPoint y: 232, endPoint x: 999, endPoint y: 175, distance: 64.3
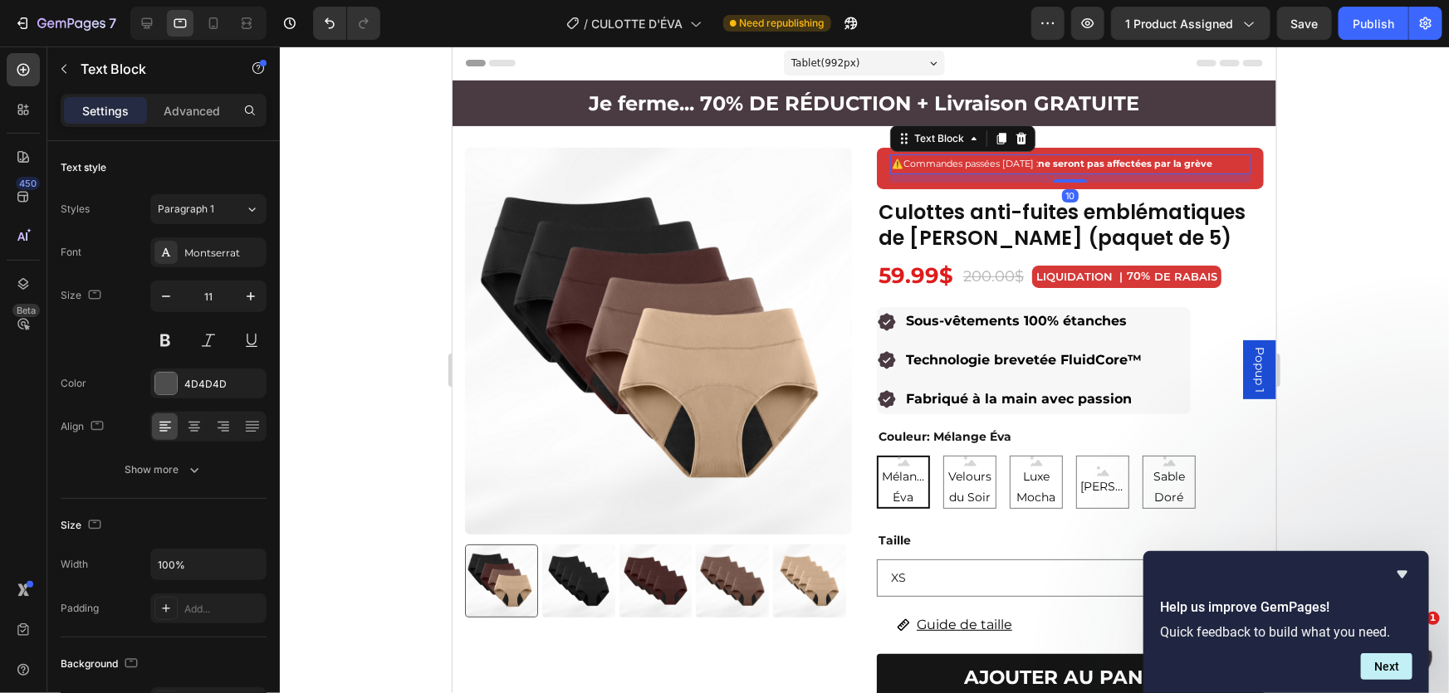
drag, startPoint x: 1339, startPoint y: 184, endPoint x: 1330, endPoint y: 183, distance: 8.5
click at [1338, 184] on div at bounding box center [864, 370] width 1169 height 647
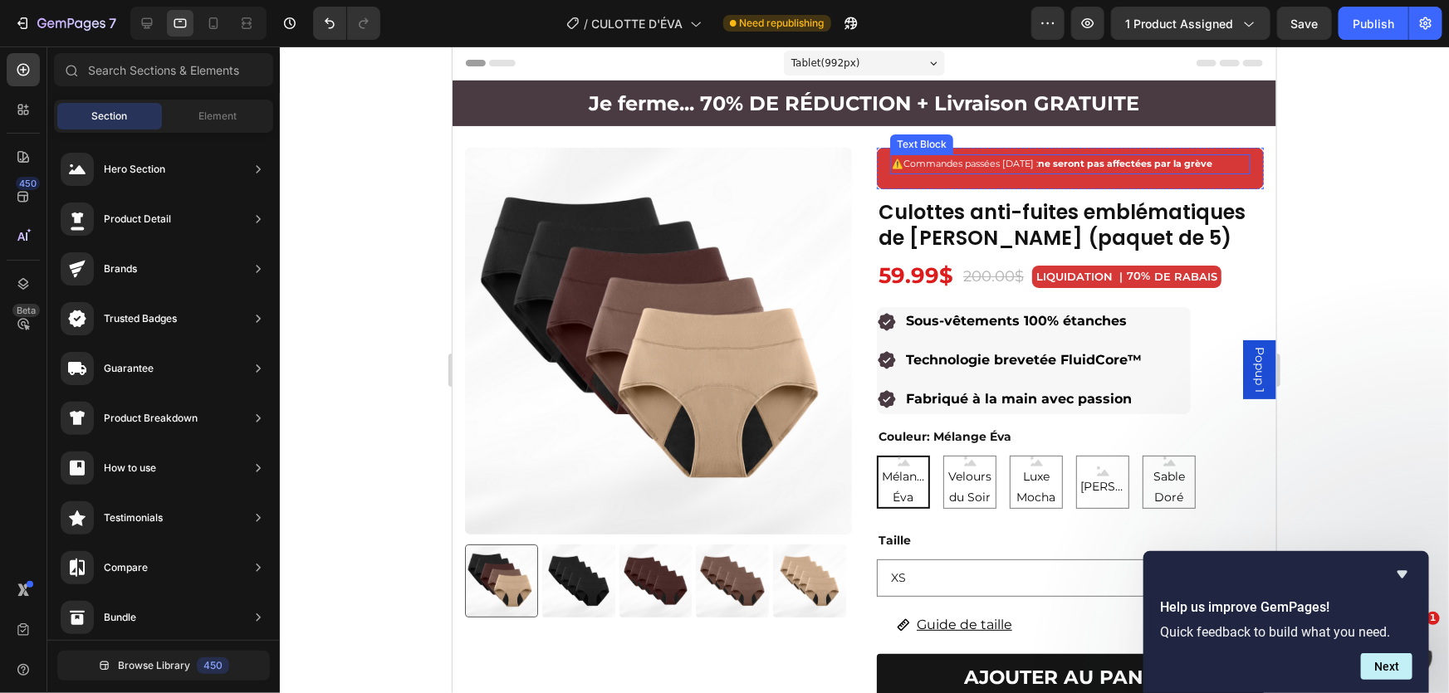
click at [1060, 165] on strong "ne seront pas affectées par la grève" at bounding box center [1124, 163] width 174 height 12
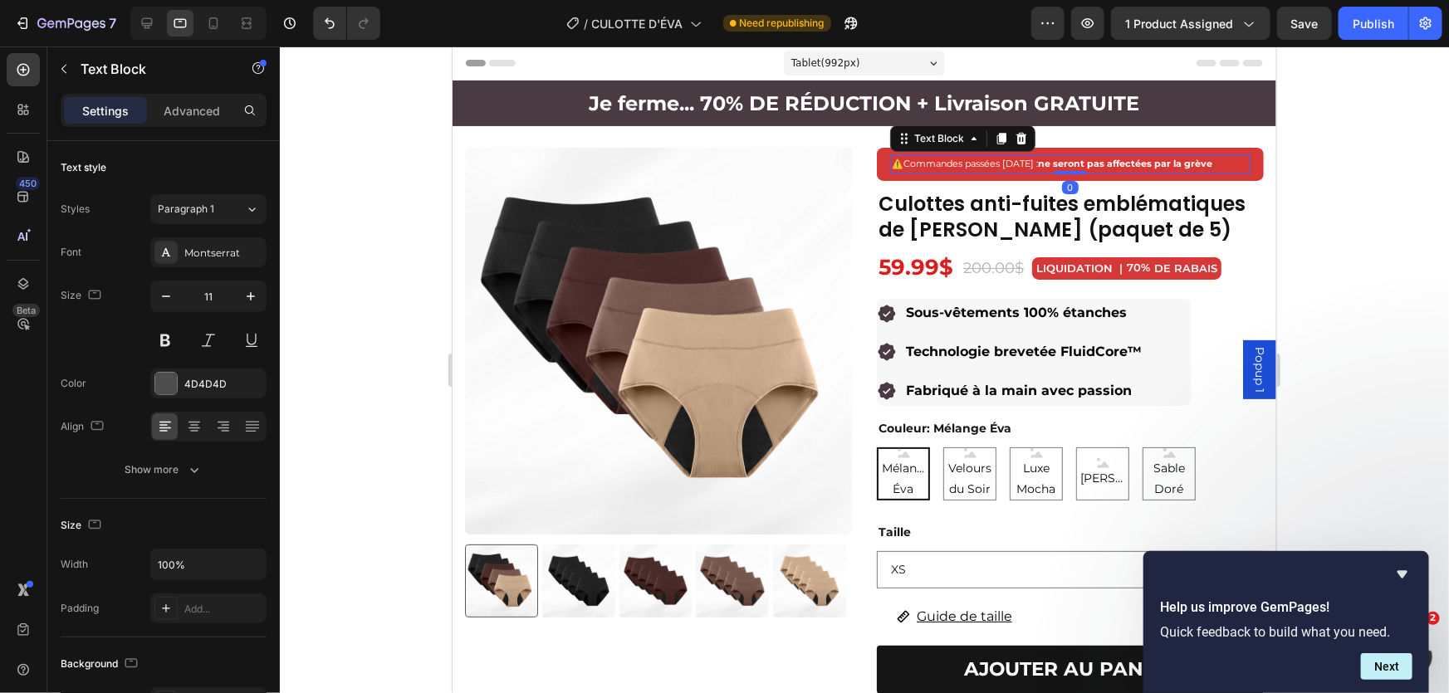
drag, startPoint x: 1060, startPoint y: 181, endPoint x: 1727, endPoint y: 206, distance: 668.1
click at [1060, 154] on div "⚠️ Commandes passées [DATE] : ne seront pas affectées par la grève Text Block 0" at bounding box center [1069, 164] width 360 height 20
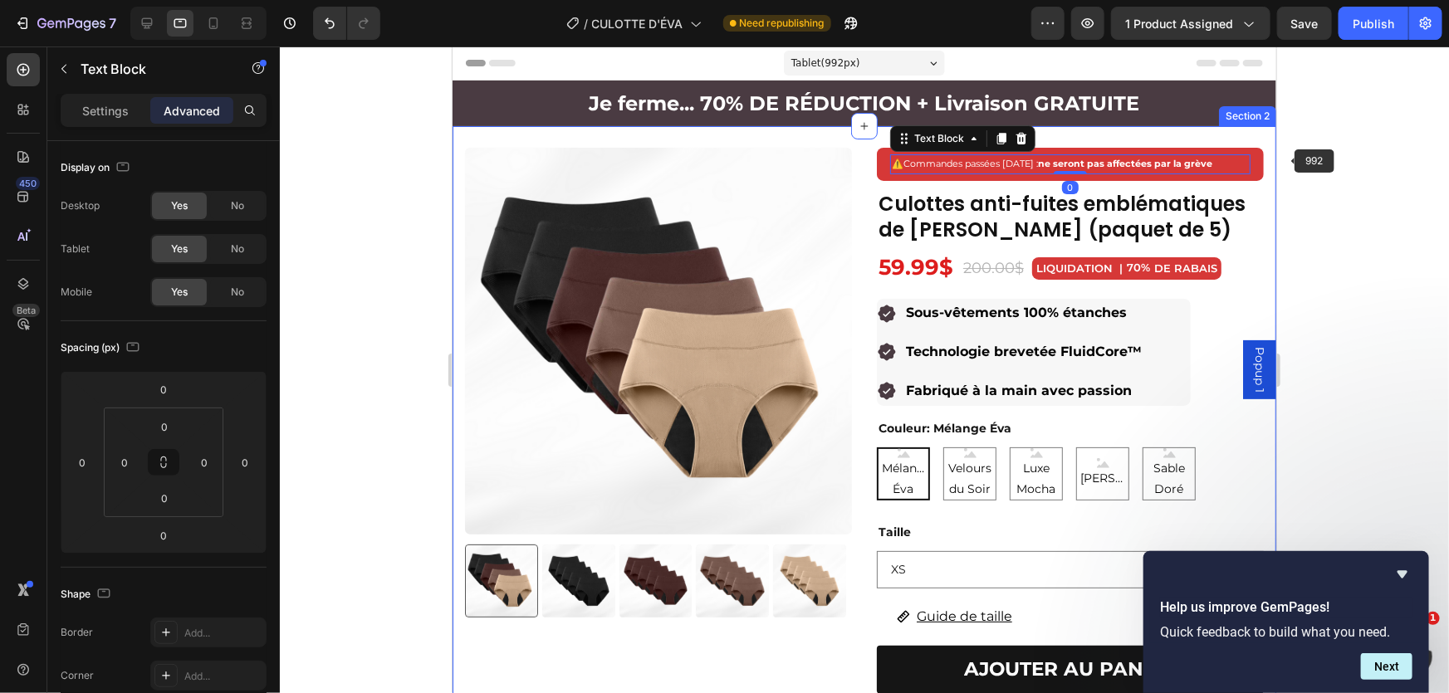
click at [1373, 161] on div at bounding box center [864, 370] width 1169 height 647
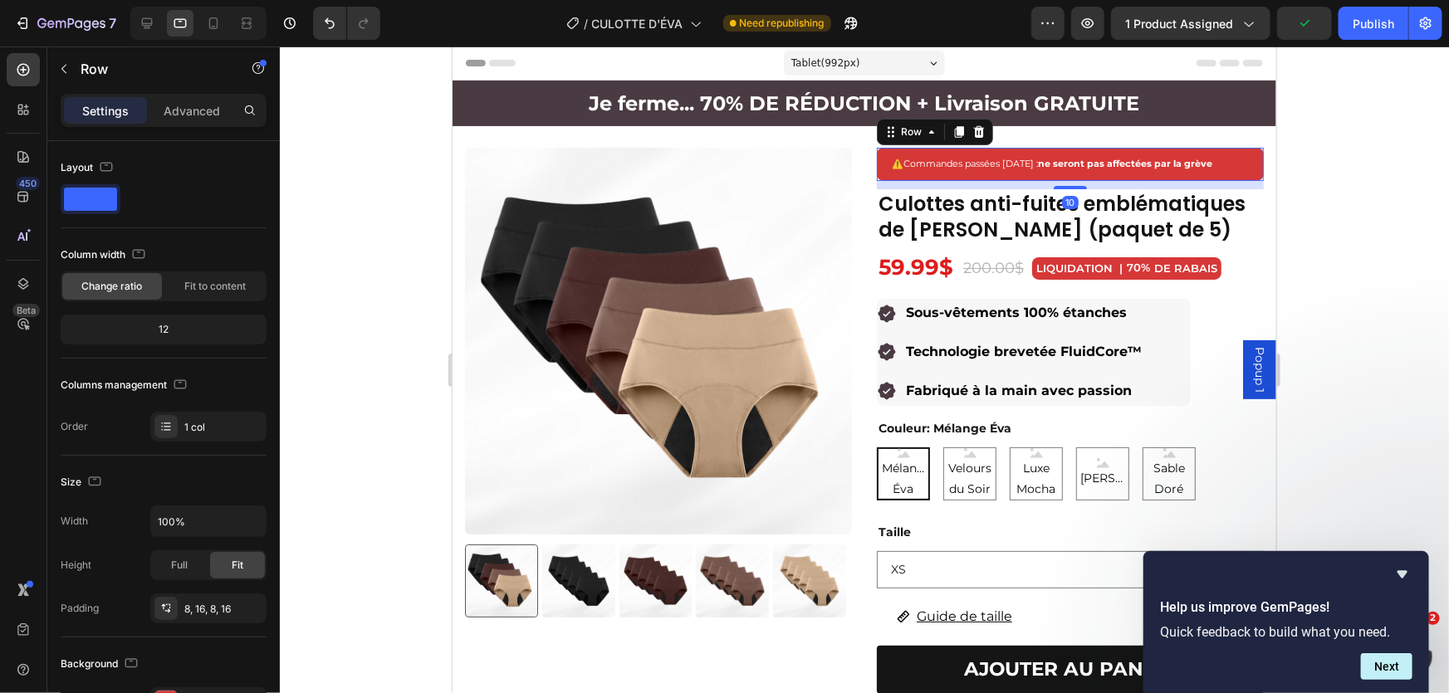
click at [1101, 149] on div "⚠️ Commandes passées [DATE] : ne seront pas affectées par la grève Text Block R…" at bounding box center [1069, 163] width 387 height 33
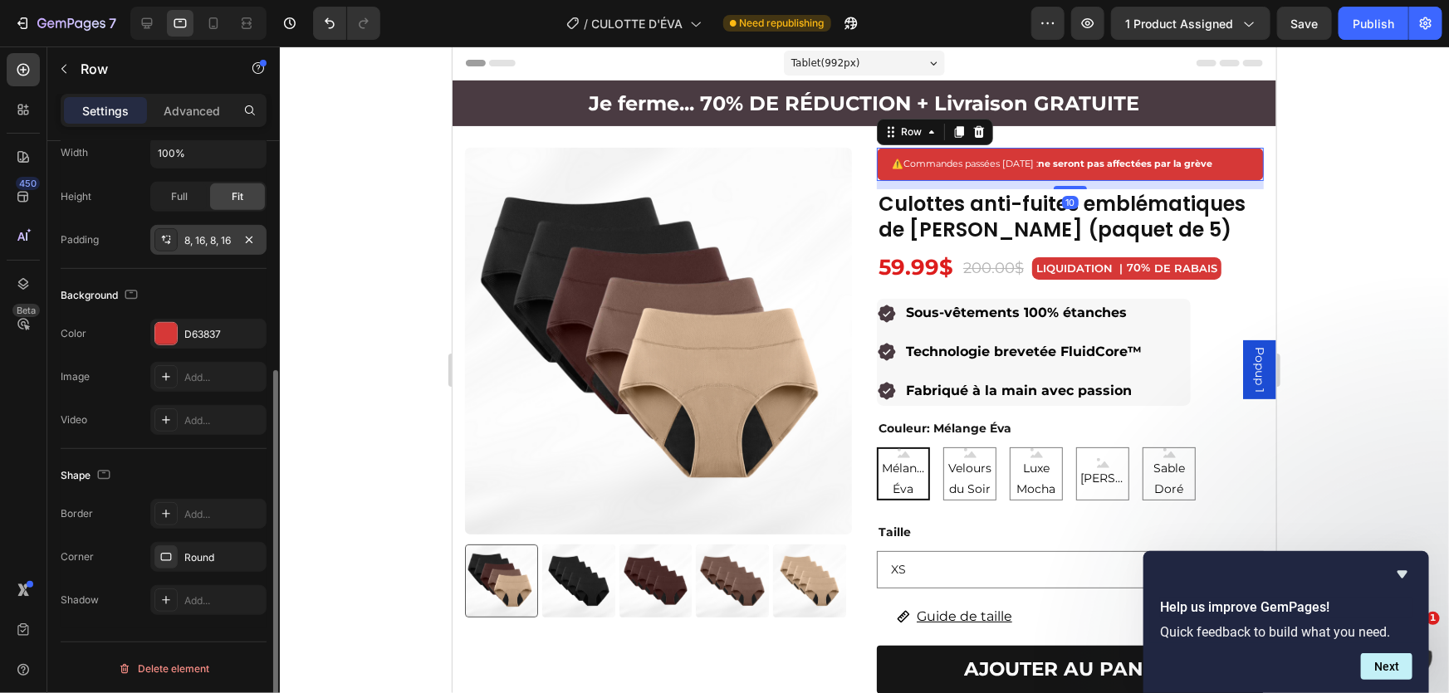
click at [213, 241] on div "8, 16, 8, 16" at bounding box center [208, 240] width 48 height 15
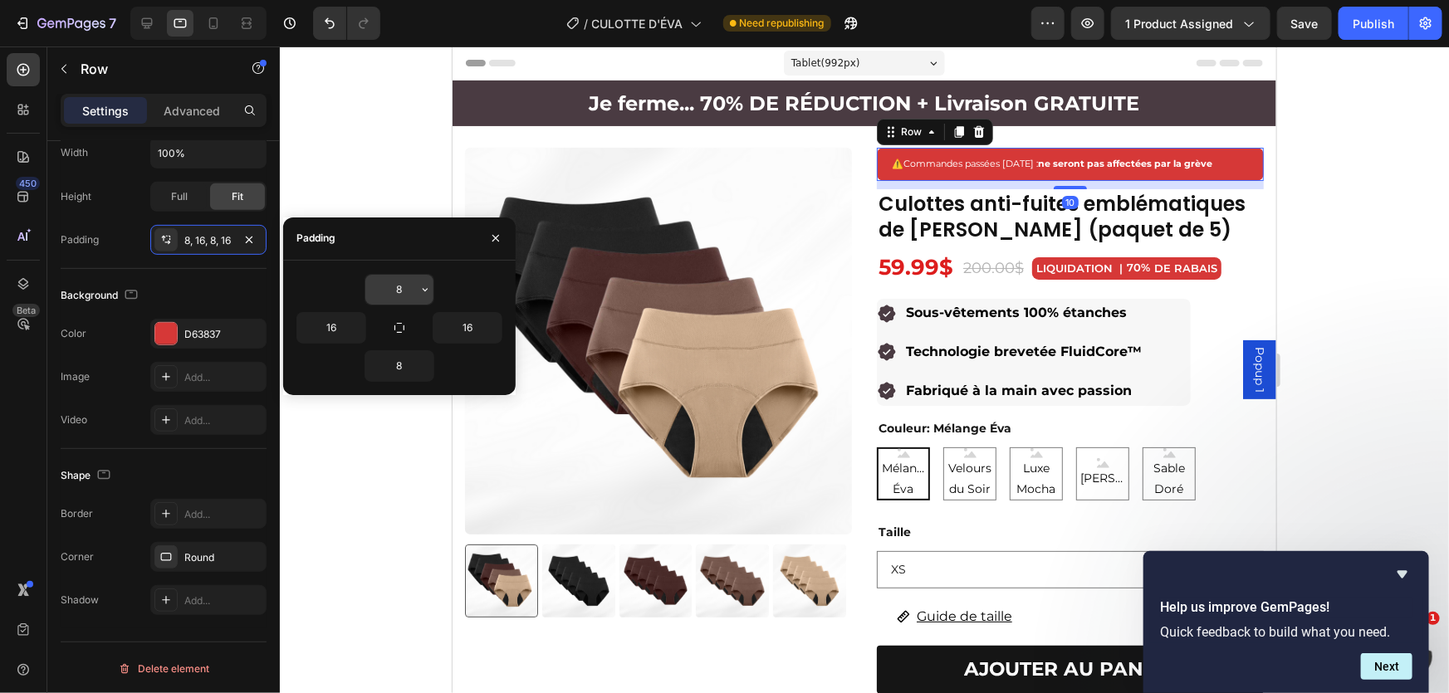
click at [391, 277] on input "8" at bounding box center [399, 290] width 68 height 30
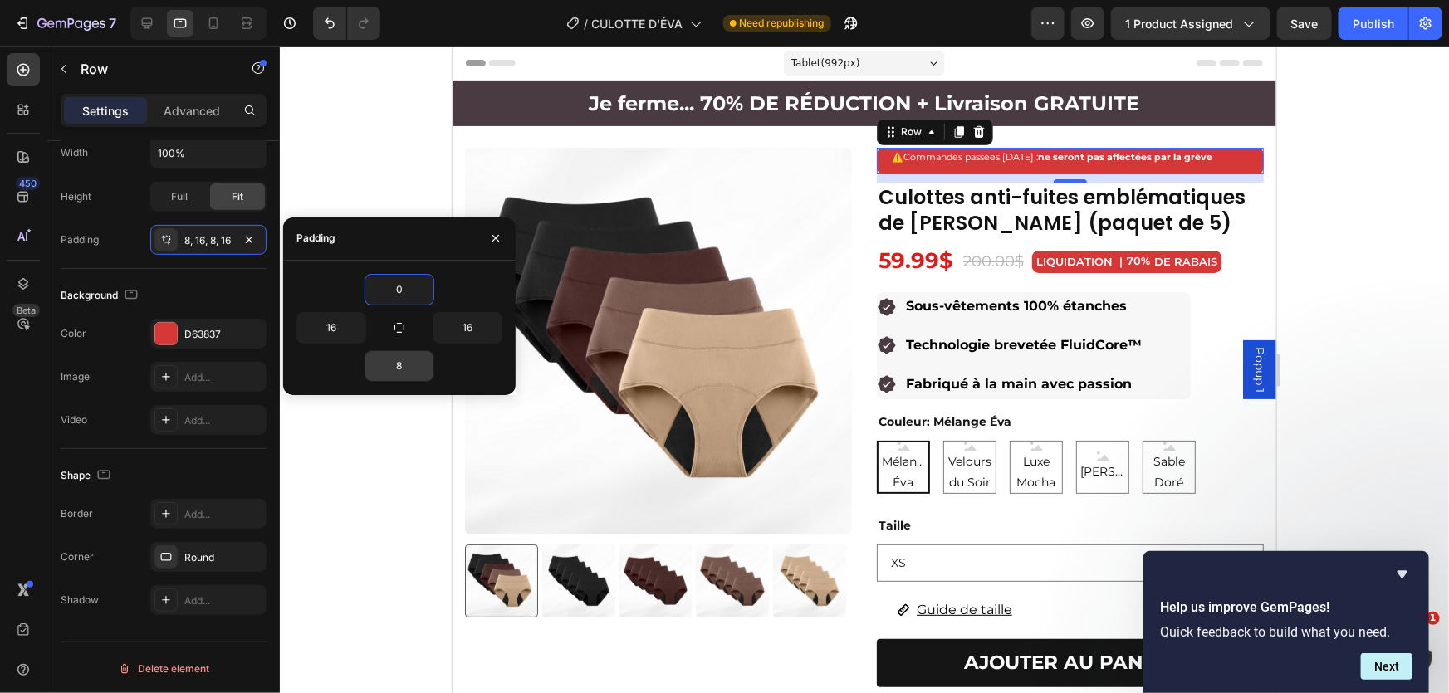
type input "0"
click at [402, 360] on input "8" at bounding box center [399, 366] width 68 height 30
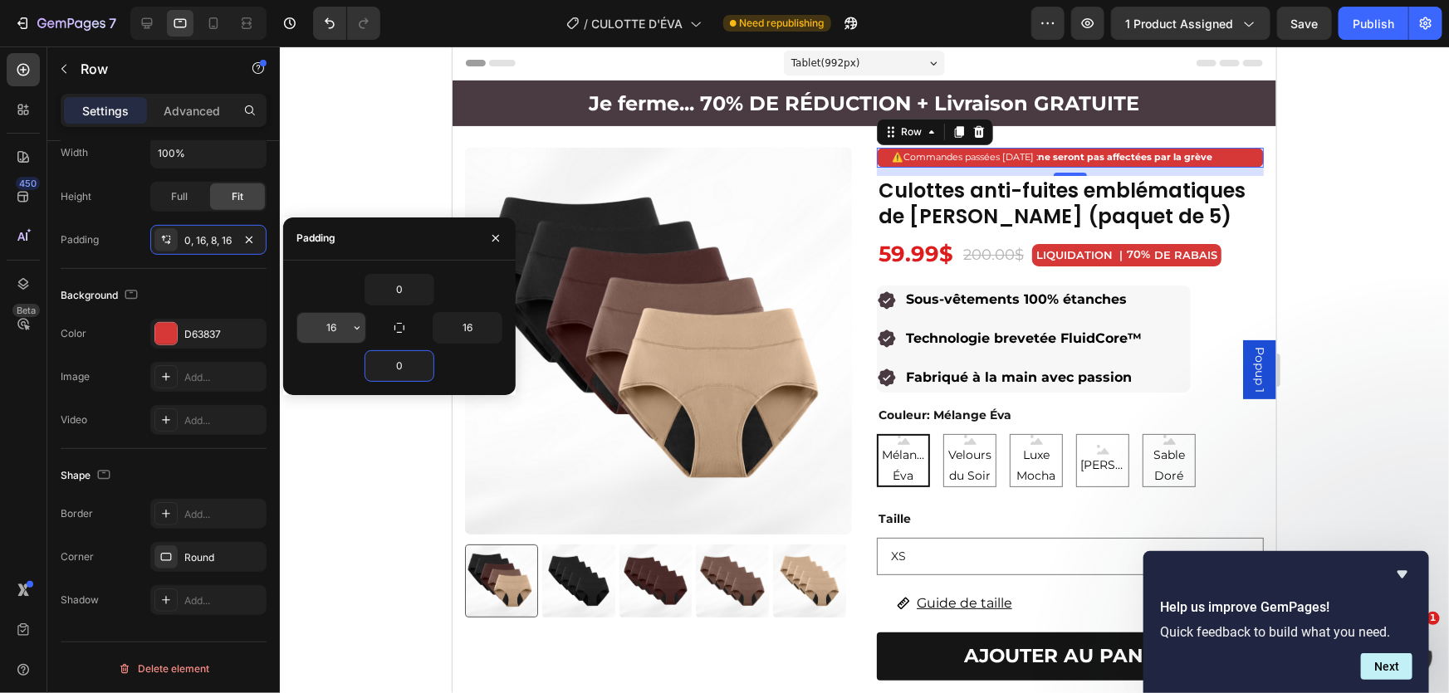
type input "0"
click at [335, 327] on input "16" at bounding box center [331, 328] width 68 height 30
type input "4"
click at [477, 322] on input "16" at bounding box center [467, 328] width 68 height 30
type input "4"
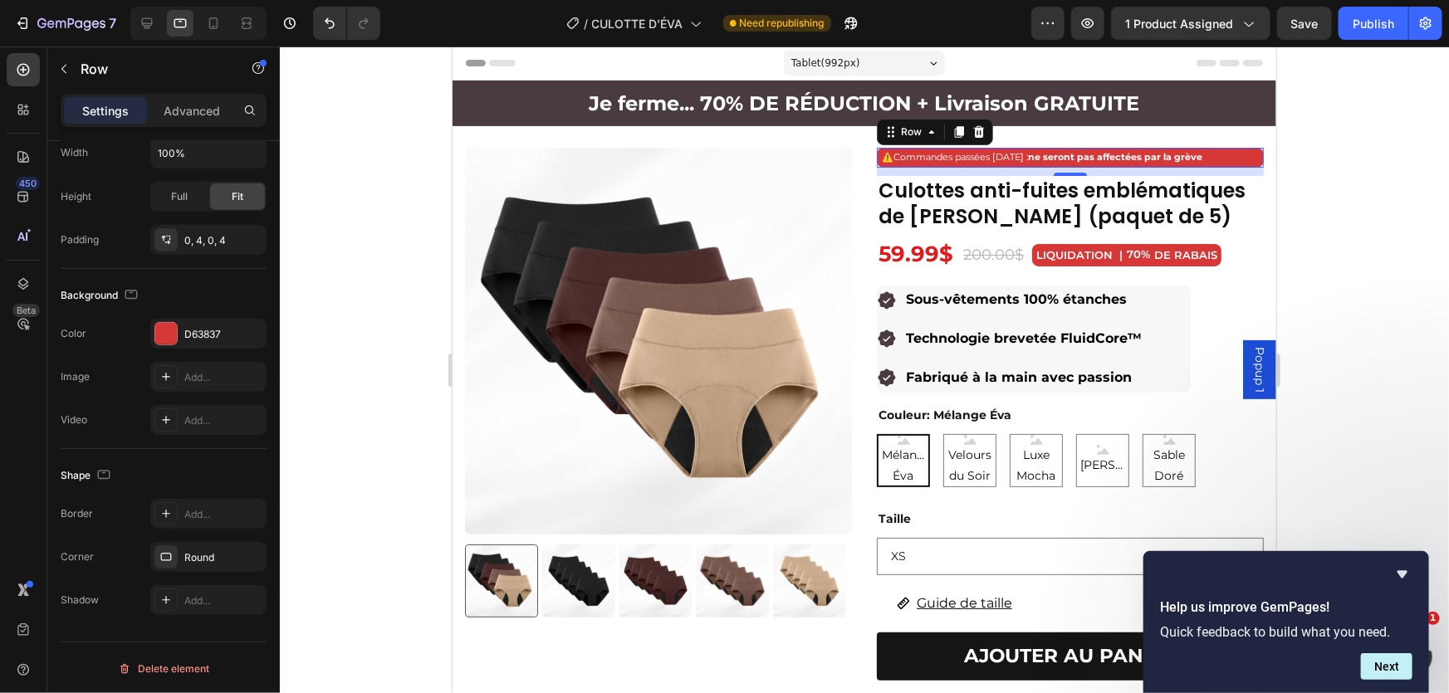
click at [370, 127] on div at bounding box center [864, 370] width 1169 height 647
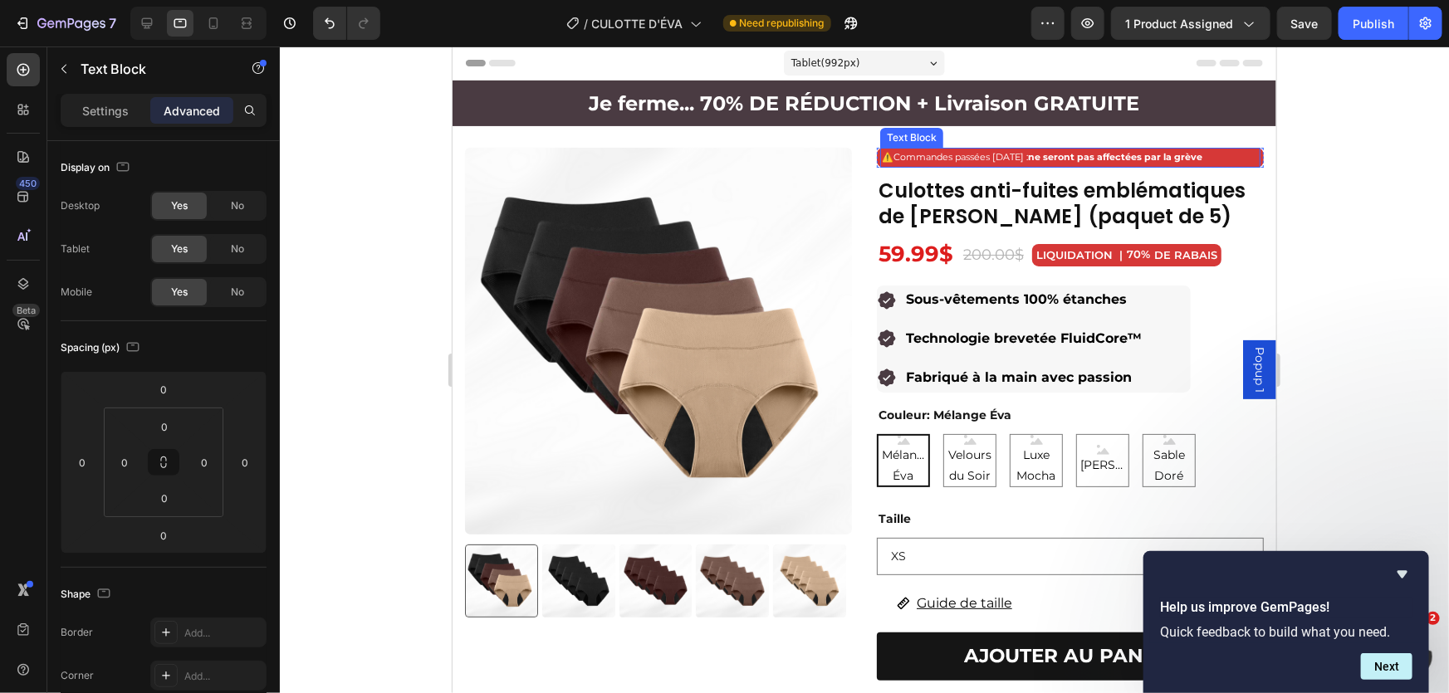
click at [1035, 161] on span "Commandes passées [DATE] : ne seront pas affectées par la grève" at bounding box center [1047, 156] width 309 height 12
click at [98, 108] on p "Settings" at bounding box center [105, 110] width 47 height 17
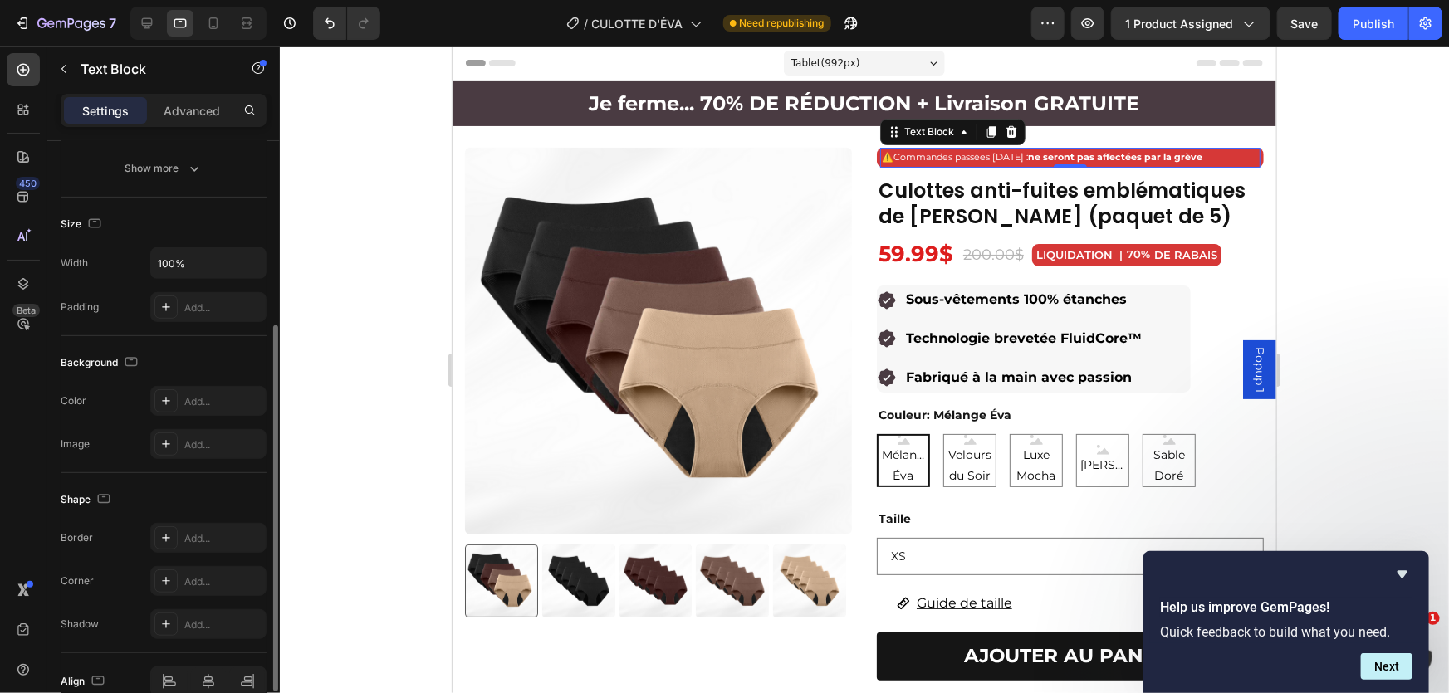
scroll to position [382, 0]
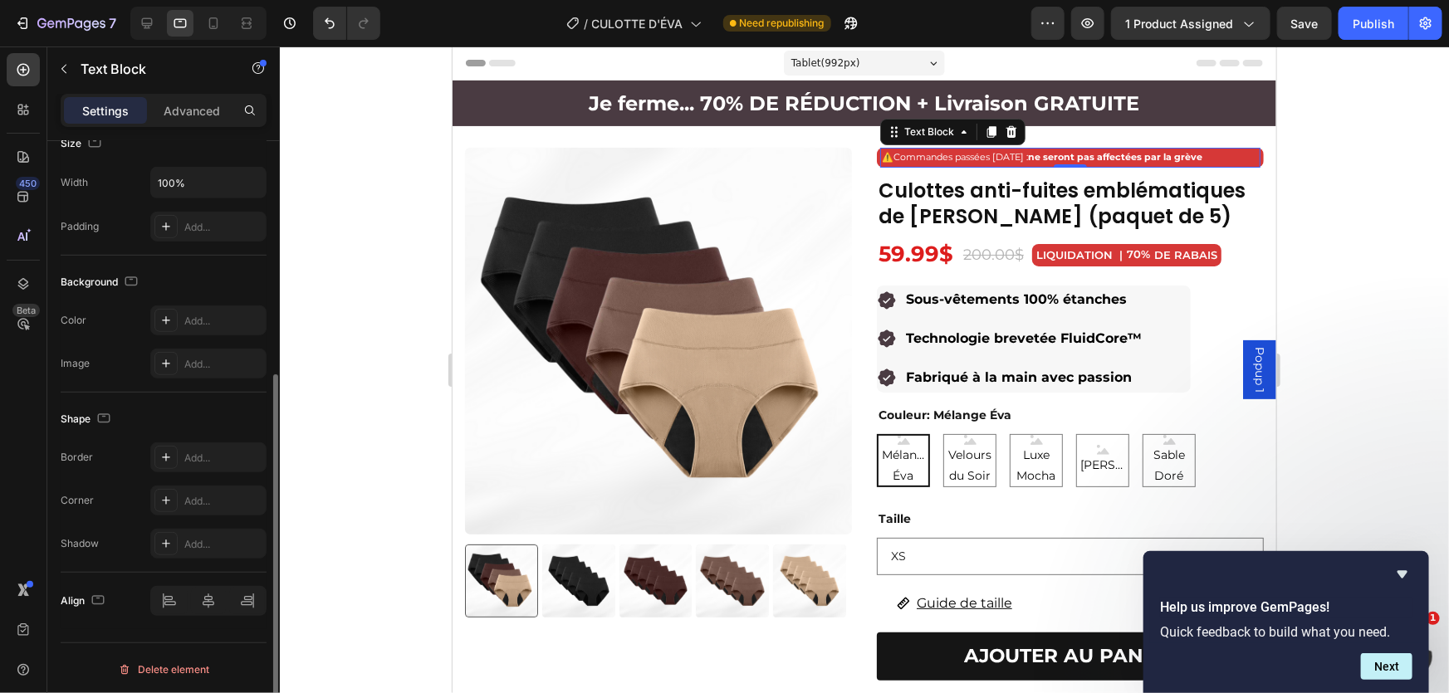
drag, startPoint x: 1399, startPoint y: 129, endPoint x: 1375, endPoint y: 133, distance: 24.4
click at [1398, 129] on div at bounding box center [864, 370] width 1169 height 647
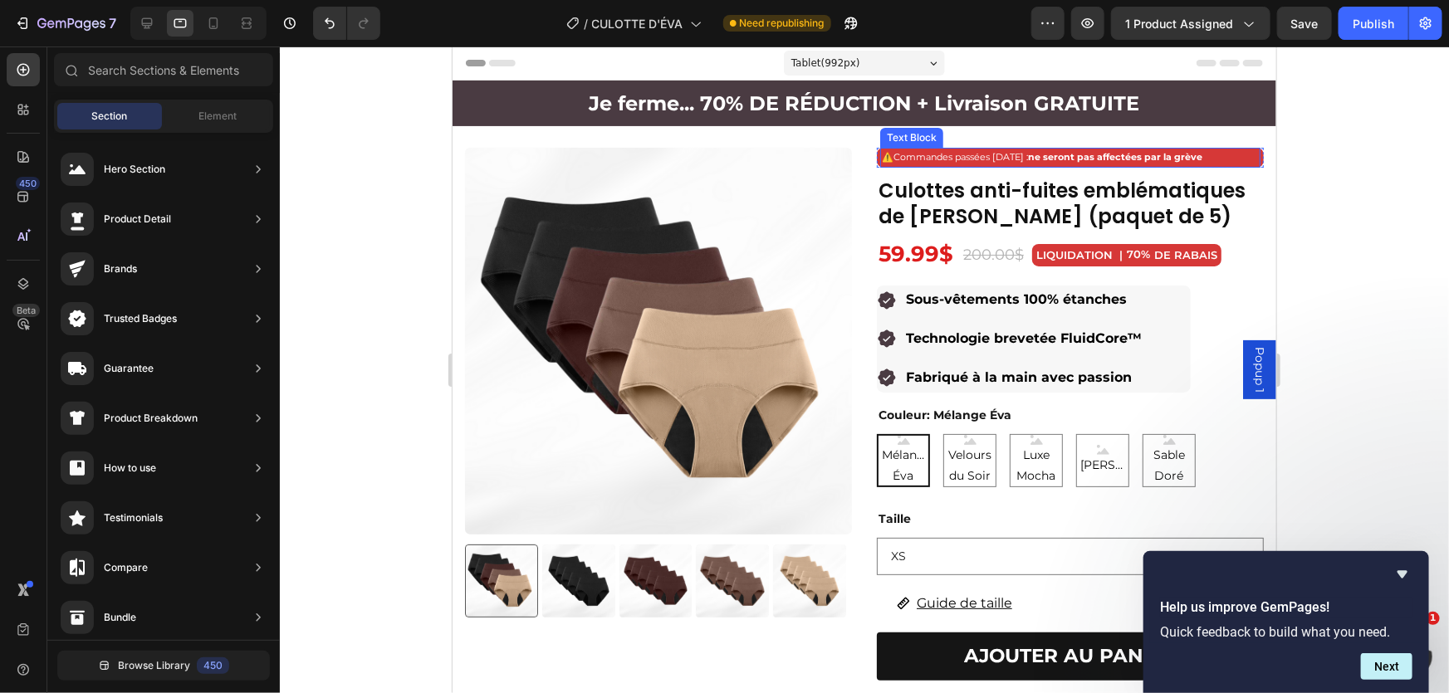
click at [1247, 154] on div "⚠️ Commandes passées [DATE] : ne seront pas affectées par la grève" at bounding box center [1069, 157] width 380 height 20
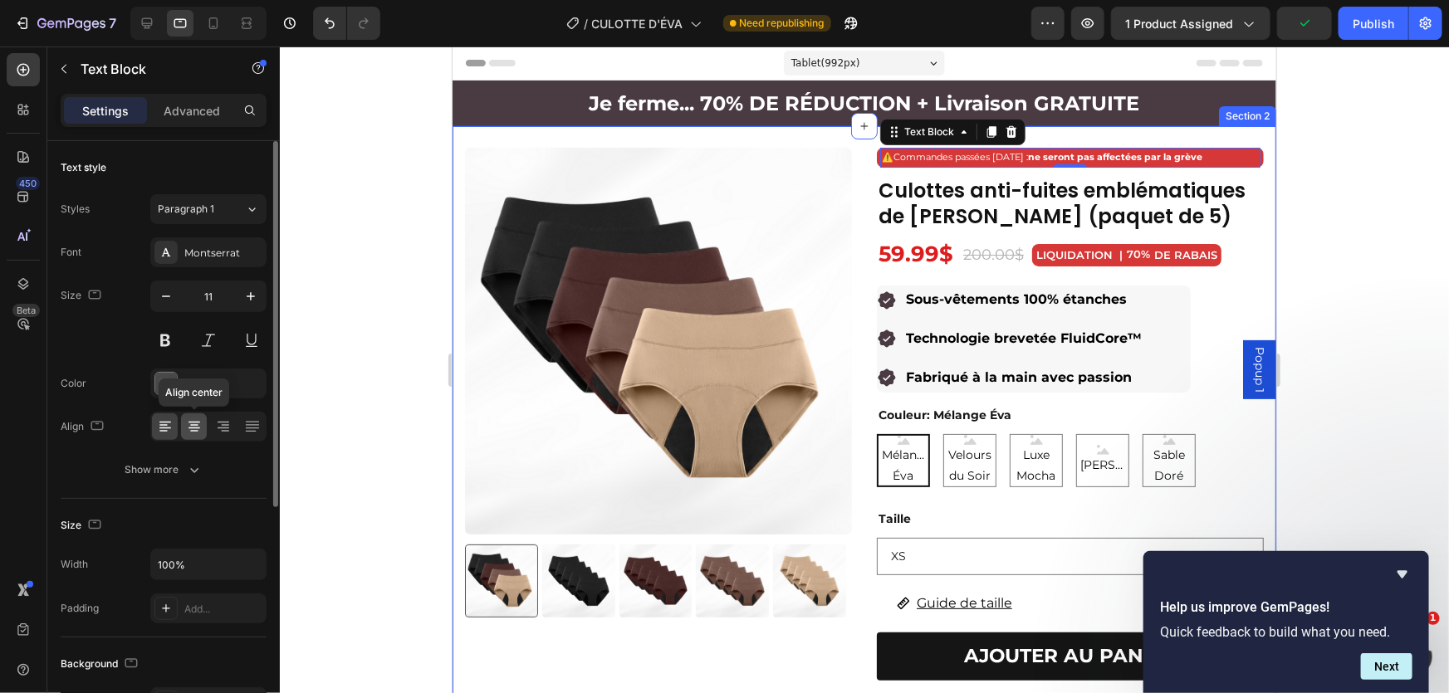
click at [188, 425] on icon at bounding box center [194, 427] width 17 height 17
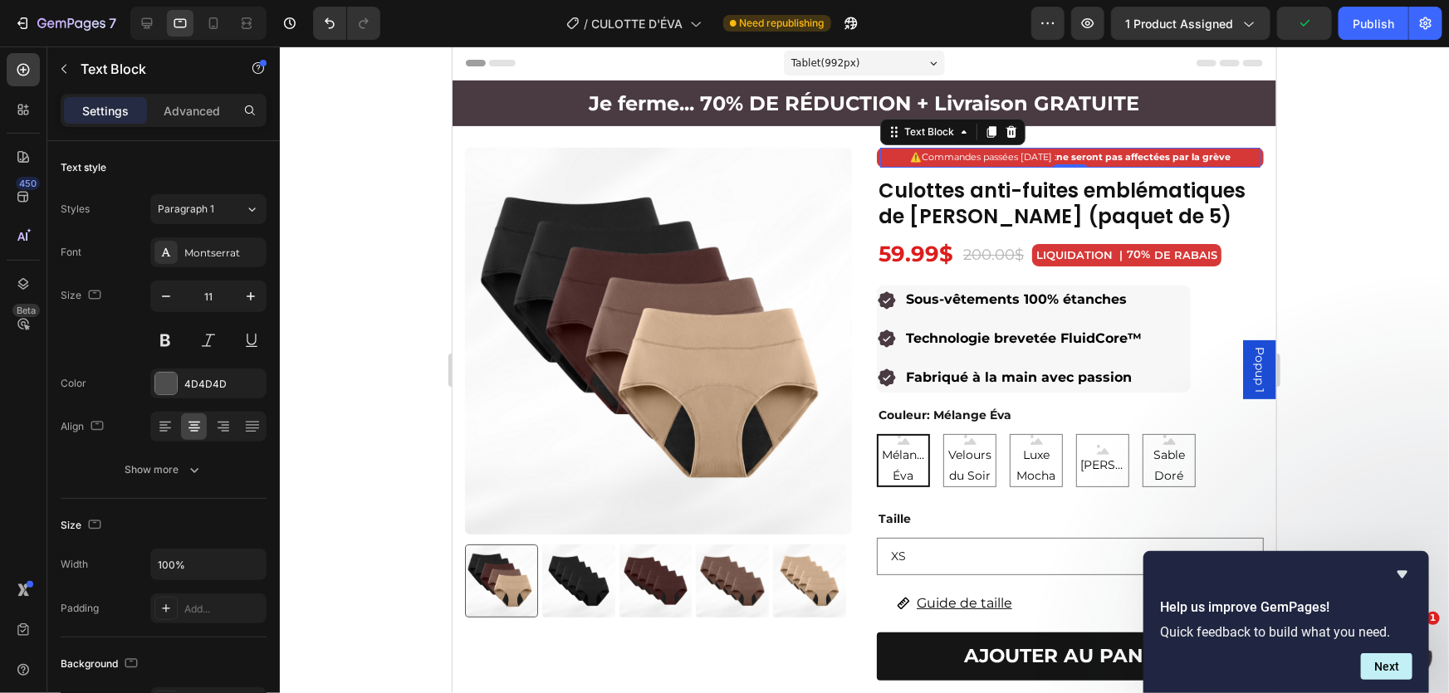
drag, startPoint x: 1411, startPoint y: 224, endPoint x: 1402, endPoint y: 222, distance: 8.7
click at [1408, 223] on div at bounding box center [864, 370] width 1169 height 647
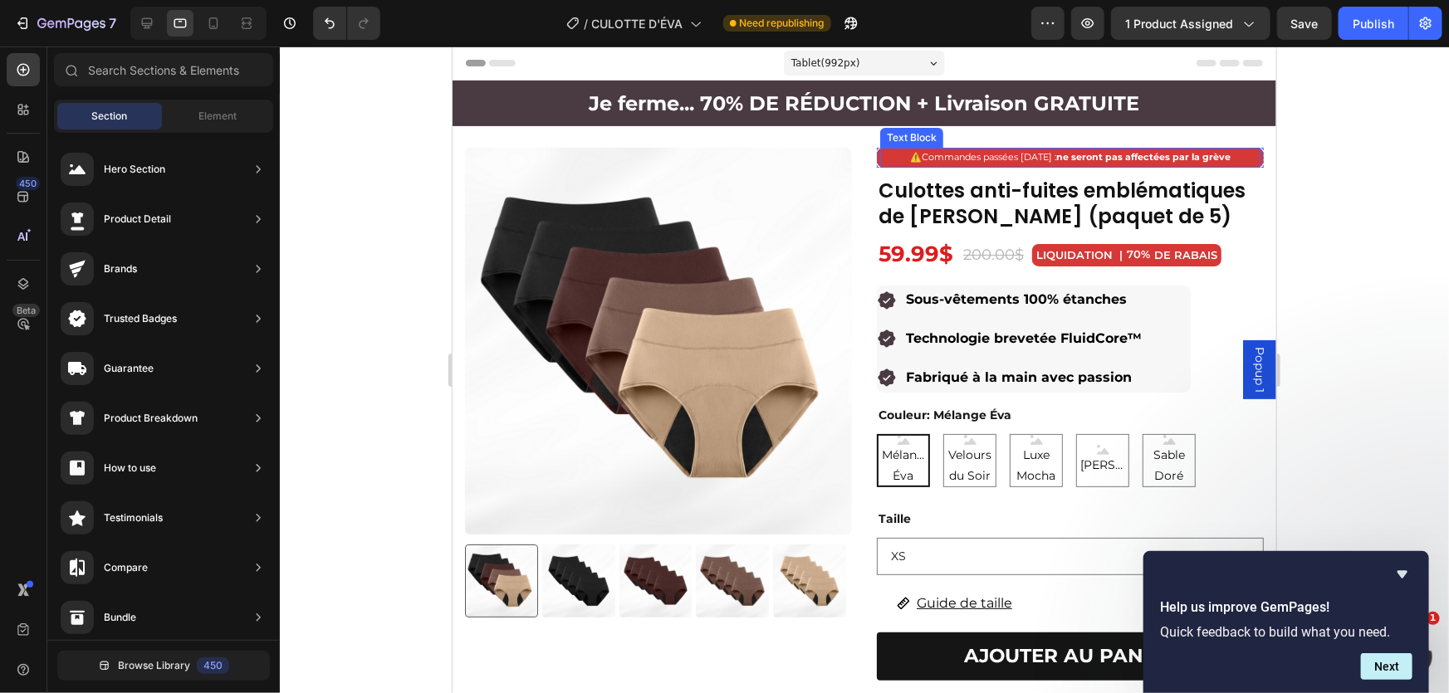
click at [1061, 156] on strong "ne seront pas affectées par la grève" at bounding box center [1142, 156] width 174 height 12
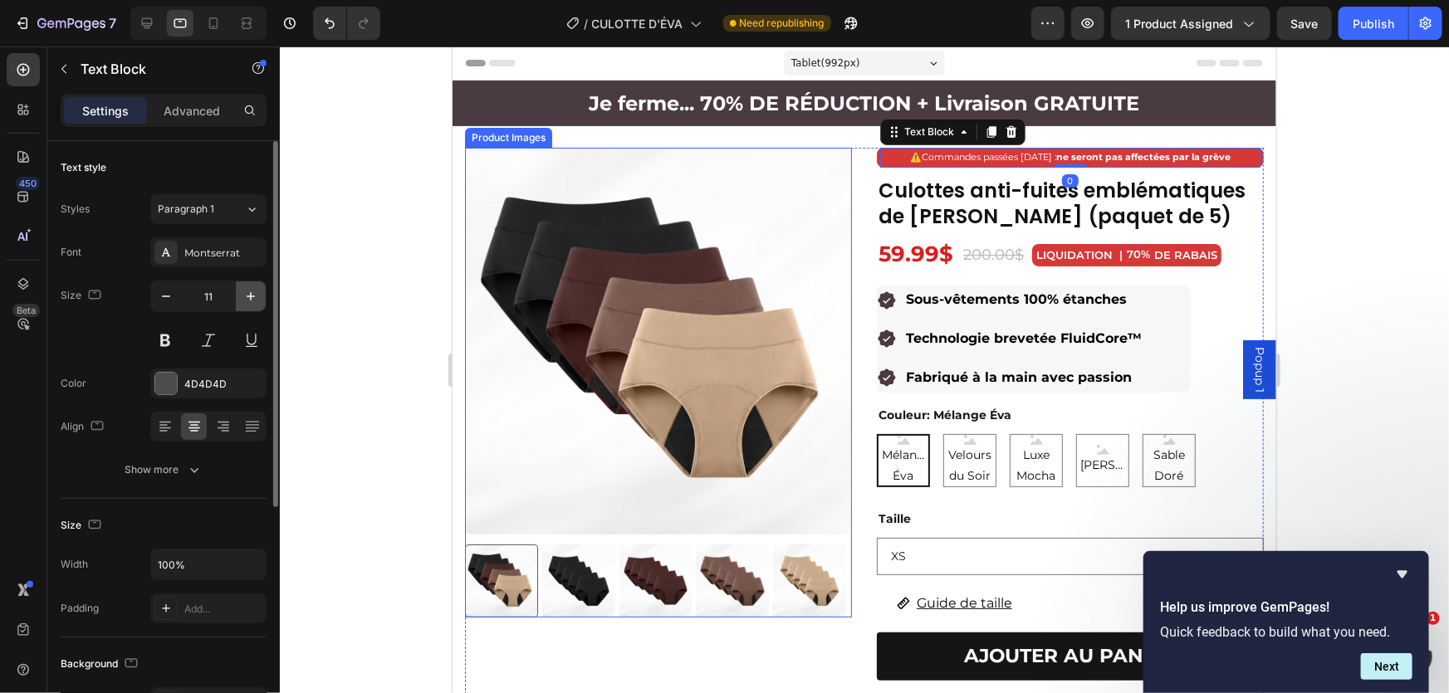
click at [250, 296] on icon "button" at bounding box center [251, 296] width 8 height 8
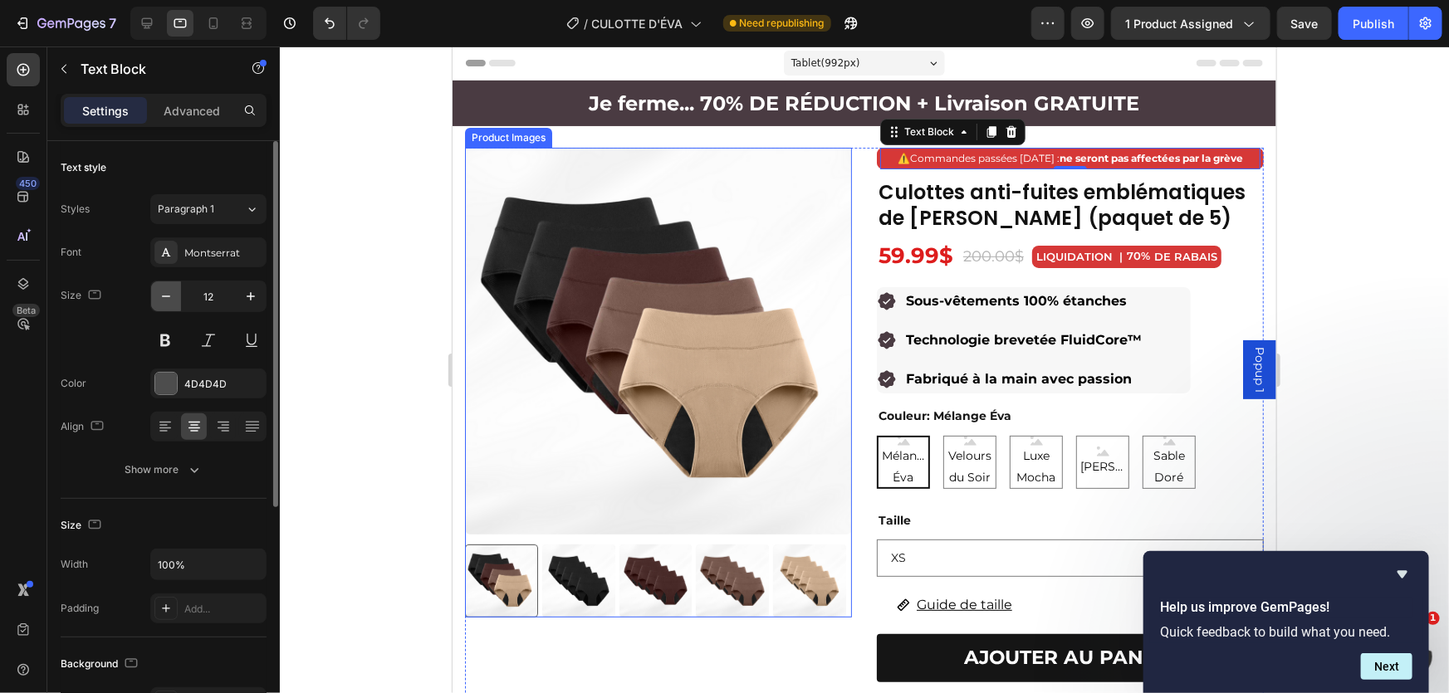
click at [169, 296] on icon "button" at bounding box center [166, 297] width 8 height 2
type input "11"
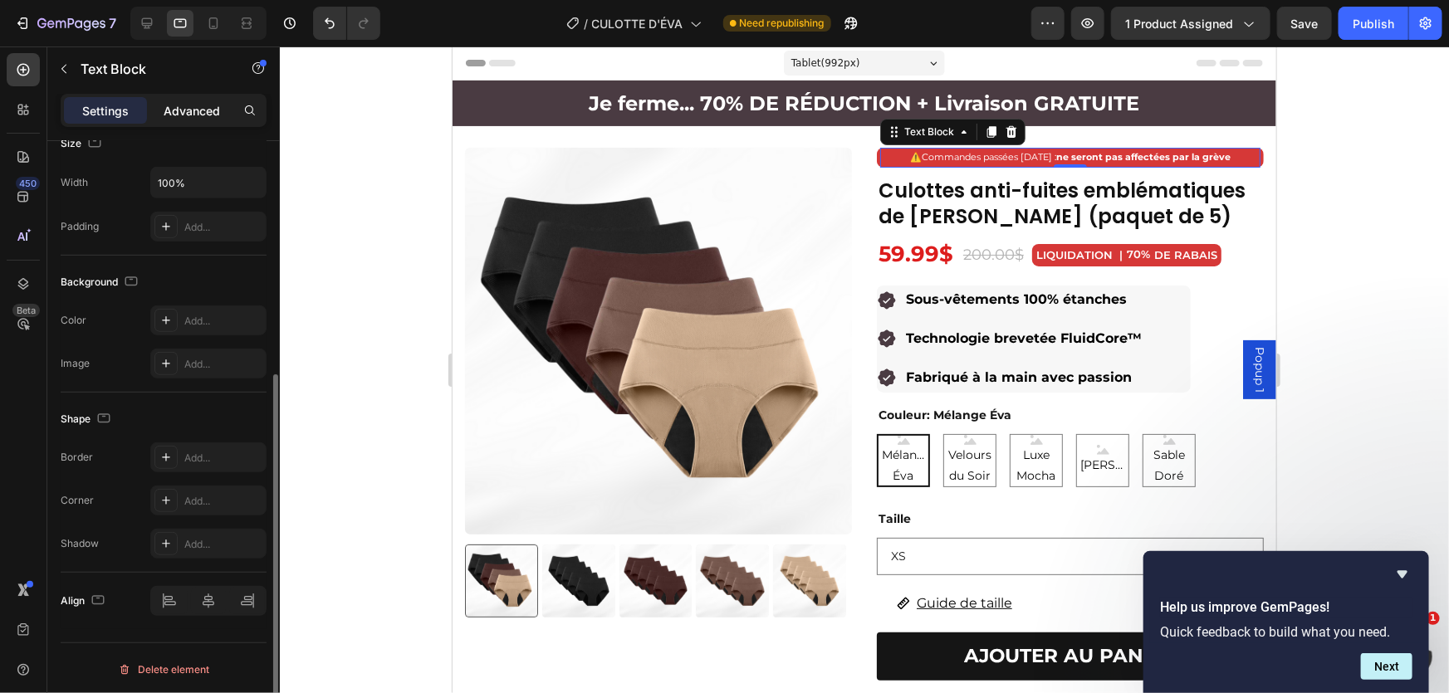
click at [181, 105] on p "Advanced" at bounding box center [192, 110] width 56 height 17
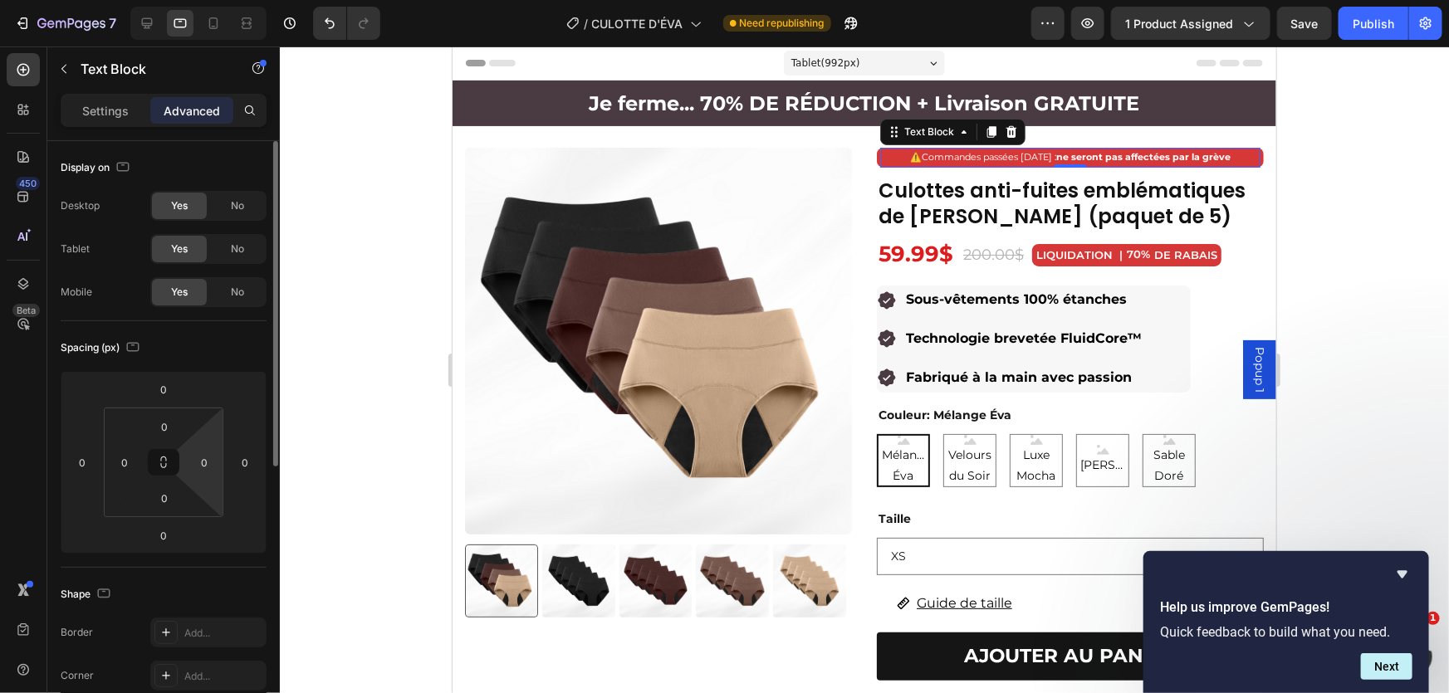
scroll to position [226, 0]
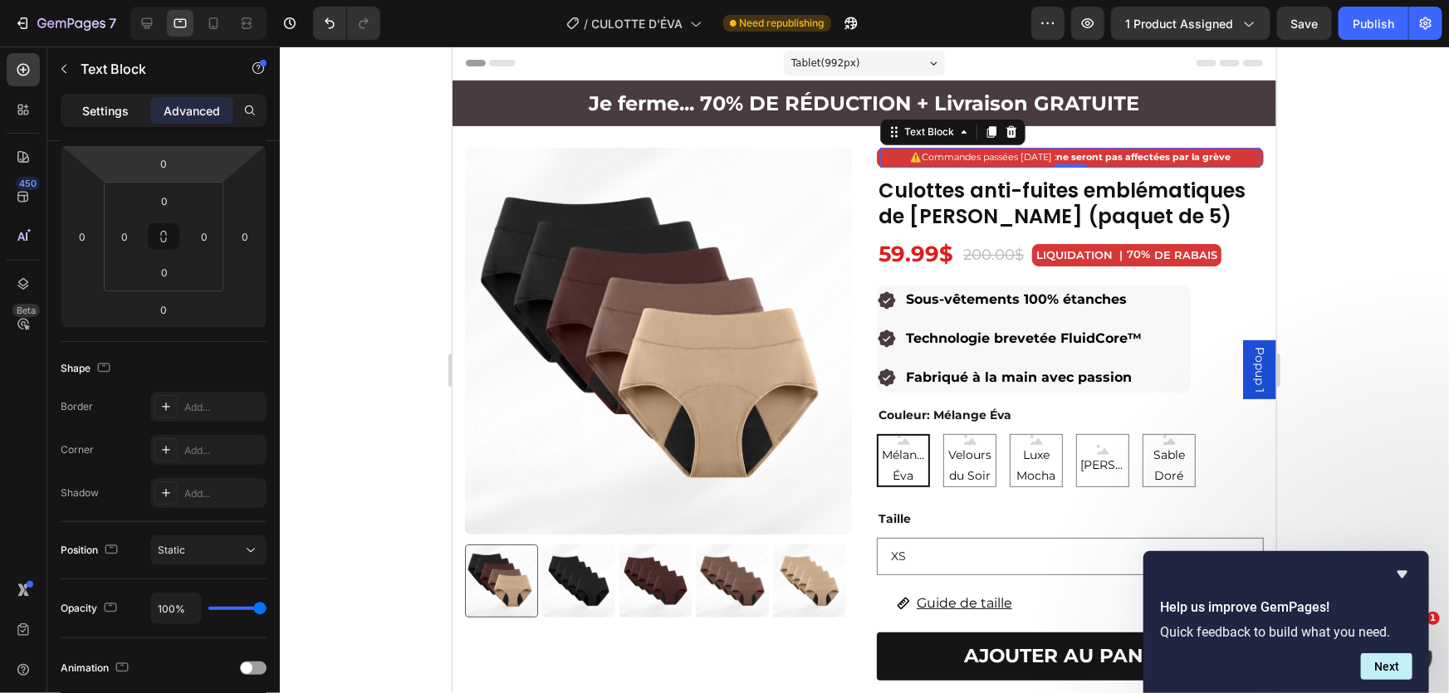
click at [81, 109] on div "Settings" at bounding box center [105, 110] width 83 height 27
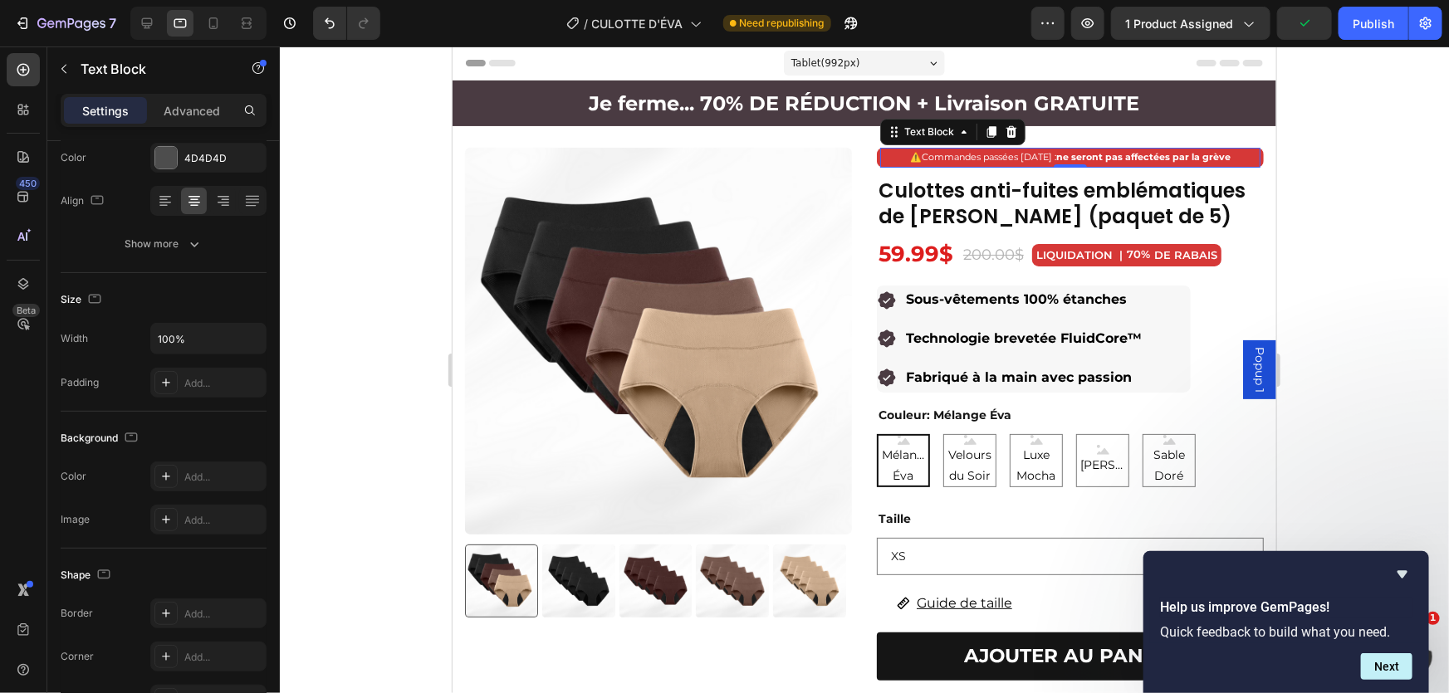
click at [942, 157] on span "Commandes passées [DATE] : ne seront pas affectées par la grève" at bounding box center [1075, 156] width 309 height 12
click at [1406, 169] on div at bounding box center [864, 370] width 1169 height 647
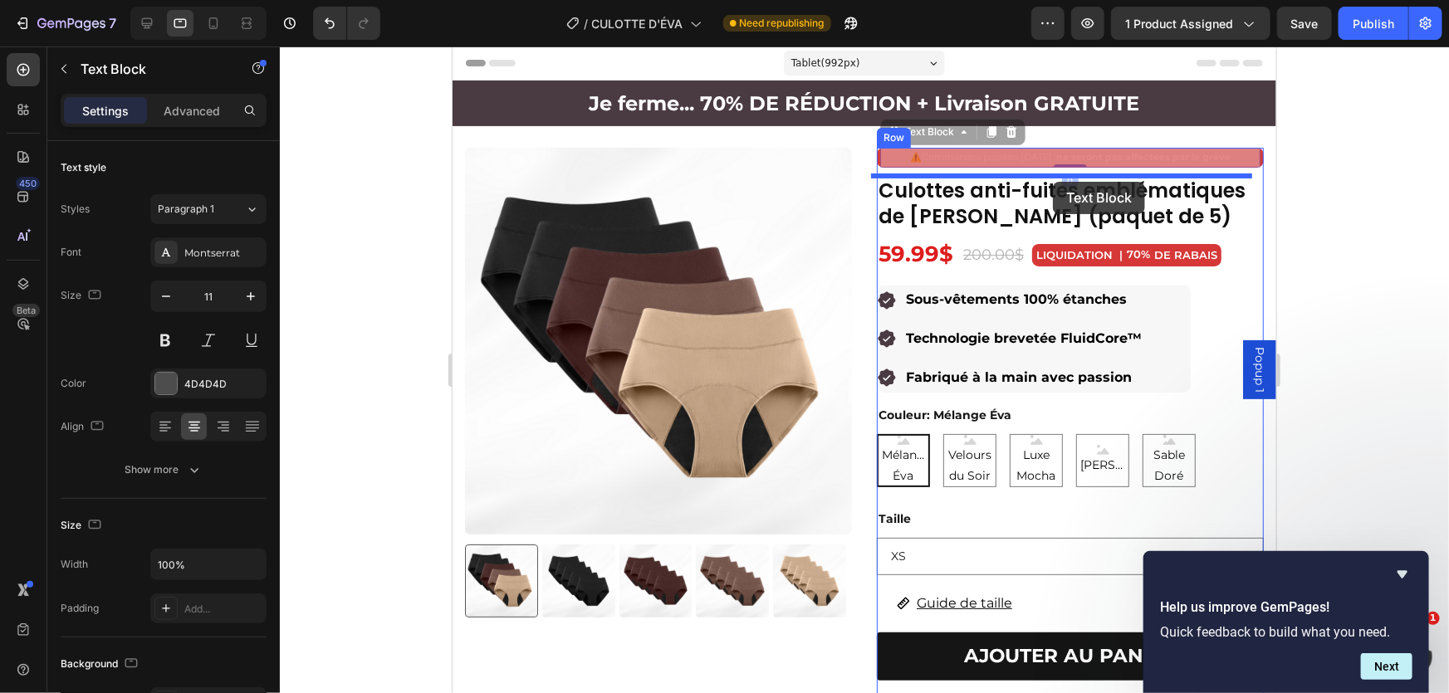
drag, startPoint x: 1050, startPoint y: 162, endPoint x: 1052, endPoint y: 181, distance: 19.2
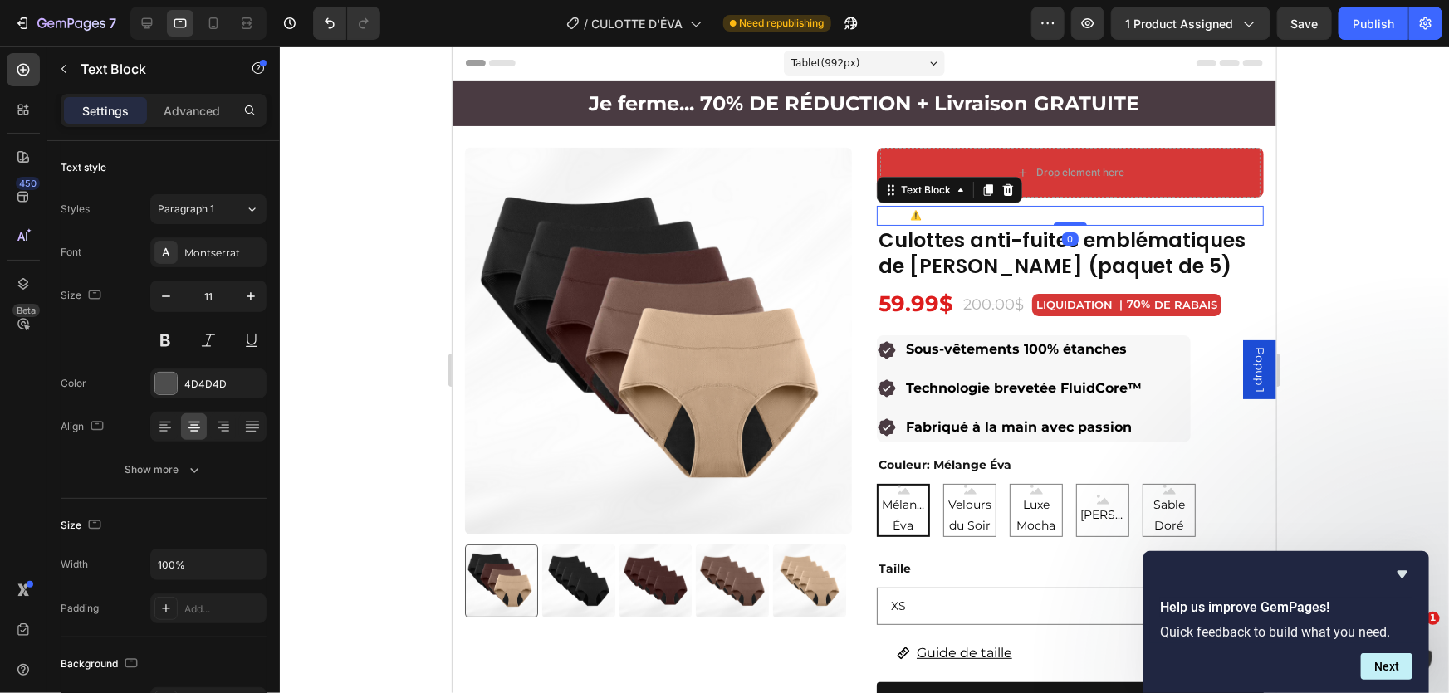
drag, startPoint x: 1447, startPoint y: 174, endPoint x: 1290, endPoint y: 186, distance: 157.4
click at [1443, 174] on div at bounding box center [864, 370] width 1169 height 647
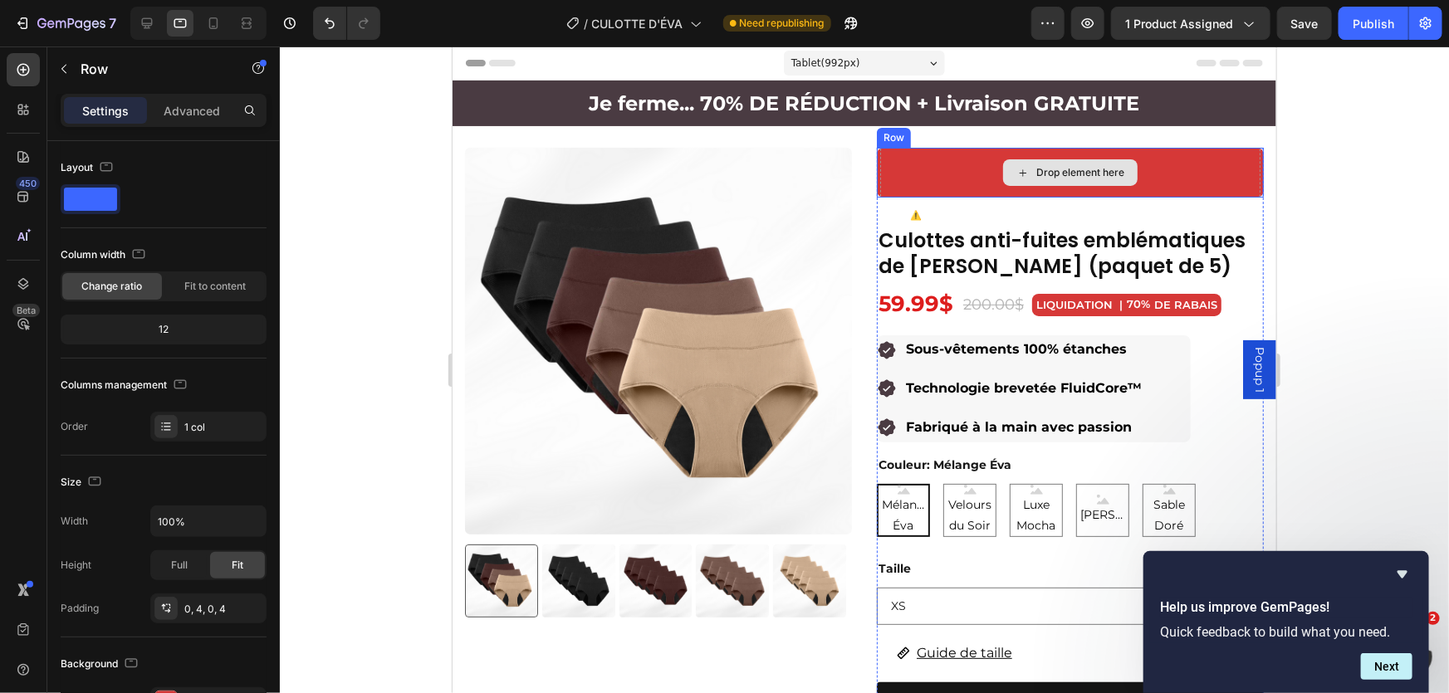
click at [937, 173] on div "Drop element here" at bounding box center [1069, 172] width 380 height 50
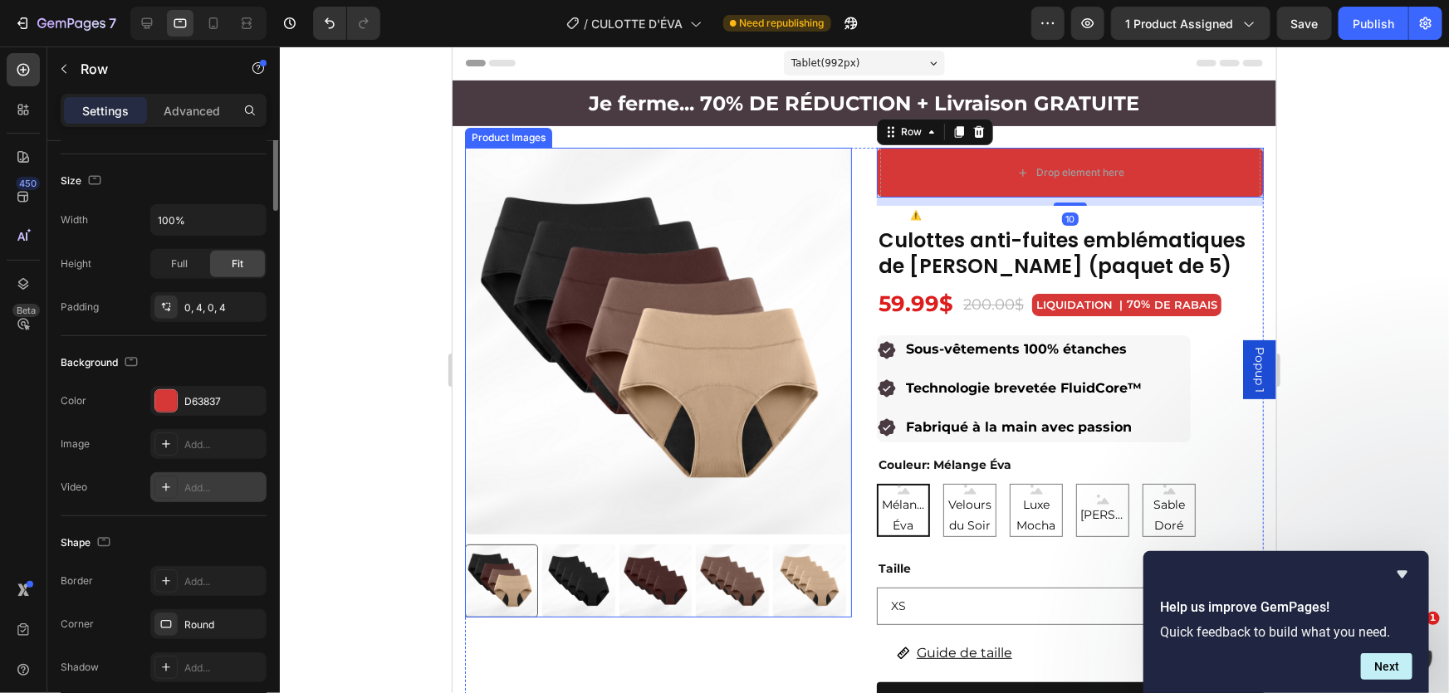
scroll to position [369, 0]
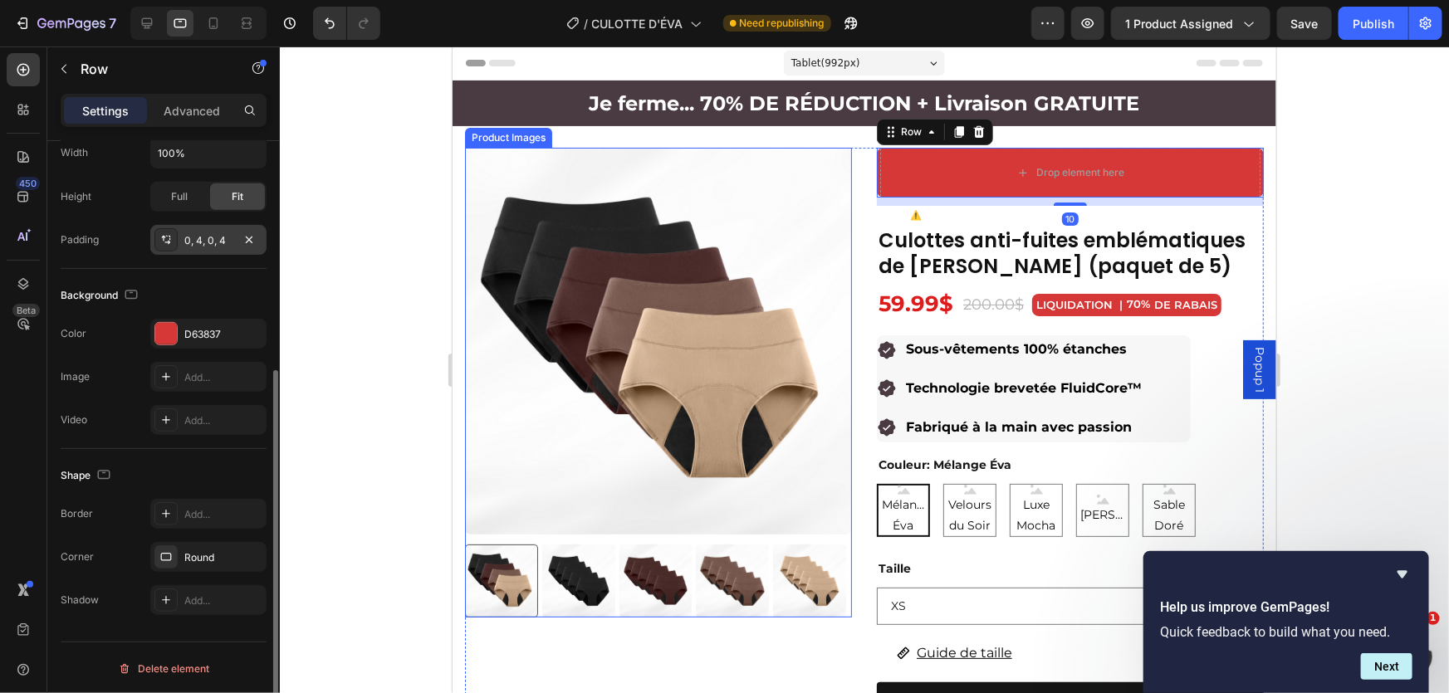
click at [201, 236] on div "0, 4, 0, 4" at bounding box center [208, 240] width 48 height 15
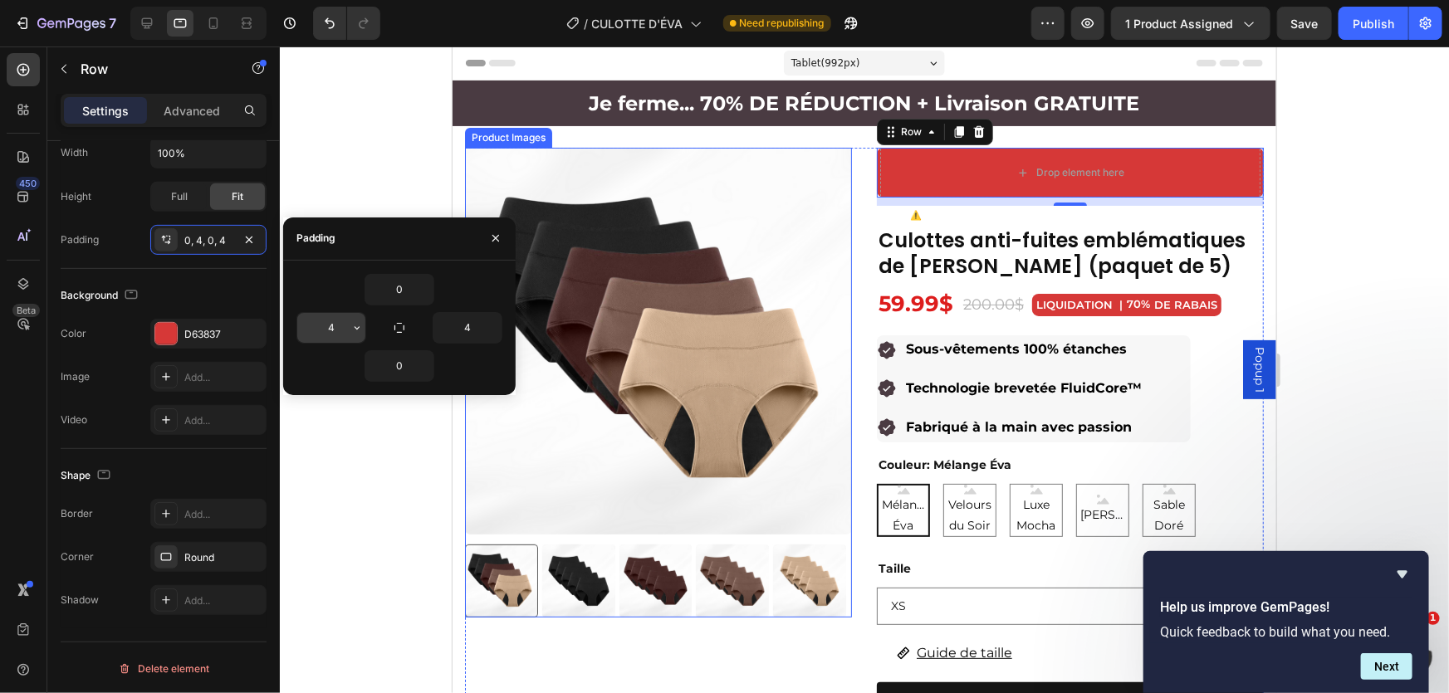
click at [339, 322] on input "4" at bounding box center [331, 328] width 68 height 30
type input "0"
click at [465, 324] on input "4" at bounding box center [467, 328] width 68 height 30
type input "0"
click at [360, 174] on div at bounding box center [864, 370] width 1169 height 647
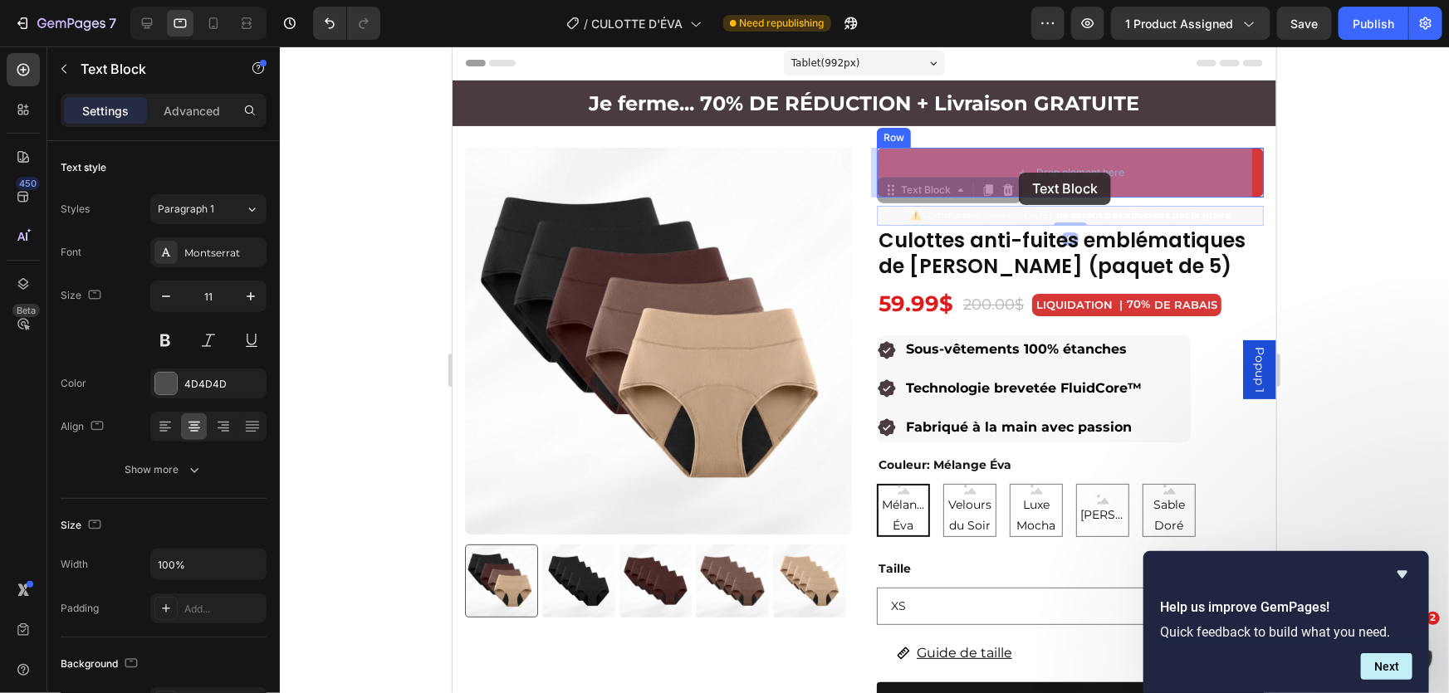
drag, startPoint x: 1026, startPoint y: 218, endPoint x: 1018, endPoint y: 169, distance: 48.9
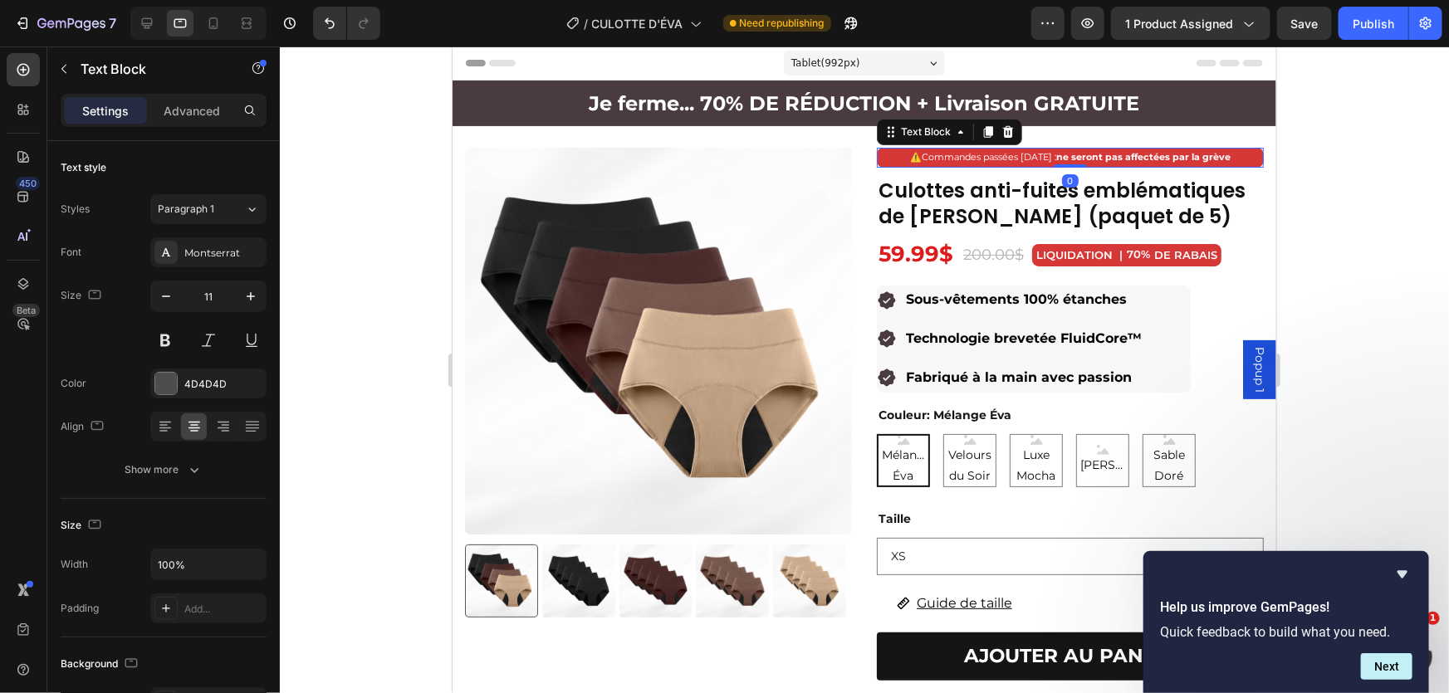
click at [1343, 198] on div at bounding box center [864, 370] width 1169 height 647
click at [945, 158] on span "Commandes passées [DATE] : ne seront pas affectées par la grève" at bounding box center [1075, 156] width 309 height 12
click at [192, 115] on p "Advanced" at bounding box center [192, 110] width 56 height 17
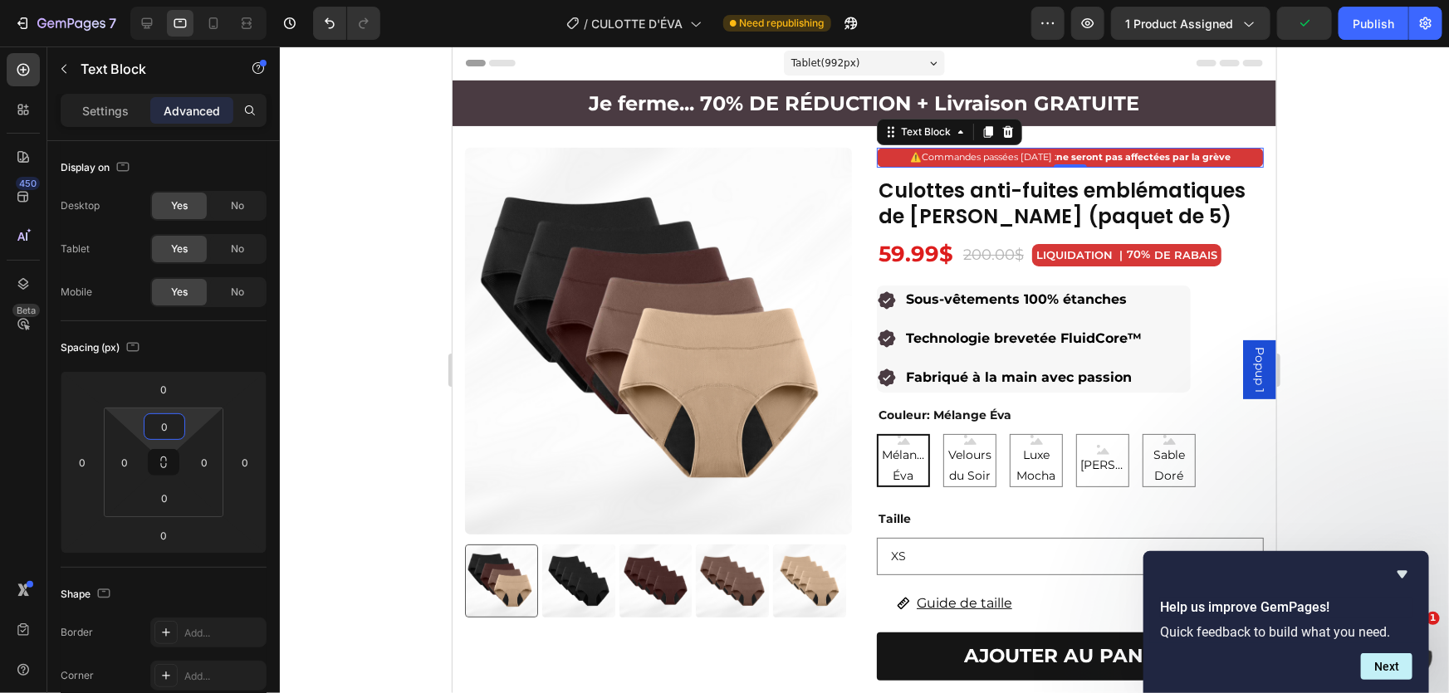
click at [188, 0] on html "7 Version history / CULOTTE D'ÉVA Need republishing Preview 1 product assigned …" at bounding box center [724, 0] width 1449 height 0
type input "2"
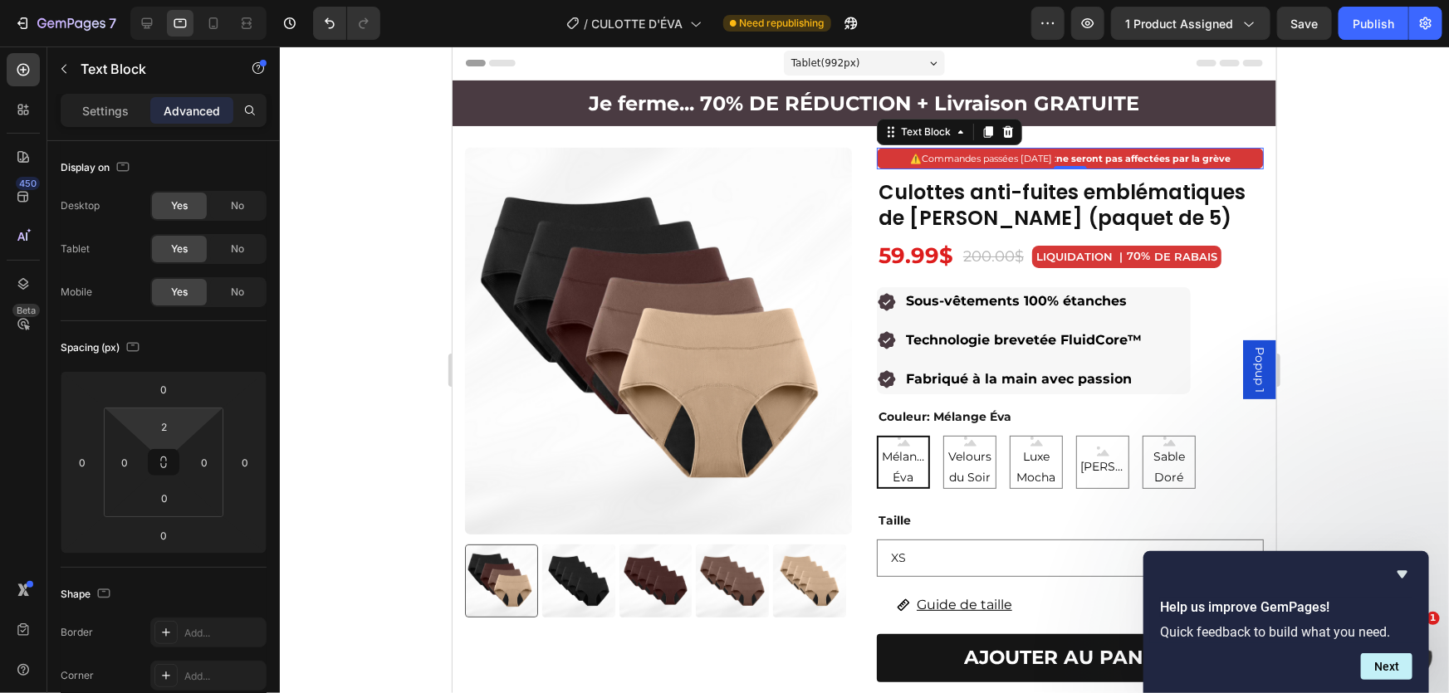
click at [201, 0] on html "7 Version history / CULOTTE D'ÉVA Need republishing Preview 1 product assigned …" at bounding box center [724, 0] width 1449 height 0
type input "2"
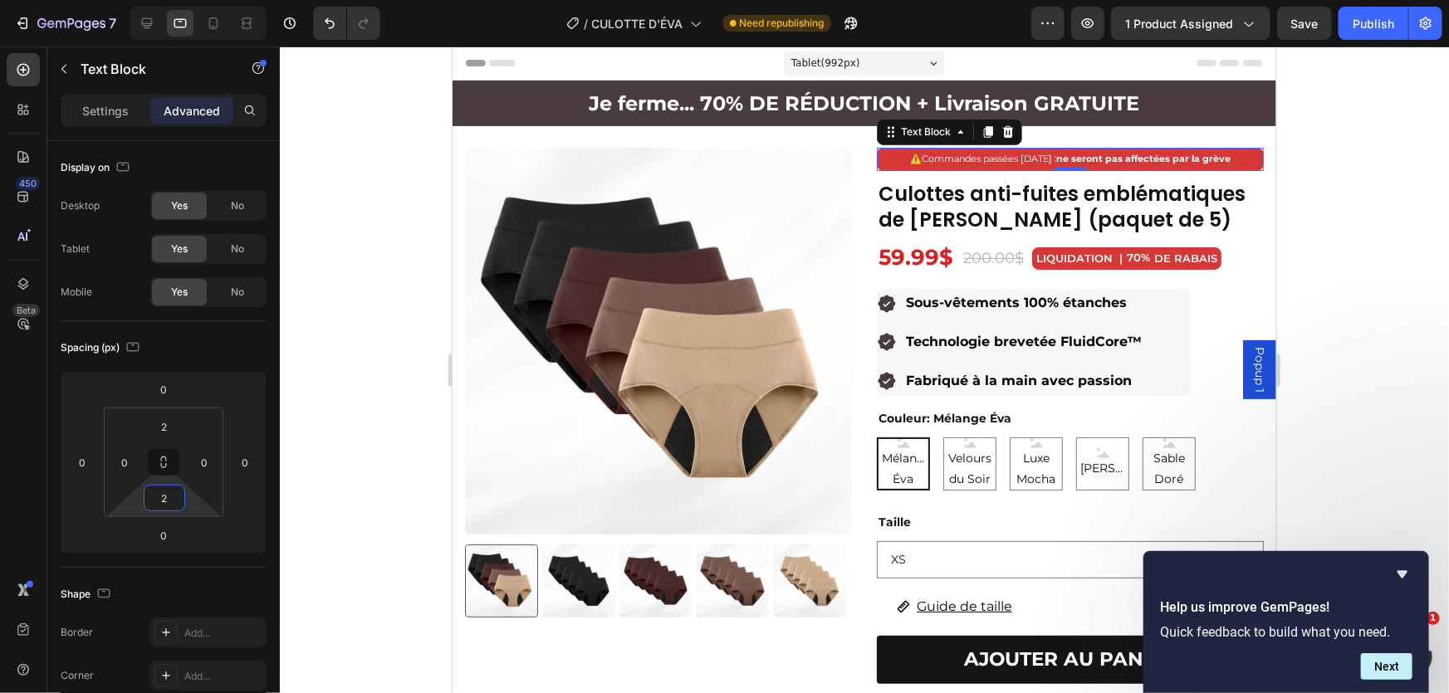
click at [186, 0] on html "7 Version history / CULOTTE D'ÉVA Need republishing Preview 1 product assigned …" at bounding box center [724, 0] width 1449 height 0
click at [1417, 180] on div at bounding box center [864, 370] width 1169 height 647
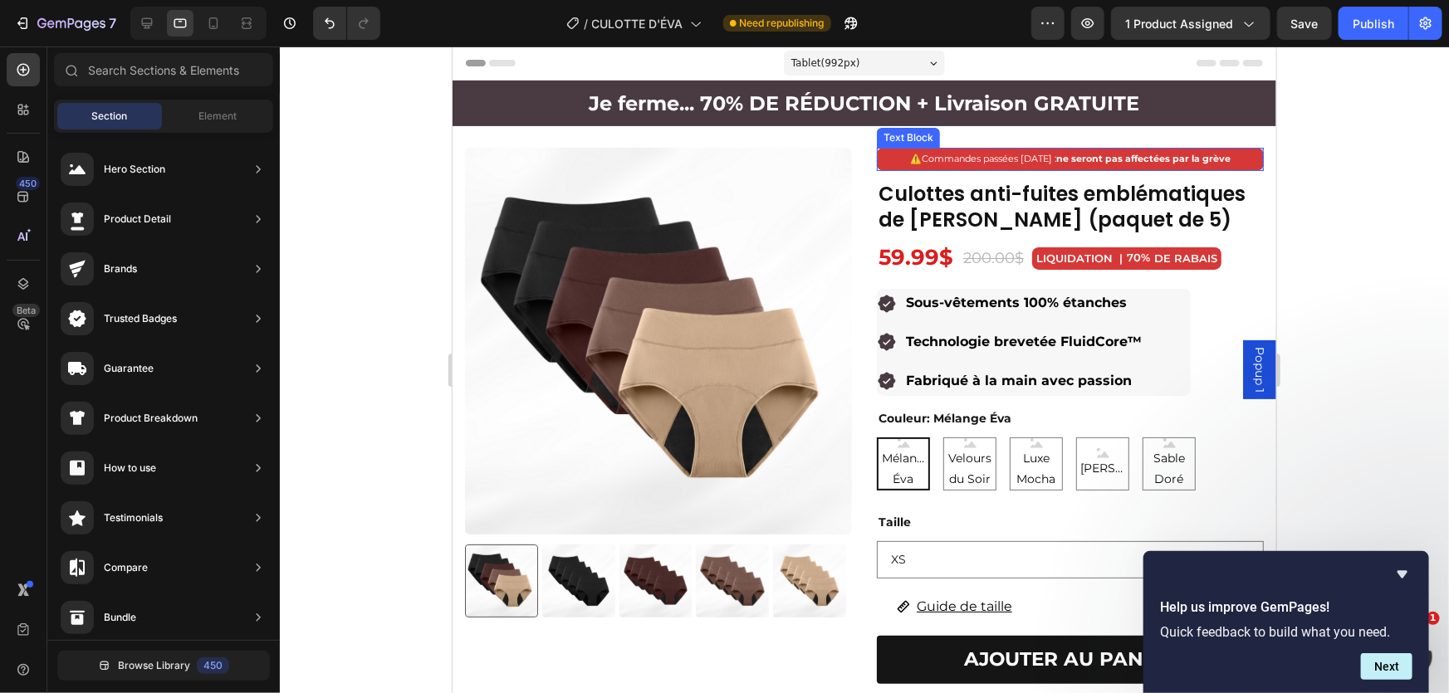
click at [1172, 159] on strong "ne seront pas affectées par la grève" at bounding box center [1142, 158] width 174 height 12
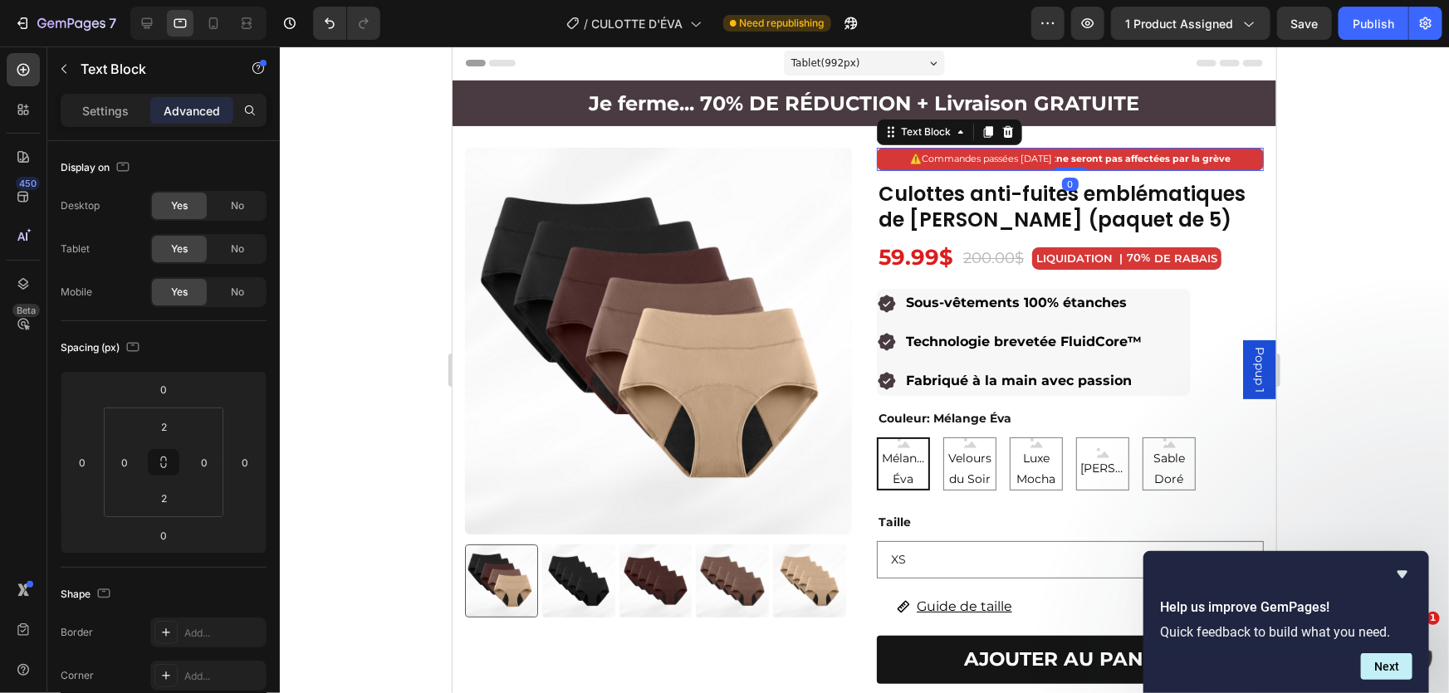
click at [1372, 130] on div at bounding box center [864, 370] width 1169 height 647
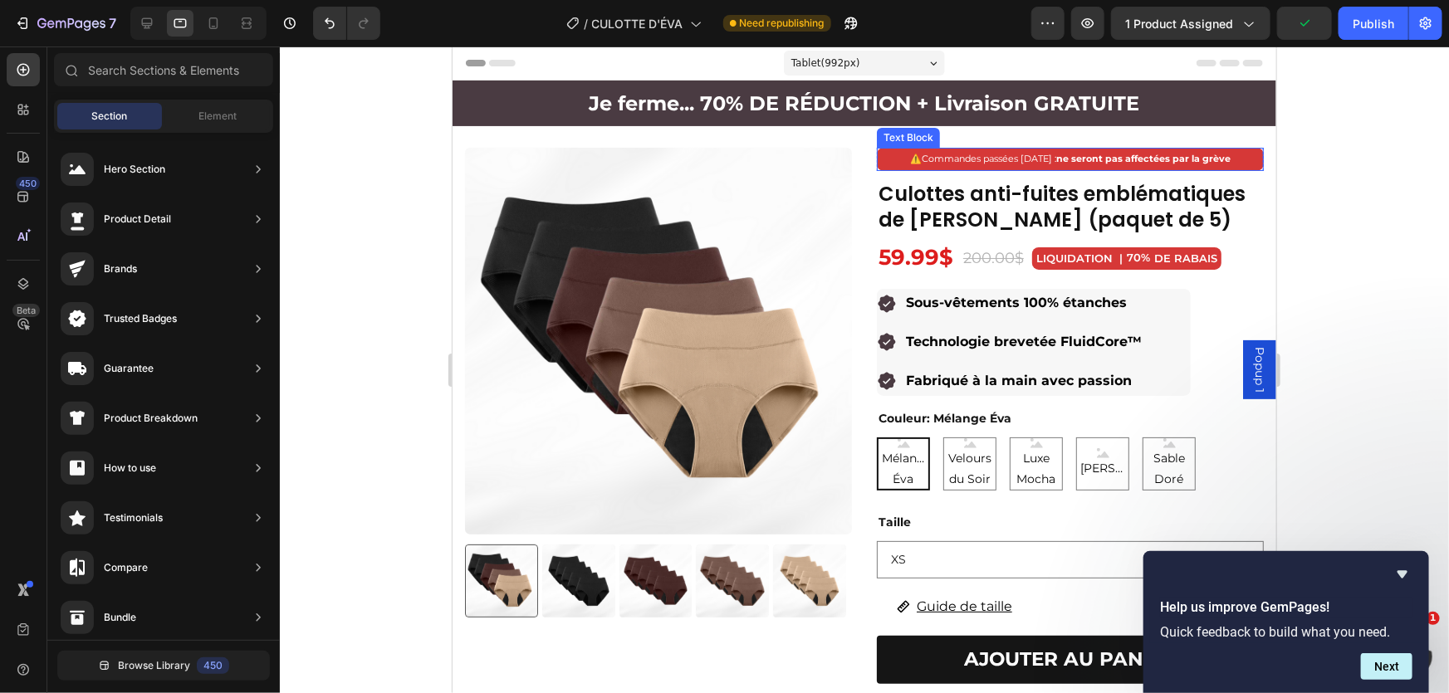
click at [1081, 163] on strong "ne seront pas affectées par la grève" at bounding box center [1142, 158] width 174 height 12
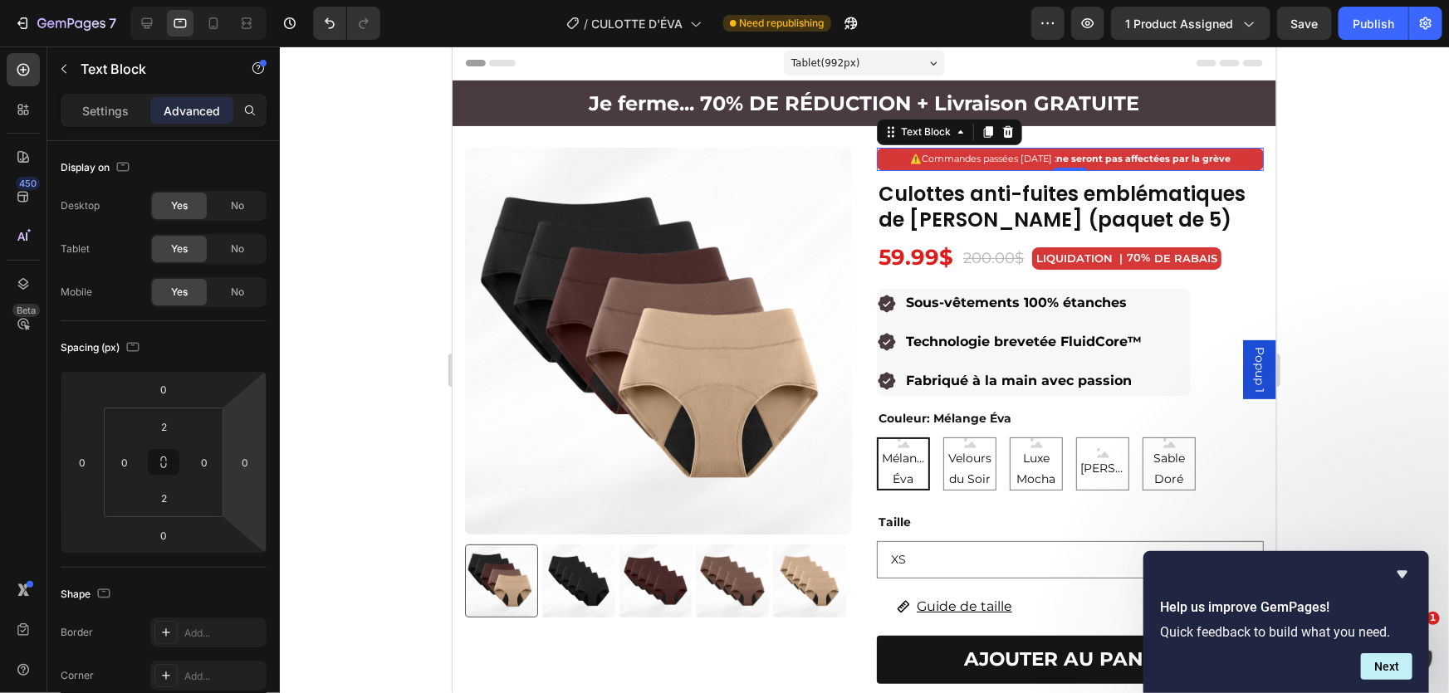
click at [1416, 215] on div at bounding box center [864, 370] width 1169 height 647
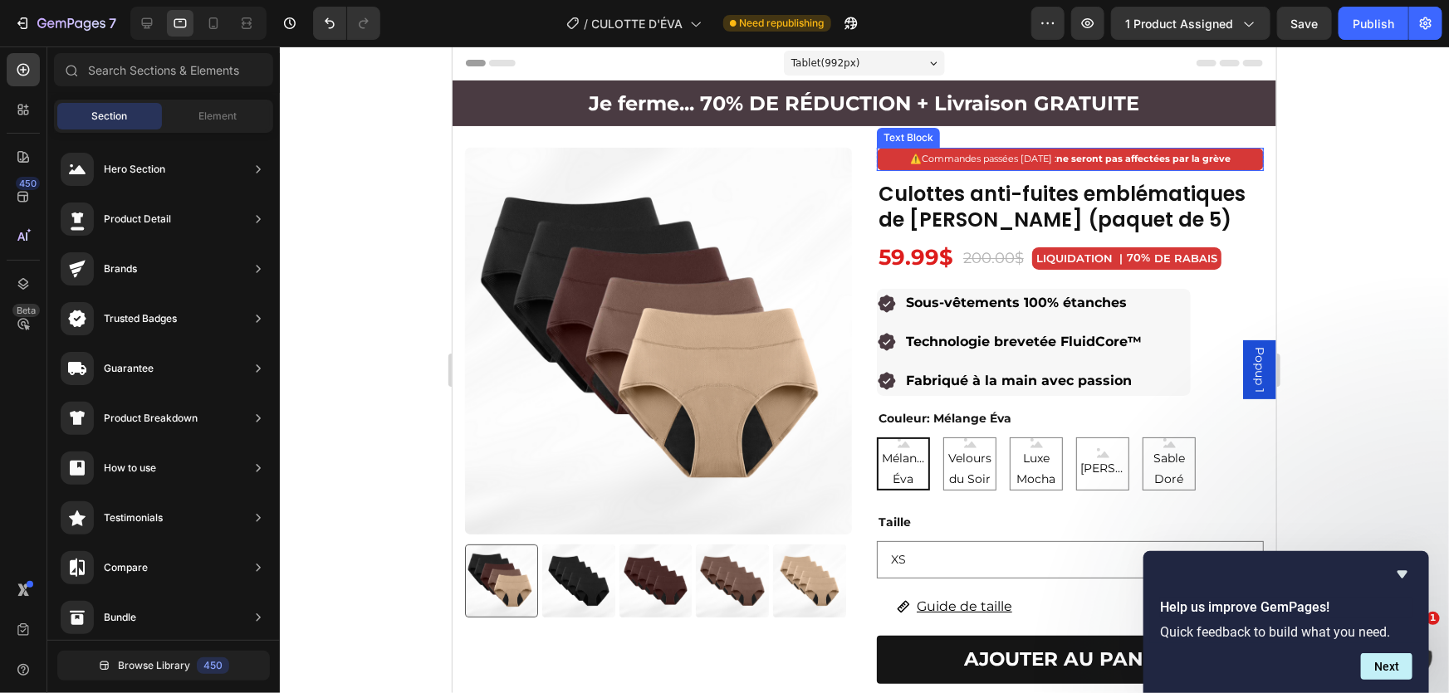
click at [1192, 151] on p "⚠️ Commandes passées [DATE] : ne seront pas affectées par la grève" at bounding box center [1070, 158] width 384 height 17
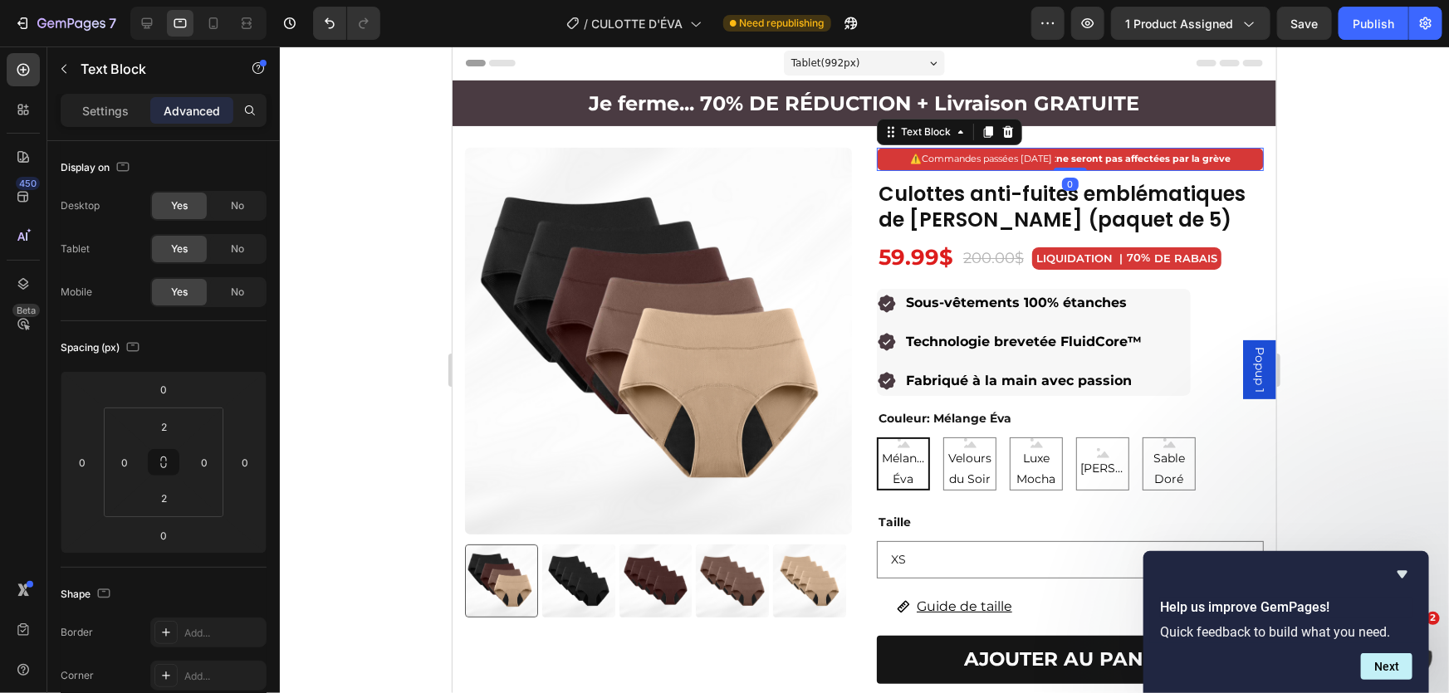
click at [881, 157] on p "⚠️ Commandes passées [DATE] : ne seront pas affectées par la grève" at bounding box center [1070, 158] width 384 height 17
click at [1336, 159] on div at bounding box center [864, 370] width 1169 height 647
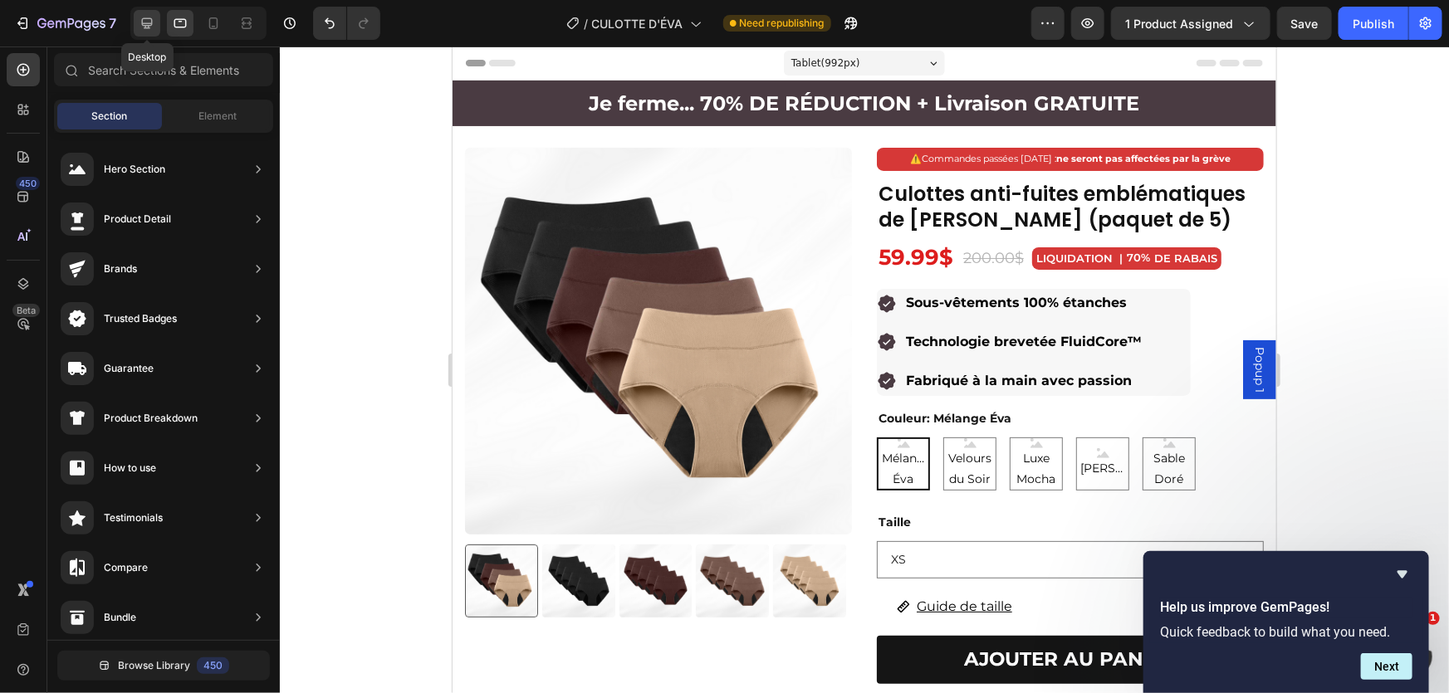
click at [140, 20] on icon at bounding box center [147, 23] width 17 height 17
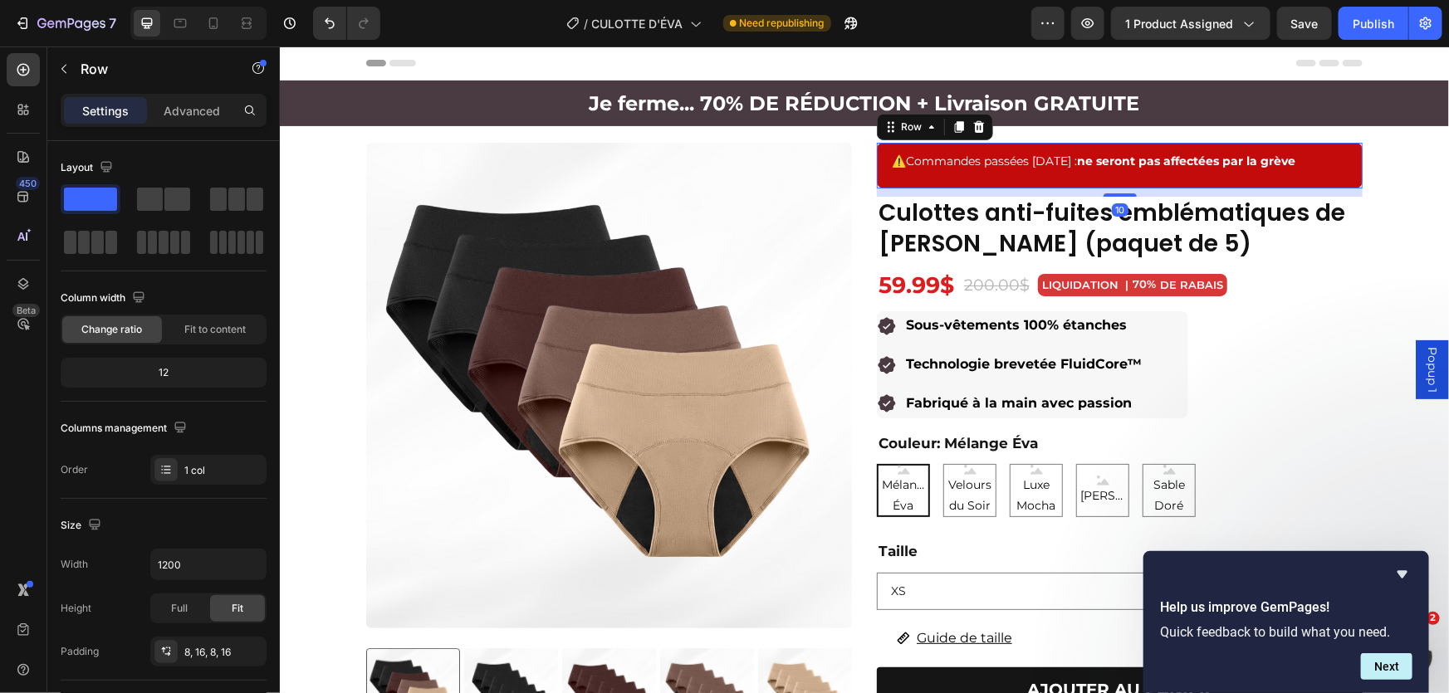
click at [1059, 174] on div "⚠️ Commandes passées [DATE] : ne seront pas affectées par la grève Text Block" at bounding box center [1118, 165] width 459 height 32
click at [1073, 160] on span "Commandes passées [DATE] : ne seront pas affectées par la grève" at bounding box center [1099, 160] width 389 height 15
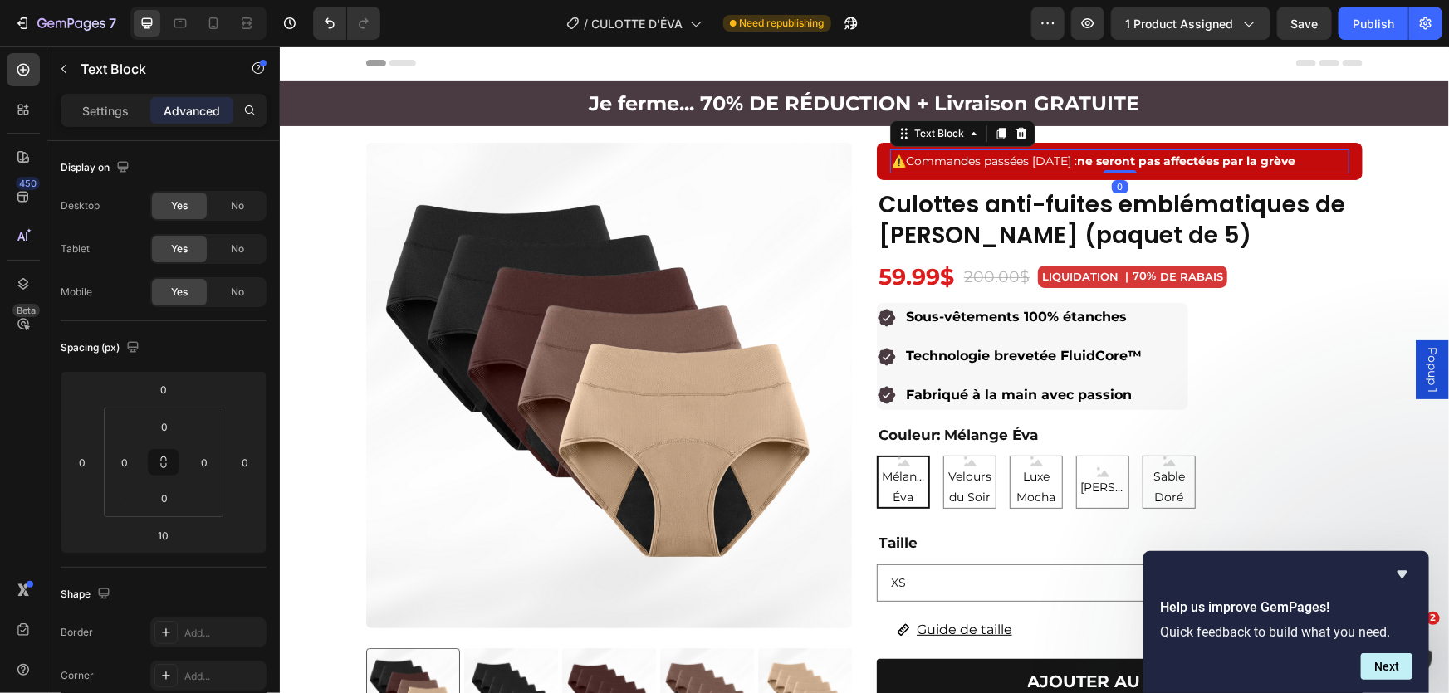
drag, startPoint x: 1120, startPoint y: 178, endPoint x: 1288, endPoint y: 165, distance: 168.2
click at [1136, 157] on div "⚠️ Commandes passées [DATE] : ne seront pas affectées par la grève Text Block 0" at bounding box center [1118, 161] width 459 height 24
type input "0"
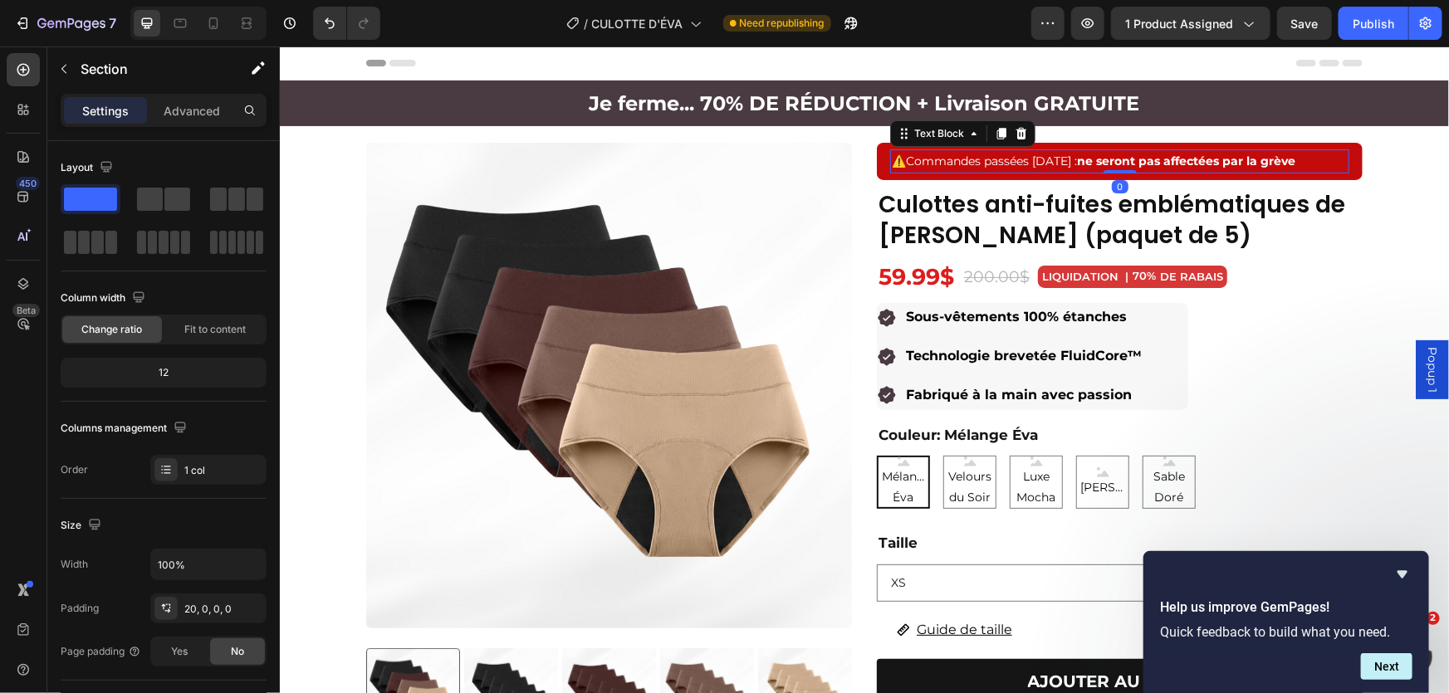
click at [1385, 169] on div "Product Images ⚠️ Commandes passées [DATE] : ne seront pas affectées par la grè…" at bounding box center [863, 617] width 1169 height 950
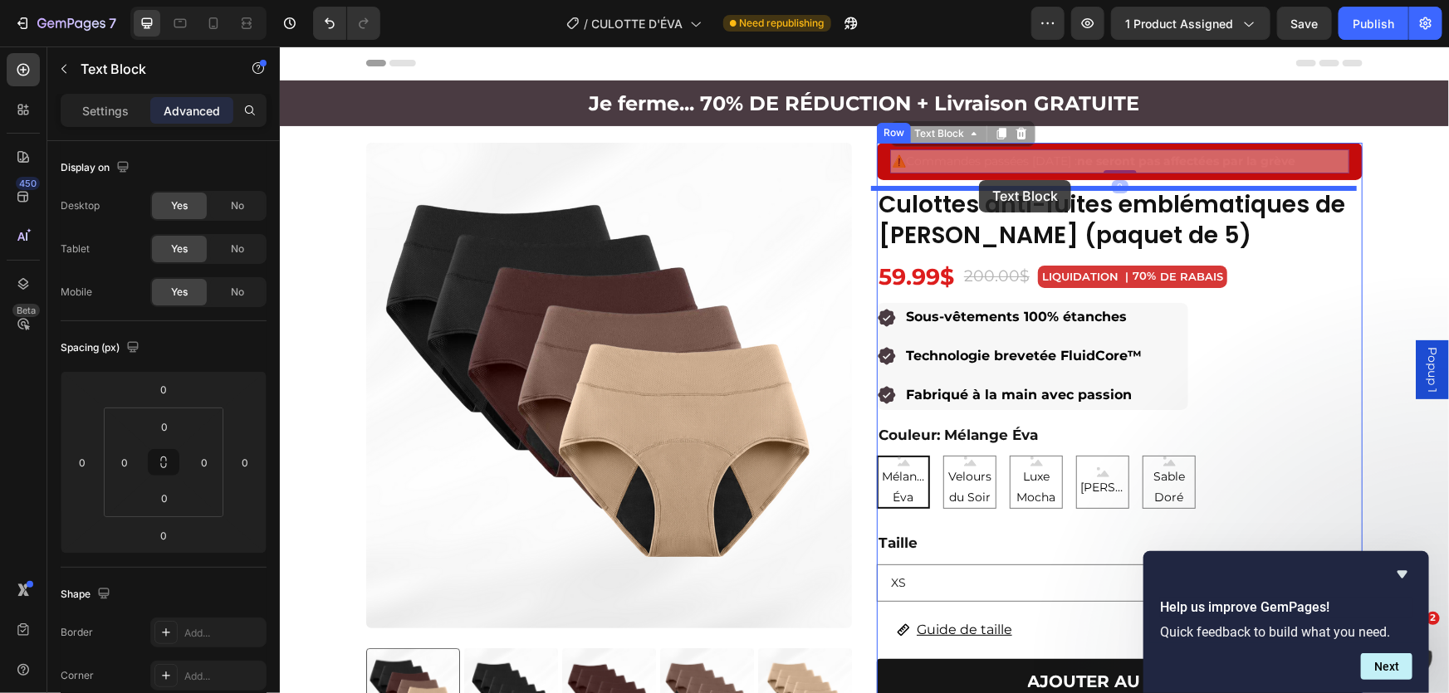
drag, startPoint x: 969, startPoint y: 161, endPoint x: 978, endPoint y: 179, distance: 20.4
type input "10"
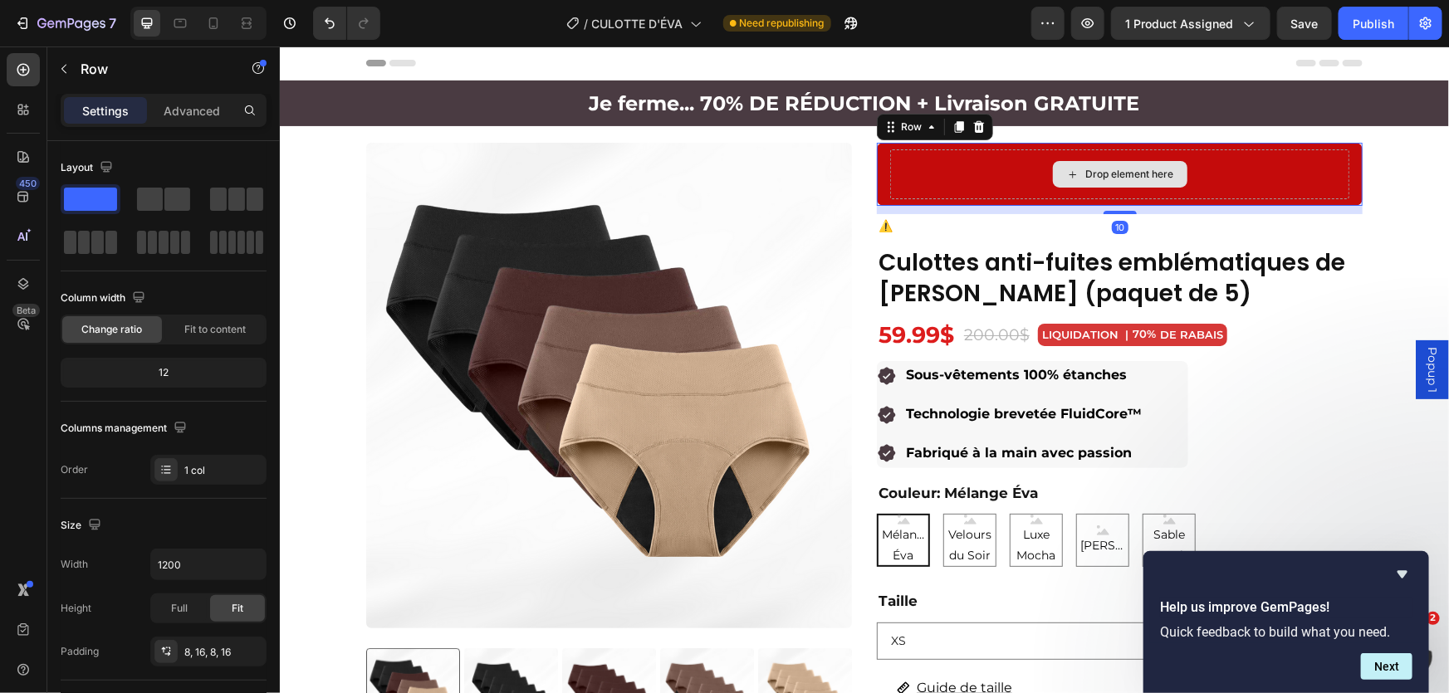
click at [968, 159] on div "Drop element here" at bounding box center [1118, 174] width 459 height 50
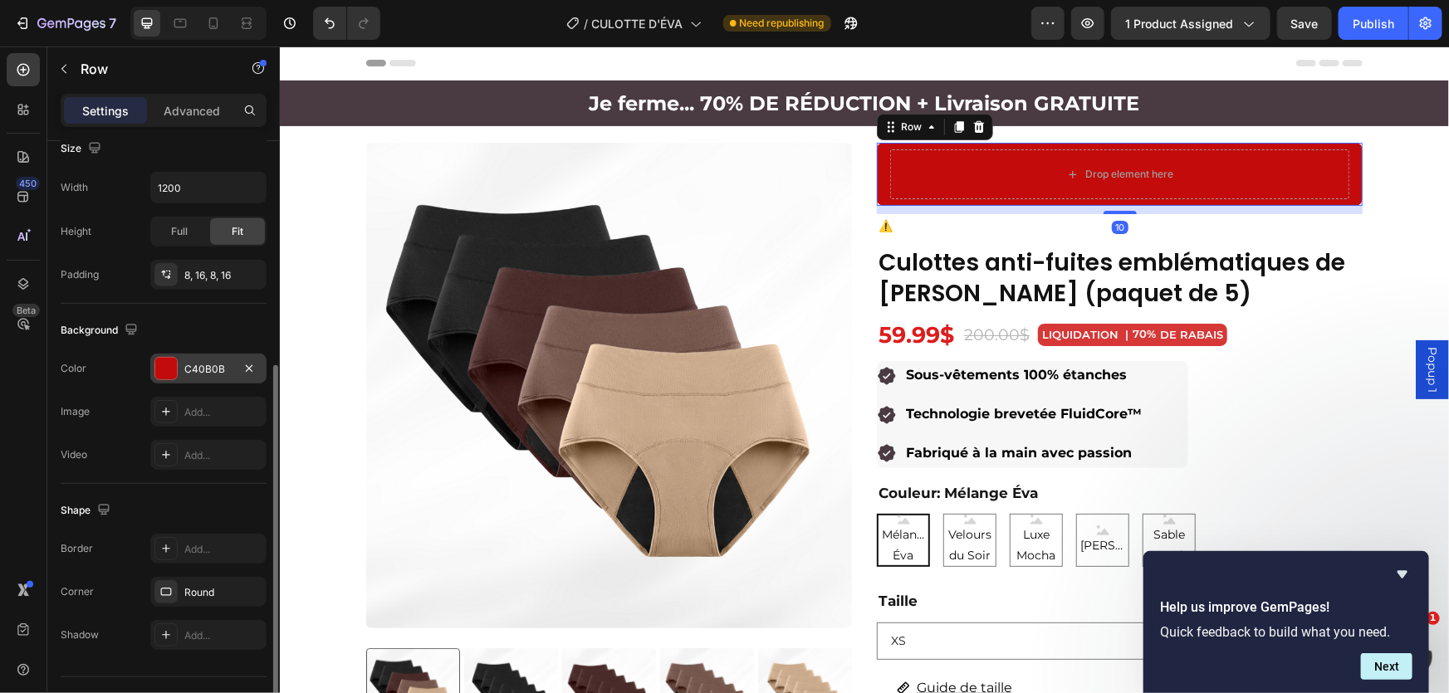
click at [170, 373] on div at bounding box center [166, 369] width 22 height 22
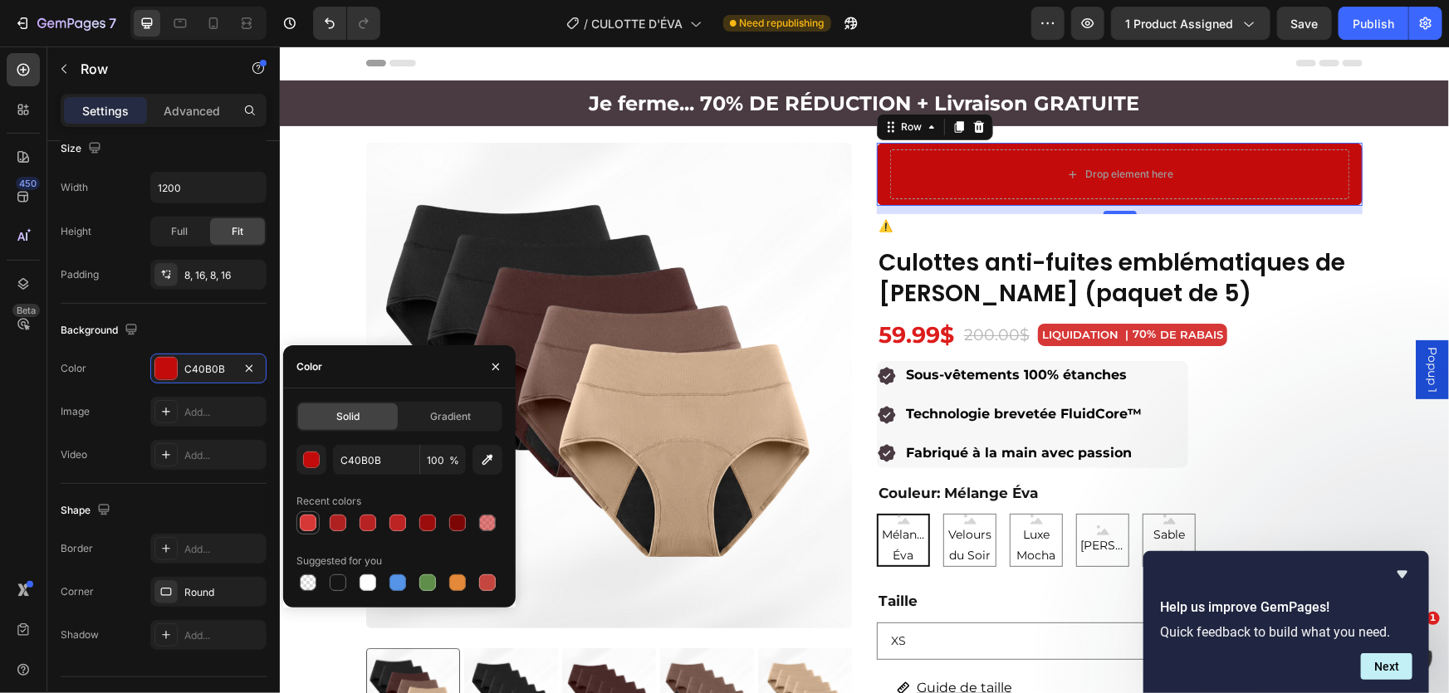
click at [306, 517] on div at bounding box center [308, 523] width 17 height 17
type input "D63837"
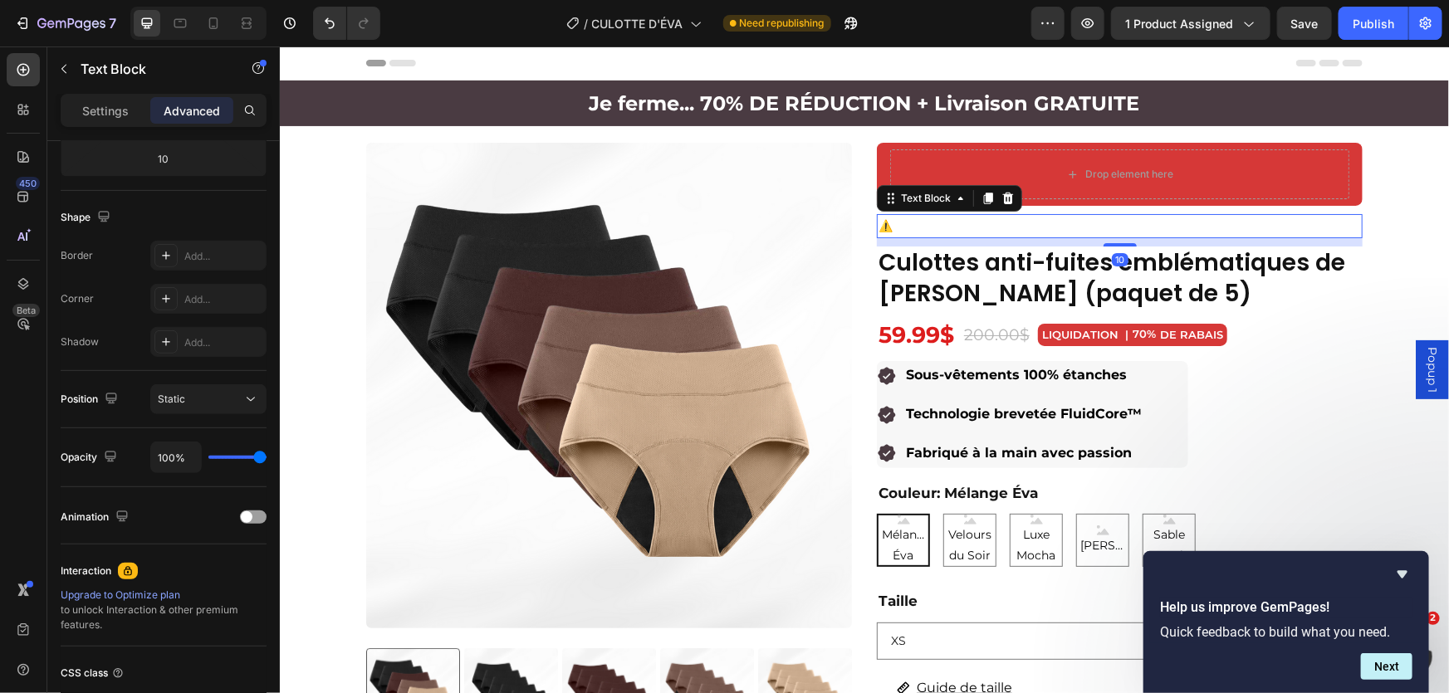
scroll to position [0, 0]
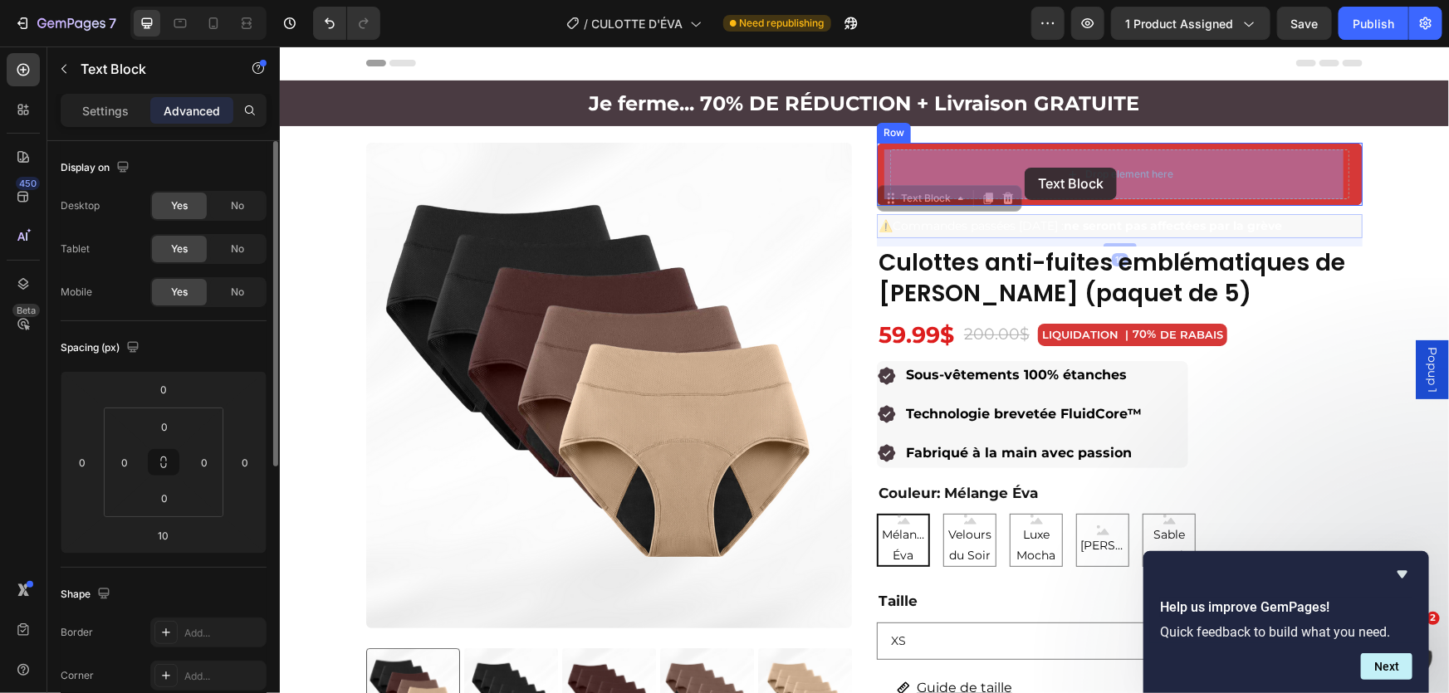
drag, startPoint x: 1000, startPoint y: 230, endPoint x: 1021, endPoint y: 171, distance: 62.8
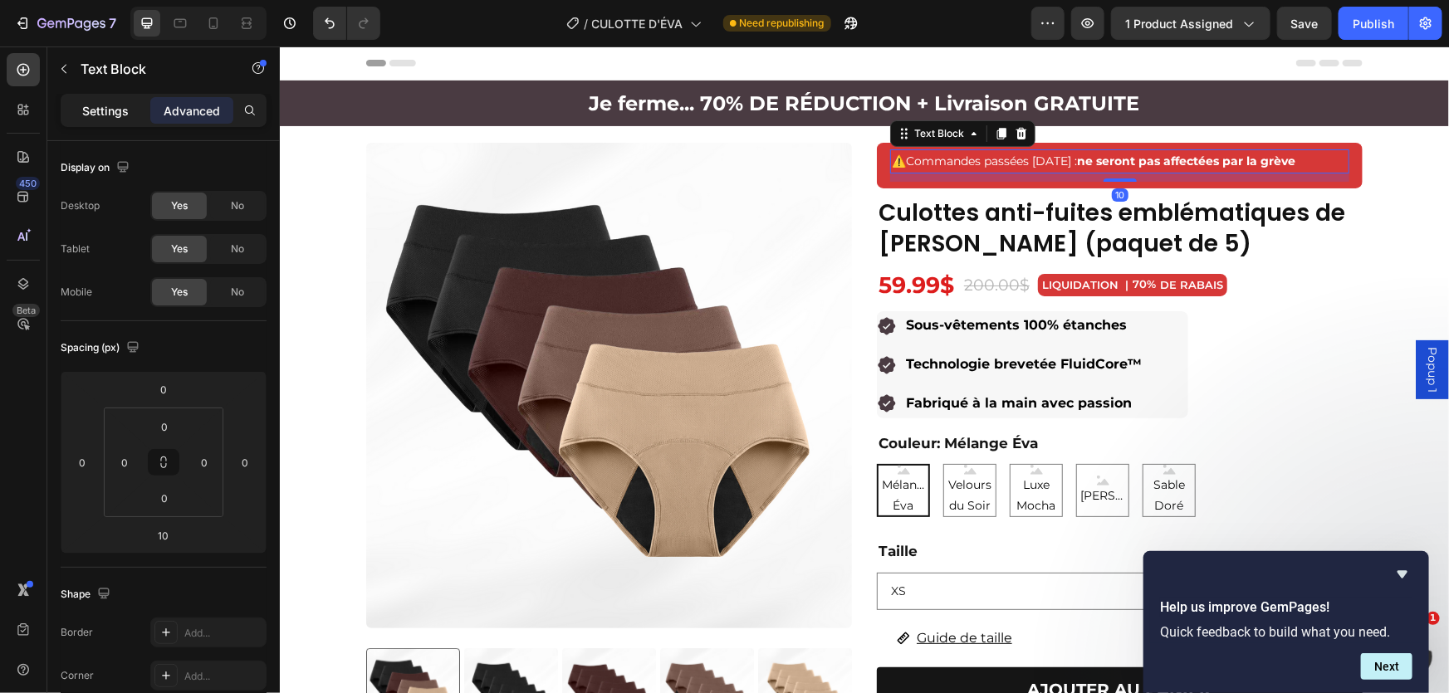
click at [108, 102] on p "Settings" at bounding box center [105, 110] width 47 height 17
